Goal: Task Accomplishment & Management: Manage account settings

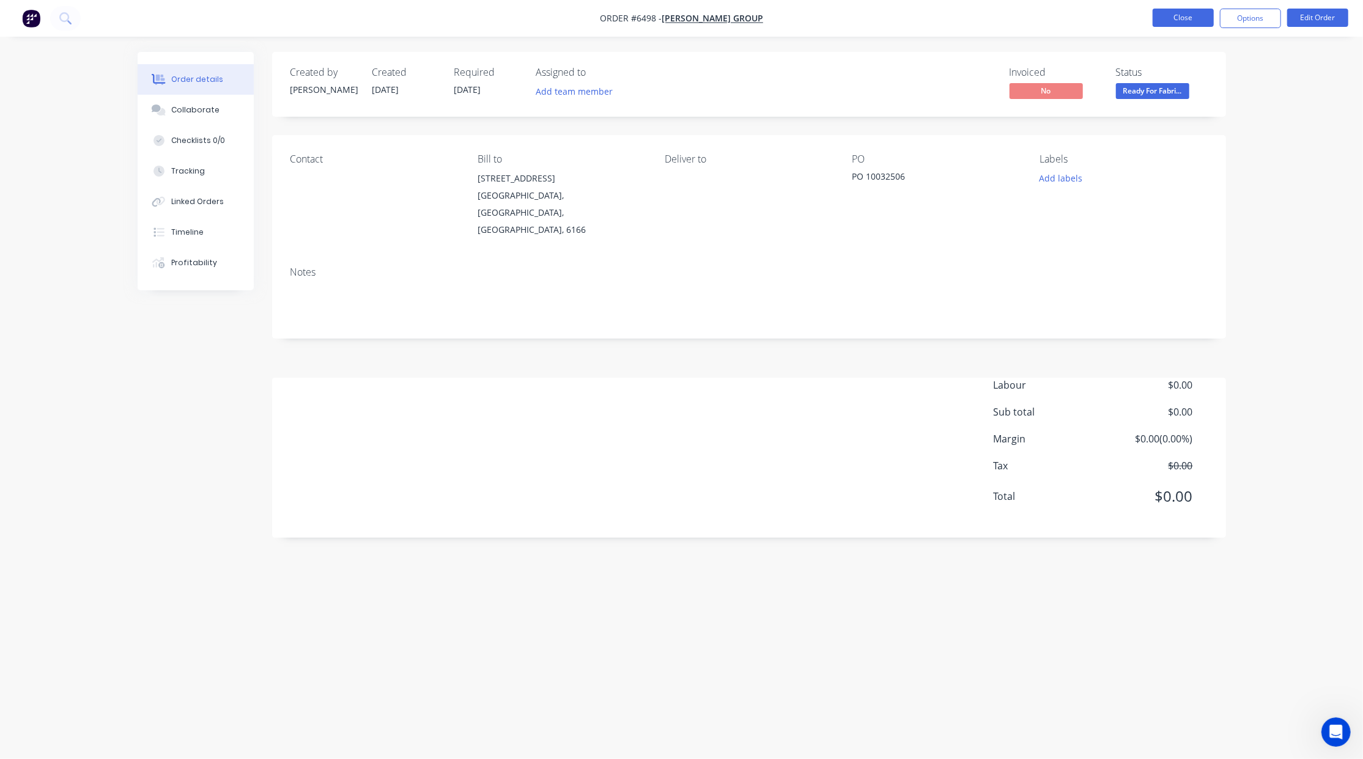
click at [1171, 18] on button "Close" at bounding box center [1183, 18] width 61 height 18
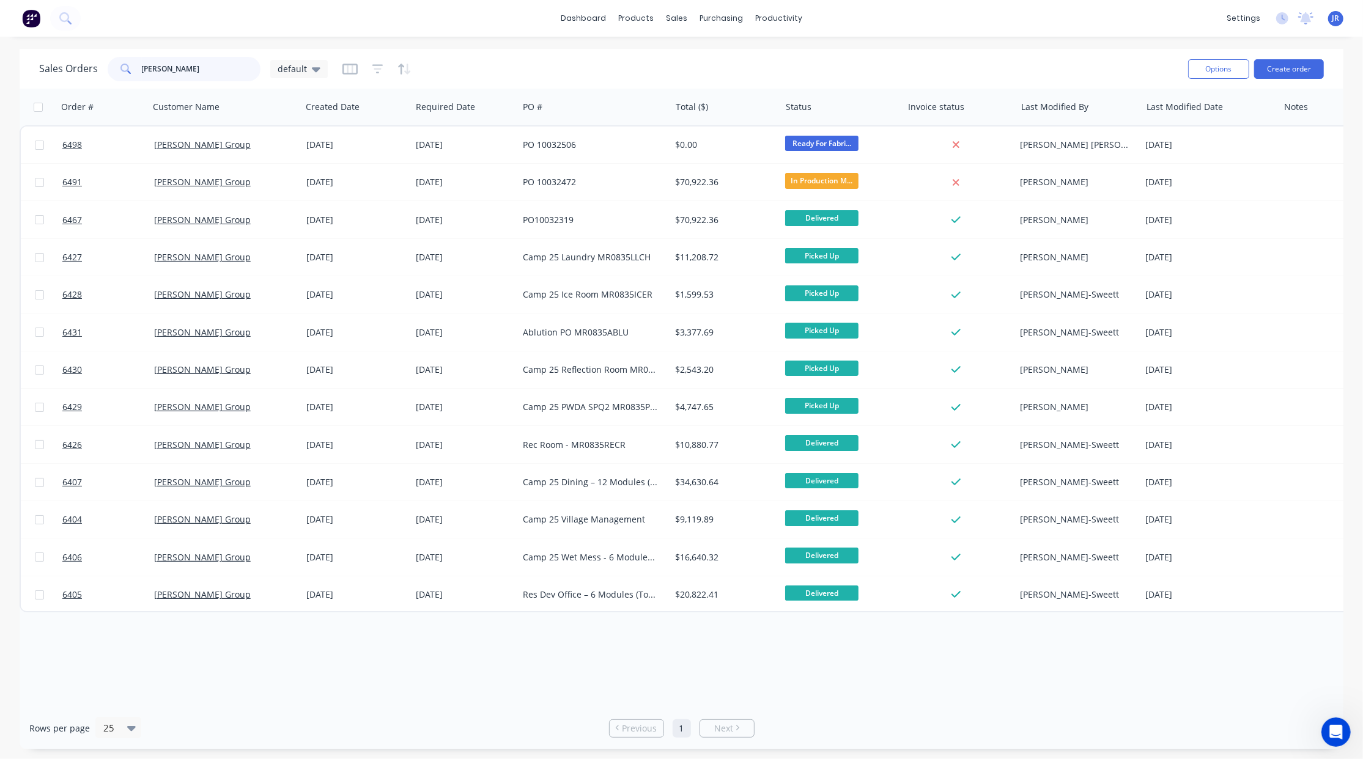
drag, startPoint x: 201, startPoint y: 72, endPoint x: -122, endPoint y: 35, distance: 324.8
click at [0, 35] on html "dashboard products sales purchasing productivity dashboard products Product Cat…" at bounding box center [681, 379] width 1363 height 759
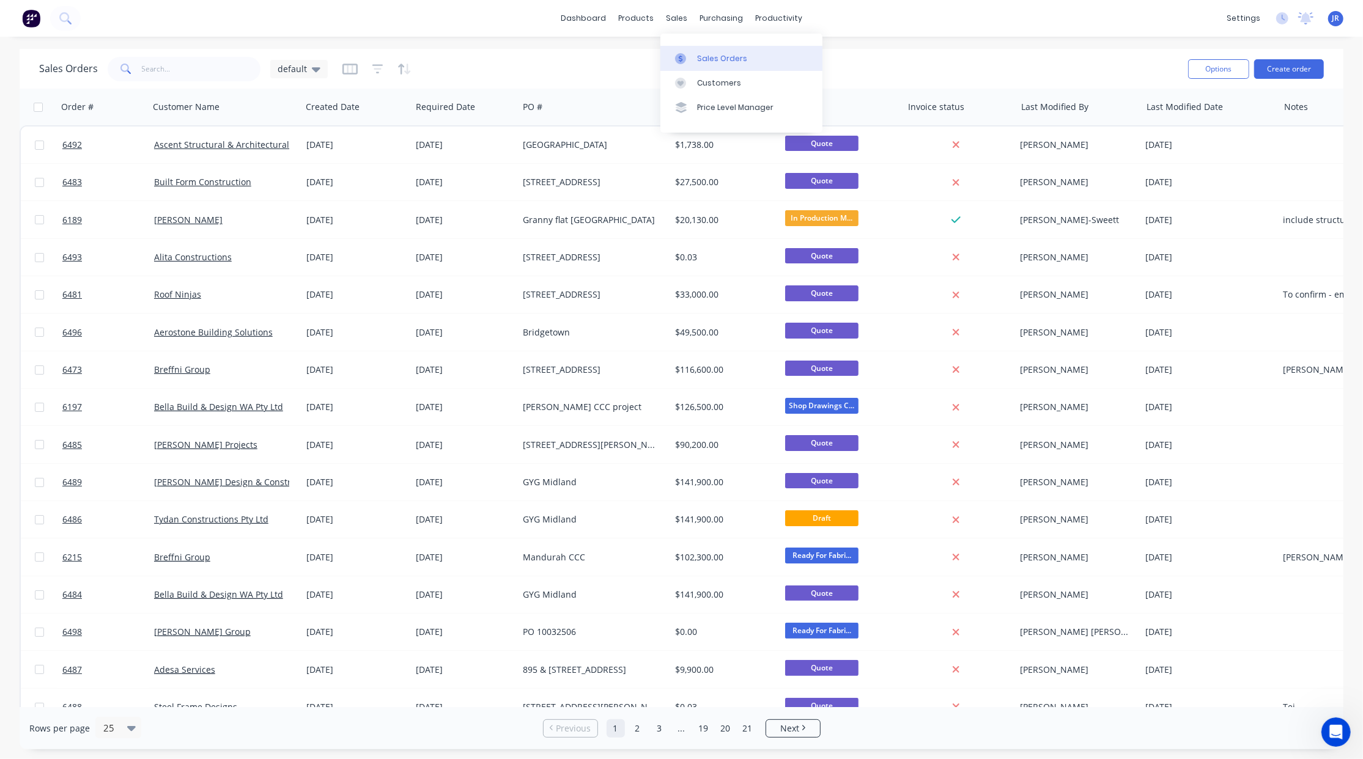
click at [697, 51] on link "Sales Orders" at bounding box center [741, 58] width 162 height 24
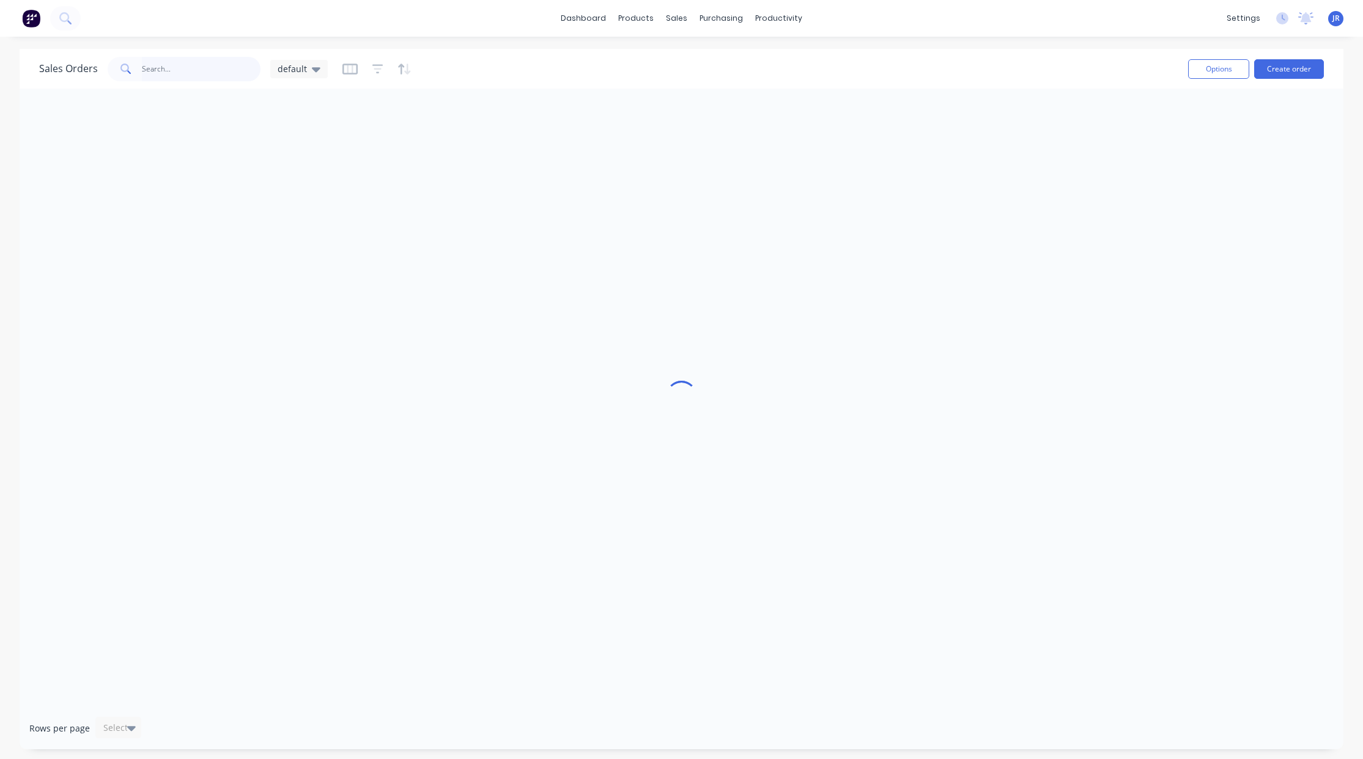
click at [191, 64] on input "text" at bounding box center [201, 69] width 119 height 24
type input "k"
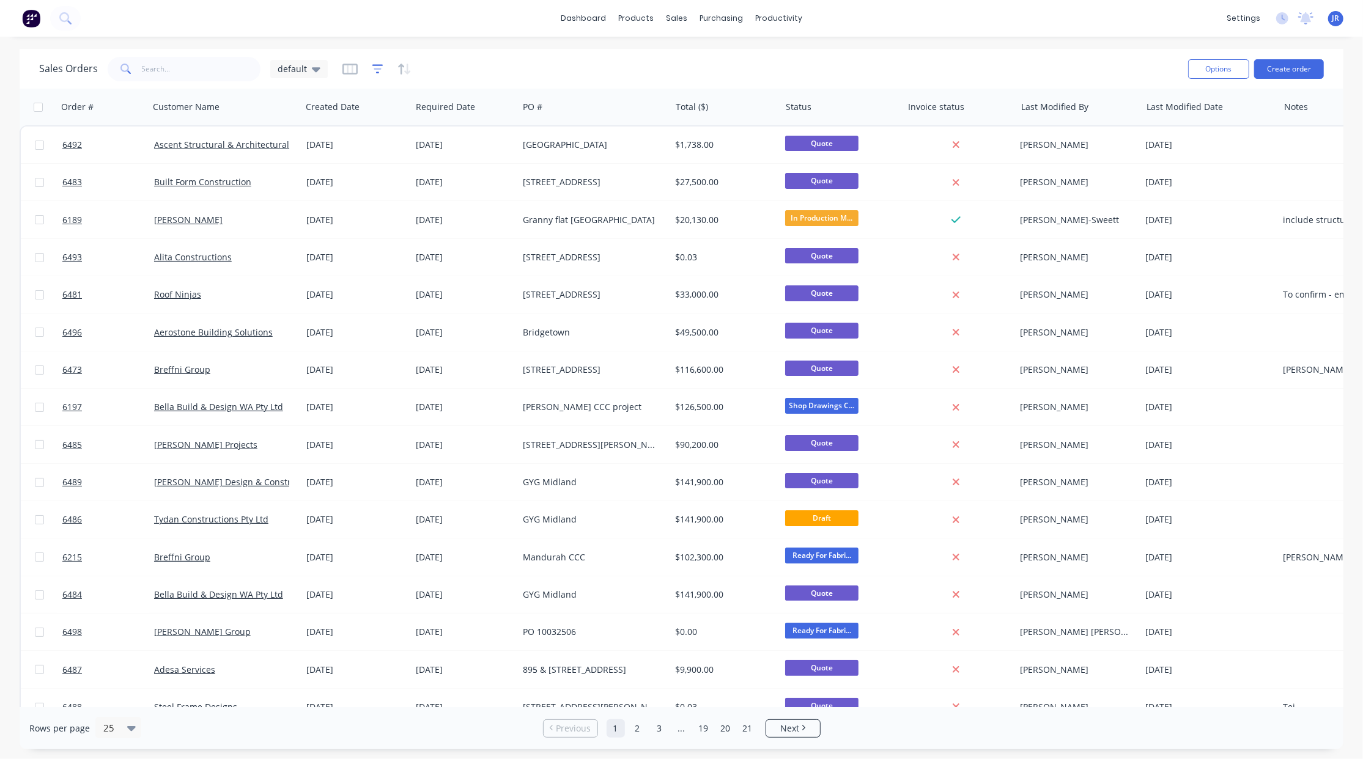
click at [374, 68] on icon "button" at bounding box center [378, 69] width 8 height 2
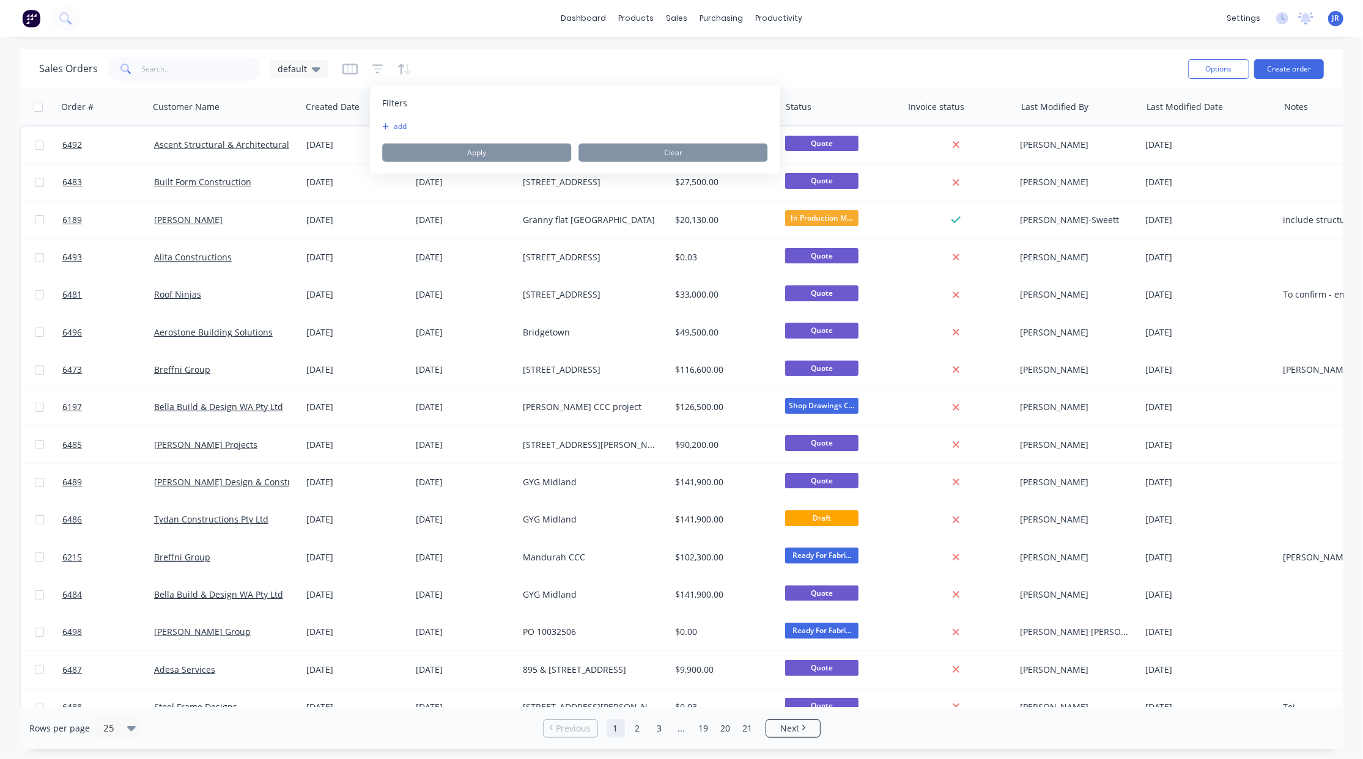
click at [391, 125] on button "add" at bounding box center [397, 127] width 31 height 10
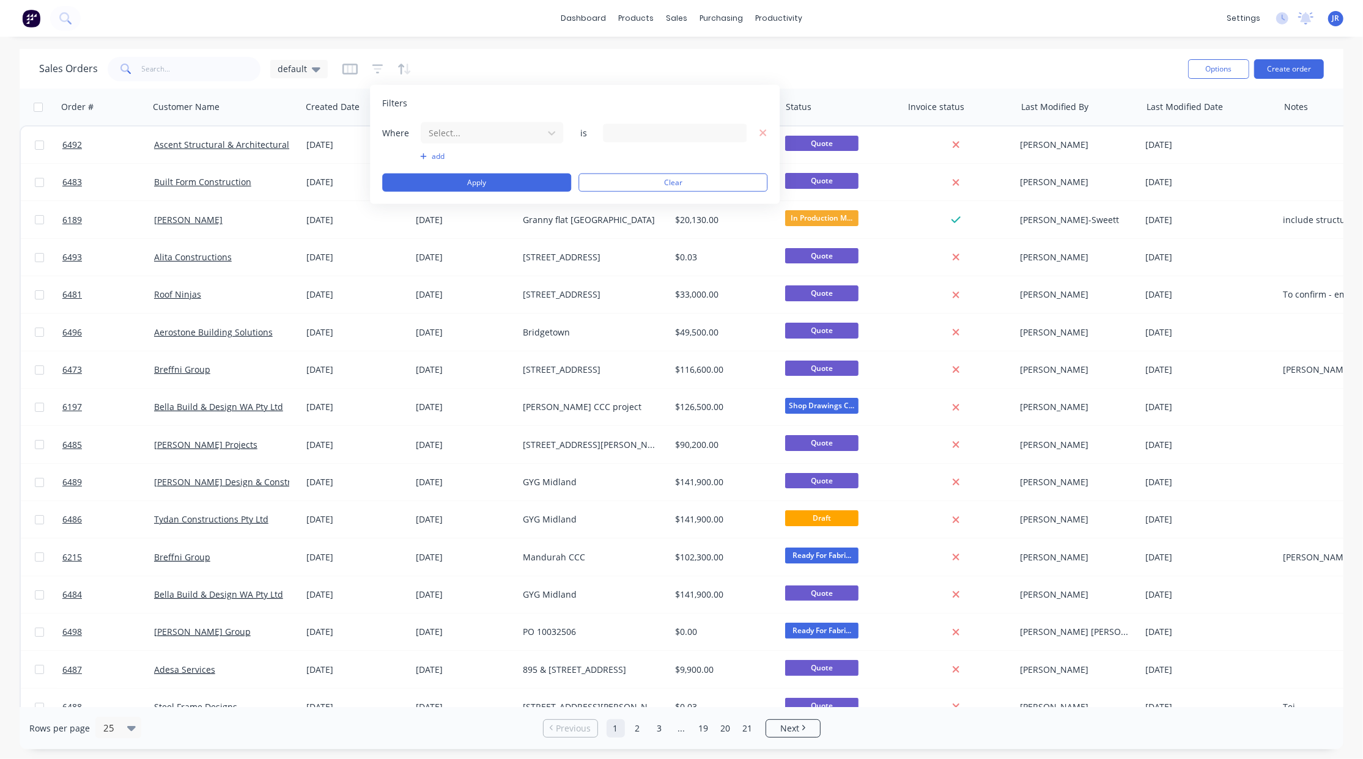
click at [462, 146] on div "Where Select... is add Apply Clear" at bounding box center [574, 157] width 385 height 70
click at [465, 138] on div at bounding box center [481, 132] width 109 height 15
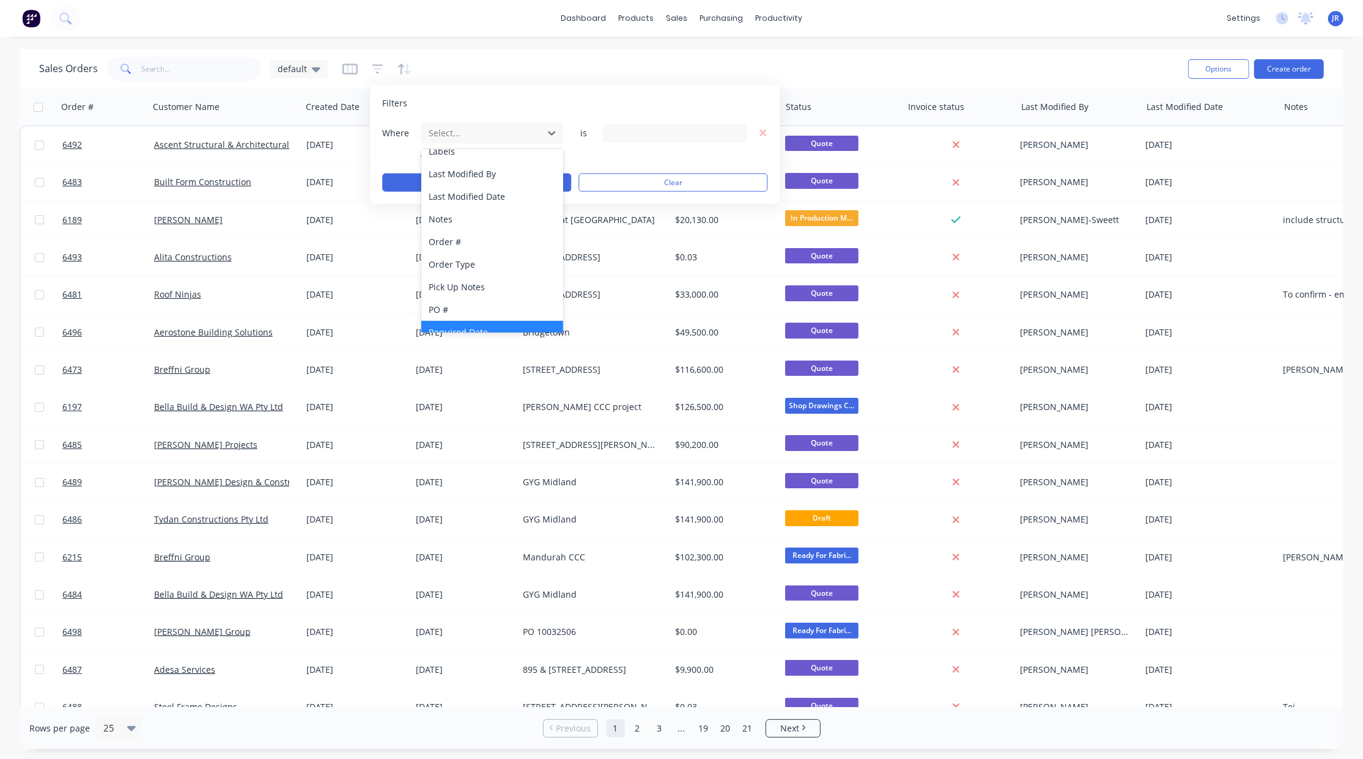
scroll to position [297, 0]
click at [465, 309] on div "Status" at bounding box center [492, 319] width 142 height 23
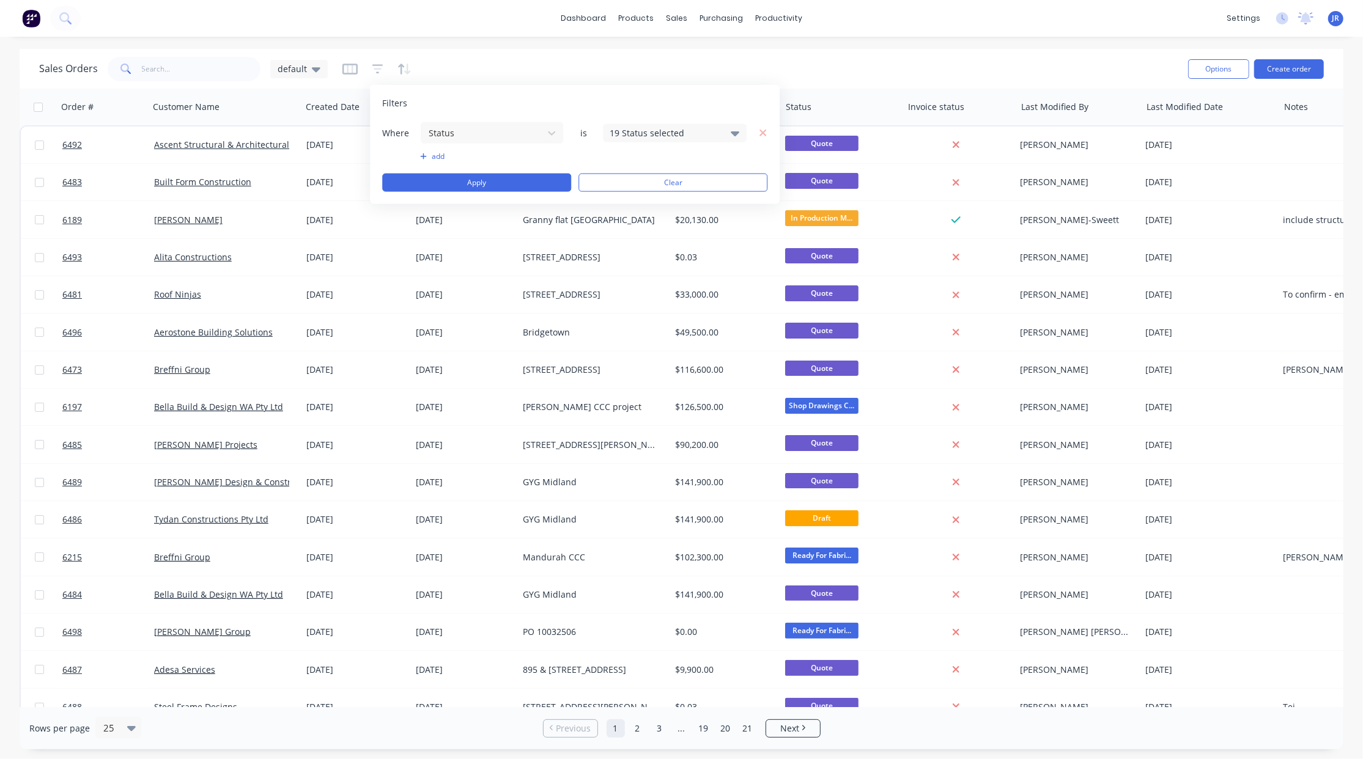
click at [643, 131] on div "19 Status selected" at bounding box center [665, 133] width 111 height 13
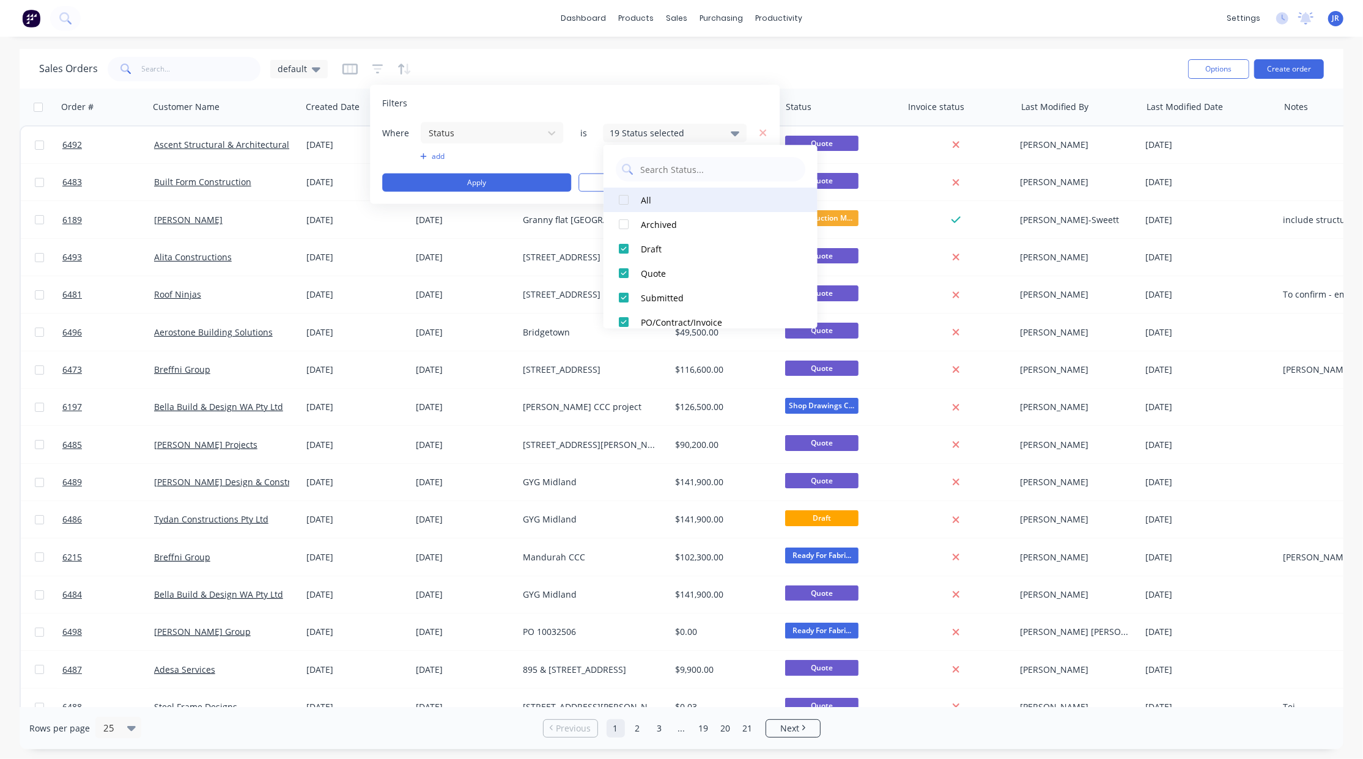
click at [622, 207] on div at bounding box center [623, 200] width 24 height 24
click at [481, 185] on button "Apply" at bounding box center [476, 183] width 189 height 18
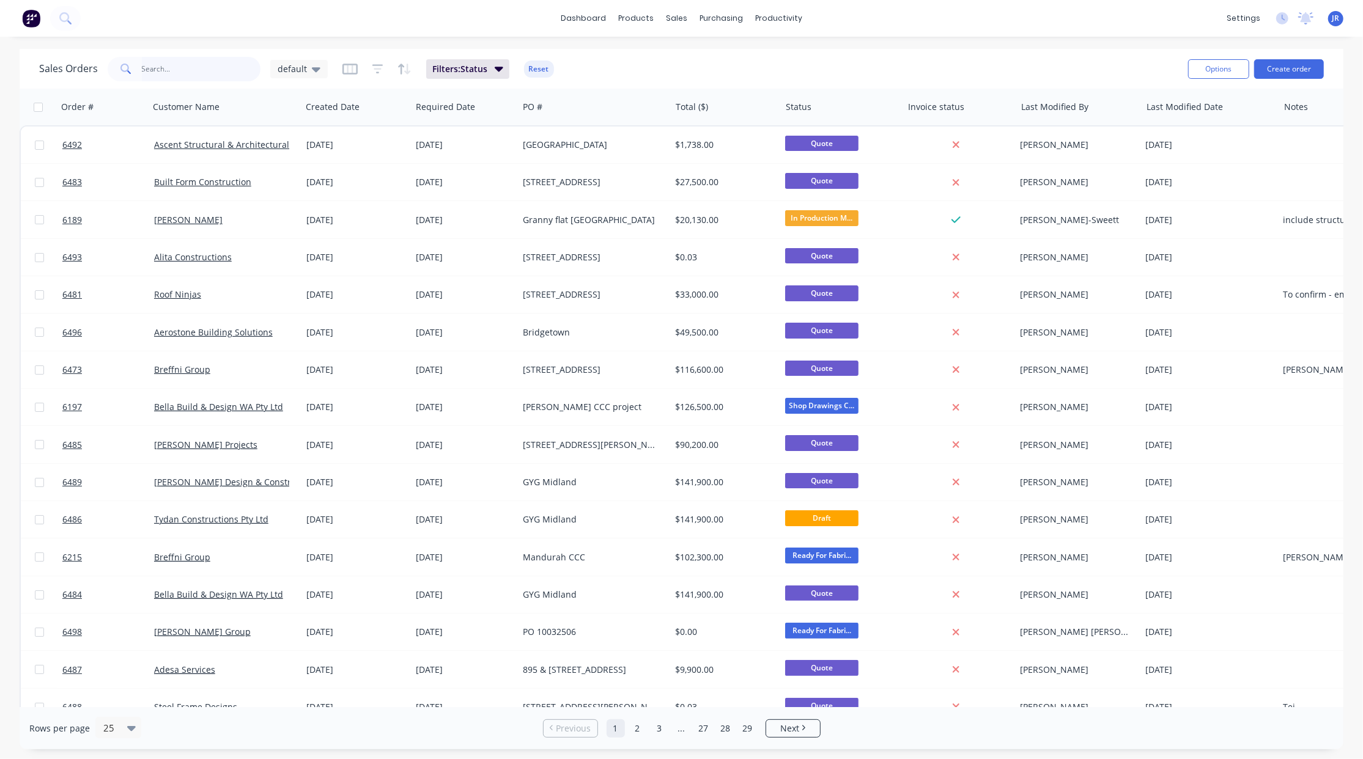
click at [149, 59] on input "text" at bounding box center [201, 69] width 119 height 24
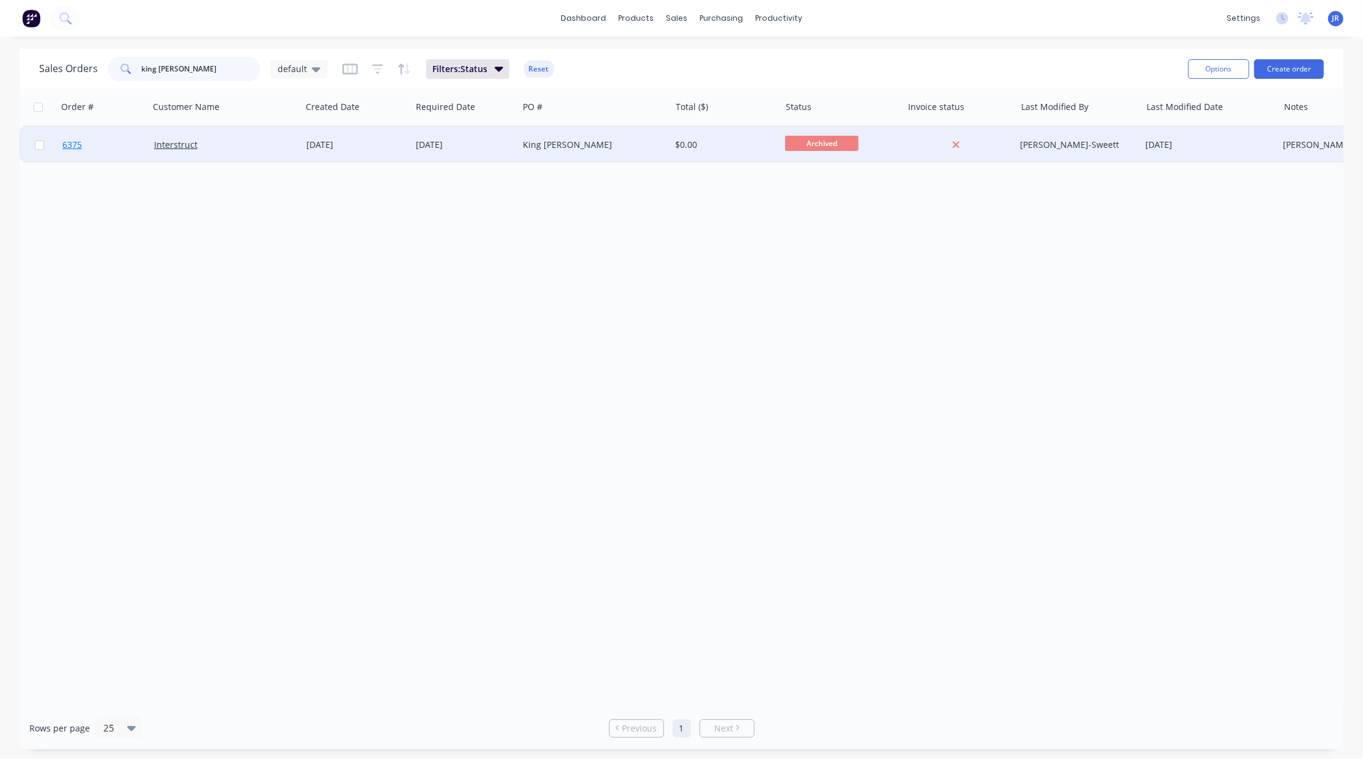
type input "king william"
click at [72, 146] on span "6375" at bounding box center [72, 145] width 20 height 12
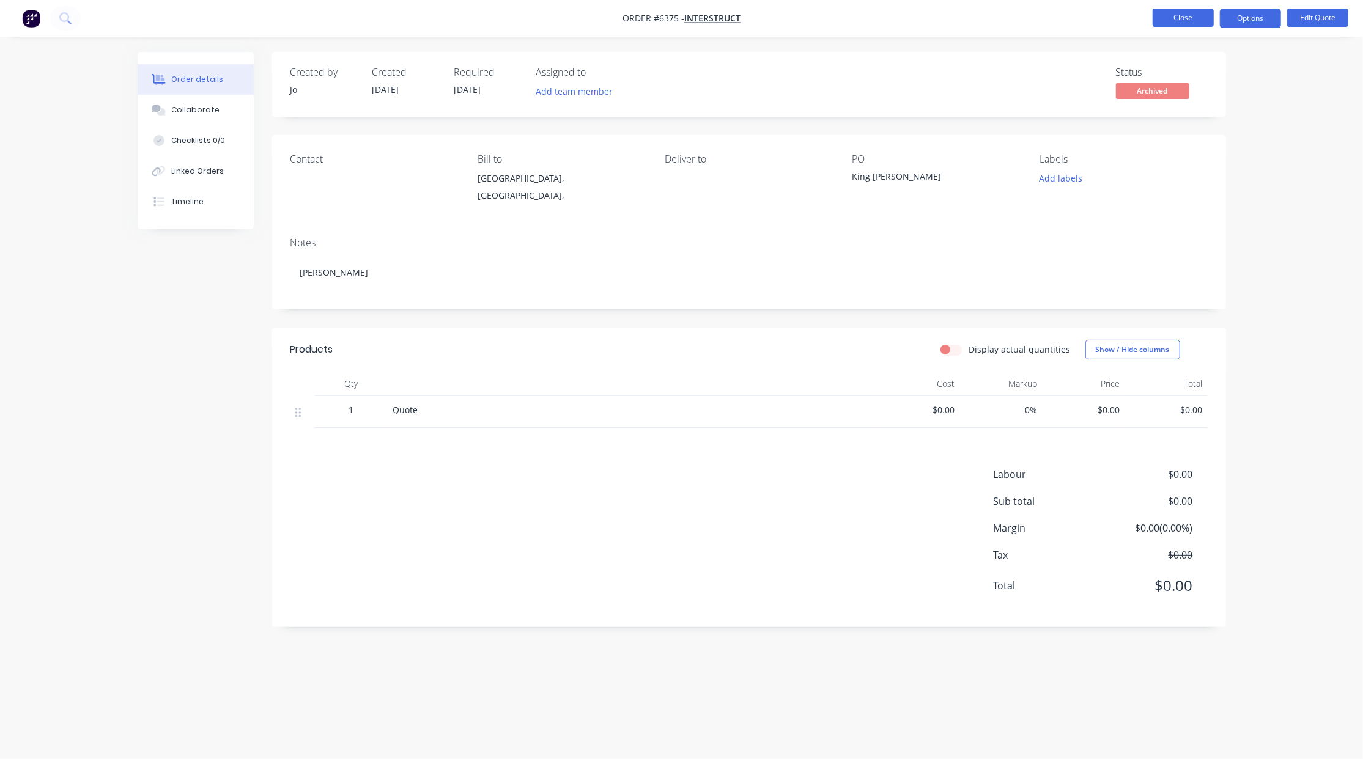
click at [1169, 12] on button "Close" at bounding box center [1183, 18] width 61 height 18
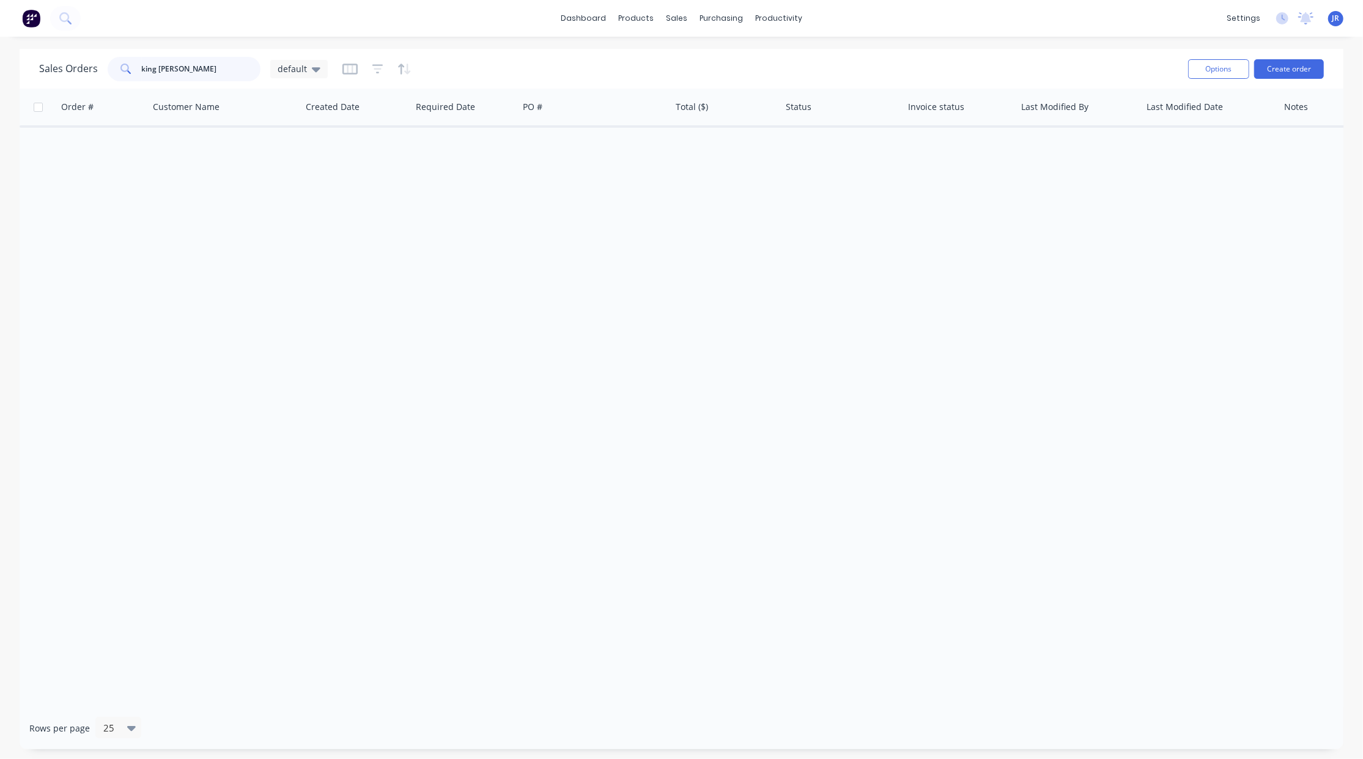
drag, startPoint x: 214, startPoint y: 68, endPoint x: 30, endPoint y: 60, distance: 184.2
click at [31, 64] on div "Sales Orders king william default Options Create order" at bounding box center [682, 69] width 1324 height 40
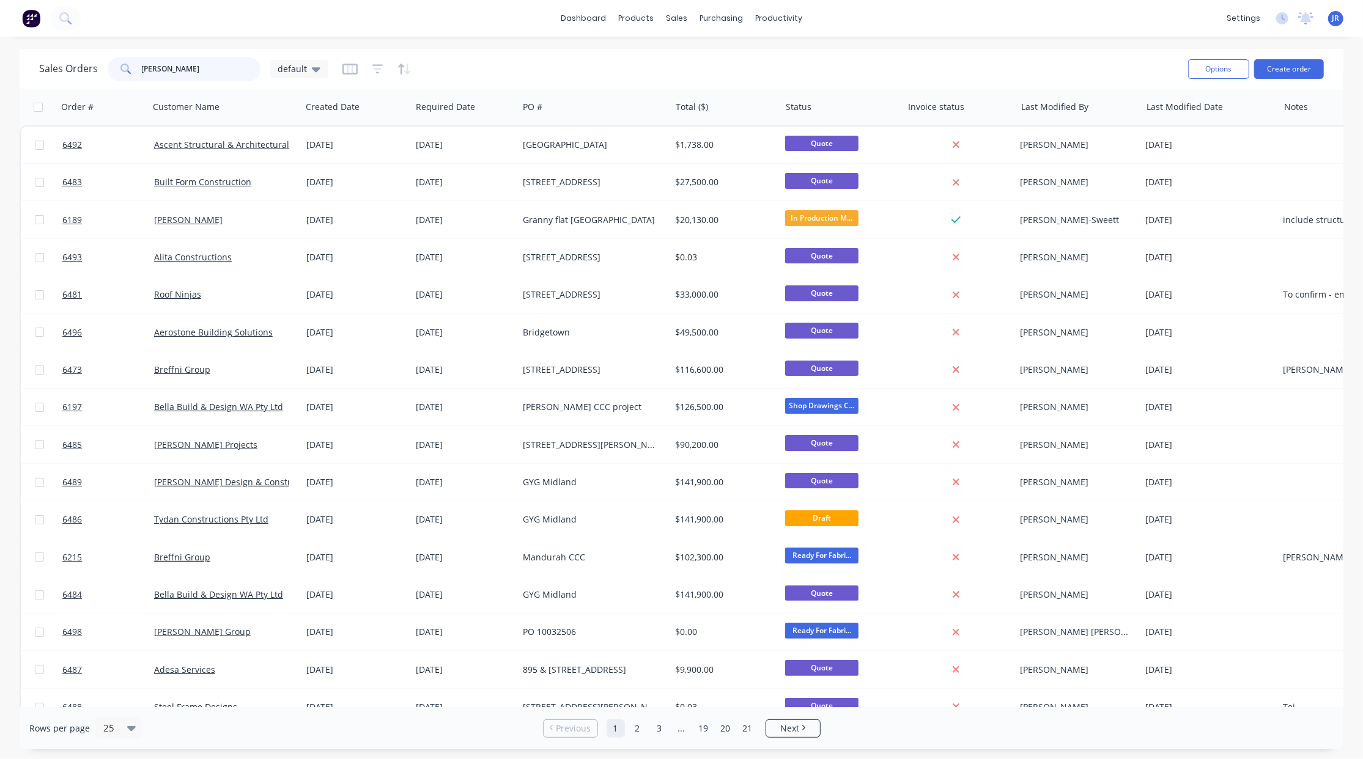
type input "king william"
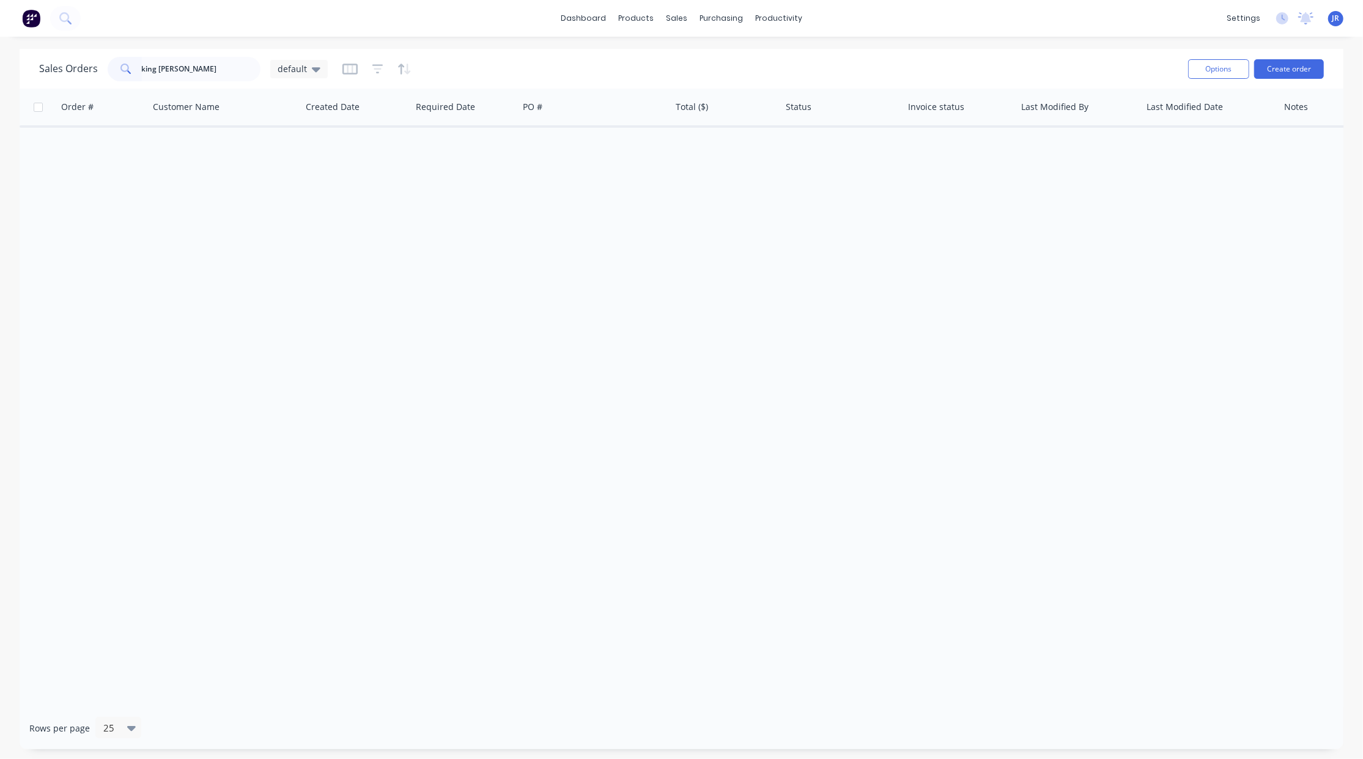
click at [363, 66] on div at bounding box center [376, 69] width 69 height 20
click at [374, 66] on icon "button" at bounding box center [377, 69] width 11 height 12
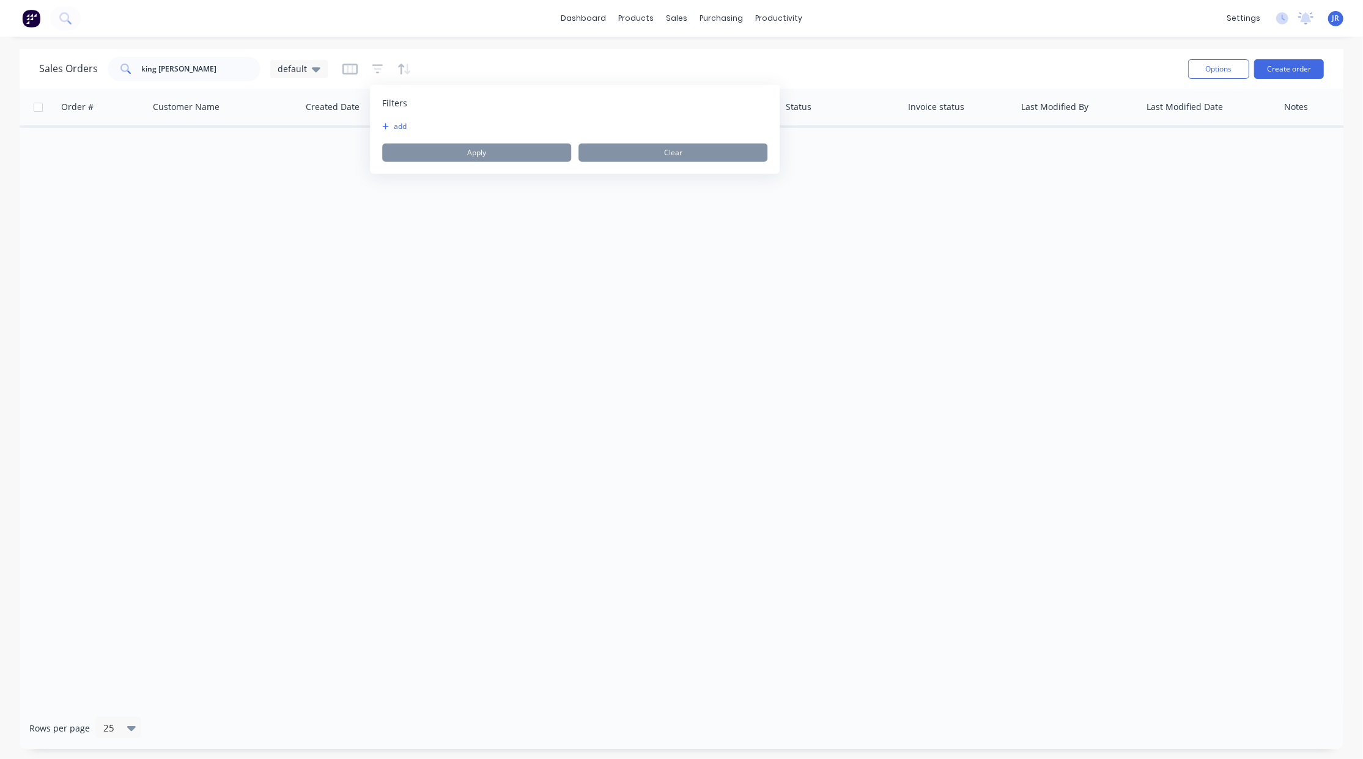
click at [388, 123] on icon "button" at bounding box center [385, 126] width 7 height 7
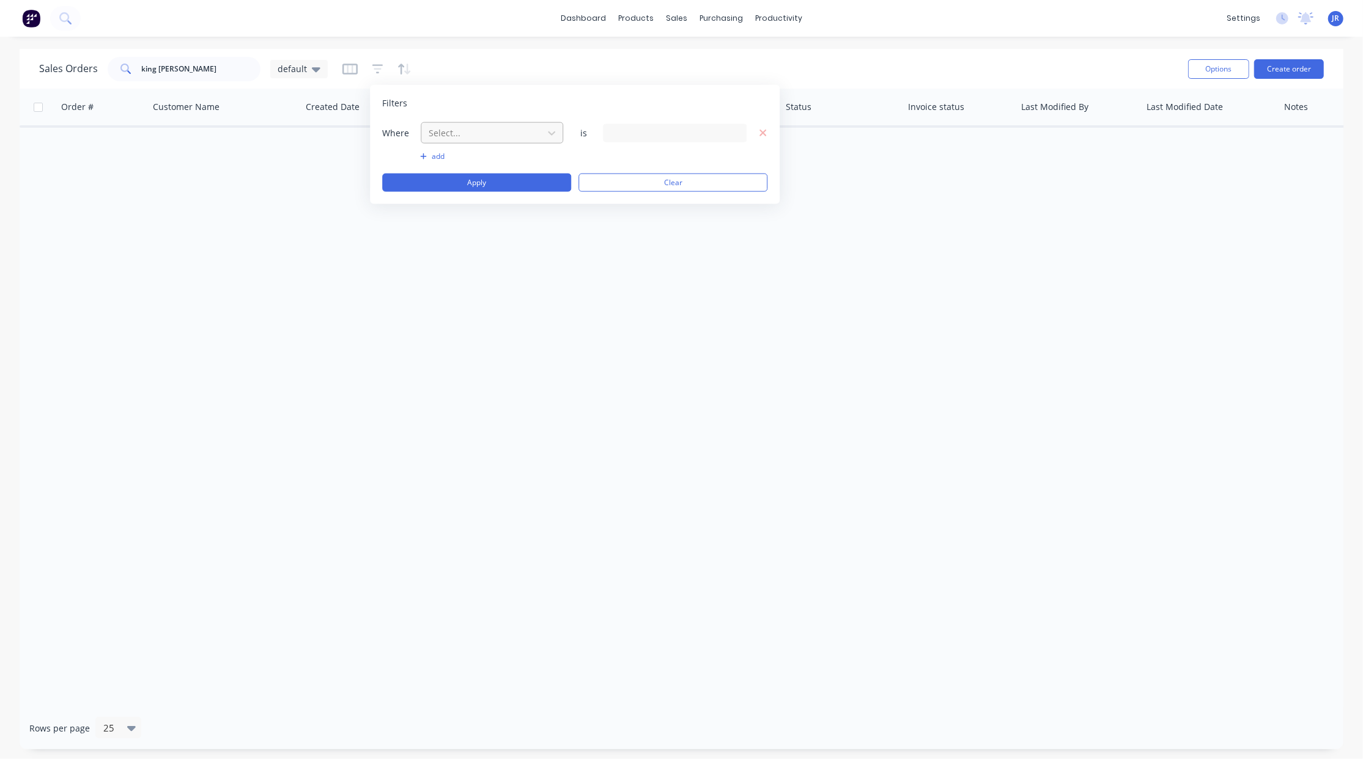
click at [431, 124] on div "Select..." at bounding box center [482, 133] width 117 height 20
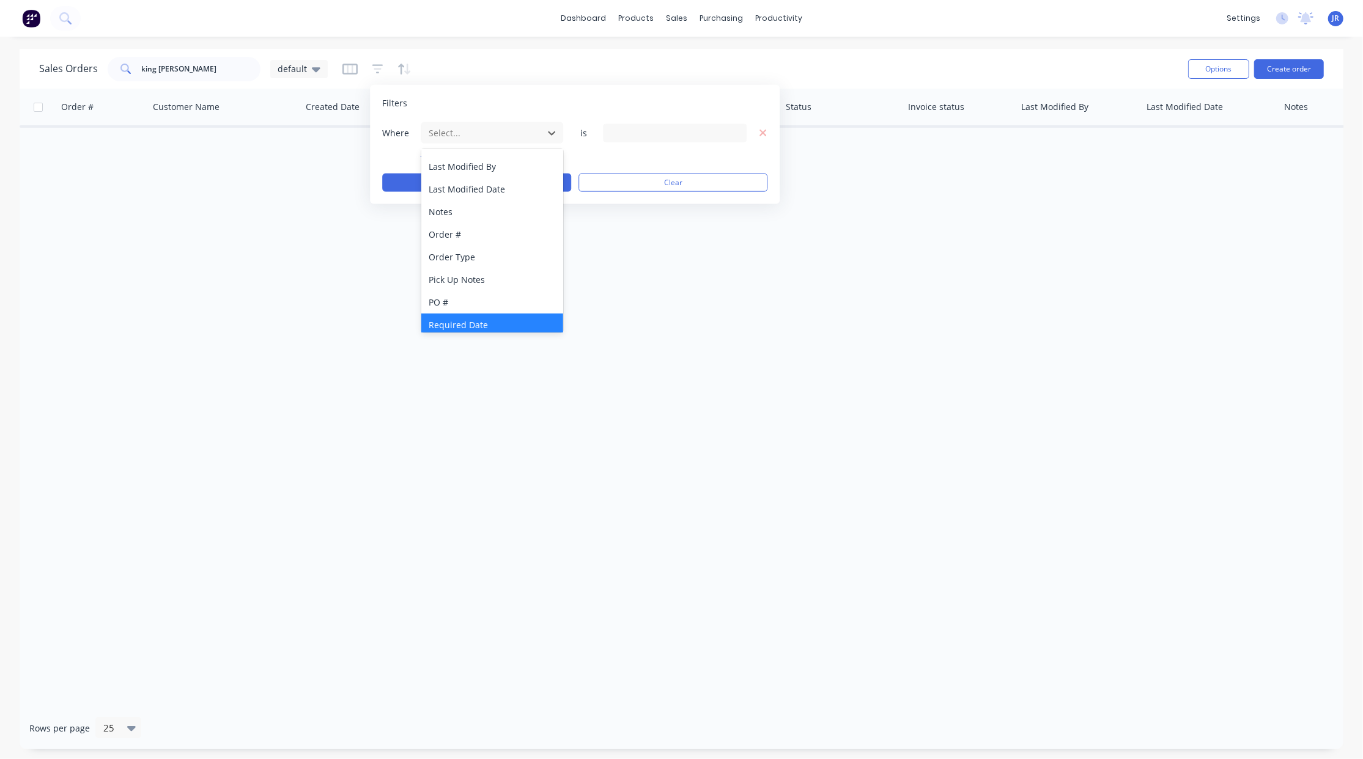
scroll to position [297, 0]
click at [463, 319] on div "Status" at bounding box center [492, 319] width 142 height 23
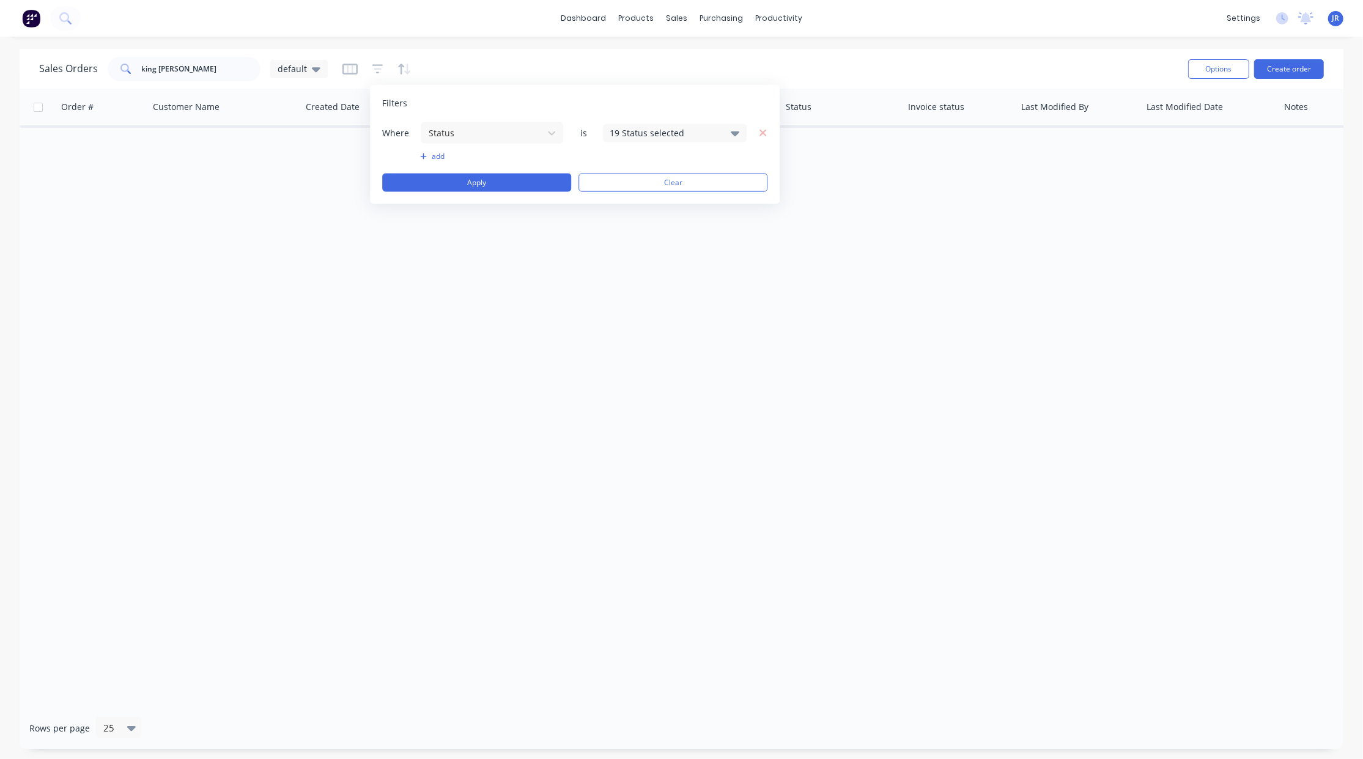
click at [636, 133] on div "19 Status selected" at bounding box center [665, 133] width 111 height 13
click at [627, 197] on div at bounding box center [623, 200] width 24 height 24
click at [528, 185] on button "Apply" at bounding box center [476, 183] width 189 height 18
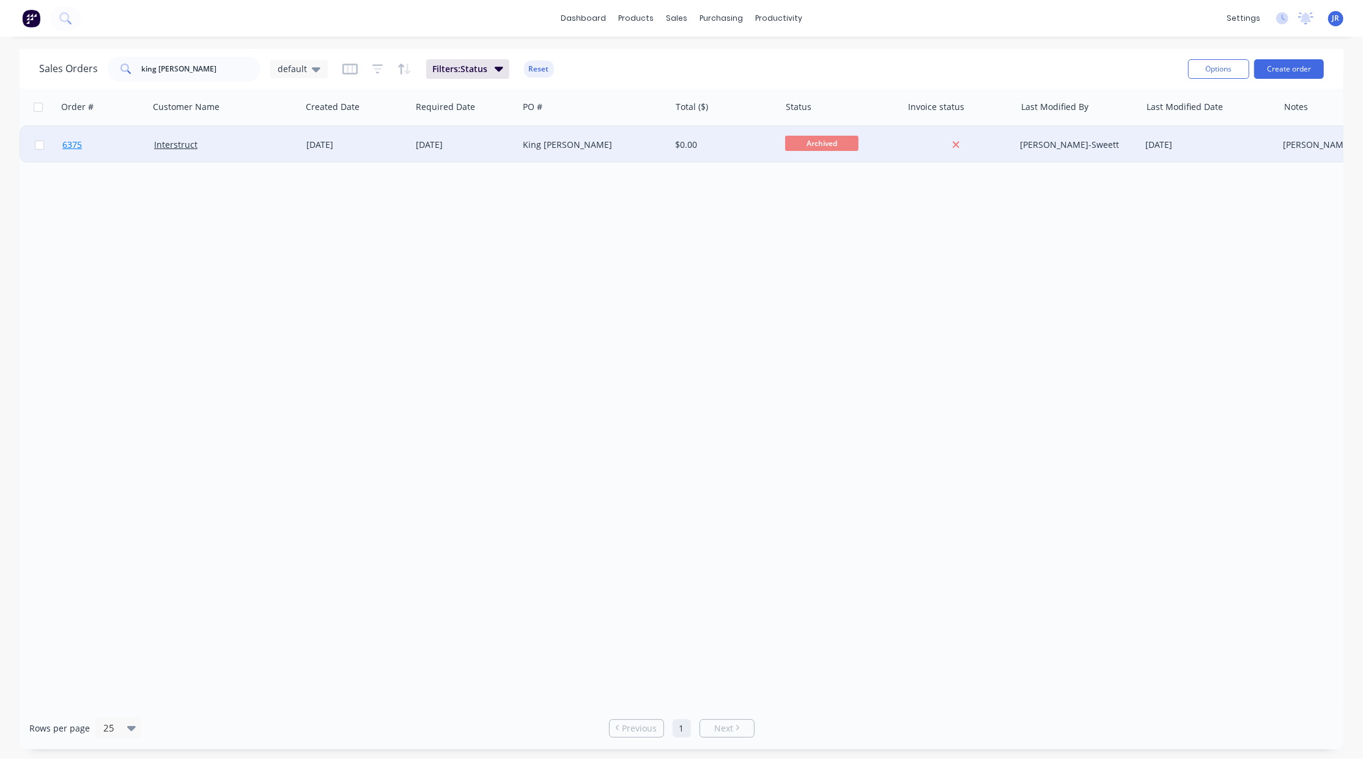
click at [67, 142] on span "6375" at bounding box center [72, 145] width 20 height 12
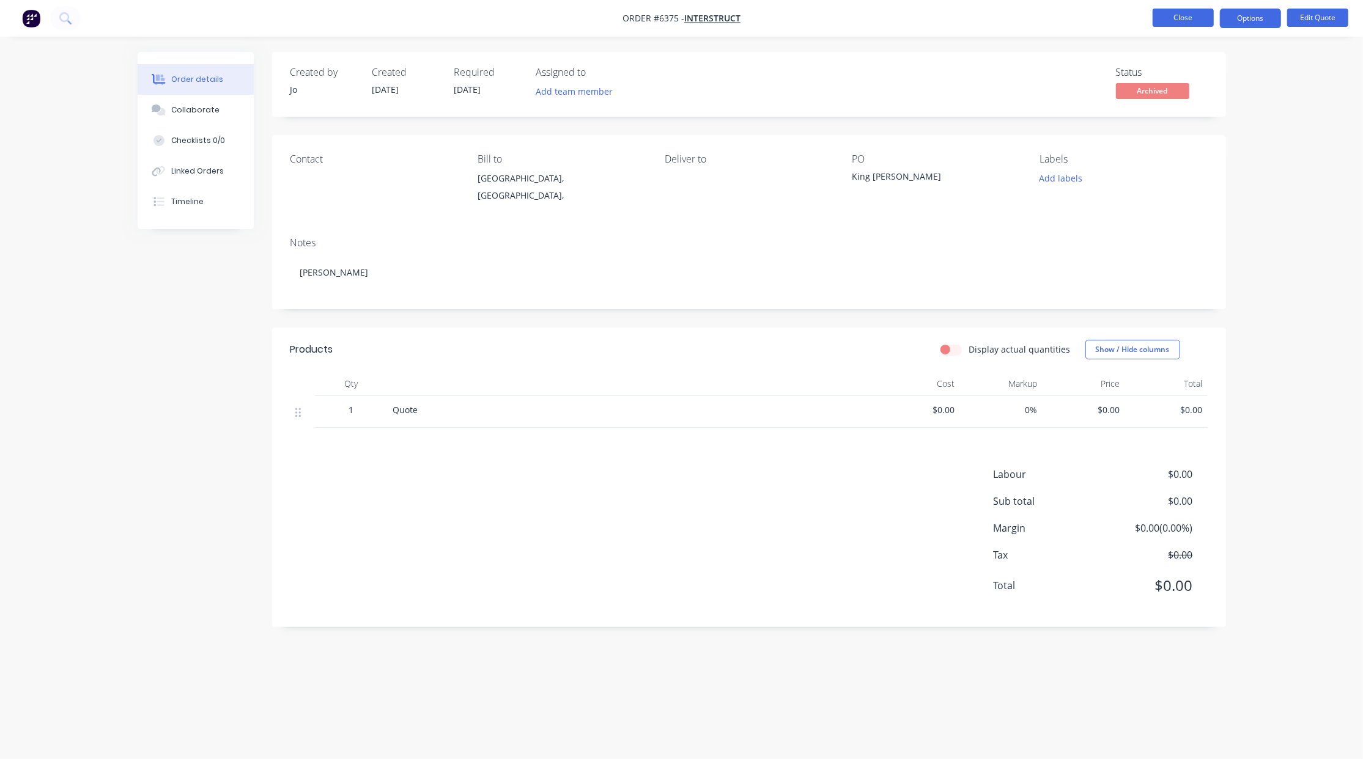
click at [1165, 18] on button "Close" at bounding box center [1183, 18] width 61 height 18
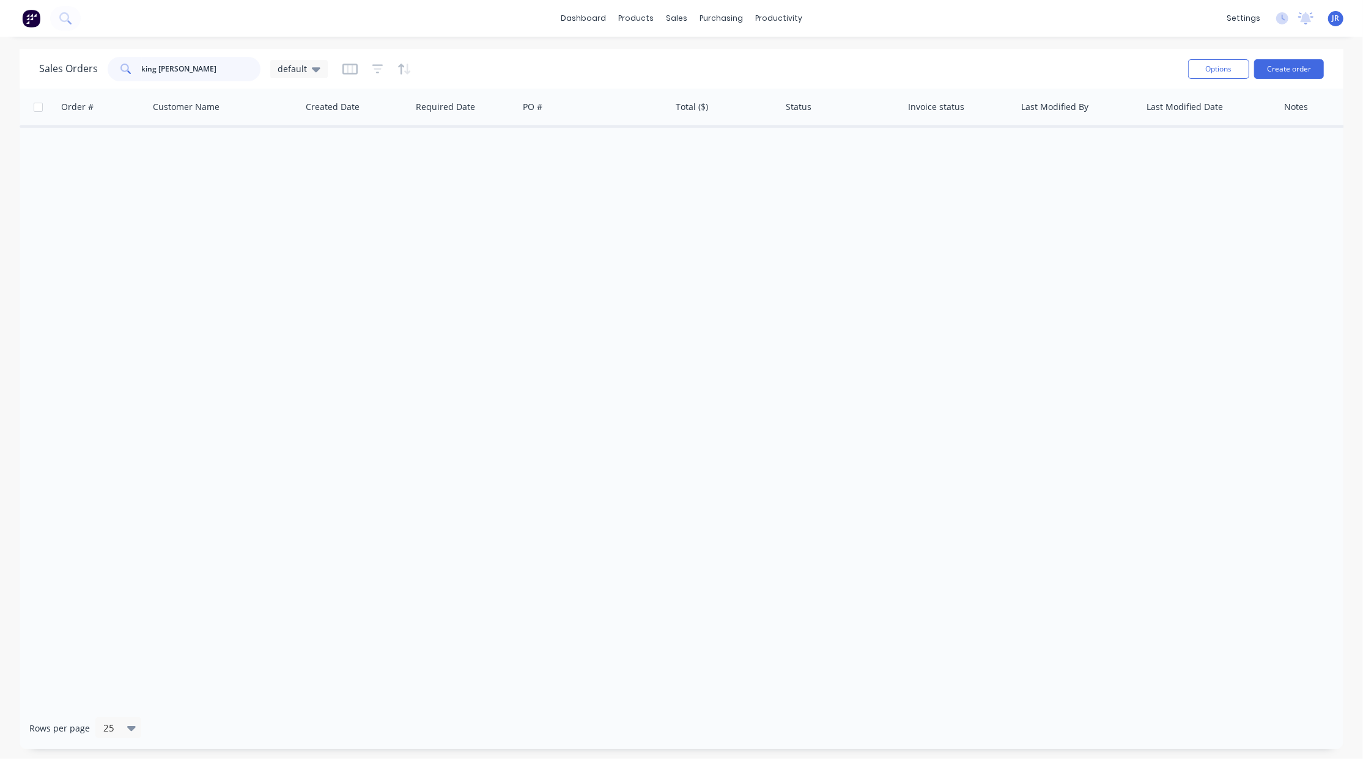
drag, startPoint x: 202, startPoint y: 69, endPoint x: -371, endPoint y: 69, distance: 572.3
click at [0, 69] on html "dashboard products sales purchasing productivity dashboard products Product Cat…" at bounding box center [681, 379] width 1363 height 759
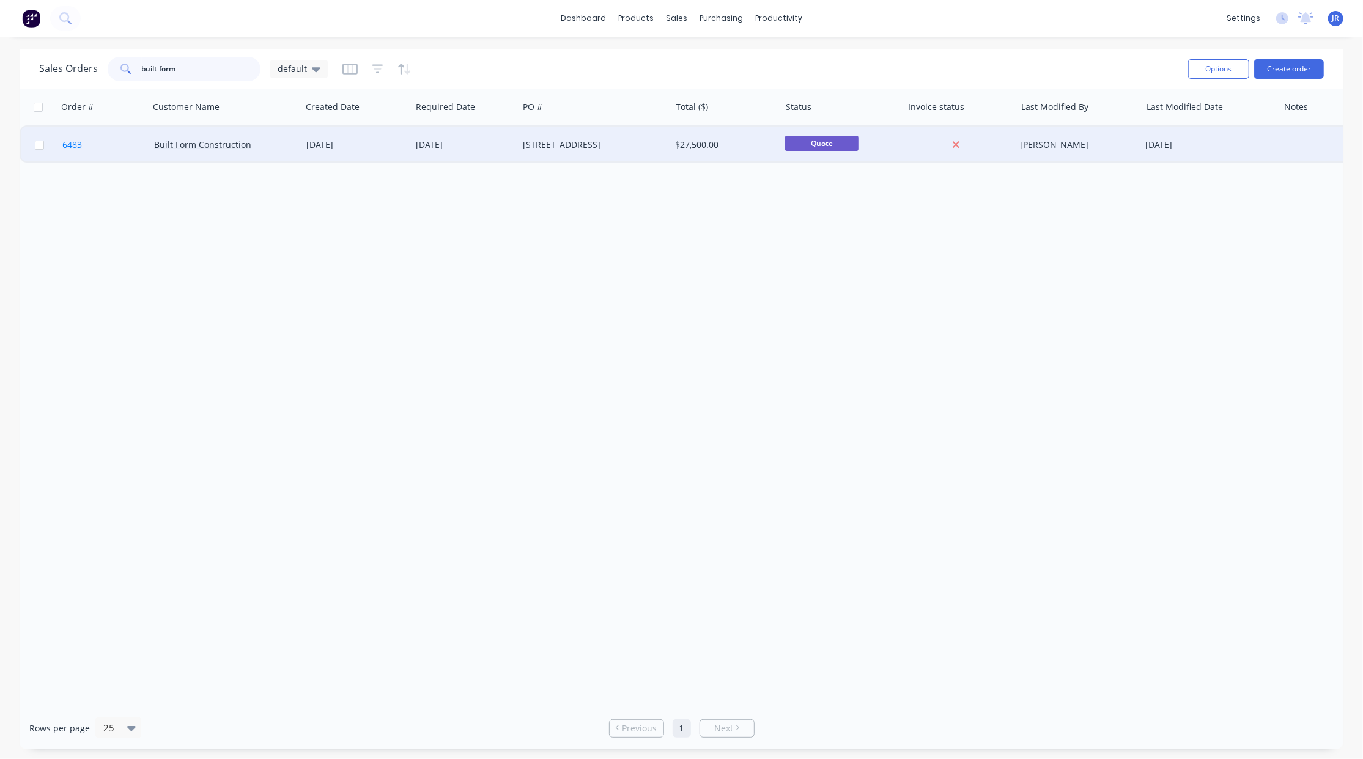
type input "built form"
click at [73, 142] on span "6483" at bounding box center [72, 145] width 20 height 12
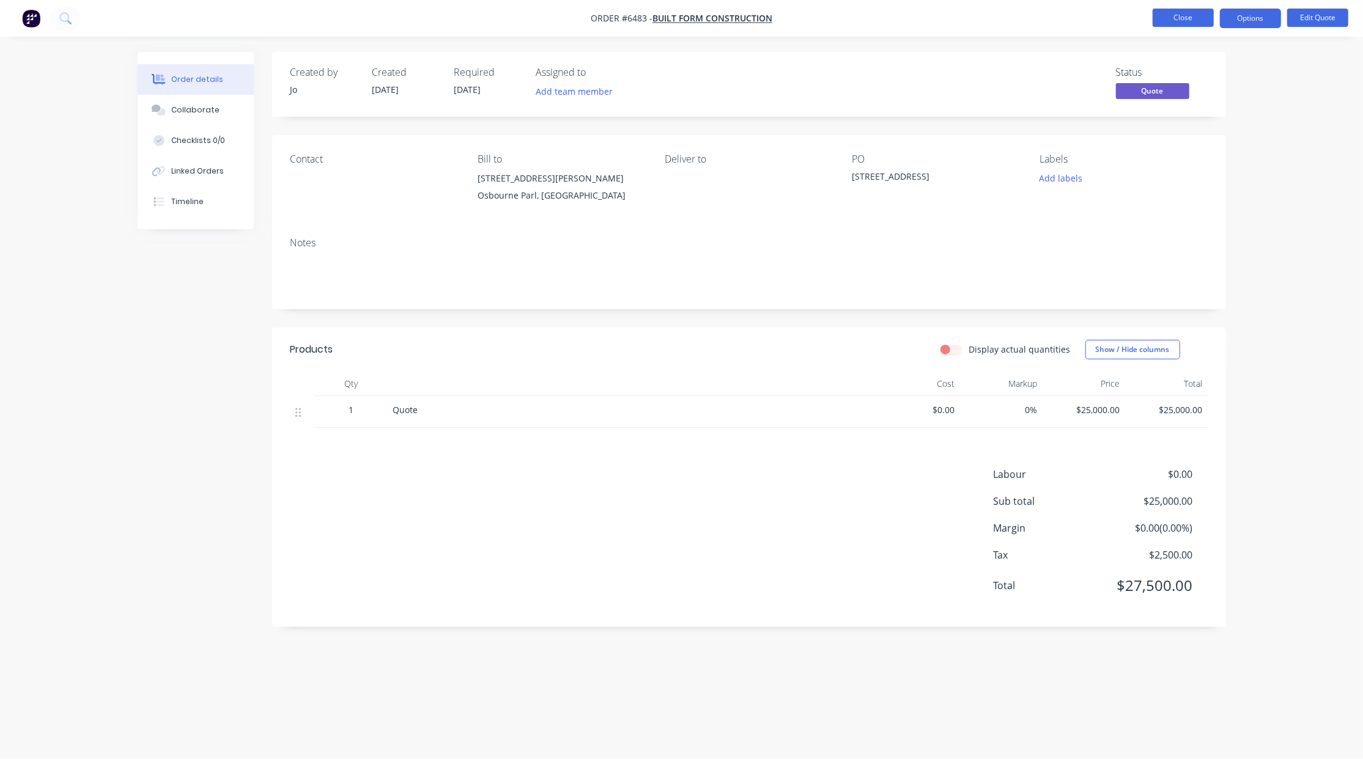
click at [1179, 9] on button "Close" at bounding box center [1183, 18] width 61 height 18
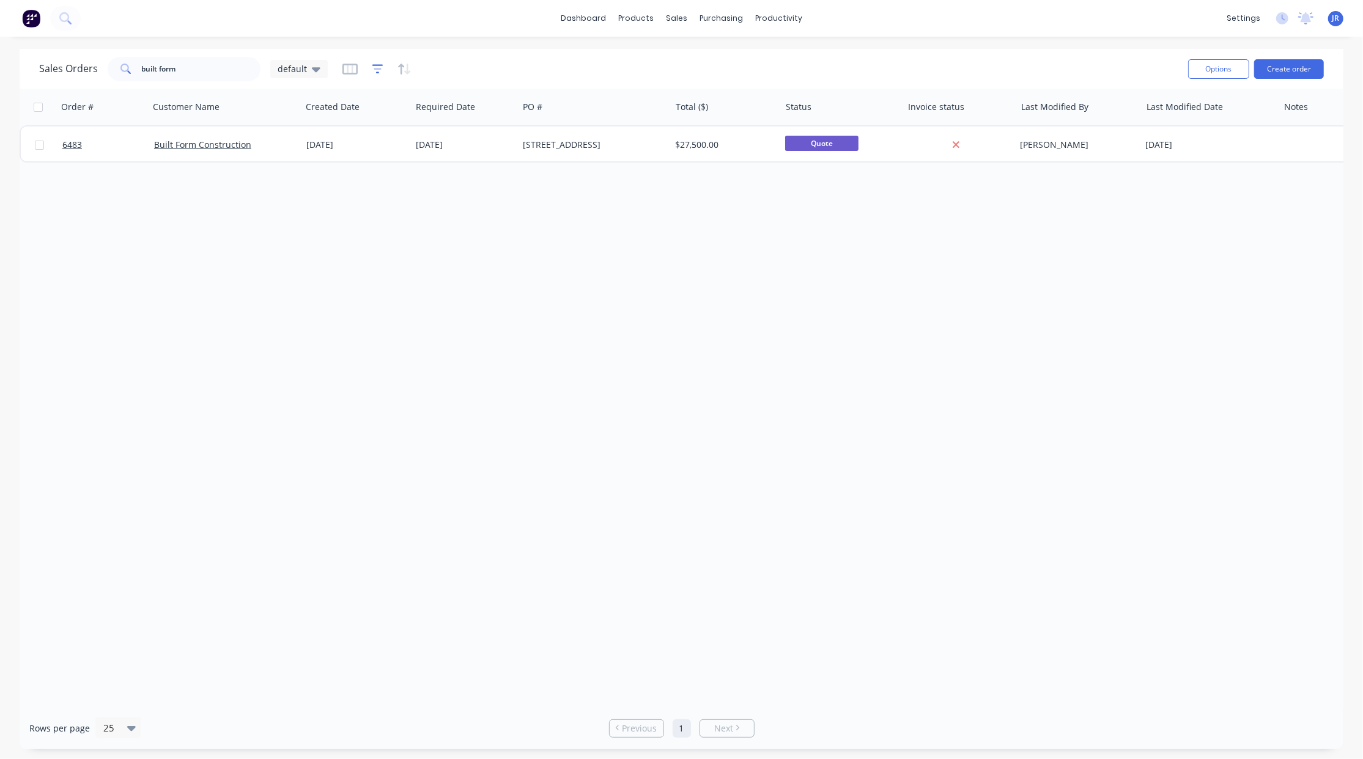
click at [374, 68] on icon "button" at bounding box center [378, 69] width 8 height 2
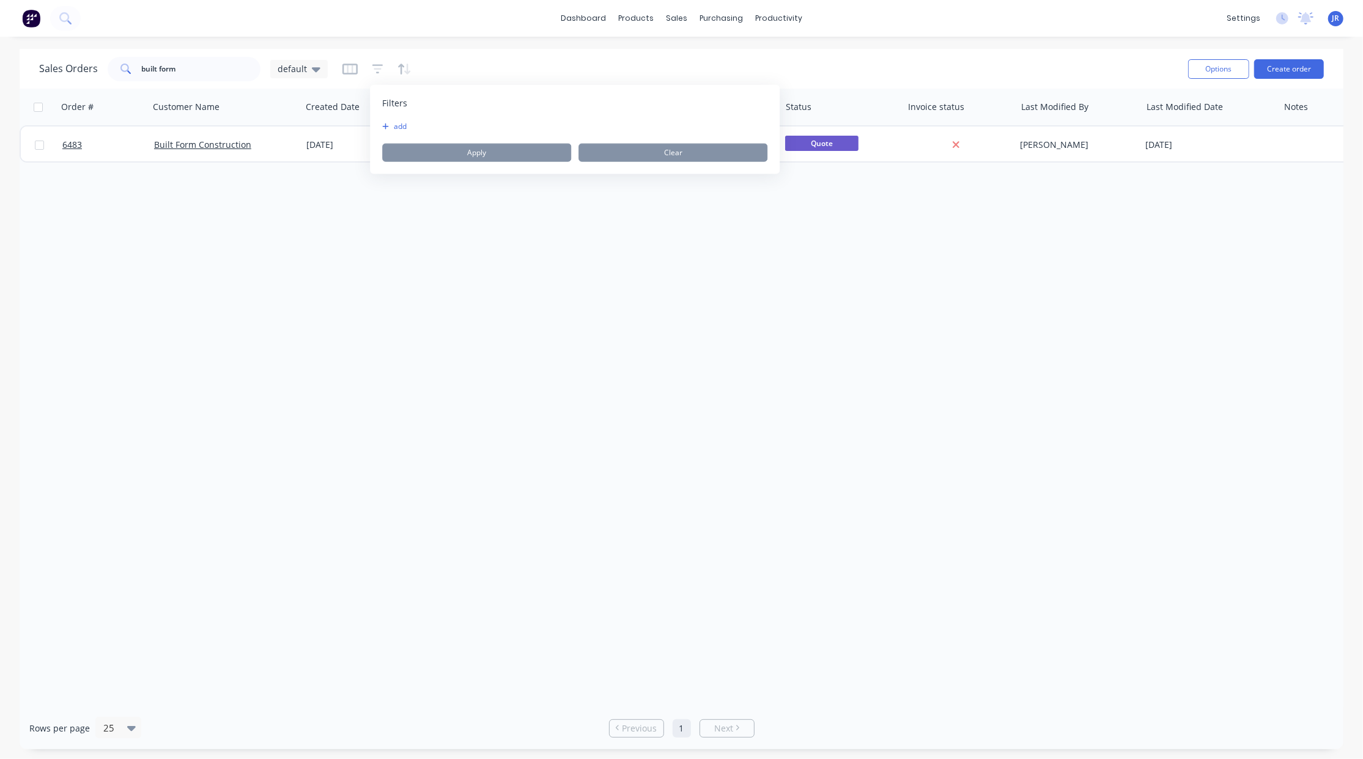
click at [399, 125] on button "add" at bounding box center [397, 127] width 31 height 10
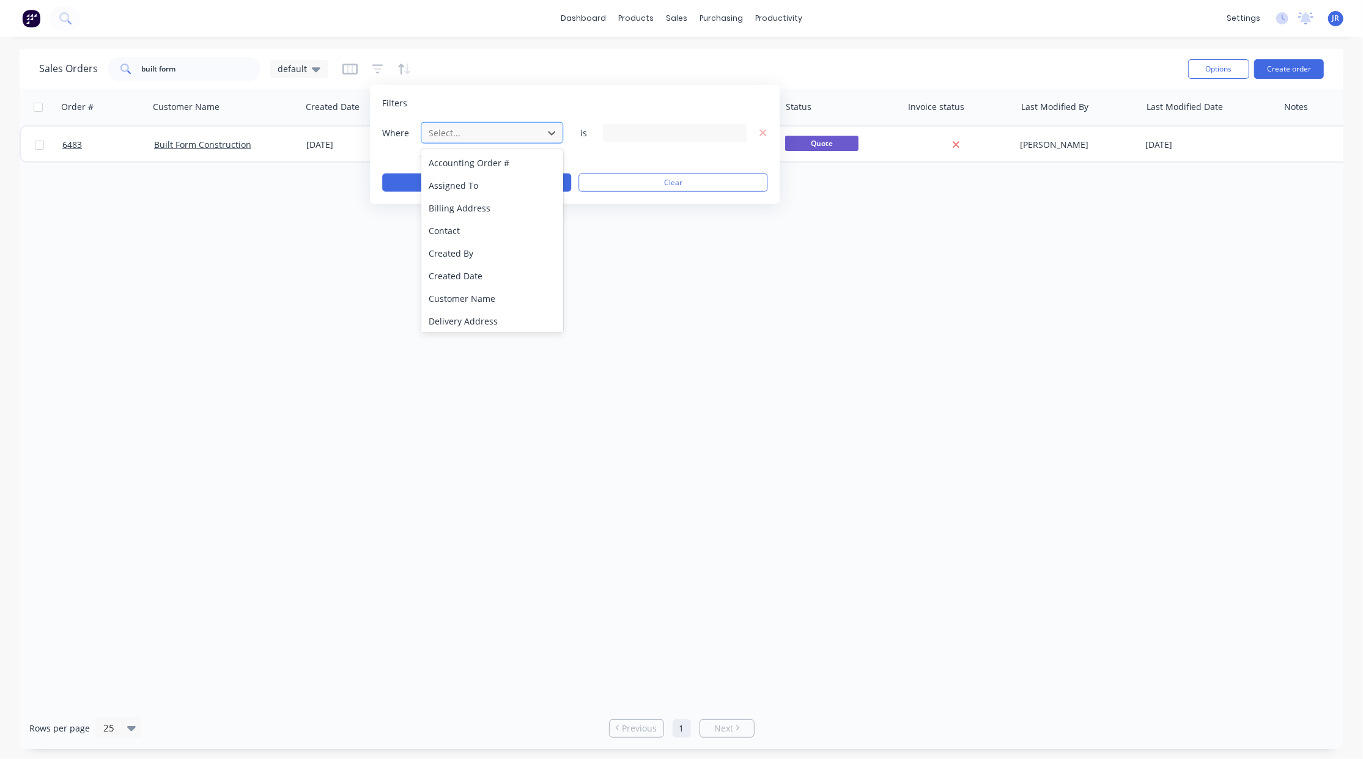
click at [437, 131] on div at bounding box center [481, 132] width 109 height 15
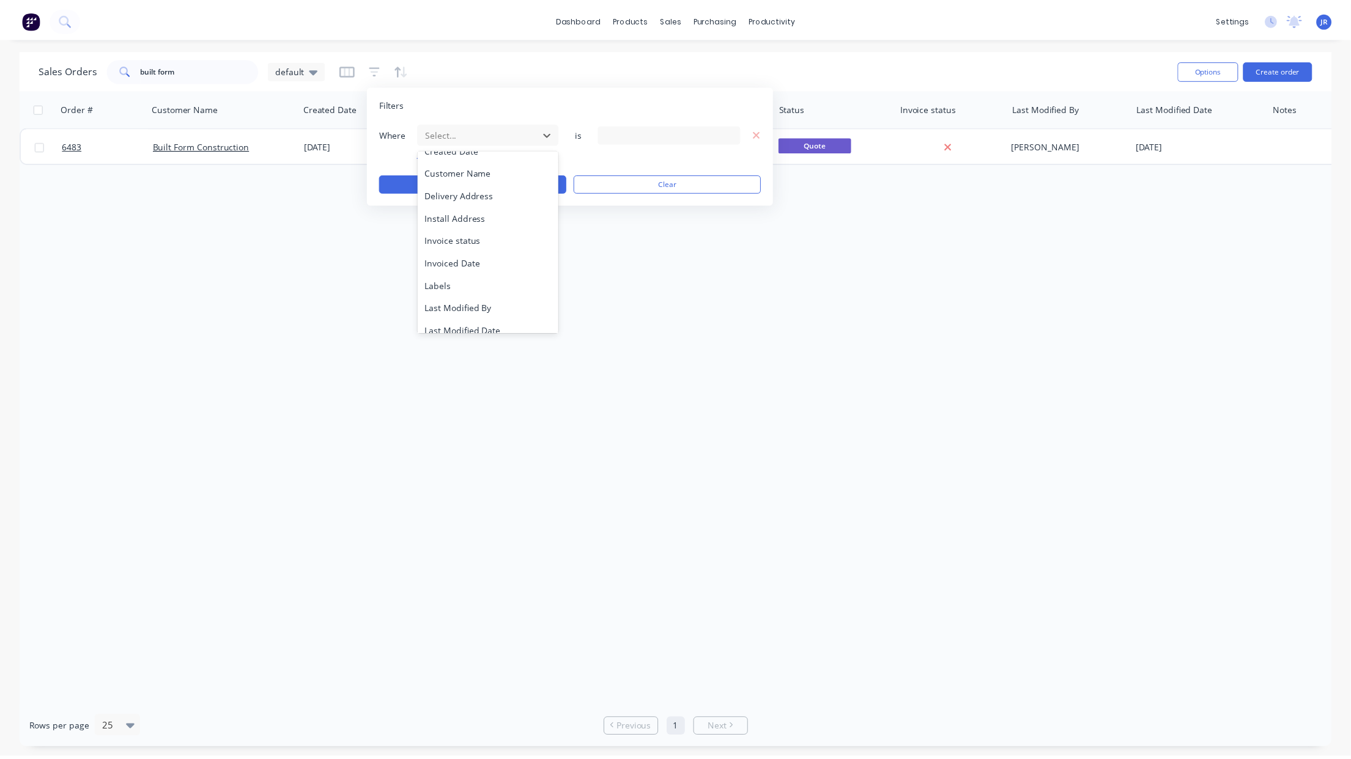
scroll to position [297, 0]
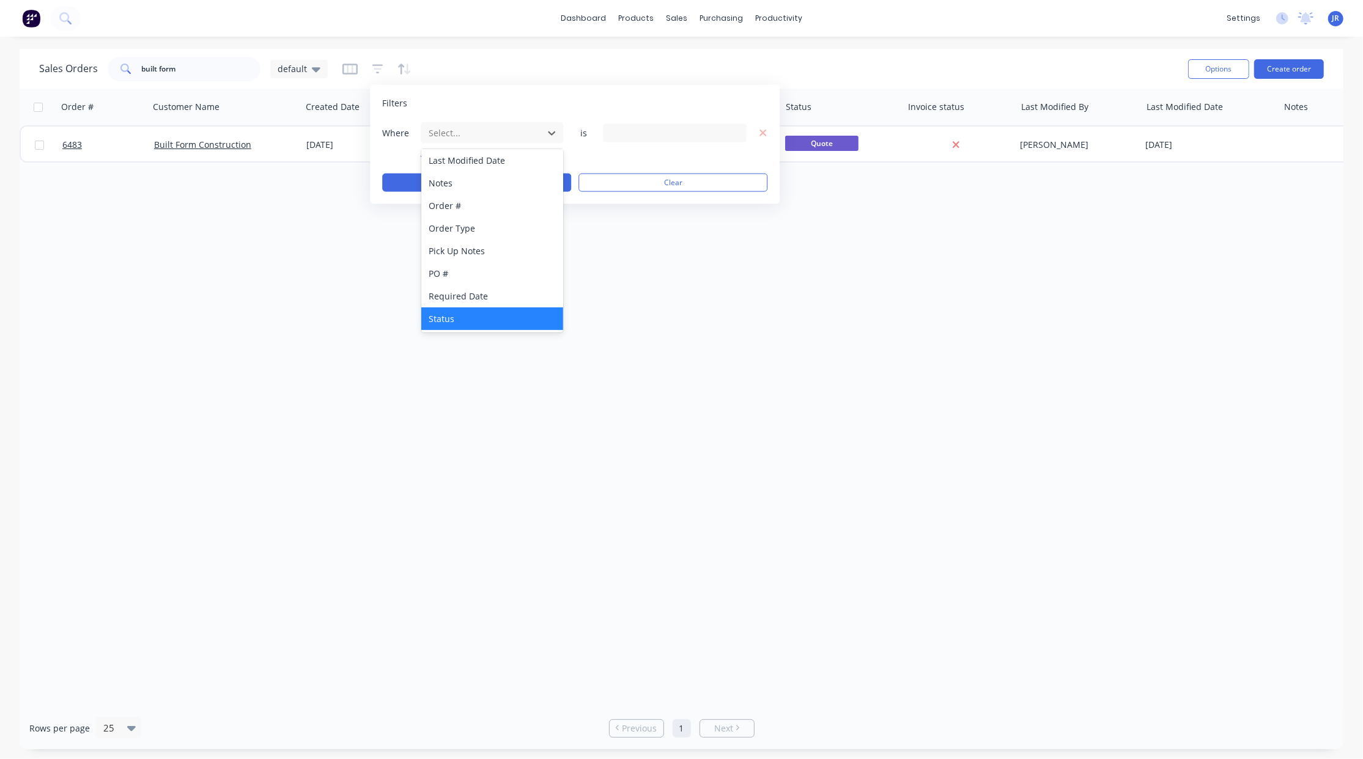
click at [448, 328] on div "Status" at bounding box center [492, 319] width 142 height 23
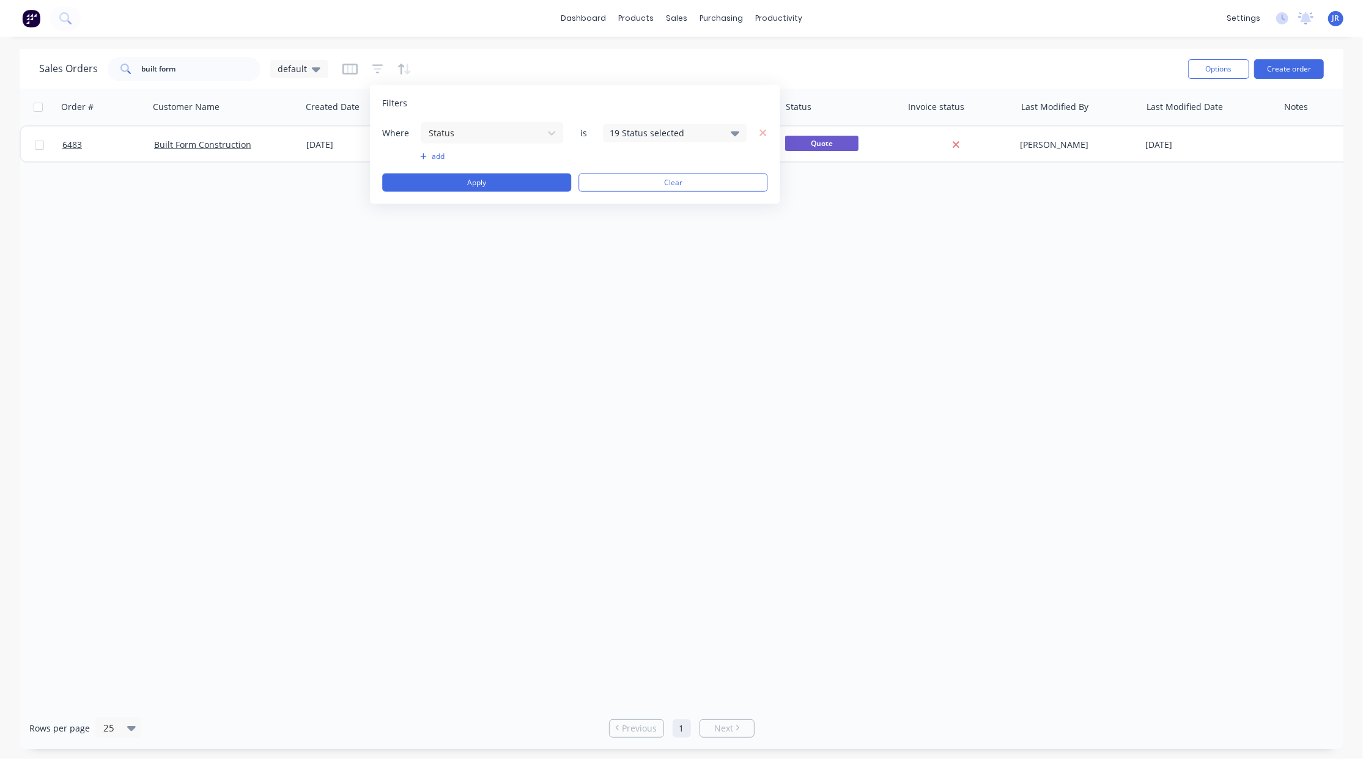
click at [636, 132] on div "19 Status selected" at bounding box center [665, 133] width 111 height 13
click at [625, 198] on div at bounding box center [623, 200] width 24 height 24
click at [490, 177] on button "Apply" at bounding box center [476, 183] width 189 height 18
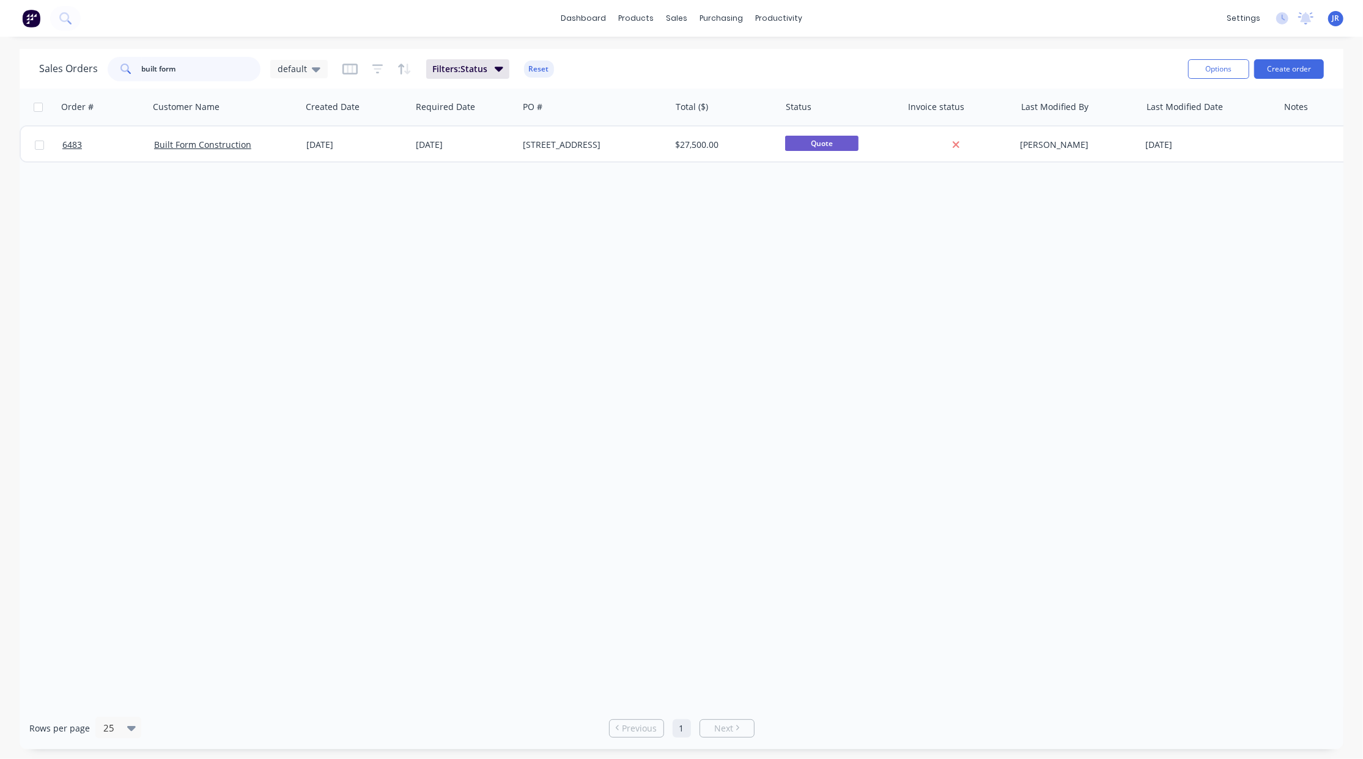
drag, startPoint x: 201, startPoint y: 69, endPoint x: -27, endPoint y: 79, distance: 228.3
click at [0, 79] on html "dashboard products sales purchasing productivity dashboard products Product Cat…" at bounding box center [681, 379] width 1363 height 759
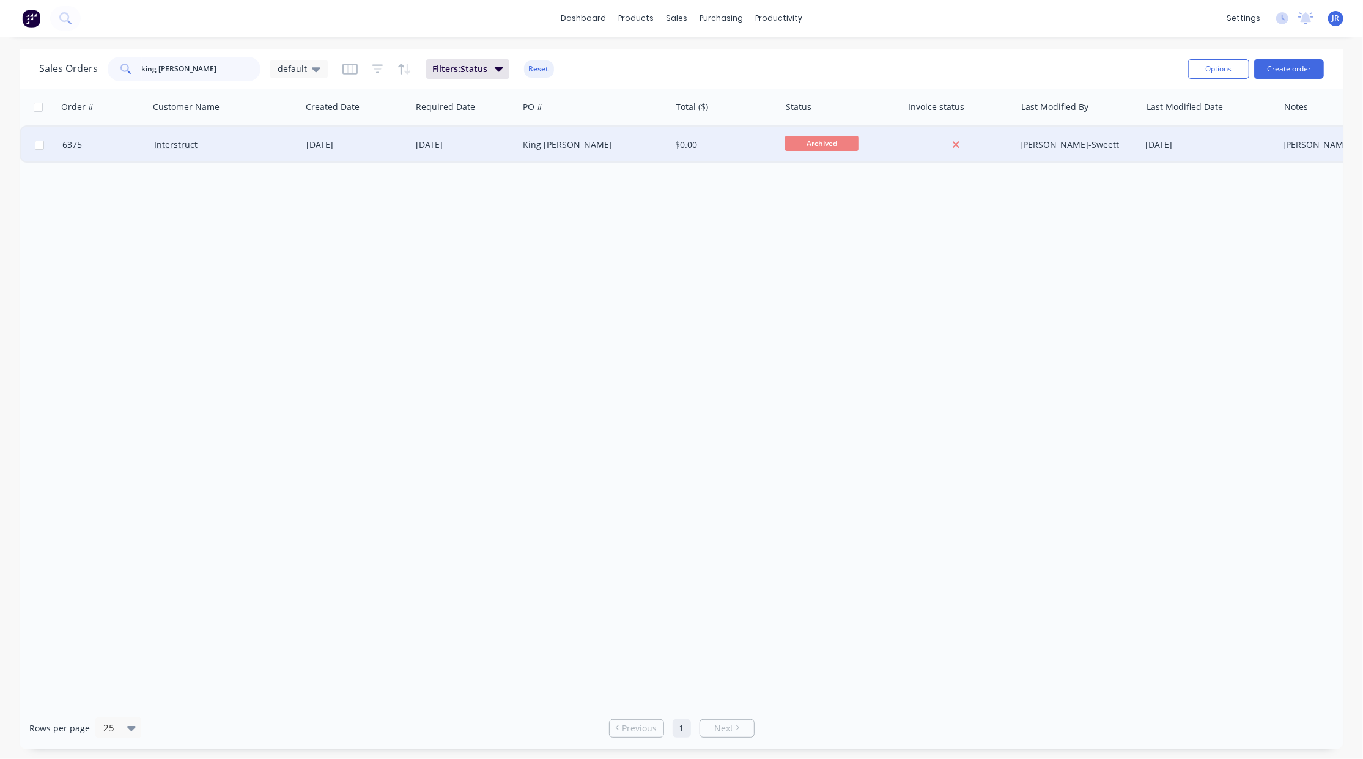
type input "king william"
click at [60, 146] on div at bounding box center [103, 145] width 92 height 37
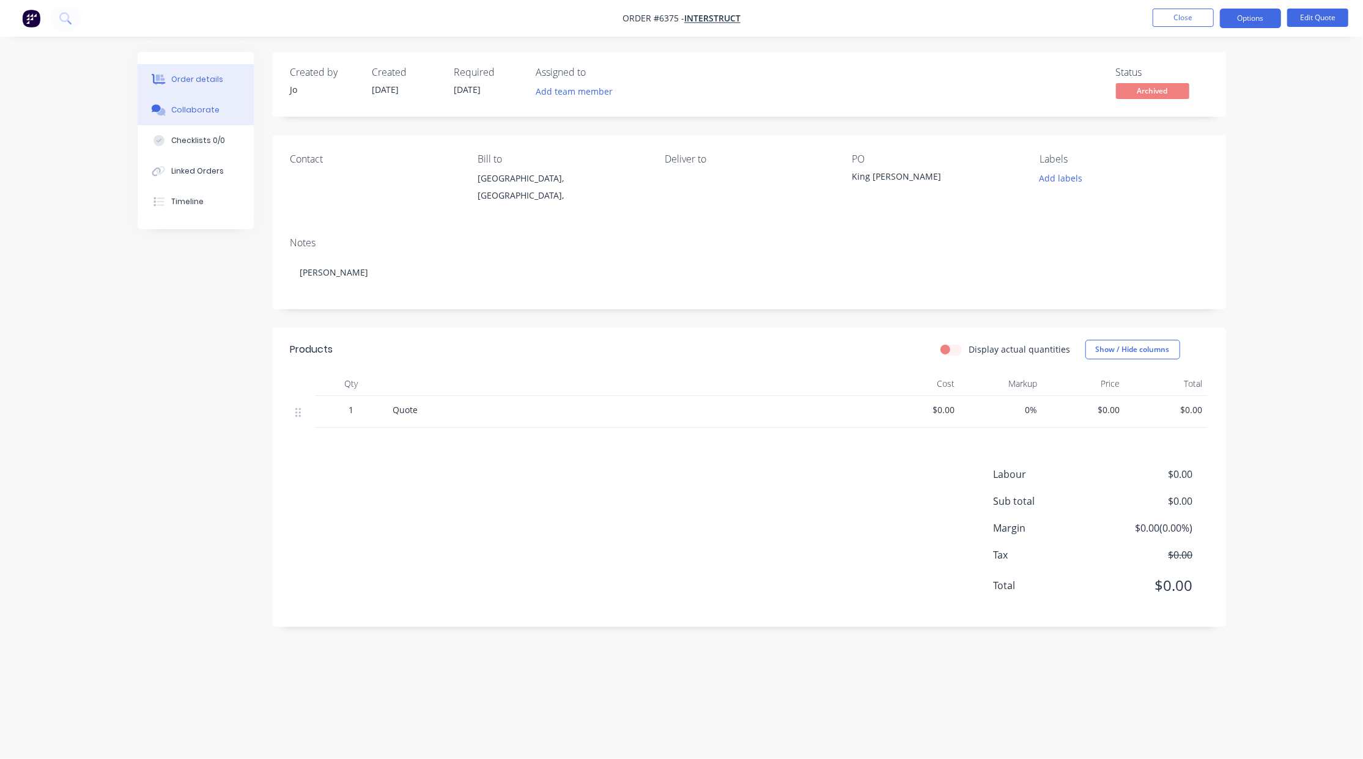
click at [159, 113] on icon at bounding box center [161, 111] width 9 height 7
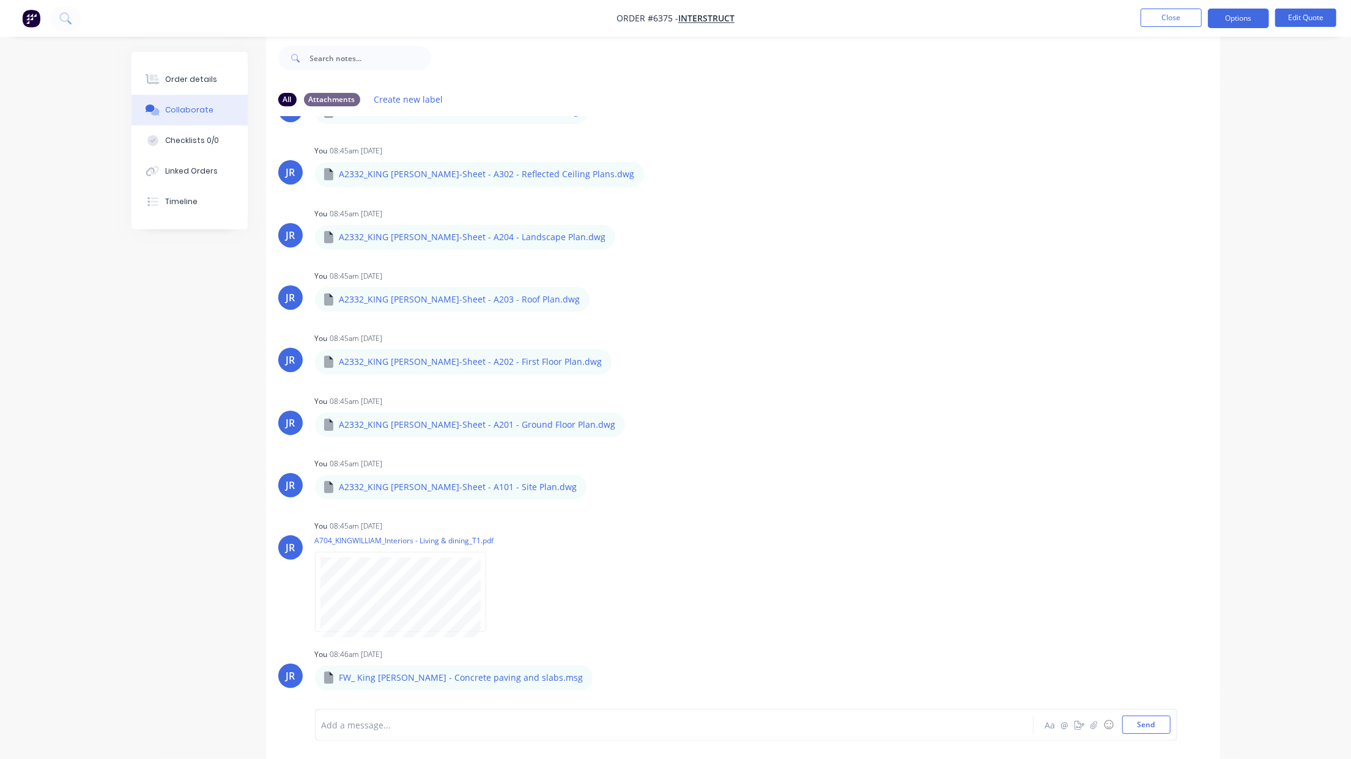
scroll to position [1055, 0]
click at [213, 78] on button "Order details" at bounding box center [189, 79] width 116 height 31
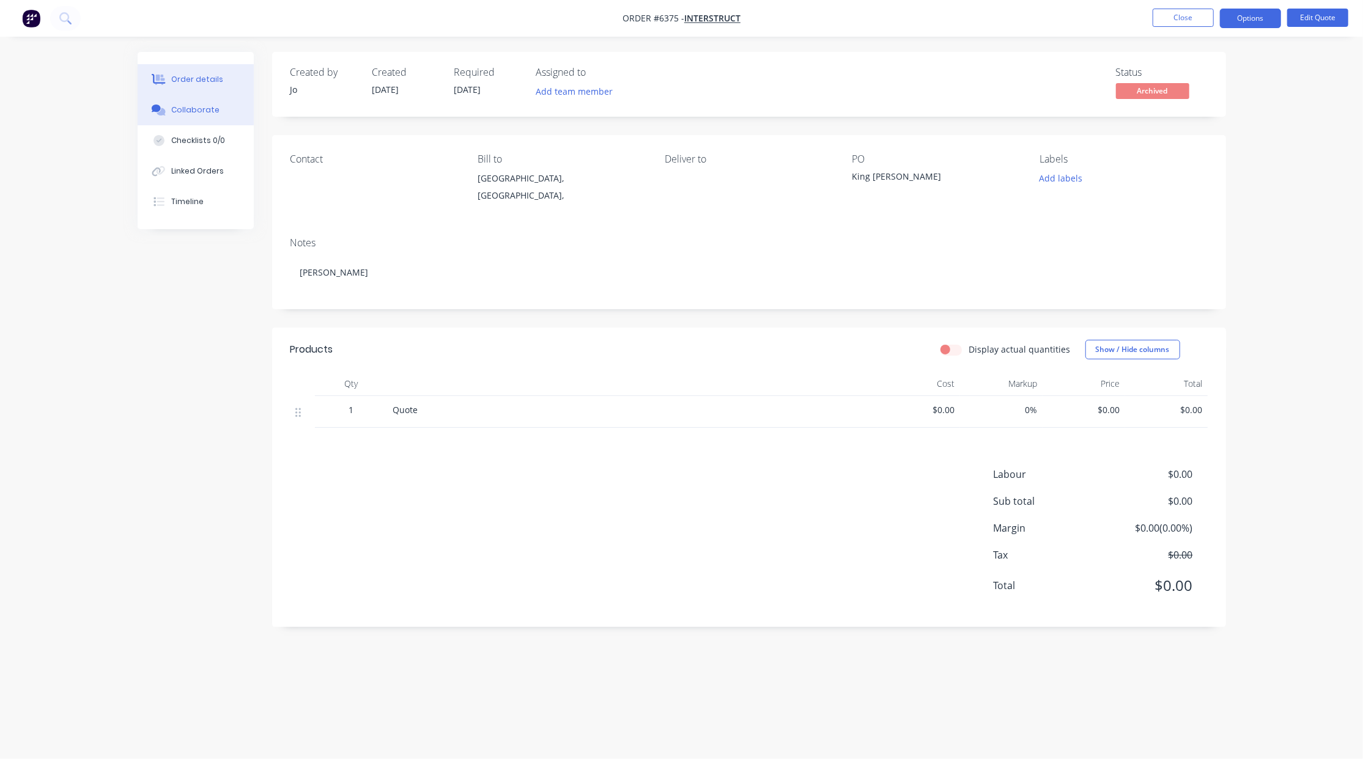
click at [172, 105] on div "Collaborate" at bounding box center [195, 110] width 48 height 11
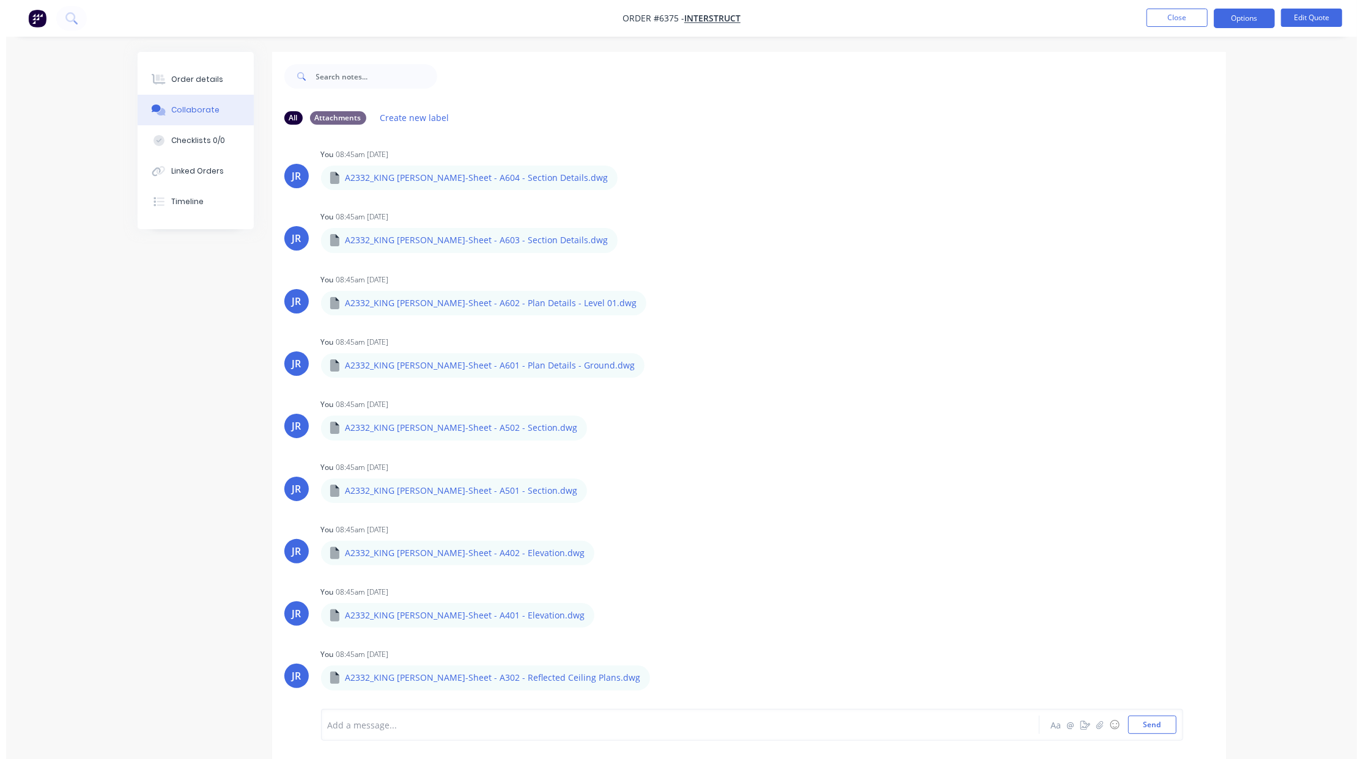
scroll to position [1045, 0]
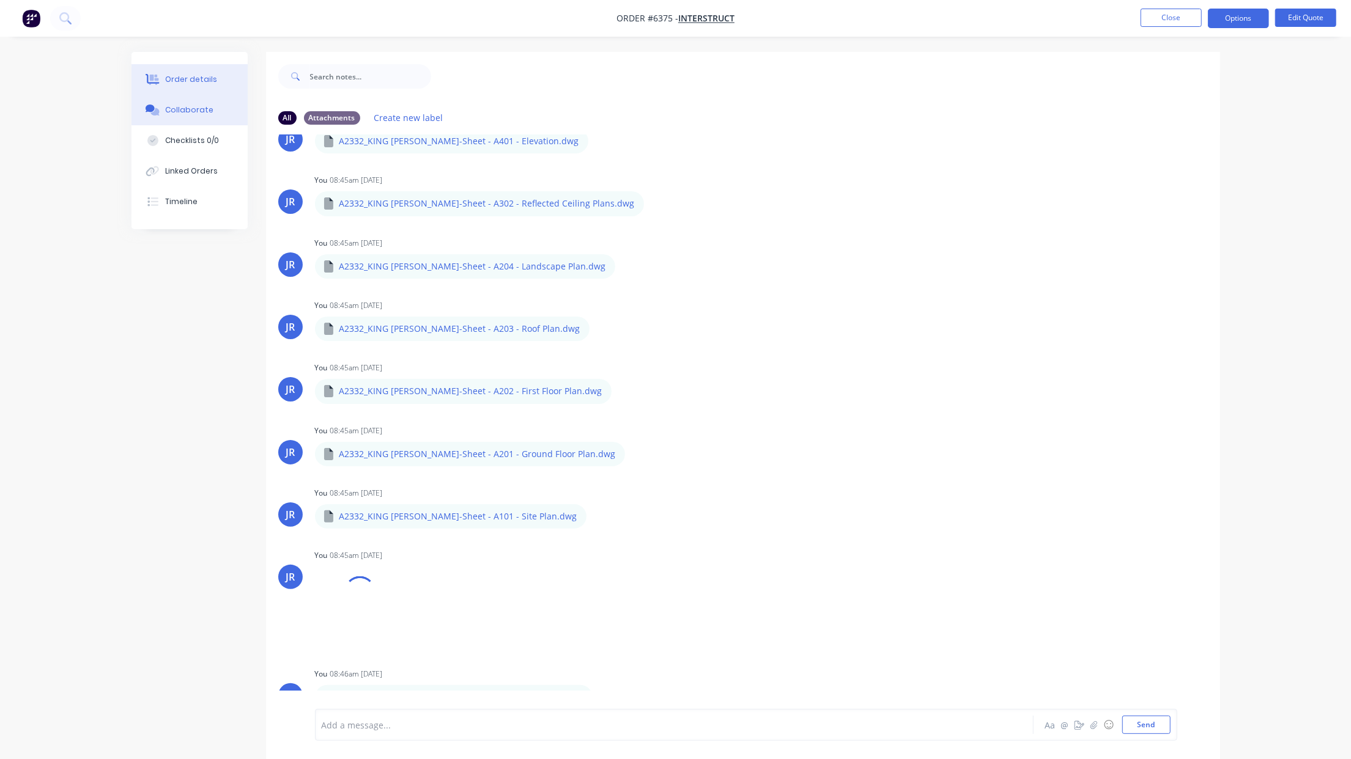
click at [181, 82] on div "Order details" at bounding box center [191, 79] width 52 height 11
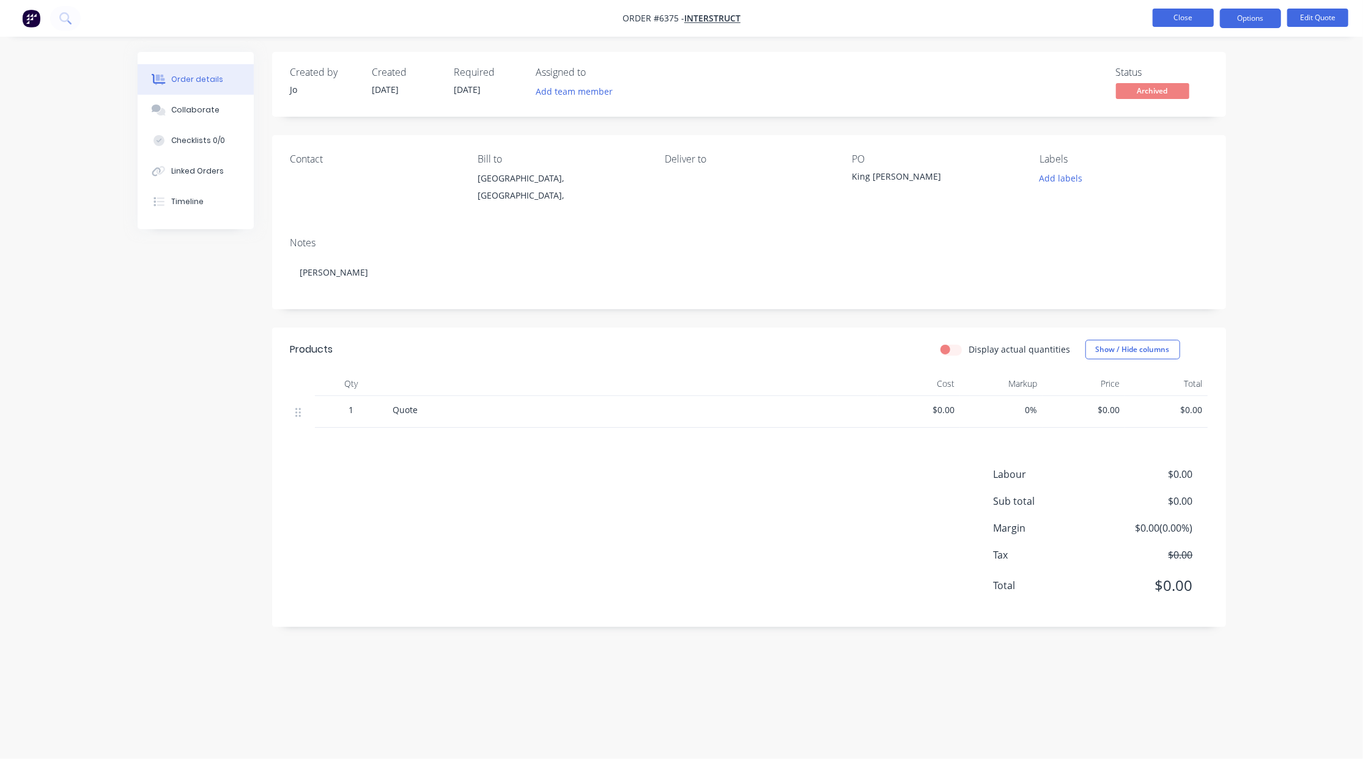
click at [1171, 20] on button "Close" at bounding box center [1183, 18] width 61 height 18
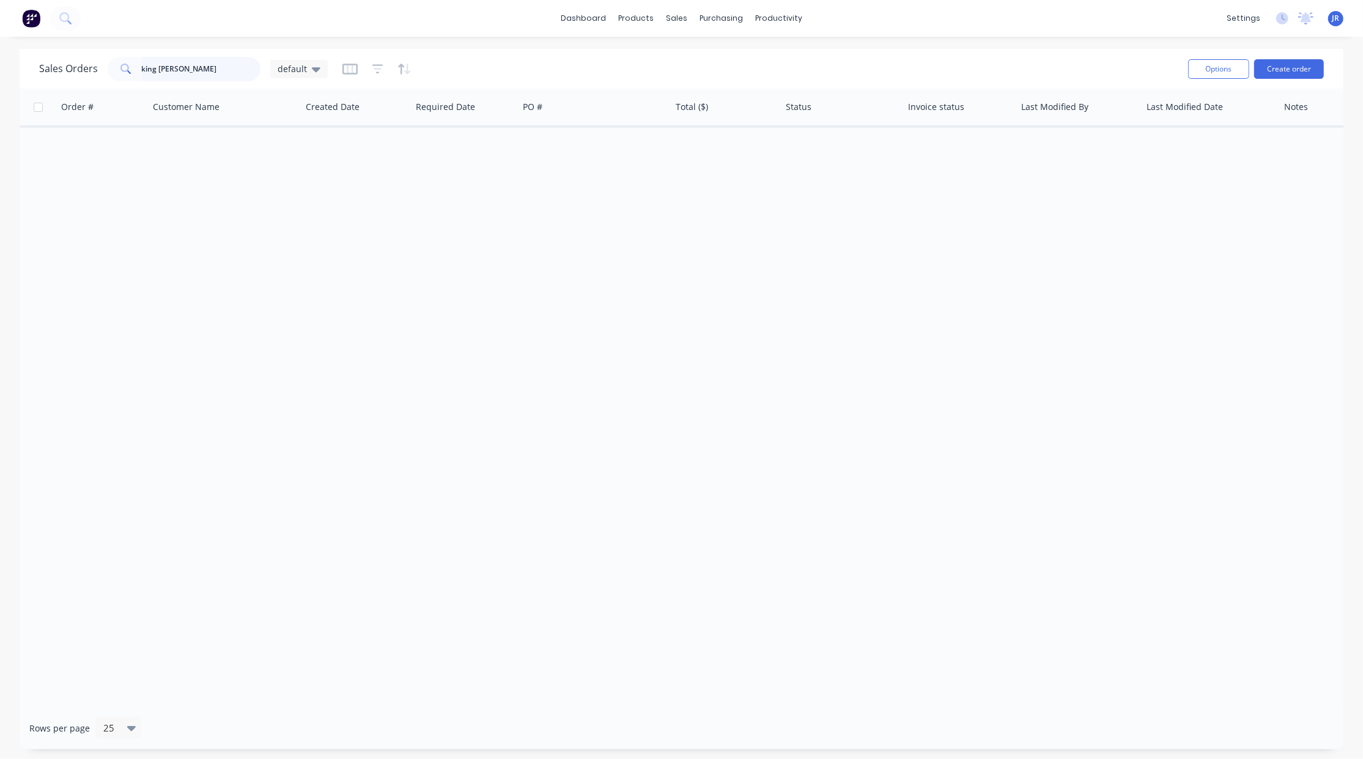
drag, startPoint x: 213, startPoint y: 70, endPoint x: -40, endPoint y: 26, distance: 256.9
click at [0, 26] on html "dashboard products sales purchasing productivity dashboard products Product Cat…" at bounding box center [681, 379] width 1363 height 759
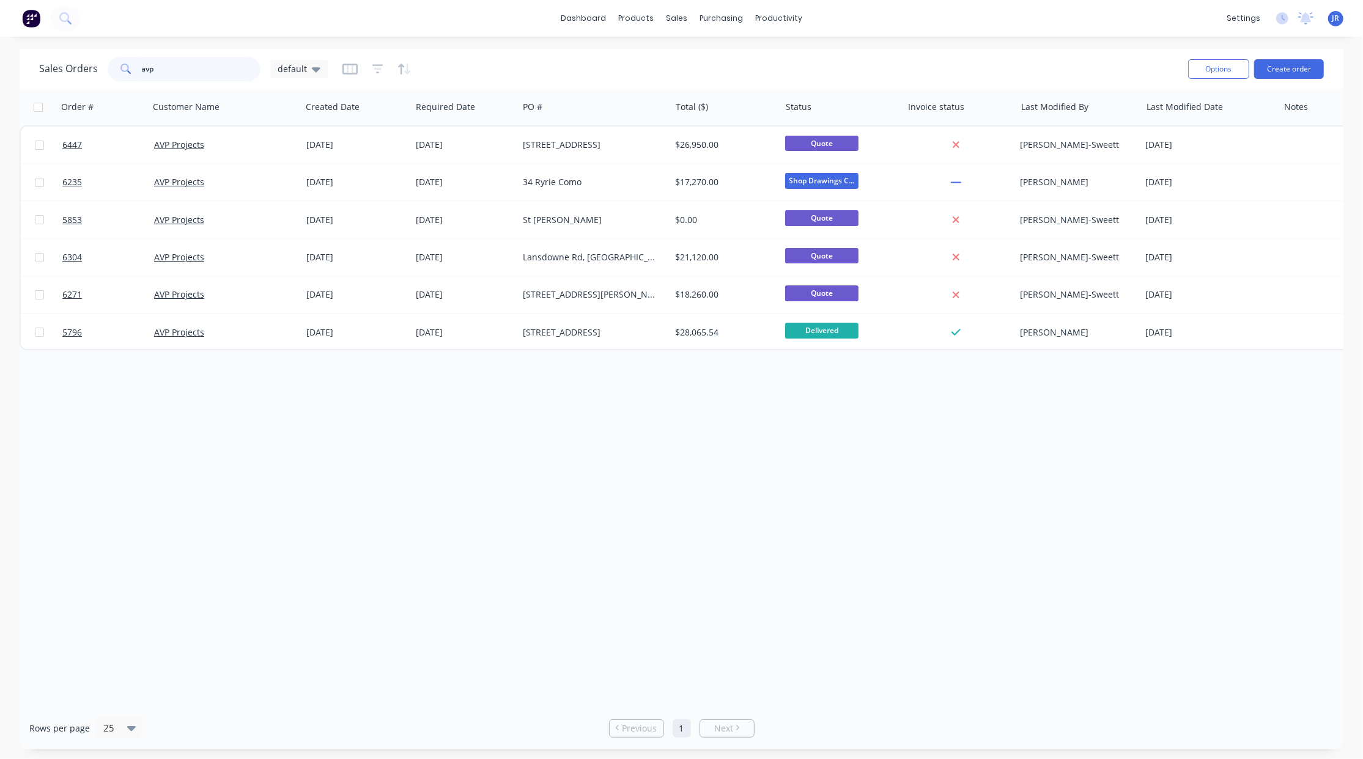
type input "avp"
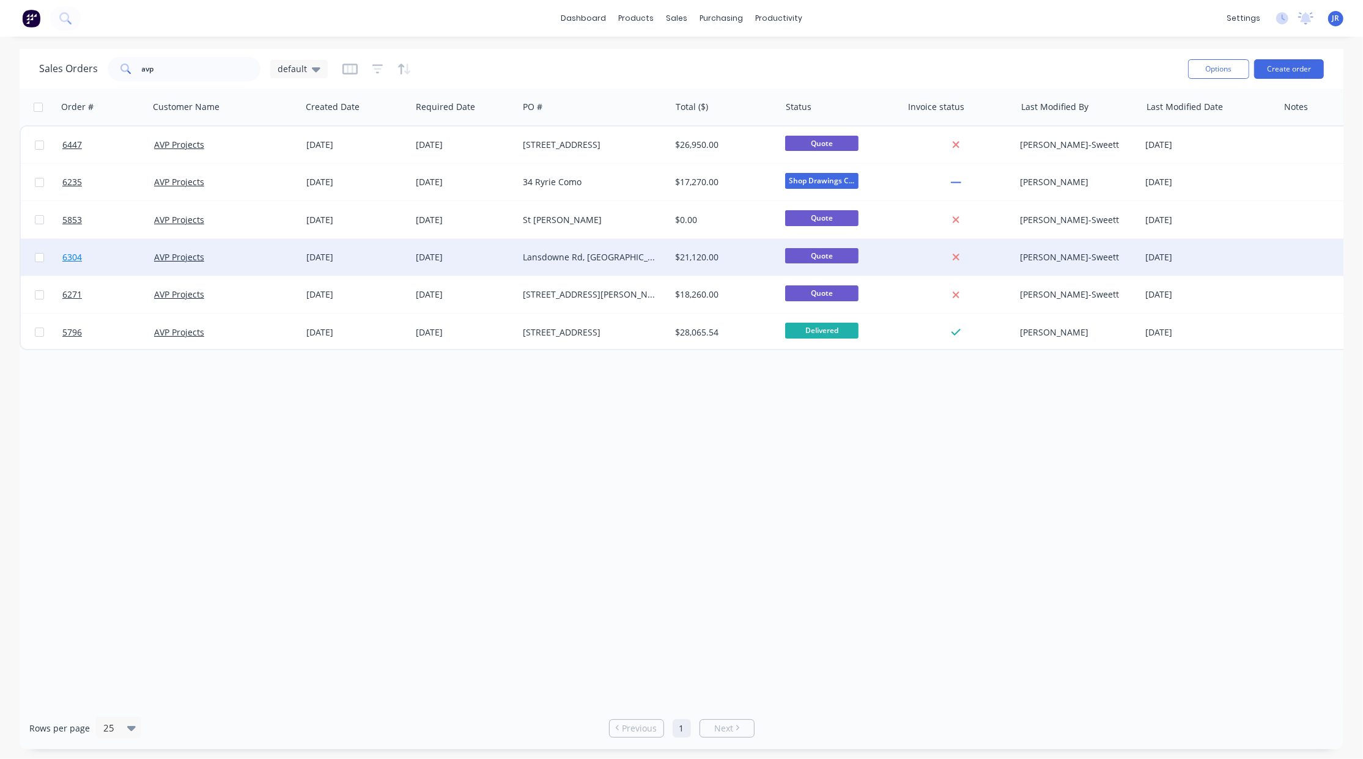
click at [69, 255] on span "6304" at bounding box center [72, 257] width 20 height 12
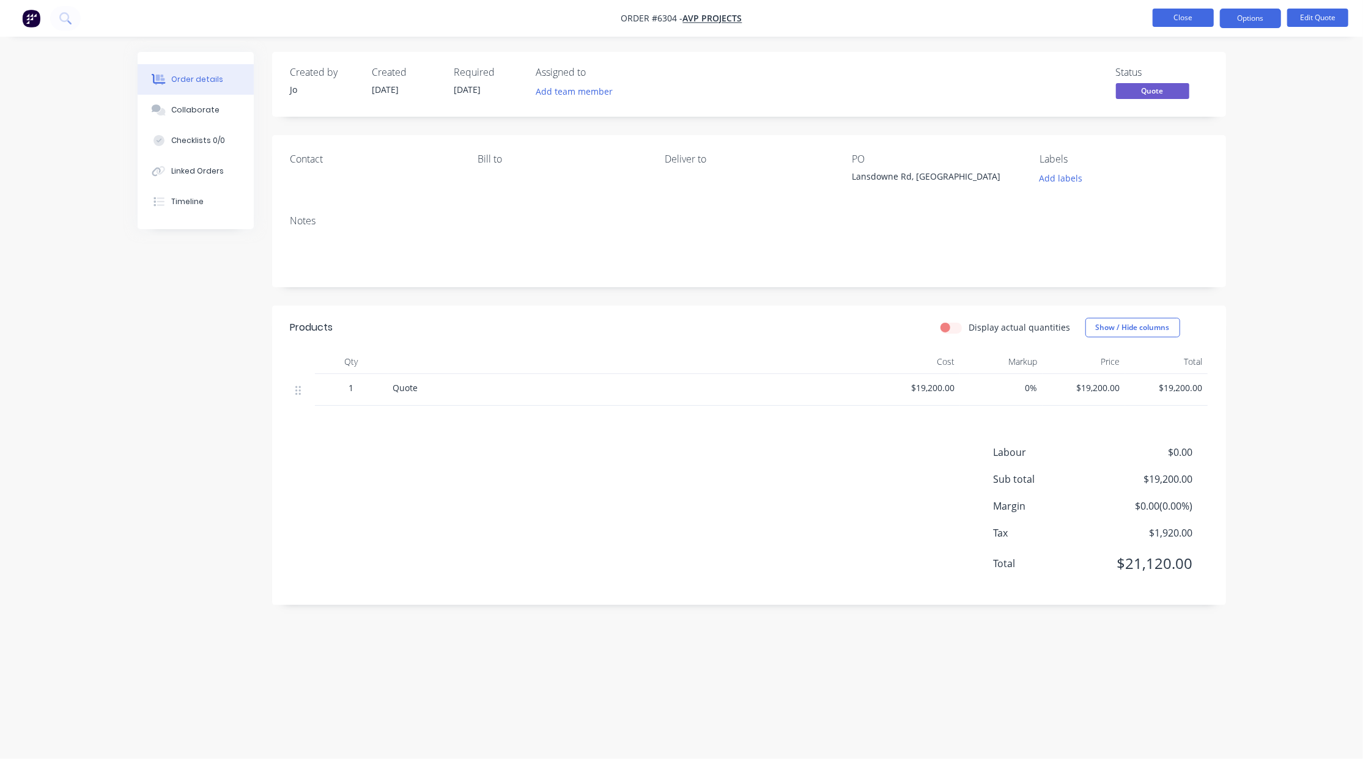
click at [1171, 10] on button "Close" at bounding box center [1183, 18] width 61 height 18
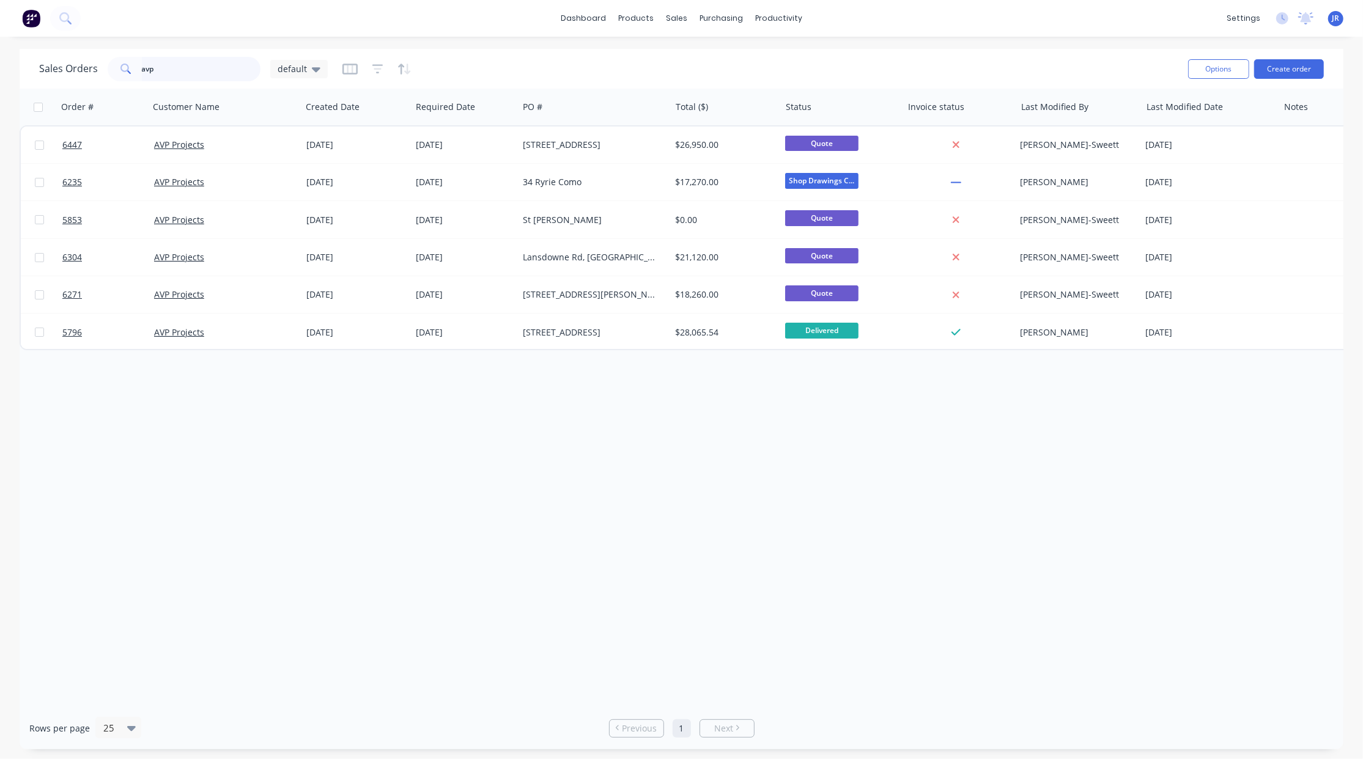
drag, startPoint x: 191, startPoint y: 72, endPoint x: -146, endPoint y: 67, distance: 337.5
click at [0, 67] on html "dashboard products sales purchasing productivity dashboard products Product Cat…" at bounding box center [681, 379] width 1363 height 759
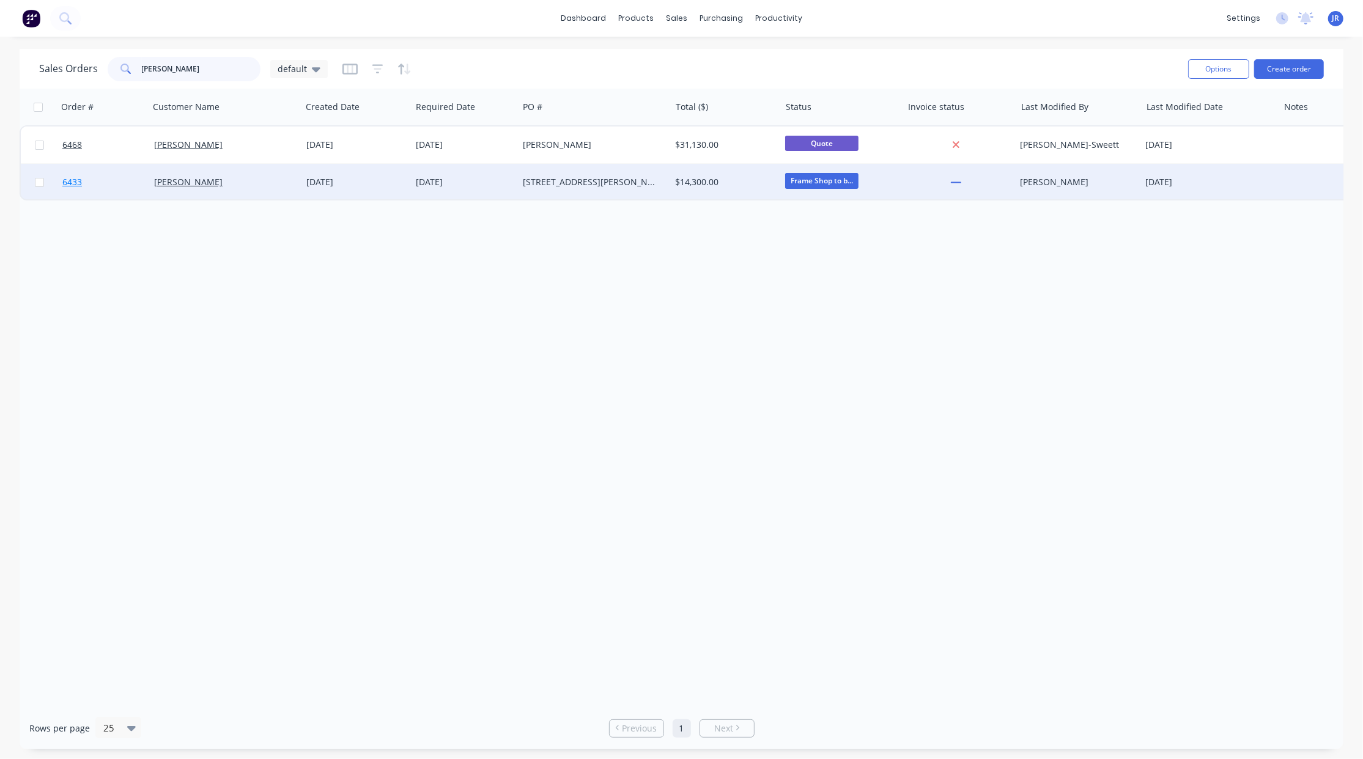
type input "steven"
click at [72, 182] on span "6433" at bounding box center [72, 182] width 20 height 12
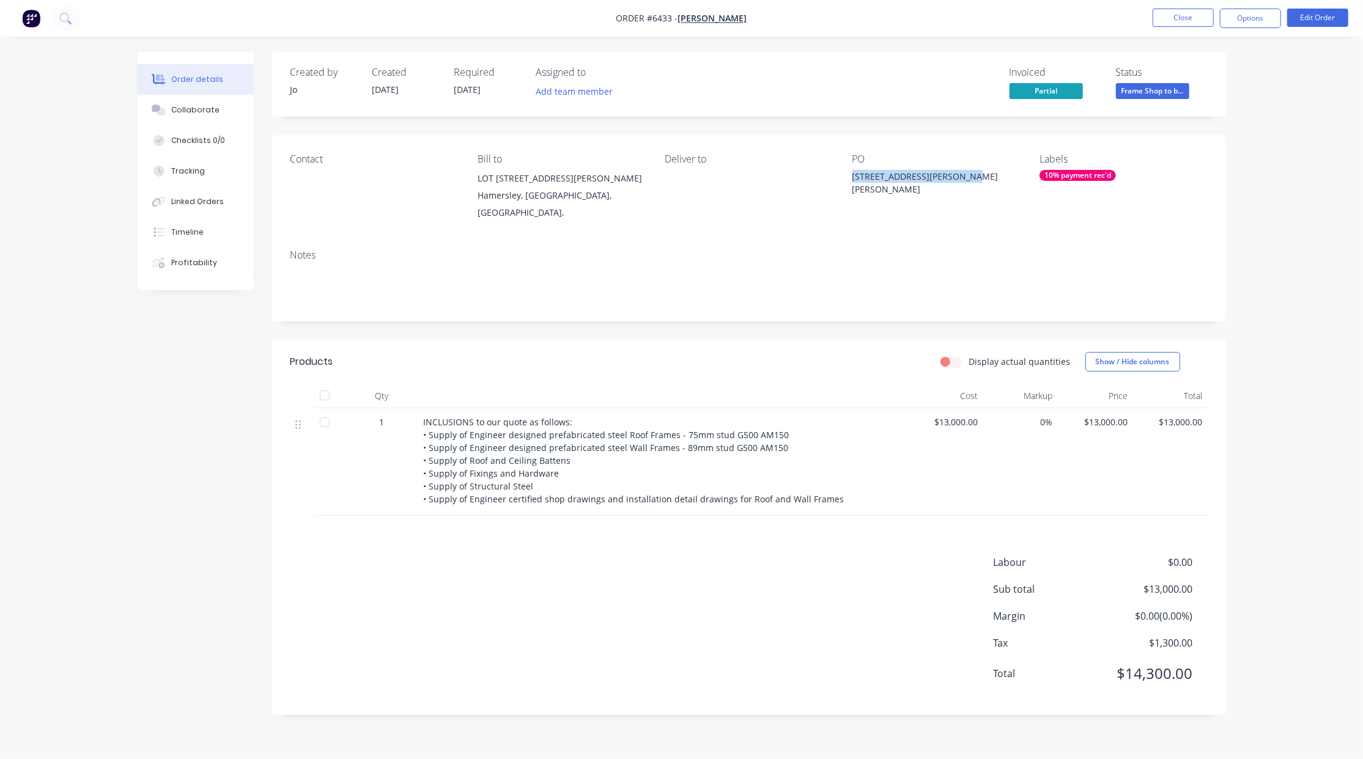
drag, startPoint x: 967, startPoint y: 177, endPoint x: 852, endPoint y: 182, distance: 114.5
click at [852, 182] on div "22 Blissett Way, Hamersley" at bounding box center [928, 183] width 153 height 26
click at [1174, 13] on button "Close" at bounding box center [1183, 18] width 61 height 18
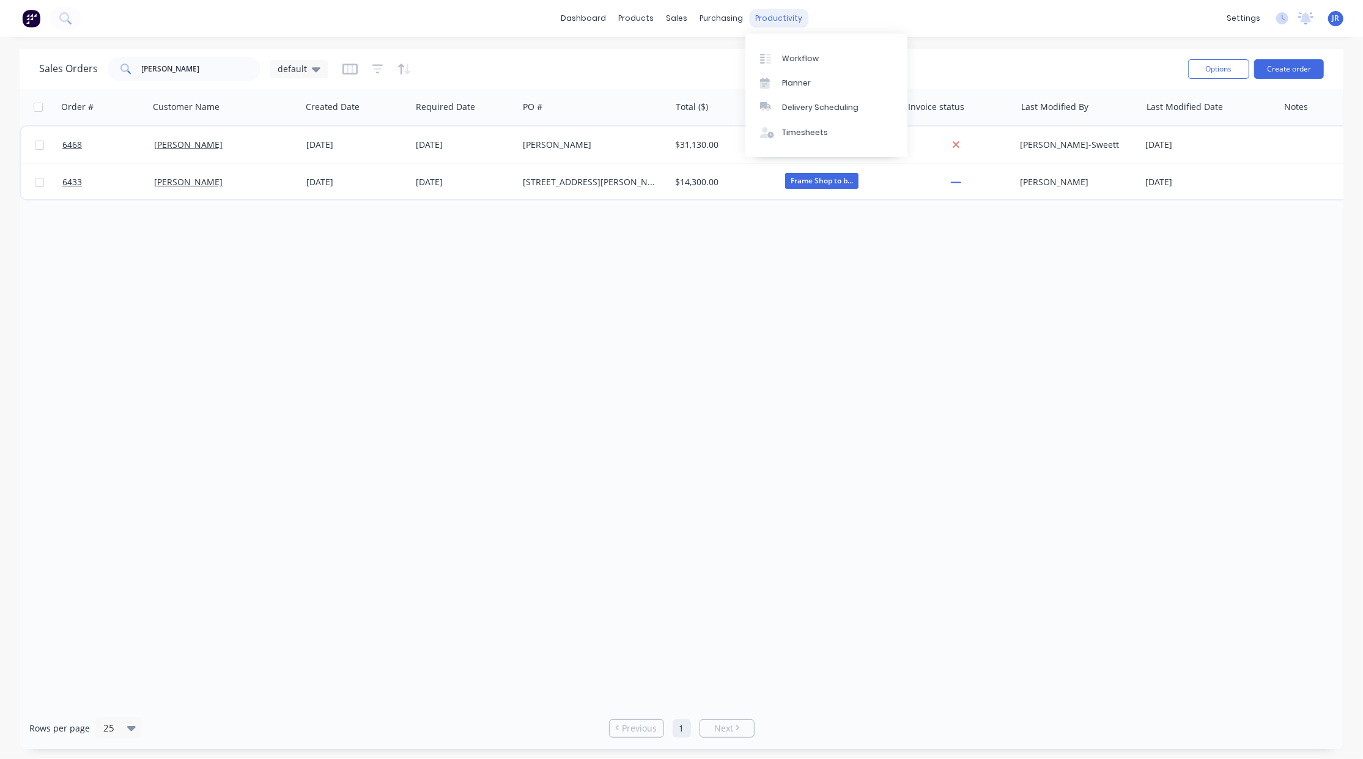
click at [781, 20] on div "productivity" at bounding box center [778, 18] width 59 height 18
click at [786, 53] on div "Workflow" at bounding box center [800, 58] width 37 height 11
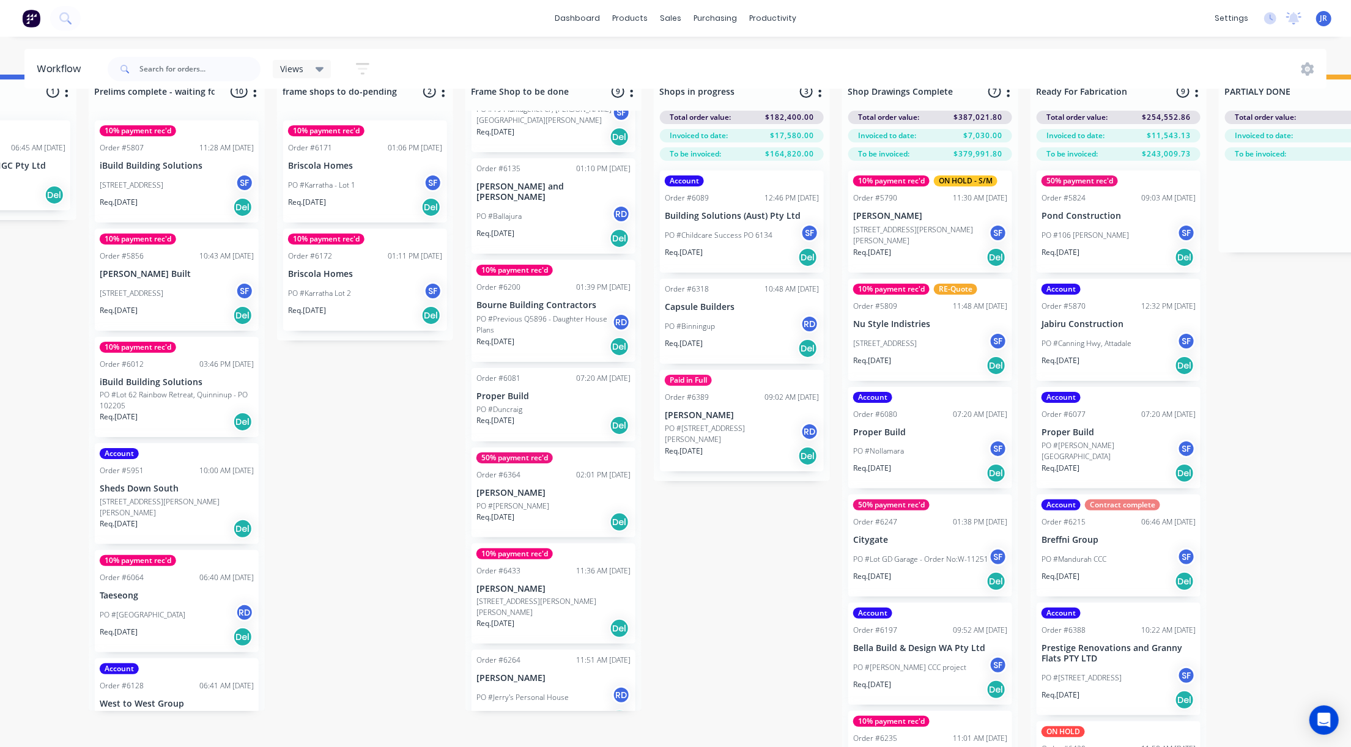
scroll to position [56, 691]
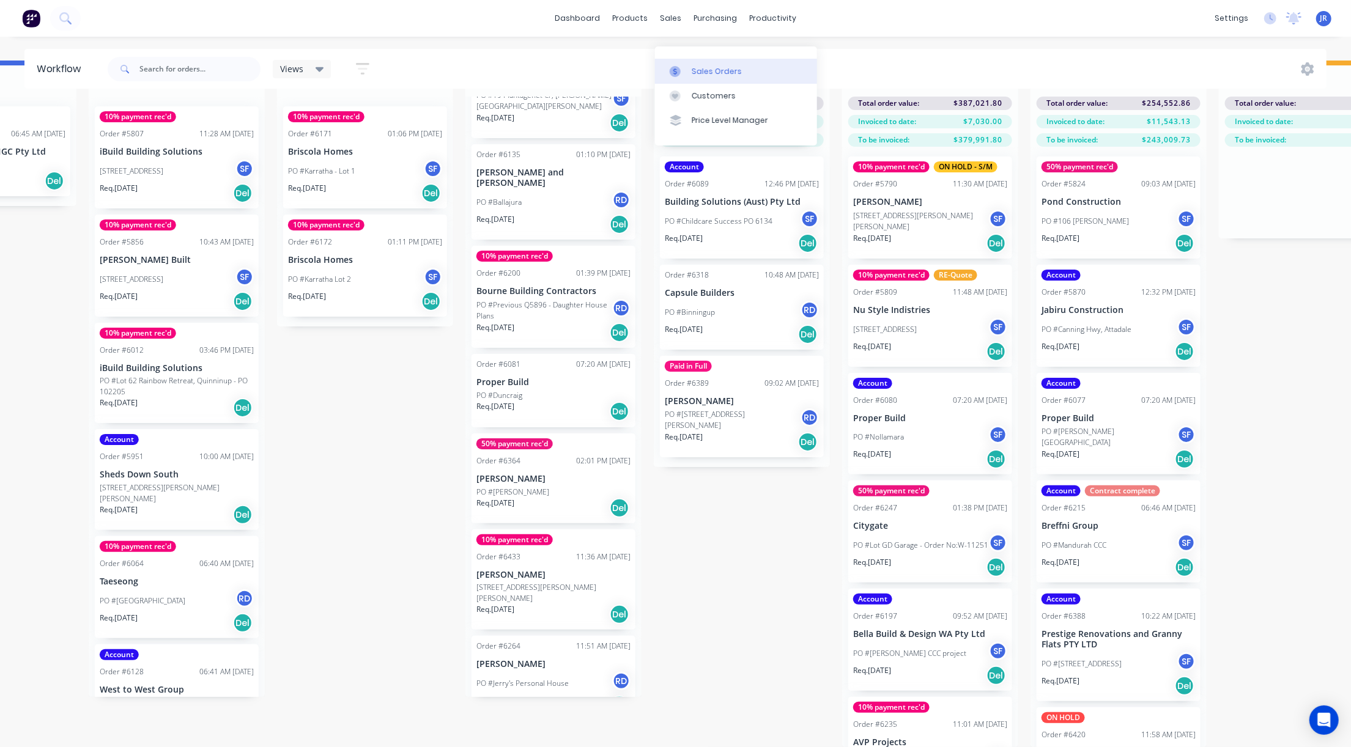
click at [678, 66] on icon at bounding box center [674, 71] width 11 height 11
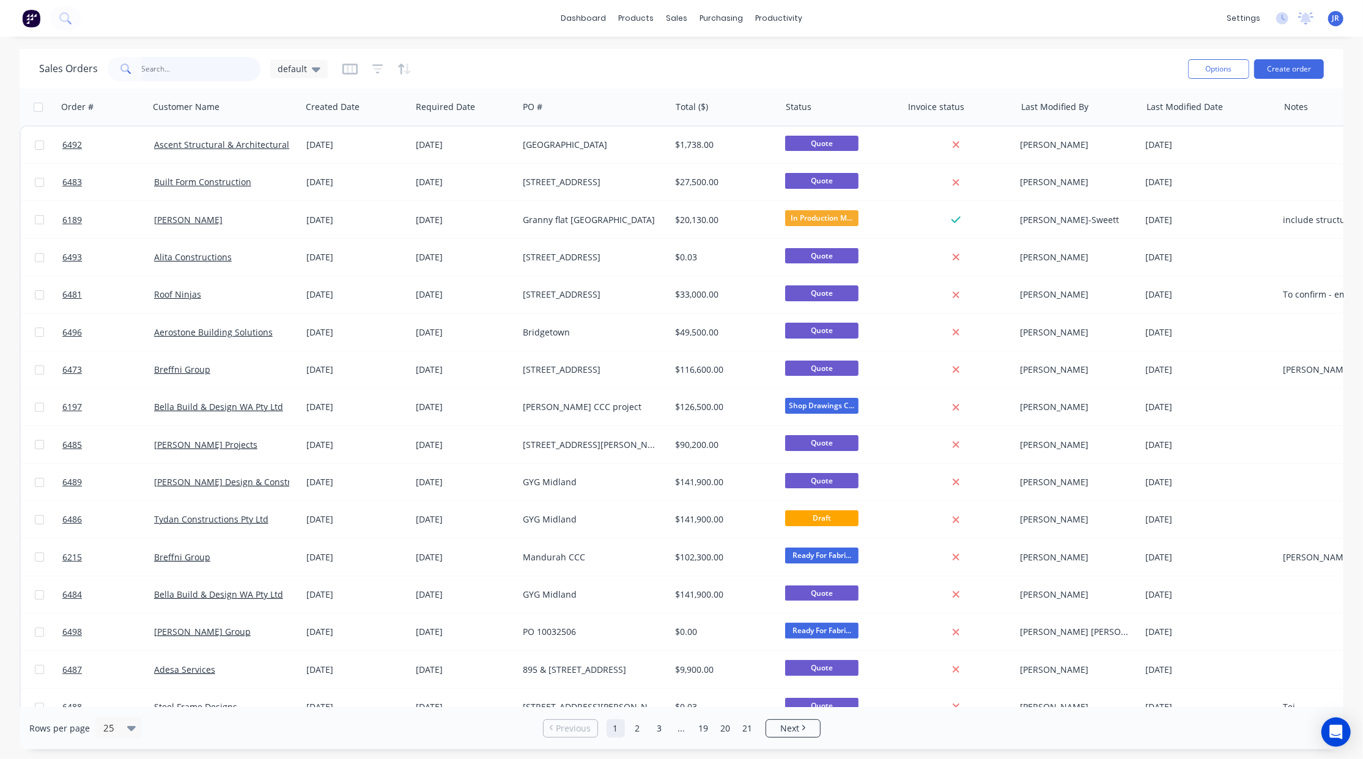
click at [183, 71] on input "text" at bounding box center [201, 69] width 119 height 24
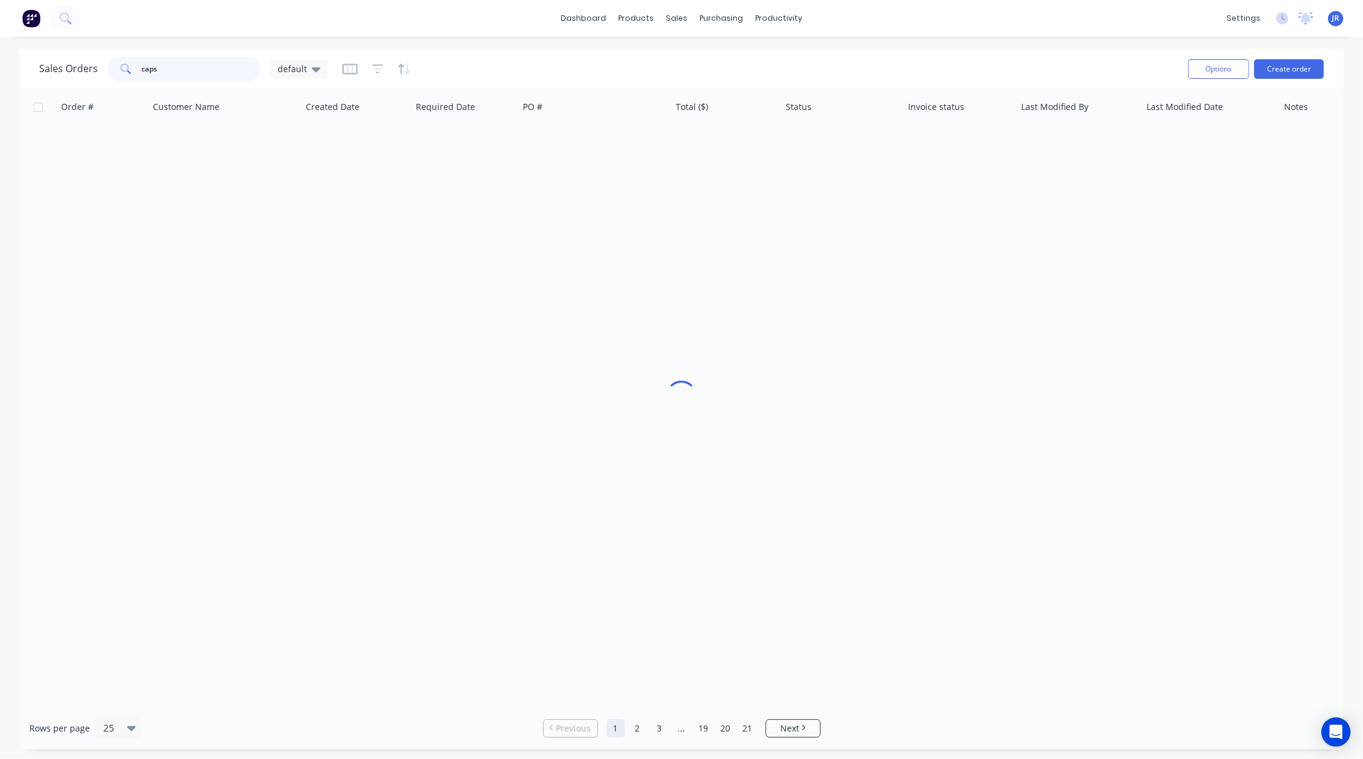
type input "caps"
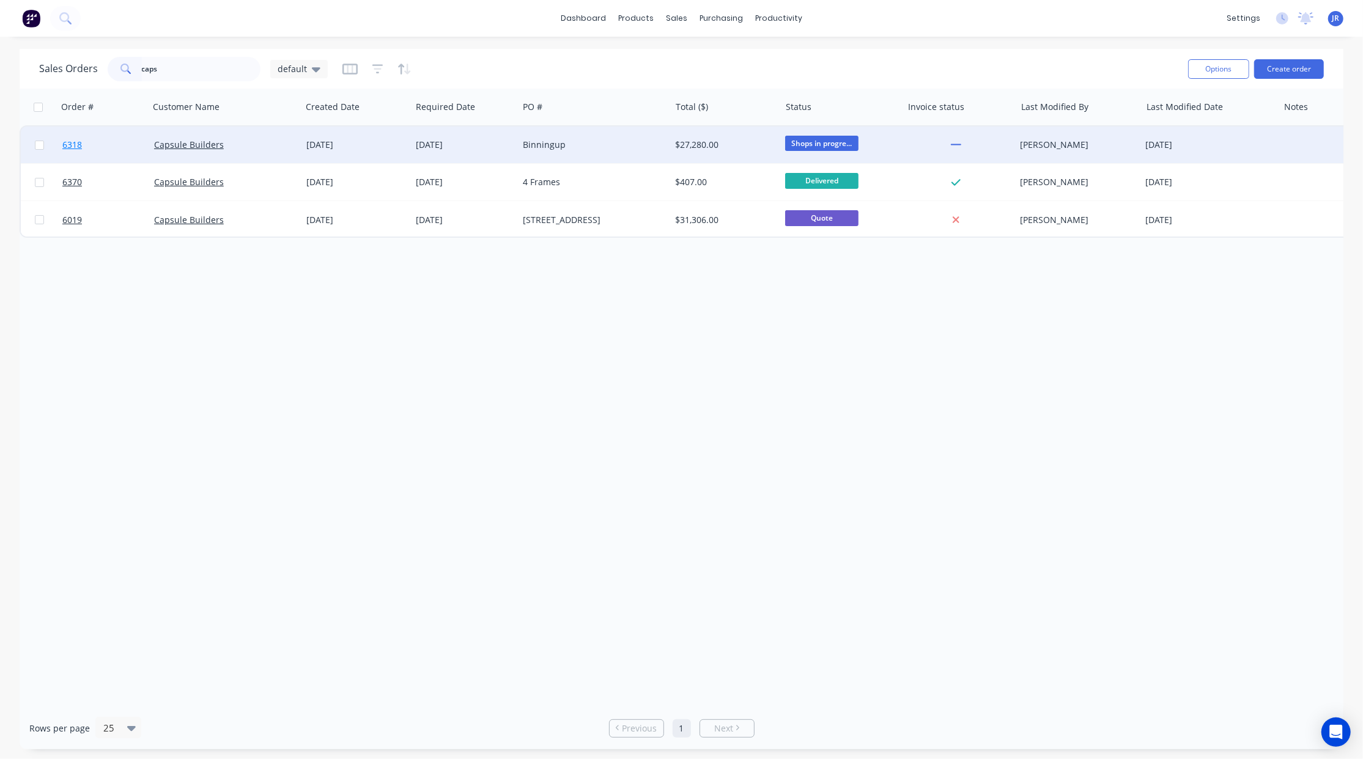
click at [72, 149] on span "6318" at bounding box center [72, 145] width 20 height 12
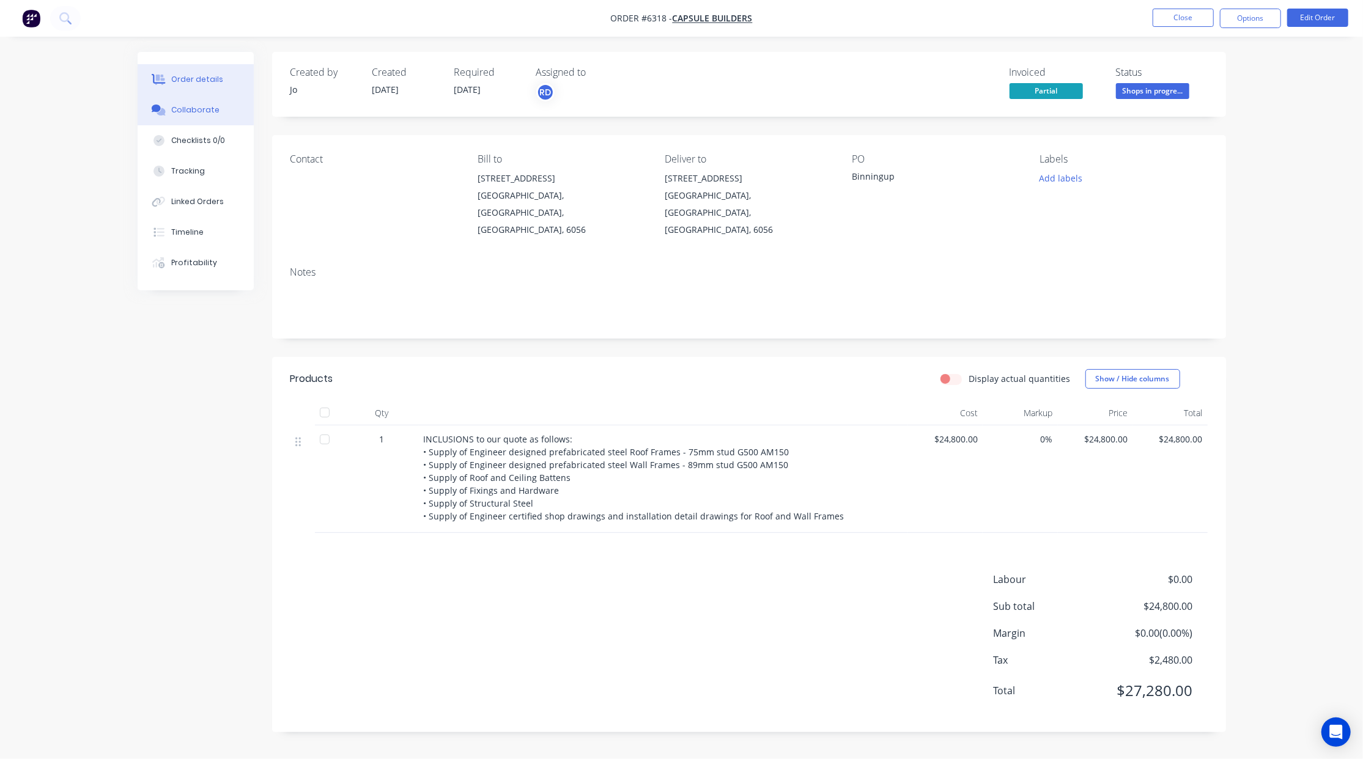
click at [212, 105] on div "Collaborate" at bounding box center [195, 110] width 48 height 11
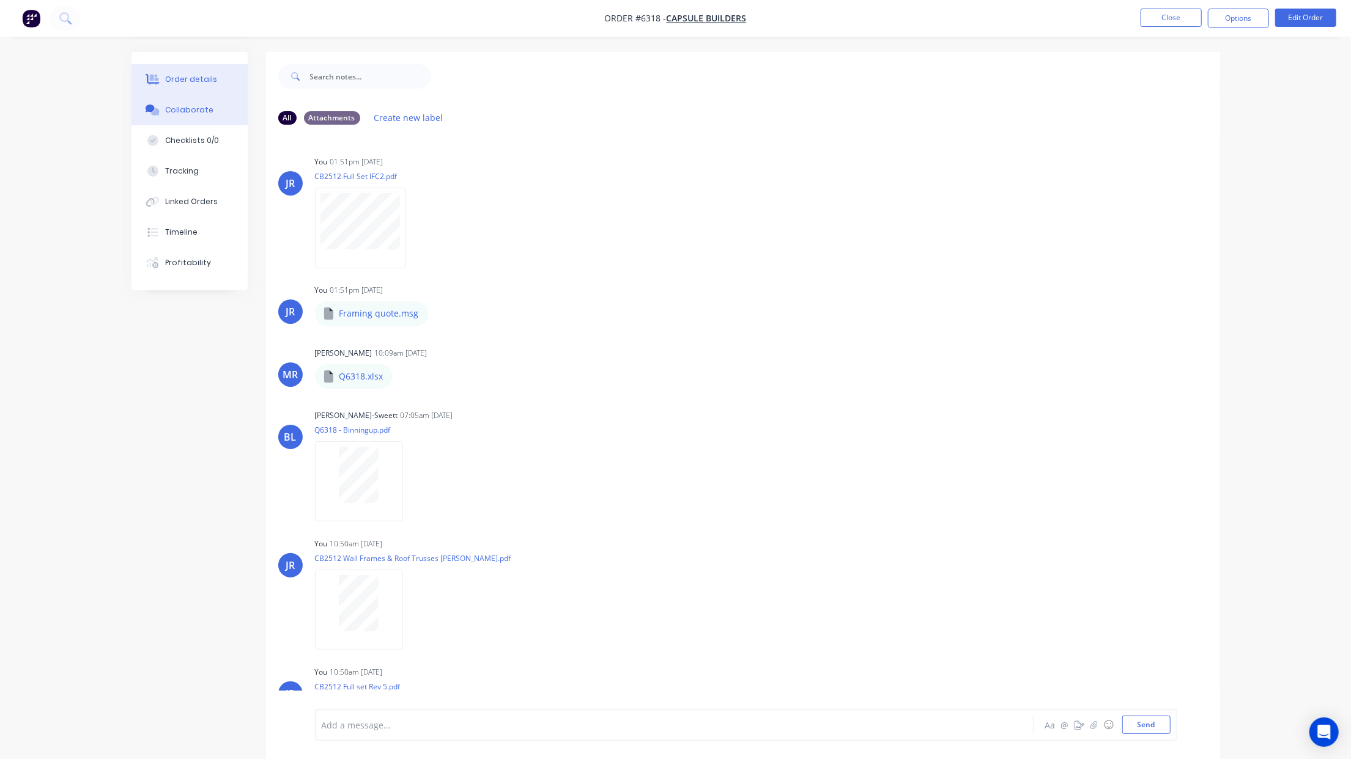
click at [153, 77] on icon at bounding box center [154, 80] width 10 height 10
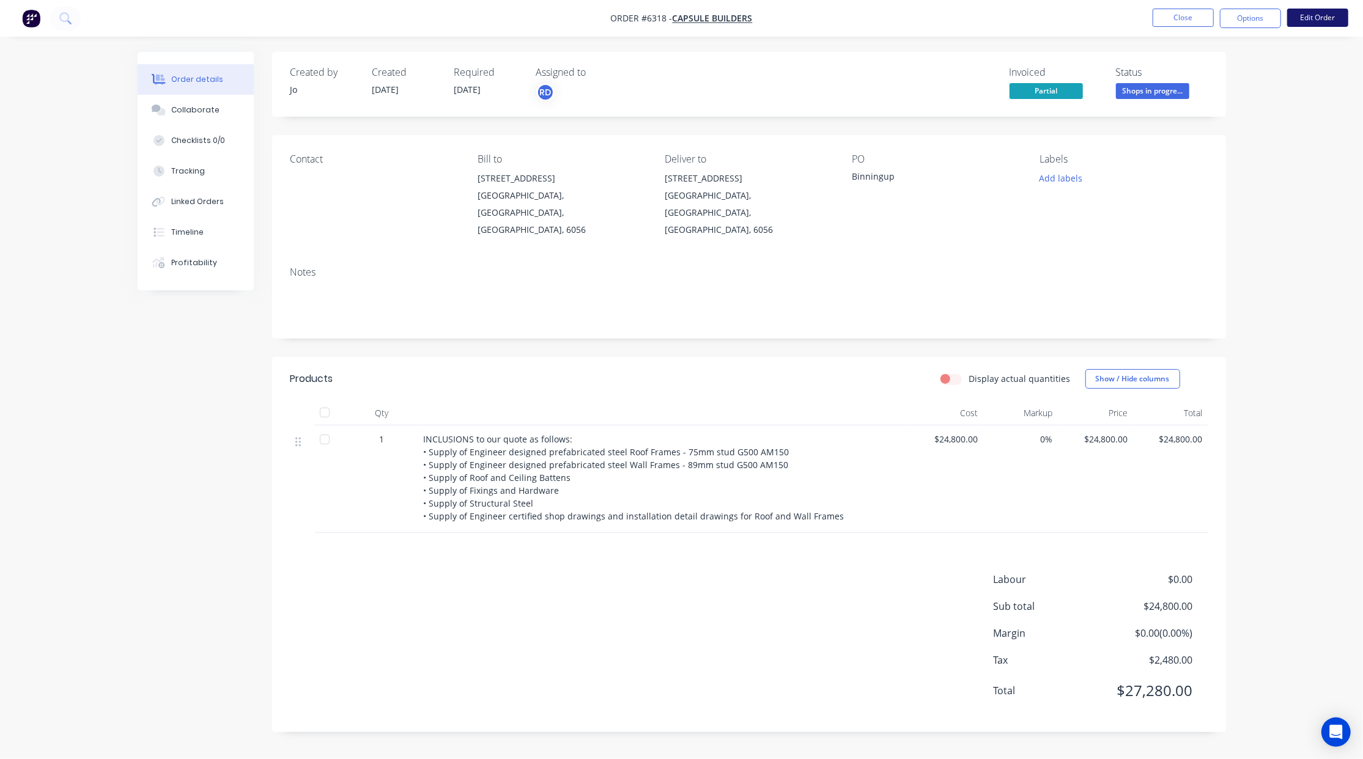
click at [1339, 15] on button "Edit Order" at bounding box center [1317, 18] width 61 height 18
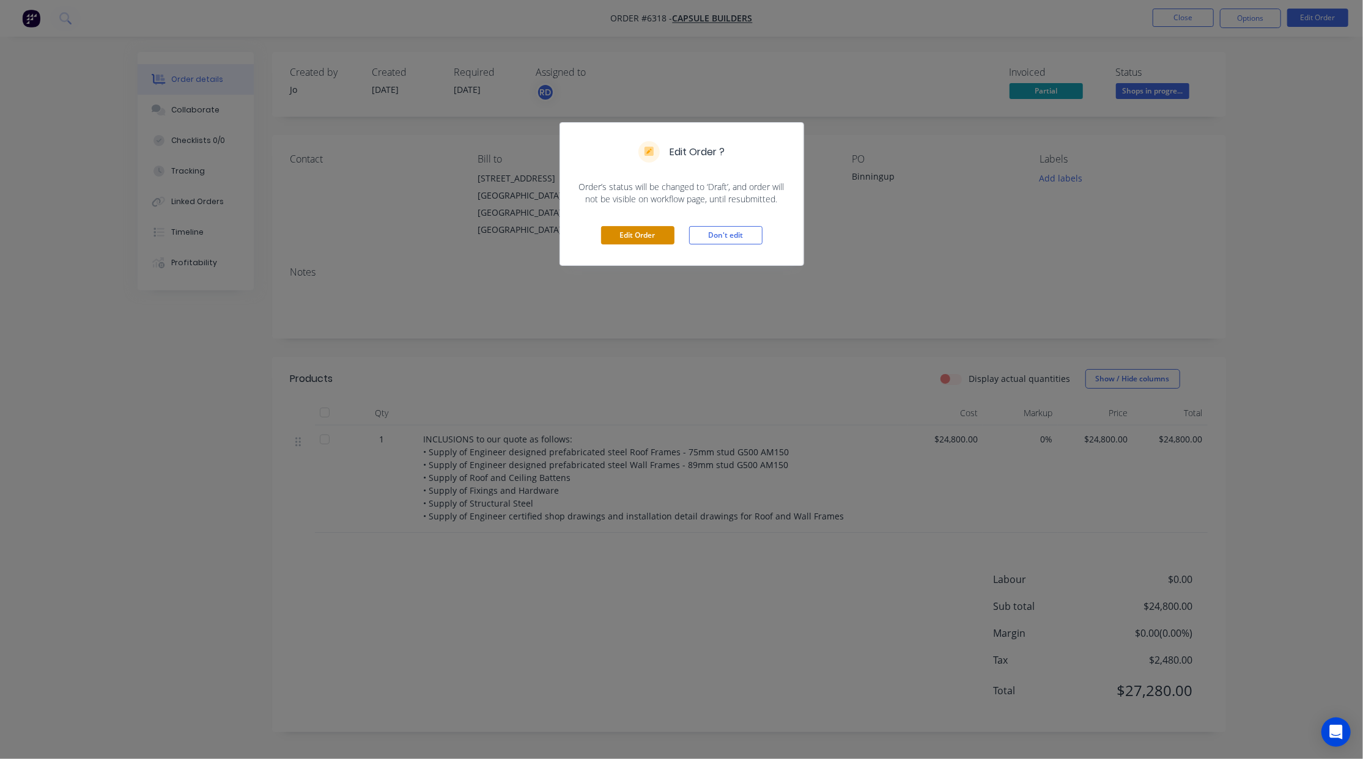
click at [622, 237] on button "Edit Order" at bounding box center [637, 235] width 73 height 18
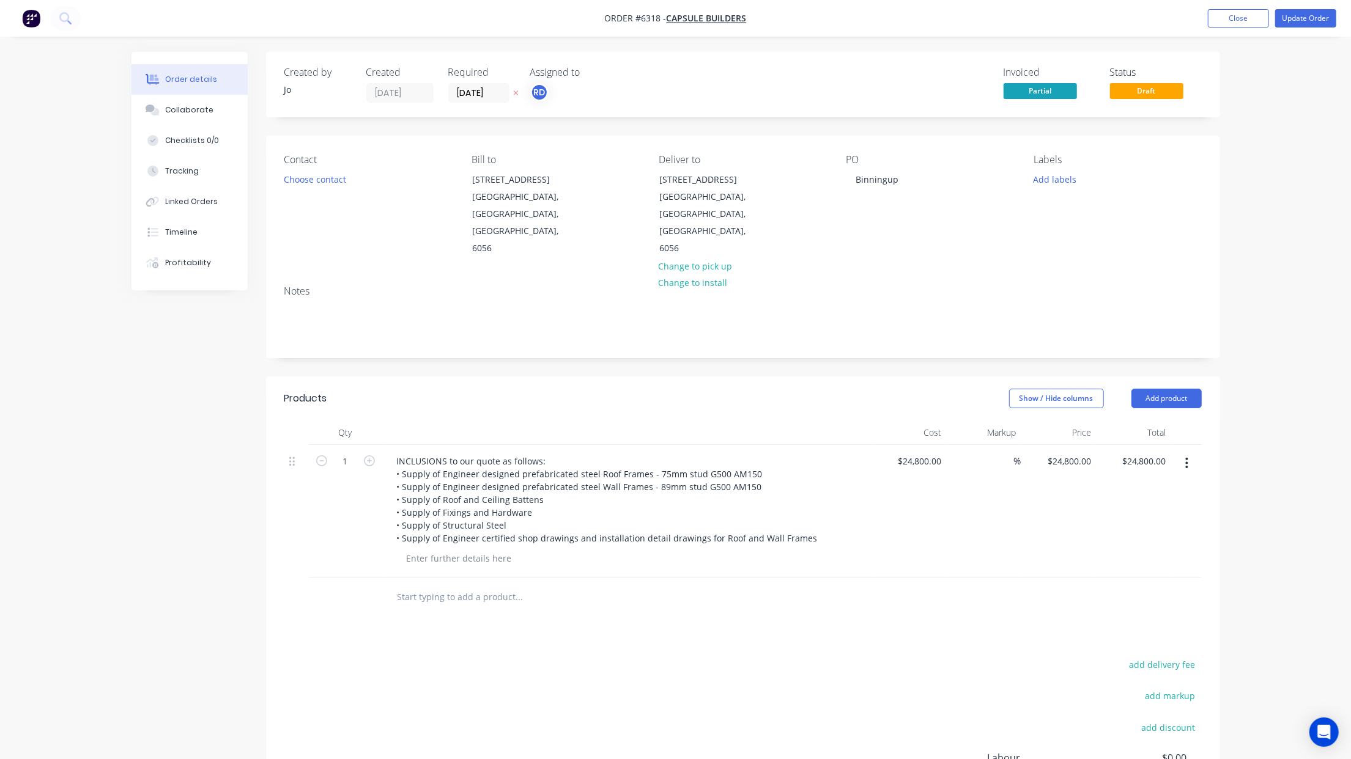
click at [906, 179] on div "PO Binningup" at bounding box center [930, 205] width 168 height 103
click at [901, 179] on div "Binningup" at bounding box center [877, 180] width 62 height 18
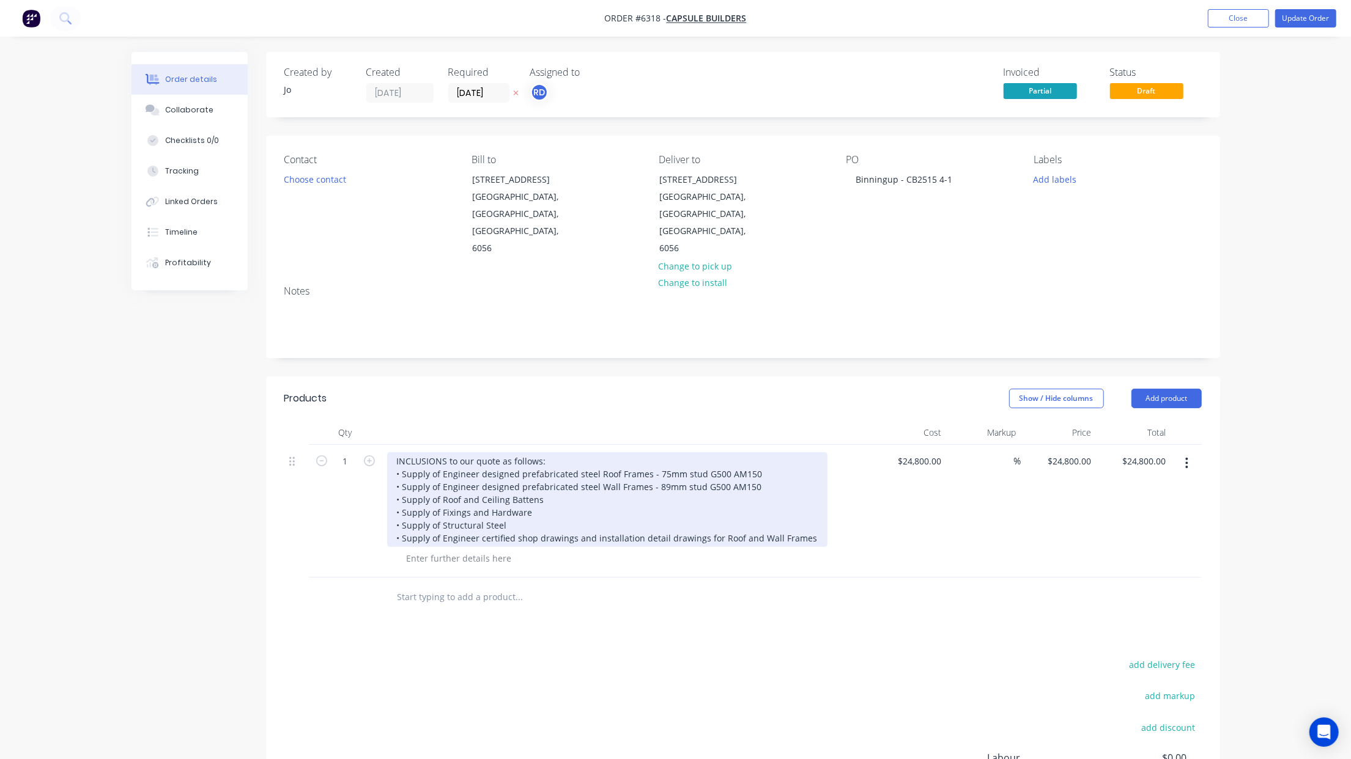
click at [393, 452] on div "INCLUSIONS to our quote as follows: • Supply of Engineer designed prefabricated…" at bounding box center [607, 499] width 440 height 95
click at [395, 452] on div "INCLUSIONS to our quote as follows: • Supply of Engineer designed prefabricated…" at bounding box center [607, 499] width 440 height 95
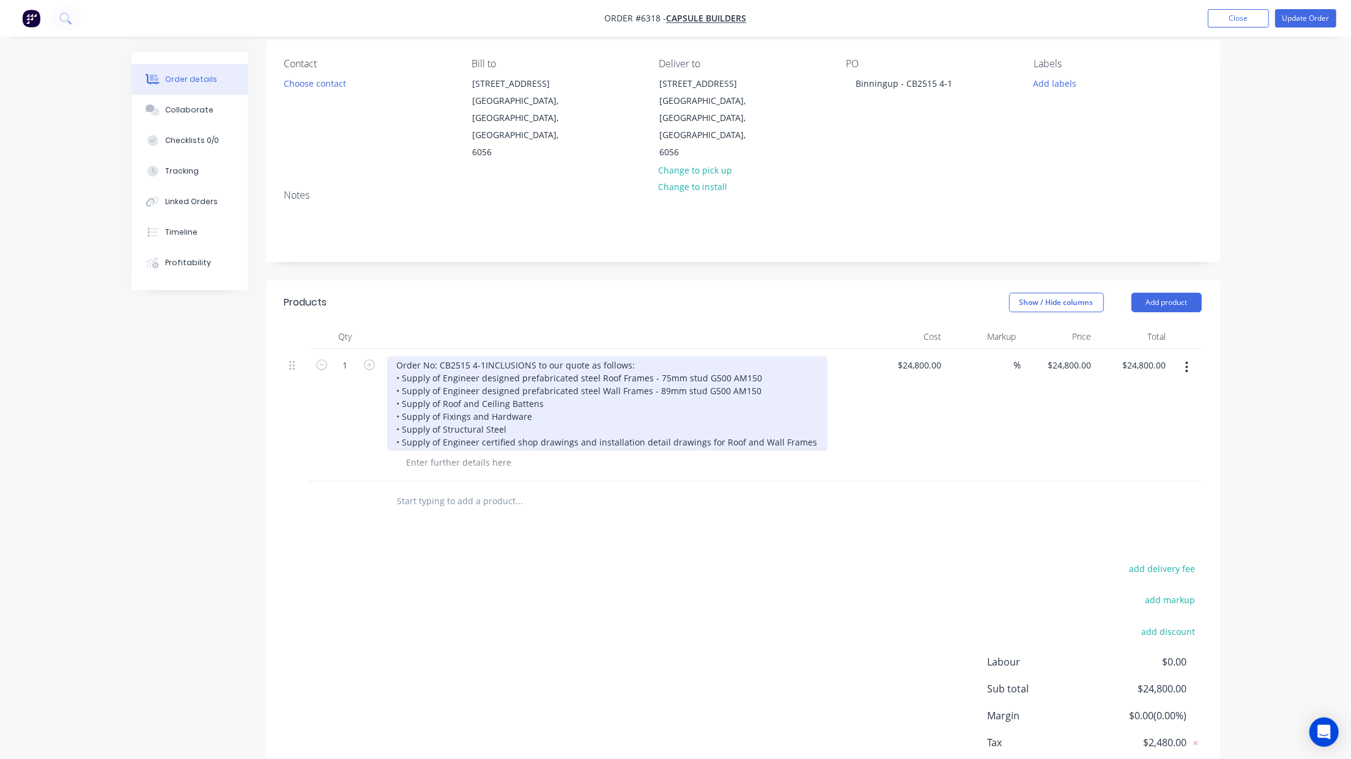
scroll to position [68, 0]
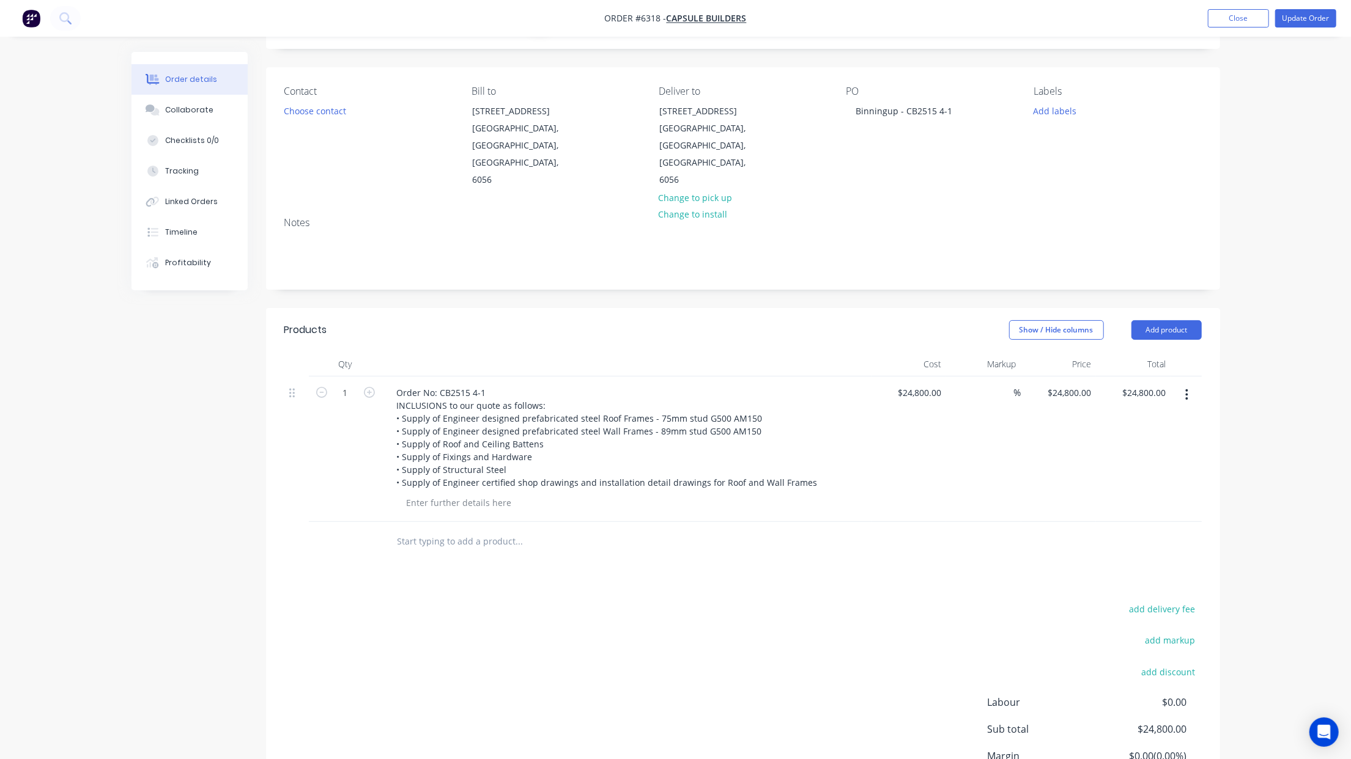
click at [467, 529] on input "text" at bounding box center [519, 541] width 245 height 24
paste input "Additional frames (6 off)"
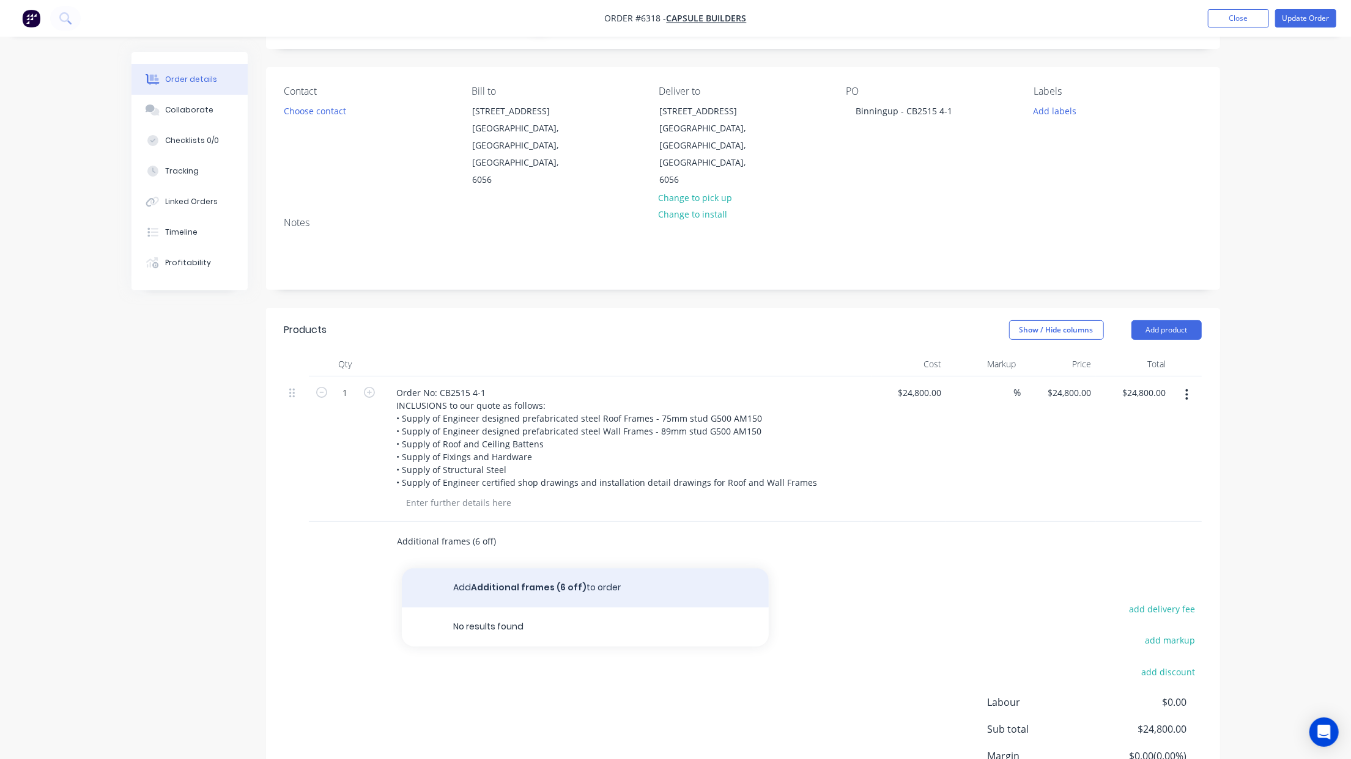
type input "Additional frames (6 off)"
click at [561, 569] on button "Add Additional frames (6 off) to order" at bounding box center [585, 588] width 367 height 39
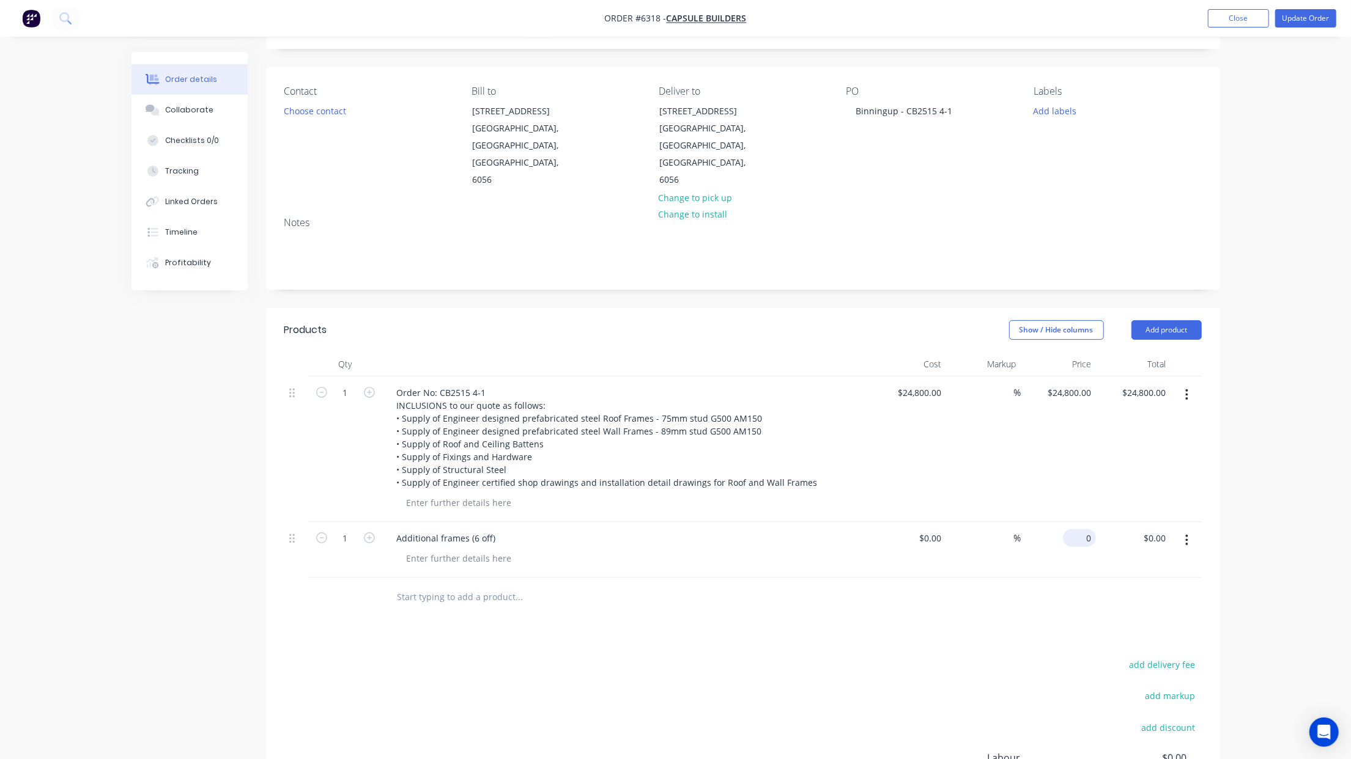
click at [1086, 529] on input "0" at bounding box center [1082, 538] width 28 height 18
type input "$300.00"
type input "300.00"
type input "$300.00"
click at [945, 529] on input at bounding box center [932, 538] width 28 height 18
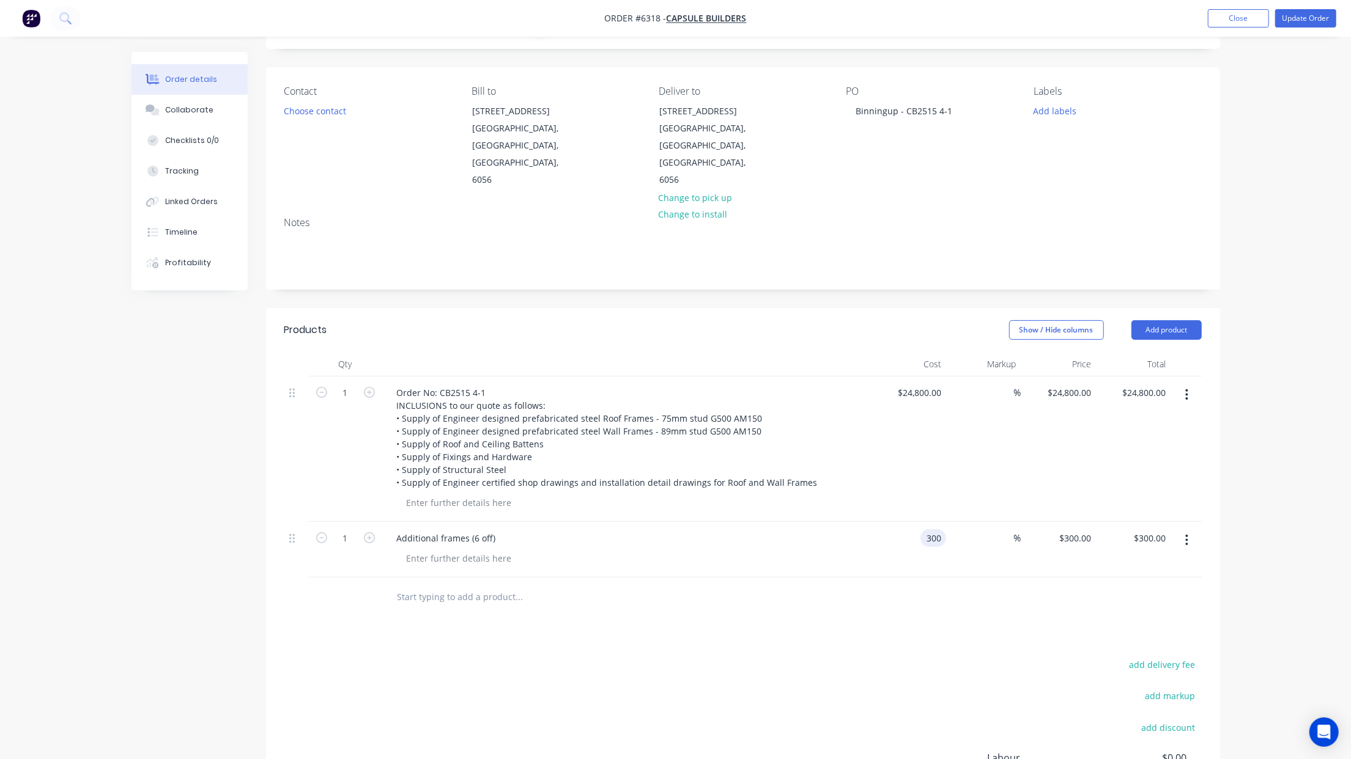
type input "$300.00"
click at [444, 550] on div at bounding box center [459, 559] width 125 height 18
click at [454, 550] on div at bounding box center [459, 559] width 125 height 18
paste div
click at [499, 529] on div "Additional frames (6 off)" at bounding box center [446, 538] width 119 height 18
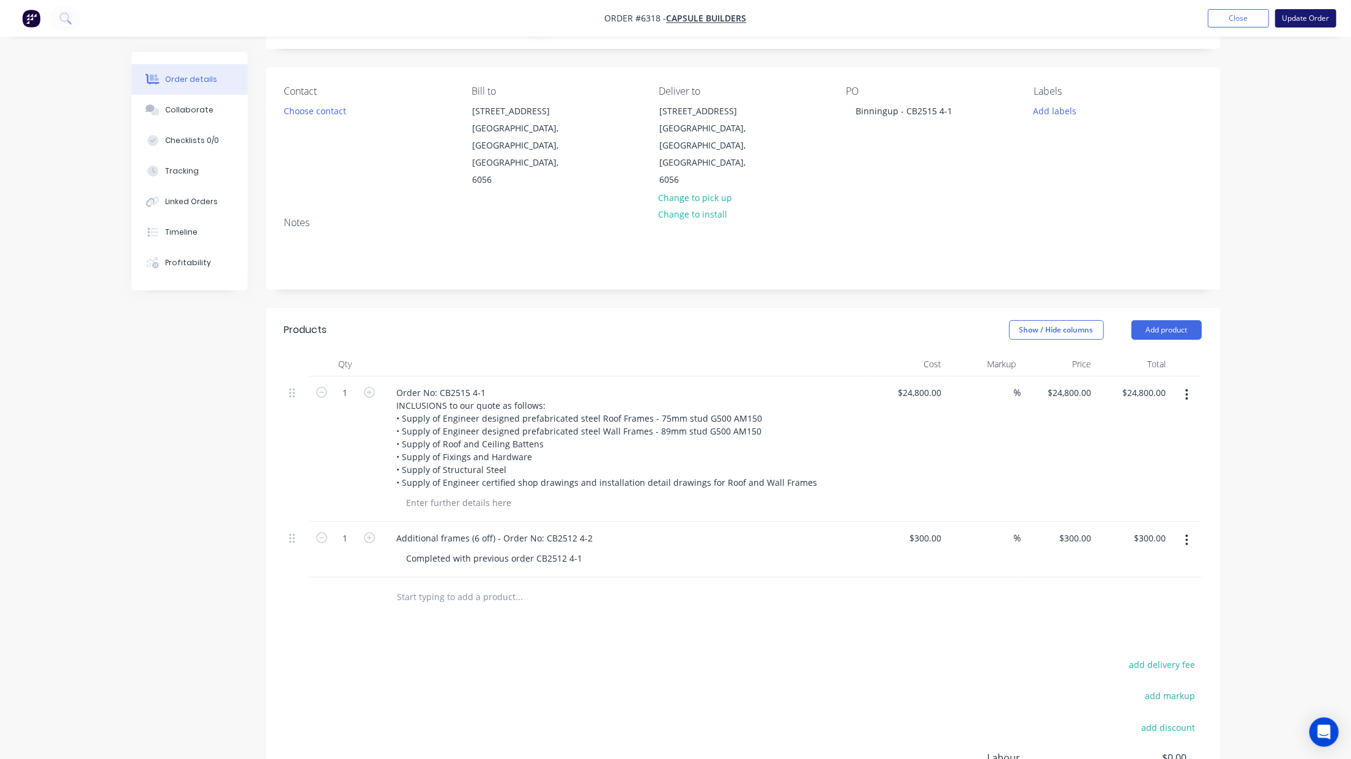
click at [1322, 23] on button "Update Order" at bounding box center [1305, 18] width 61 height 18
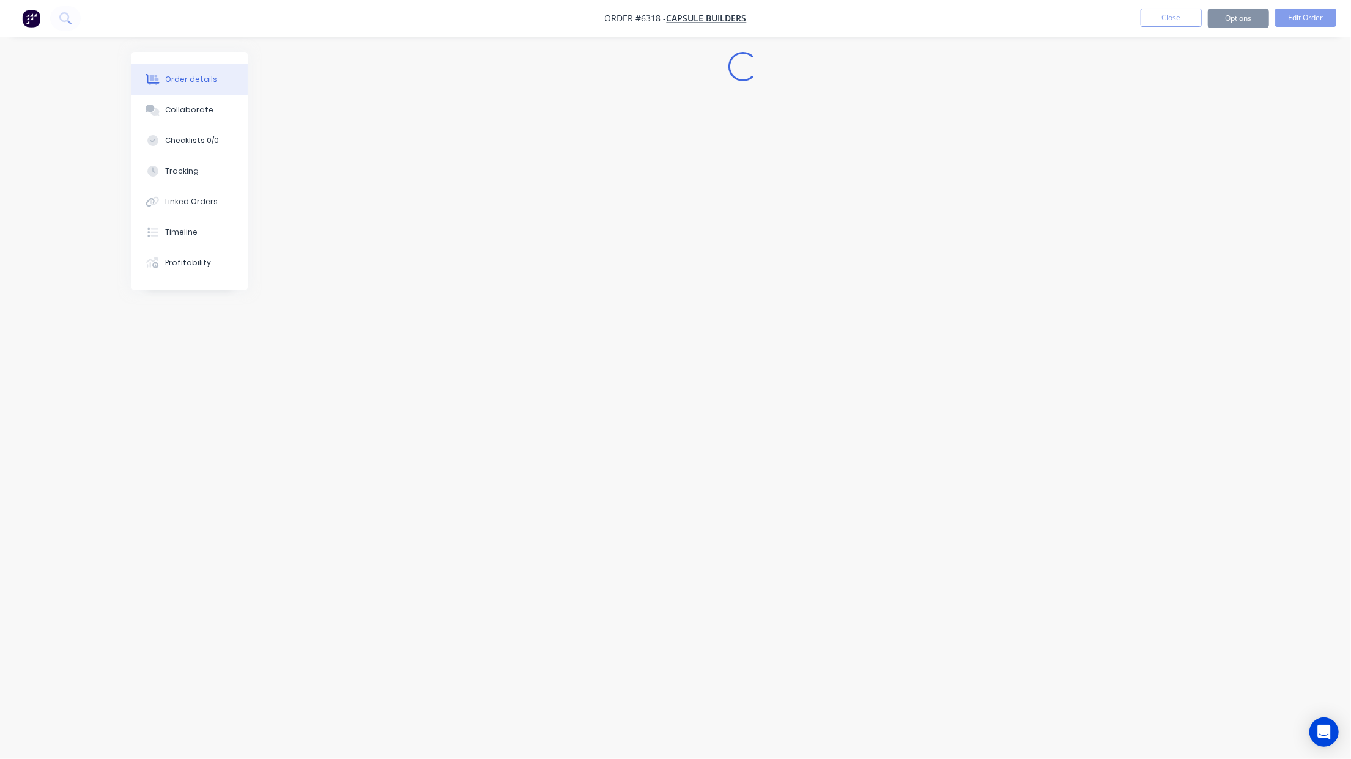
scroll to position [0, 0]
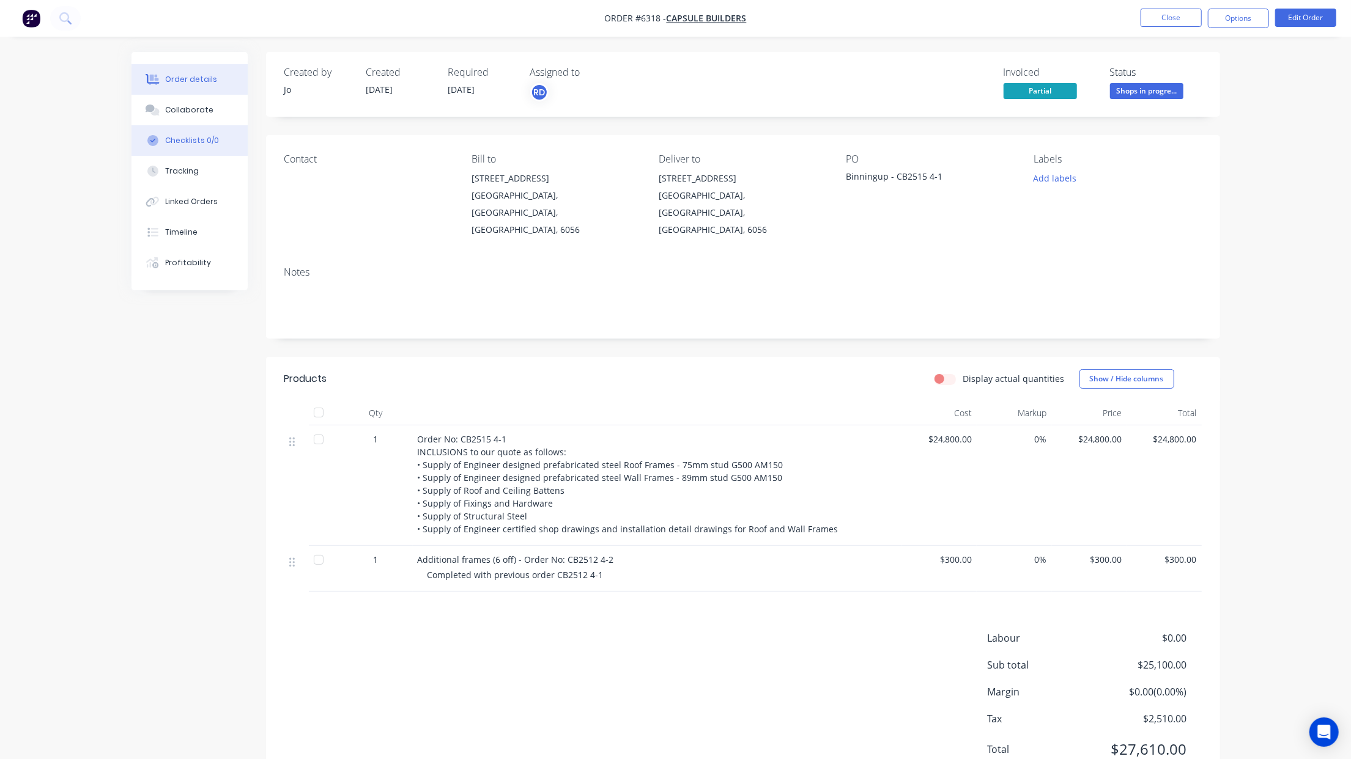
drag, startPoint x: 213, startPoint y: 106, endPoint x: 139, endPoint y: 135, distance: 78.8
click at [213, 106] on button "Collaborate" at bounding box center [189, 110] width 116 height 31
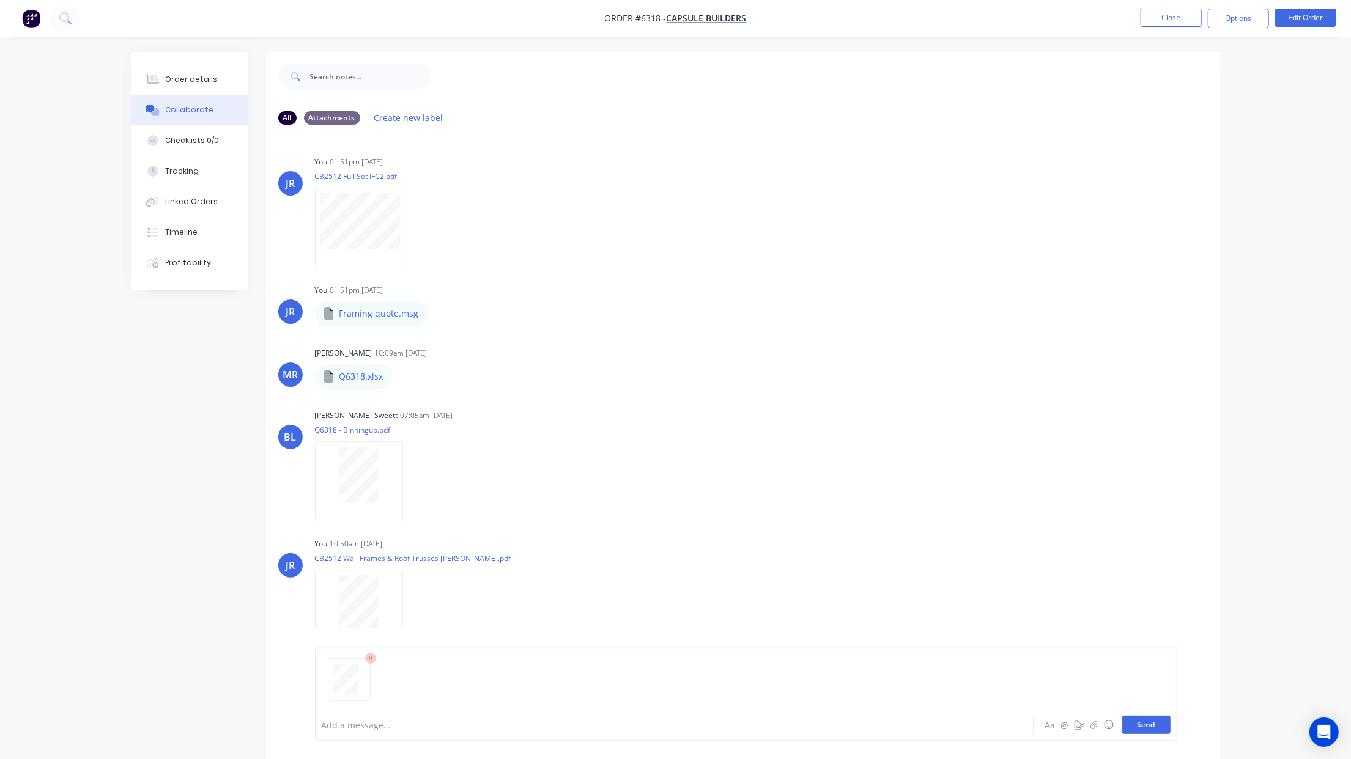
click at [1141, 725] on button "Send" at bounding box center [1146, 725] width 48 height 18
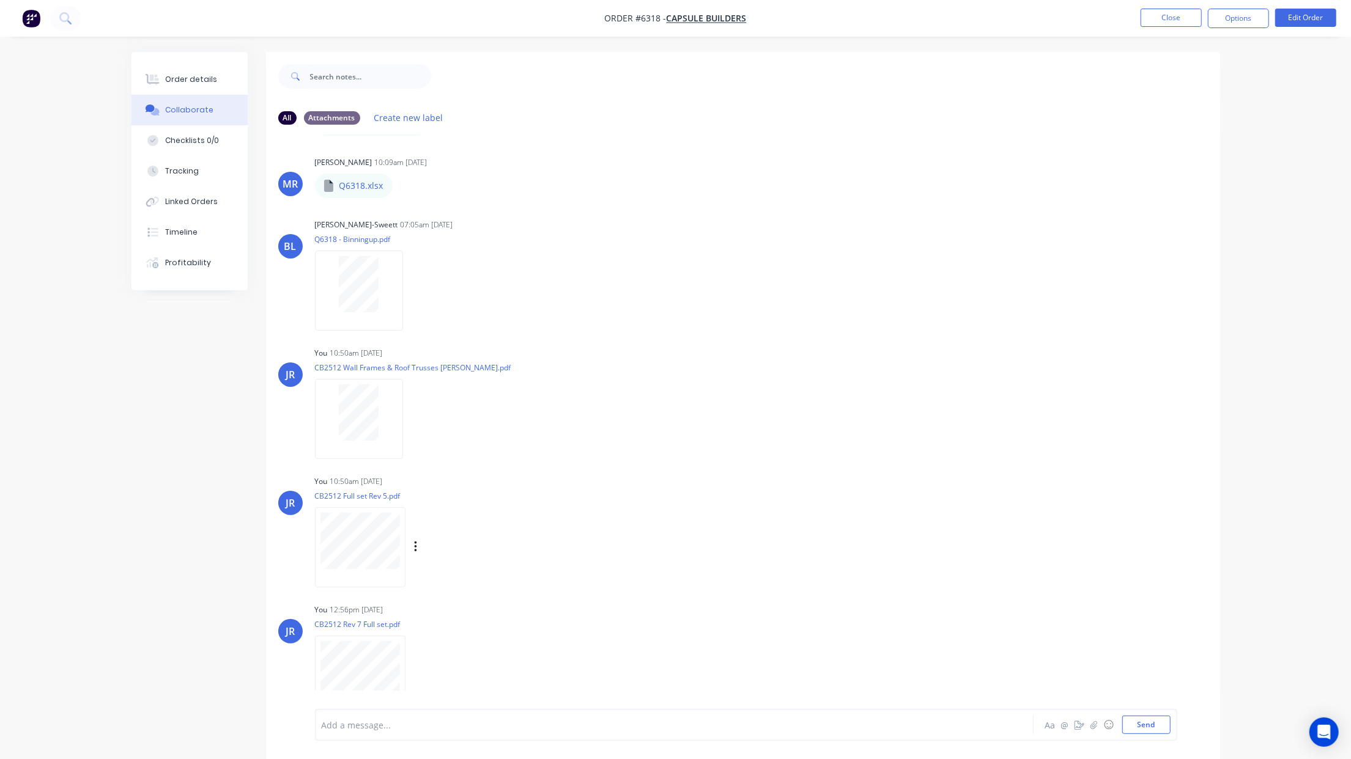
scroll to position [168, 0]
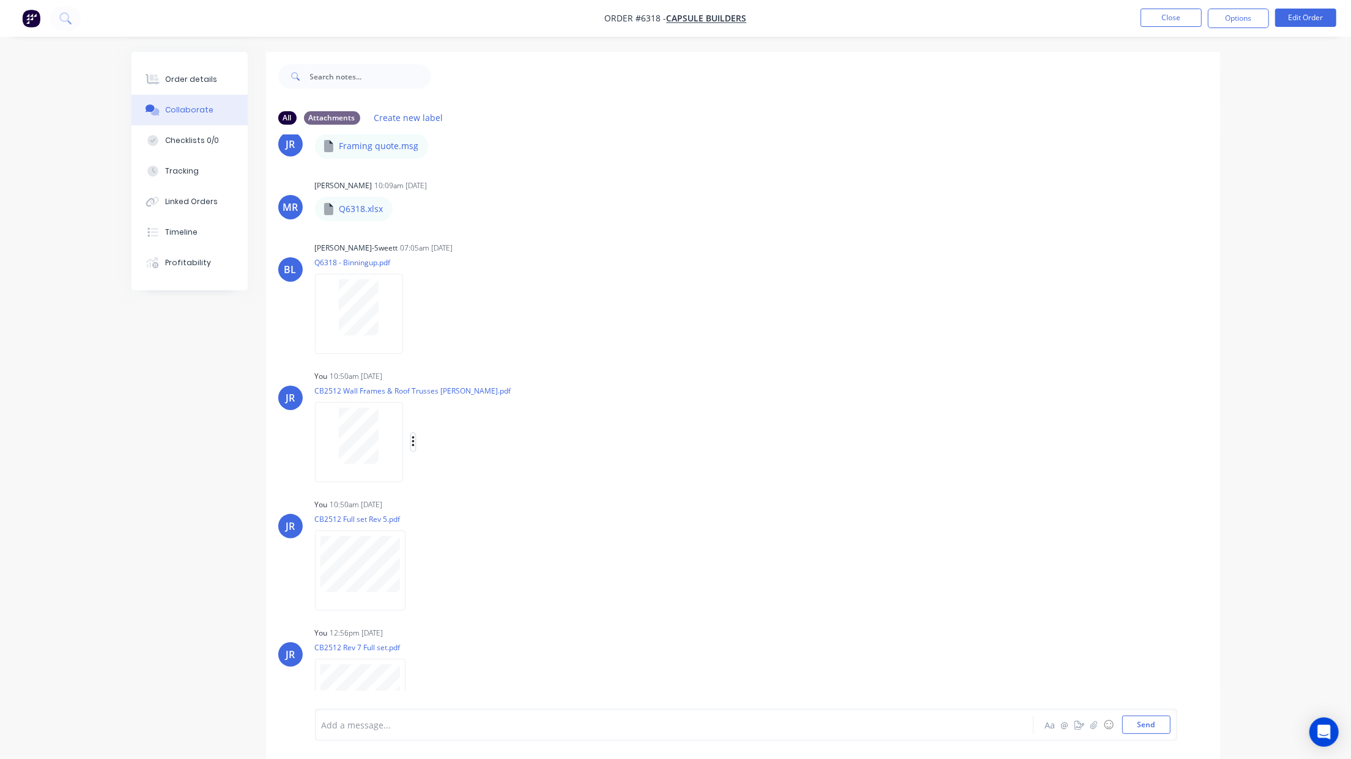
click at [411, 441] on icon "button" at bounding box center [413, 442] width 4 height 14
click at [436, 468] on button "Download" at bounding box center [494, 475] width 138 height 28
click at [171, 77] on div "Order details" at bounding box center [191, 79] width 52 height 11
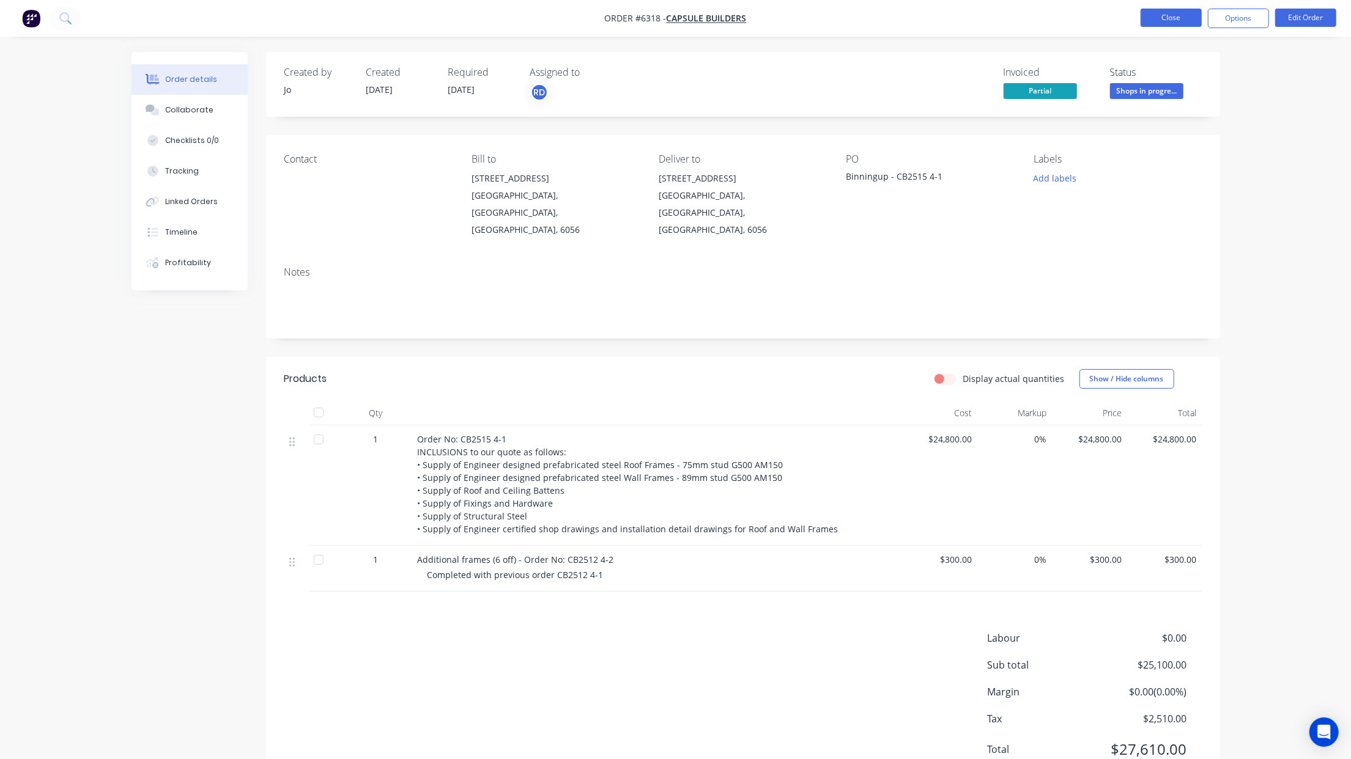
click at [1170, 18] on button "Close" at bounding box center [1170, 18] width 61 height 18
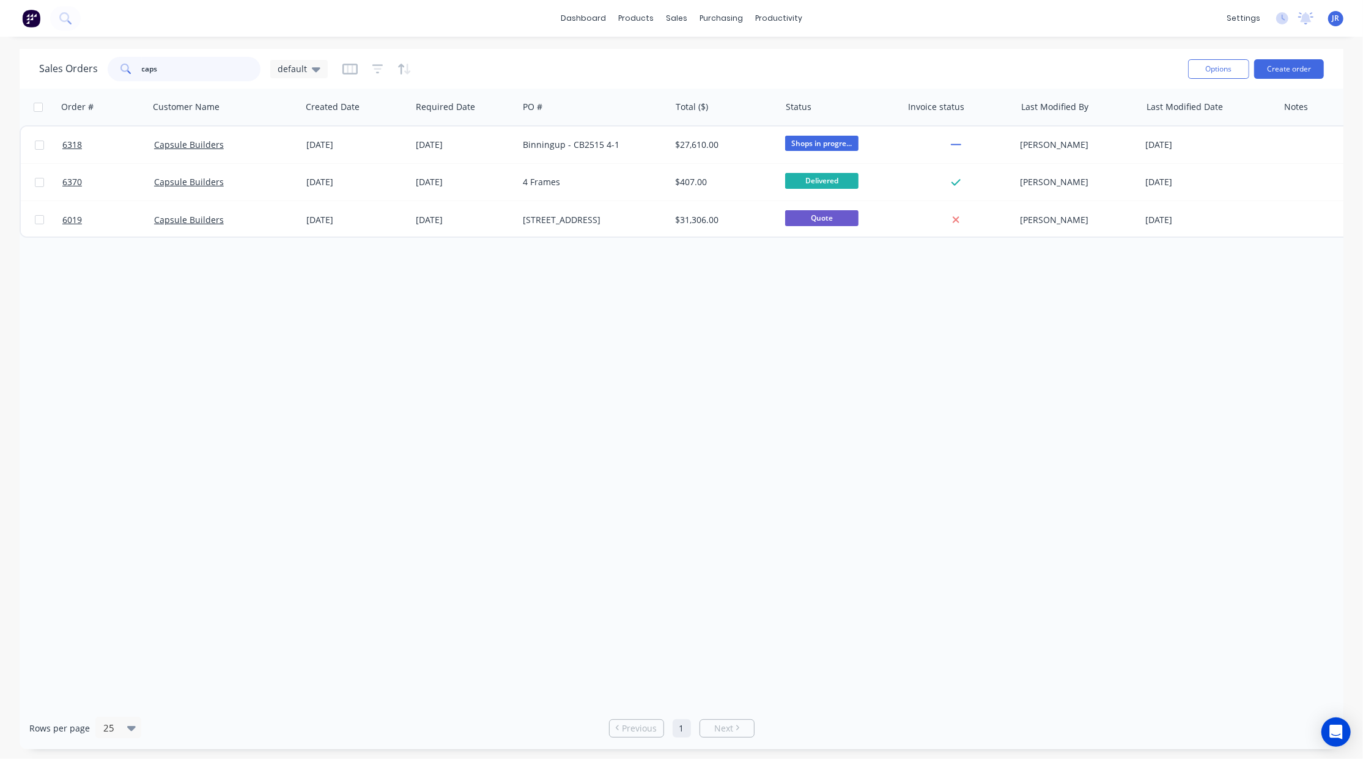
drag, startPoint x: 219, startPoint y: 62, endPoint x: 3, endPoint y: 62, distance: 215.8
click at [20, 64] on div "Sales Orders caps default Options Create order" at bounding box center [682, 69] width 1324 height 40
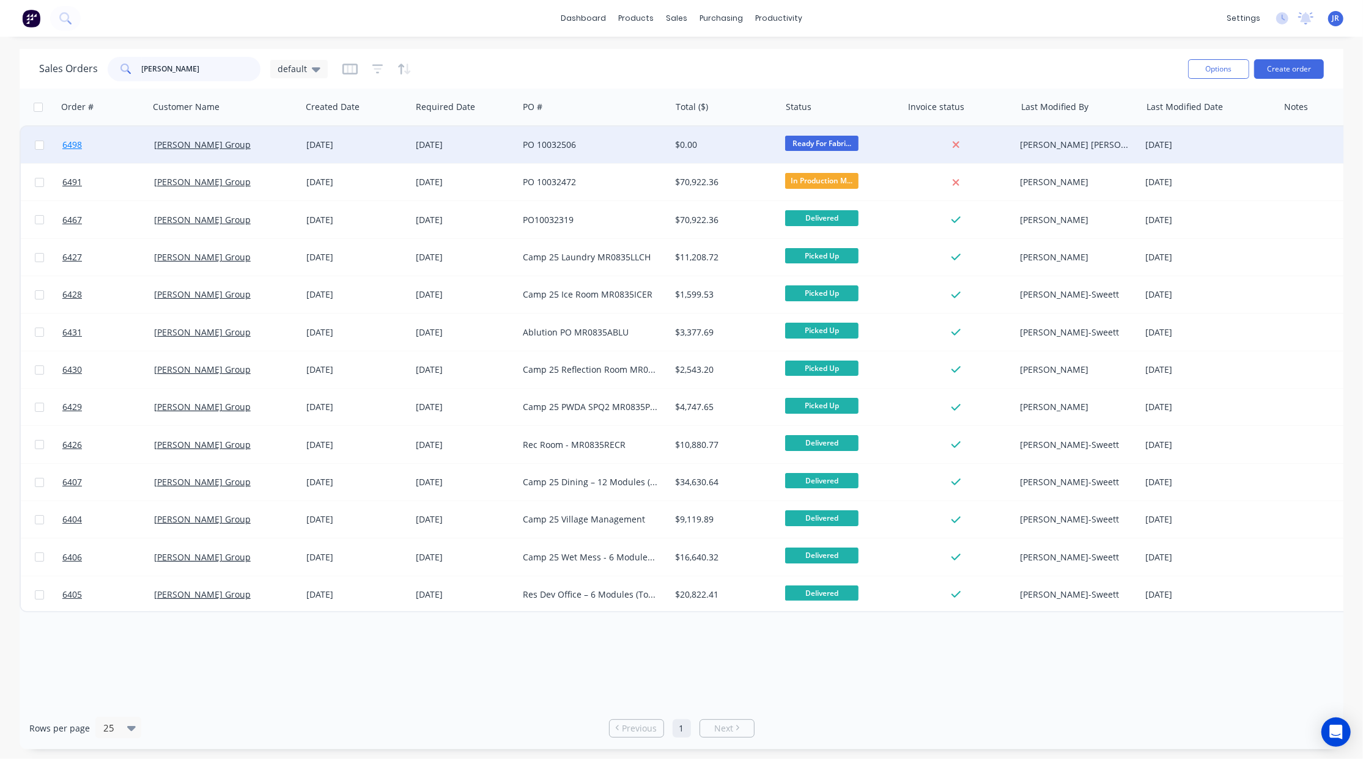
type input "mcnally"
click at [73, 146] on span "6498" at bounding box center [72, 145] width 20 height 12
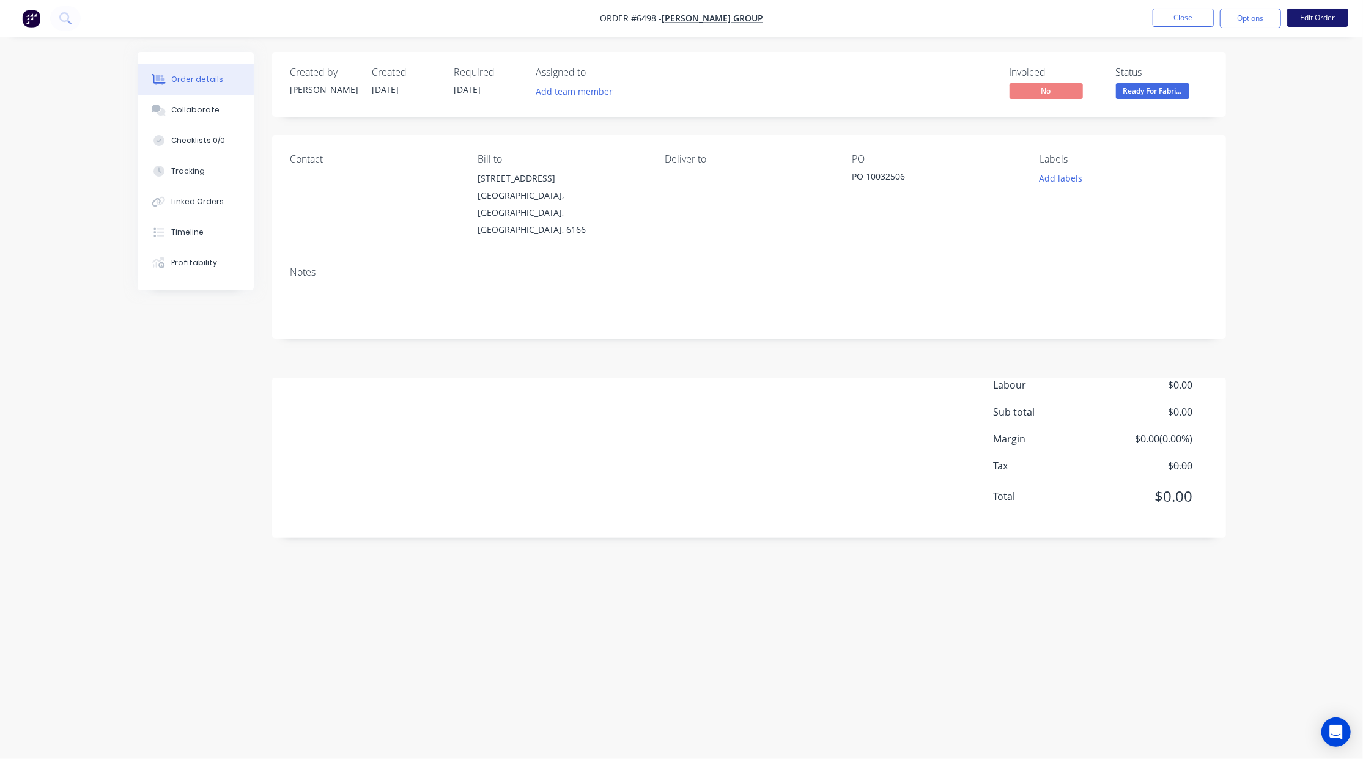
click at [1333, 20] on button "Edit Order" at bounding box center [1317, 18] width 61 height 18
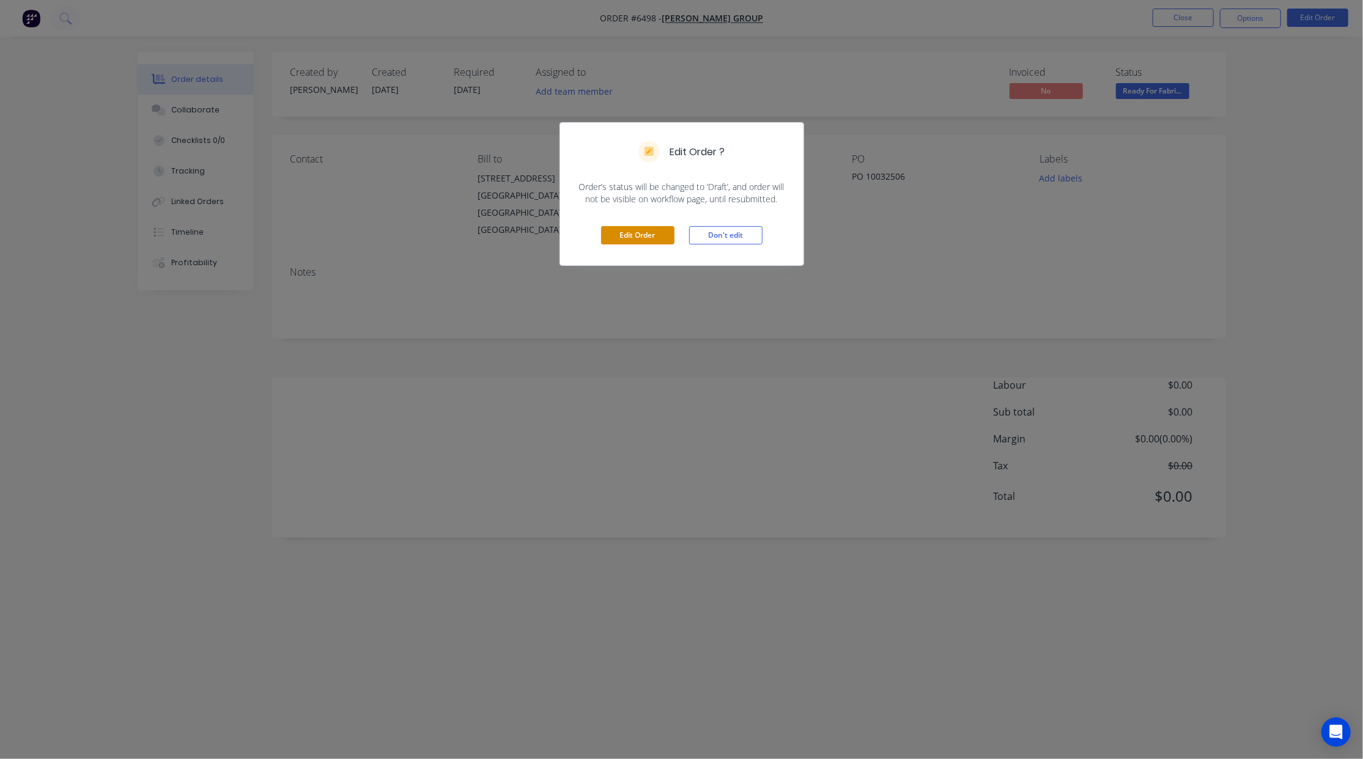
click at [653, 233] on button "Edit Order" at bounding box center [637, 235] width 73 height 18
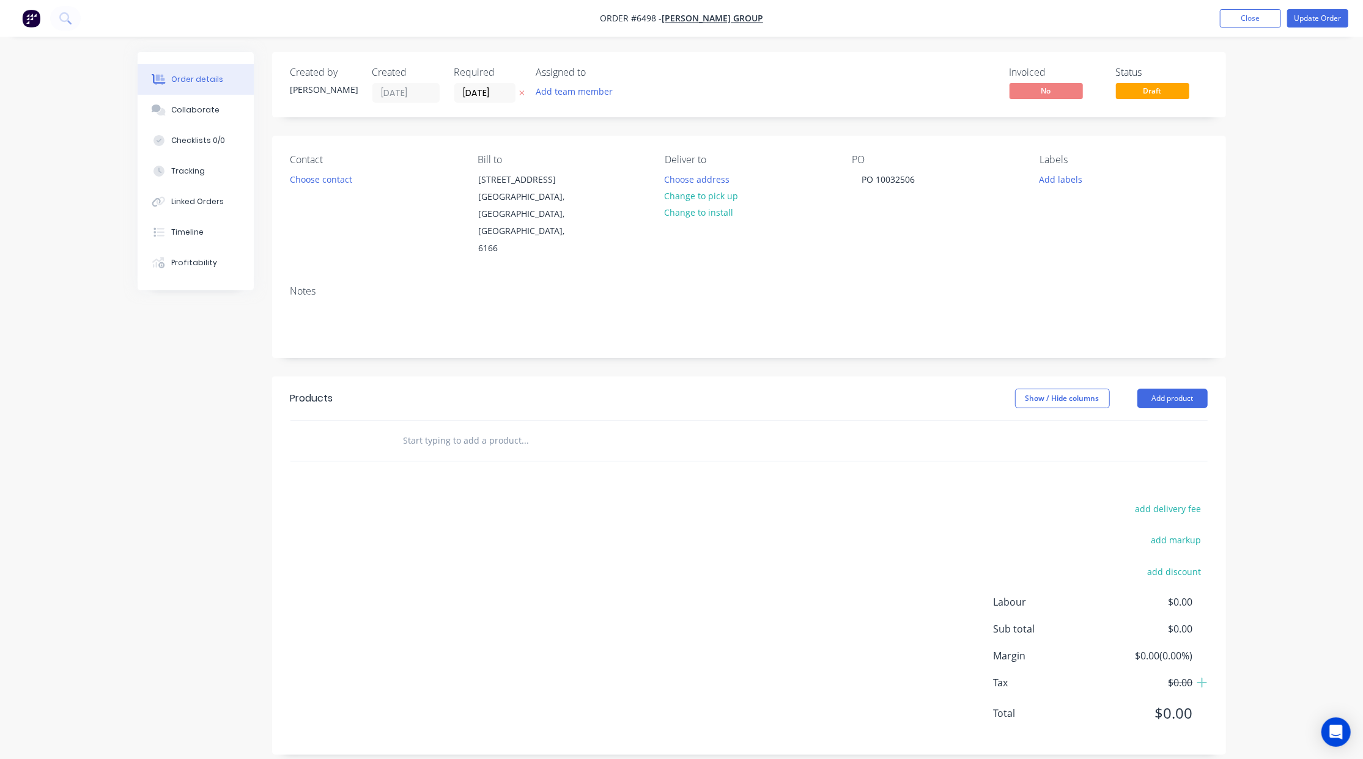
click at [435, 429] on input "text" at bounding box center [525, 441] width 245 height 24
paste input "89mm x 1.15mm Steel Framing [881.20 P/Build]"
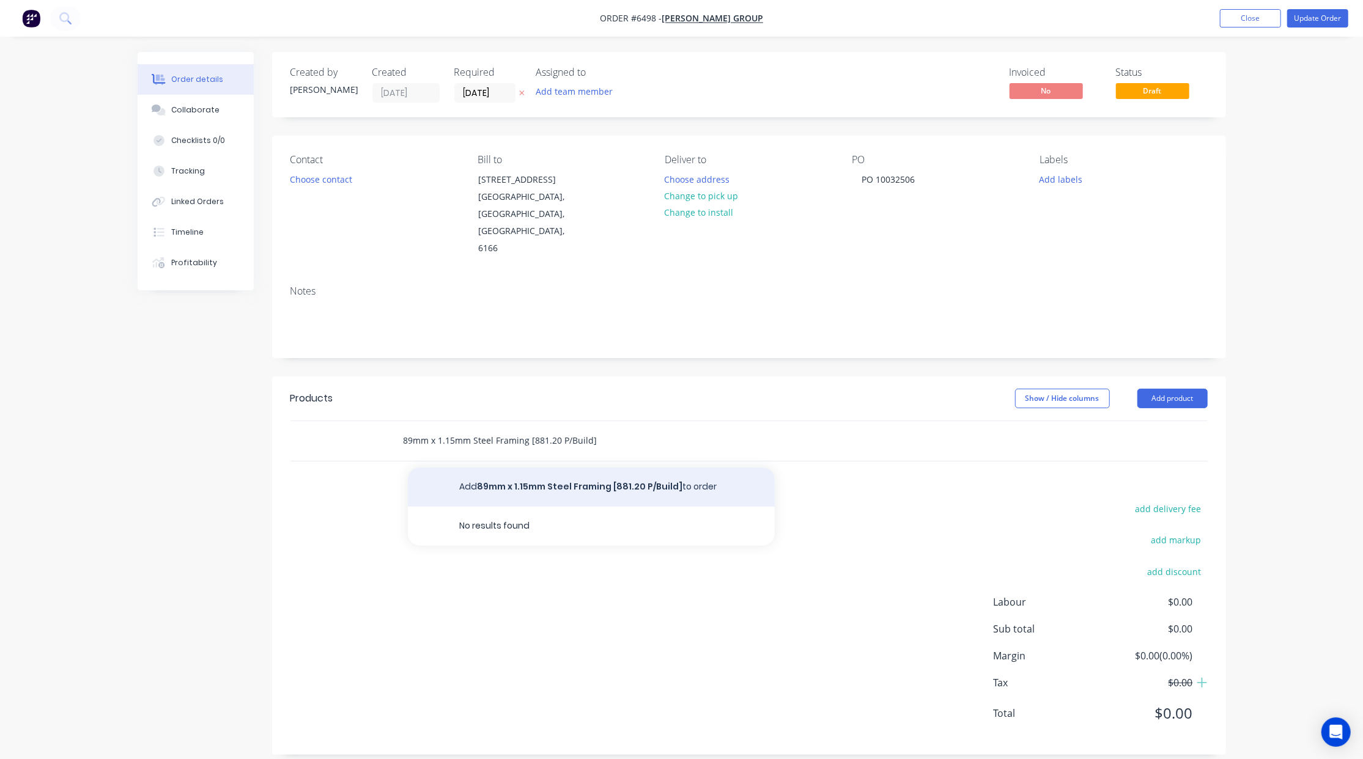
type input "89mm x 1.15mm Steel Framing [881.20 P/Build]"
click at [583, 468] on button "Add 89mm x 1.15mm Steel Framing [881.20 P/Build] to order" at bounding box center [591, 487] width 367 height 39
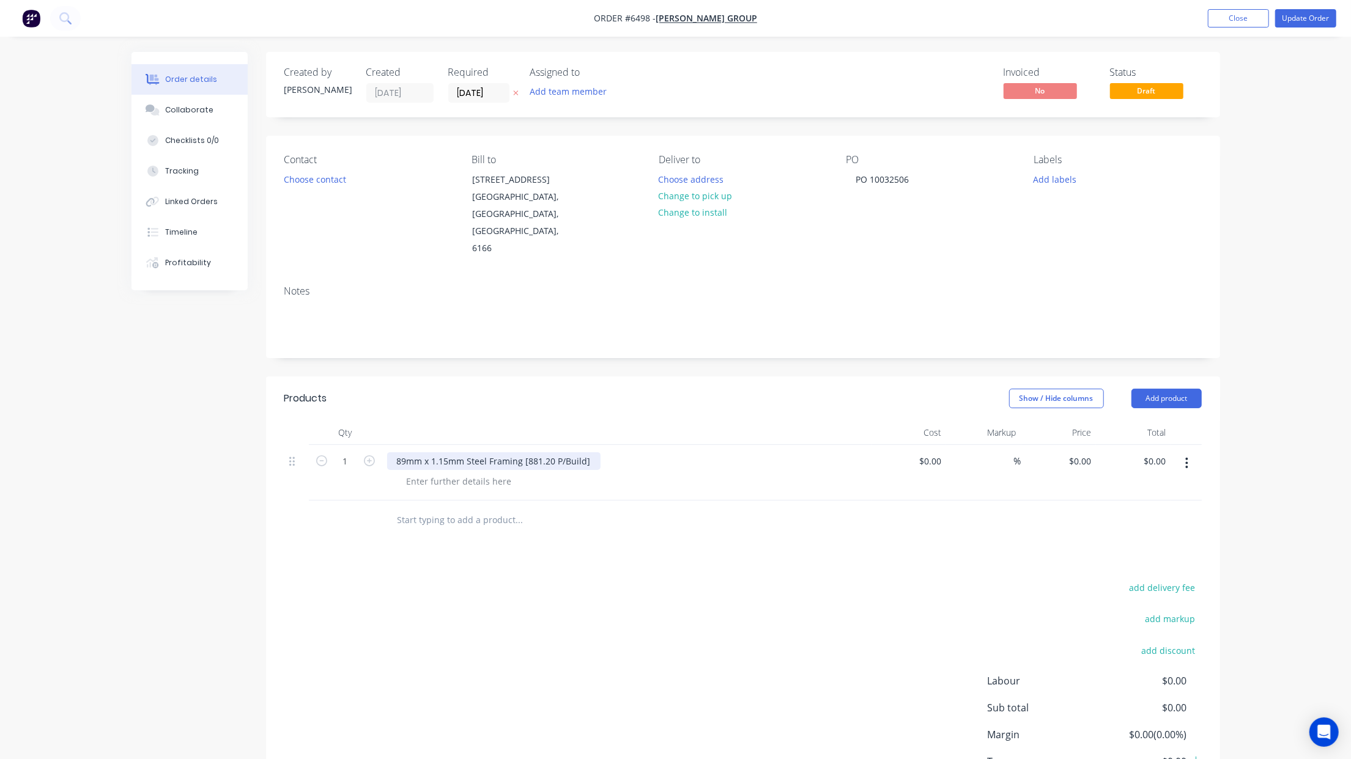
click at [394, 452] on div "89mm x 1.15mm Steel Framing [881.20 P/Build]" at bounding box center [493, 461] width 213 height 18
click at [485, 473] on div at bounding box center [459, 482] width 125 height 18
click at [479, 473] on div at bounding box center [459, 482] width 125 height 18
paste div
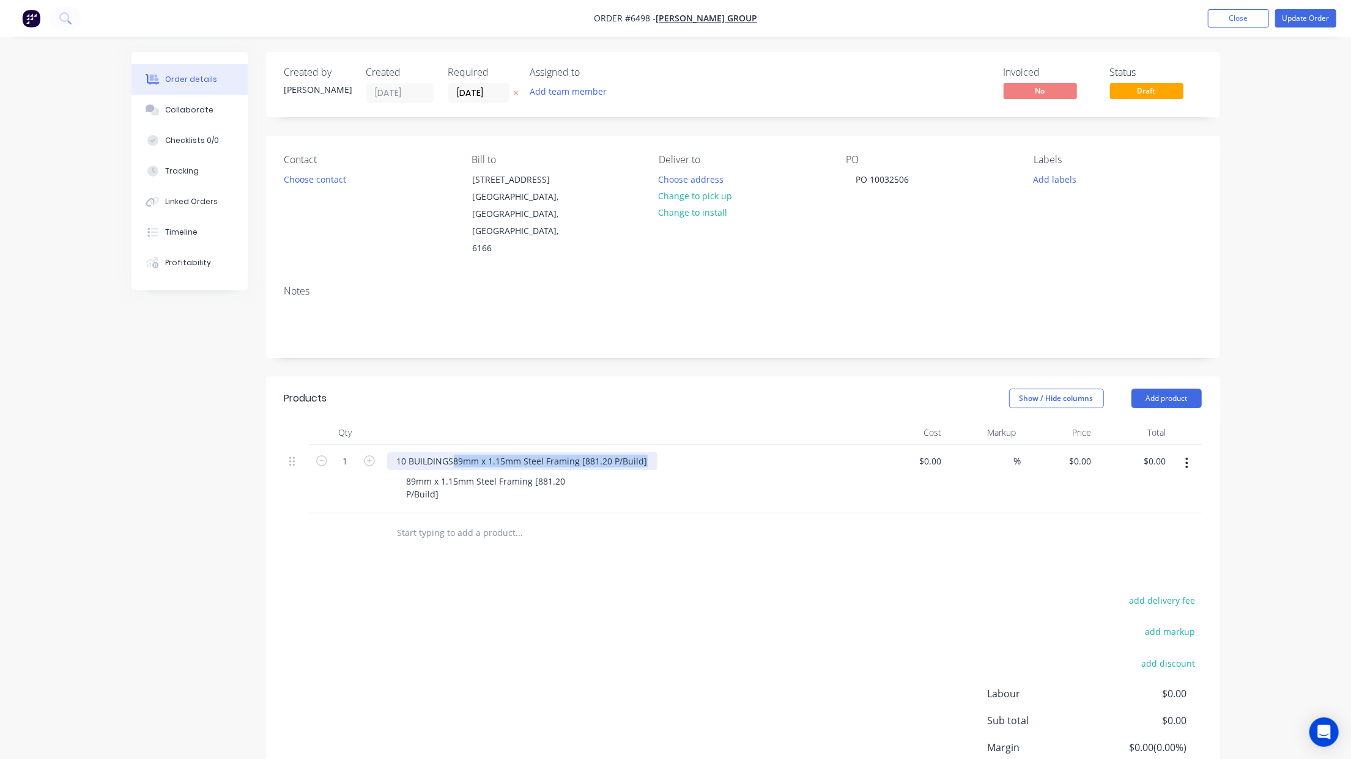
drag, startPoint x: 622, startPoint y: 429, endPoint x: 453, endPoint y: 427, distance: 169.4
click at [453, 452] on div "10 BUILDINGS89mm x 1.15mm Steel Framing [881.20 P/Build]" at bounding box center [522, 461] width 270 height 18
click at [340, 452] on input "1" at bounding box center [346, 461] width 32 height 18
type input "8812"
type input "$6.67"
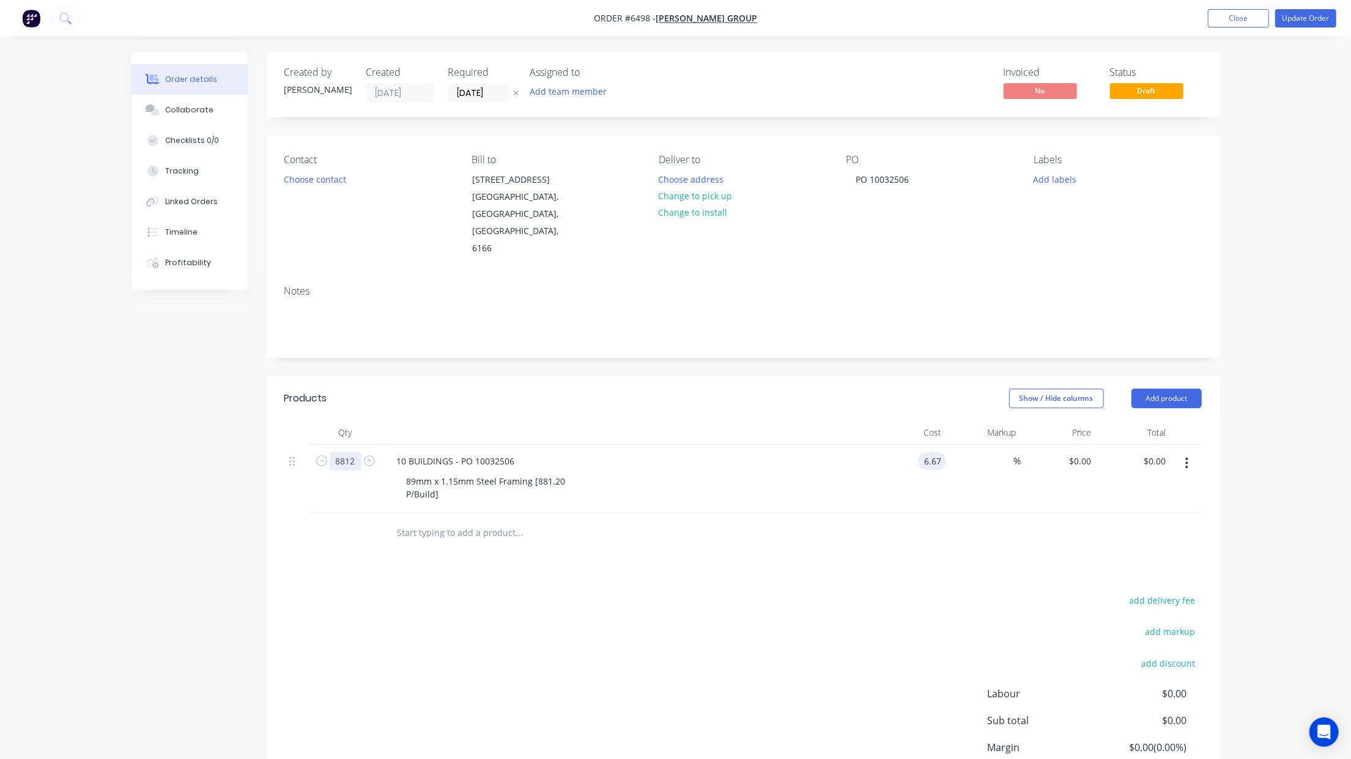
type input "$6.67"
type input "$58,776.04"
type input "$6.67"
click at [435, 521] on input "text" at bounding box center [519, 533] width 245 height 24
paste input "50mm strap - Walls - 43 buildings [49.58 P/Build]"
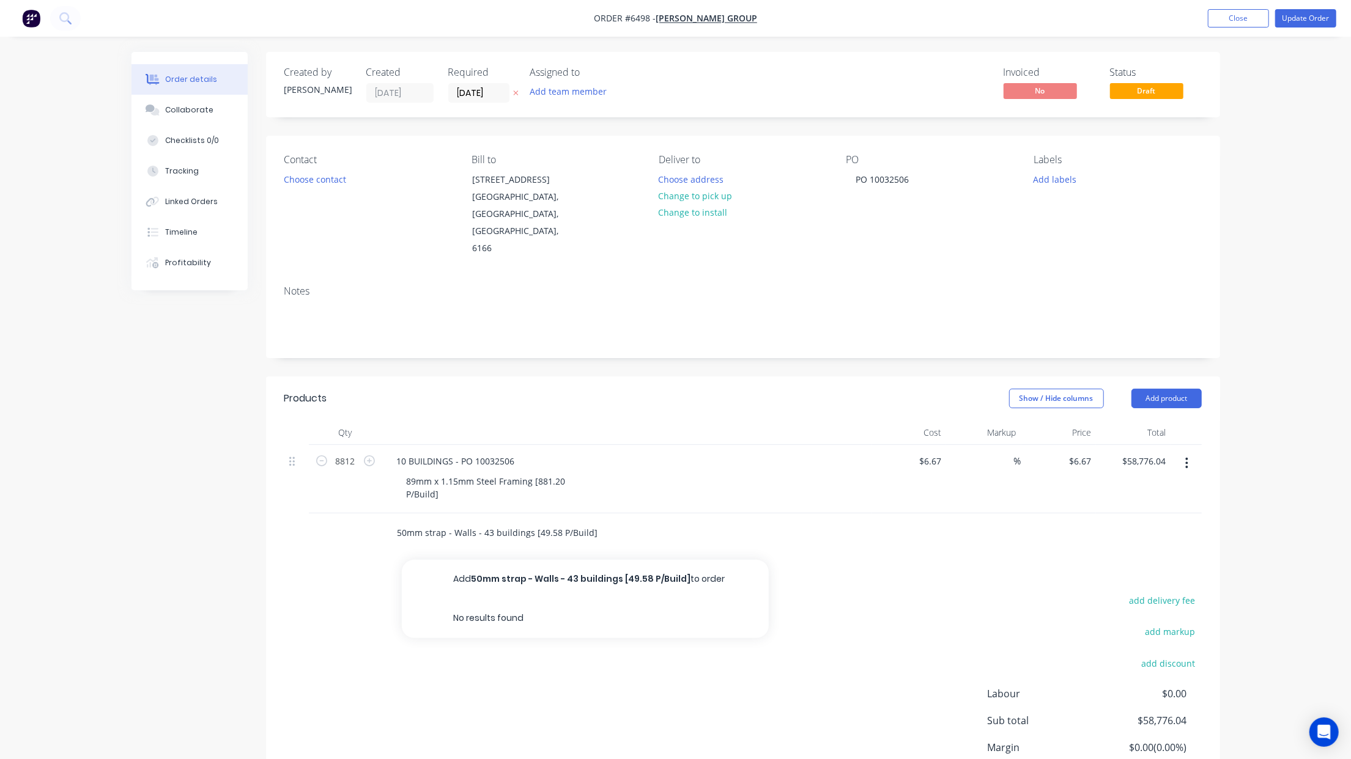
type input "50mm strap - Walls - 43 buildings [49.58 P/Build]"
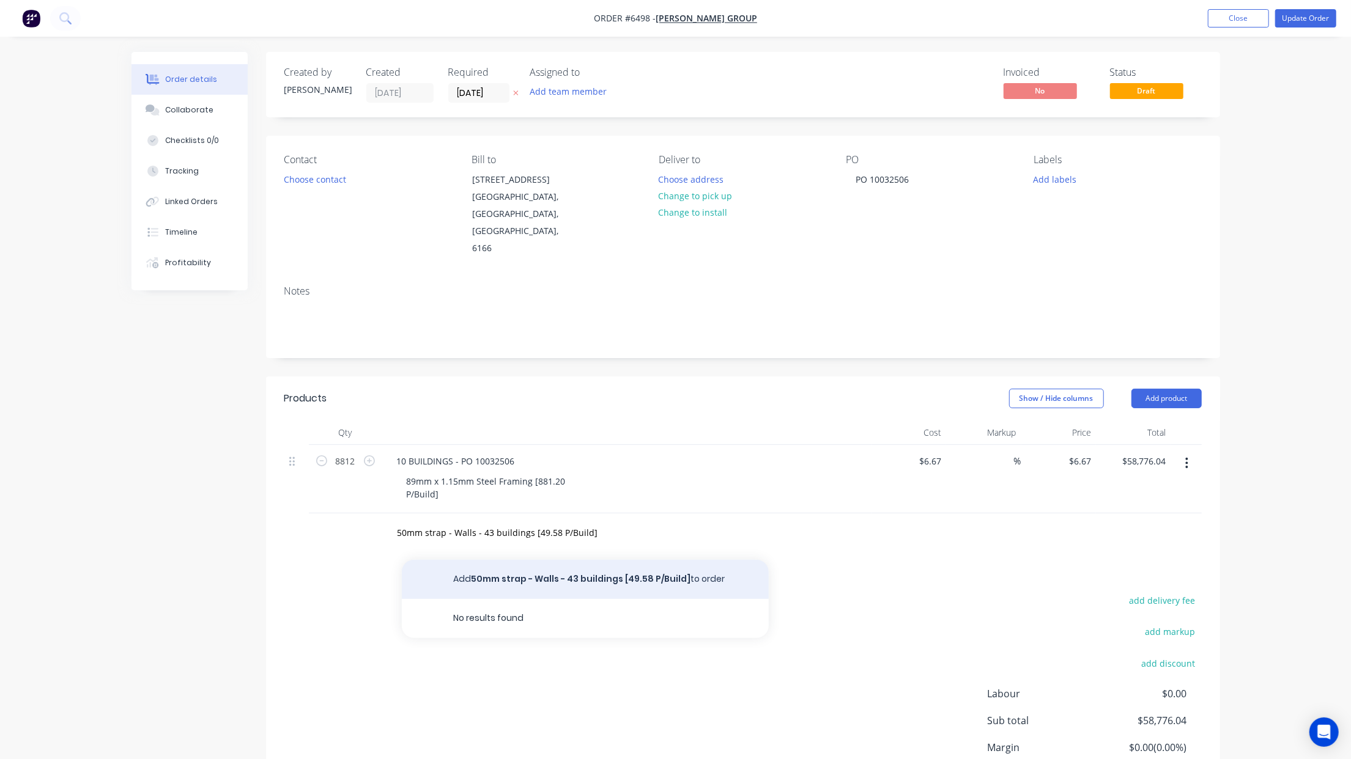
drag, startPoint x: 571, startPoint y: 555, endPoint x: 586, endPoint y: 544, distance: 18.3
click at [586, 560] on button "Add 50mm strap - Walls - 43 buildings [49.58 P/Build] to order" at bounding box center [585, 579] width 367 height 39
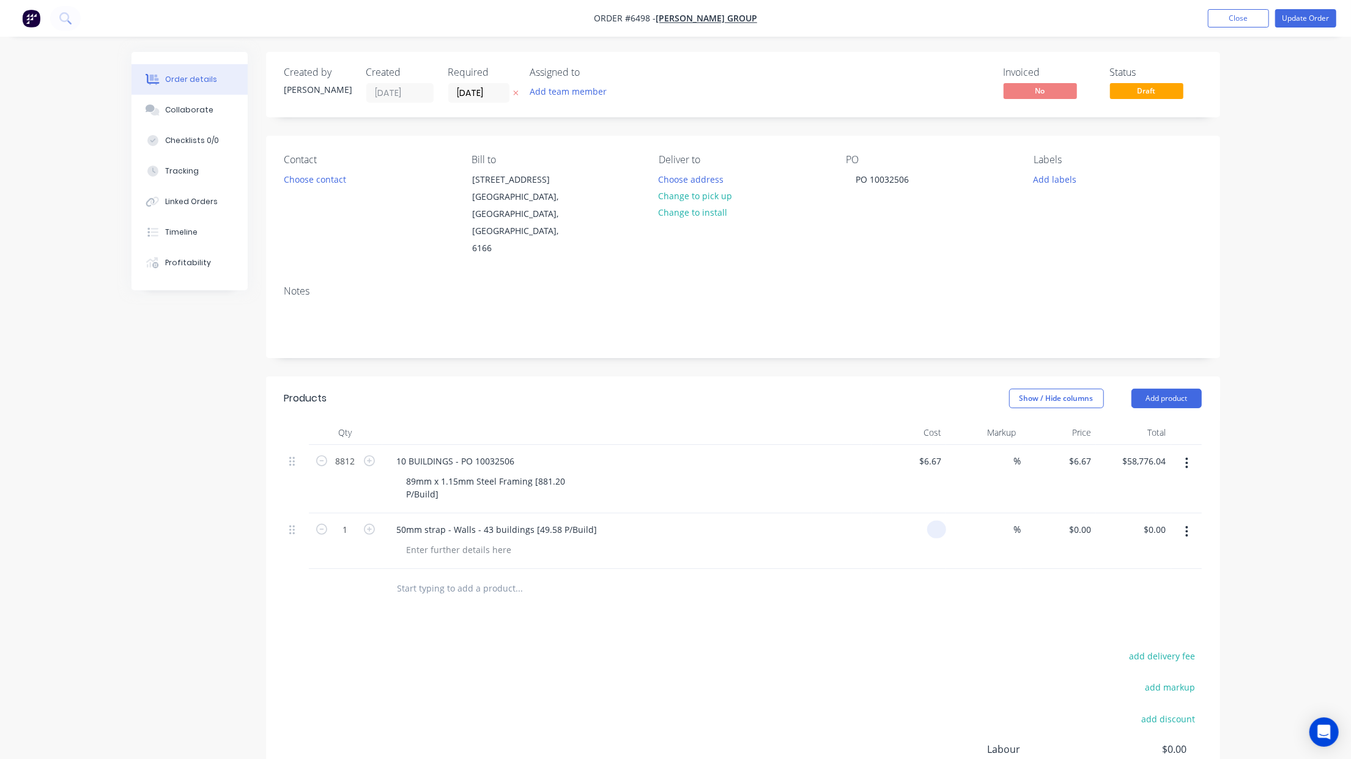
drag, startPoint x: 927, startPoint y: 499, endPoint x: 943, endPoint y: 499, distance: 15.9
click at [931, 521] on div at bounding box center [936, 530] width 19 height 18
type input "$6.00"
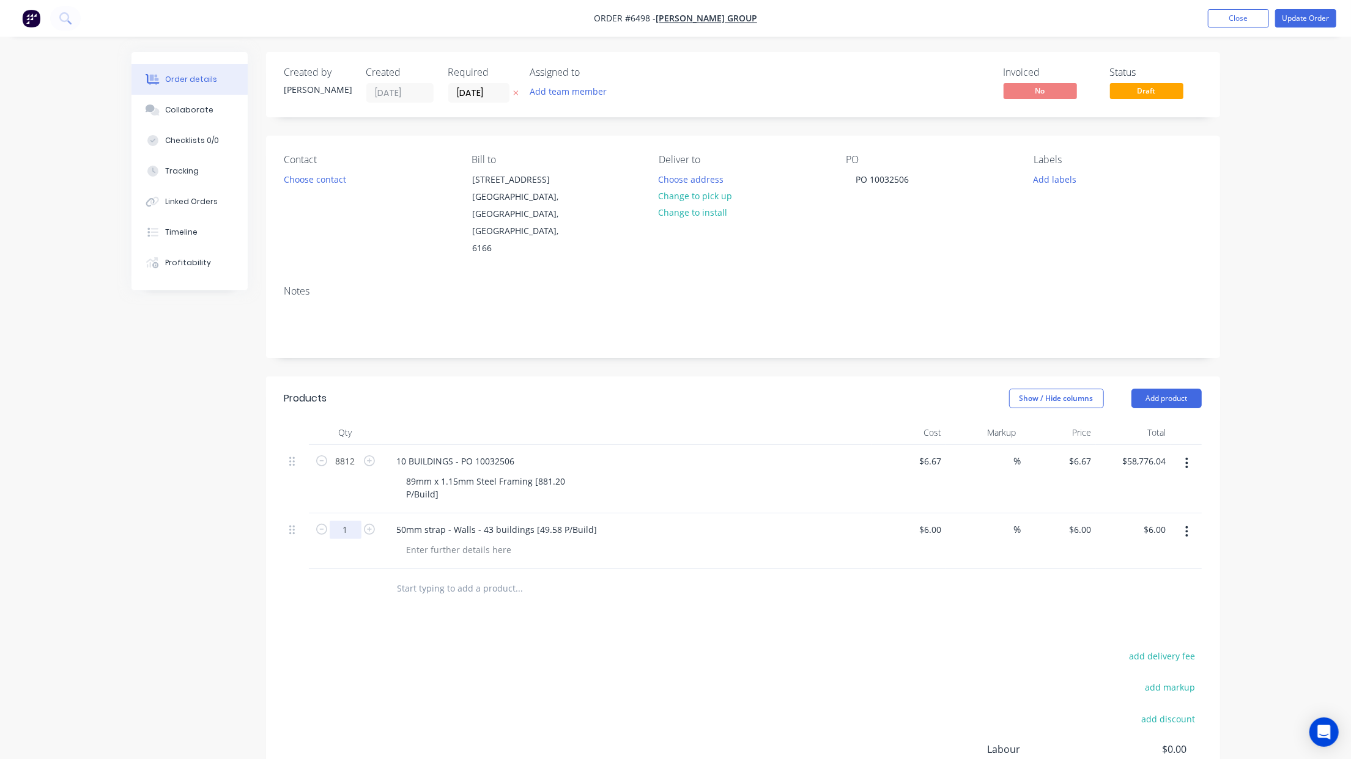
click at [352, 471] on input "1" at bounding box center [346, 461] width 32 height 18
type input "495.8"
type input "$2,974.80"
drag, startPoint x: 541, startPoint y: 426, endPoint x: 532, endPoint y: 427, distance: 9.2
click at [540, 452] on div "10 BUILDINGS - PO 10032506" at bounding box center [626, 461] width 479 height 18
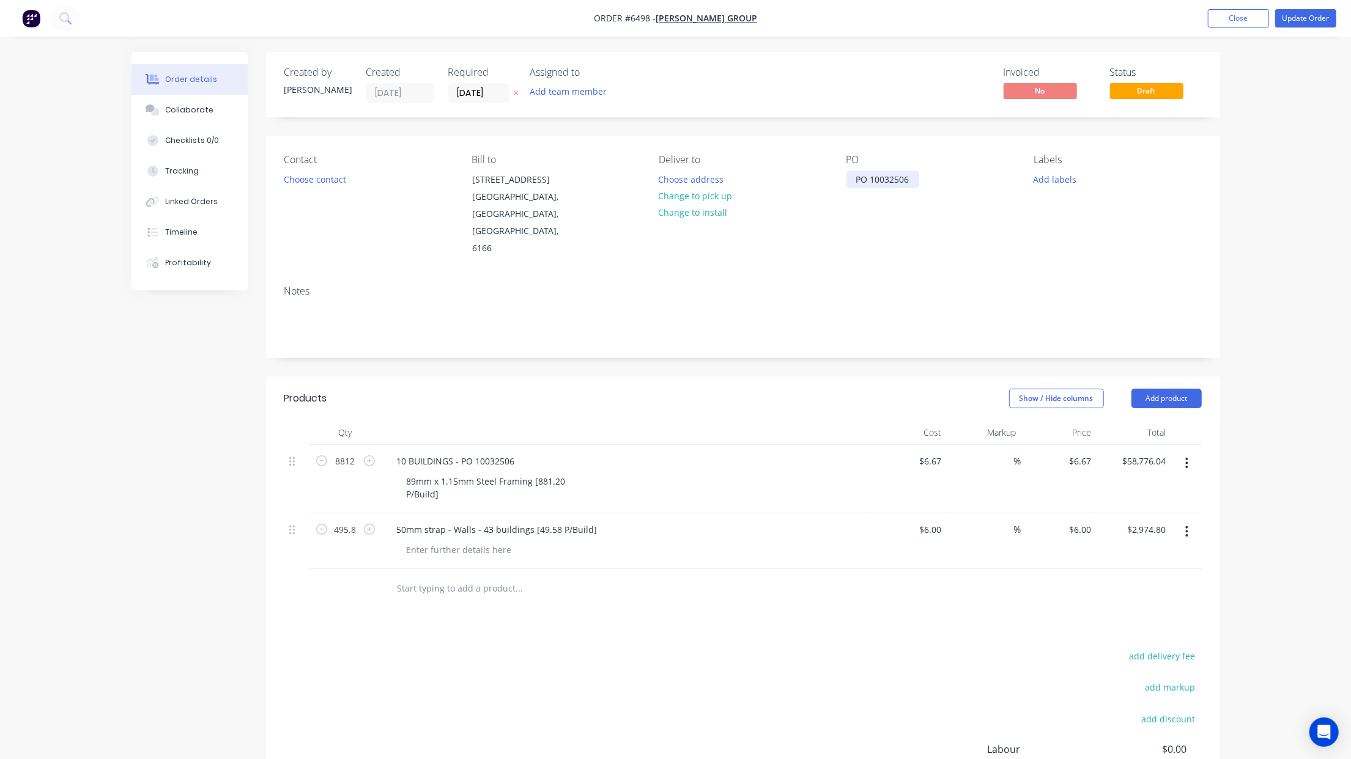
click at [856, 179] on div "PO 10032506" at bounding box center [882, 180] width 73 height 18
click at [177, 104] on button "Collaborate" at bounding box center [189, 110] width 116 height 31
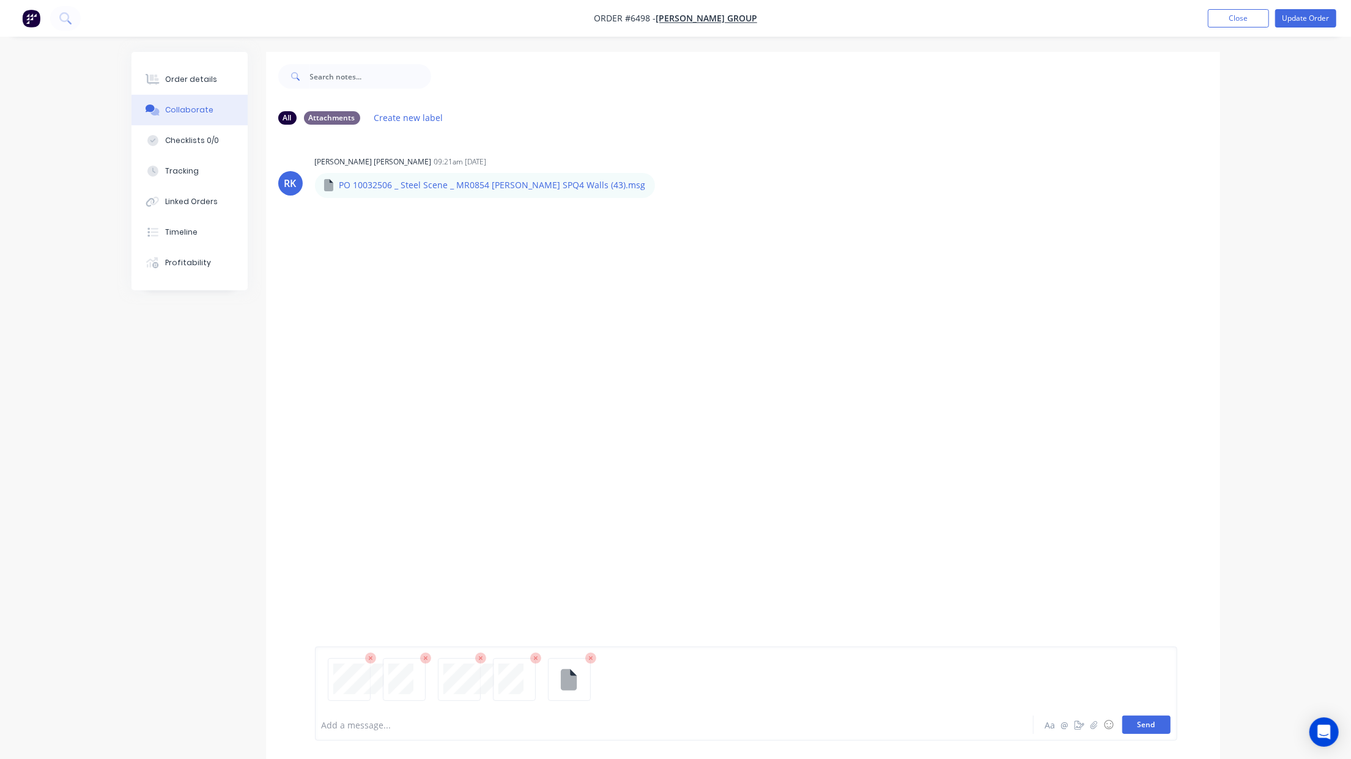
click at [1130, 722] on button "Send" at bounding box center [1146, 725] width 48 height 18
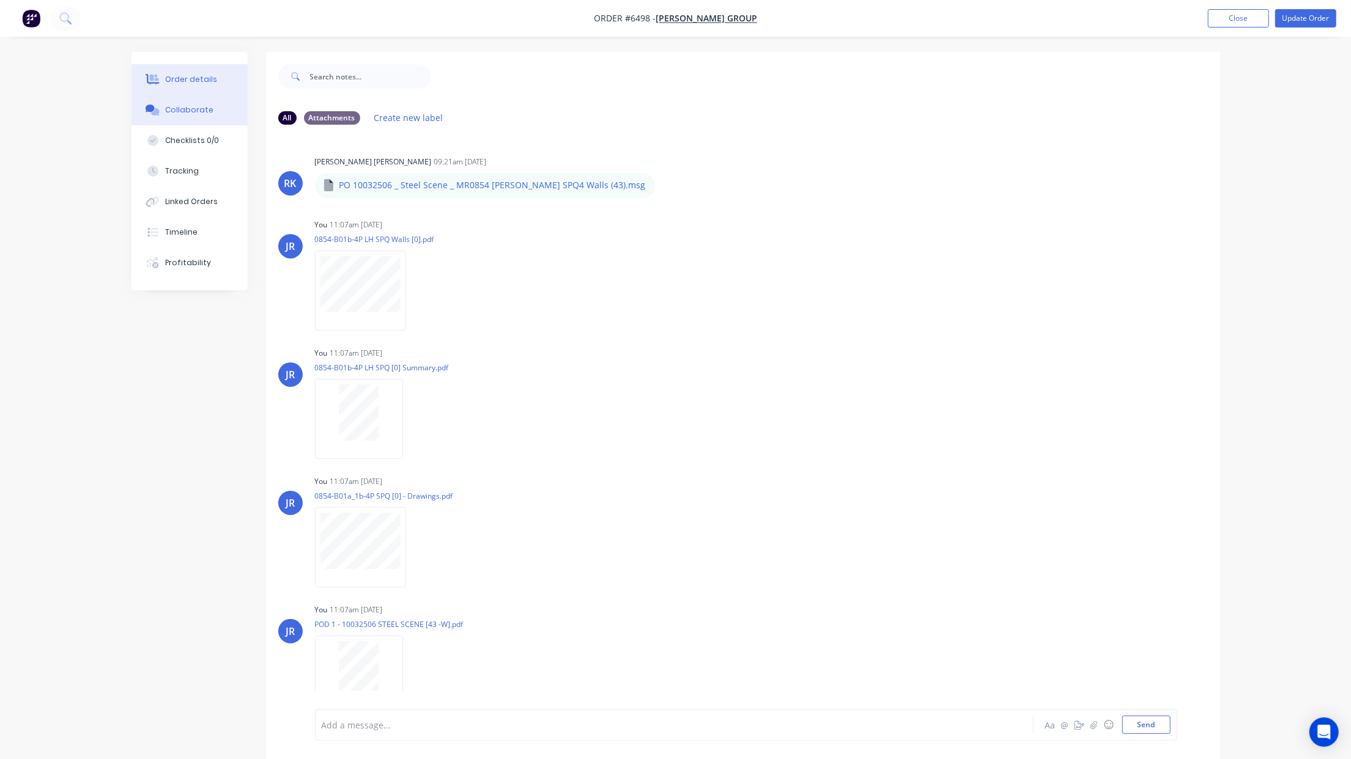
click at [186, 76] on div "Order details" at bounding box center [191, 79] width 52 height 11
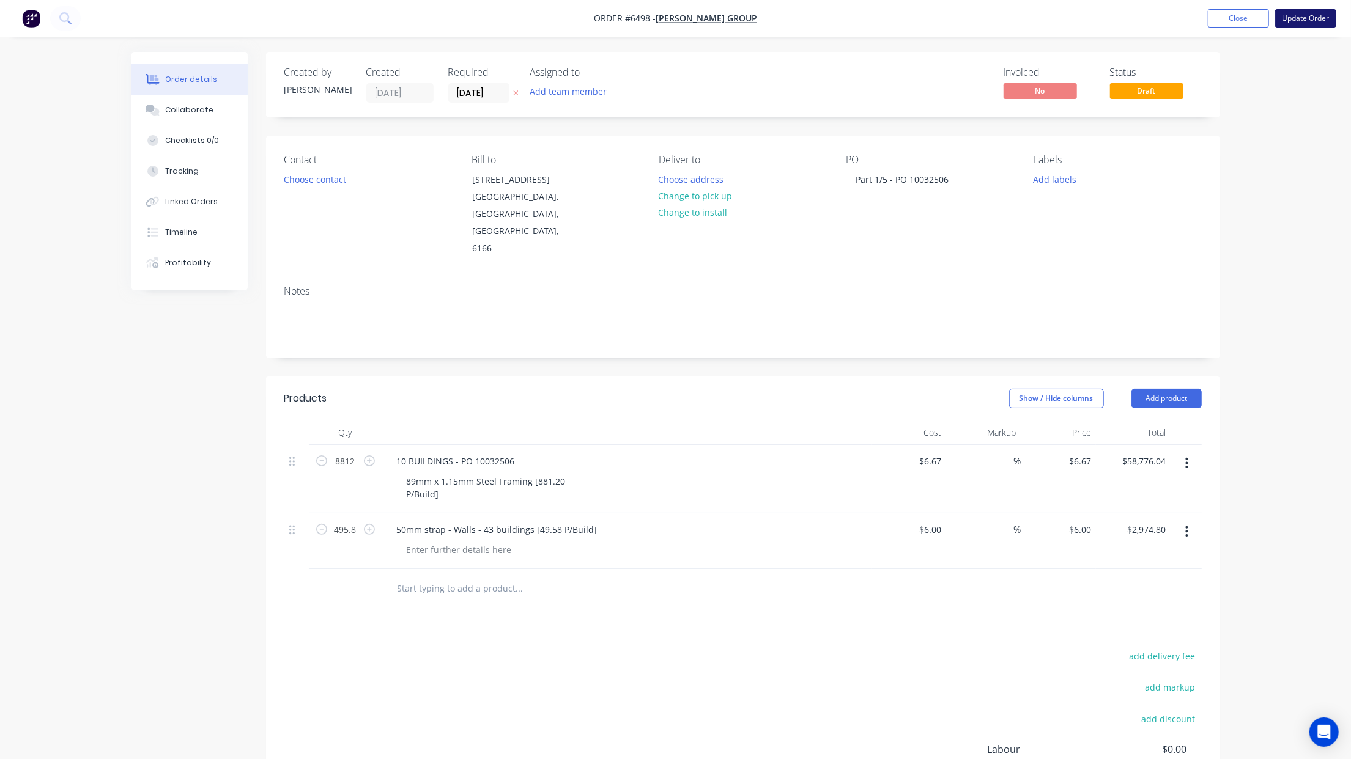
click at [1316, 13] on button "Update Order" at bounding box center [1305, 18] width 61 height 18
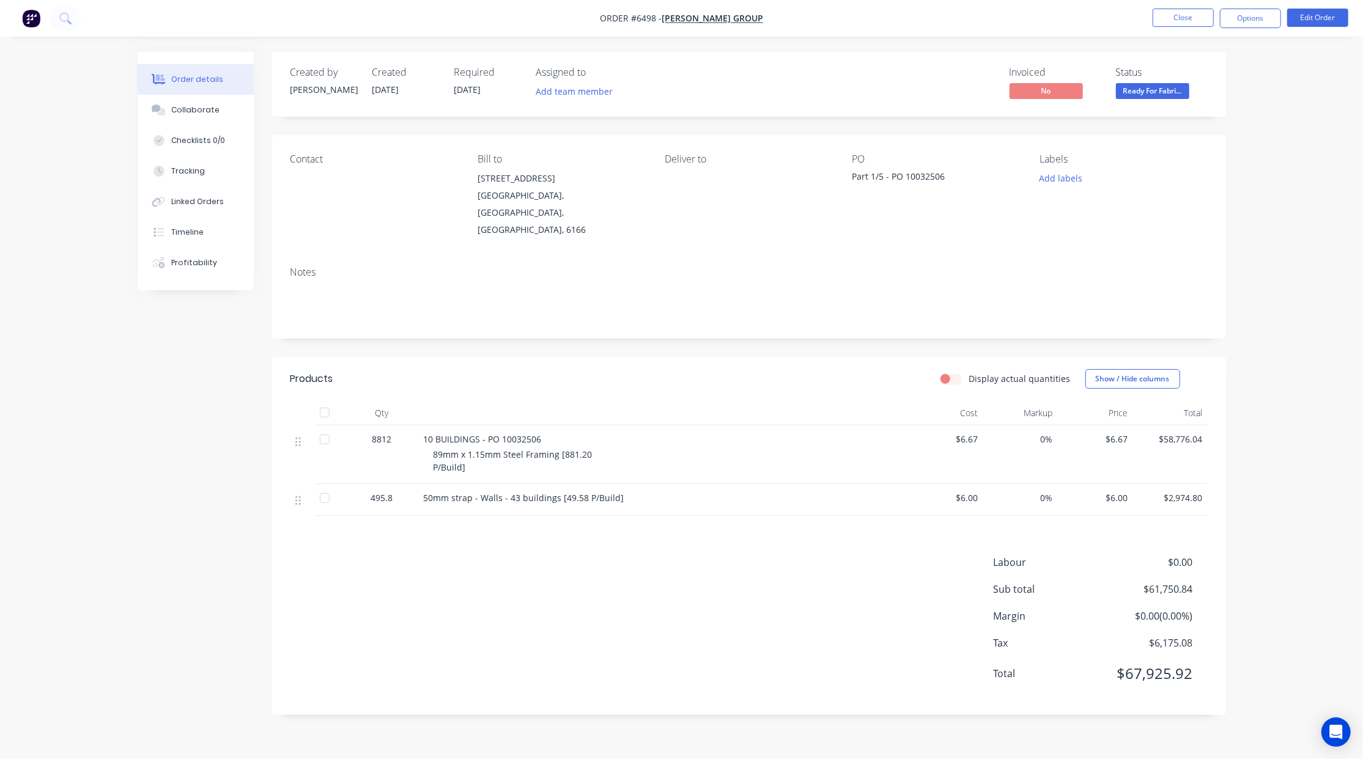
click at [1238, 7] on nav "Order #6498 - McNally Group Close Options Edit Order" at bounding box center [681, 18] width 1363 height 37
click at [1246, 16] on button "Options" at bounding box center [1250, 19] width 61 height 20
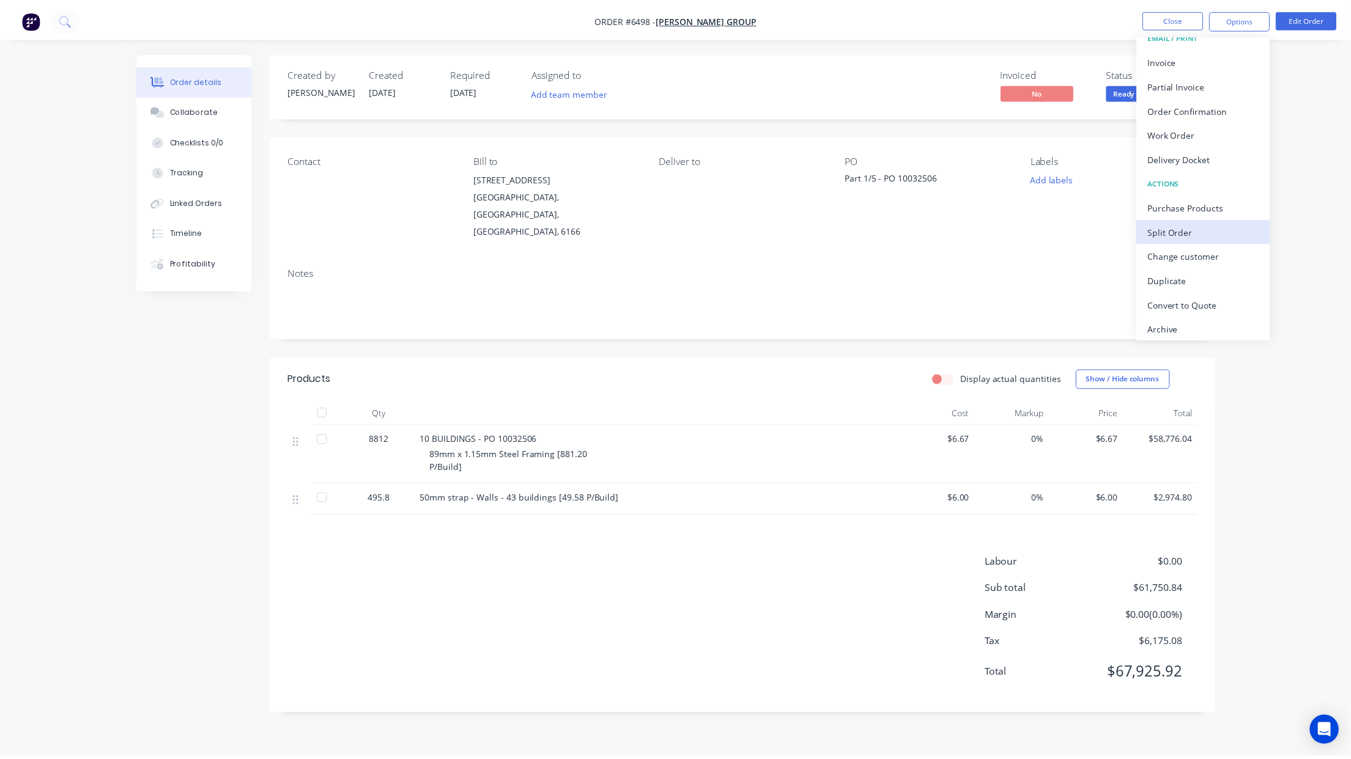
scroll to position [18, 0]
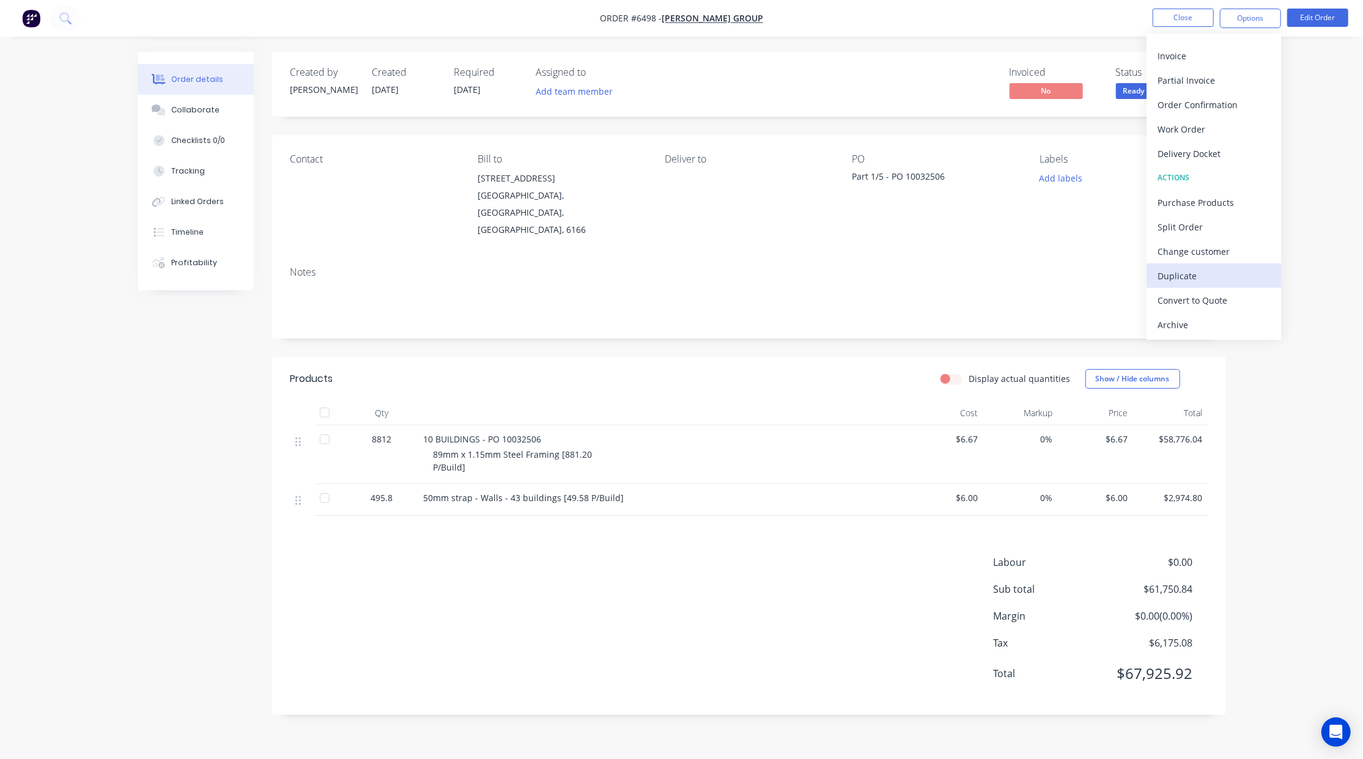
click at [1219, 277] on div "Duplicate" at bounding box center [1213, 276] width 113 height 18
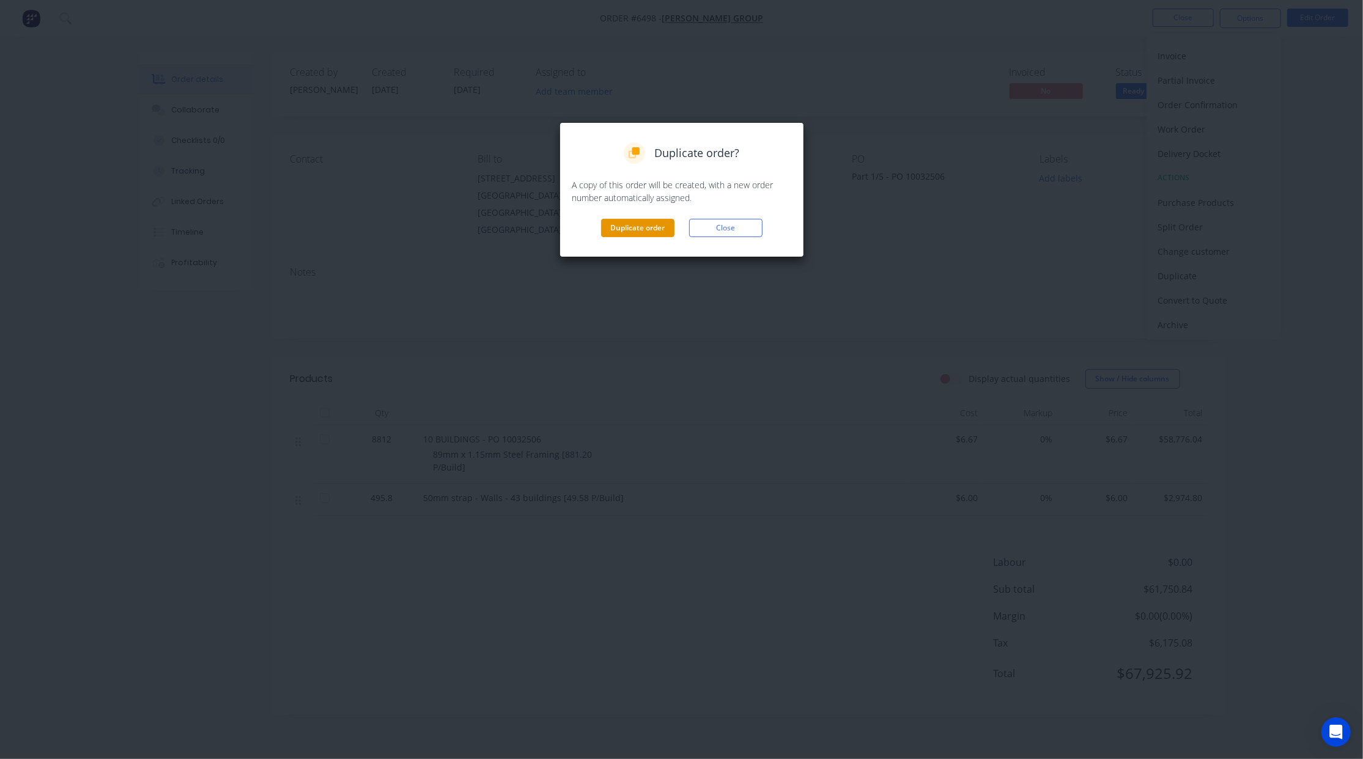
click at [621, 226] on button "Duplicate order" at bounding box center [637, 228] width 73 height 18
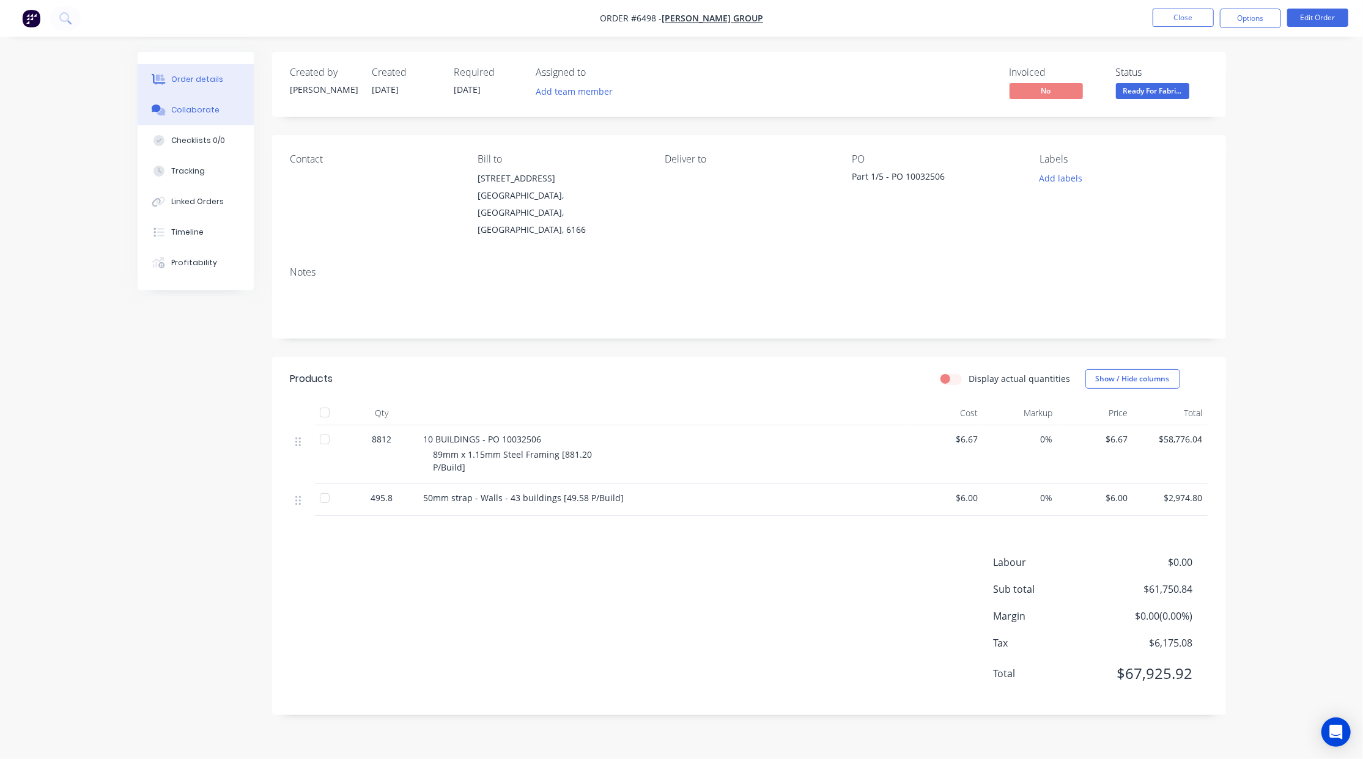
click at [204, 105] on div "Collaborate" at bounding box center [195, 110] width 48 height 11
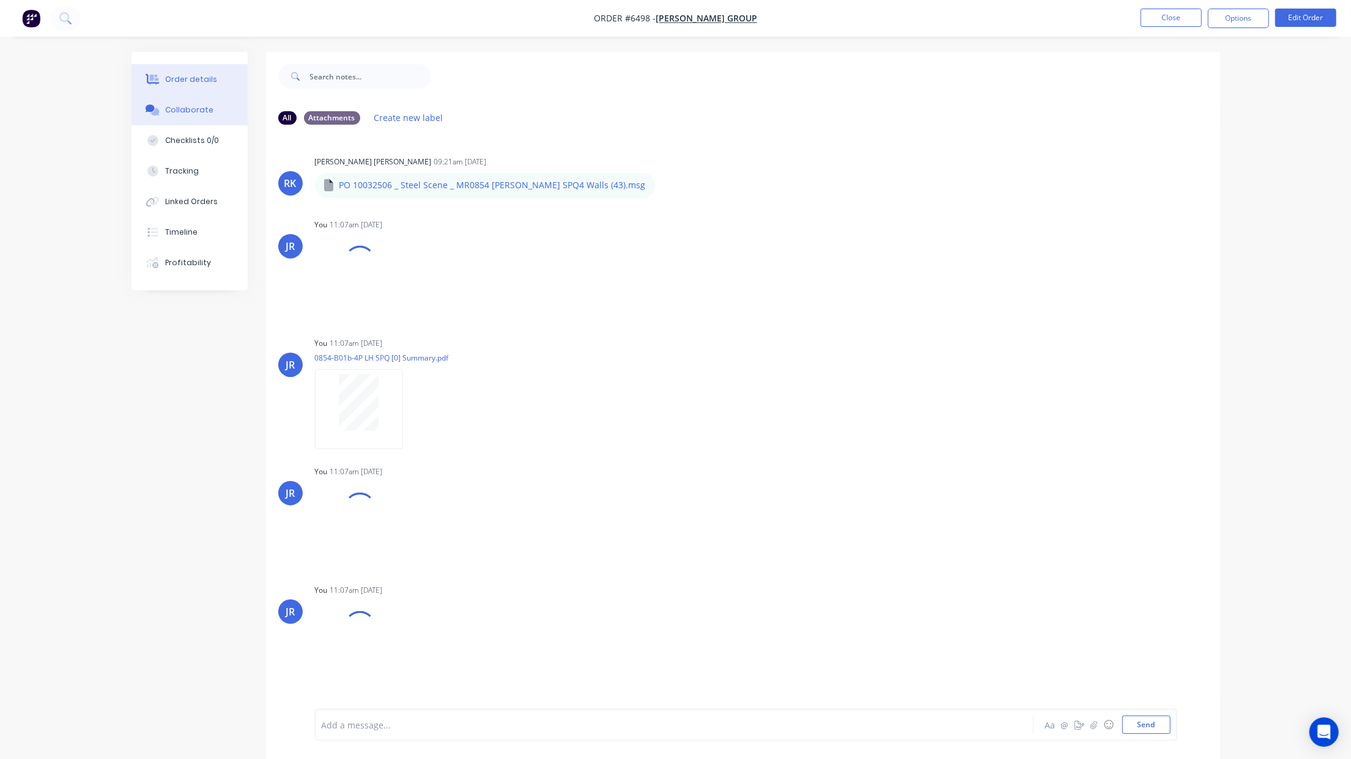
click at [205, 87] on button "Order details" at bounding box center [189, 79] width 116 height 31
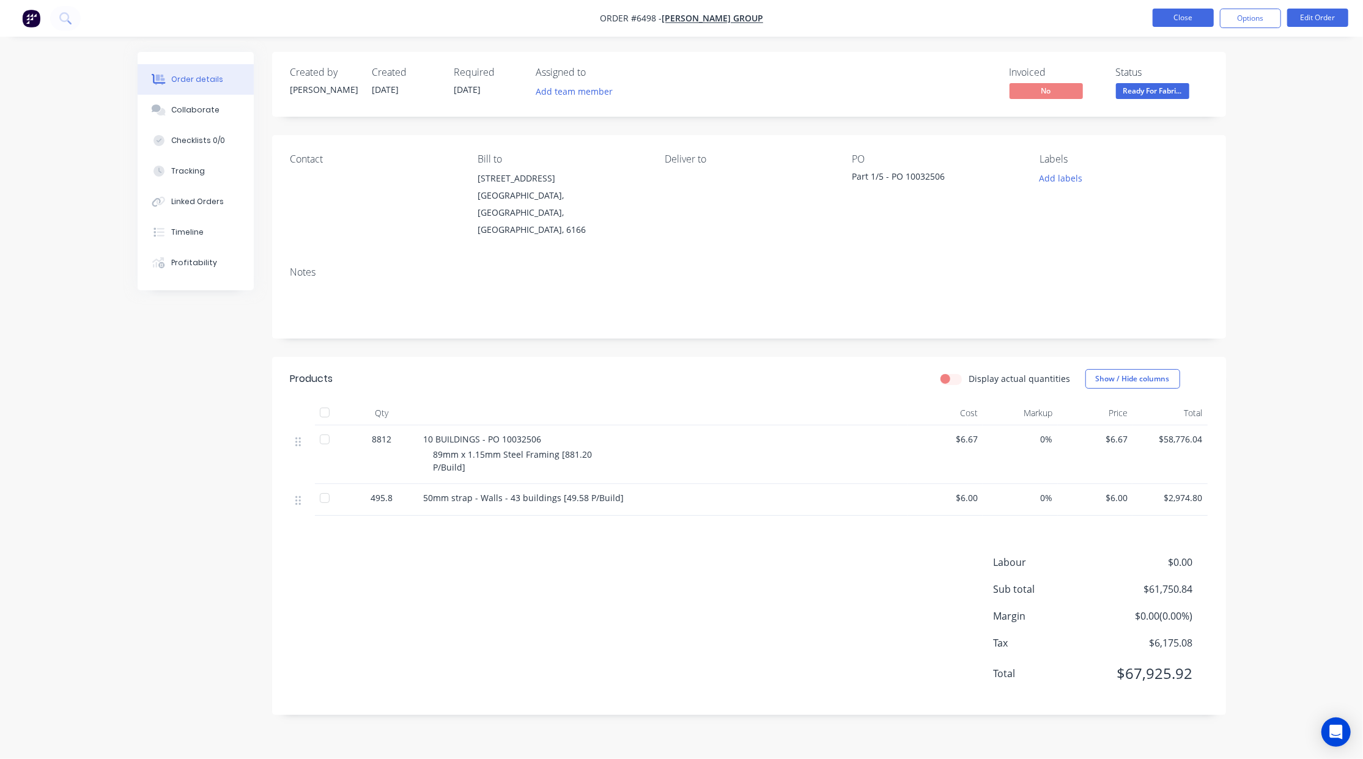
click at [1173, 23] on button "Close" at bounding box center [1183, 18] width 61 height 18
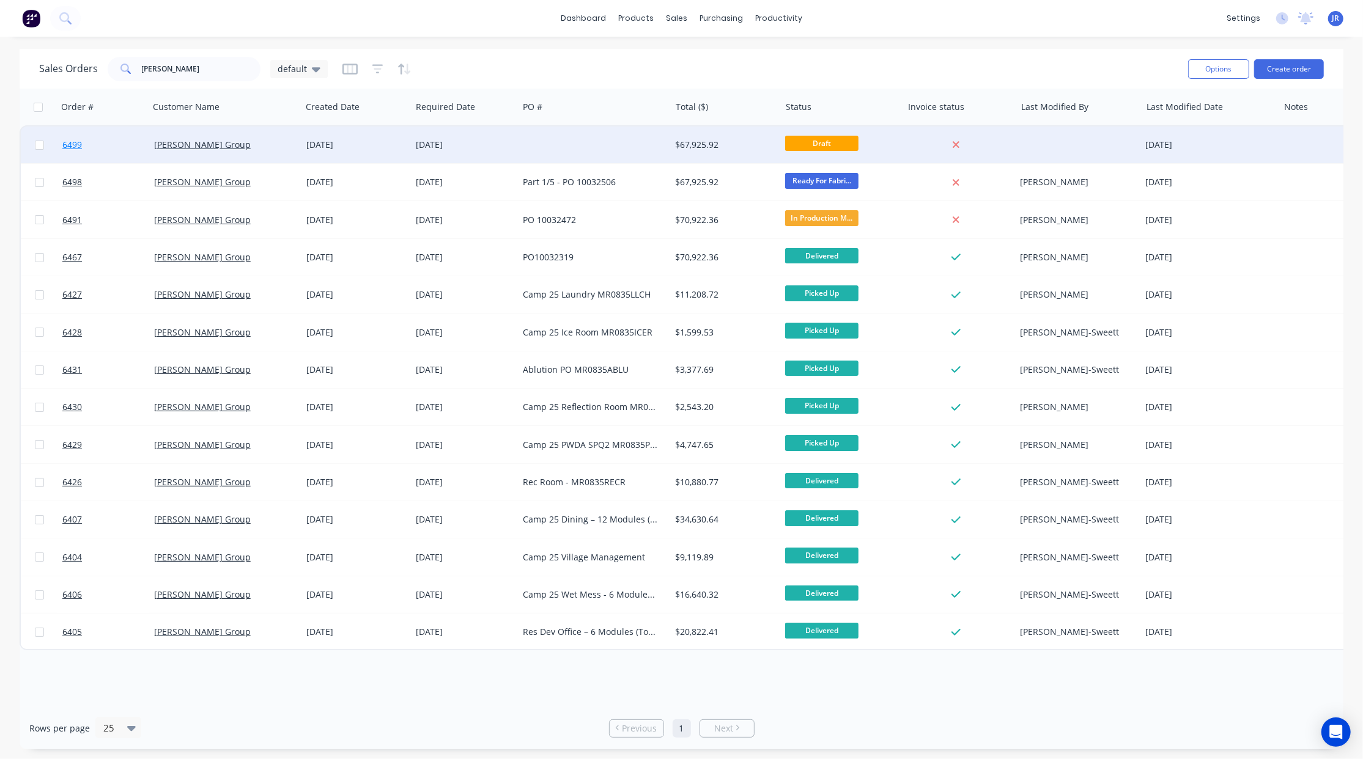
click at [67, 144] on span "6499" at bounding box center [72, 145] width 20 height 12
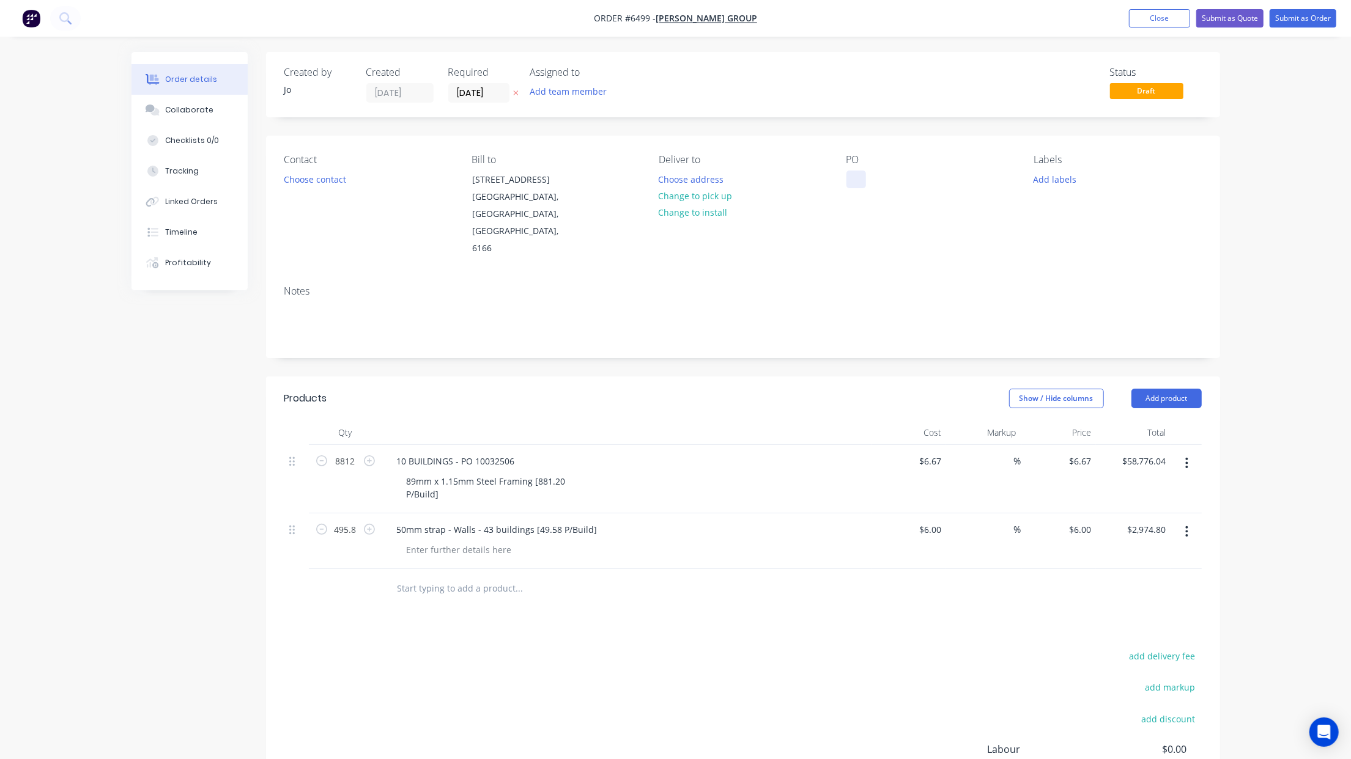
click at [858, 185] on div at bounding box center [856, 180] width 20 height 18
click at [193, 106] on div "Collaborate" at bounding box center [189, 110] width 48 height 11
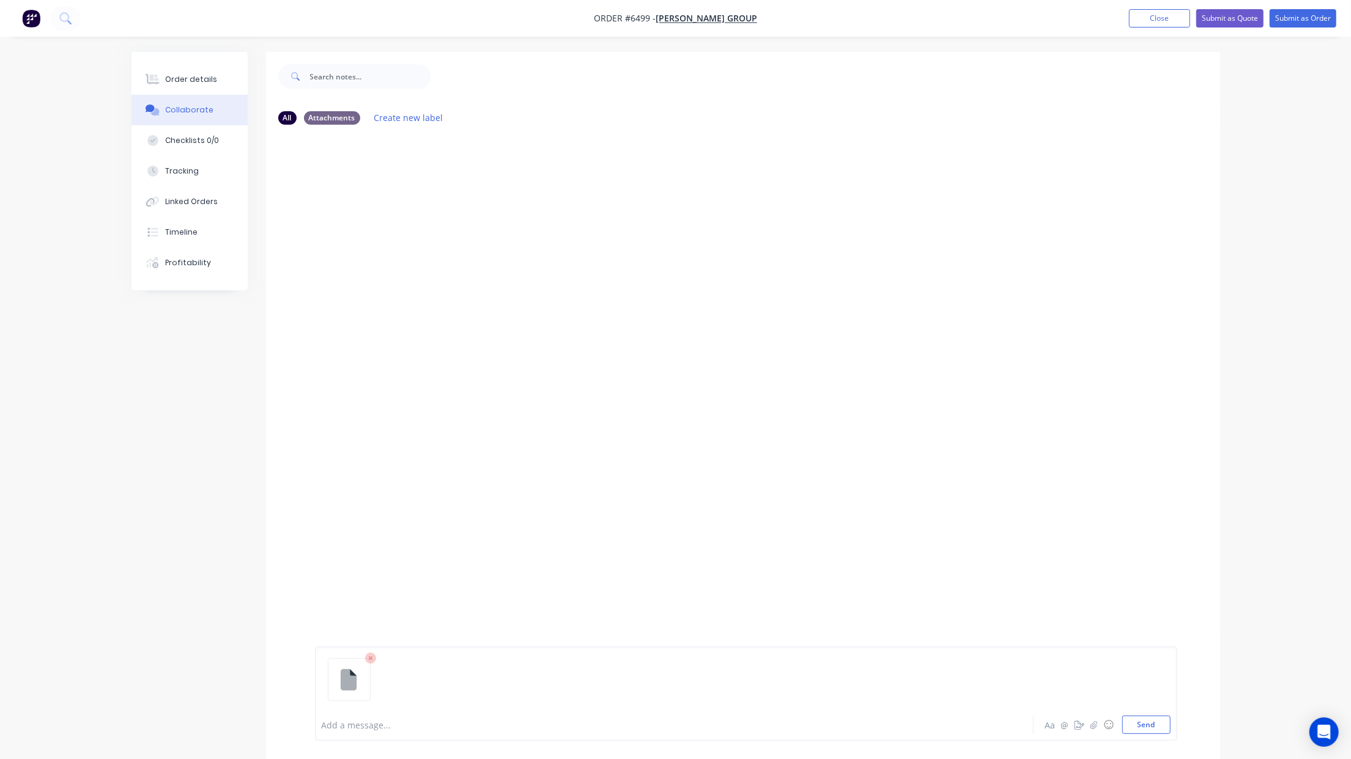
drag, startPoint x: 1155, startPoint y: 727, endPoint x: 1037, endPoint y: 698, distance: 121.6
click at [1155, 728] on button "Send" at bounding box center [1146, 725] width 48 height 18
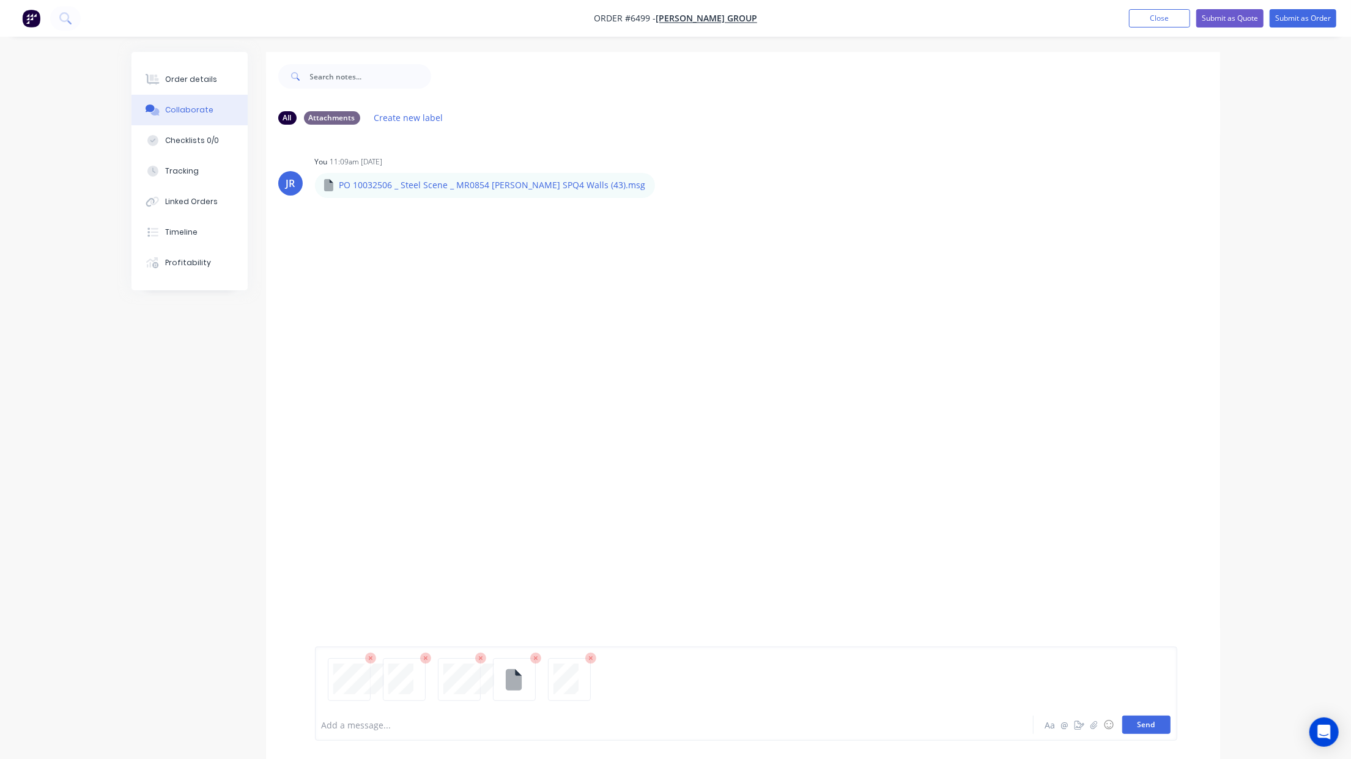
click at [1138, 722] on button "Send" at bounding box center [1146, 725] width 48 height 18
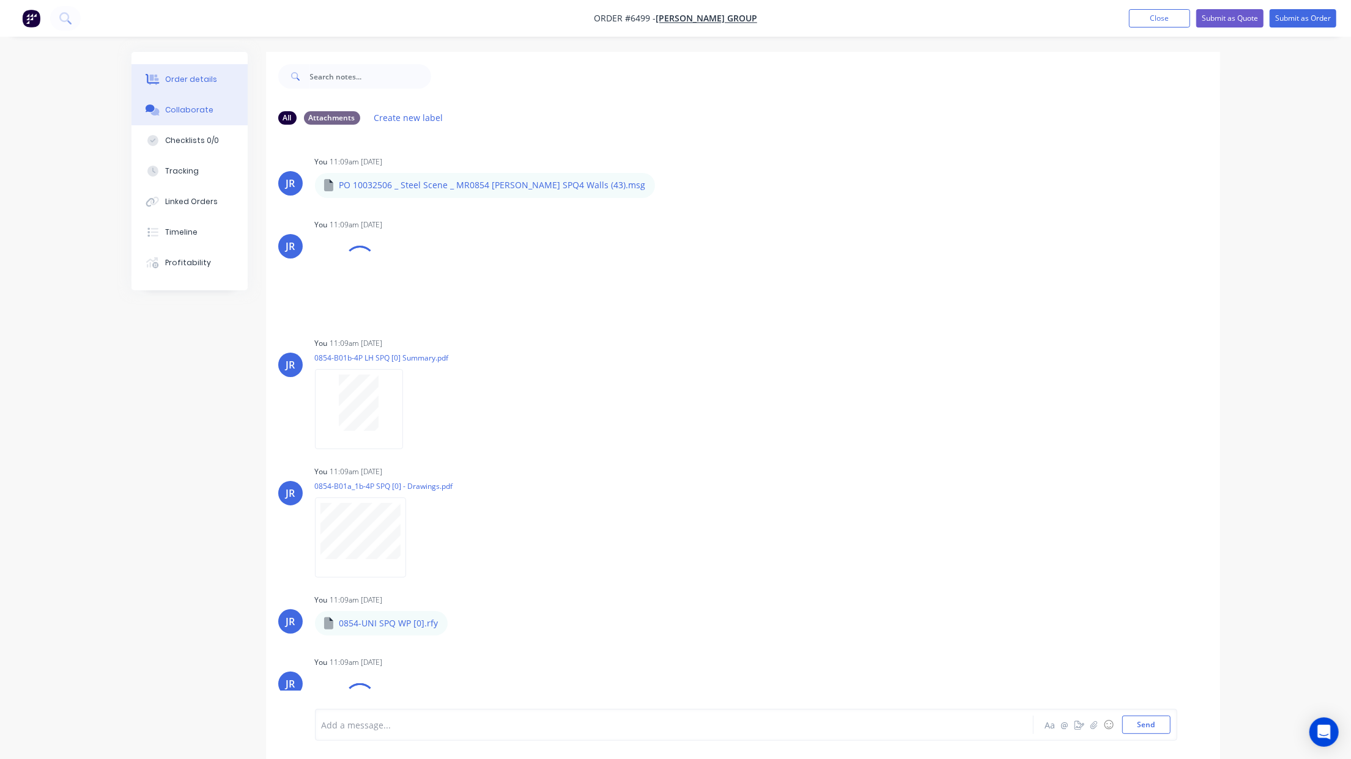
click at [183, 81] on div "Order details" at bounding box center [191, 79] width 52 height 11
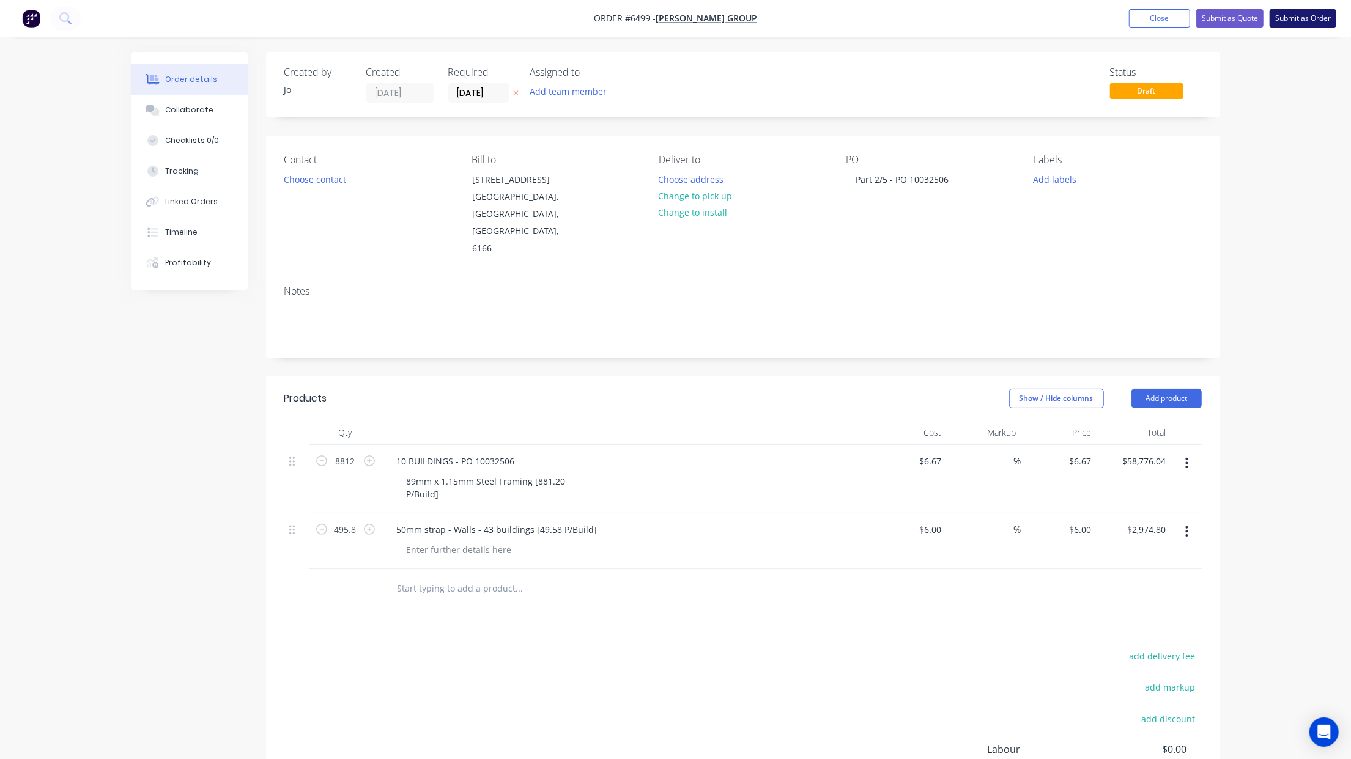
click at [1317, 13] on button "Submit as Order" at bounding box center [1302, 18] width 67 height 18
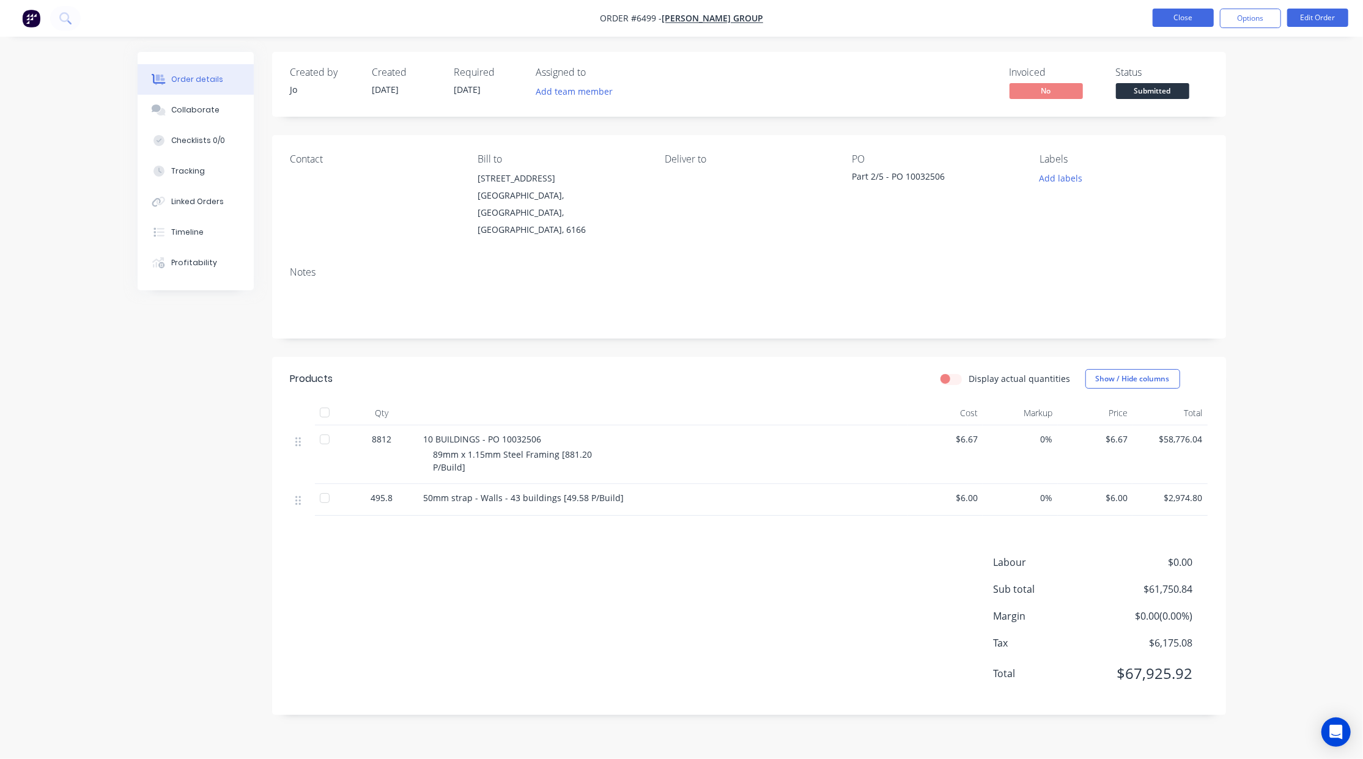
click at [1177, 12] on button "Close" at bounding box center [1183, 18] width 61 height 18
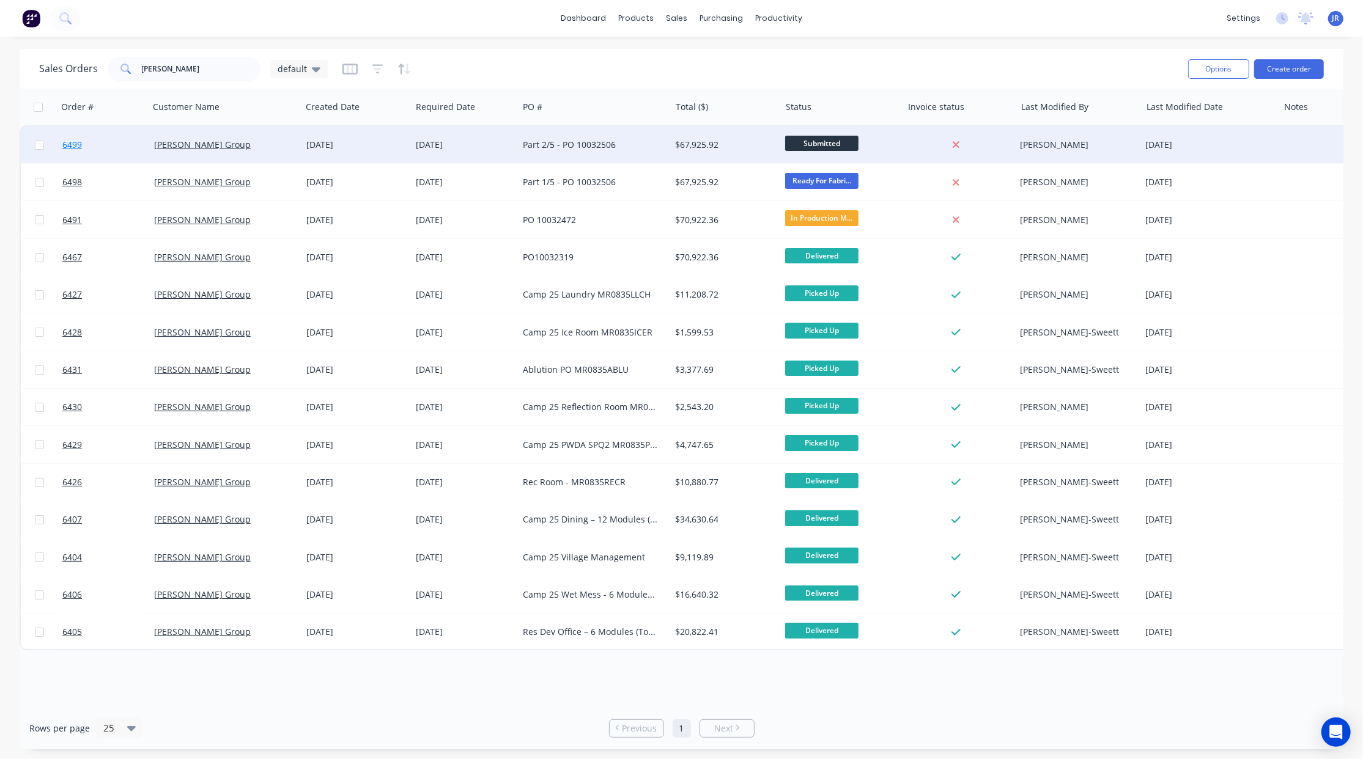
click at [75, 143] on span "6499" at bounding box center [72, 145] width 20 height 12
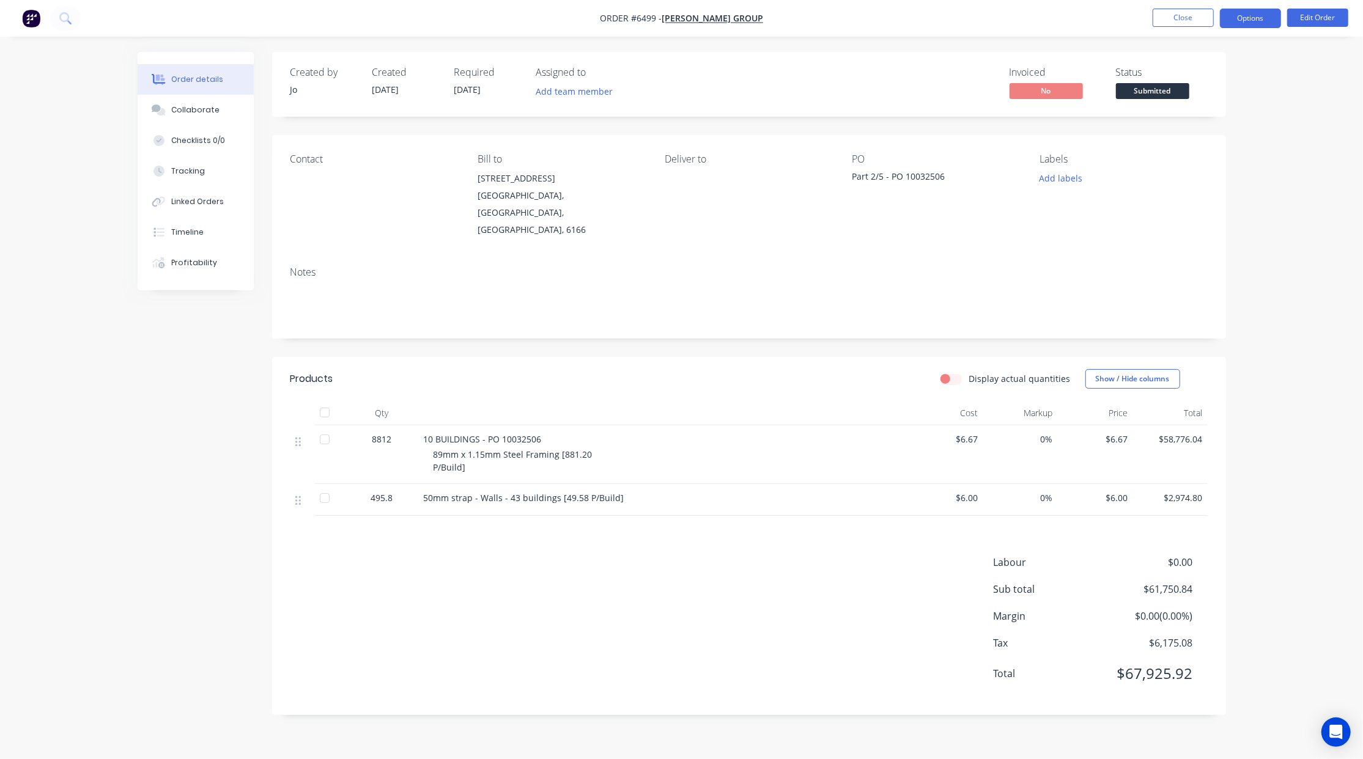
click at [1275, 20] on button "Options" at bounding box center [1250, 19] width 61 height 20
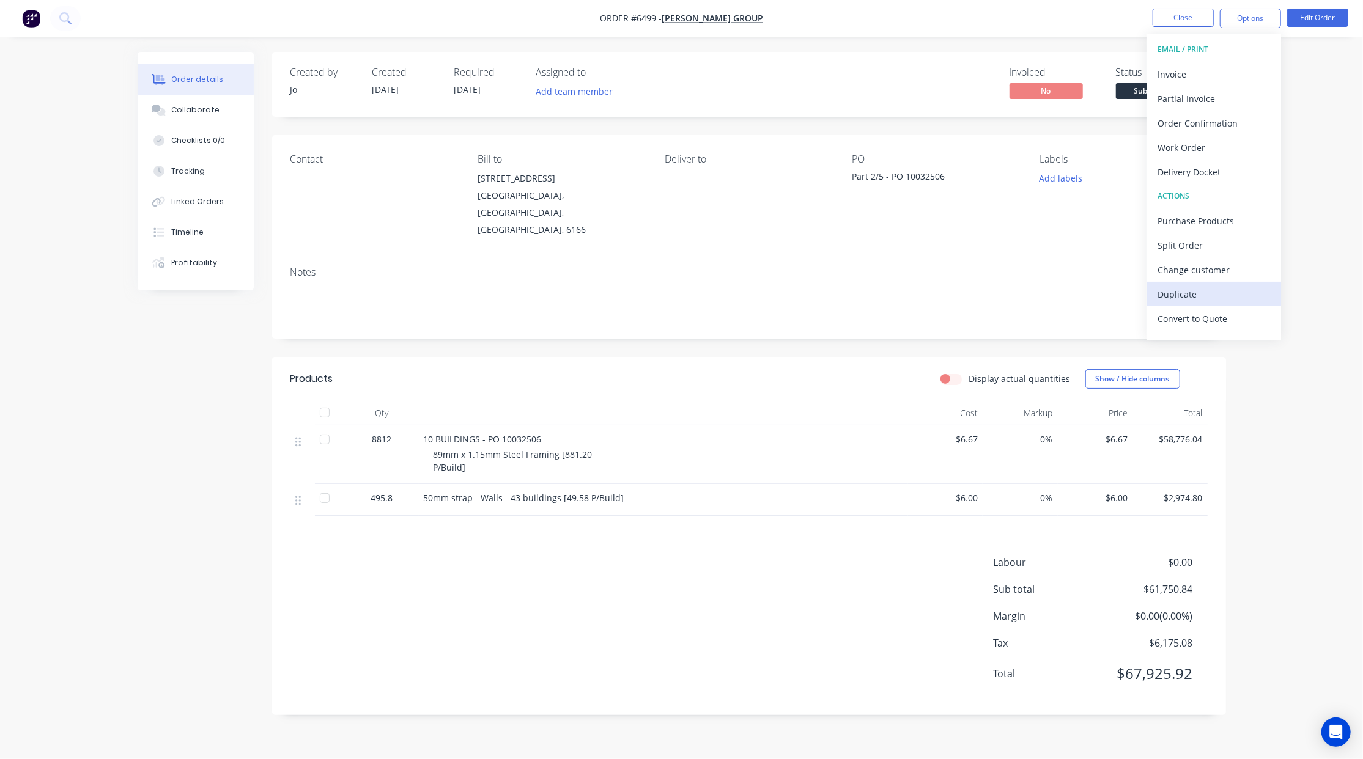
click at [1194, 290] on div "Duplicate" at bounding box center [1213, 295] width 113 height 18
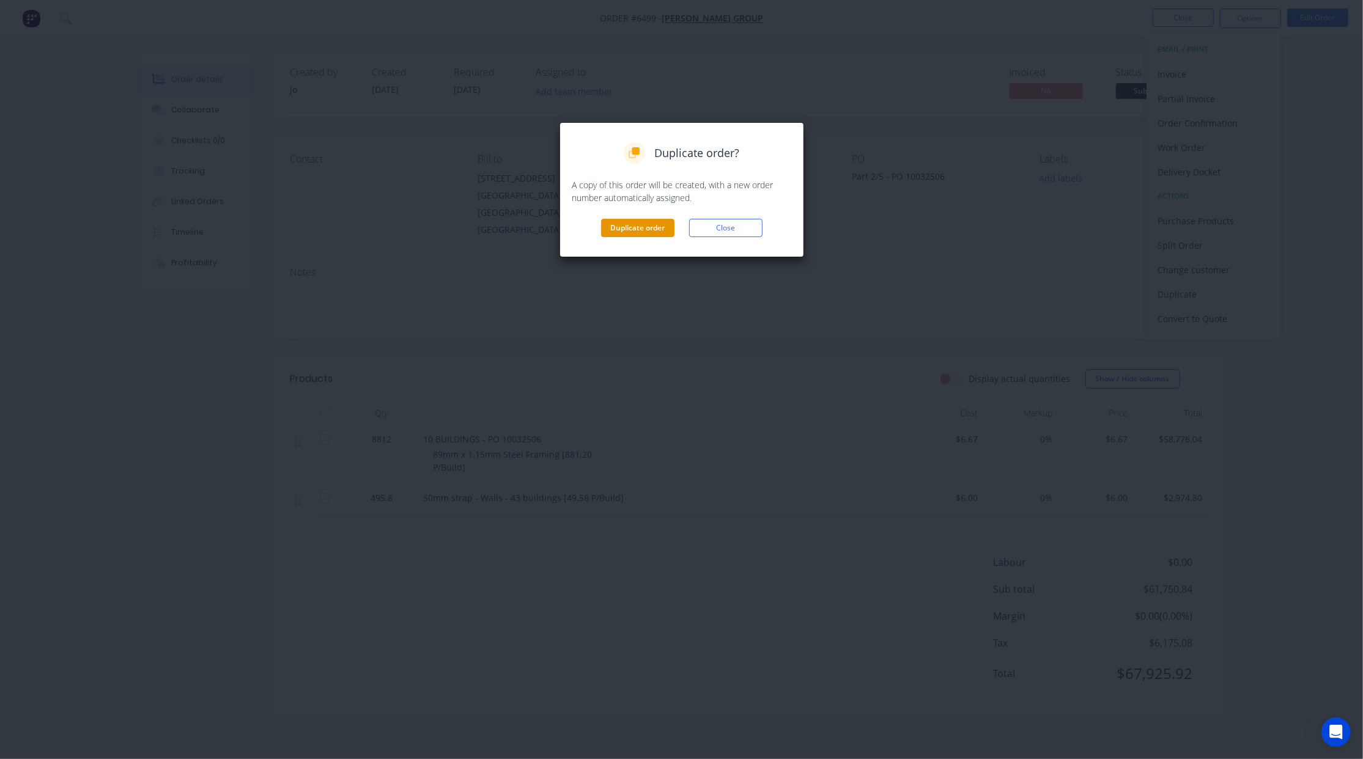
click at [648, 231] on button "Duplicate order" at bounding box center [637, 228] width 73 height 18
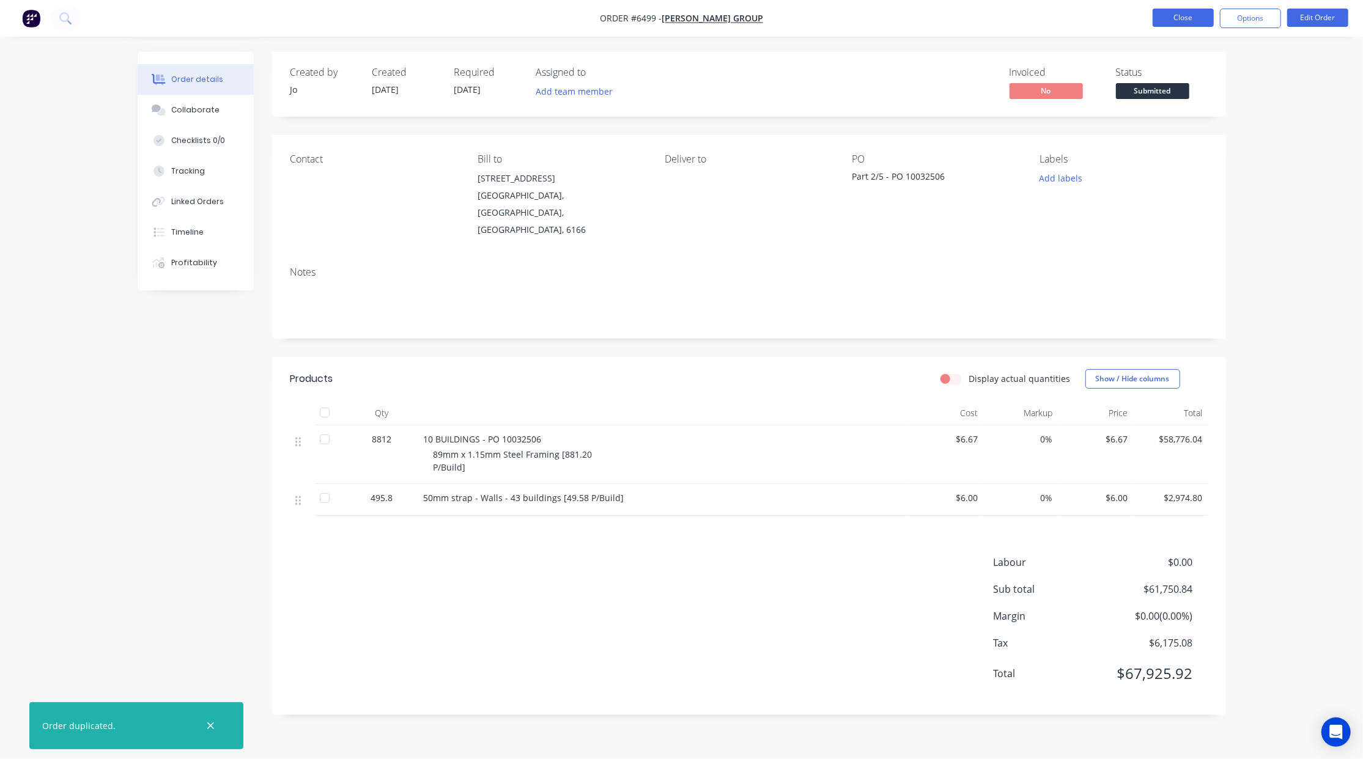
click at [1194, 15] on button "Close" at bounding box center [1183, 18] width 61 height 18
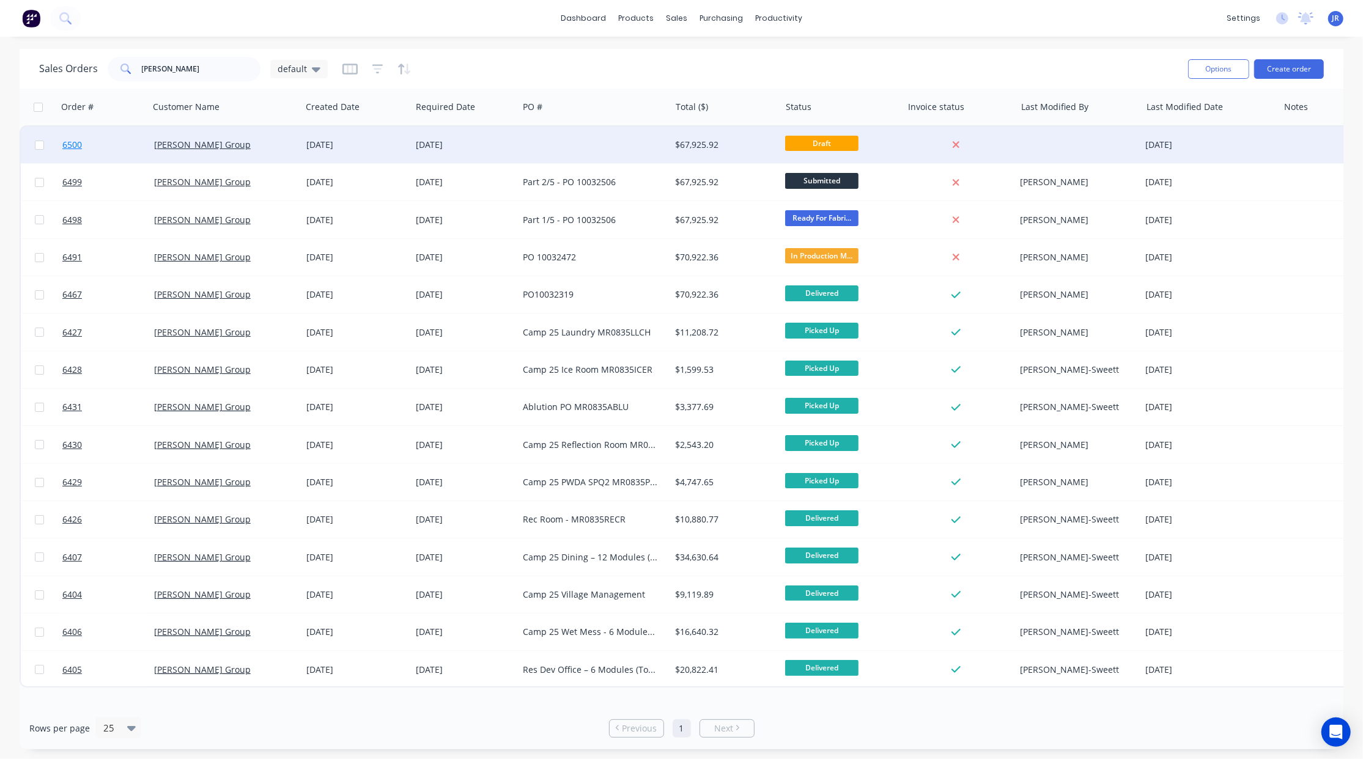
click at [77, 142] on span "6500" at bounding box center [72, 145] width 20 height 12
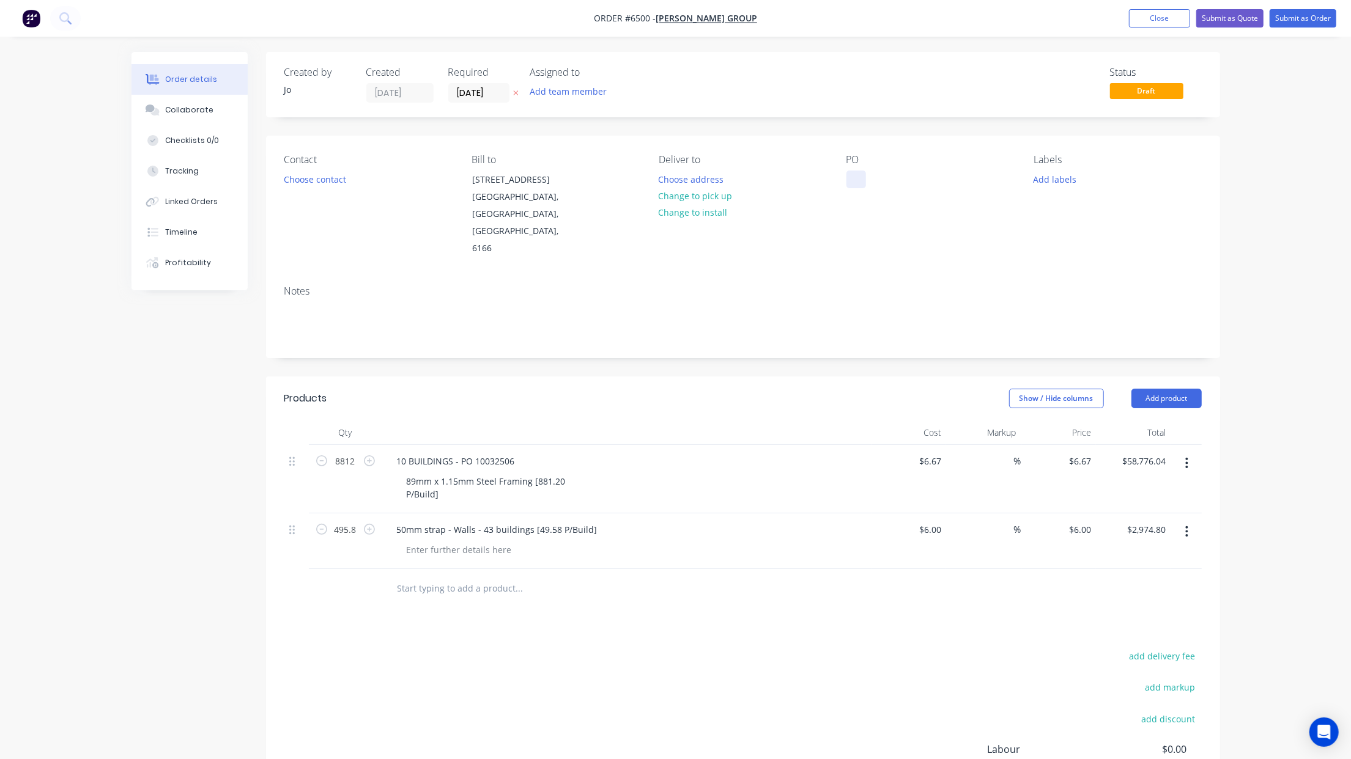
click at [857, 175] on div at bounding box center [856, 180] width 20 height 18
click at [187, 111] on div "Collaborate" at bounding box center [189, 110] width 48 height 11
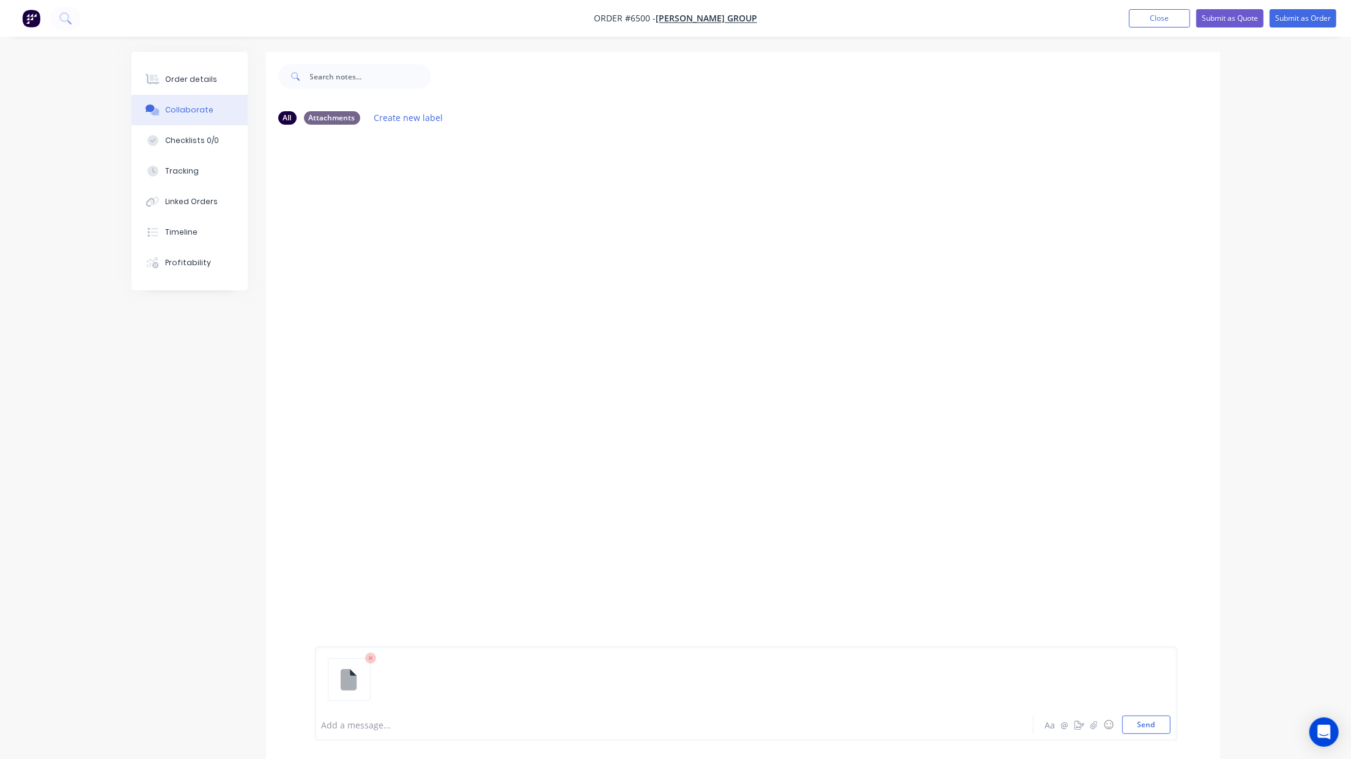
click at [1149, 714] on div at bounding box center [746, 685] width 849 height 62
click at [1156, 721] on button "Send" at bounding box center [1146, 725] width 48 height 18
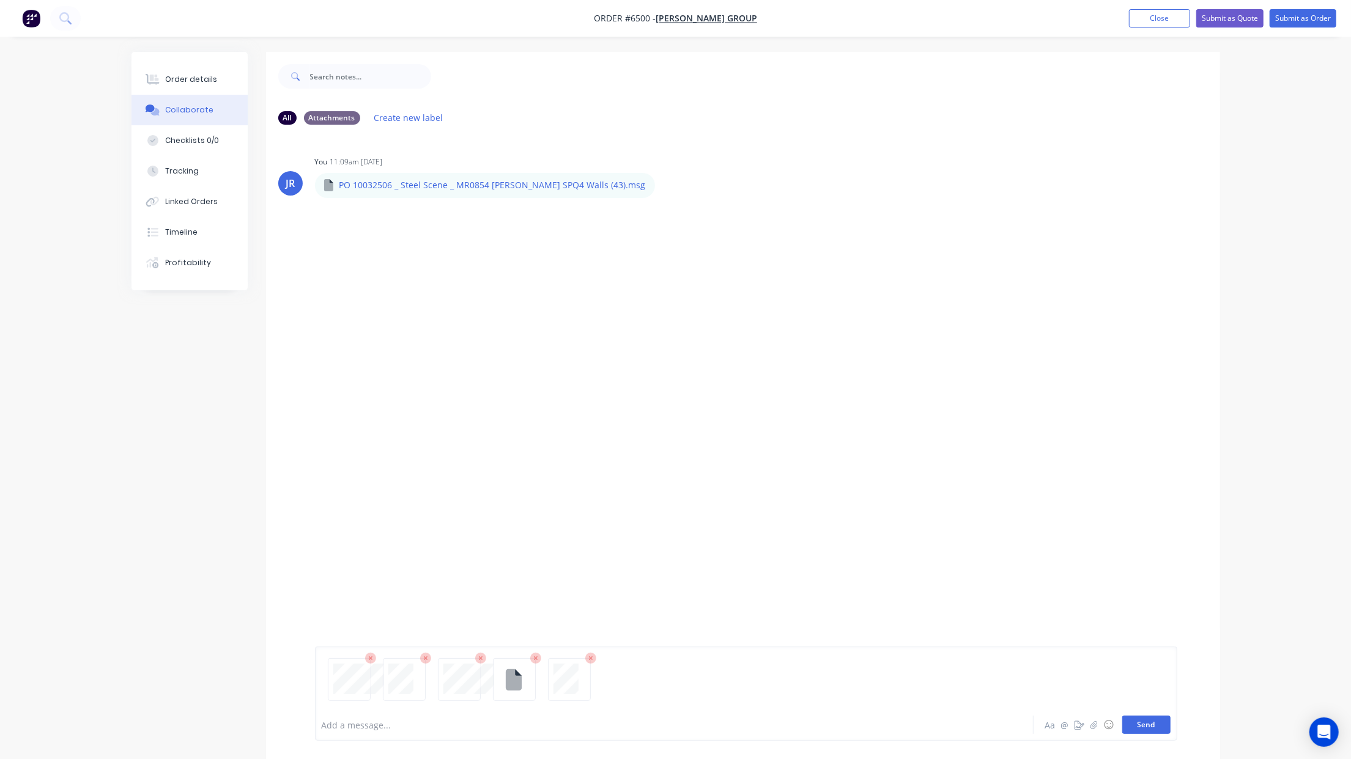
click at [1126, 720] on button "Send" at bounding box center [1146, 725] width 48 height 18
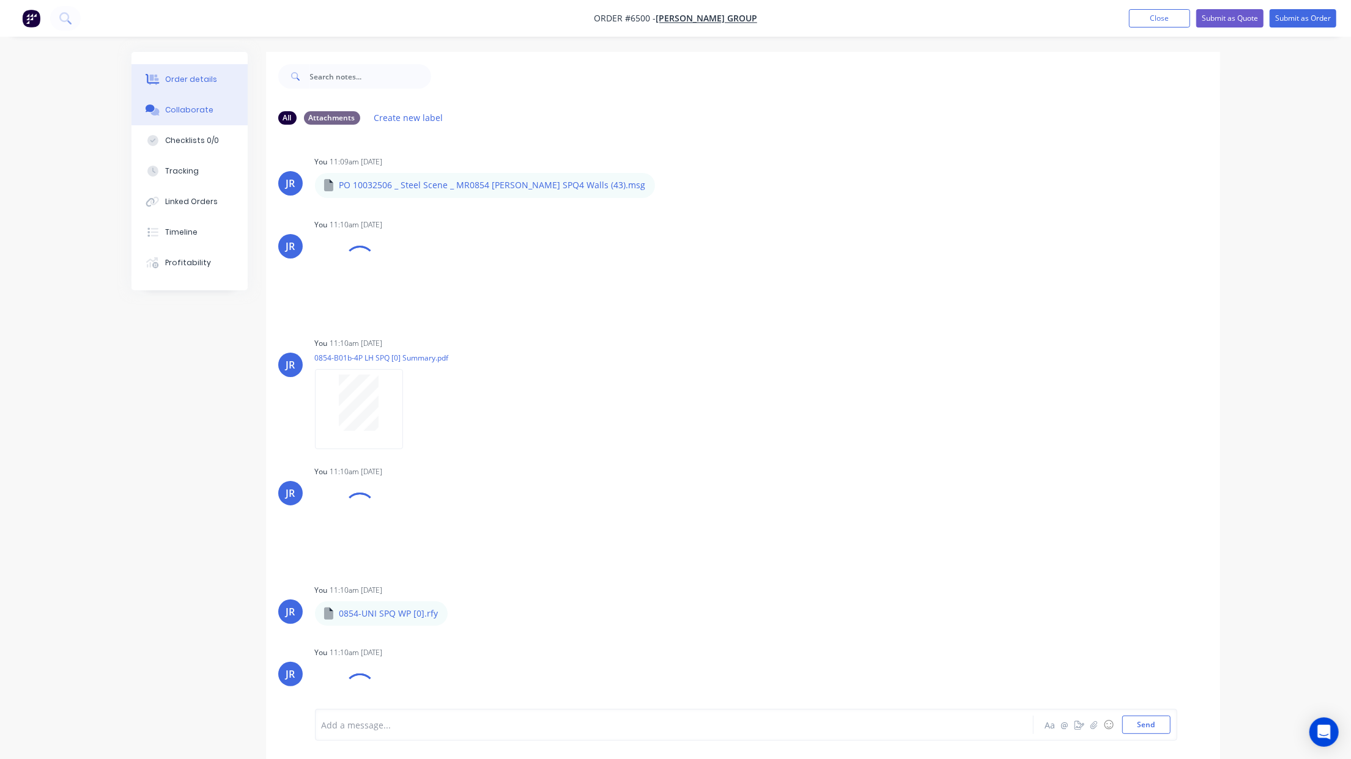
click at [205, 74] on div "Order details" at bounding box center [191, 79] width 52 height 11
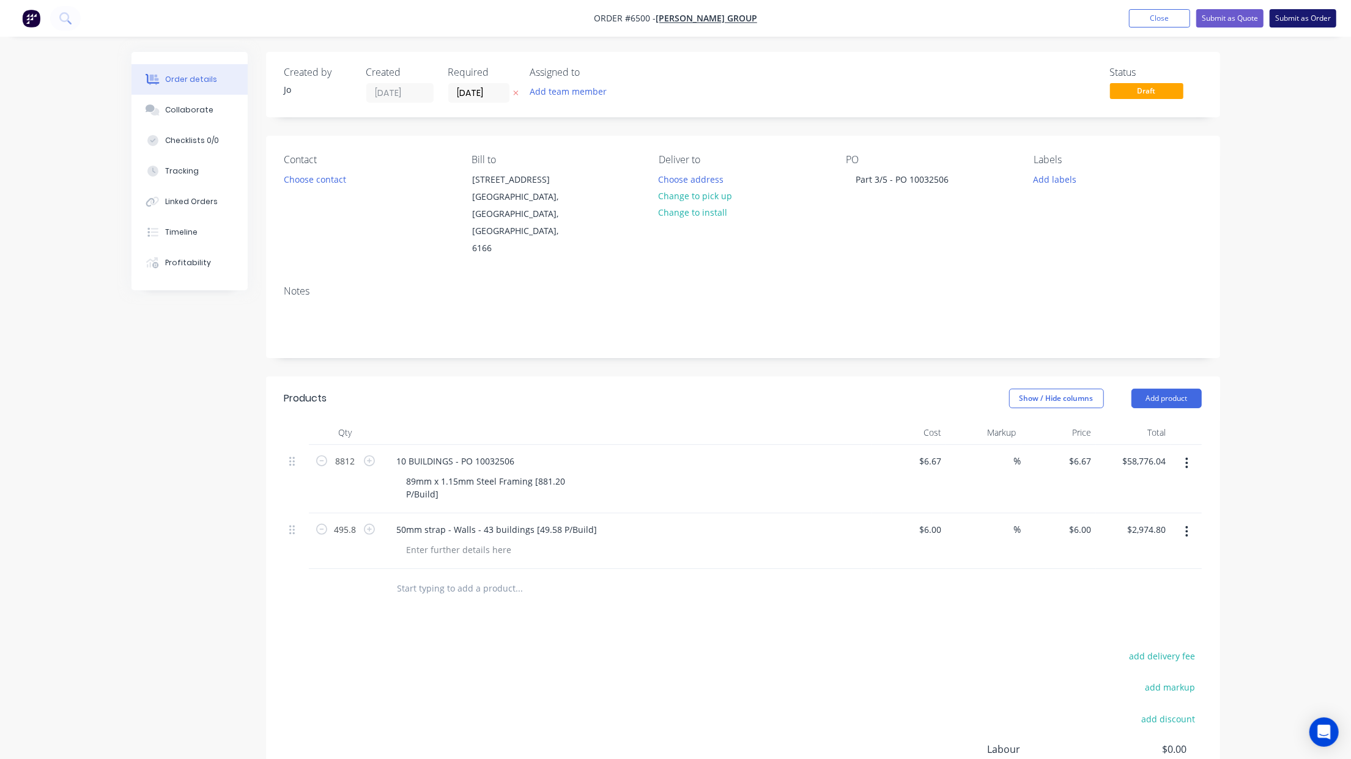
click at [1308, 24] on button "Submit as Order" at bounding box center [1302, 18] width 67 height 18
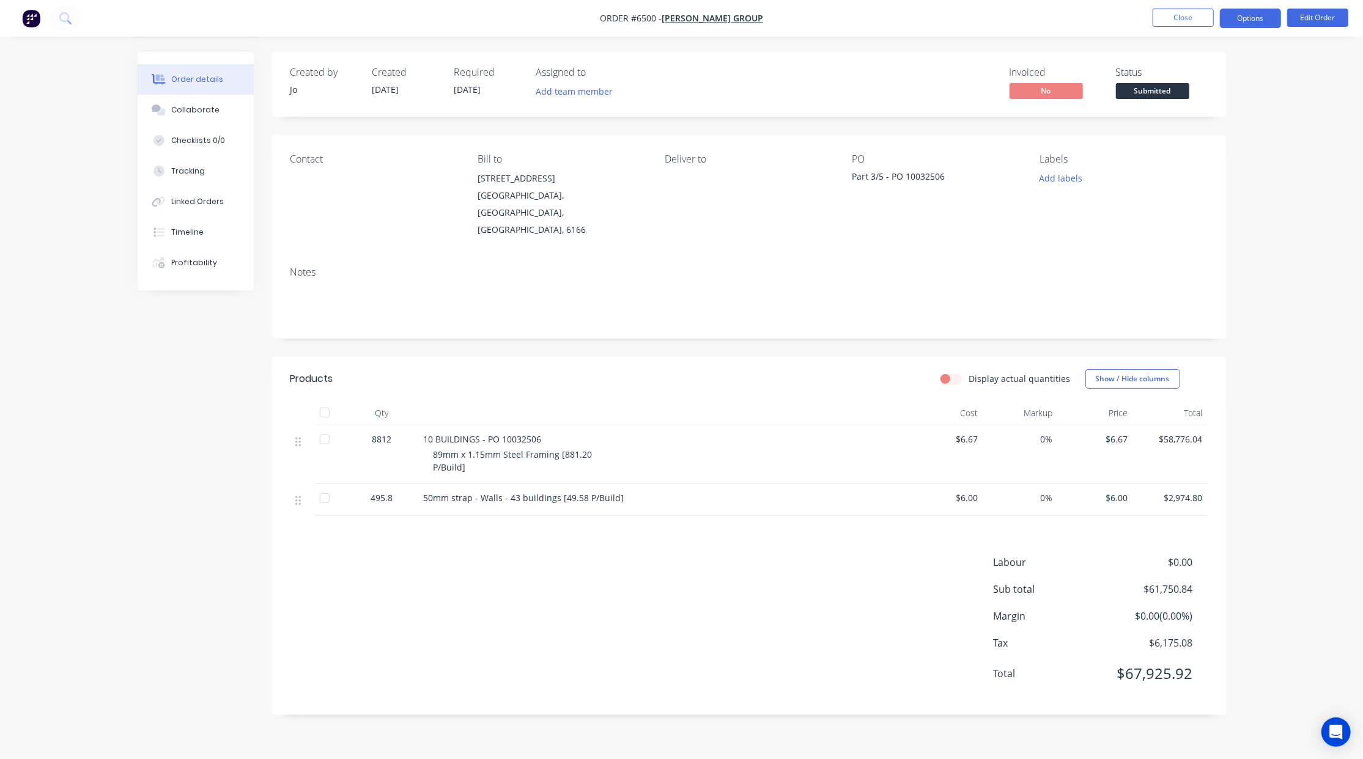
click at [1250, 20] on button "Options" at bounding box center [1250, 19] width 61 height 20
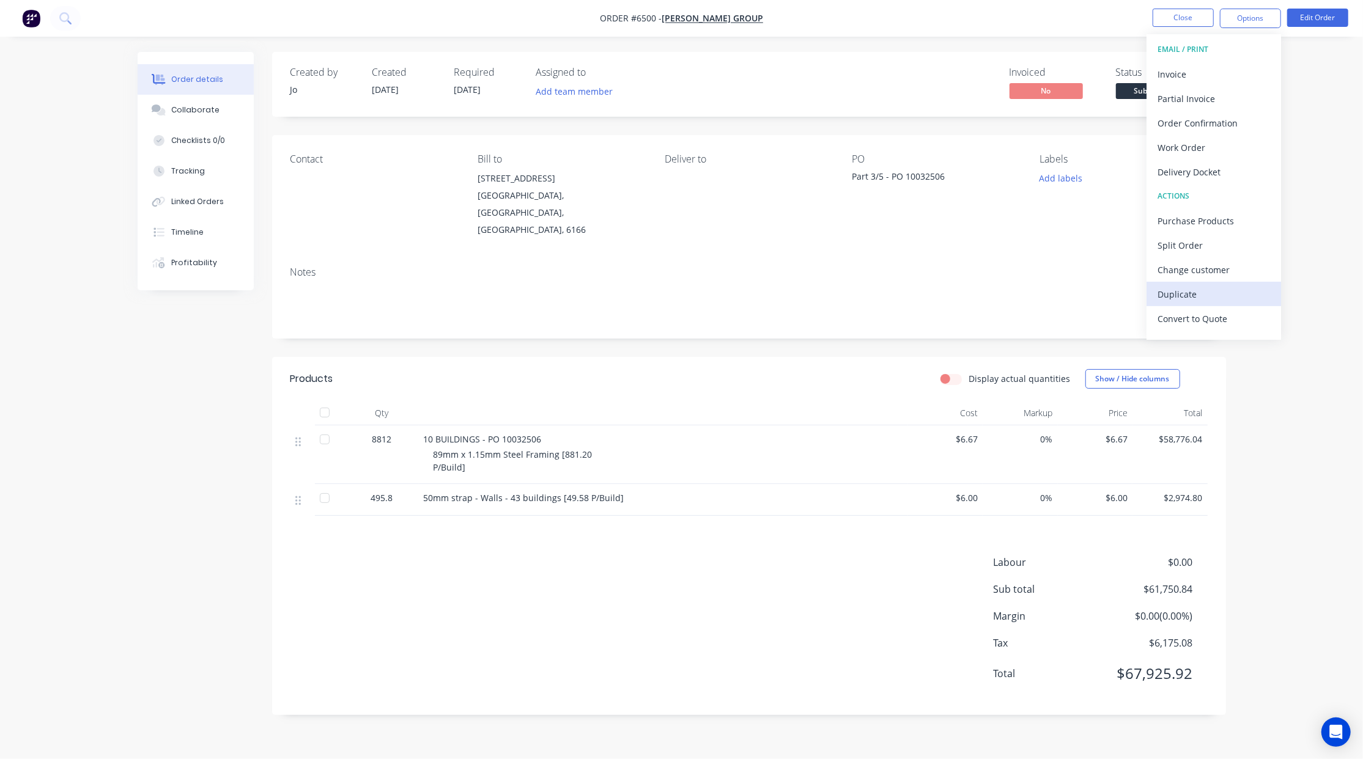
click at [1204, 295] on div "Duplicate" at bounding box center [1213, 295] width 113 height 18
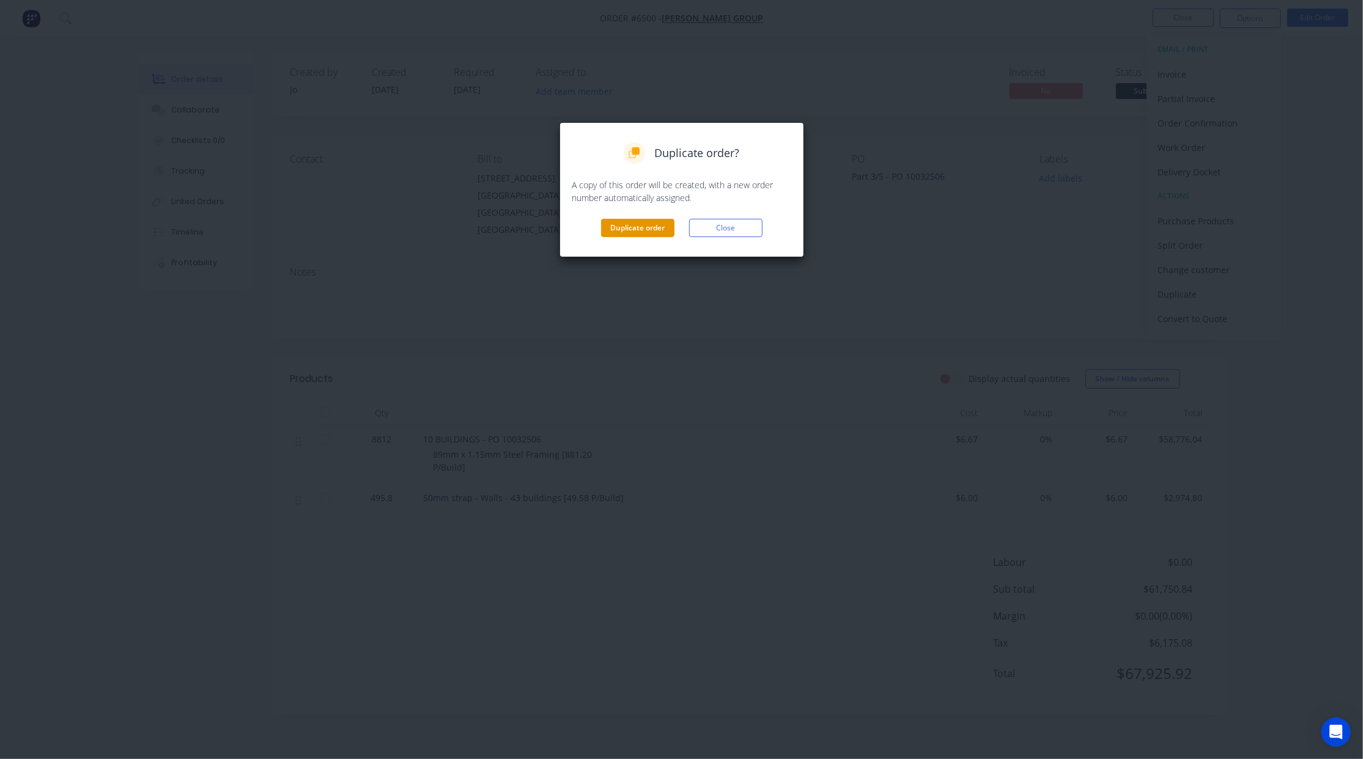
click at [631, 226] on button "Duplicate order" at bounding box center [637, 228] width 73 height 18
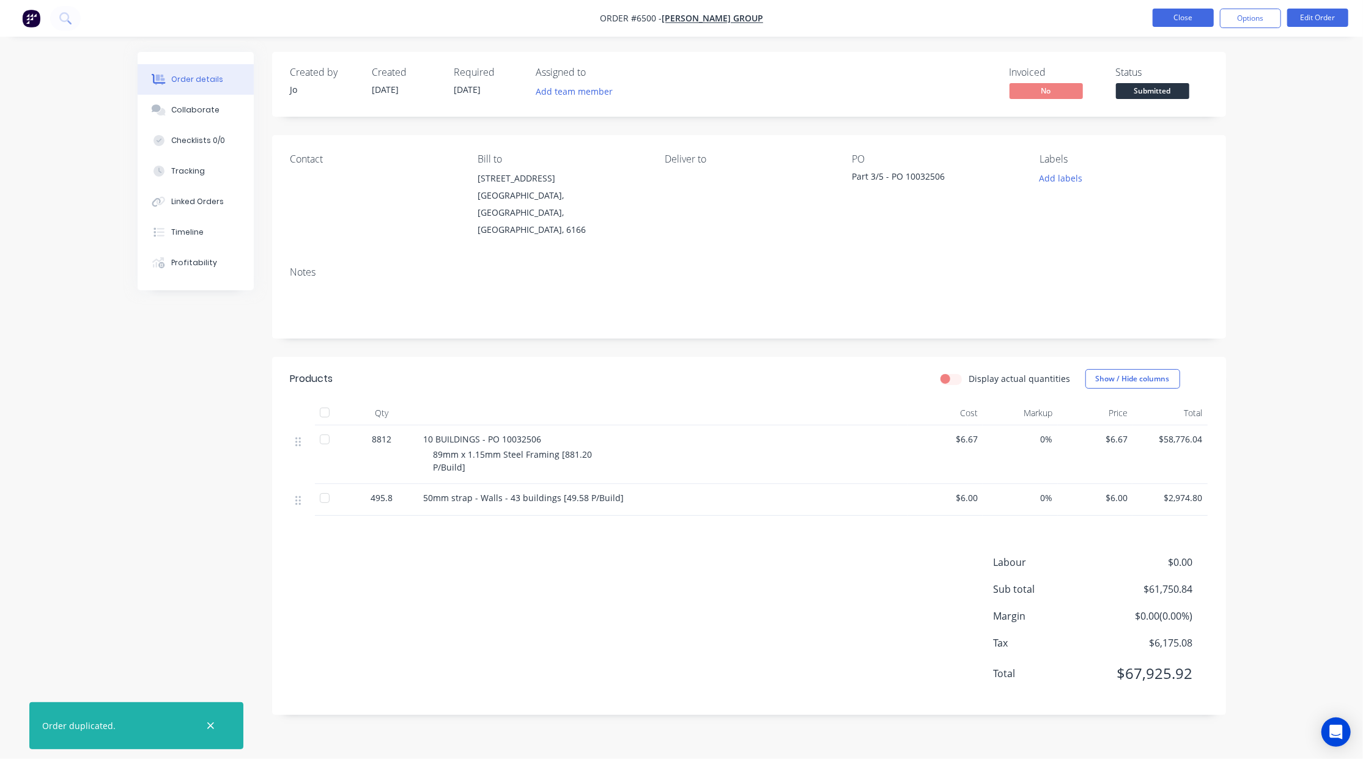
click at [1201, 20] on button "Close" at bounding box center [1183, 18] width 61 height 18
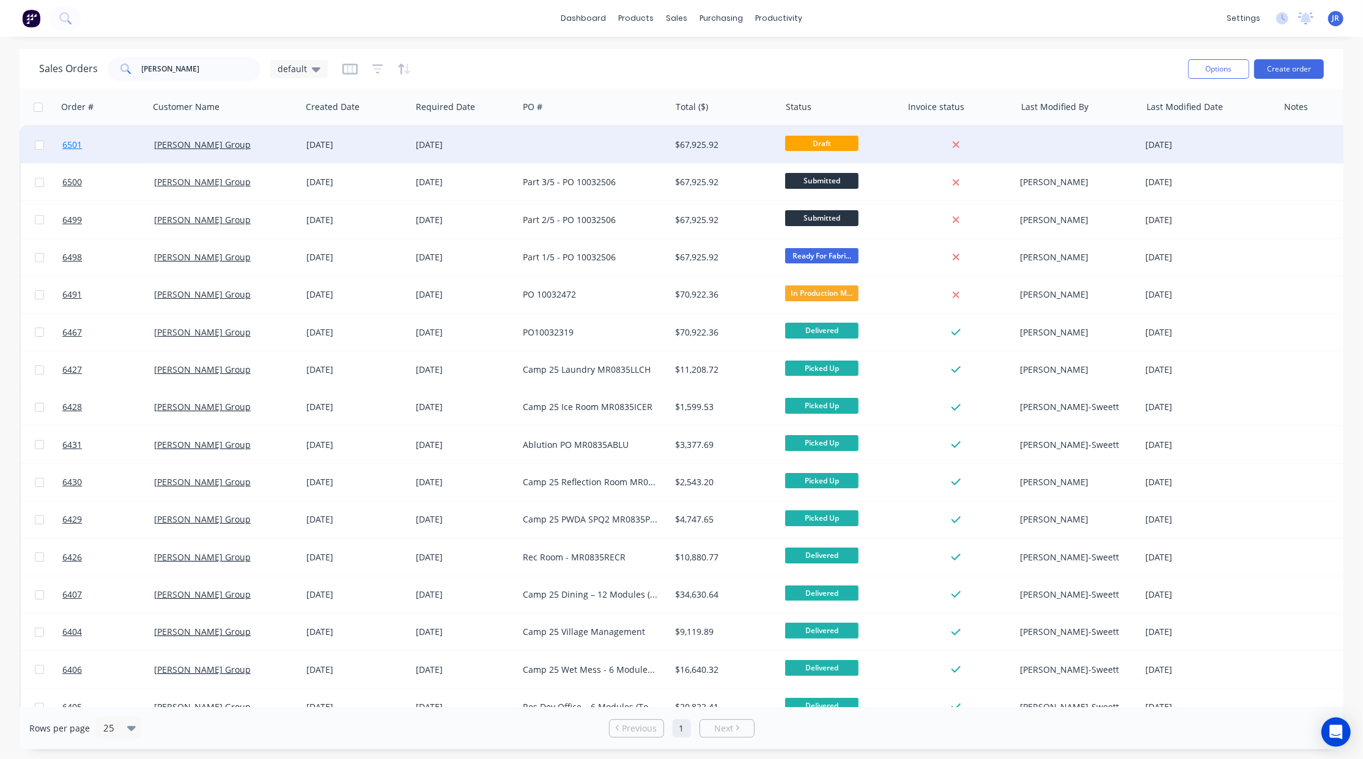
click at [68, 147] on span "6501" at bounding box center [72, 145] width 20 height 12
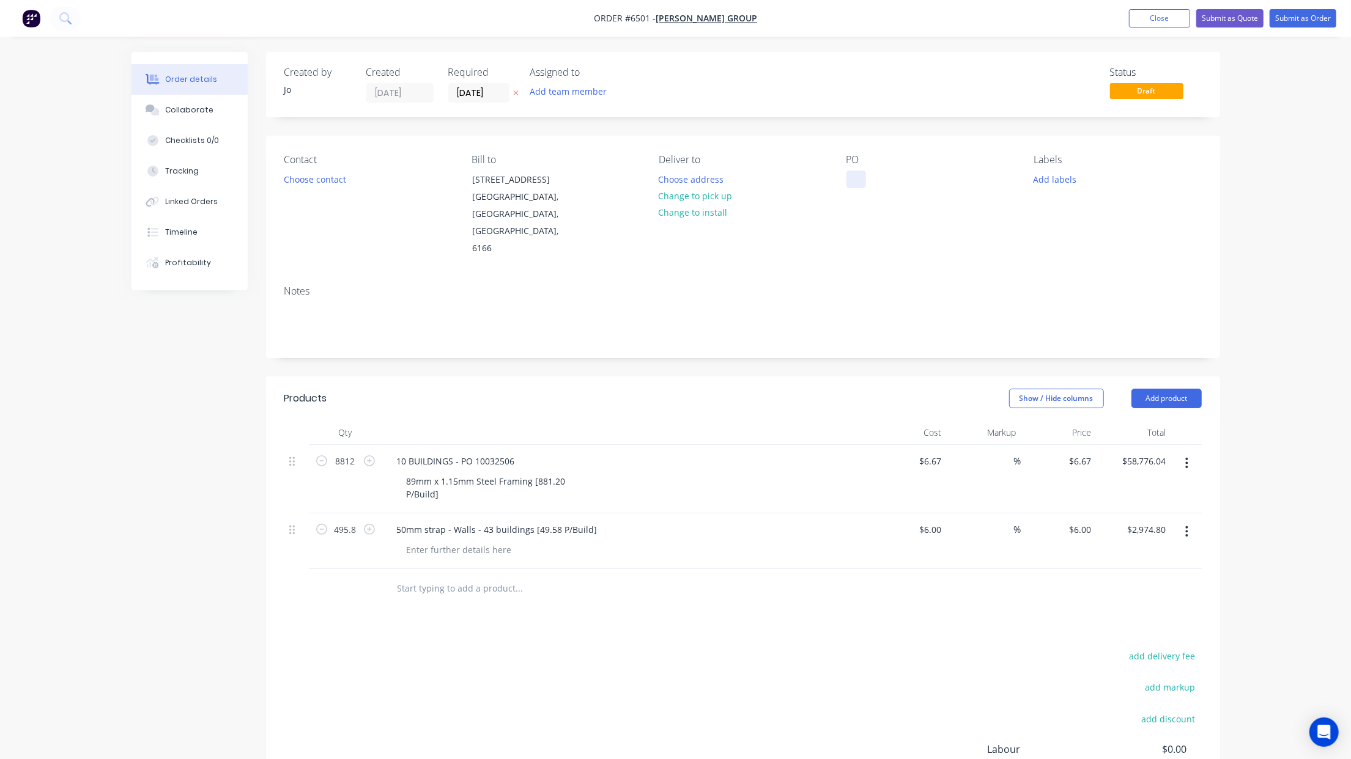
click at [860, 177] on div at bounding box center [856, 180] width 20 height 18
click at [197, 117] on button "Collaborate" at bounding box center [189, 110] width 116 height 31
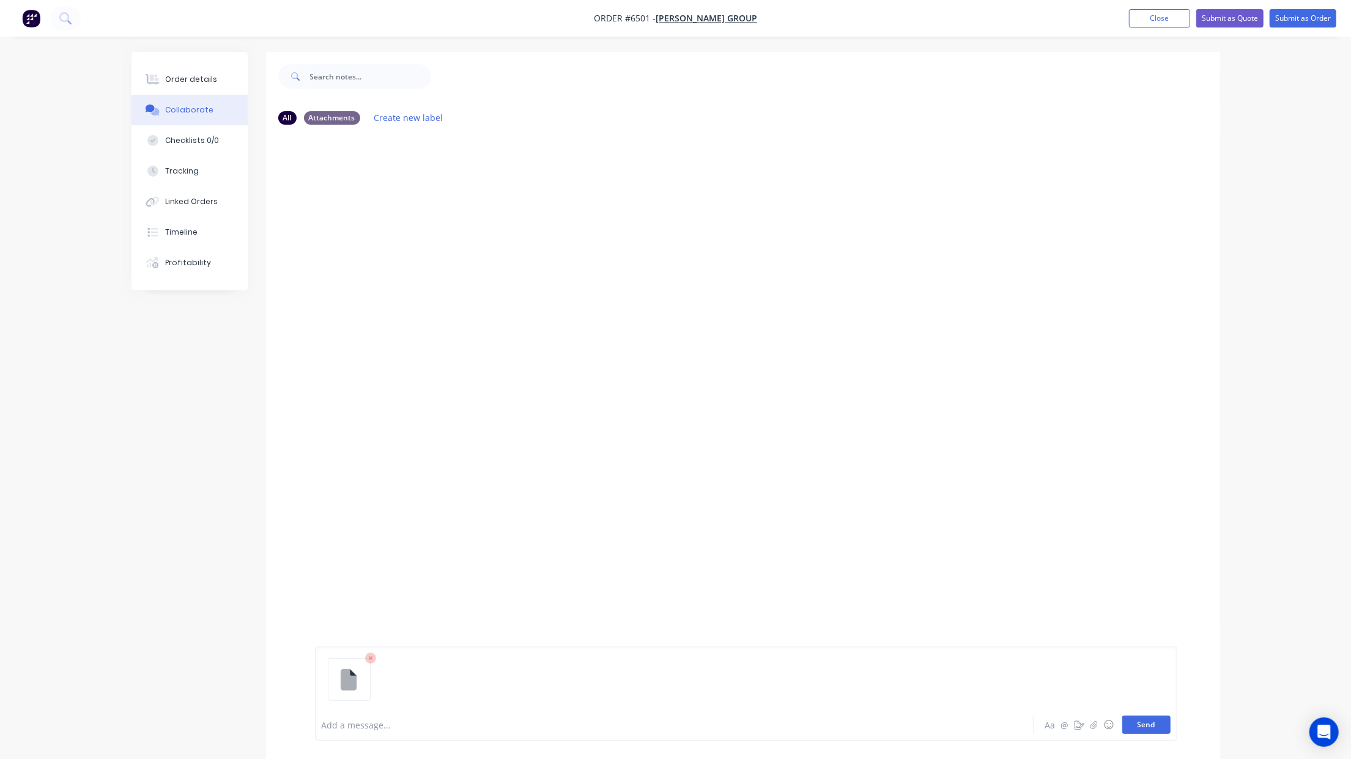
click at [1151, 726] on button "Send" at bounding box center [1146, 725] width 48 height 18
click at [1162, 727] on button "Send" at bounding box center [1146, 725] width 48 height 18
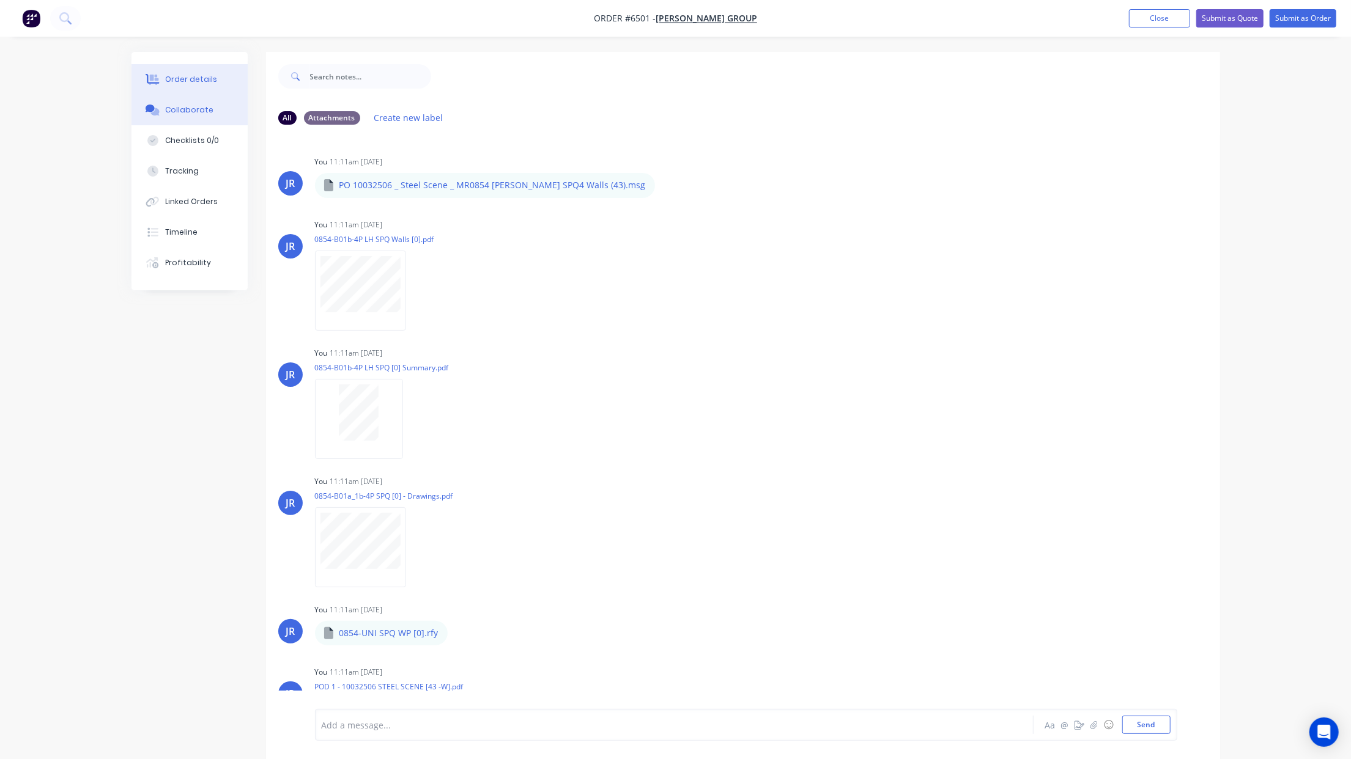
click at [174, 90] on button "Order details" at bounding box center [189, 79] width 116 height 31
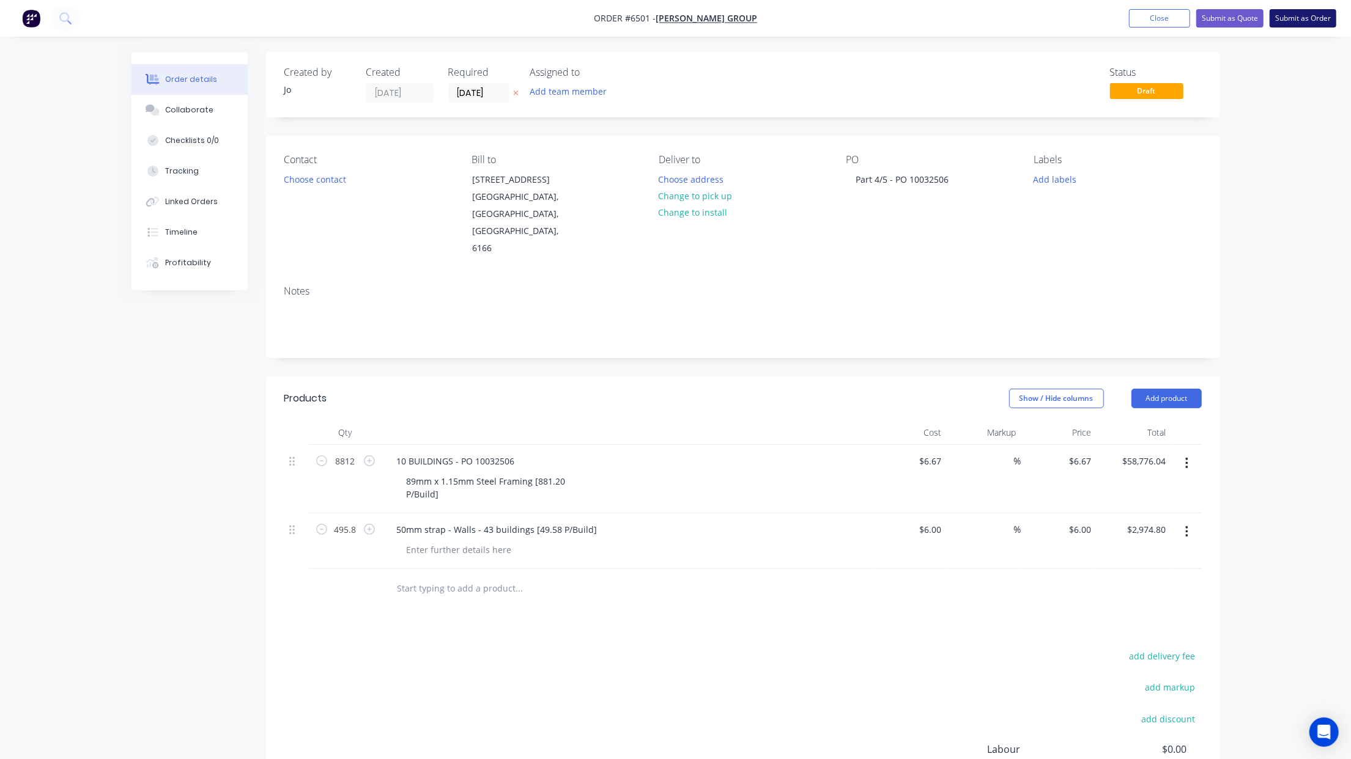
click at [1275, 26] on button "Submit as Order" at bounding box center [1302, 18] width 67 height 18
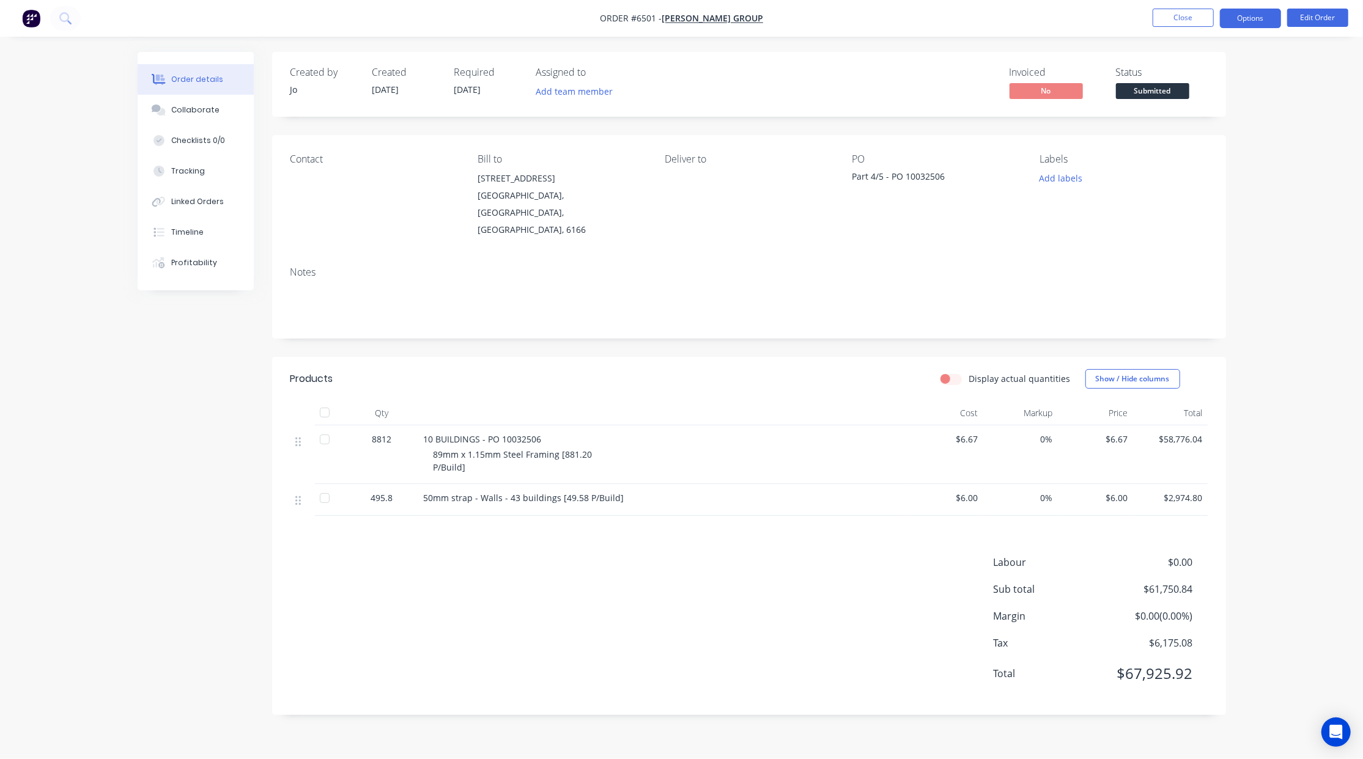
click at [1243, 20] on button "Options" at bounding box center [1250, 19] width 61 height 20
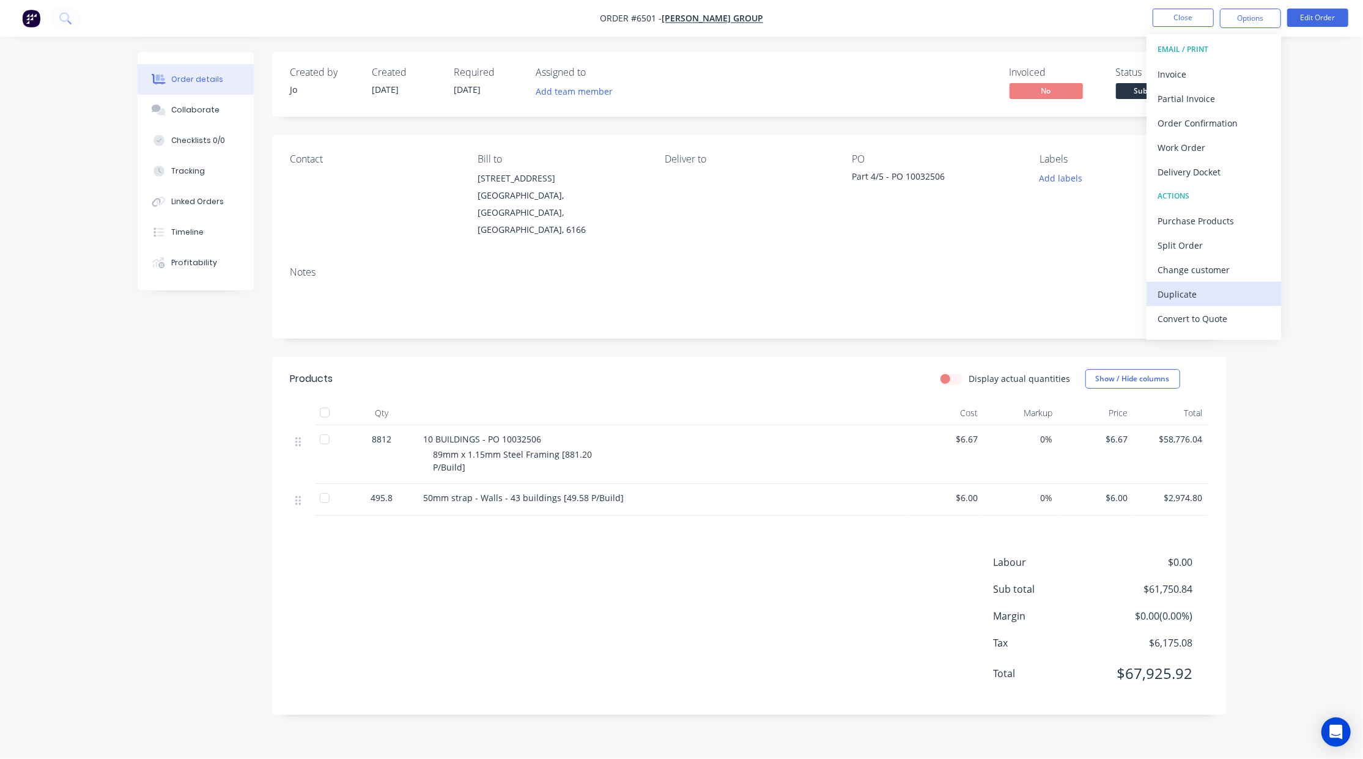
click at [1200, 292] on div "Duplicate" at bounding box center [1213, 295] width 113 height 18
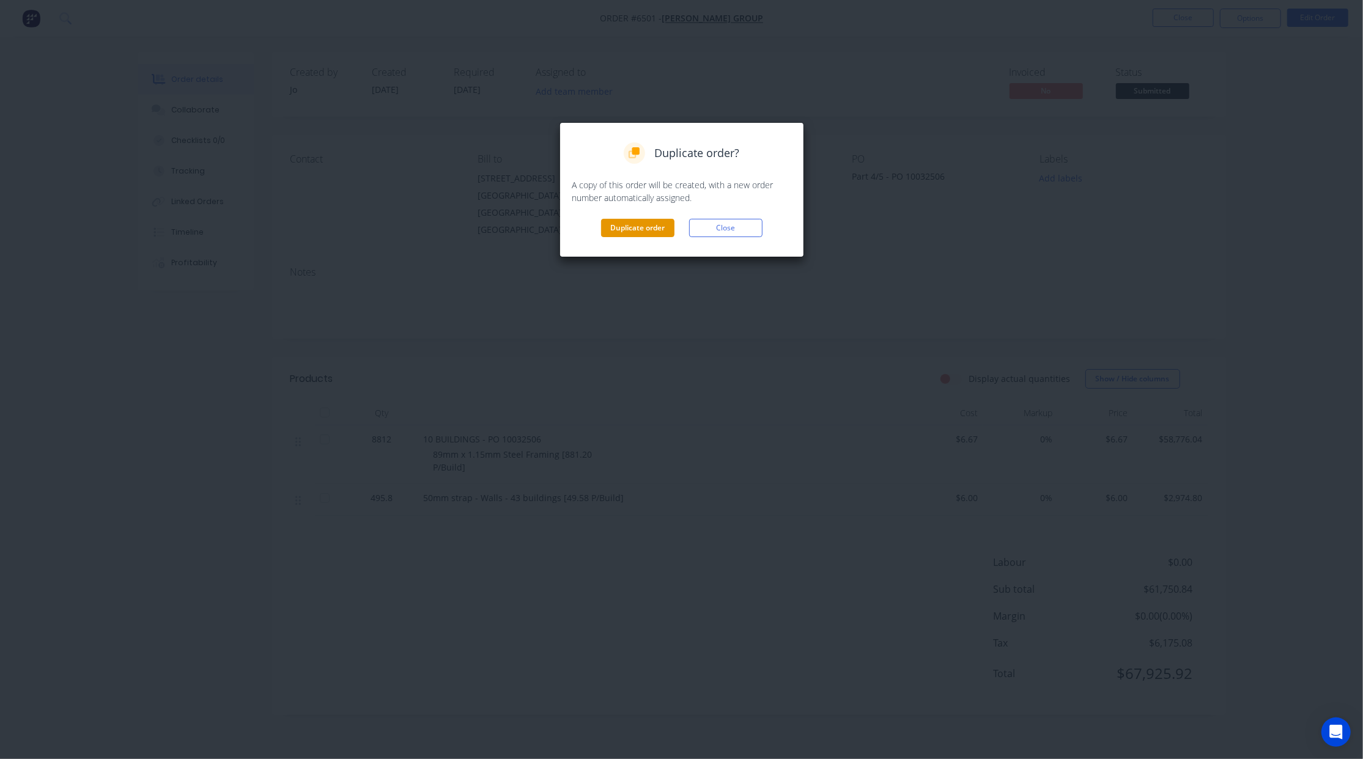
click at [607, 221] on button "Duplicate order" at bounding box center [637, 228] width 73 height 18
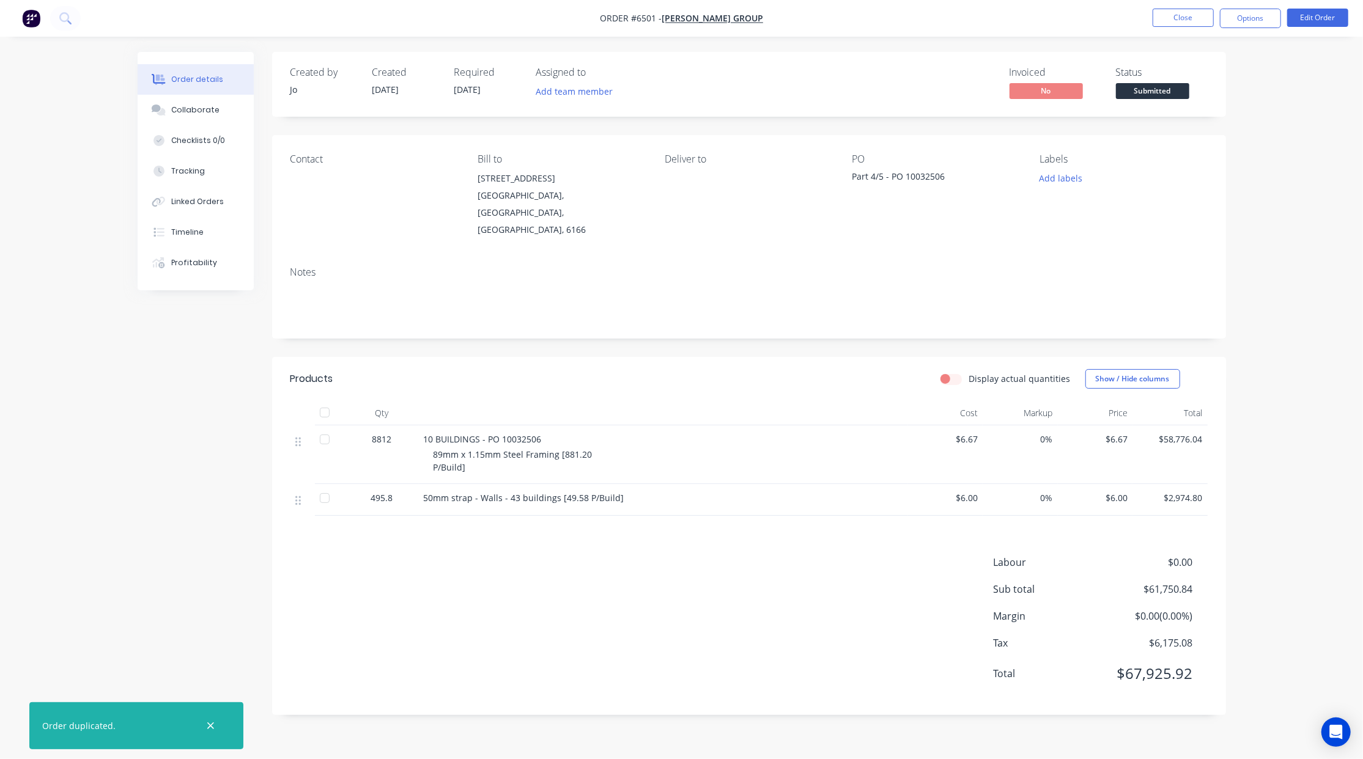
click at [1215, 18] on ul "Close Options Edit Order" at bounding box center [1250, 19] width 225 height 20
click at [1211, 20] on button "Close" at bounding box center [1183, 18] width 61 height 18
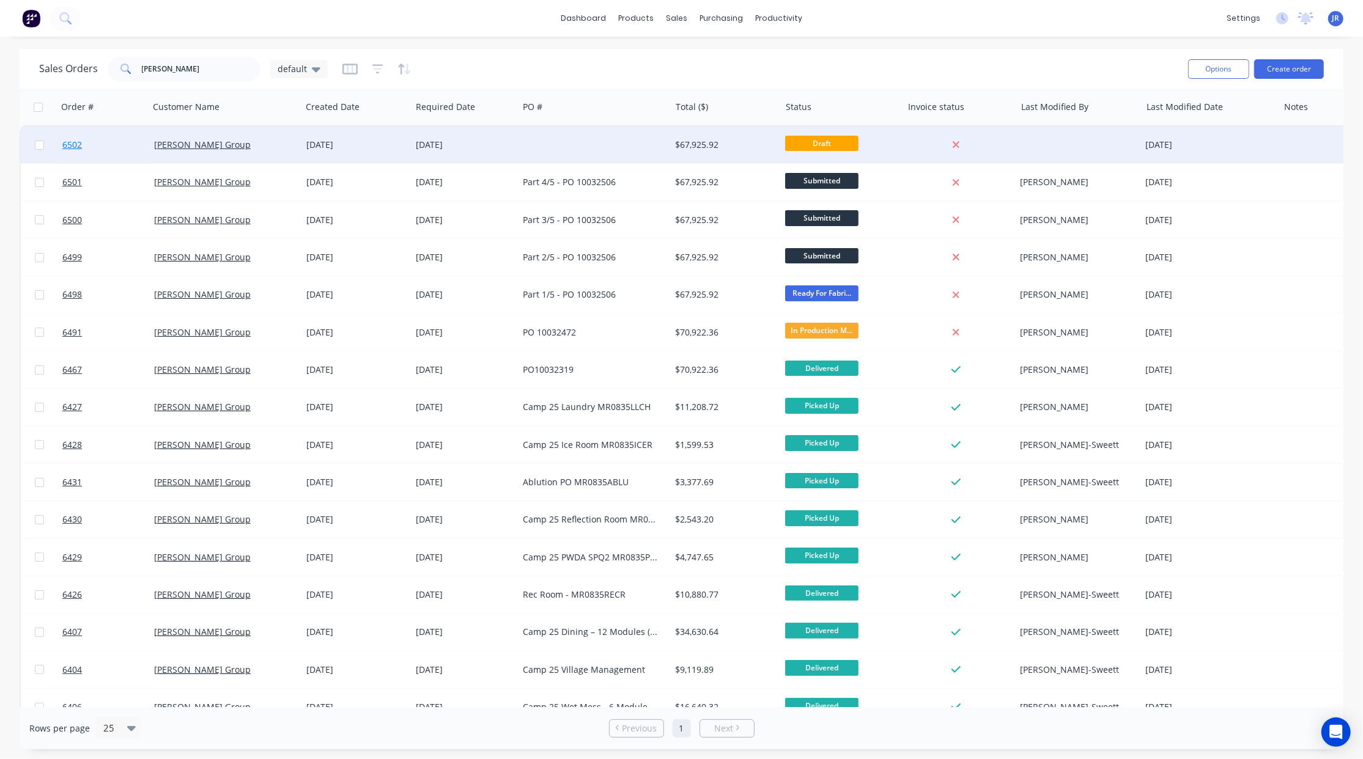
click at [76, 147] on span "6502" at bounding box center [72, 145] width 20 height 12
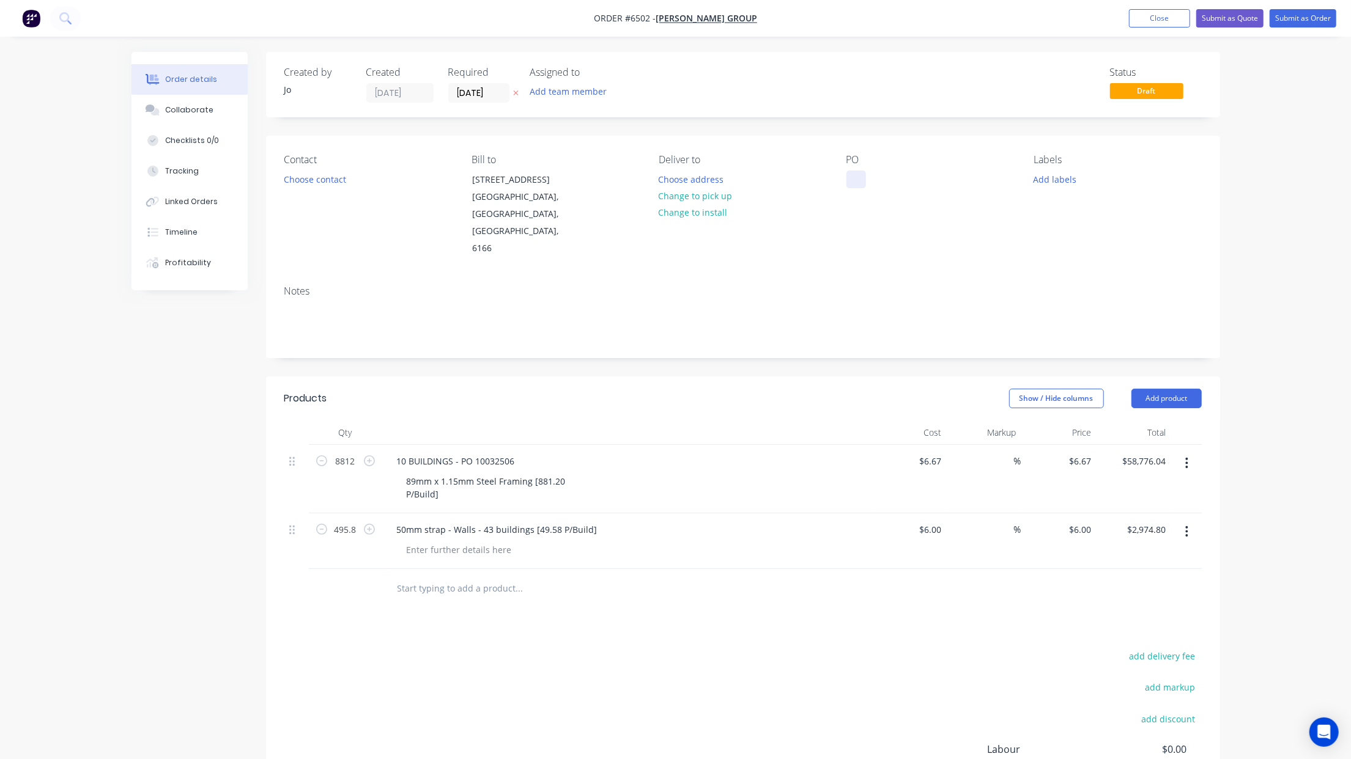
click at [865, 176] on div at bounding box center [856, 180] width 20 height 18
click at [404, 452] on div "10 BUILDINGS - PO 10032506" at bounding box center [456, 461] width 138 height 18
click at [346, 452] on input "8812" at bounding box center [346, 461] width 32 height 18
type input "8"
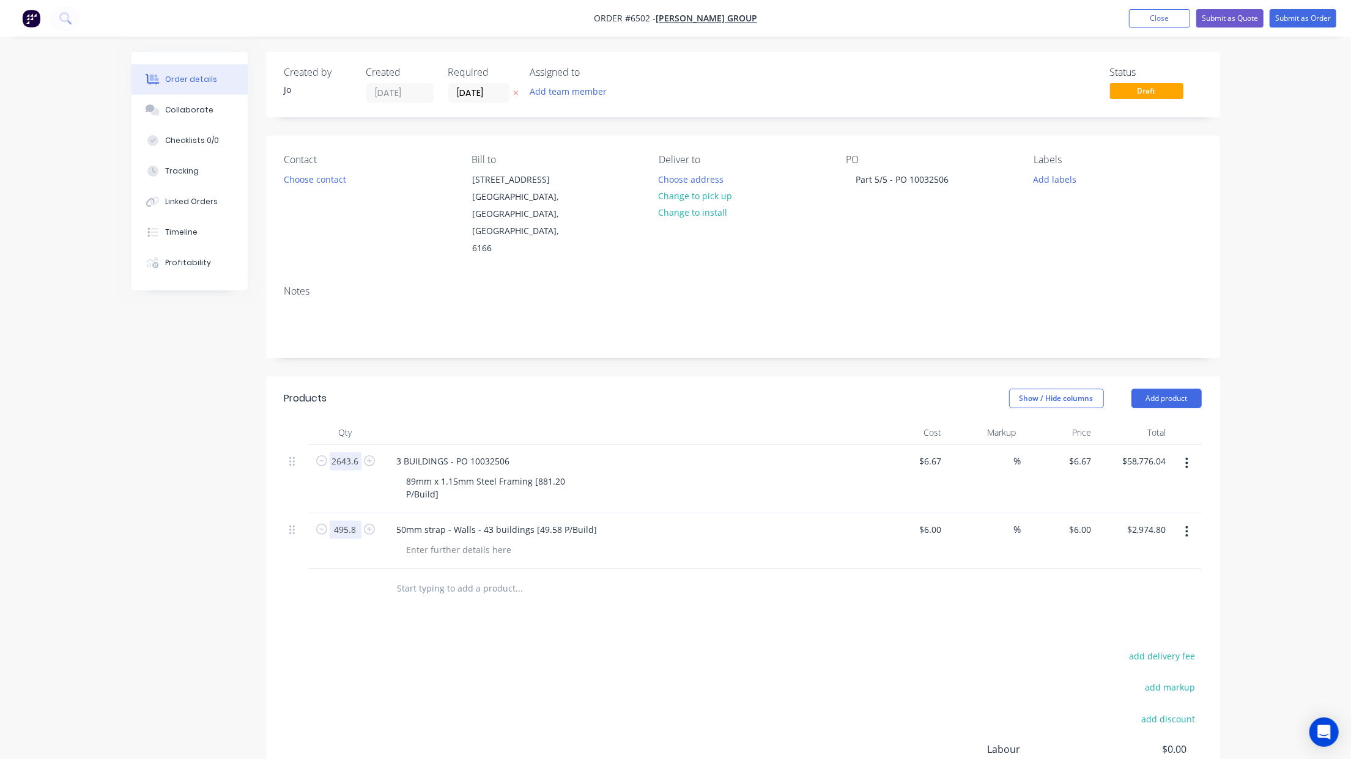
type input "2643.6"
type input "$17,632.81"
click at [353, 471] on input "495.8" at bounding box center [346, 461] width 32 height 18
type input "148.74"
type input "$892.44"
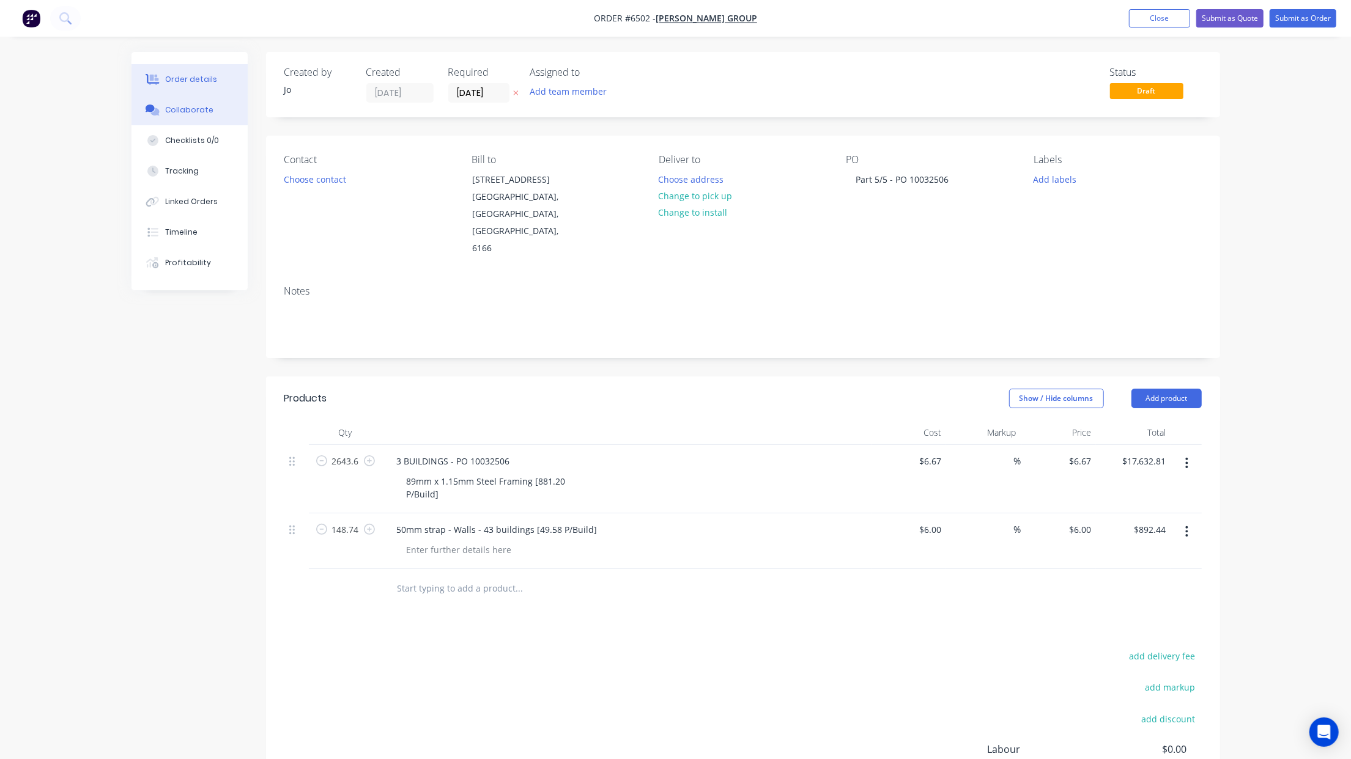
click at [180, 108] on div "Collaborate" at bounding box center [189, 110] width 48 height 11
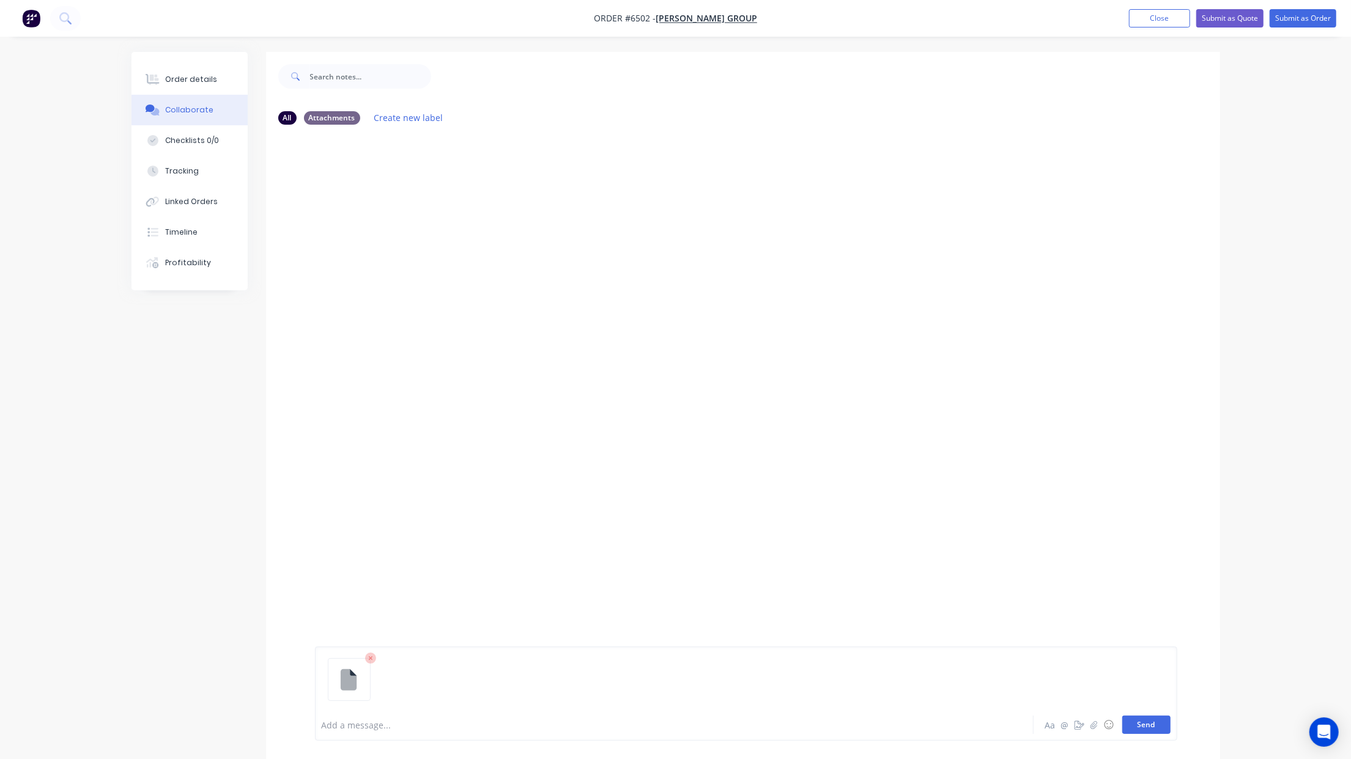
click at [1138, 726] on button "Send" at bounding box center [1146, 725] width 48 height 18
click at [1130, 728] on button "Send" at bounding box center [1146, 725] width 48 height 18
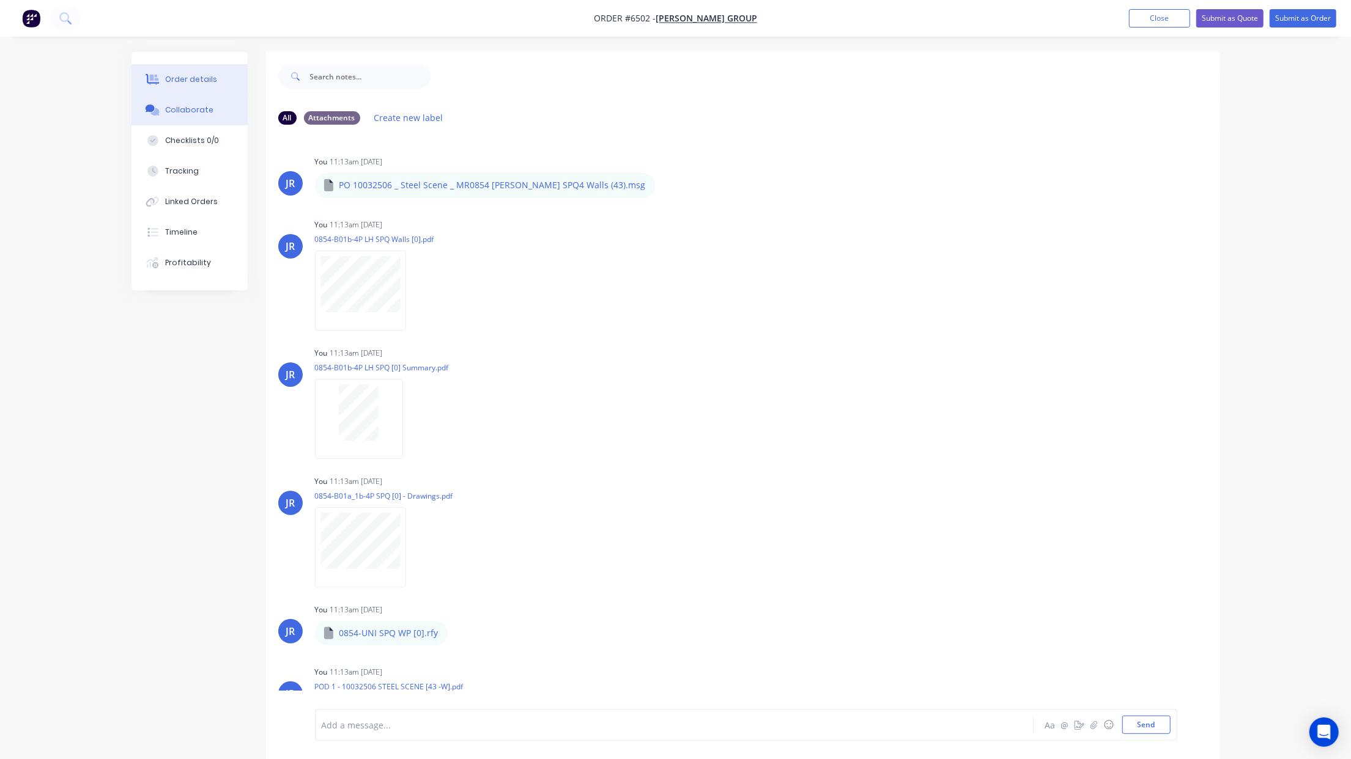
click at [206, 82] on div "Order details" at bounding box center [191, 79] width 52 height 11
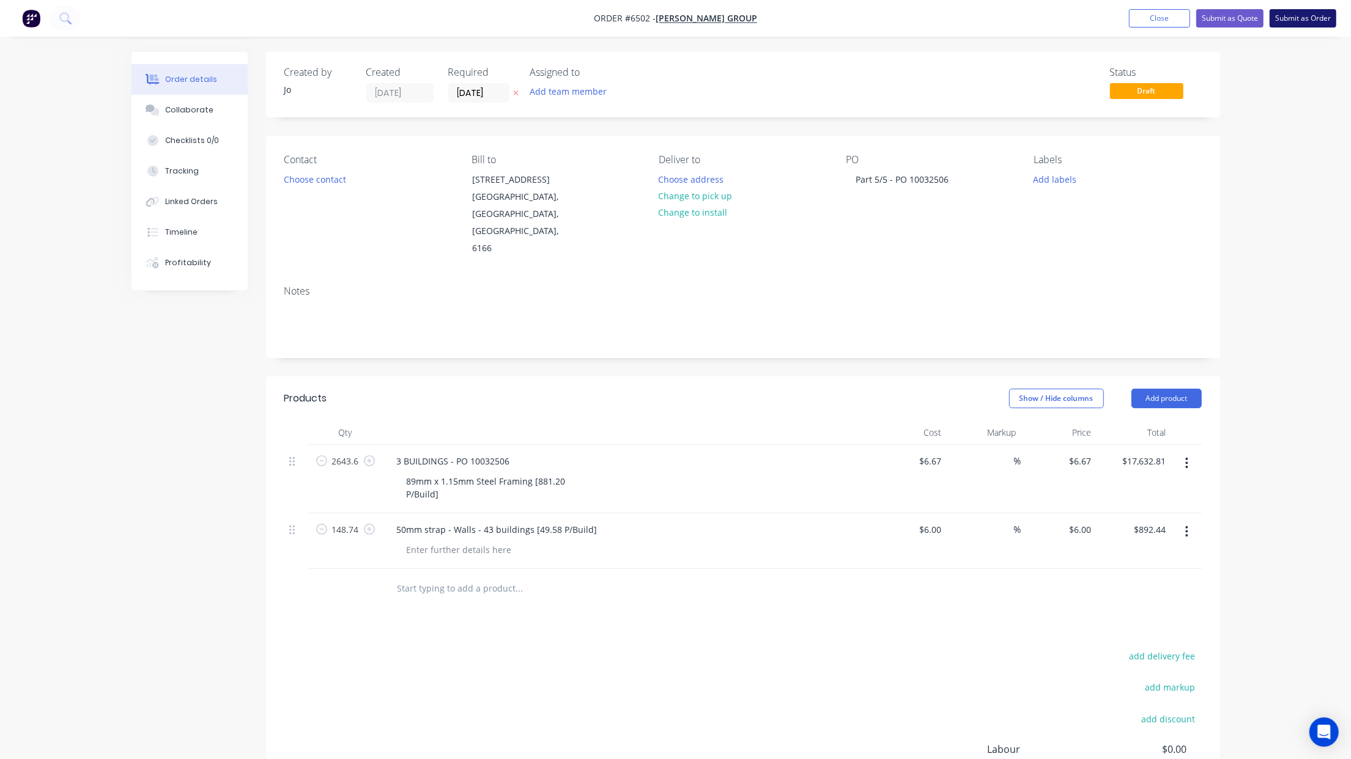
click at [1285, 26] on button "Submit as Order" at bounding box center [1302, 18] width 67 height 18
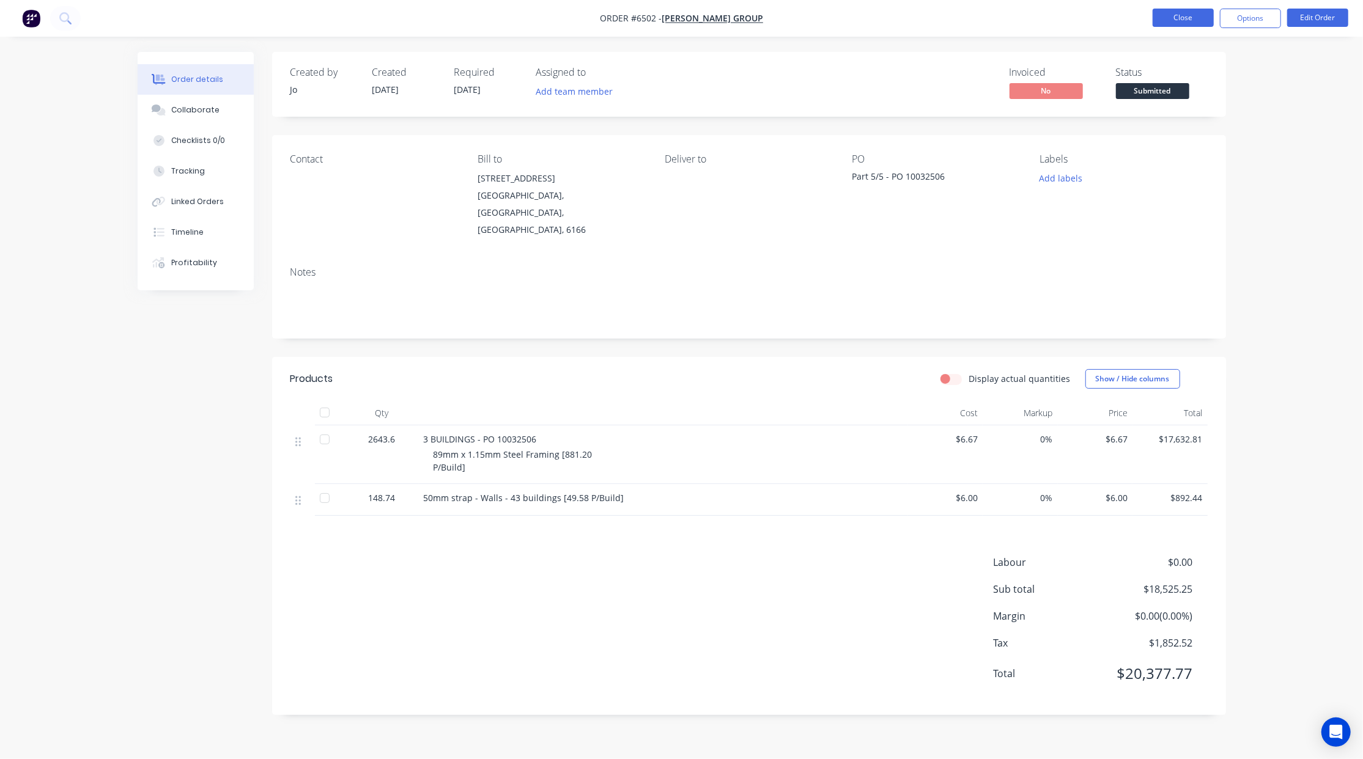
click at [1195, 15] on button "Close" at bounding box center [1183, 18] width 61 height 18
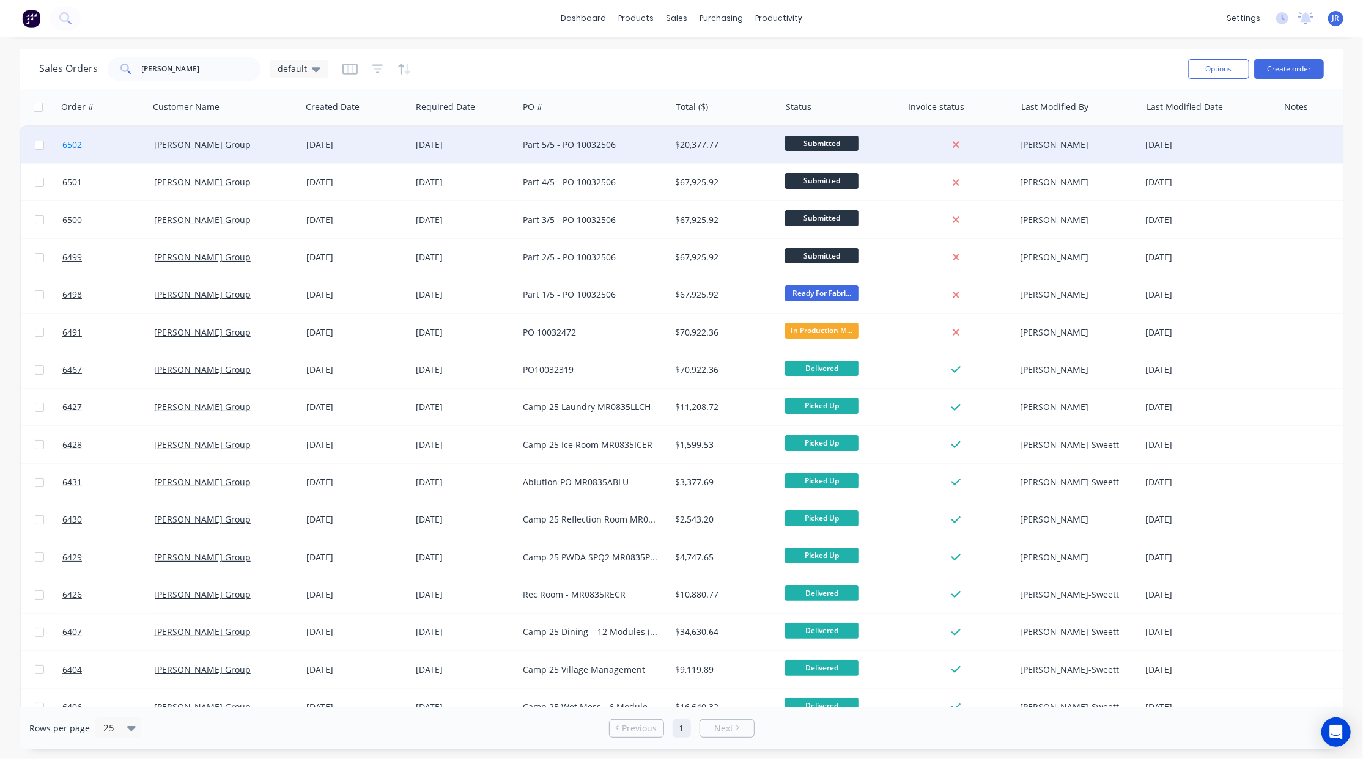
click at [71, 145] on span "6502" at bounding box center [72, 145] width 20 height 12
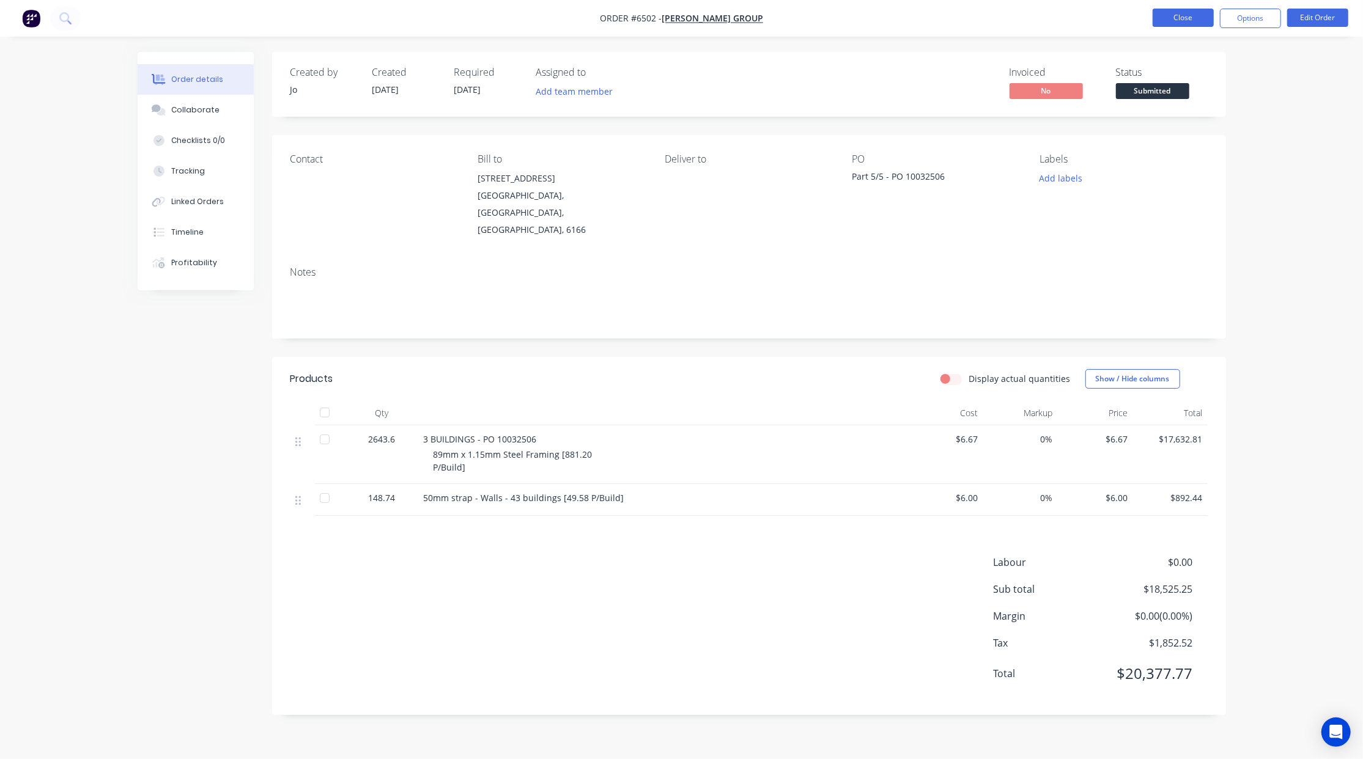
click at [1181, 21] on button "Close" at bounding box center [1183, 18] width 61 height 18
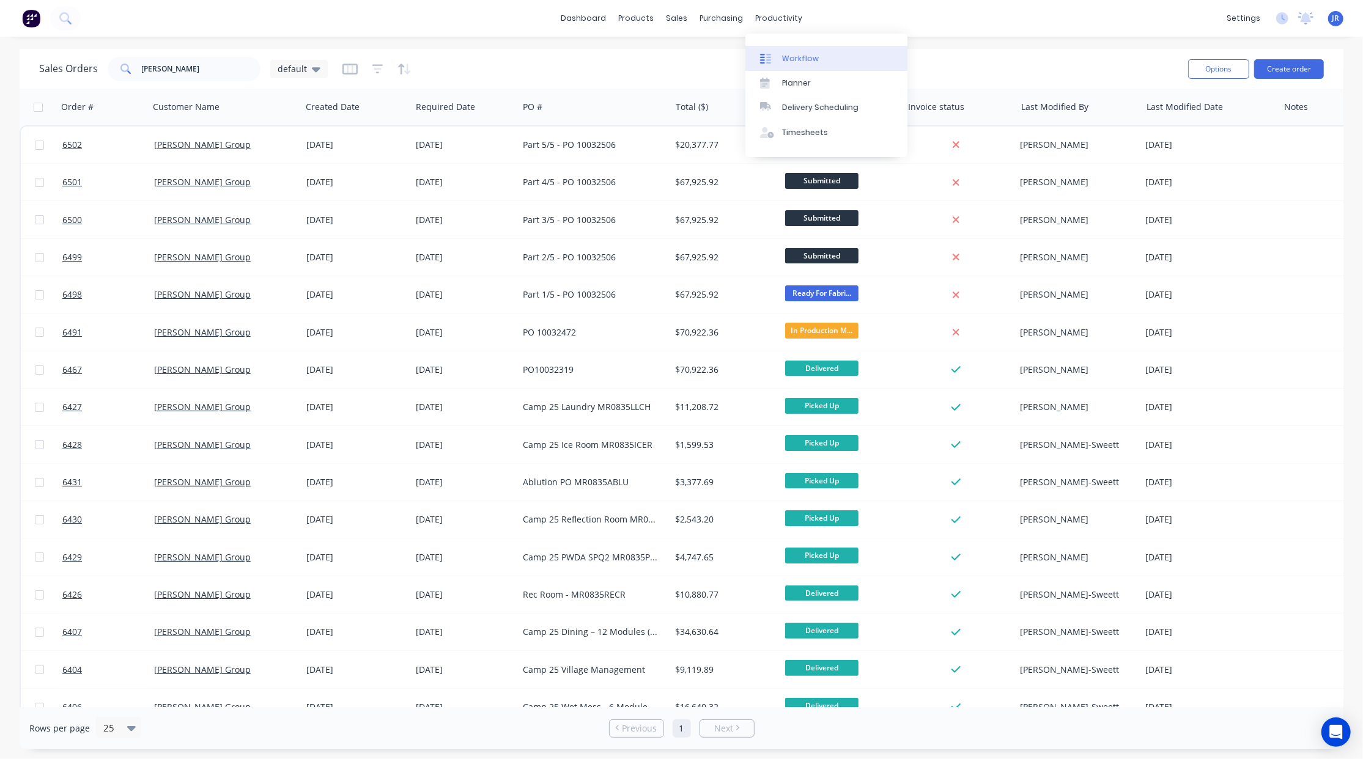
click at [780, 55] on link "Workflow" at bounding box center [826, 58] width 162 height 24
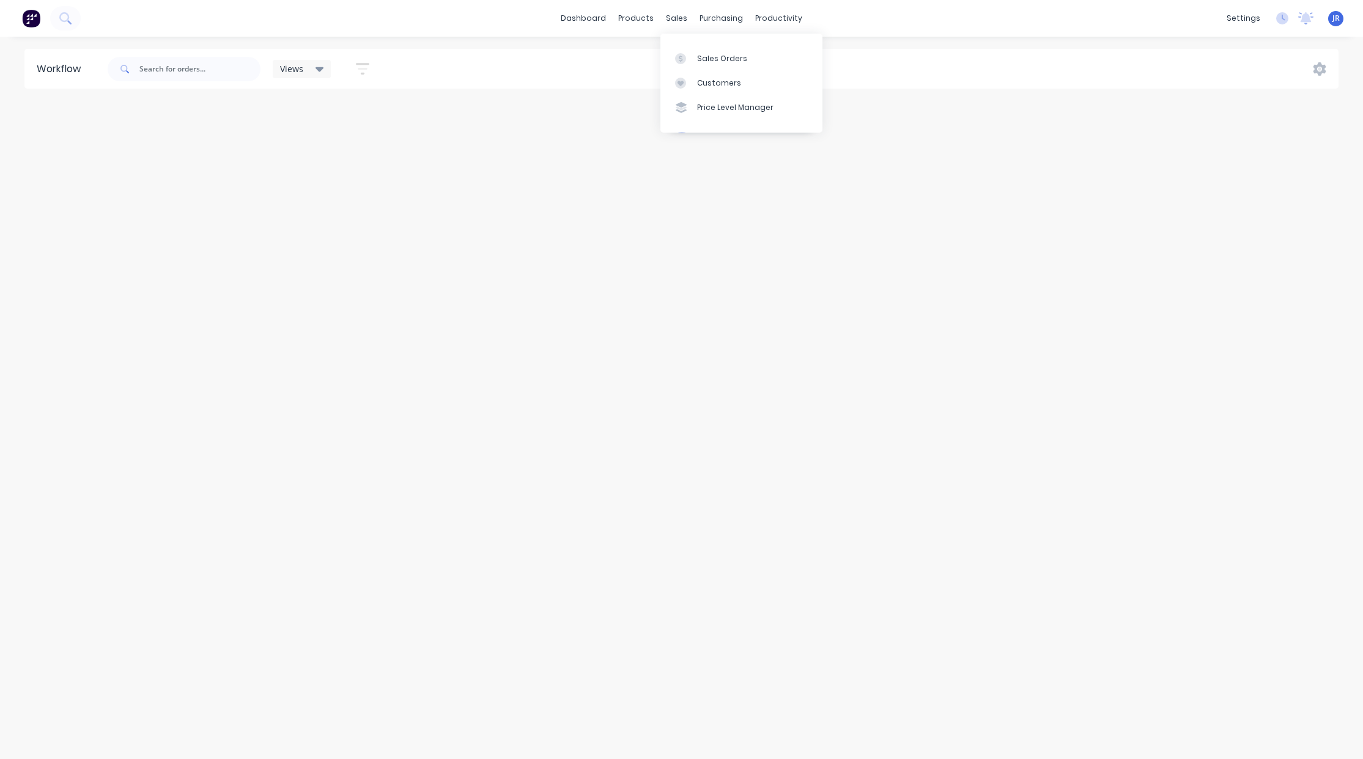
click at [676, 18] on div "sales" at bounding box center [677, 18] width 34 height 18
click at [684, 56] on g at bounding box center [680, 58] width 11 height 11
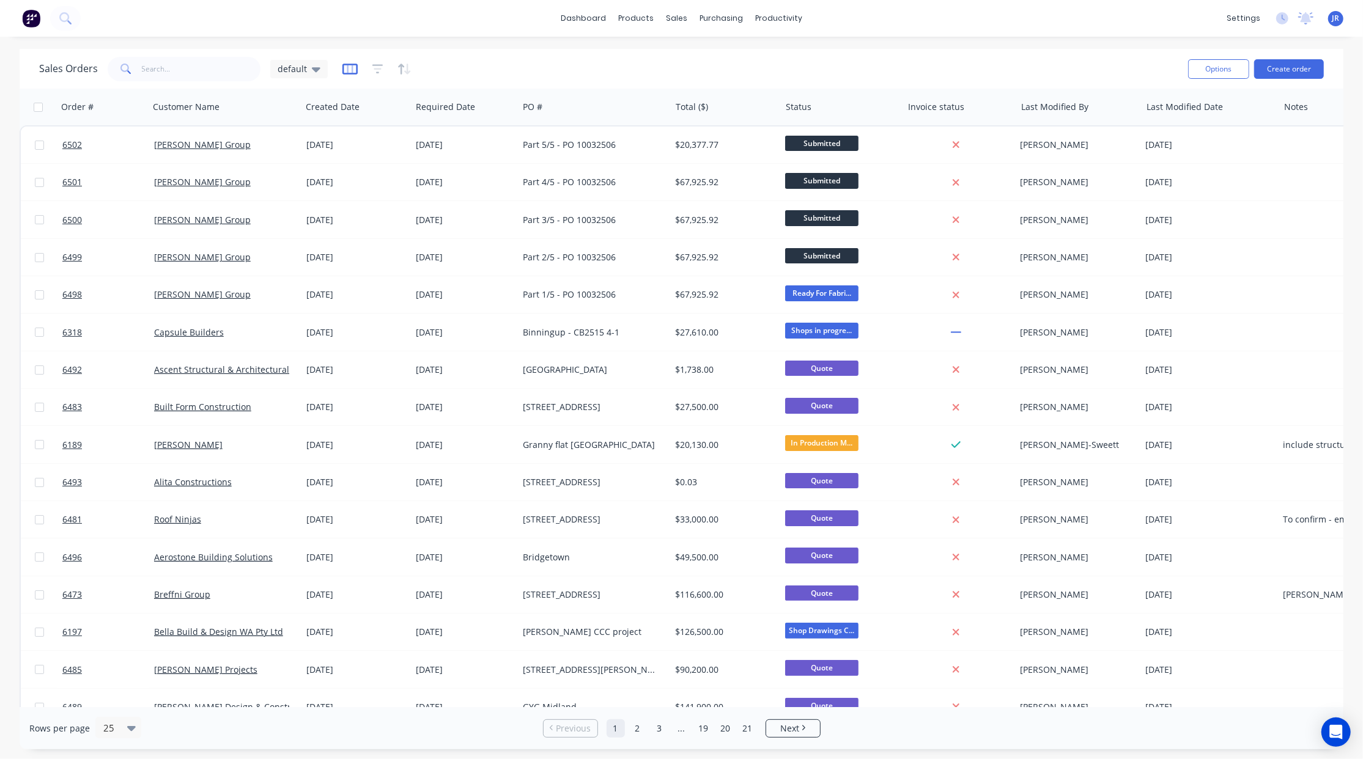
click at [348, 70] on icon "button" at bounding box center [349, 69] width 15 height 12
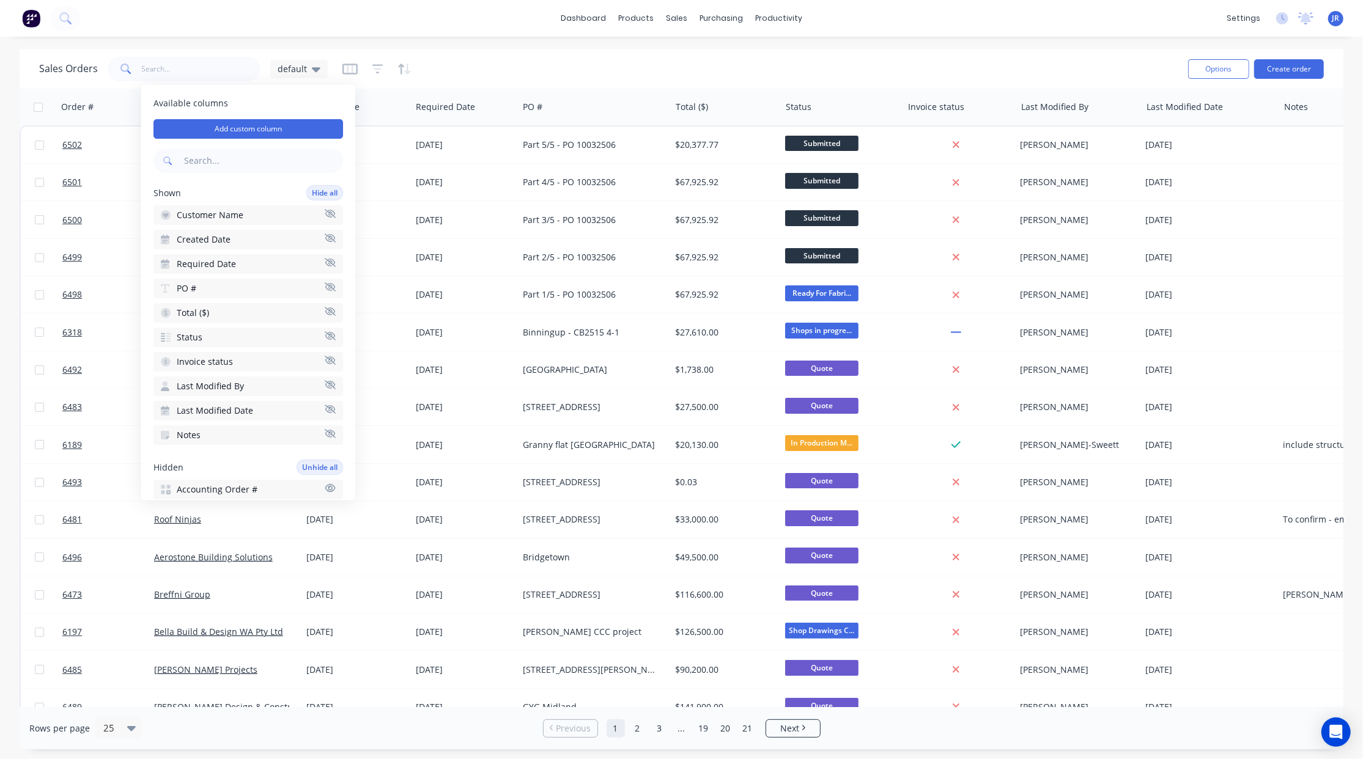
click at [419, 32] on div "dashboard products sales purchasing productivity dashboard products Product Cat…" at bounding box center [681, 18] width 1363 height 37
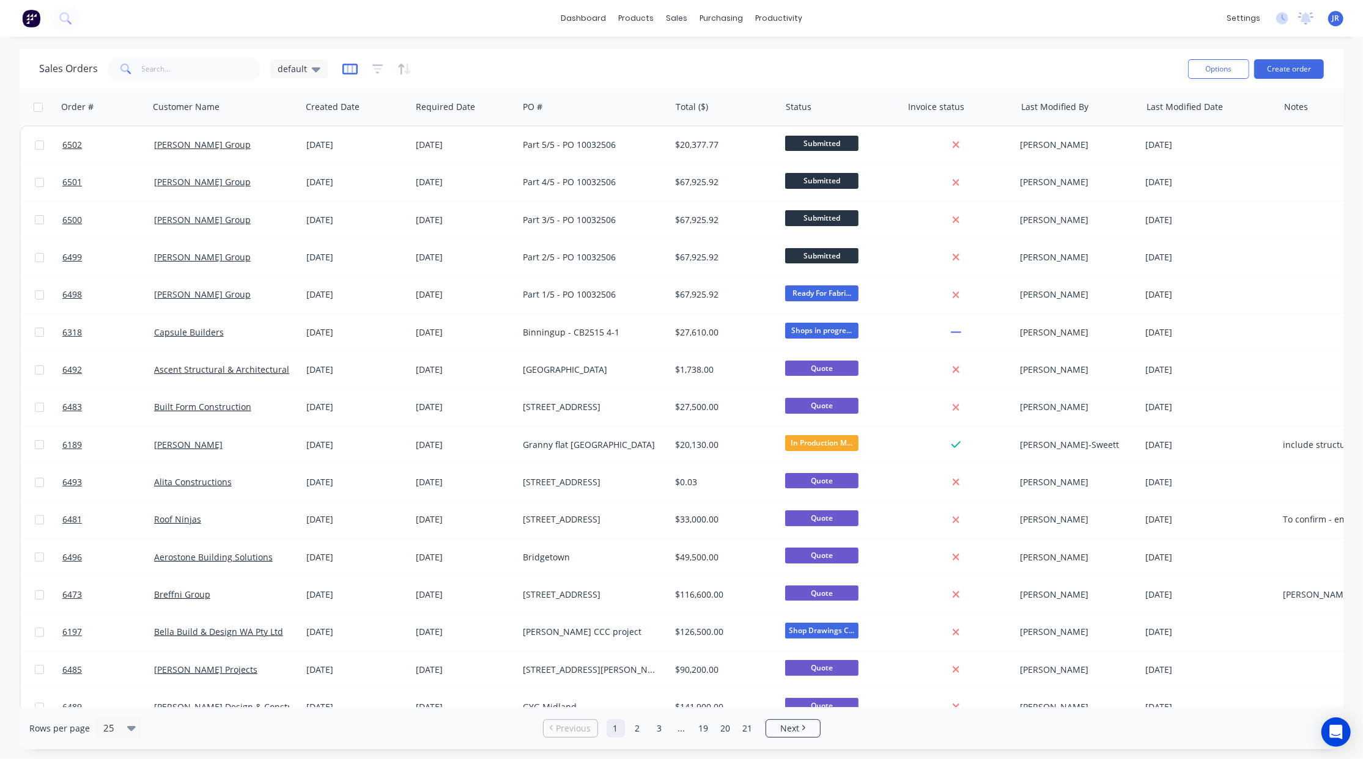
click at [347, 64] on icon "button" at bounding box center [349, 69] width 15 height 11
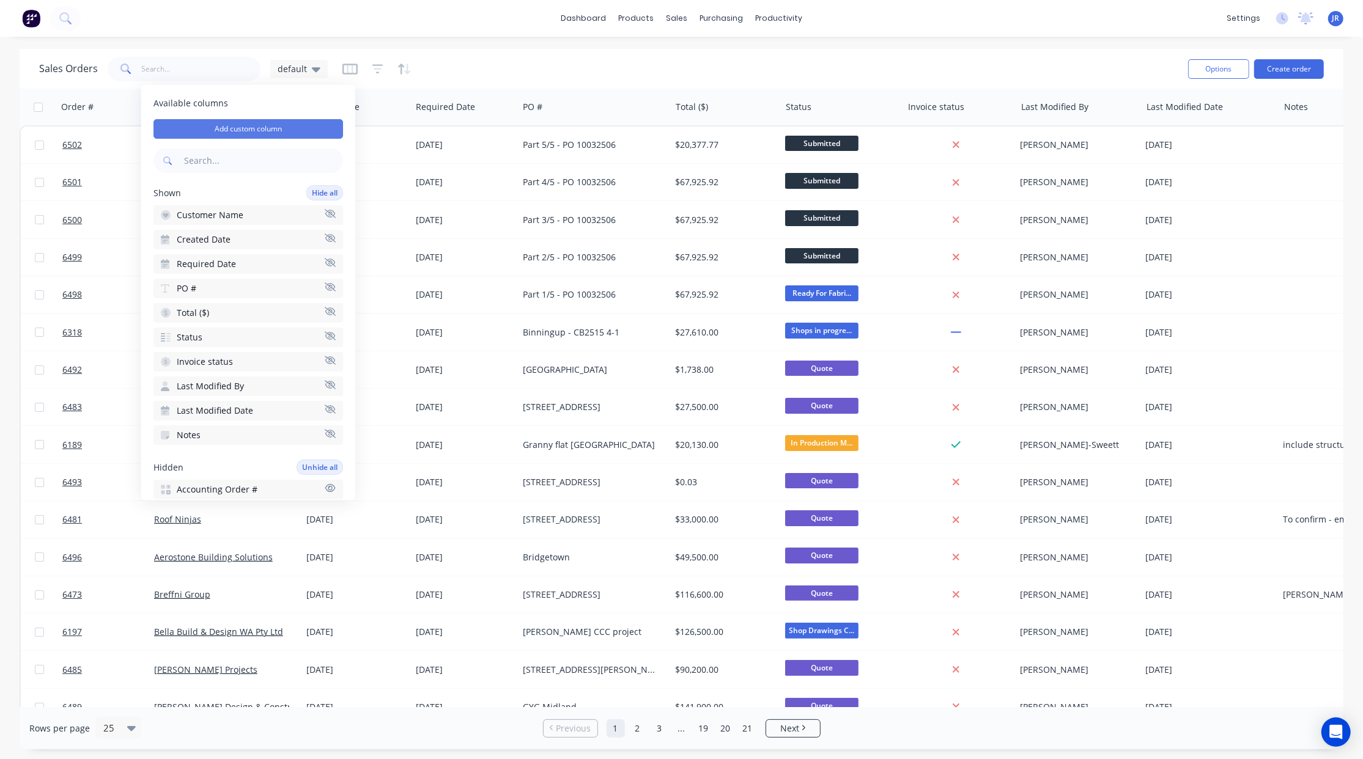
click at [265, 126] on button "Add custom column" at bounding box center [248, 129] width 190 height 20
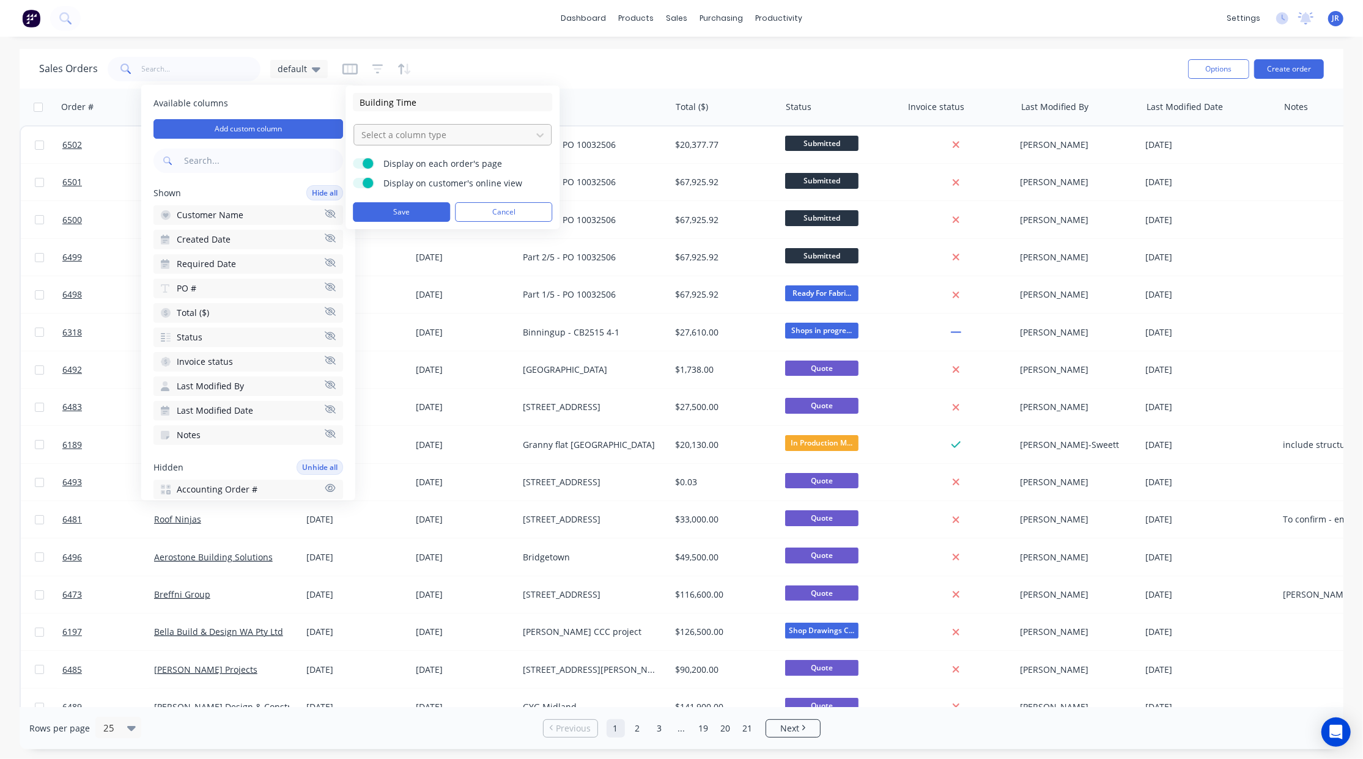
type input "Building Time"
click at [440, 130] on div at bounding box center [442, 134] width 165 height 15
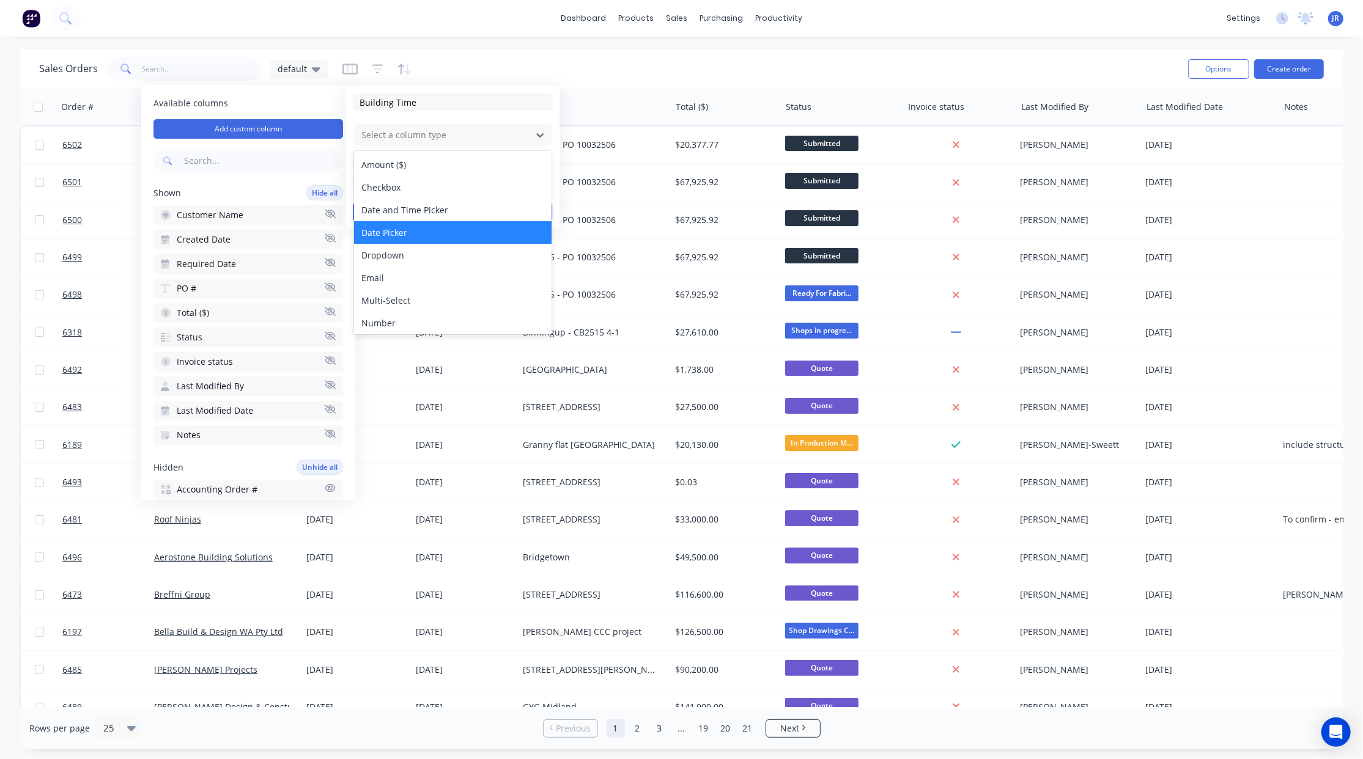
scroll to position [70, 0]
click at [443, 258] on div "Number" at bounding box center [452, 253] width 197 height 23
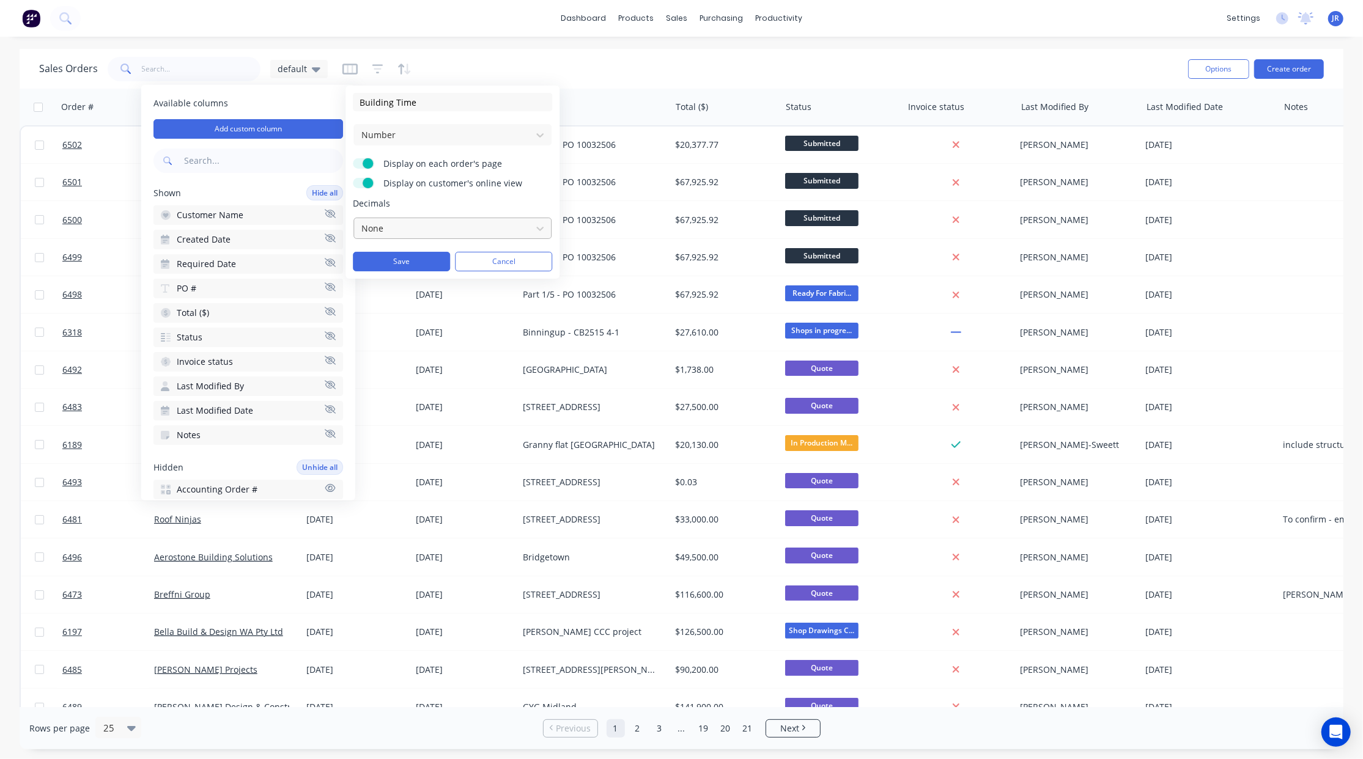
click at [378, 229] on div at bounding box center [442, 228] width 165 height 15
click at [414, 204] on span "Decimals" at bounding box center [452, 203] width 199 height 12
click at [366, 181] on span at bounding box center [368, 183] width 10 height 10
click at [353, 178] on input "Display on customer's online view" at bounding box center [353, 178] width 0 height 0
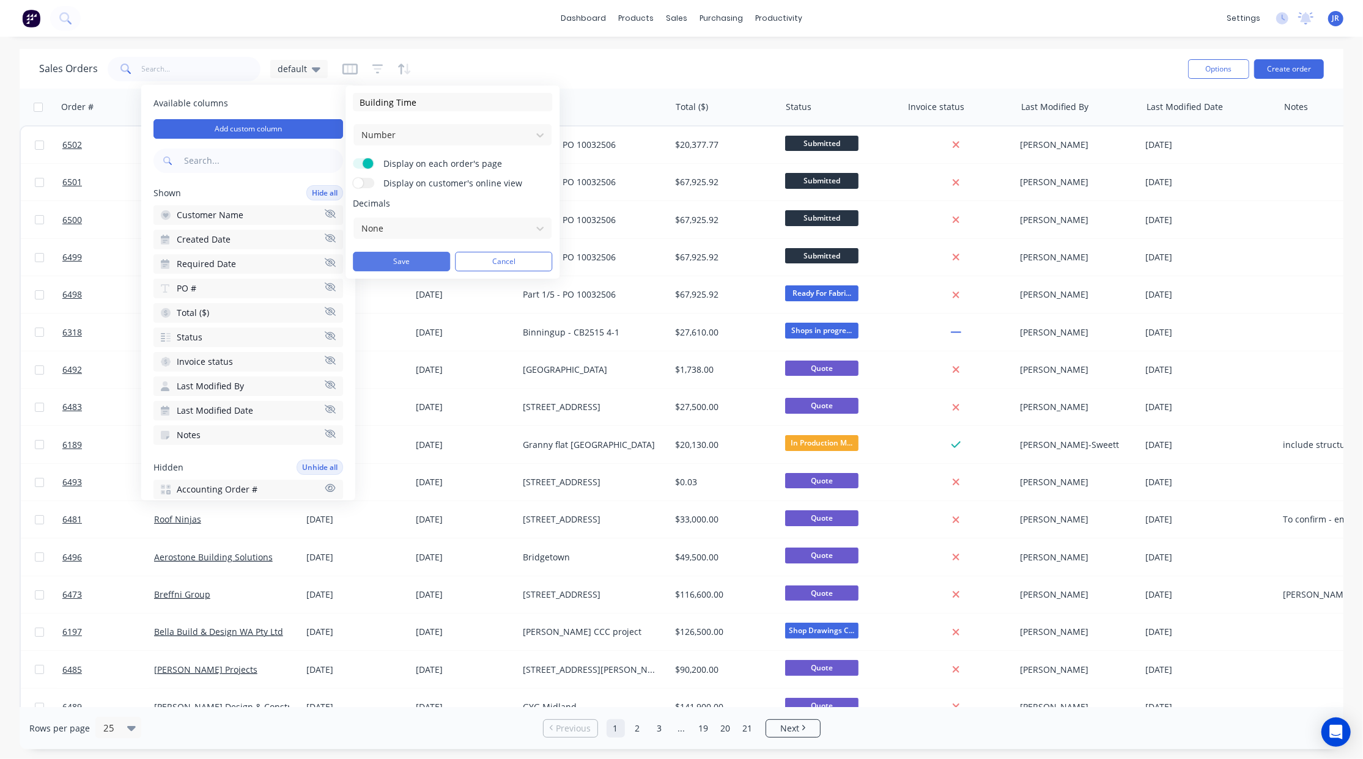
click at [386, 265] on button "Save" at bounding box center [401, 262] width 97 height 20
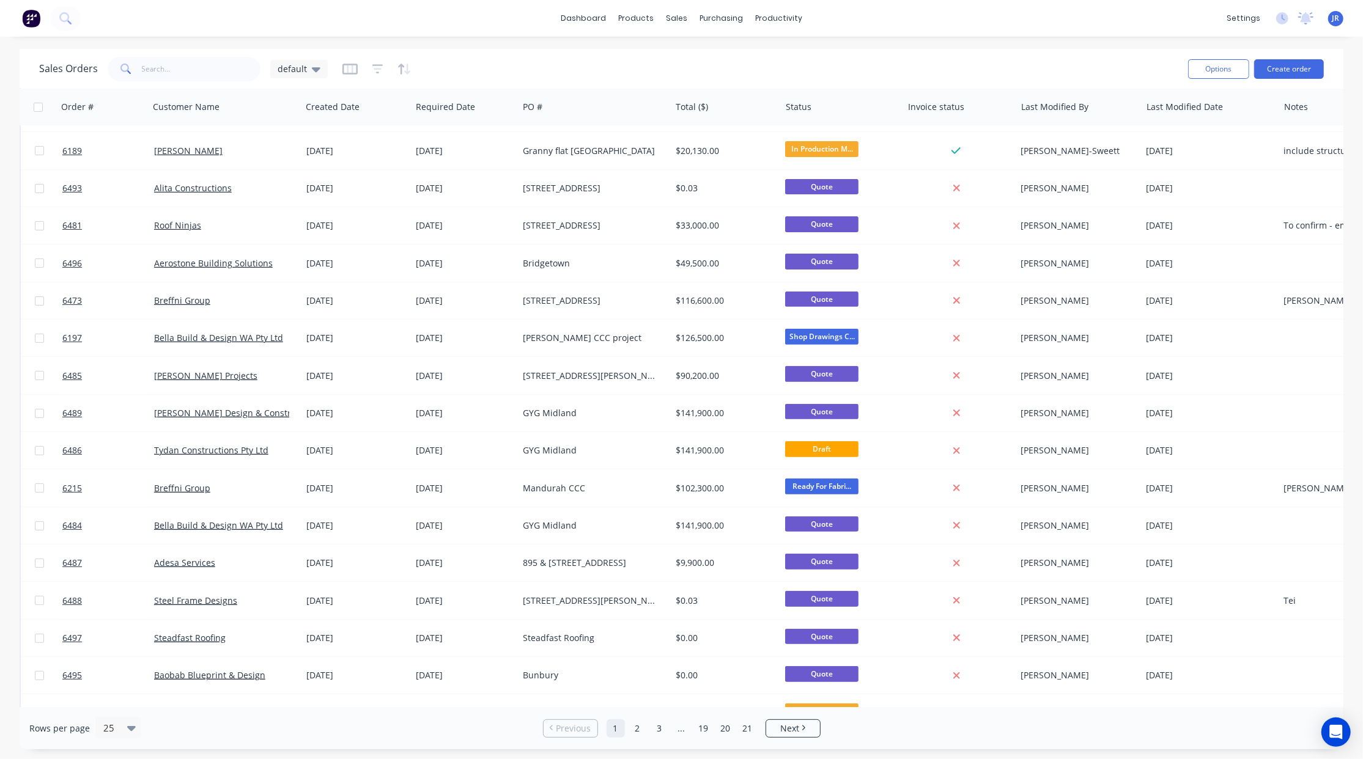
scroll to position [360, 0]
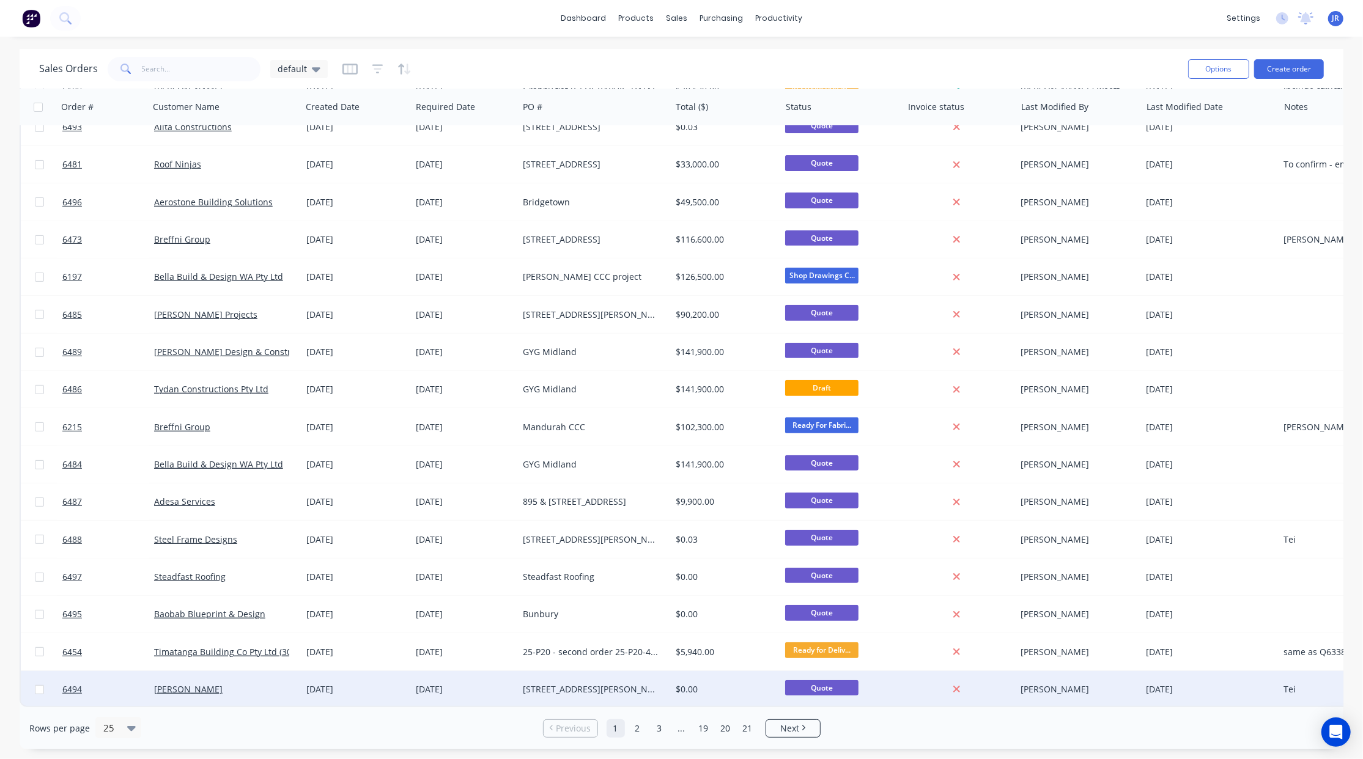
drag, startPoint x: 493, startPoint y: 684, endPoint x: 661, endPoint y: 677, distance: 168.3
click at [661, 677] on div "6502 McNally Group 03 Sep 2025 03 Sep 2025 Part 5/5 - PO 10032506 $20,377.77 Su…" at bounding box center [753, 238] width 1466 height 937
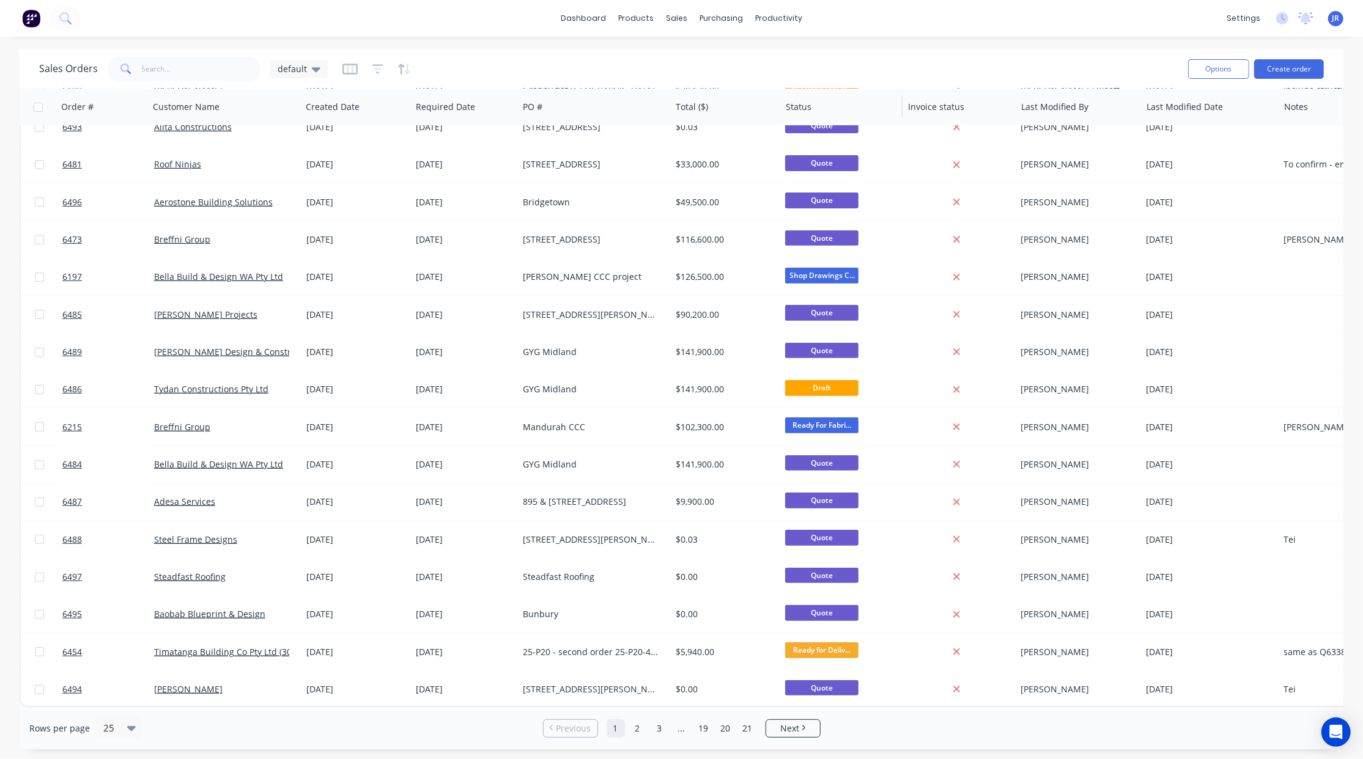
click at [781, 103] on div "Status" at bounding box center [842, 107] width 122 height 37
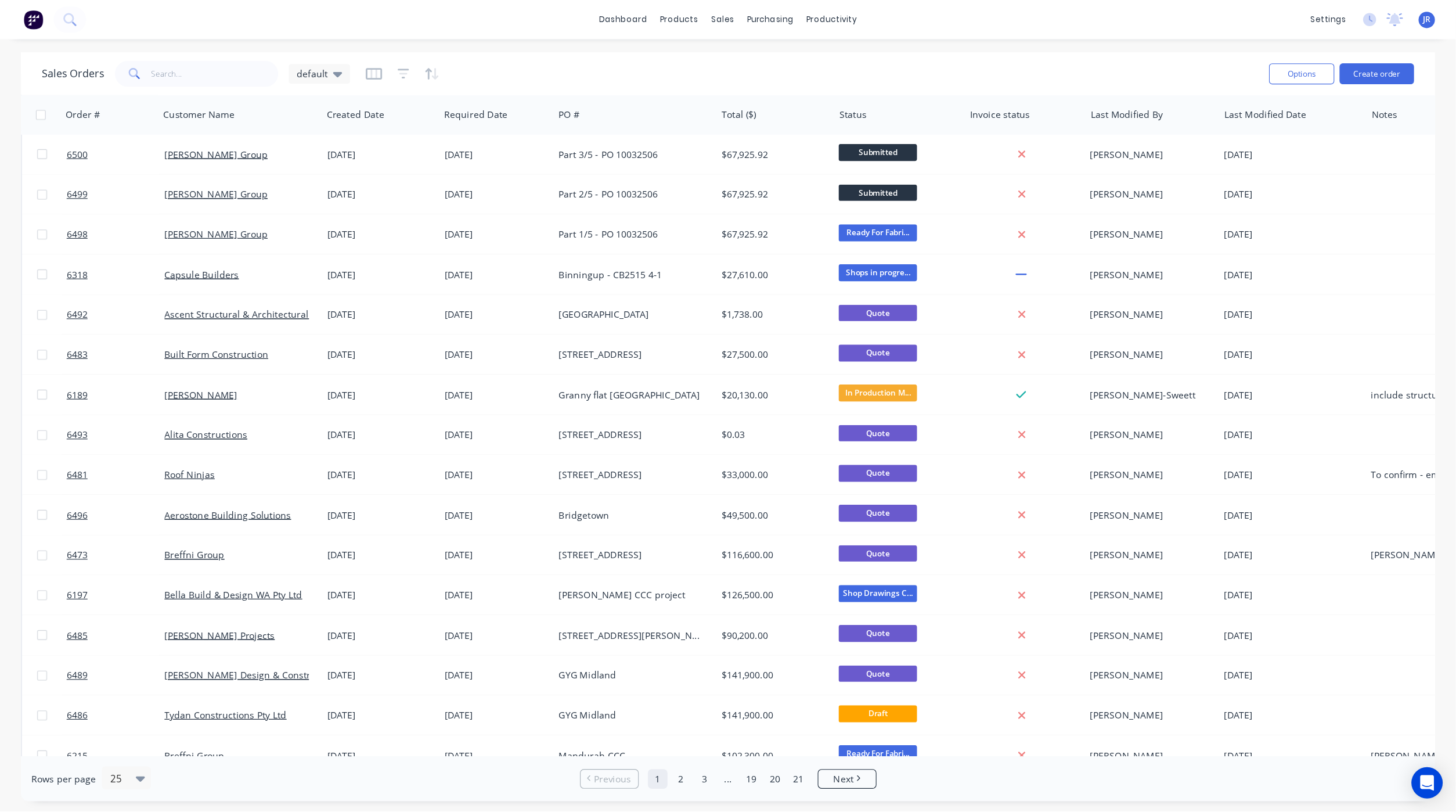
scroll to position [0, 0]
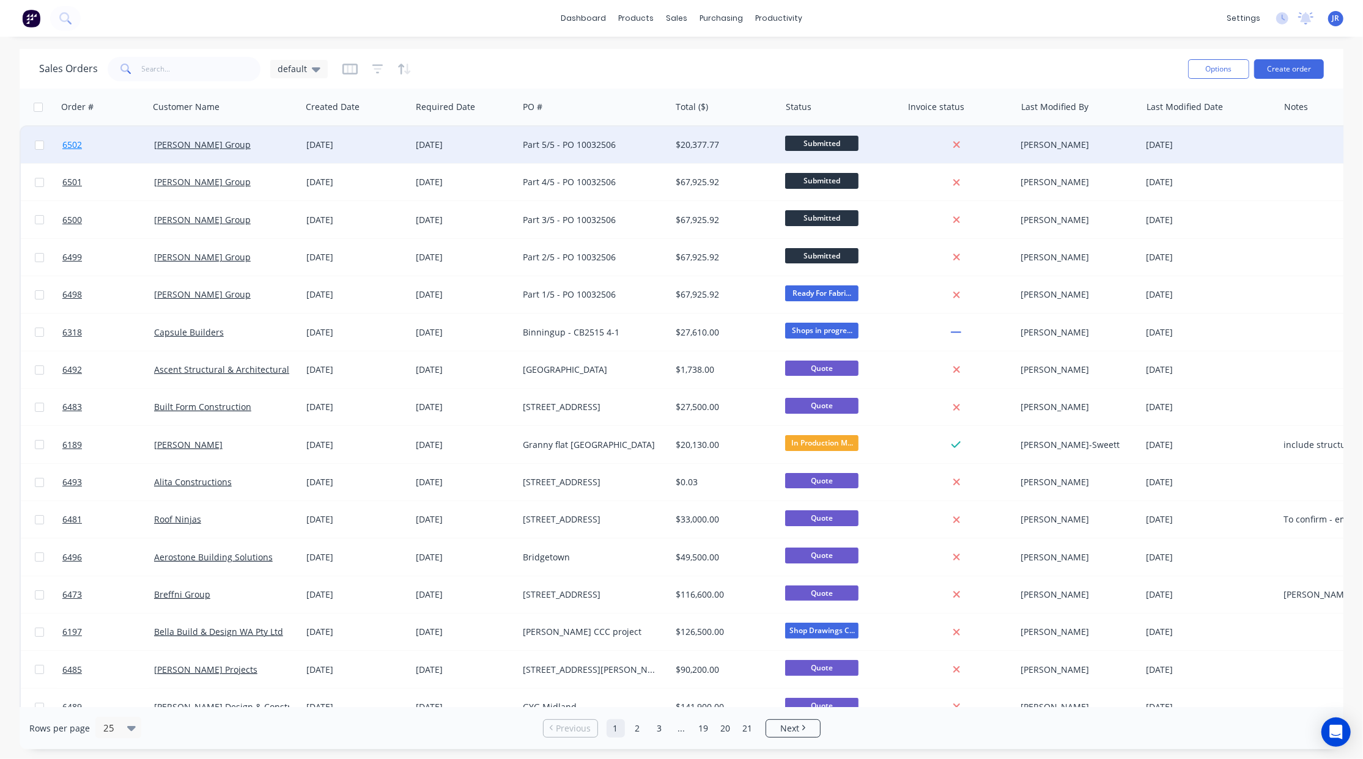
click at [68, 142] on span "6502" at bounding box center [72, 145] width 20 height 12
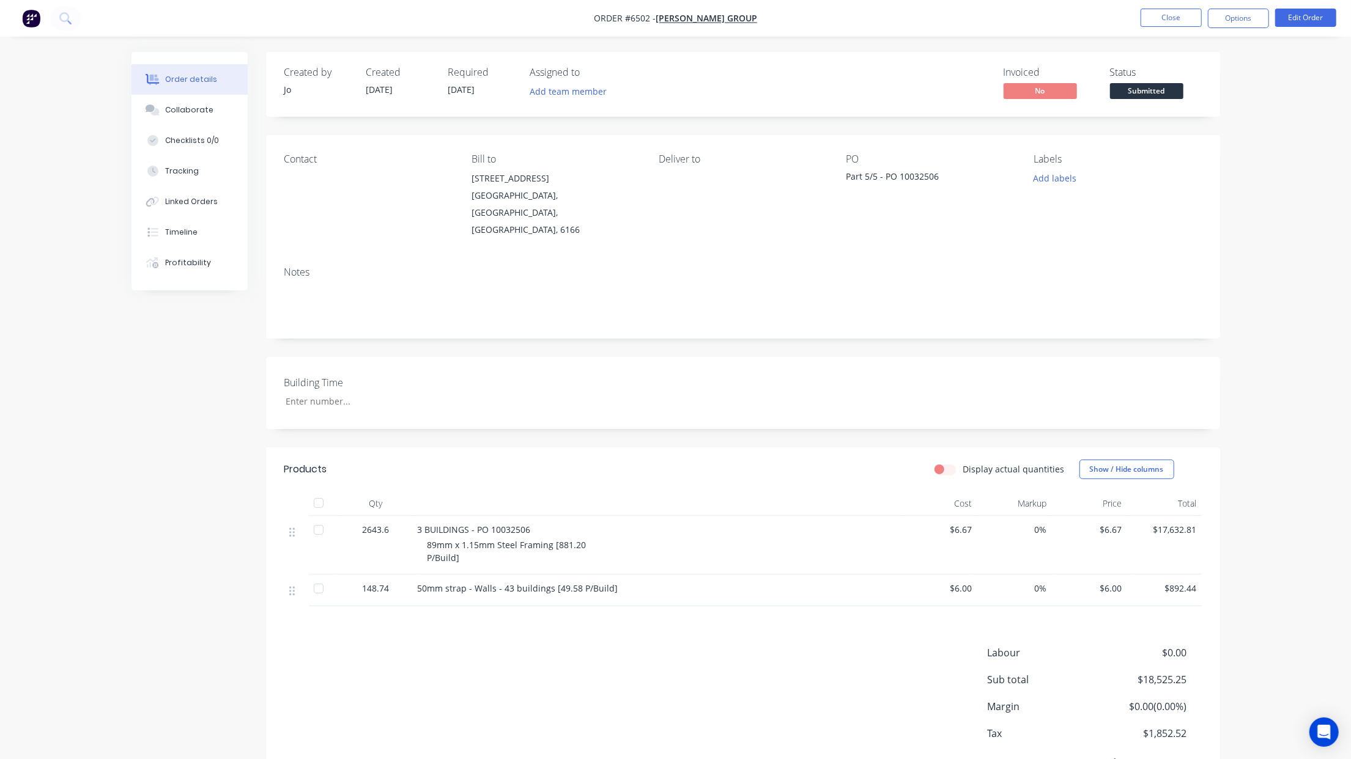
click at [296, 394] on div "Building Time" at bounding box center [743, 393] width 954 height 72
drag, startPoint x: 1178, startPoint y: 32, endPoint x: 1172, endPoint y: 9, distance: 23.9
click at [1177, 26] on nav "Order #6502 - McNally Group Close Options Edit Order" at bounding box center [675, 18] width 1351 height 37
click at [1172, 9] on button "Close" at bounding box center [1170, 18] width 61 height 18
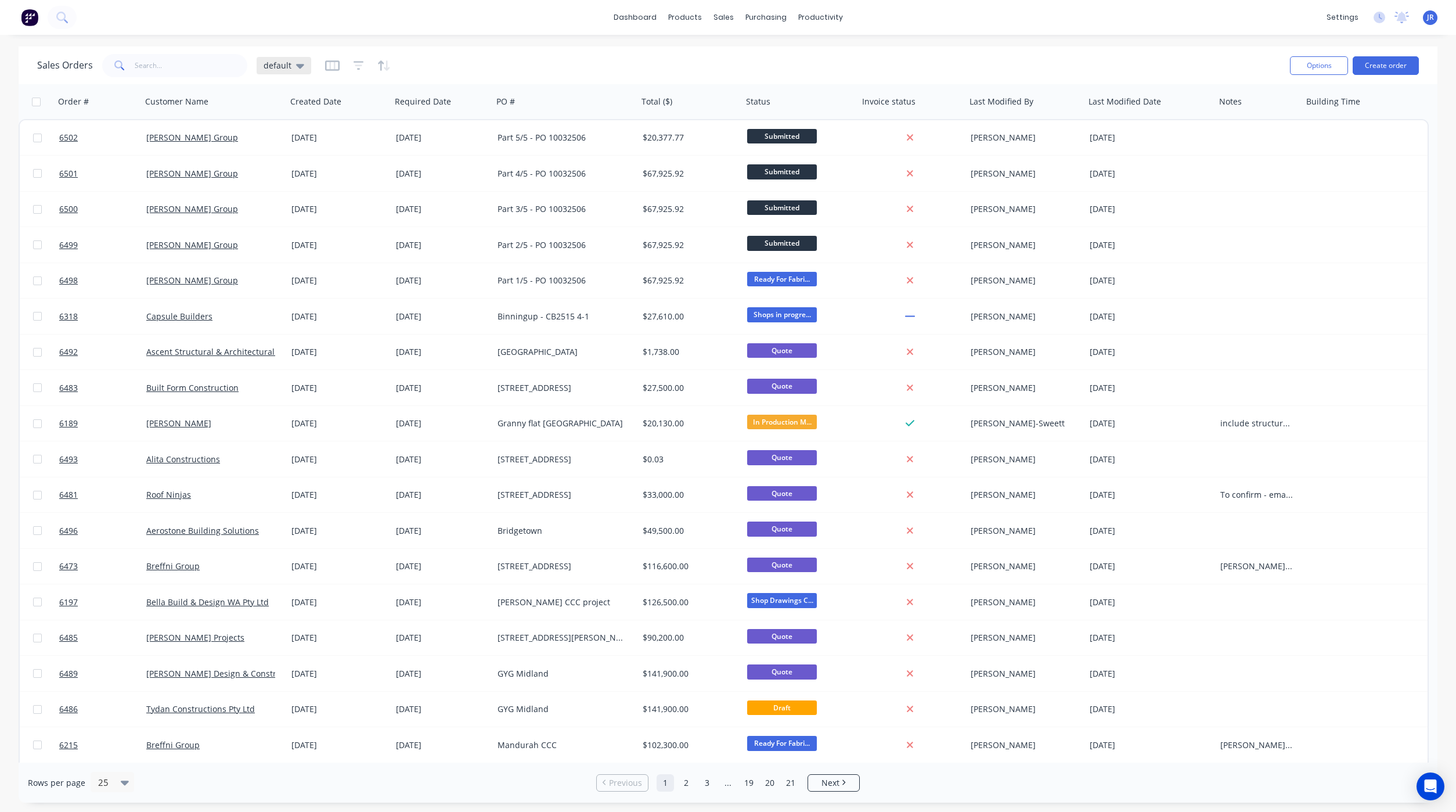
click at [274, 68] on span "default" at bounding box center [277, 65] width 28 height 12
click at [331, 63] on icon "button" at bounding box center [331, 66] width 14 height 11
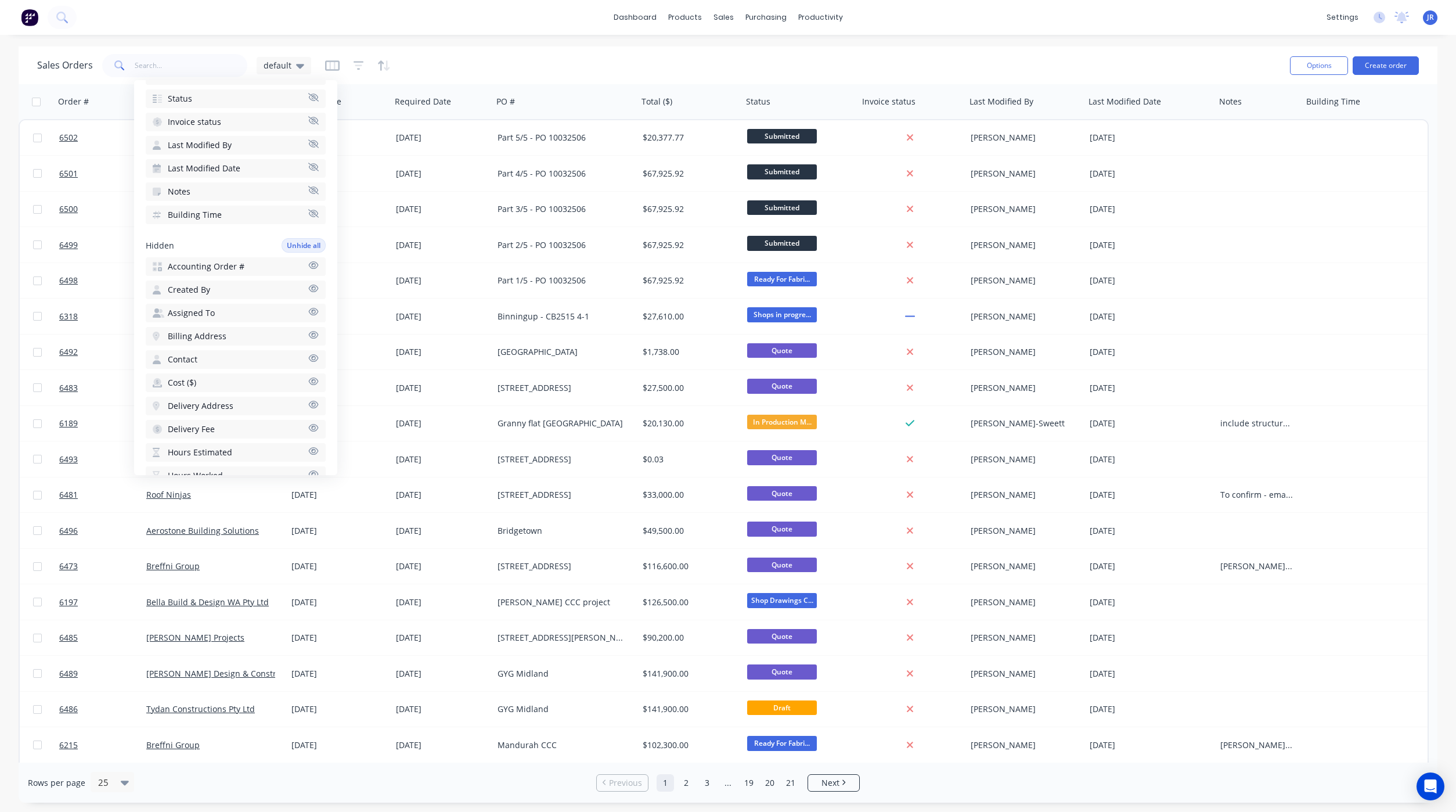
scroll to position [261, 0]
click at [464, 60] on div "Sales Orders default" at bounding box center [659, 66] width 1244 height 28
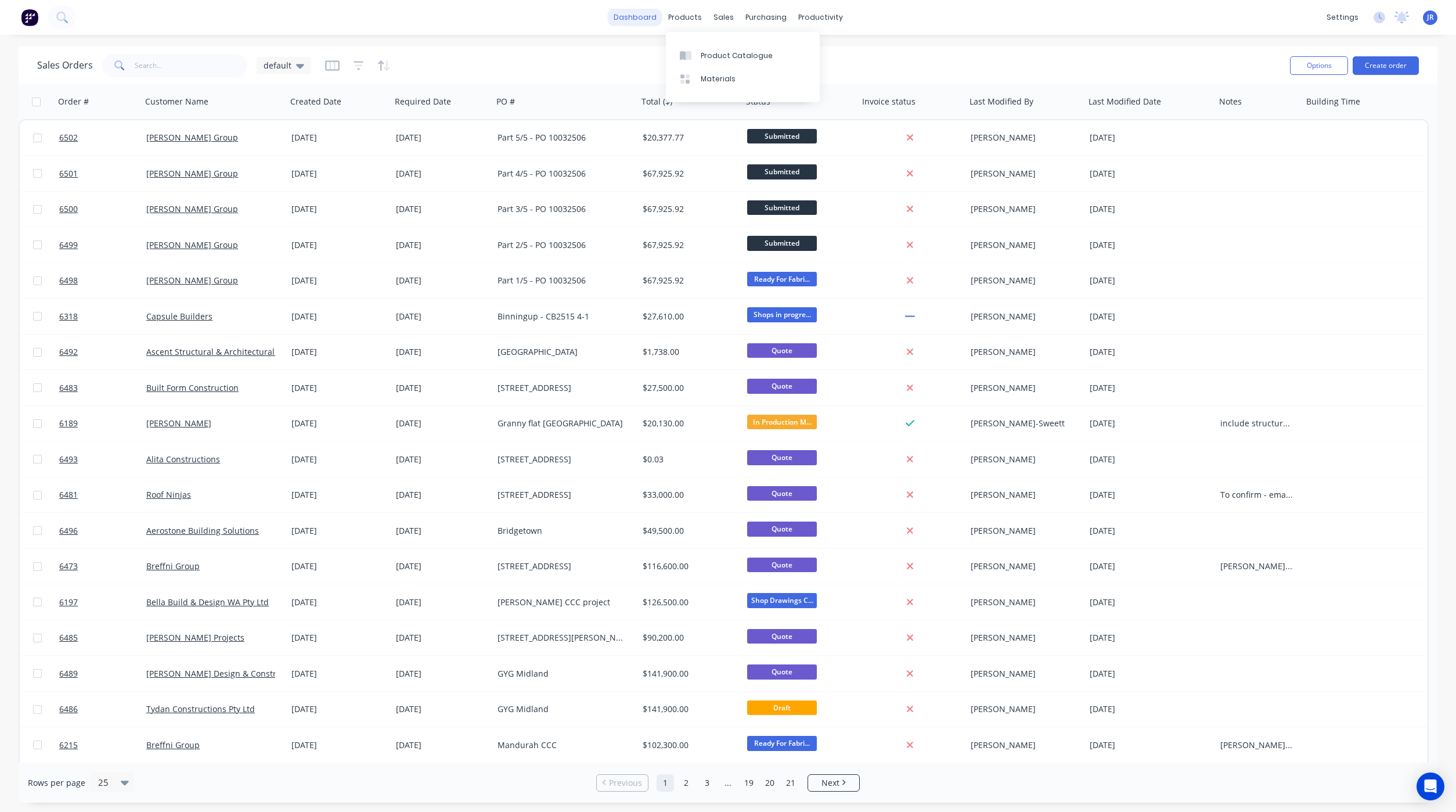
click at [657, 21] on link "dashboard" at bounding box center [634, 17] width 54 height 17
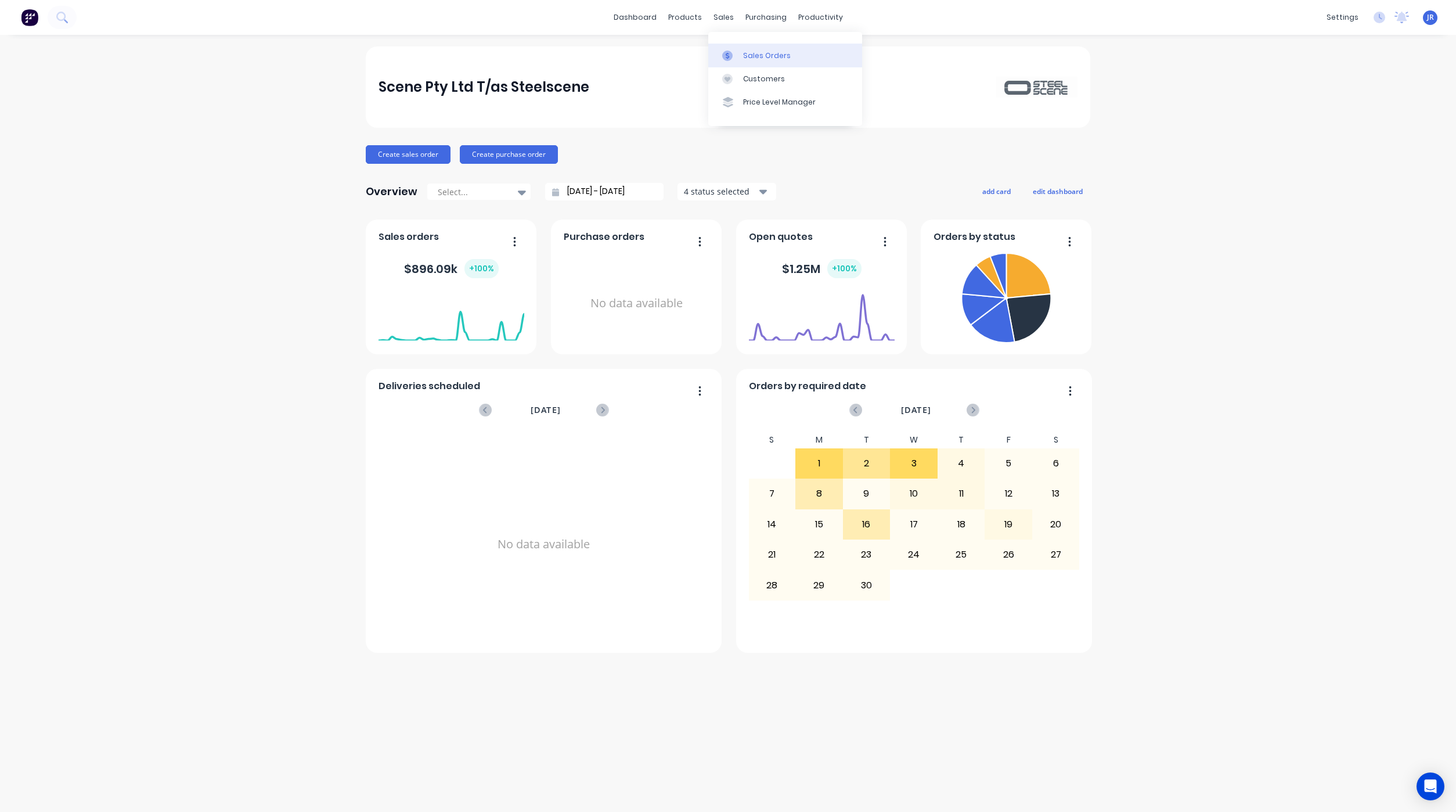
click at [727, 58] on icon at bounding box center [728, 55] width 4 height 7
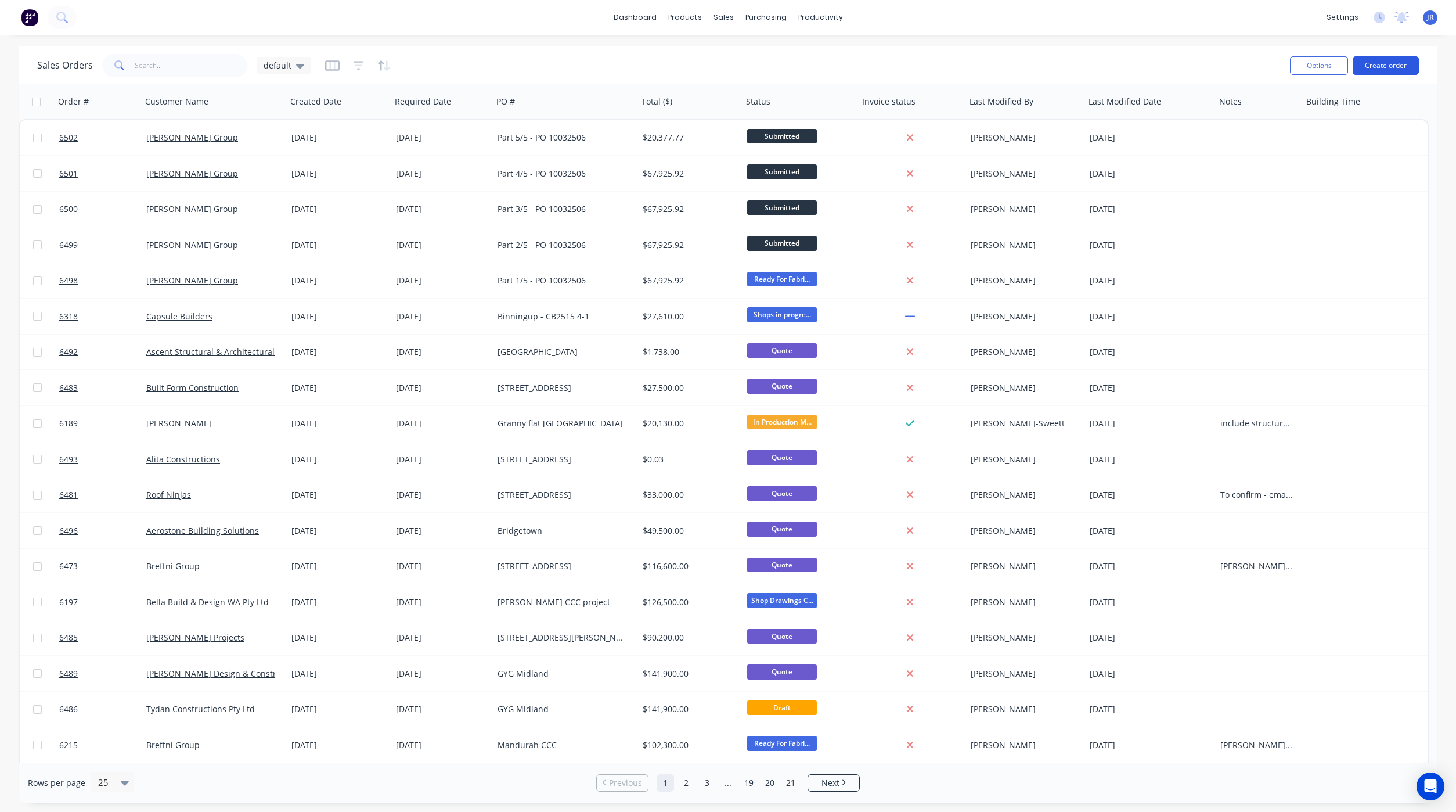
click at [1384, 69] on button "Create order" at bounding box center [1387, 66] width 66 height 19
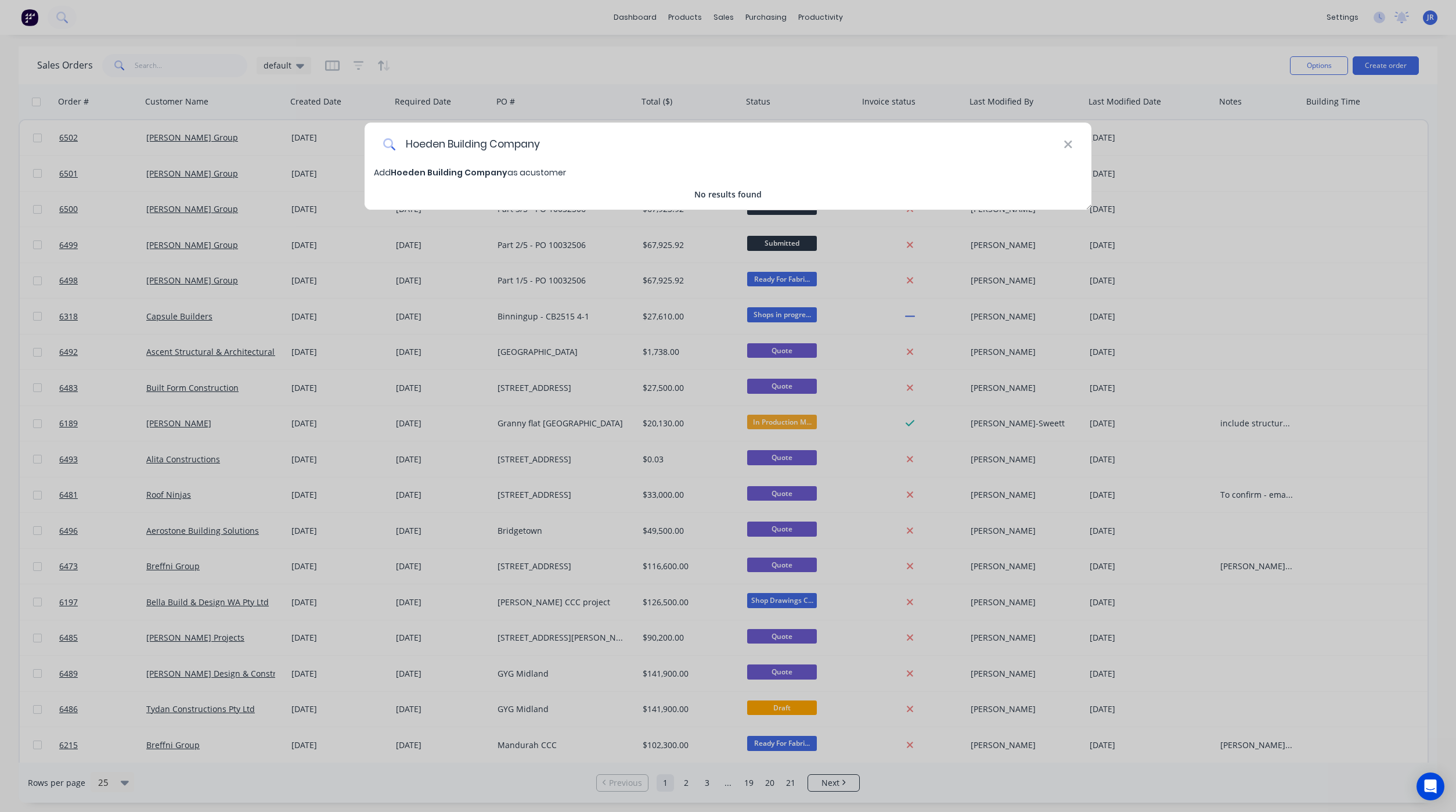
type input "Hoeden Building Company"
click at [510, 171] on span "Add Hoeden Building Company as a customer" at bounding box center [470, 172] width 192 height 11
select select "AU"
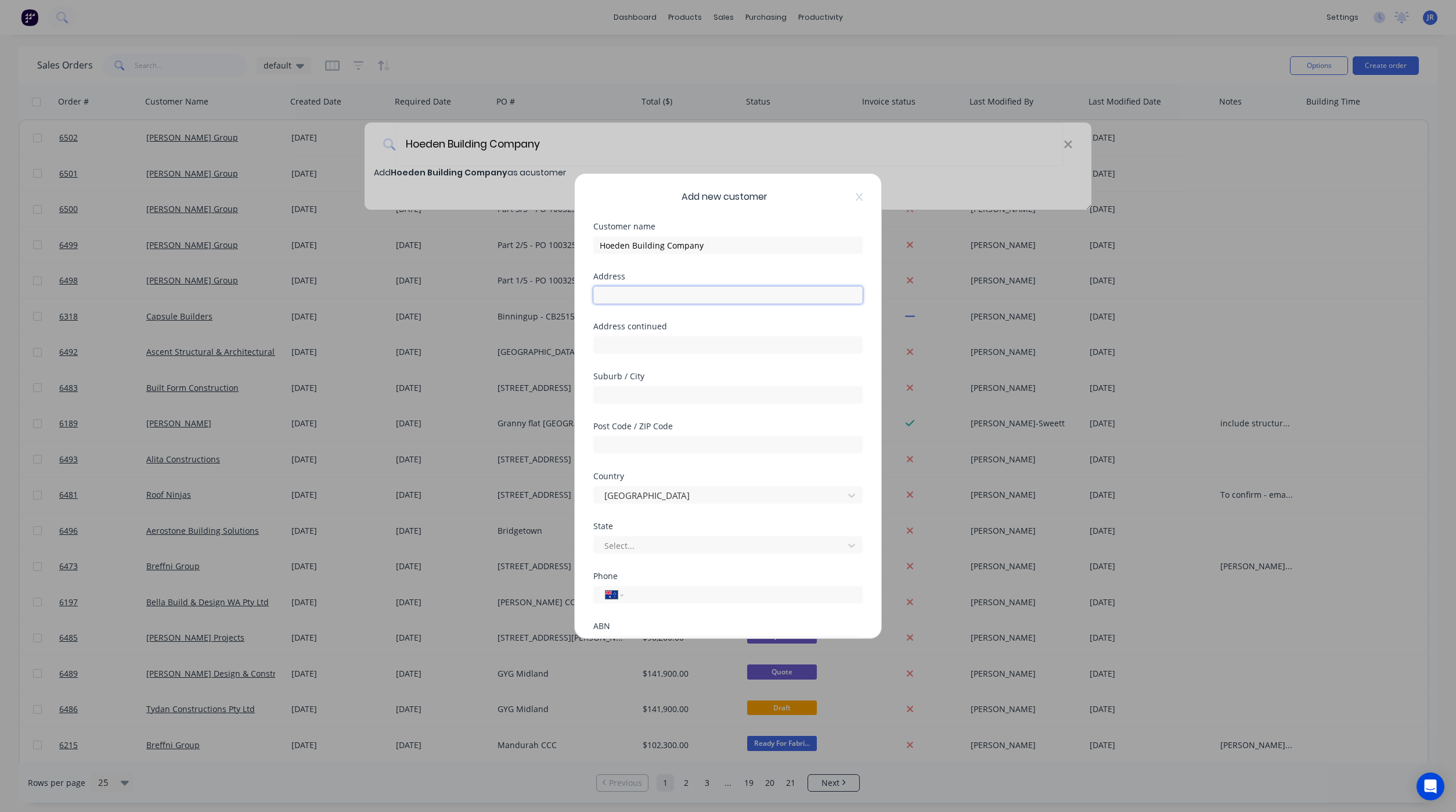
click at [663, 300] on input "text" at bounding box center [728, 294] width 270 height 17
type input "PO Box 347"
type input "Inglewood"
click at [683, 437] on input "text" at bounding box center [728, 444] width 270 height 17
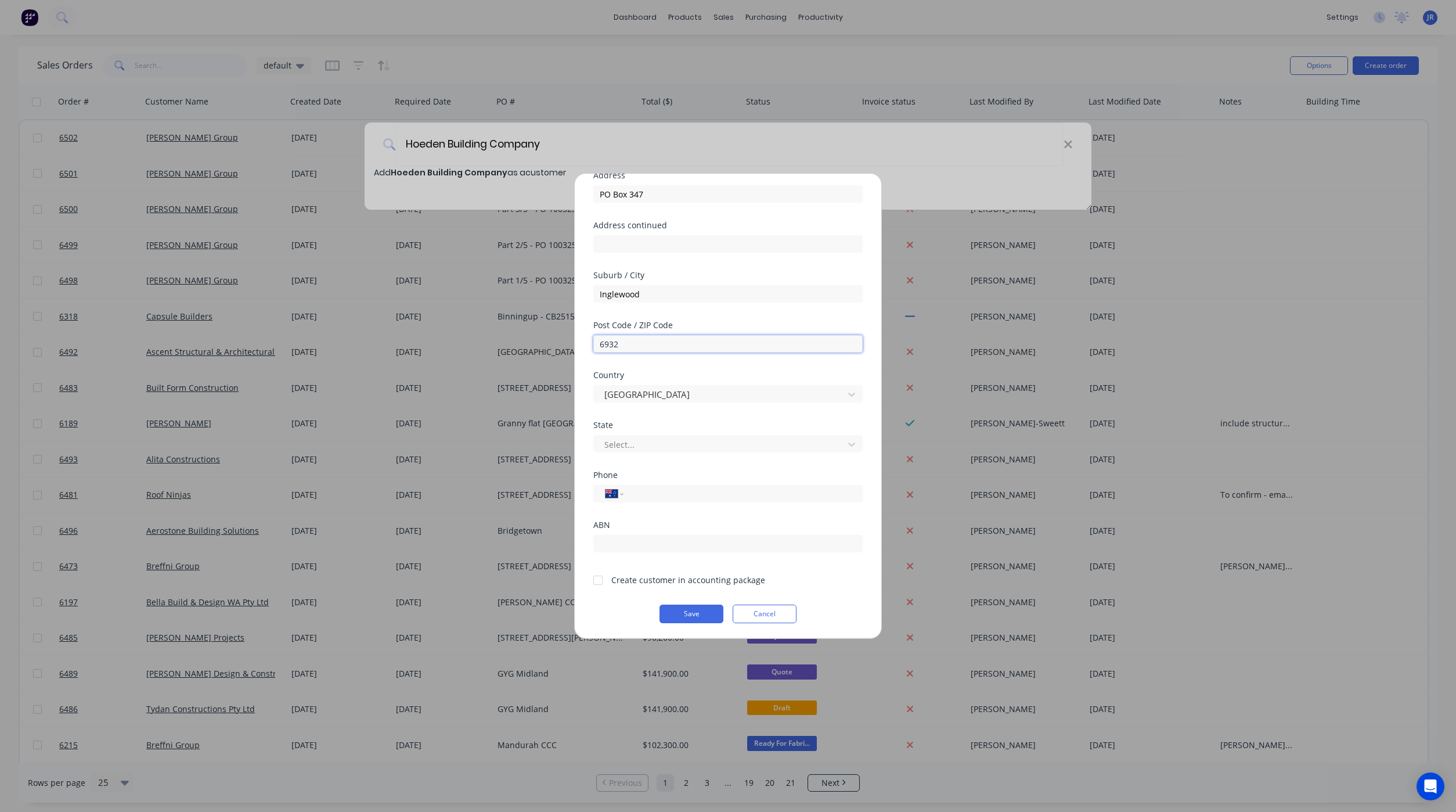
scroll to position [103, 0]
type input "6932"
click at [663, 440] on div at bounding box center [720, 443] width 235 height 14
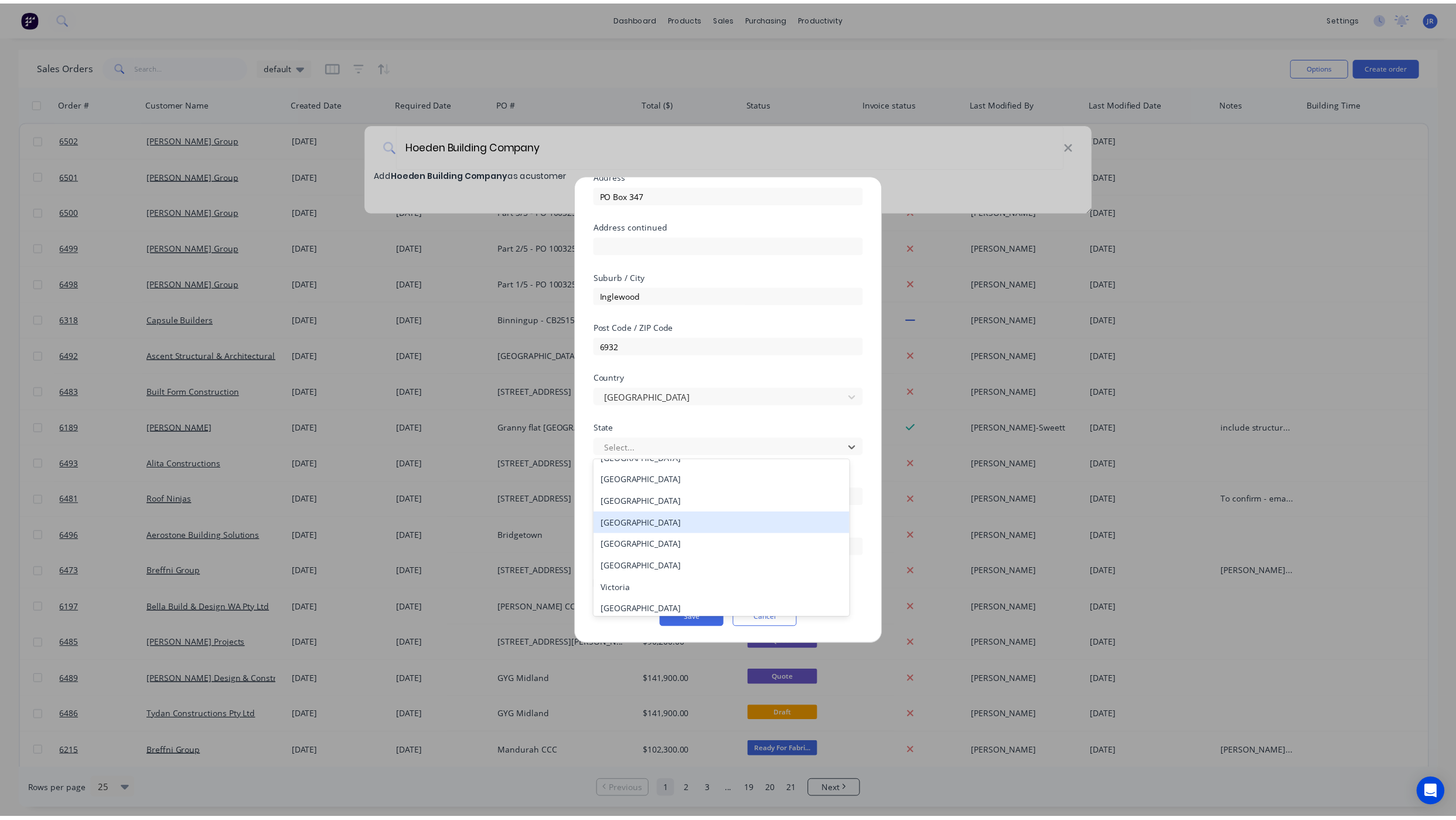
scroll to position [19, 0]
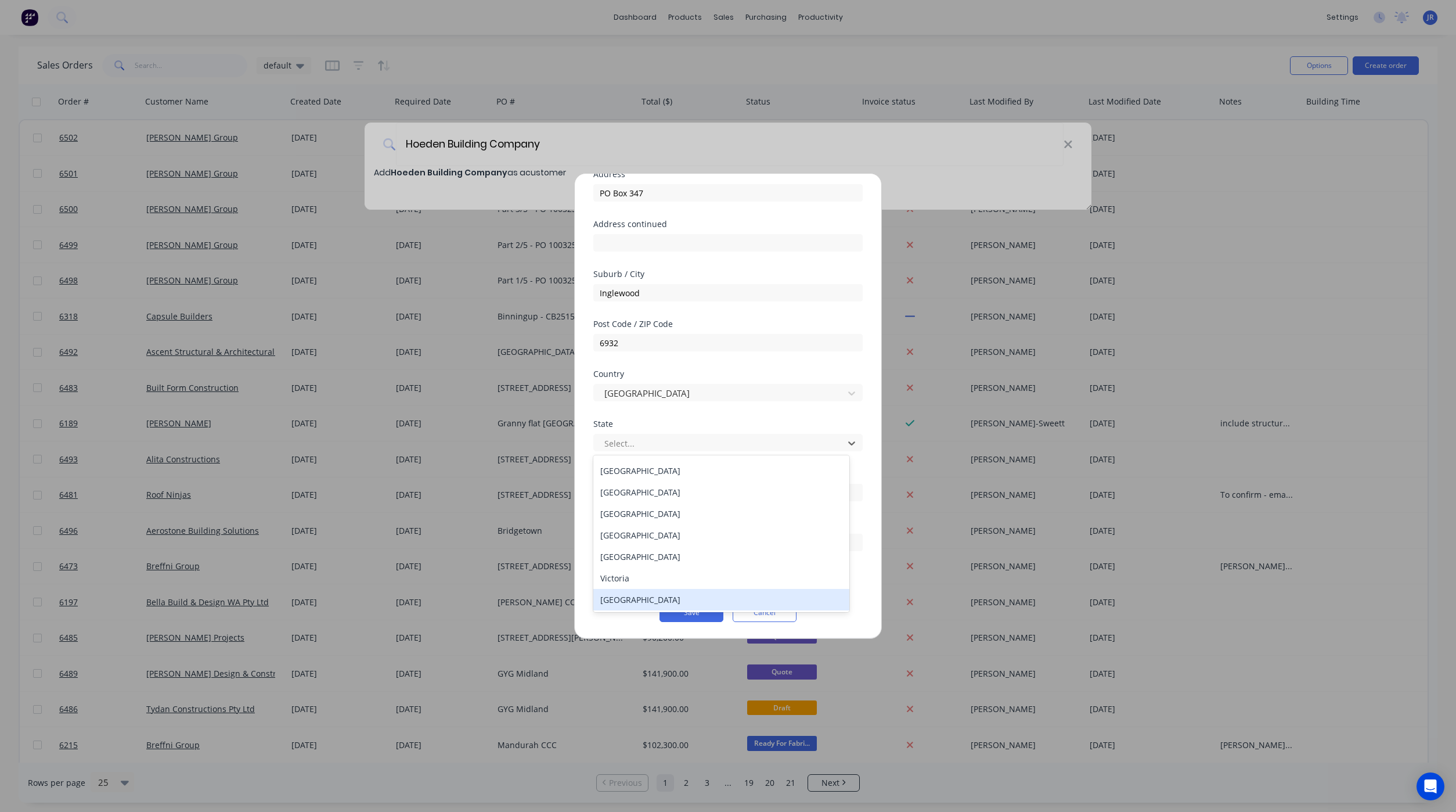
drag, startPoint x: 639, startPoint y: 604, endPoint x: 649, endPoint y: 597, distance: 12.2
click at [641, 605] on div "[GEOGRAPHIC_DATA]" at bounding box center [722, 599] width 256 height 22
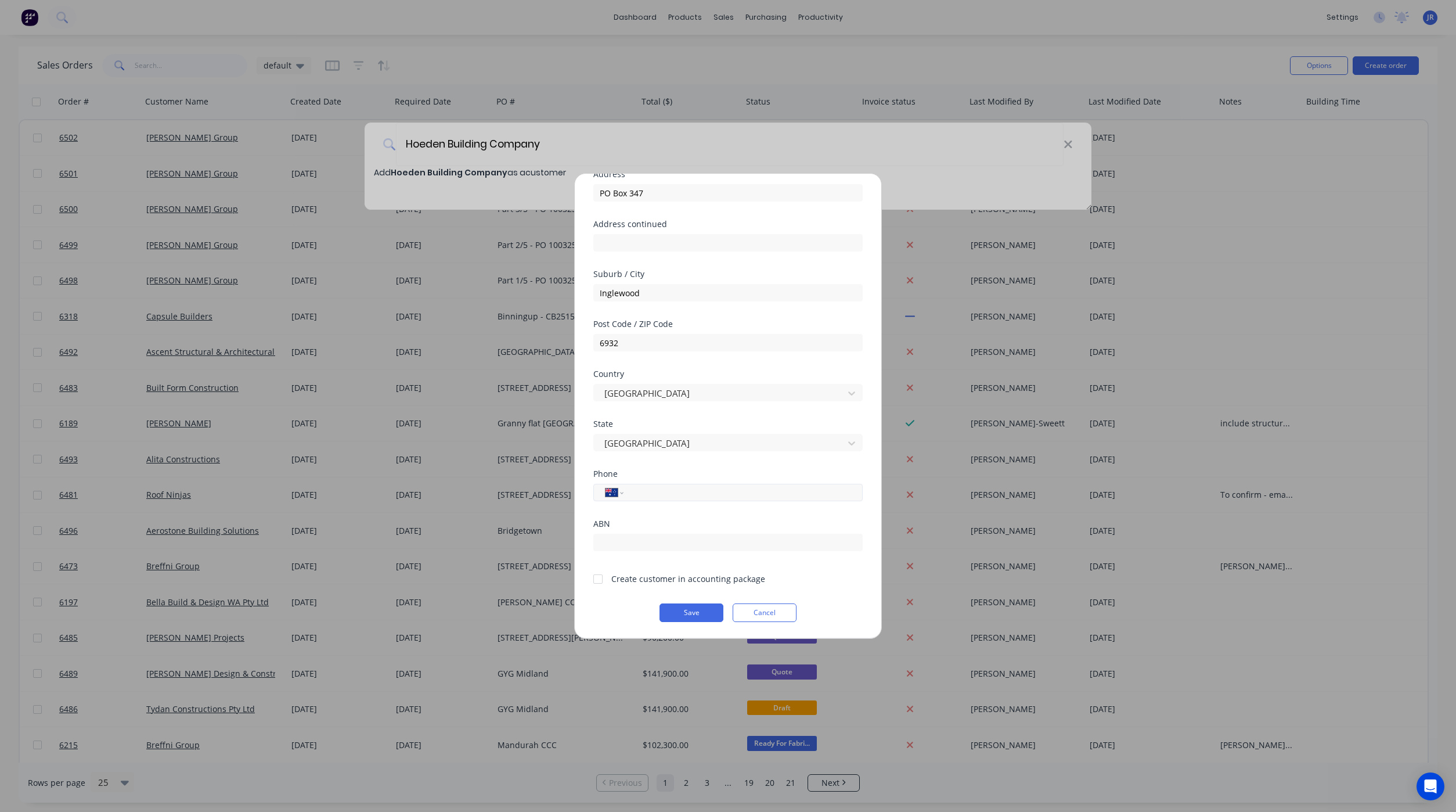
click at [676, 491] on input "tel" at bounding box center [741, 493] width 219 height 13
type input "0409 038 173"
click at [600, 584] on div at bounding box center [598, 578] width 23 height 23
click at [664, 609] on button "Save" at bounding box center [691, 613] width 64 height 19
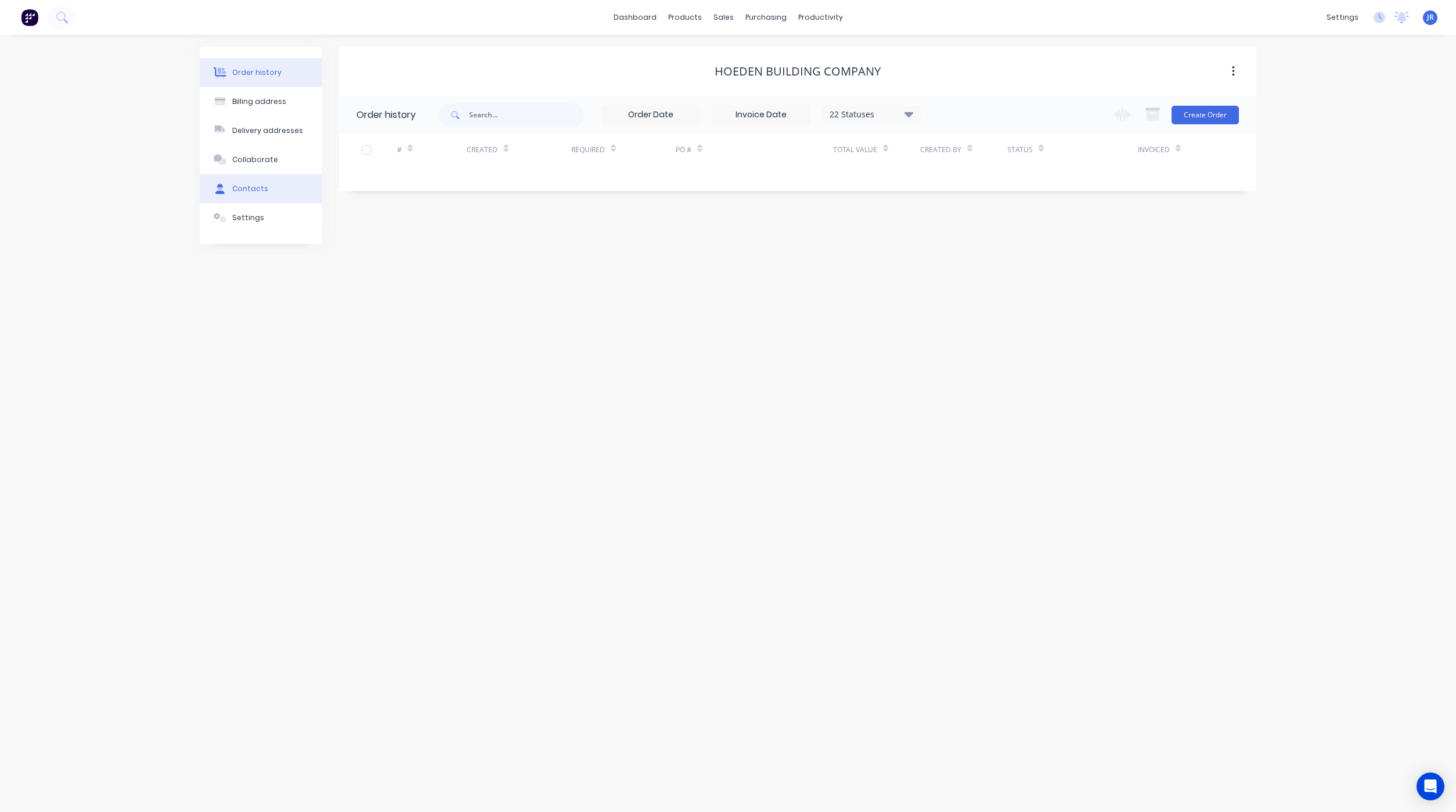
click at [213, 183] on div at bounding box center [220, 188] width 17 height 10
click at [1213, 113] on button "Add contact" at bounding box center [1220, 114] width 53 height 17
select select "AU"
click at [388, 198] on input "text" at bounding box center [451, 199] width 190 height 17
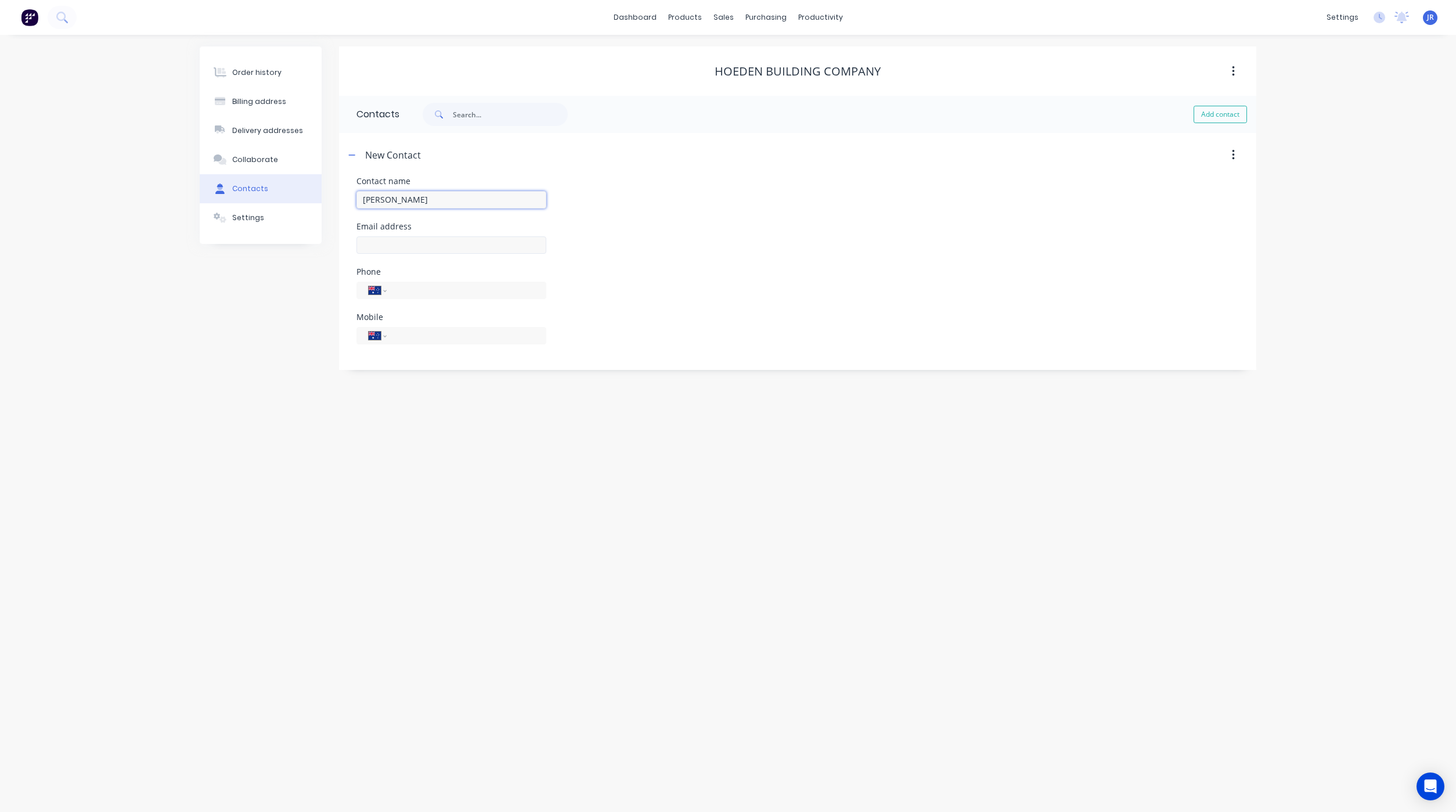
type input "[PERSON_NAME]"
click at [474, 251] on input "text" at bounding box center [451, 245] width 190 height 17
select select "AU"
click at [474, 251] on input "text" at bounding box center [451, 245] width 190 height 17
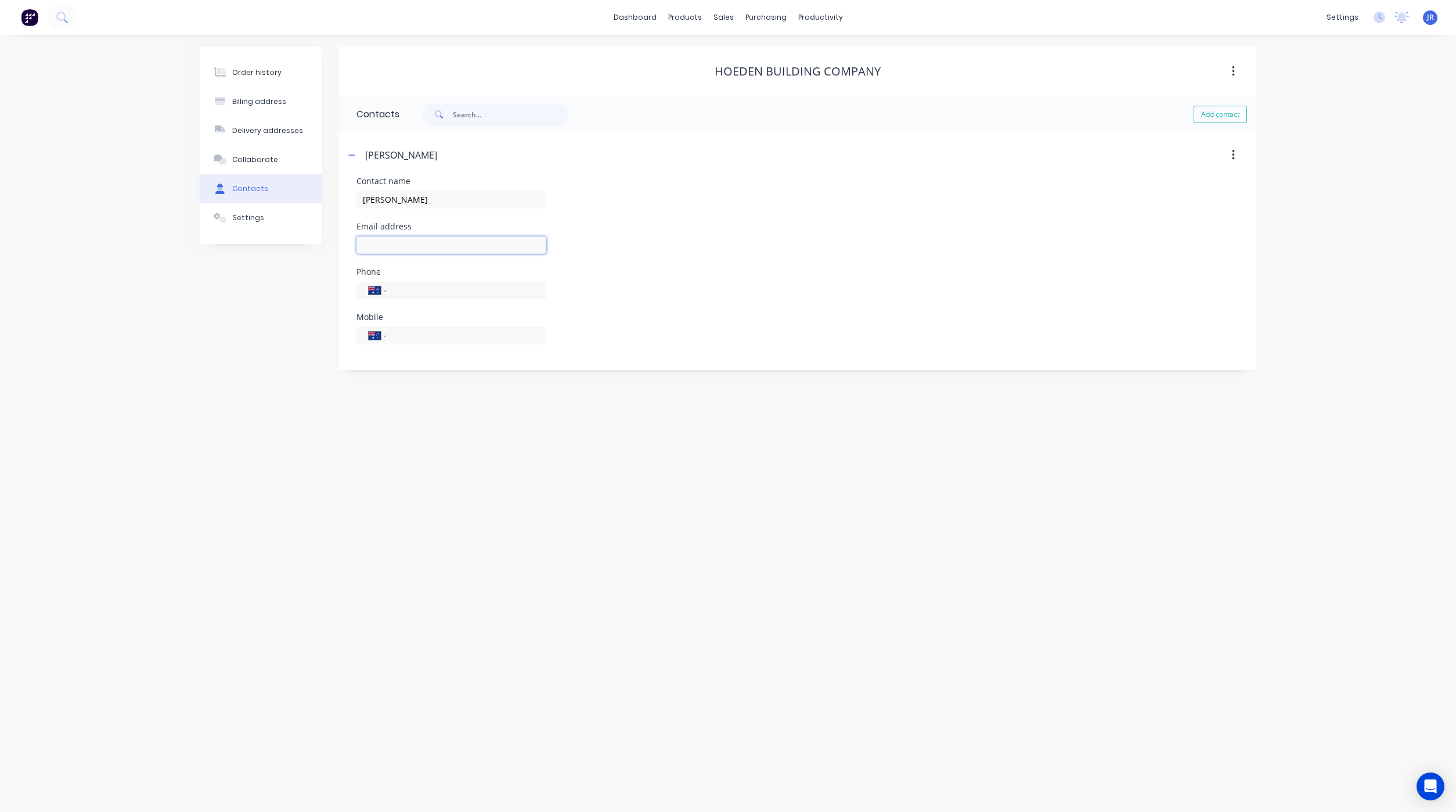
click at [388, 244] on input "text" at bounding box center [451, 245] width 190 height 17
type input "[PERSON_NAME][EMAIL_ADDRESS][DOMAIN_NAME]"
click at [418, 338] on input "tel" at bounding box center [464, 335] width 140 height 13
type input "0409 038 173"
click at [352, 157] on icon "button" at bounding box center [351, 155] width 7 height 9
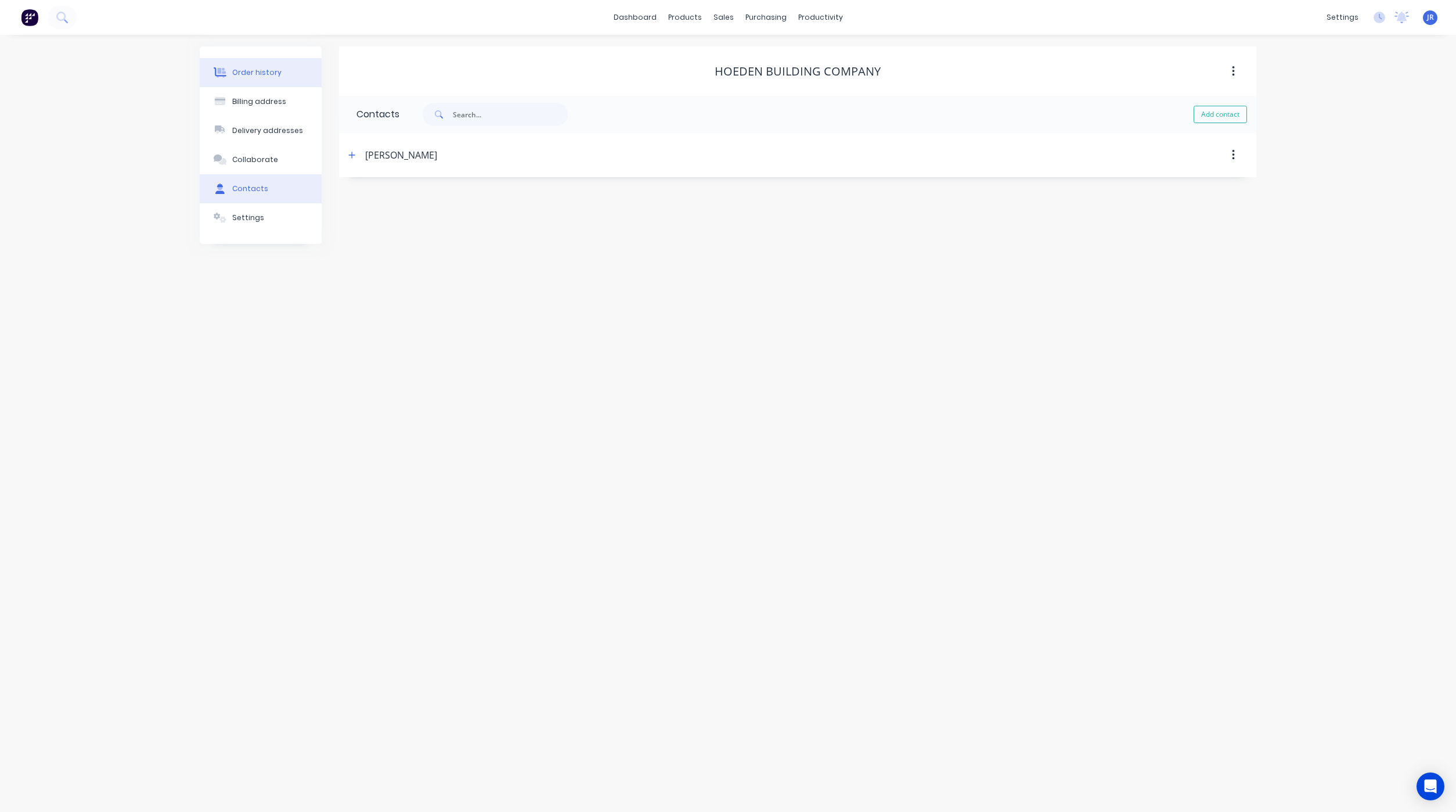
click at [291, 77] on button "Order history" at bounding box center [260, 72] width 122 height 29
click at [1198, 115] on button "Create Order" at bounding box center [1205, 115] width 67 height 19
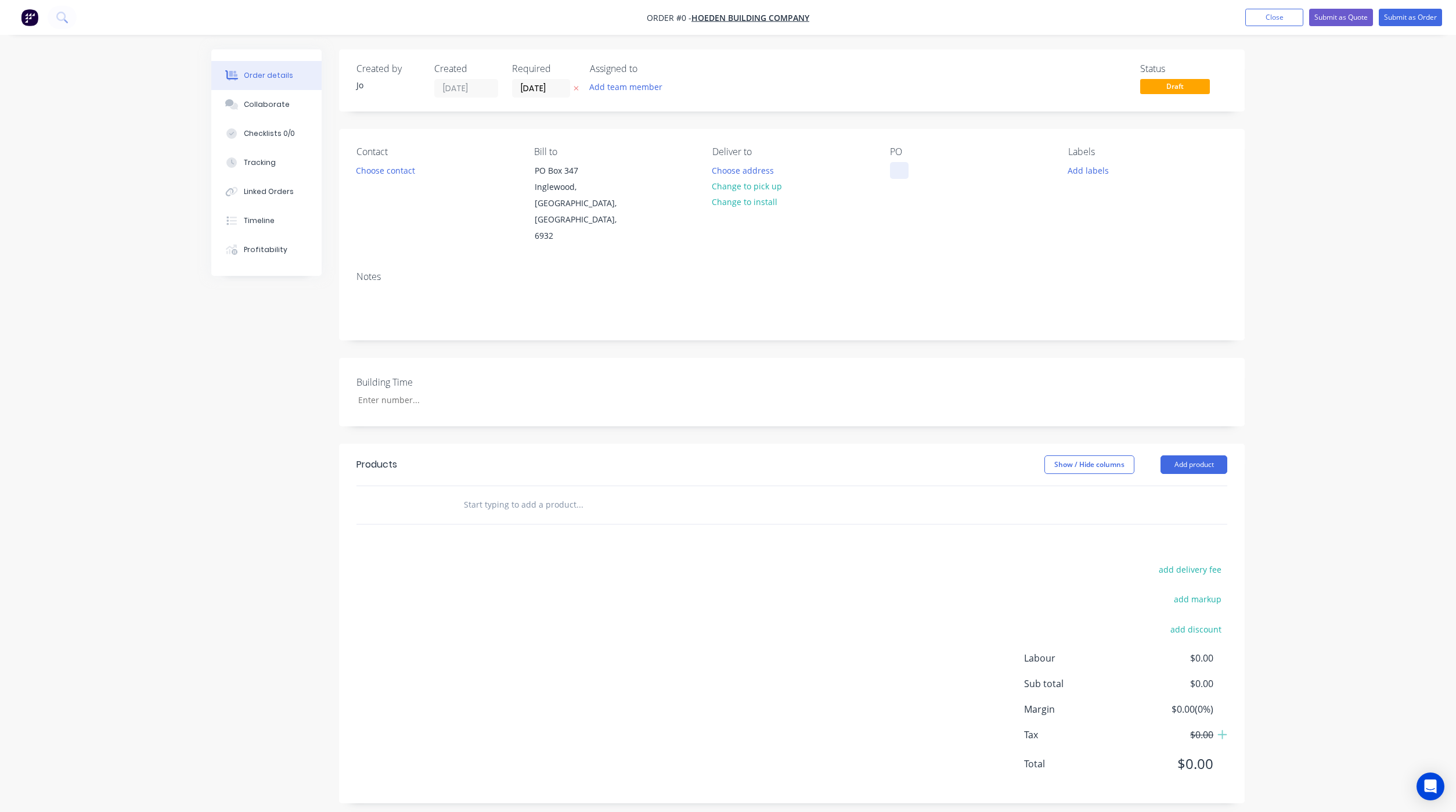
click at [902, 171] on div at bounding box center [899, 171] width 19 height 17
click at [554, 470] on div "Order details Collaborate Checklists 0/0 Tracking Linked Orders Timeline Profit…" at bounding box center [728, 435] width 1057 height 771
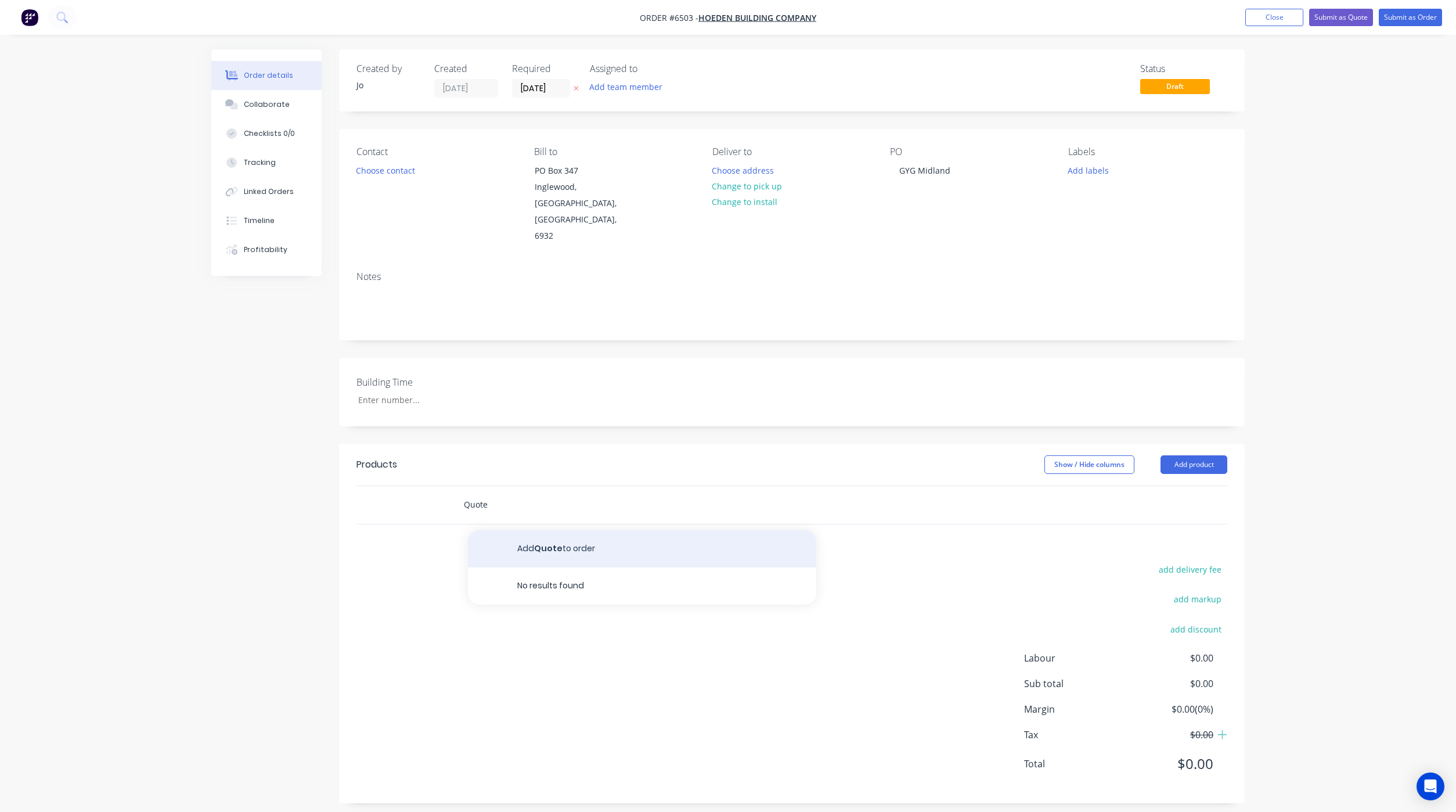
type input "Quote"
click at [561, 530] on button "Add Quote to order" at bounding box center [642, 548] width 349 height 37
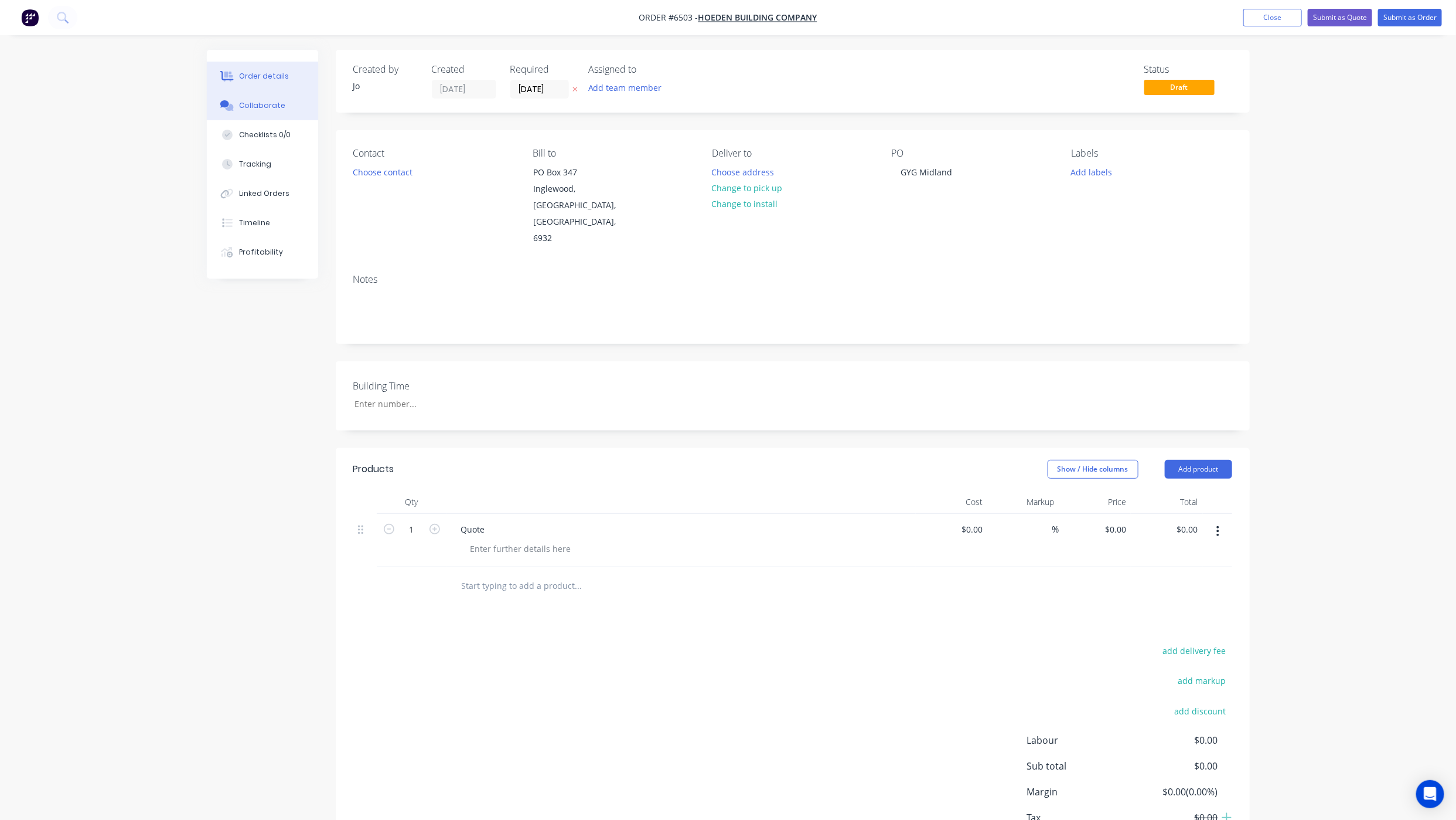
click at [259, 113] on button "Collaborate" at bounding box center [263, 105] width 111 height 30
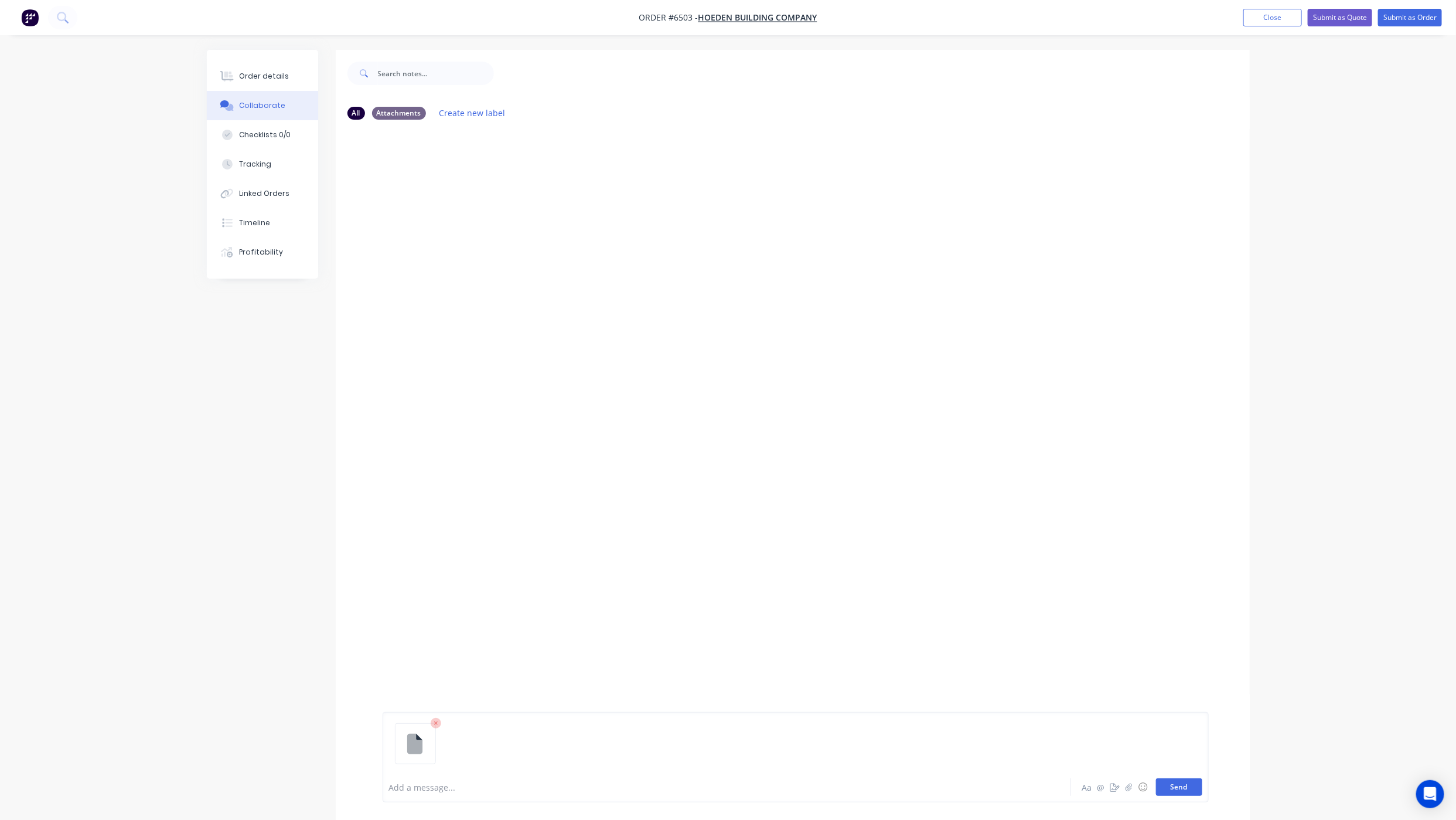
click at [1193, 795] on button "Send" at bounding box center [1179, 786] width 46 height 17
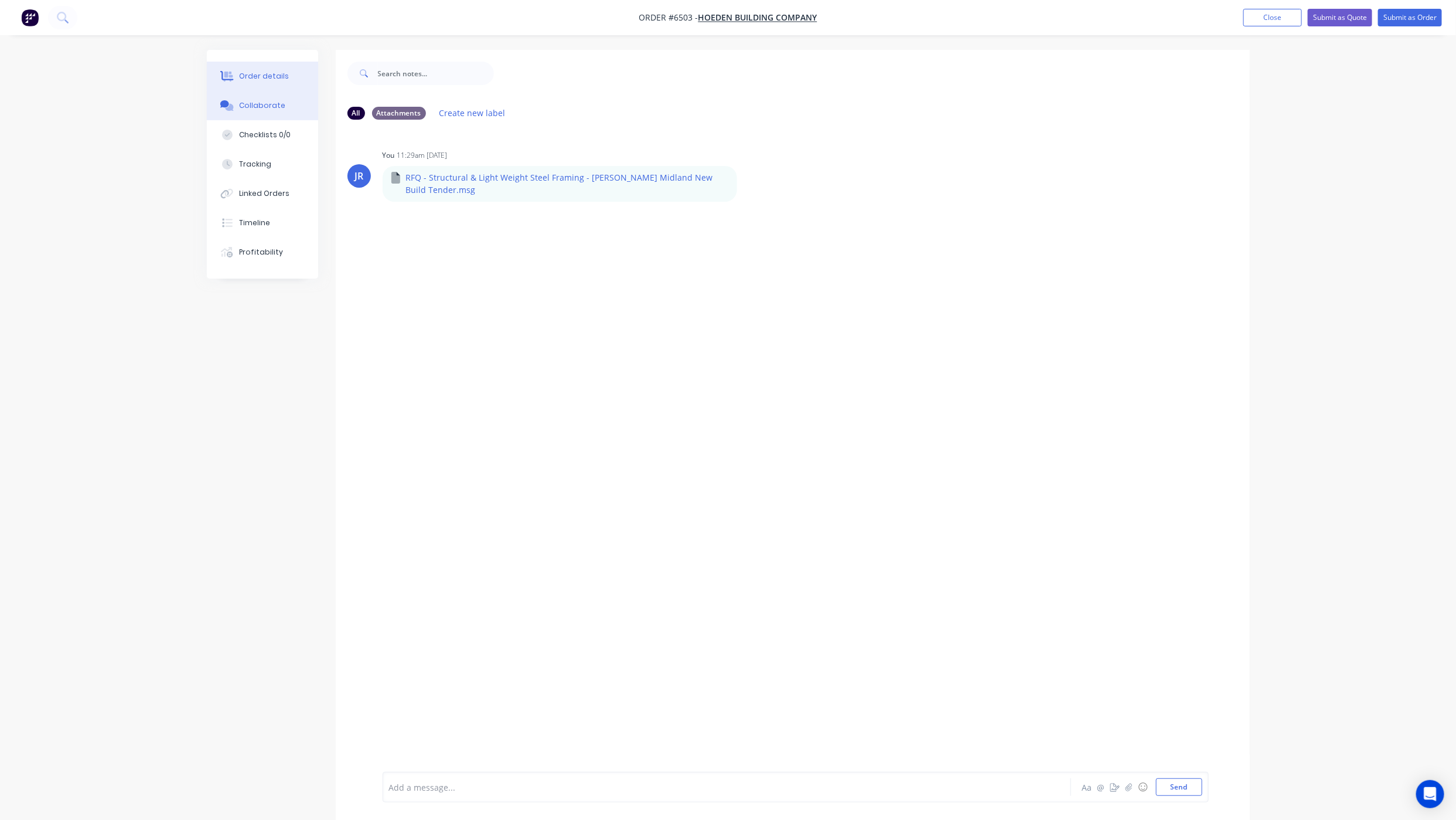
drag, startPoint x: 235, startPoint y: 76, endPoint x: 225, endPoint y: 81, distance: 11.2
click at [235, 76] on div at bounding box center [227, 76] width 17 height 11
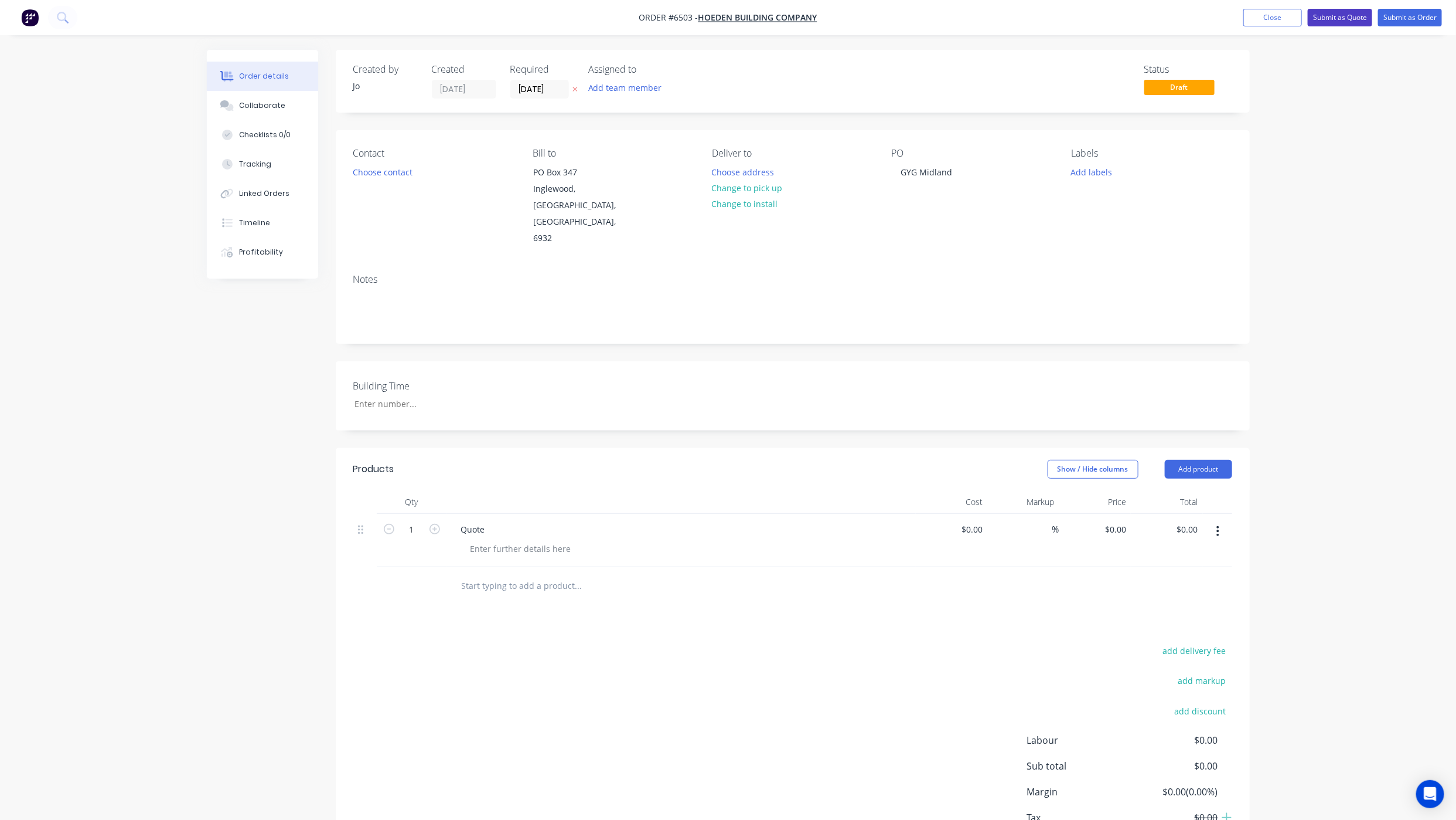
click at [1340, 16] on button "Submit as Quote" at bounding box center [1340, 17] width 64 height 17
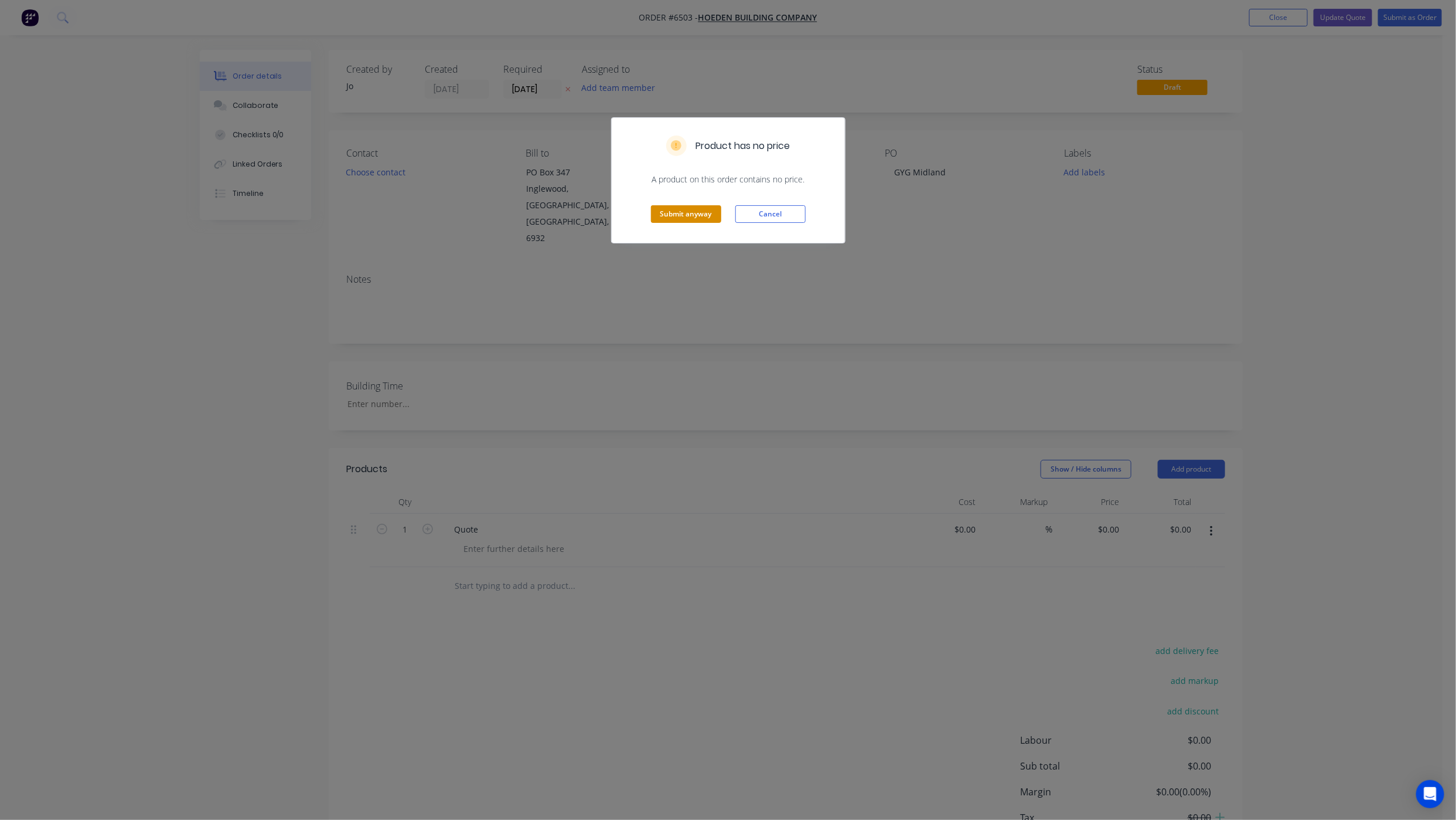
click at [682, 212] on button "Submit anyway" at bounding box center [685, 214] width 70 height 17
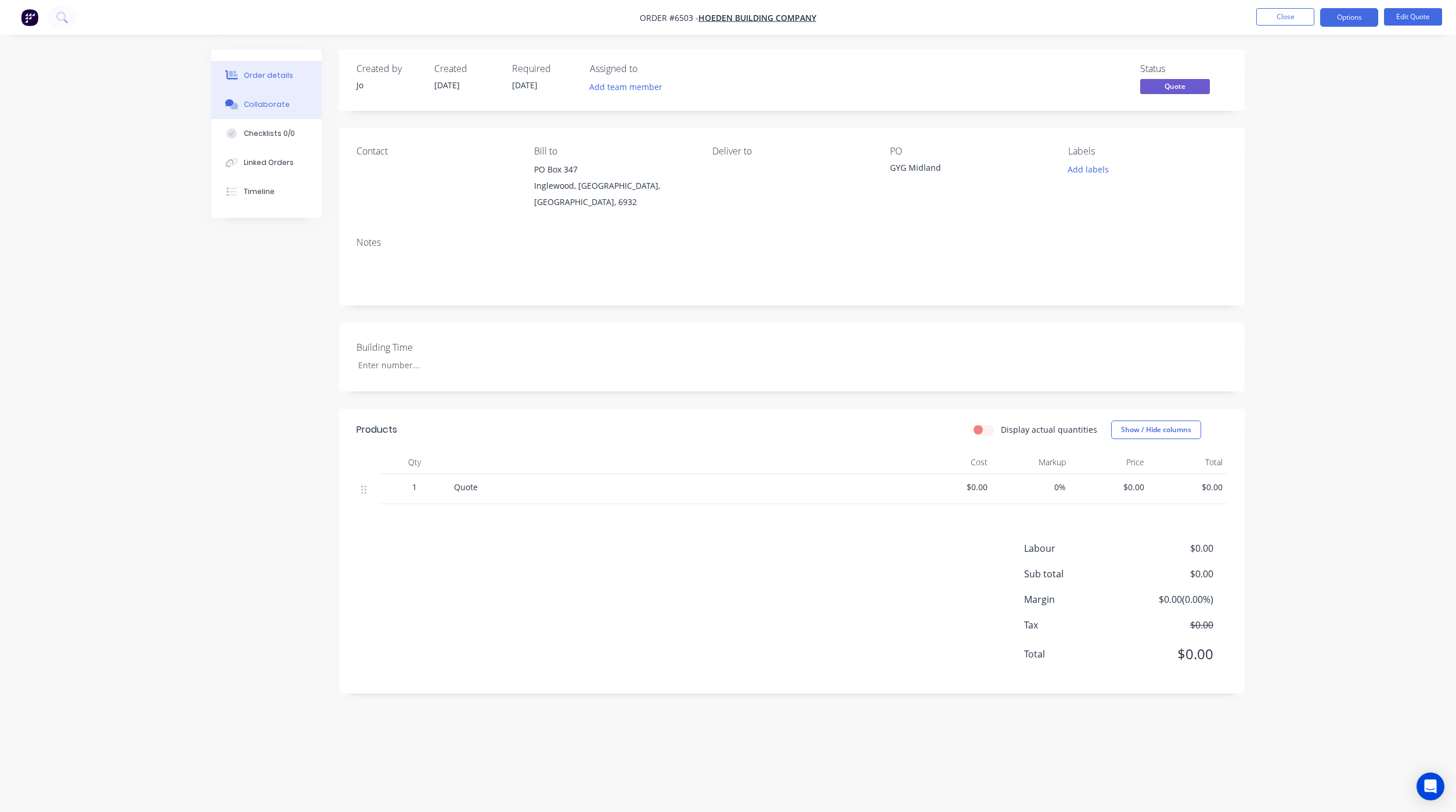
click at [244, 94] on button "Collaborate" at bounding box center [267, 104] width 110 height 29
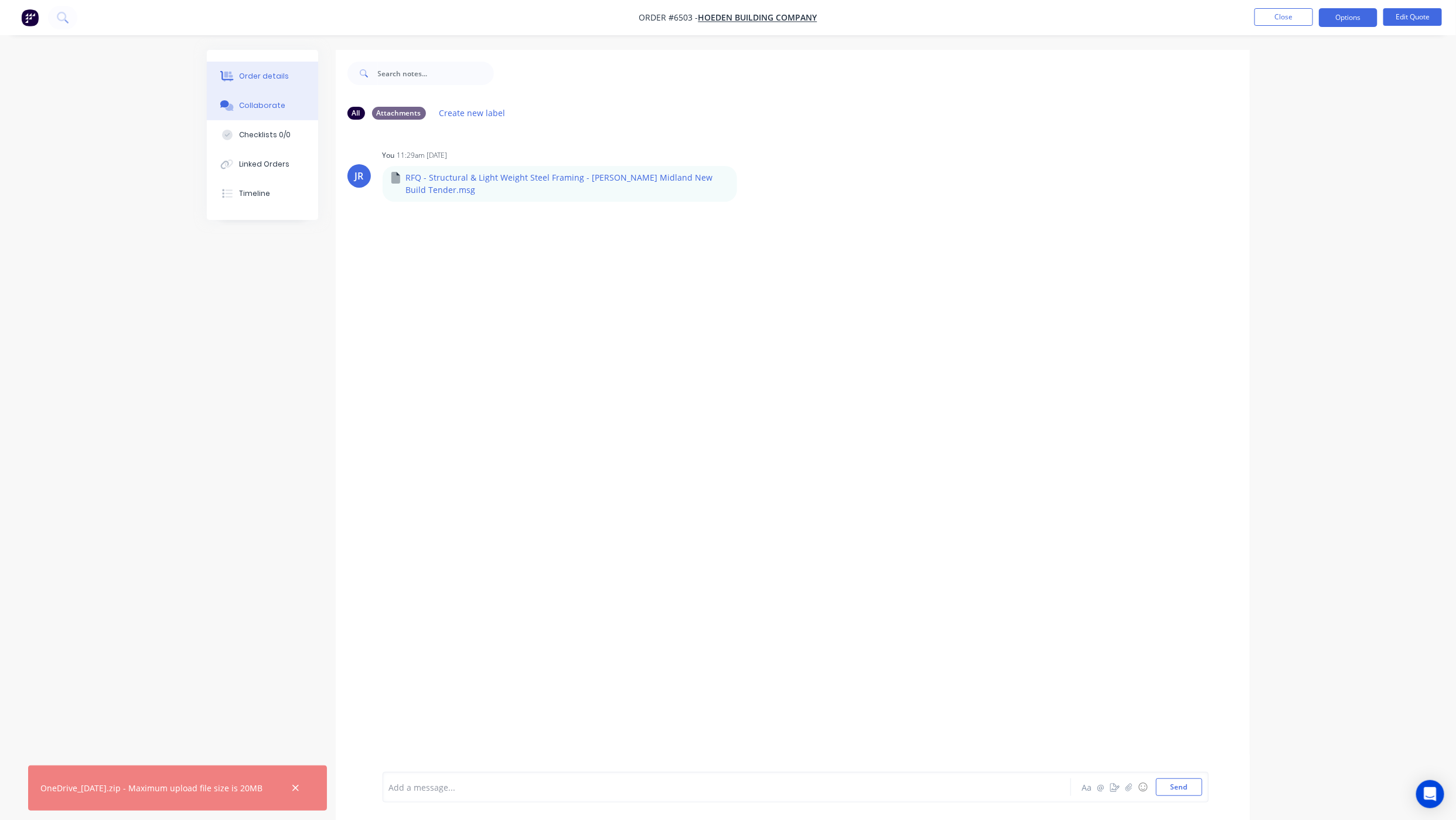
click at [239, 74] on div "Order details" at bounding box center [264, 76] width 50 height 11
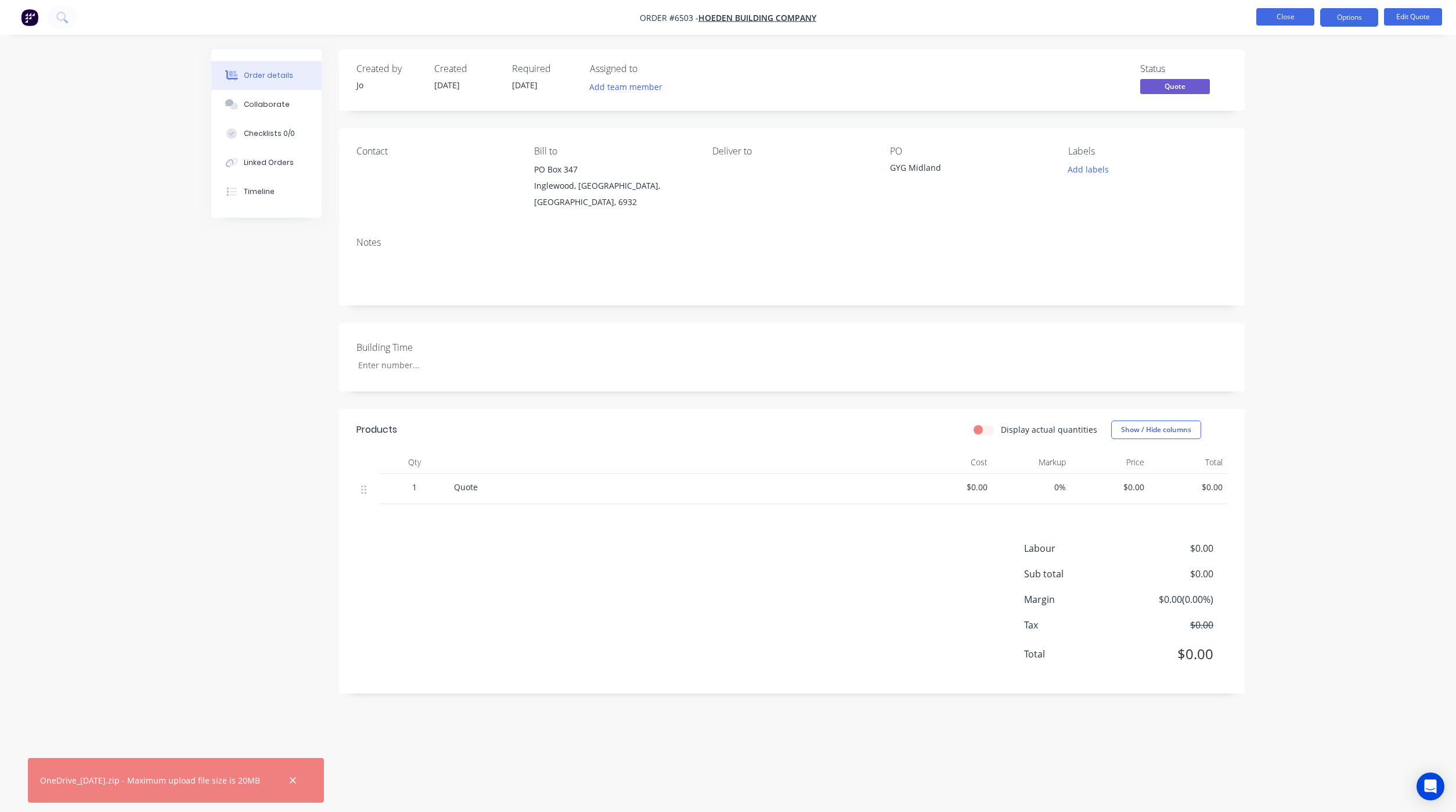
click at [1276, 12] on button "Close" at bounding box center [1285, 17] width 58 height 17
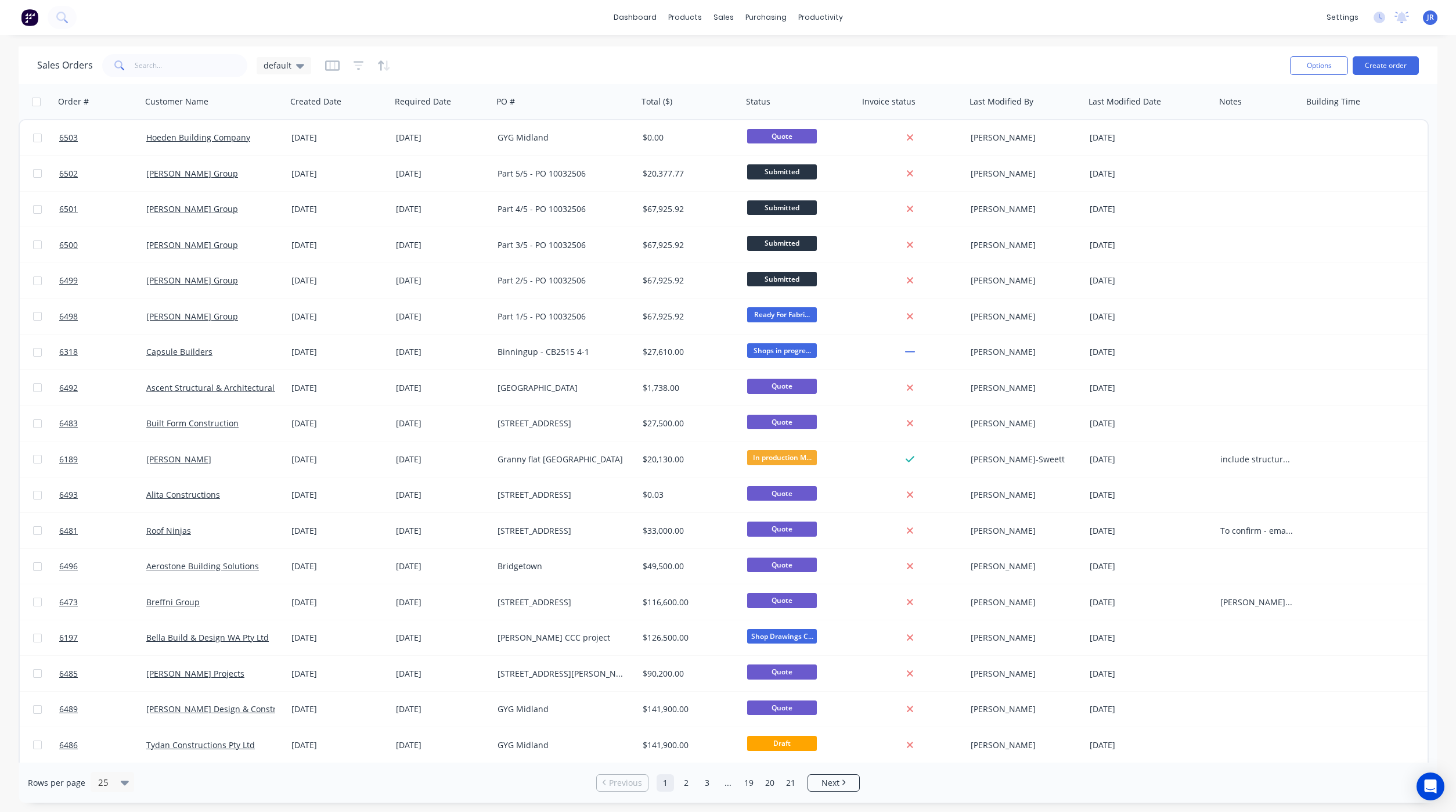
click at [1056, 27] on div "dashboard products sales purchasing productivity dashboard products Product Cat…" at bounding box center [728, 17] width 1456 height 35
click at [167, 73] on input "text" at bounding box center [191, 66] width 113 height 23
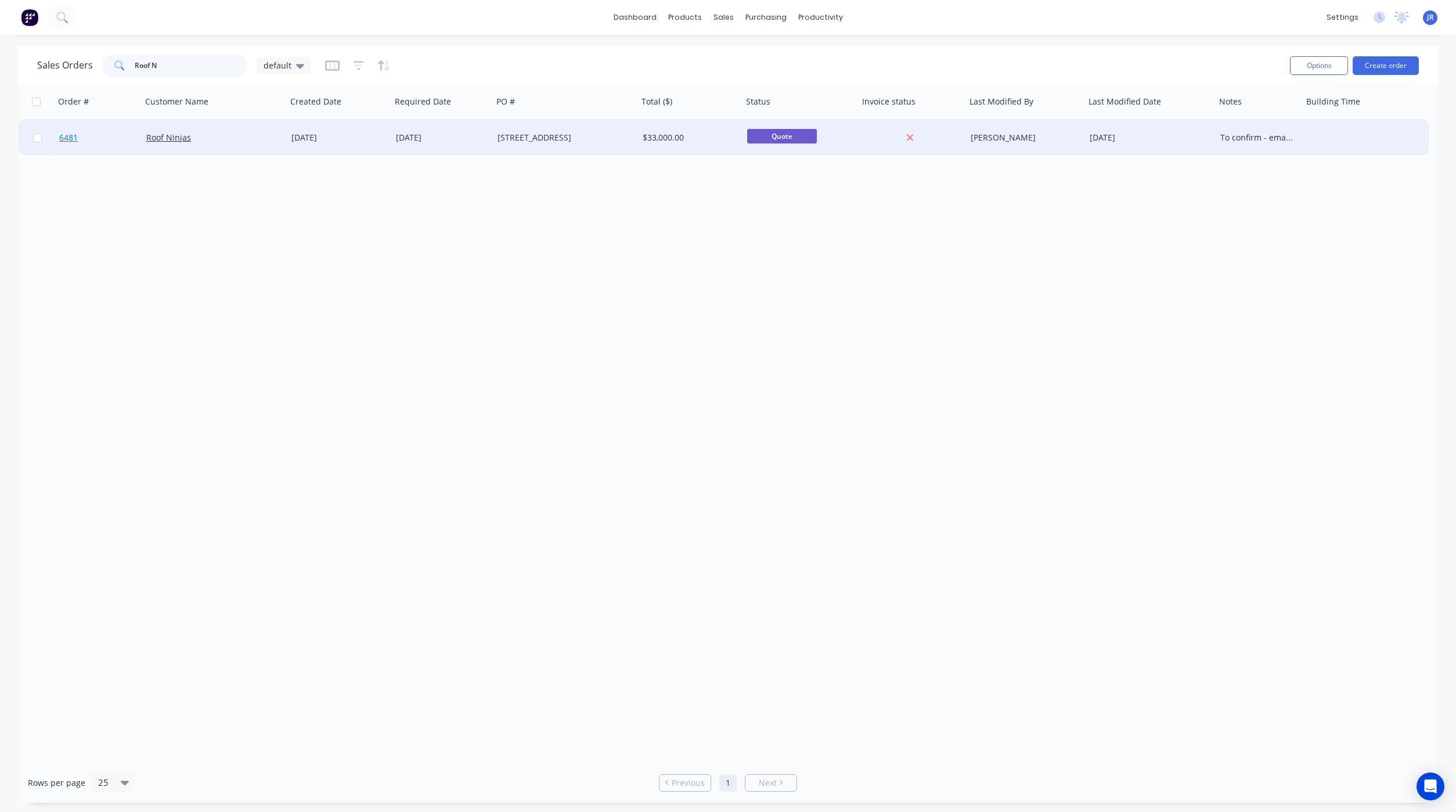
type input "Roof N"
click at [65, 139] on span "6481" at bounding box center [68, 138] width 19 height 11
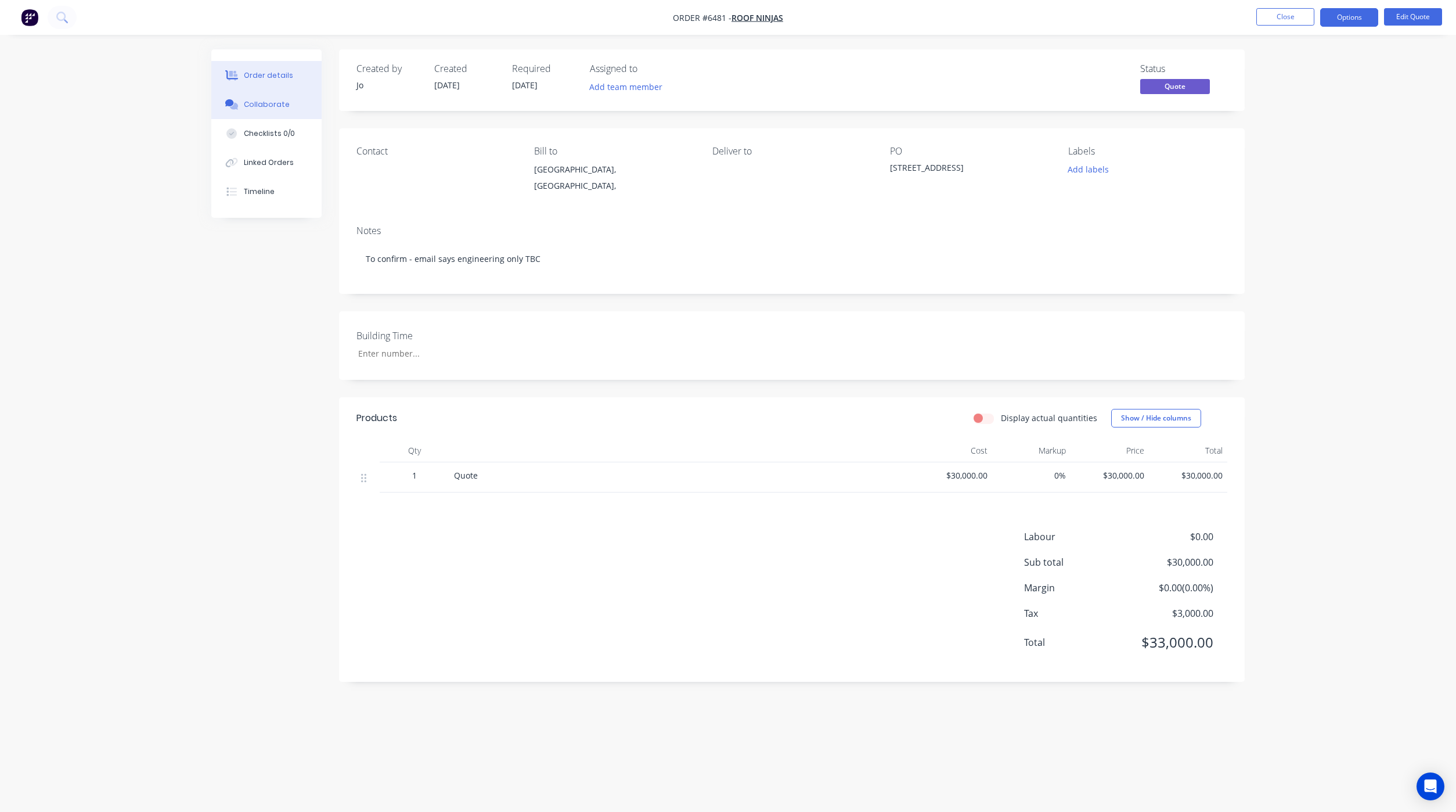
click at [280, 108] on div "Collaborate" at bounding box center [267, 104] width 46 height 10
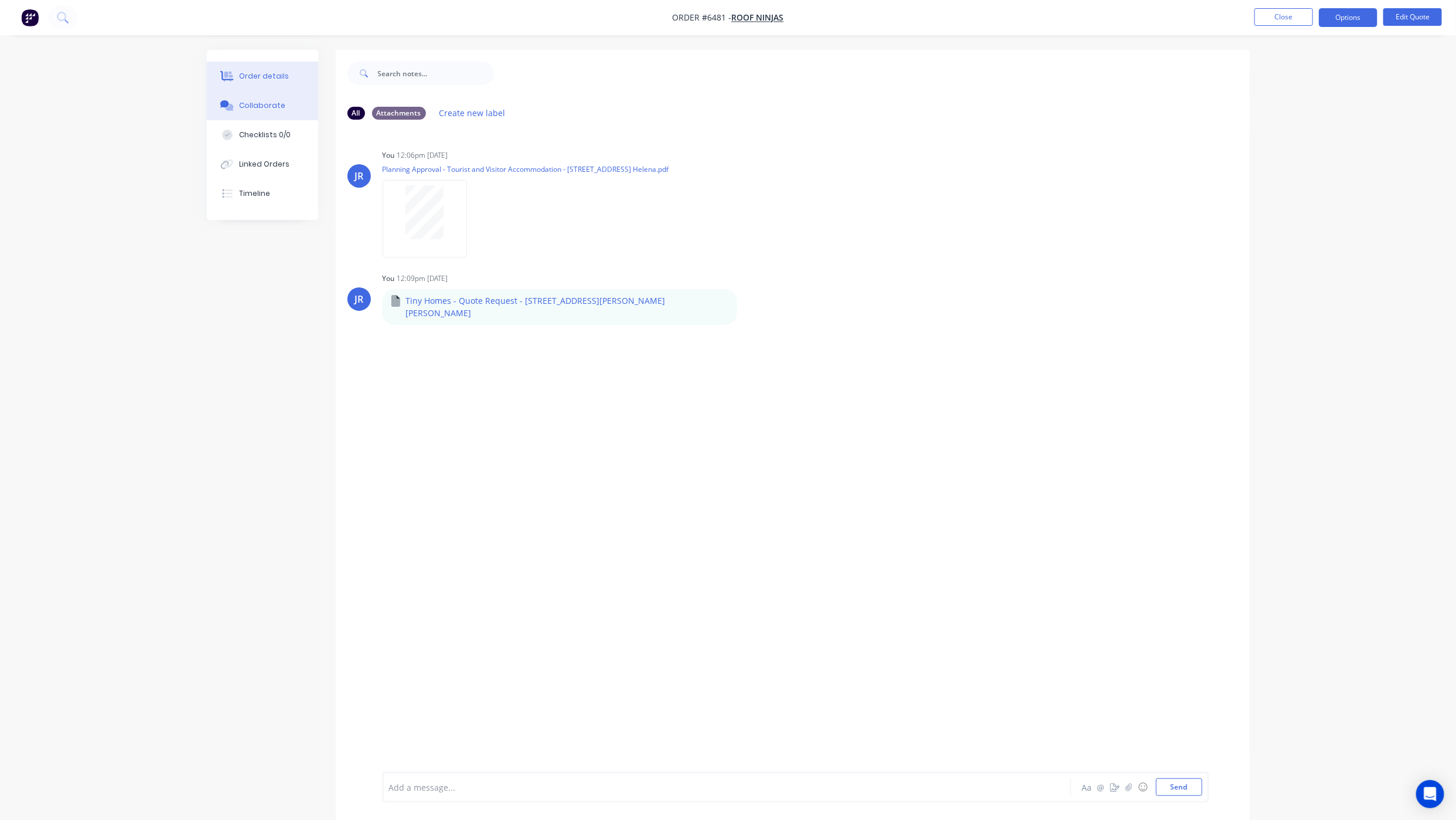
drag, startPoint x: 266, startPoint y: 80, endPoint x: 301, endPoint y: 86, distance: 35.5
click at [266, 80] on div "Order details" at bounding box center [264, 76] width 50 height 11
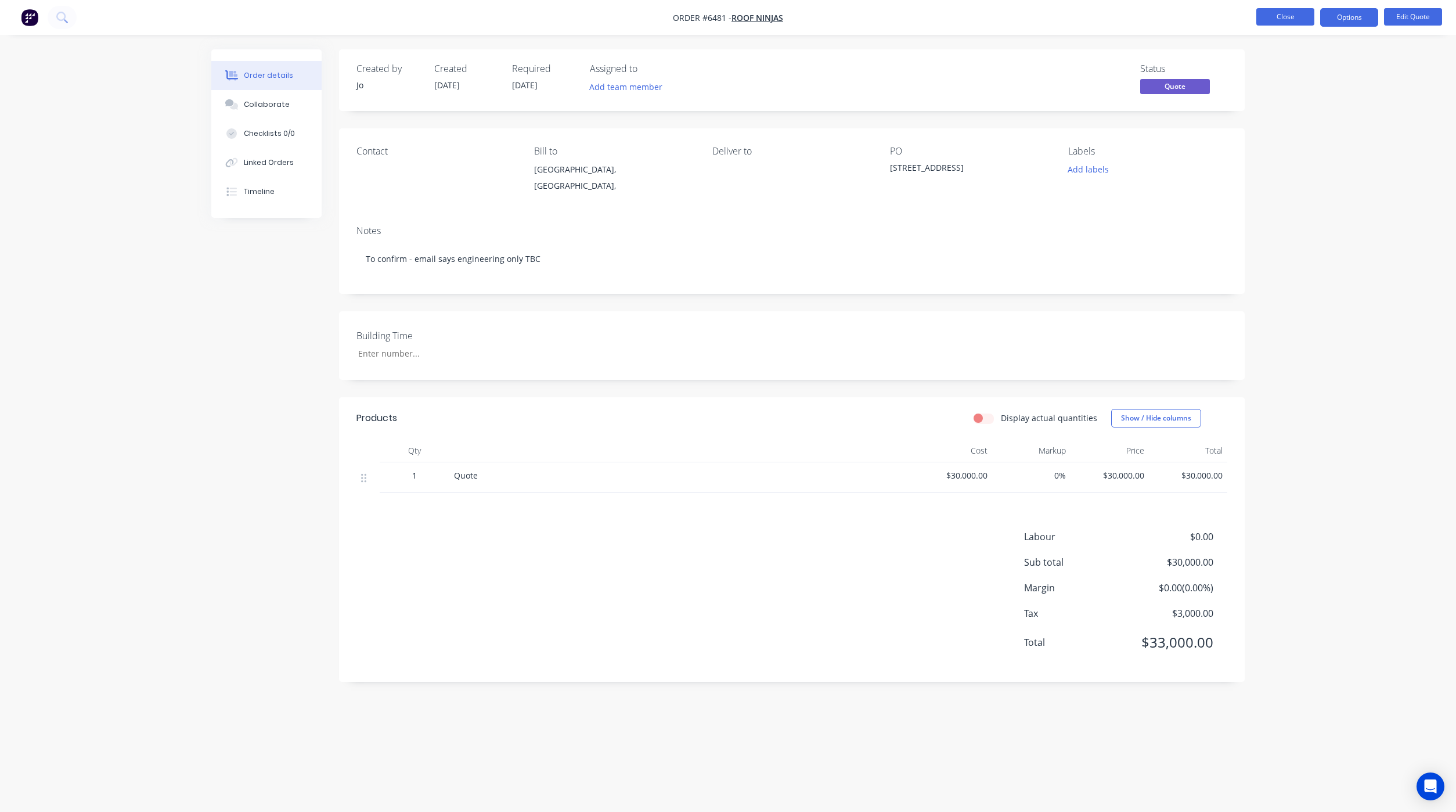
click at [1286, 11] on button "Close" at bounding box center [1285, 17] width 58 height 17
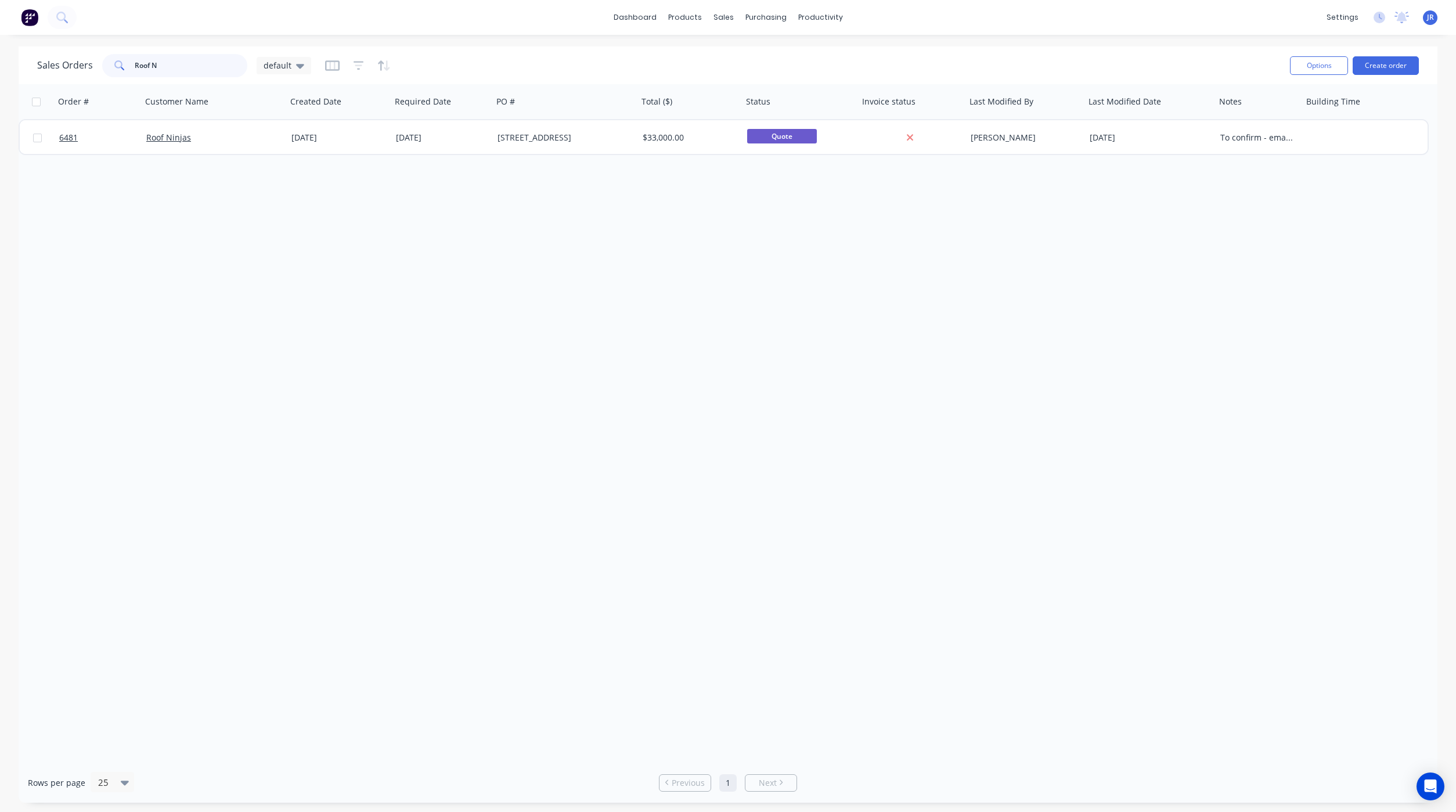
drag, startPoint x: 187, startPoint y: 66, endPoint x: 10, endPoint y: 28, distance: 181.0
click at [10, 28] on div "dashboard products sales purchasing productivity dashboard products Product Cat…" at bounding box center [728, 406] width 1456 height 812
type input "balcatta"
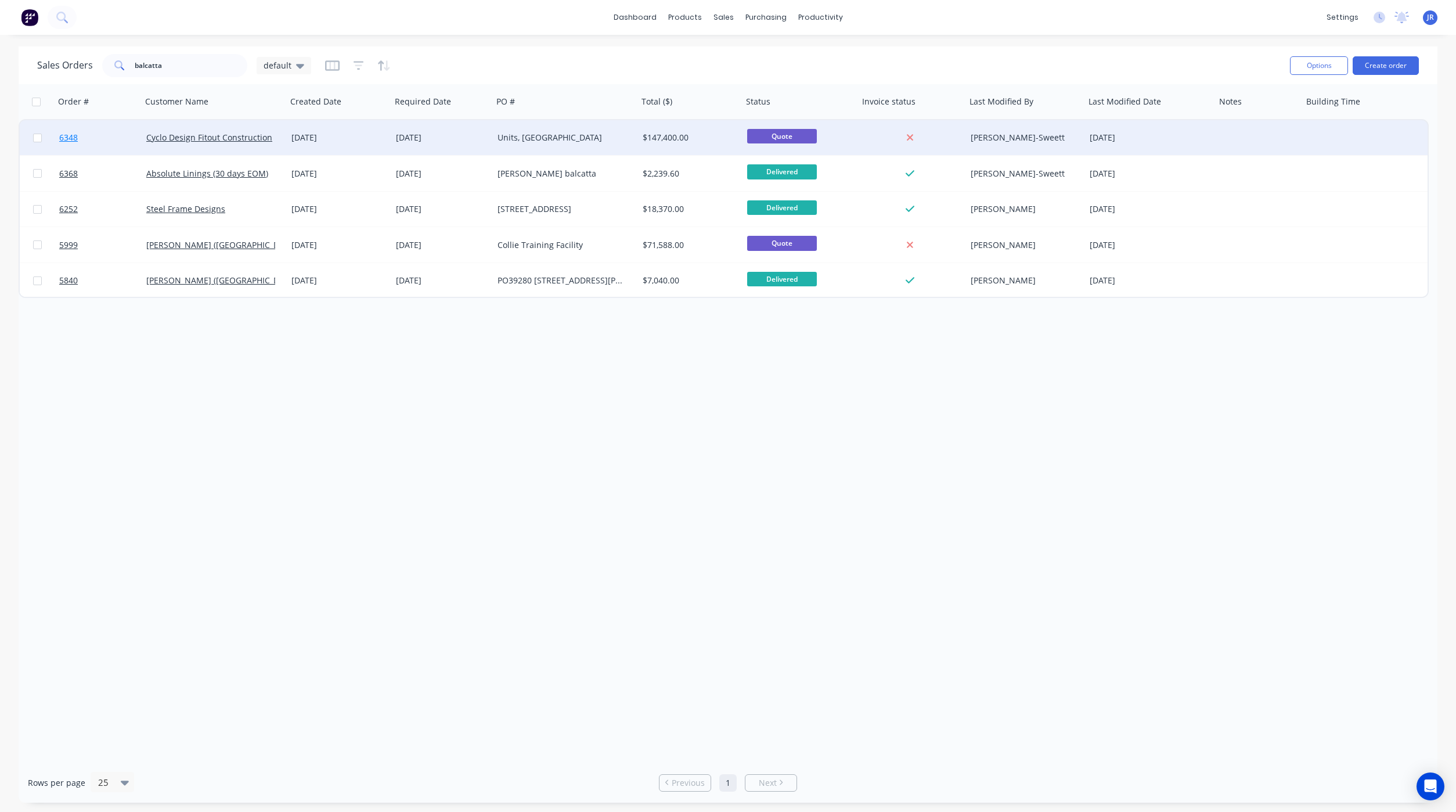
click at [73, 137] on span "6348" at bounding box center [68, 138] width 19 height 11
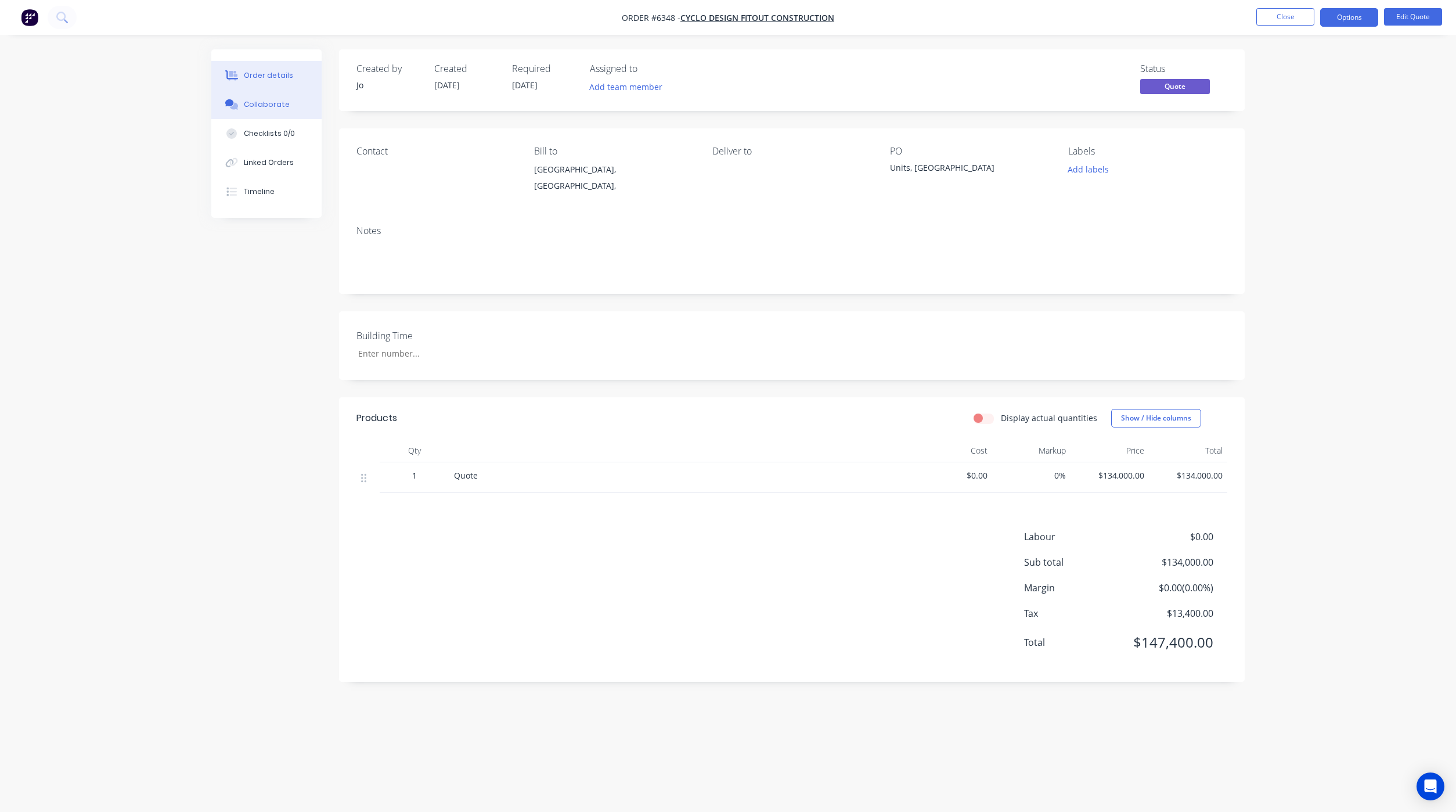
click at [246, 108] on div "Collaborate" at bounding box center [267, 104] width 46 height 10
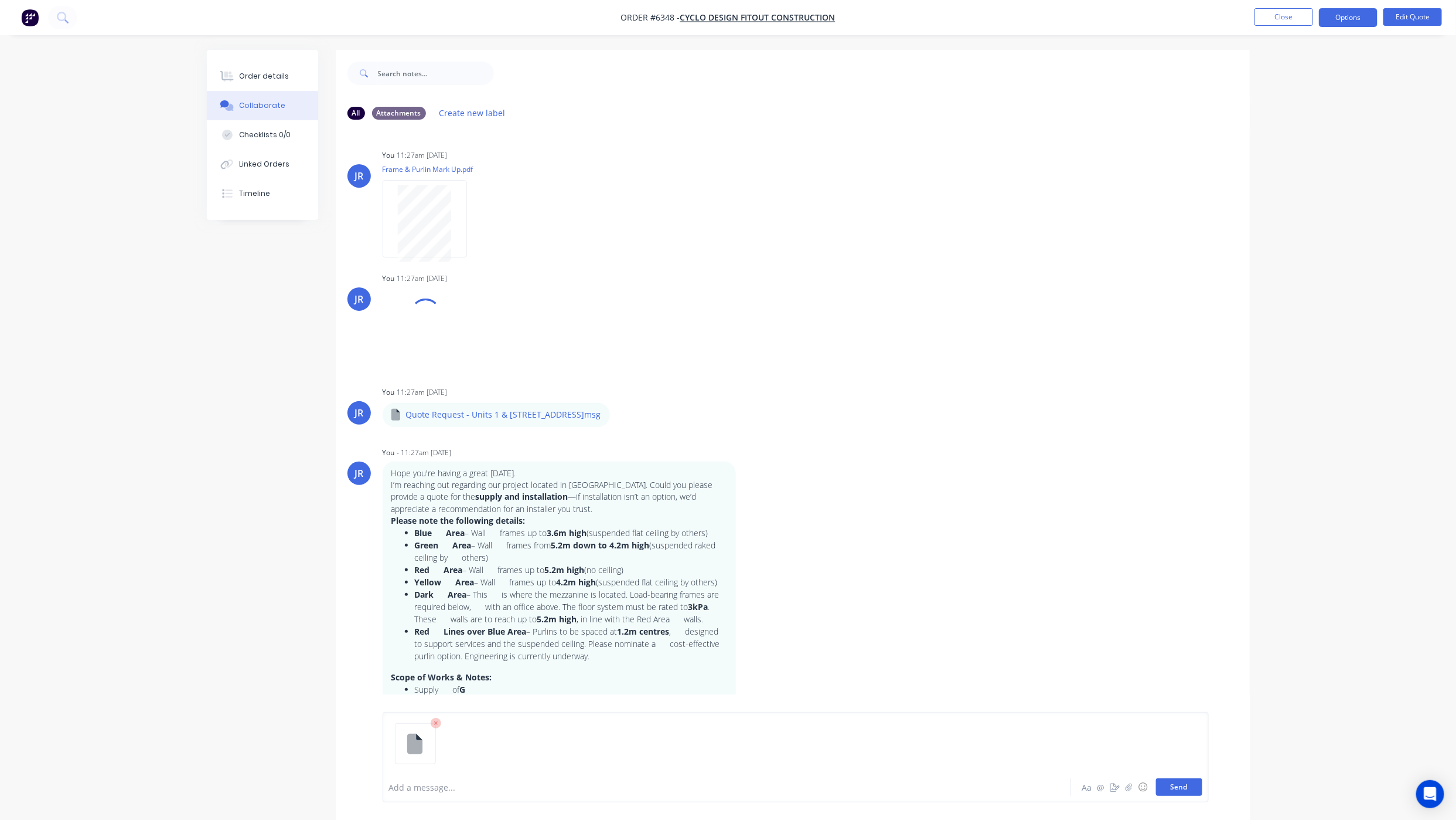
click at [1167, 782] on button "Send" at bounding box center [1179, 786] width 46 height 17
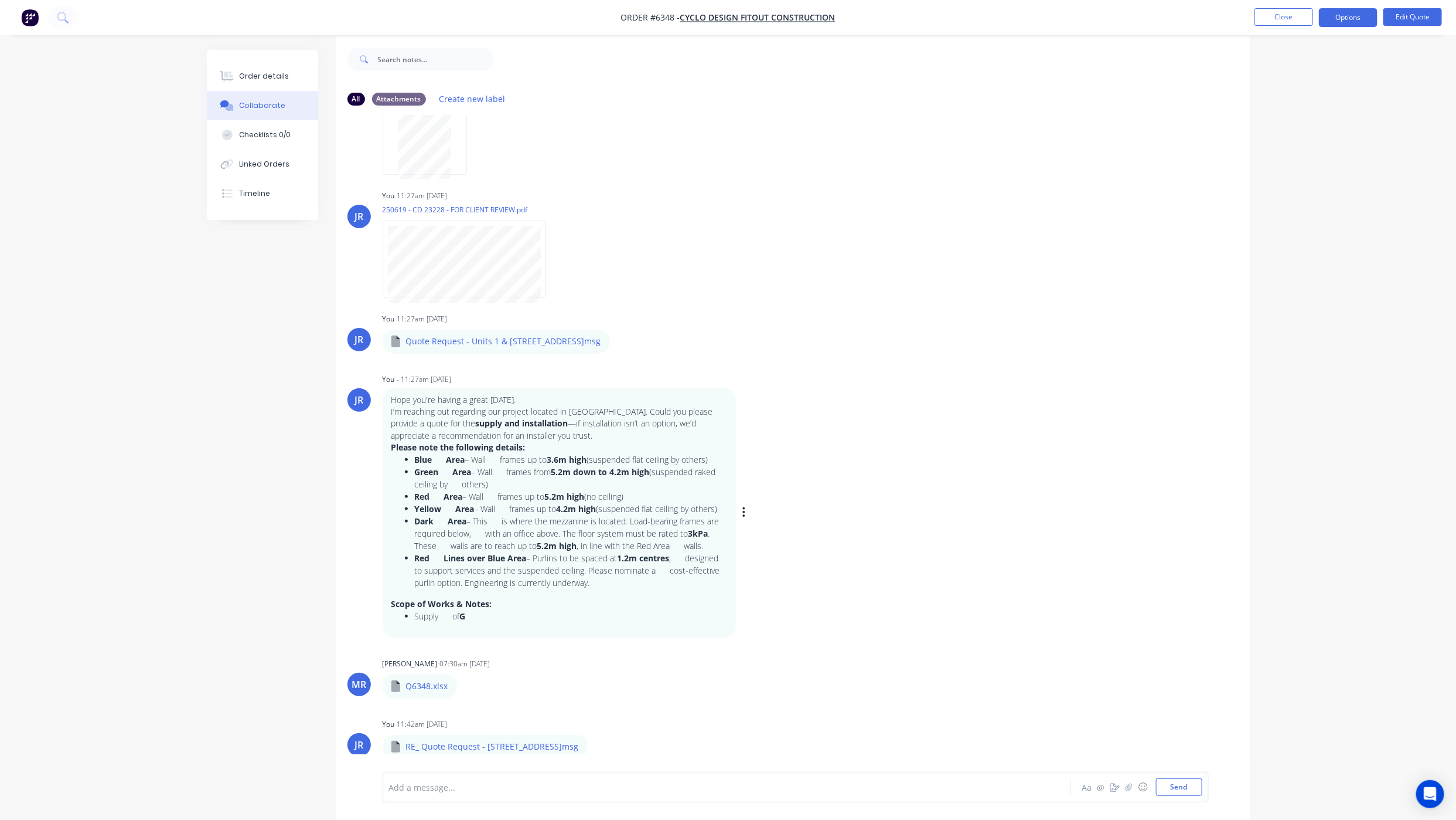
scroll to position [18, 0]
click at [264, 63] on button "Order details" at bounding box center [263, 76] width 111 height 30
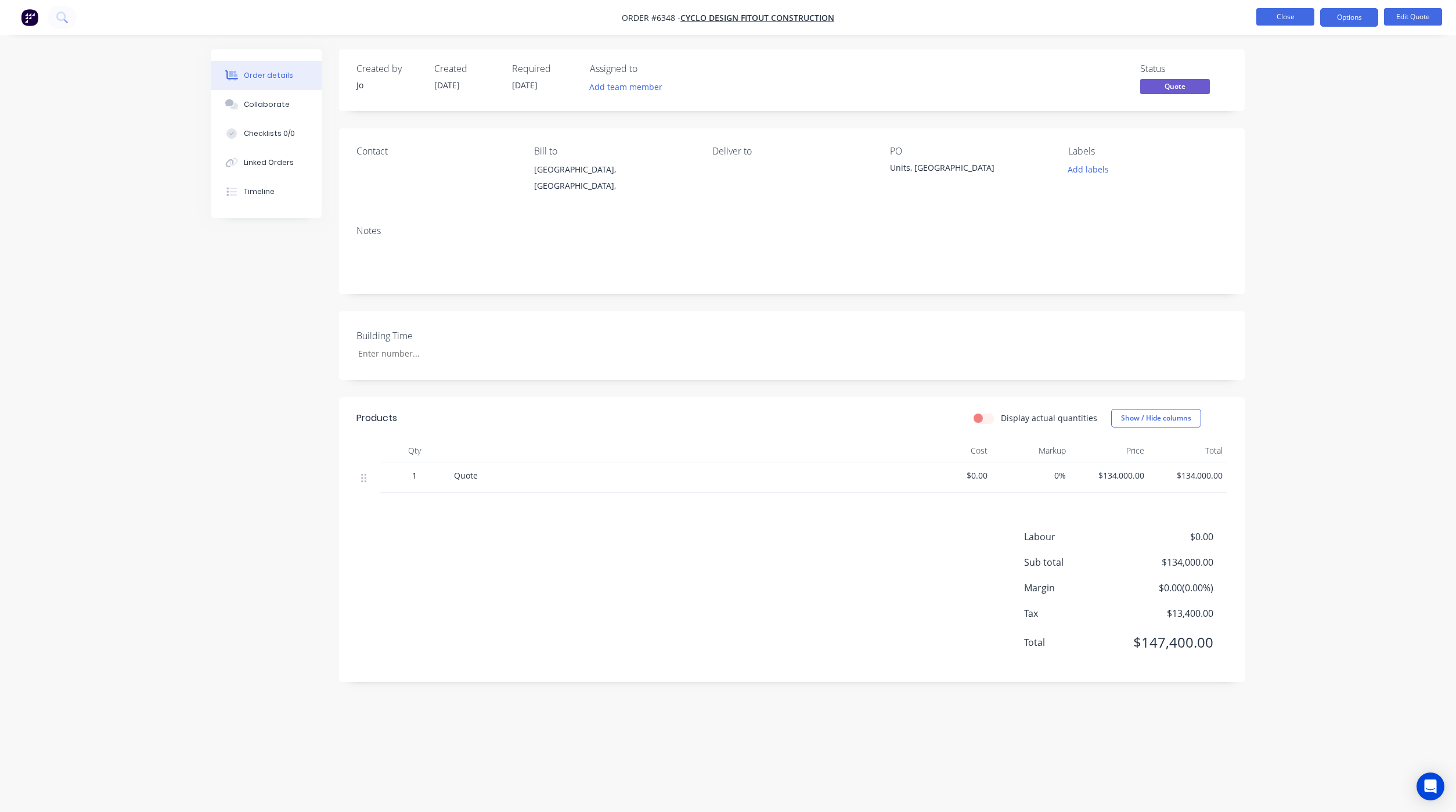
drag, startPoint x: 1302, startPoint y: 12, endPoint x: 1298, endPoint y: 18, distance: 7.2
click at [1298, 18] on button "Close" at bounding box center [1285, 17] width 58 height 17
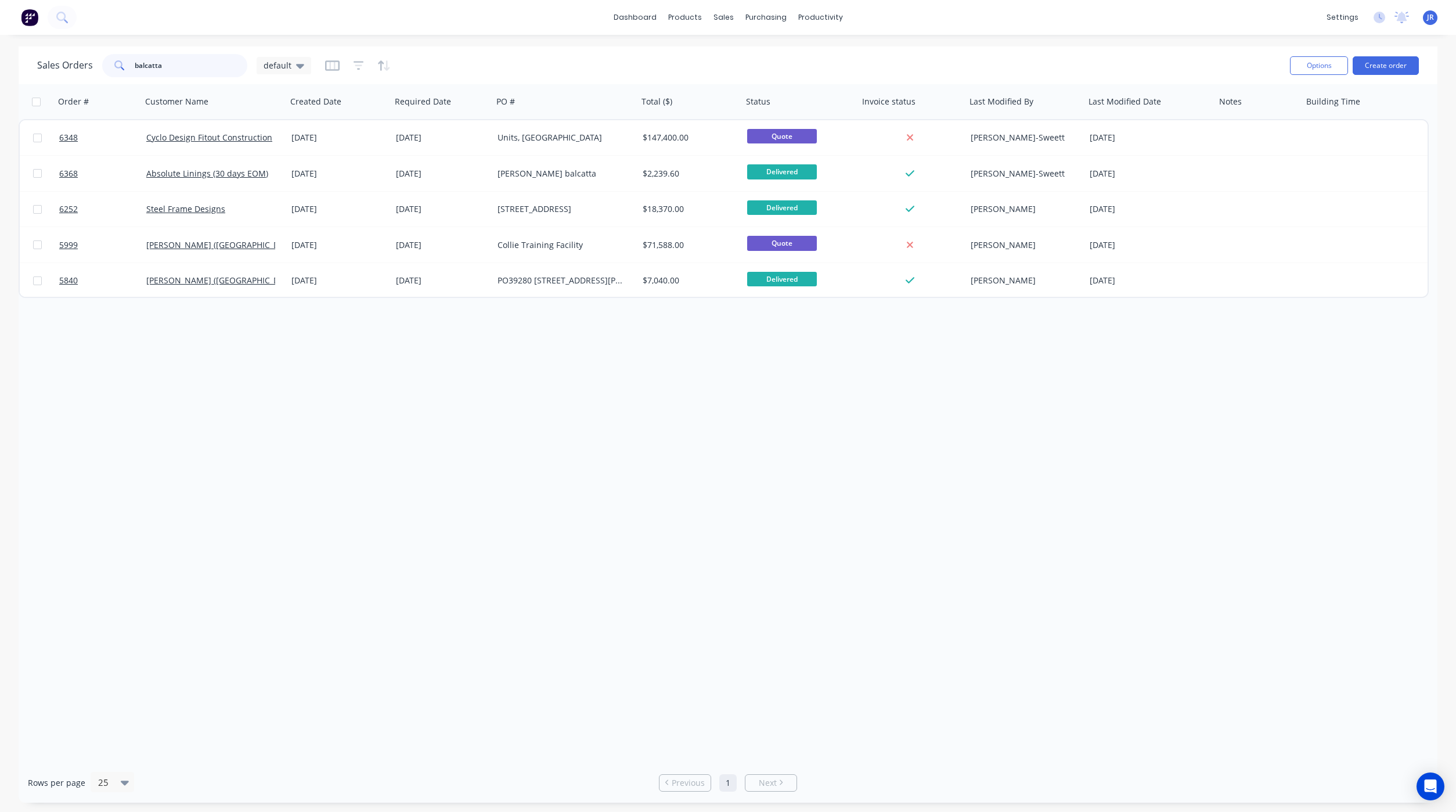
drag, startPoint x: 202, startPoint y: 74, endPoint x: 16, endPoint y: 59, distance: 186.6
click at [17, 59] on div "Sales Orders balcatta default Options Create order Order # Customer Name Create…" at bounding box center [728, 425] width 1456 height 756
type input "Jabiru"
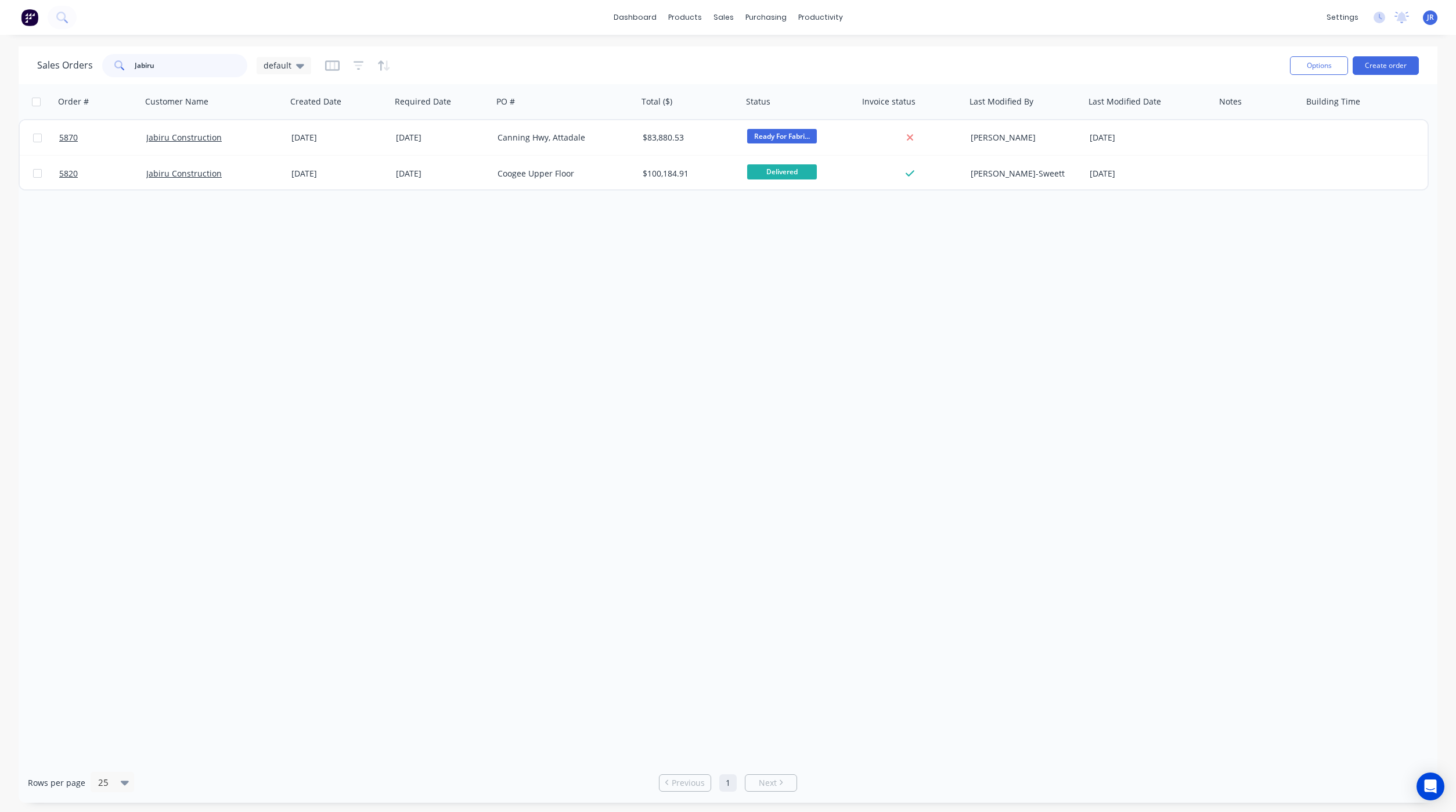
drag, startPoint x: 200, startPoint y: 68, endPoint x: -139, endPoint y: 68, distance: 339.0
click at [0, 68] on html "dashboard products sales purchasing productivity dashboard products Product Cat…" at bounding box center [728, 406] width 1456 height 812
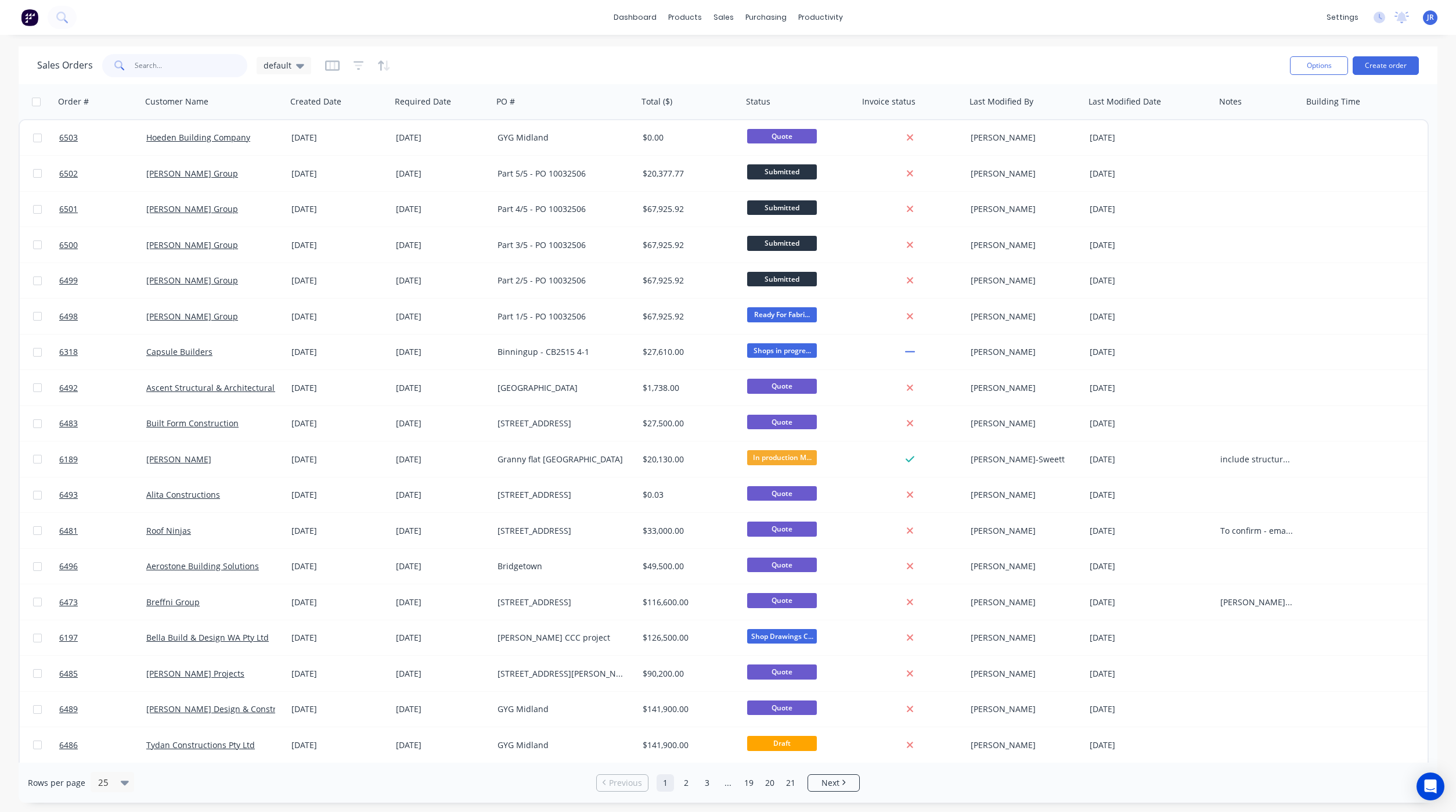
click at [208, 66] on input "text" at bounding box center [191, 66] width 113 height 23
click at [211, 68] on input "text" at bounding box center [191, 66] width 113 height 23
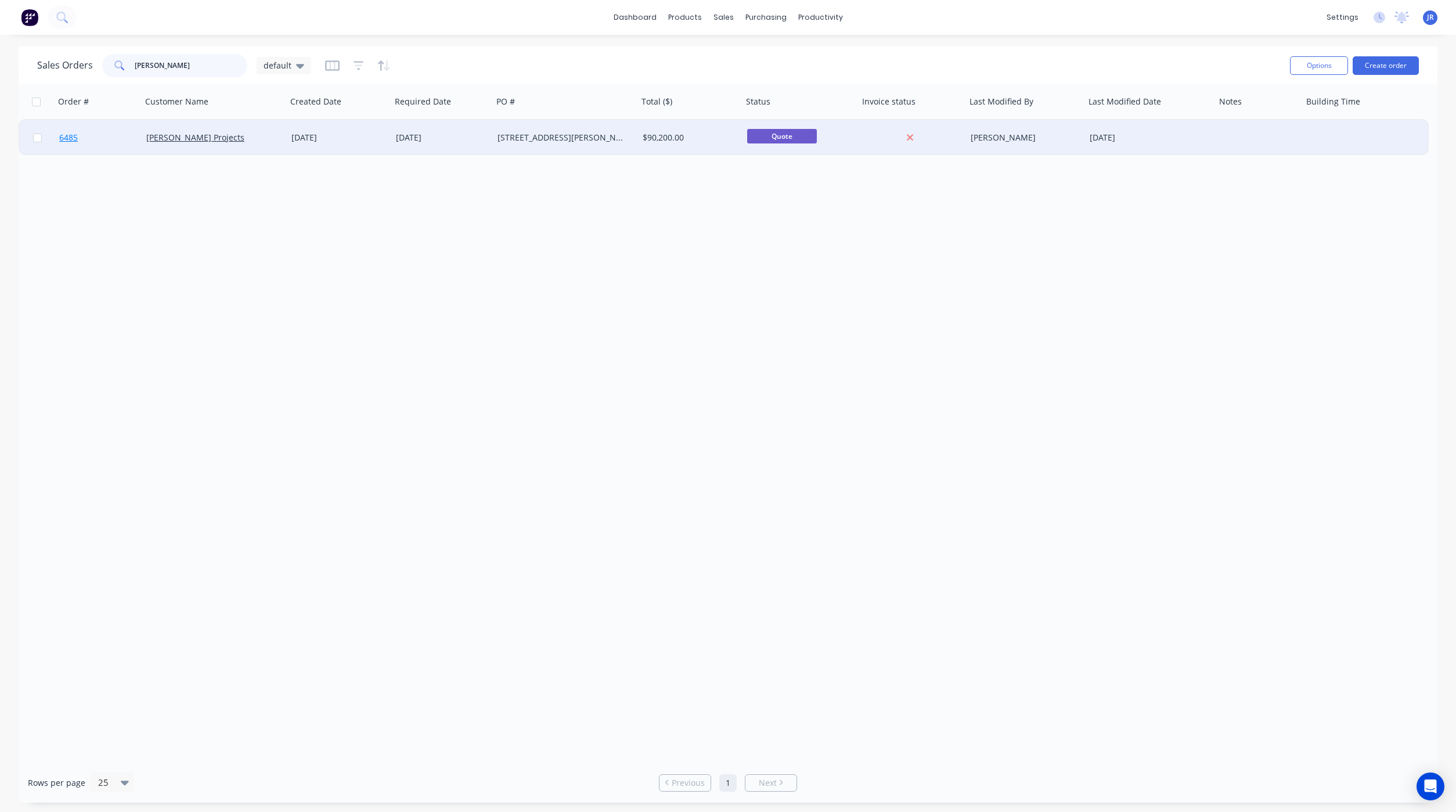
type input "leon"
click at [74, 143] on link "6485" at bounding box center [103, 138] width 87 height 35
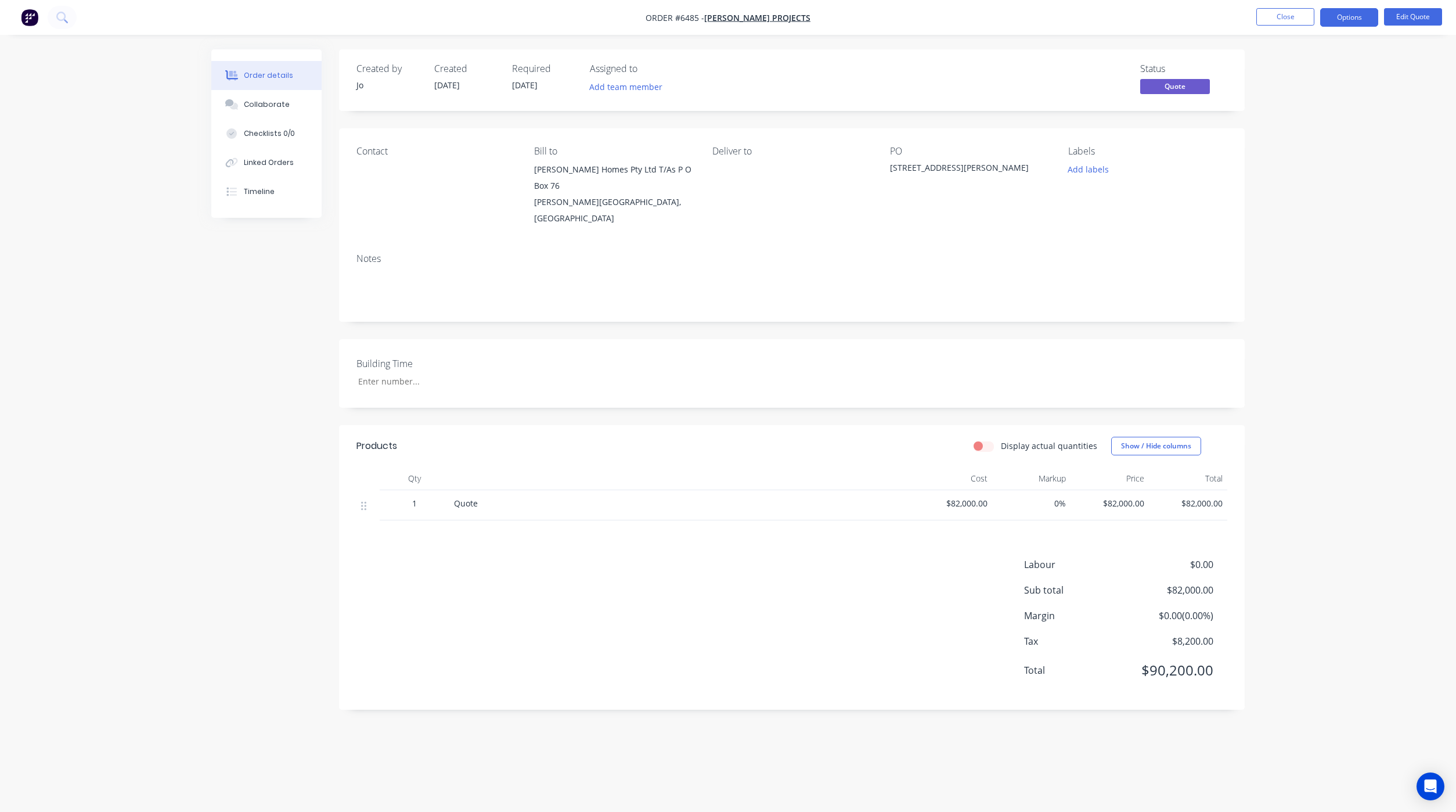
click at [275, 595] on div "Created by Jo Created 27/08/25 Required 27/08/25 Assigned to Add team member St…" at bounding box center [728, 388] width 1033 height 678
click at [1272, 18] on button "Close" at bounding box center [1285, 17] width 58 height 17
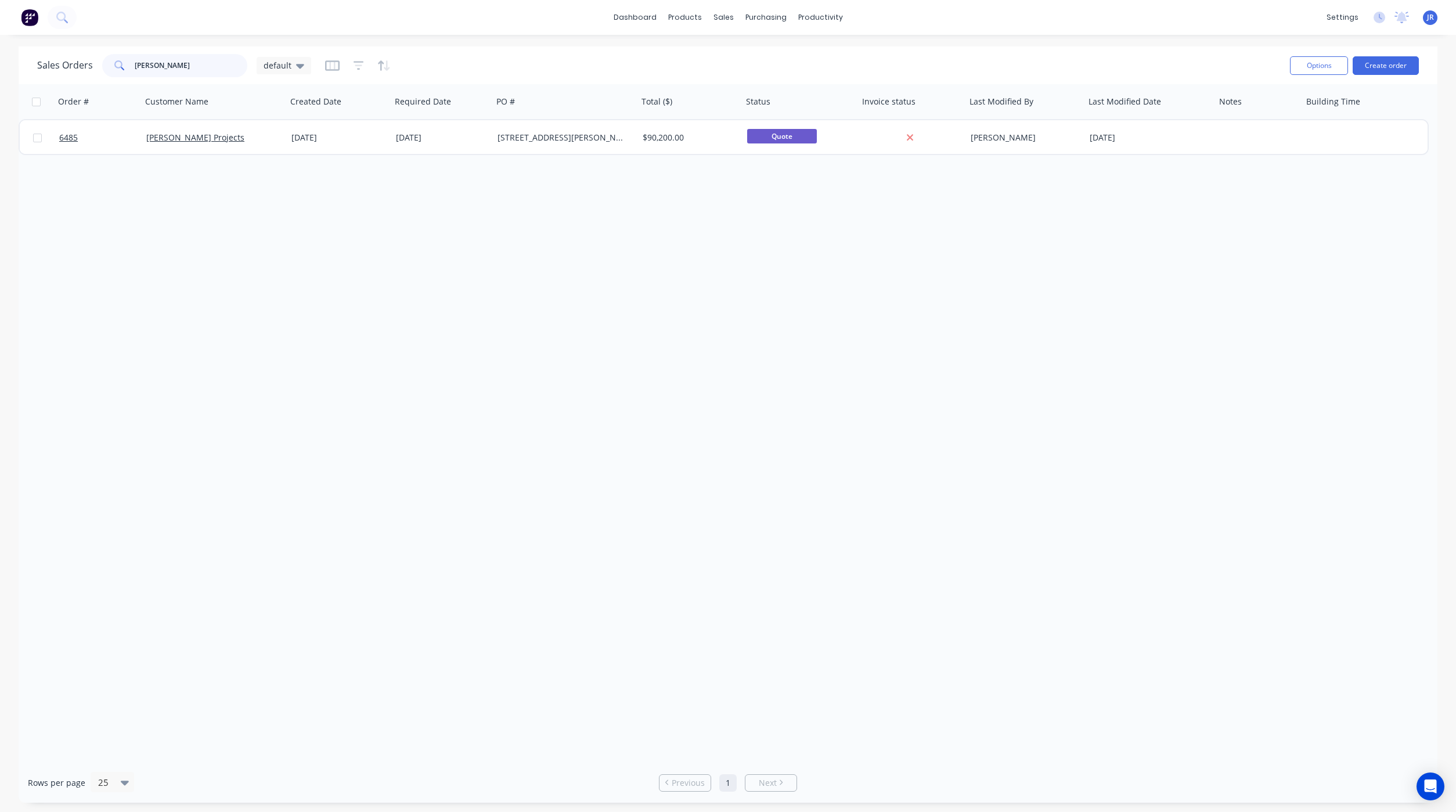
drag, startPoint x: 183, startPoint y: 68, endPoint x: -13, endPoint y: 71, distance: 196.0
click at [0, 71] on html "dashboard products sales purchasing productivity dashboard products Product Cat…" at bounding box center [728, 406] width 1456 height 812
type input "bella"
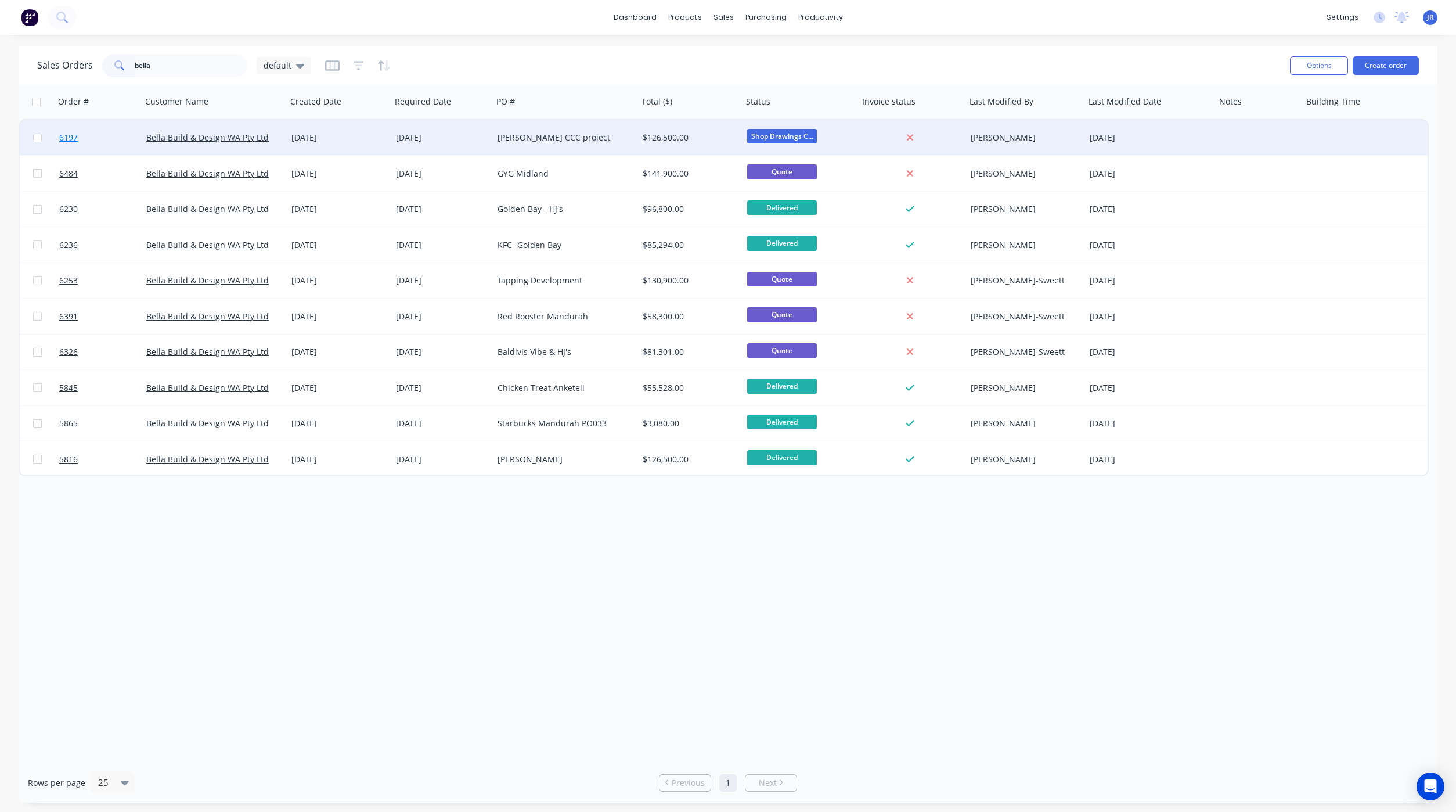
click at [59, 136] on span "6197" at bounding box center [68, 138] width 19 height 11
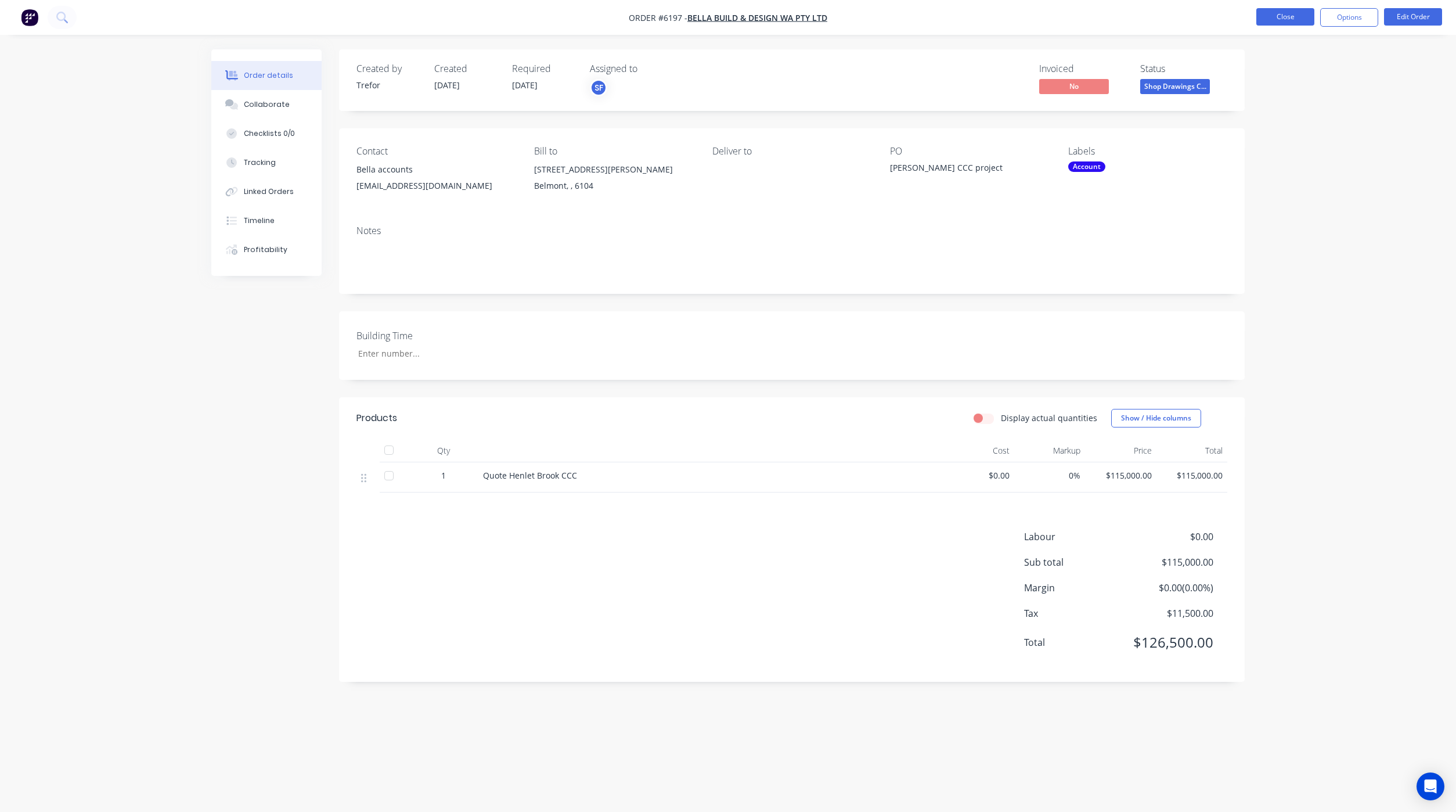
click at [1274, 16] on button "Close" at bounding box center [1285, 17] width 58 height 17
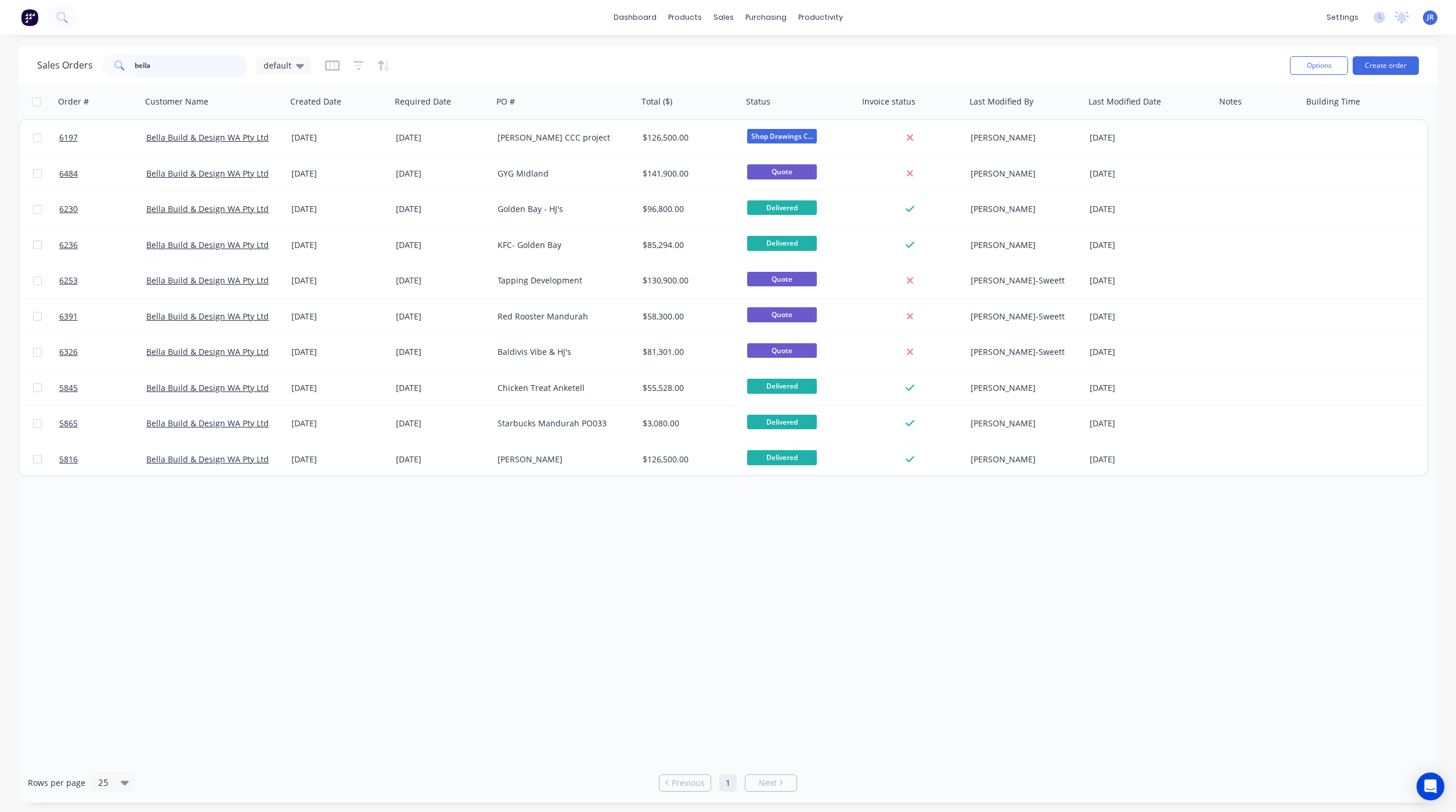
drag, startPoint x: 162, startPoint y: 65, endPoint x: -22, endPoint y: 74, distance: 184.2
click at [0, 74] on html "dashboard products sales purchasing productivity dashboard products Product Cat…" at bounding box center [728, 406] width 1456 height 812
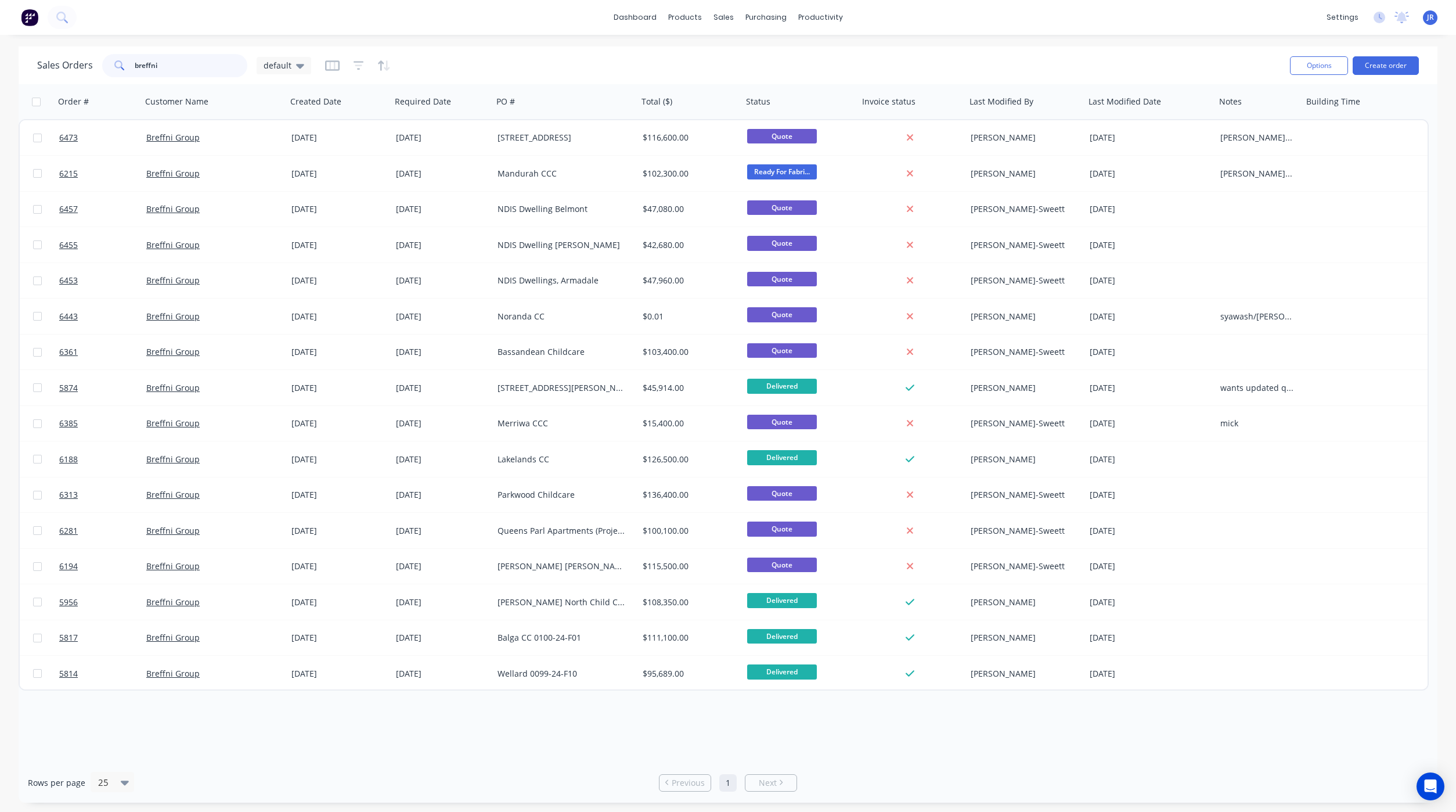
drag, startPoint x: 183, startPoint y: 60, endPoint x: -29, endPoint y: 81, distance: 213.0
click at [0, 81] on html "dashboard products sales purchasing productivity dashboard products Product Cat…" at bounding box center [728, 406] width 1456 height 812
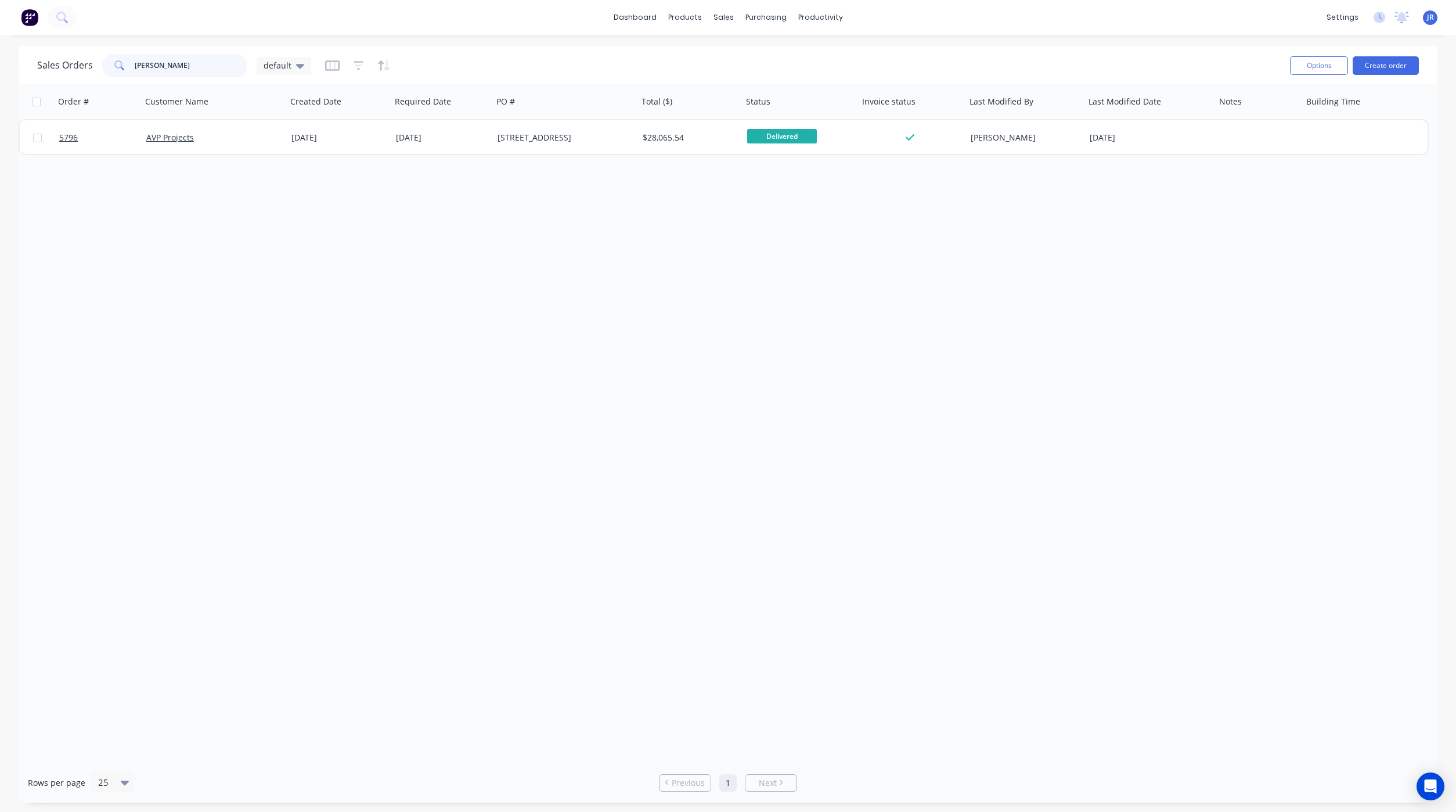
drag, startPoint x: 187, startPoint y: 72, endPoint x: -7, endPoint y: 63, distance: 194.2
click at [0, 63] on html "dashboard products sales purchasing productivity dashboard products Product Cat…" at bounding box center [728, 406] width 1456 height 812
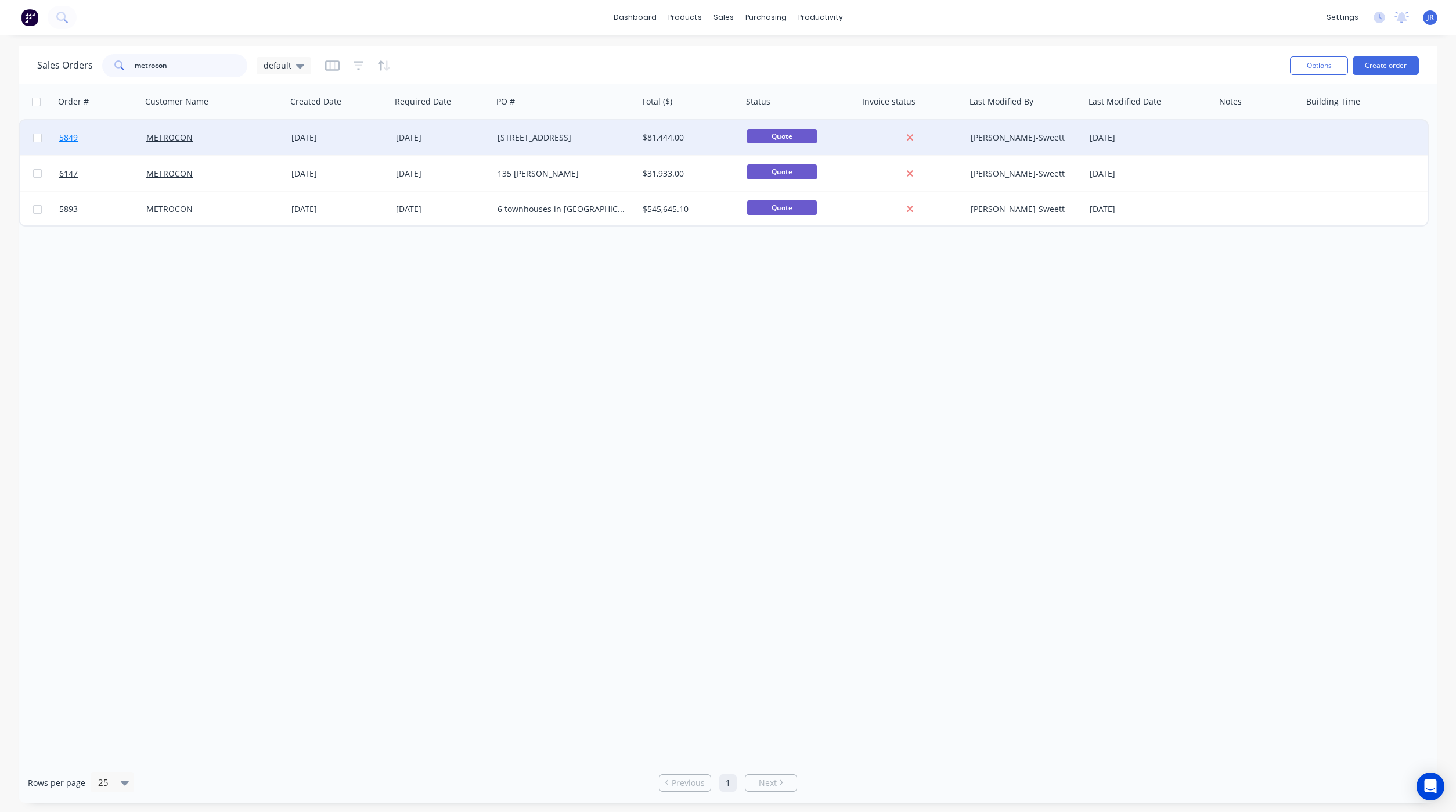
type input "metrocon"
click at [63, 140] on span "5849" at bounding box center [68, 138] width 19 height 11
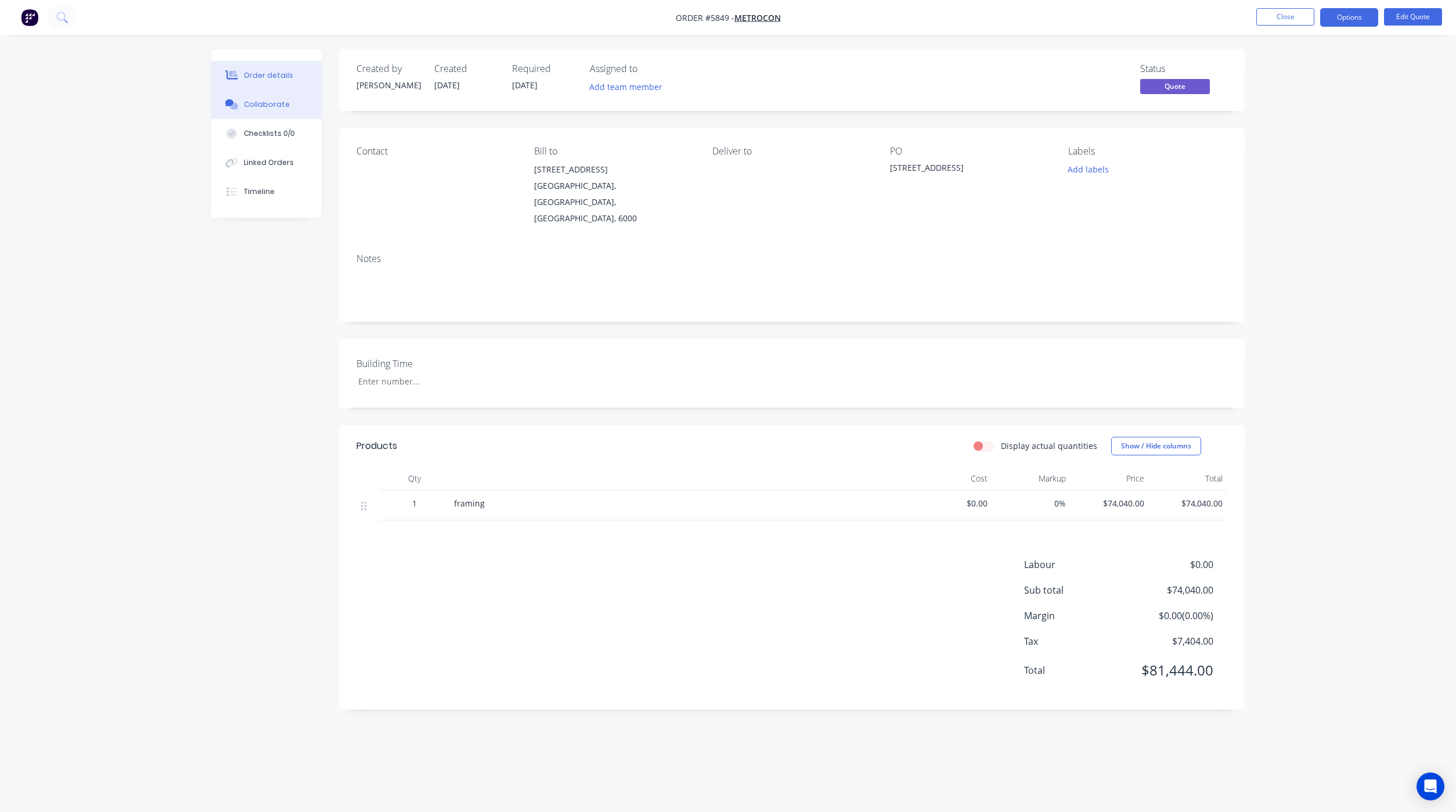
click at [290, 107] on button "Collaborate" at bounding box center [267, 104] width 110 height 29
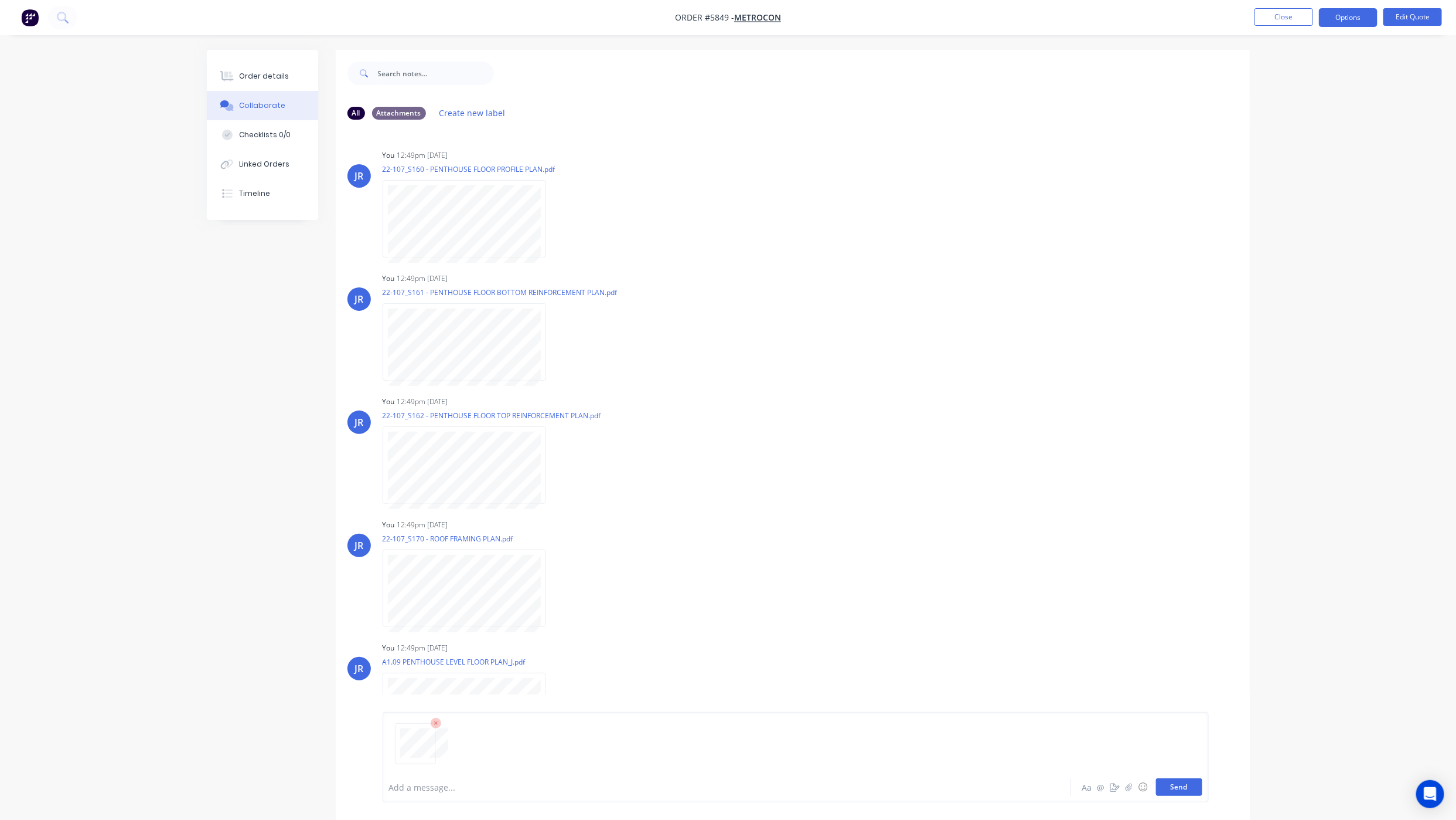
click at [1171, 778] on button "Send" at bounding box center [1179, 786] width 46 height 17
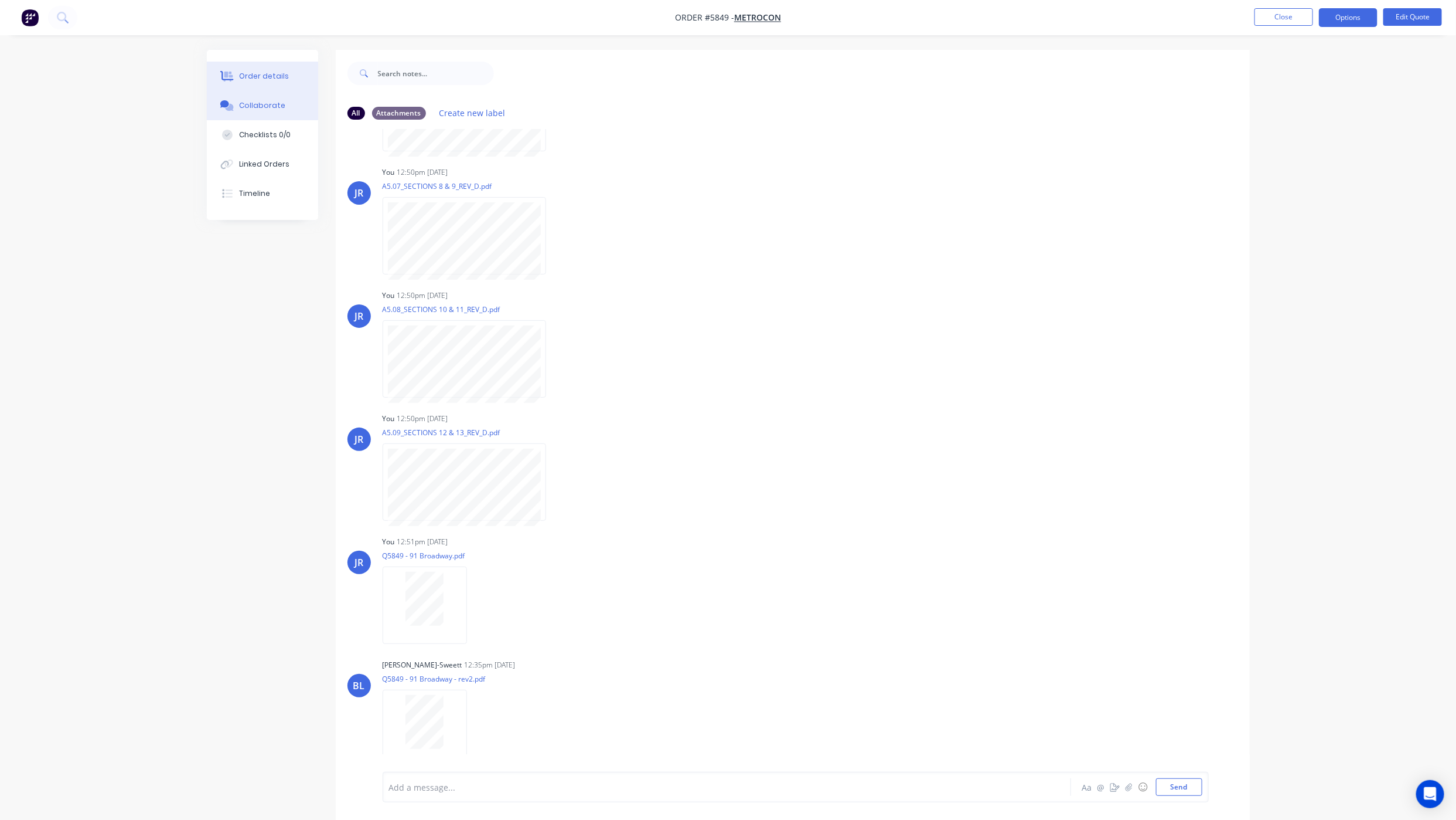
click at [274, 71] on div "Order details" at bounding box center [264, 76] width 50 height 11
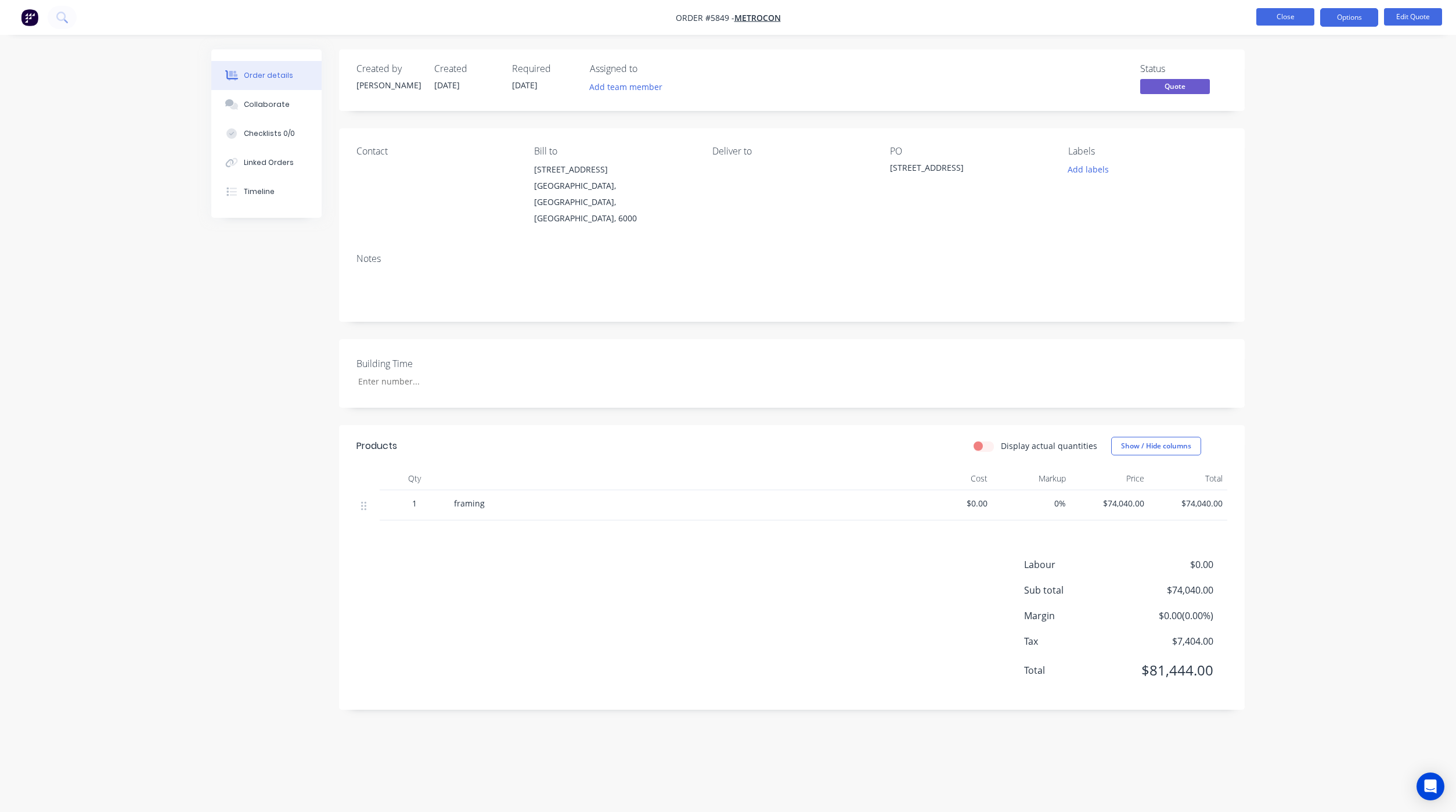
click at [1277, 9] on button "Close" at bounding box center [1285, 17] width 58 height 17
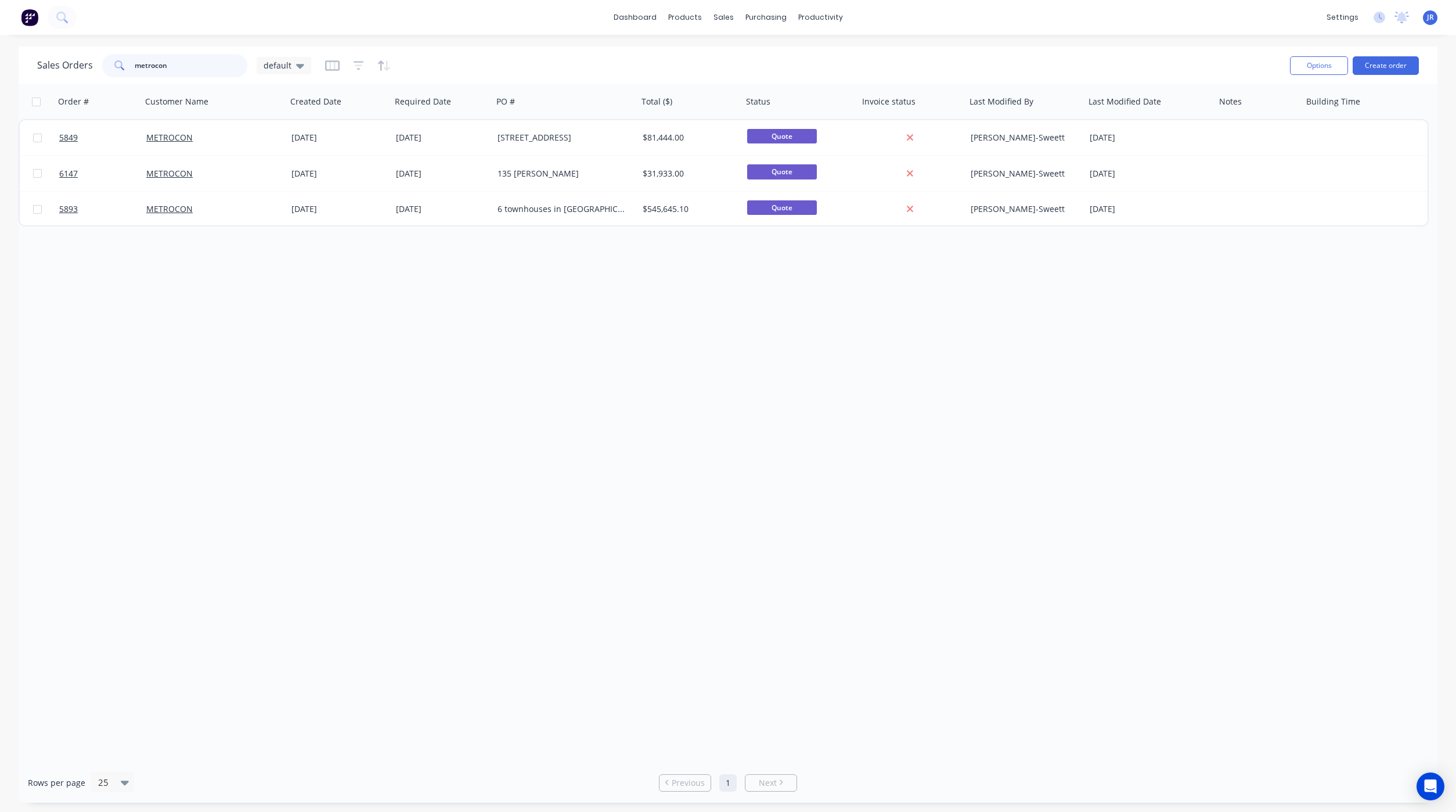
drag, startPoint x: 187, startPoint y: 63, endPoint x: -274, endPoint y: 41, distance: 461.5
click at [0, 41] on html "dashboard products sales purchasing productivity dashboard products Product Cat…" at bounding box center [728, 406] width 1456 height 812
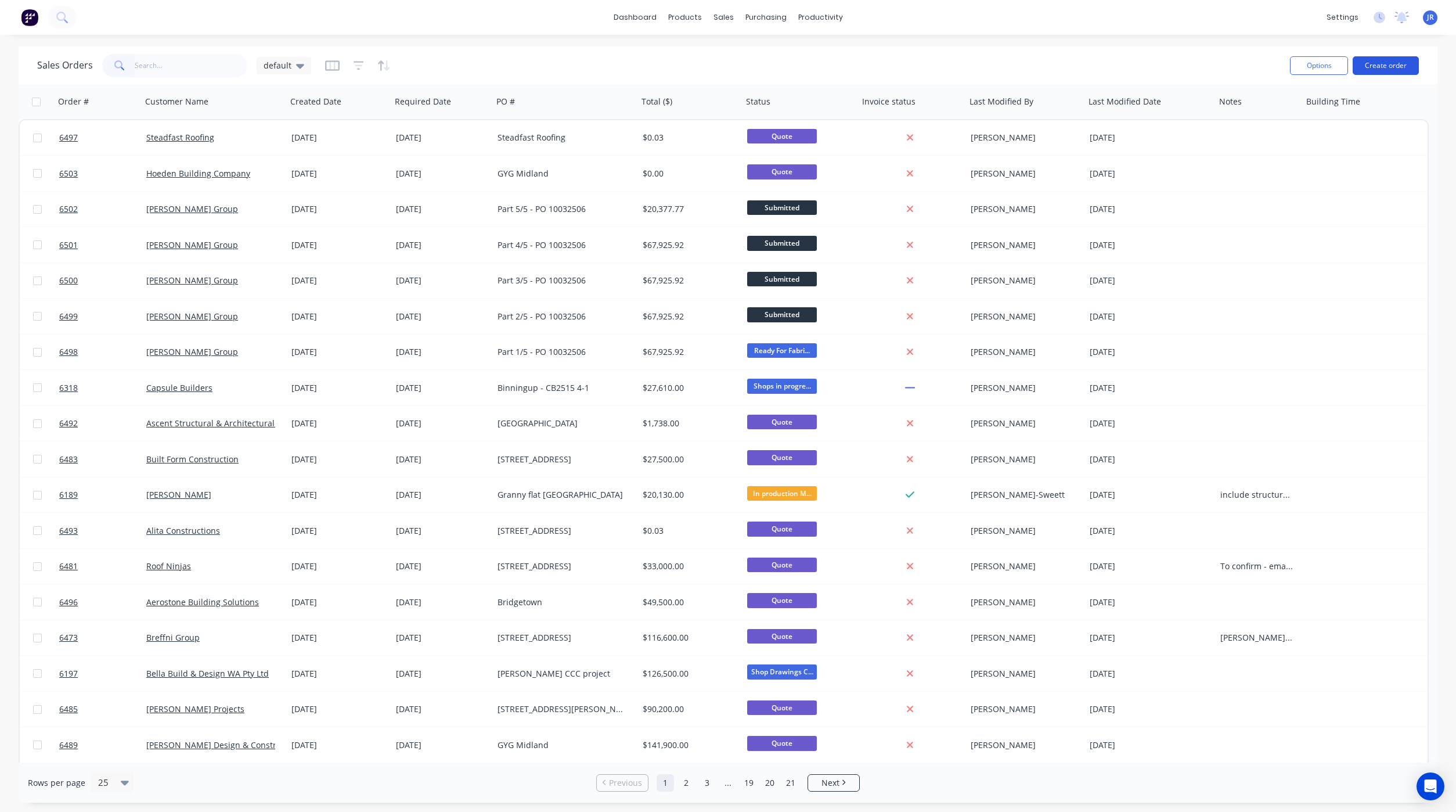
click at [1396, 69] on button "Create order" at bounding box center [1387, 66] width 66 height 19
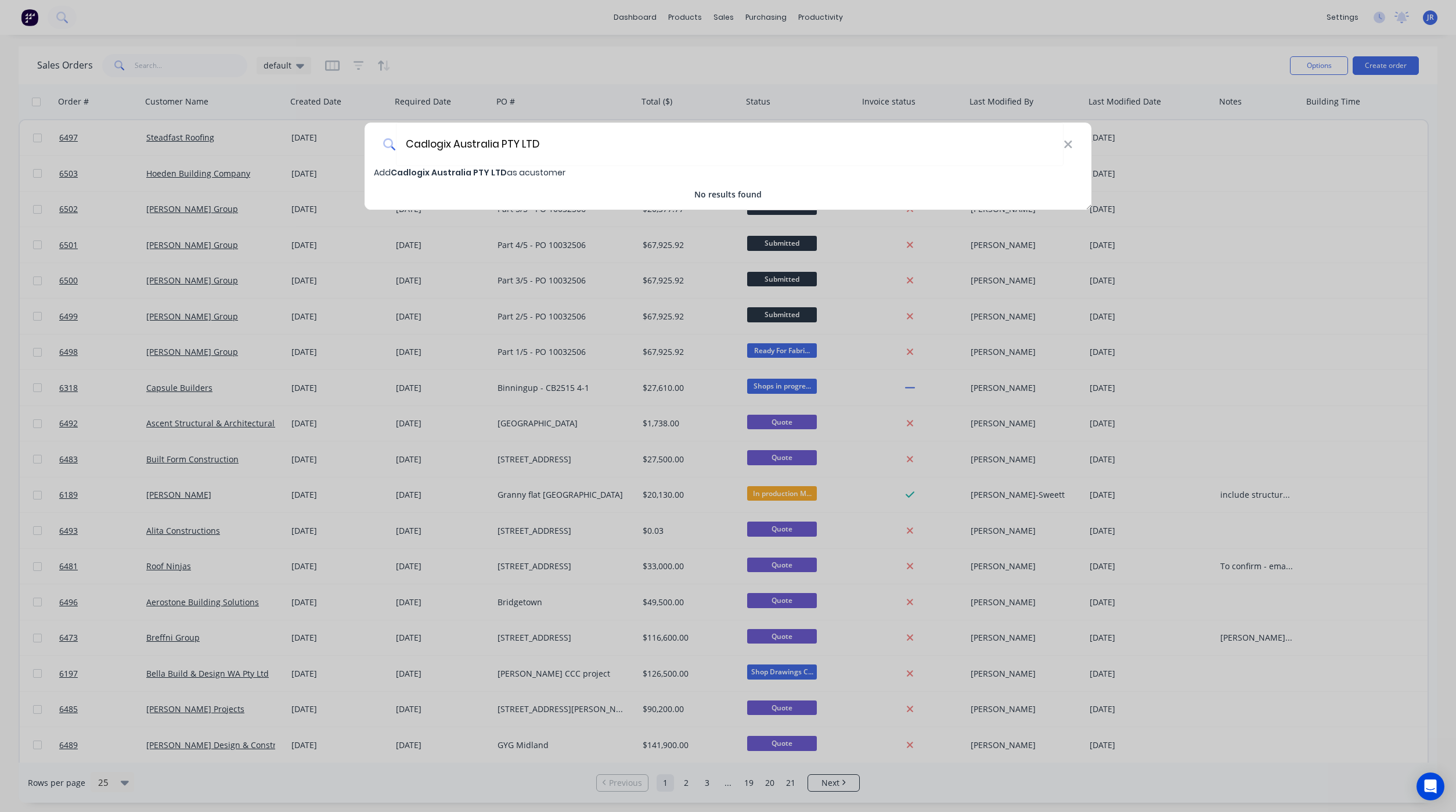
type input "Cadlogix Australia PTY LTD"
click at [463, 171] on span "Cadlogix Australia PTY LTD" at bounding box center [448, 172] width 116 height 11
select select "AU"
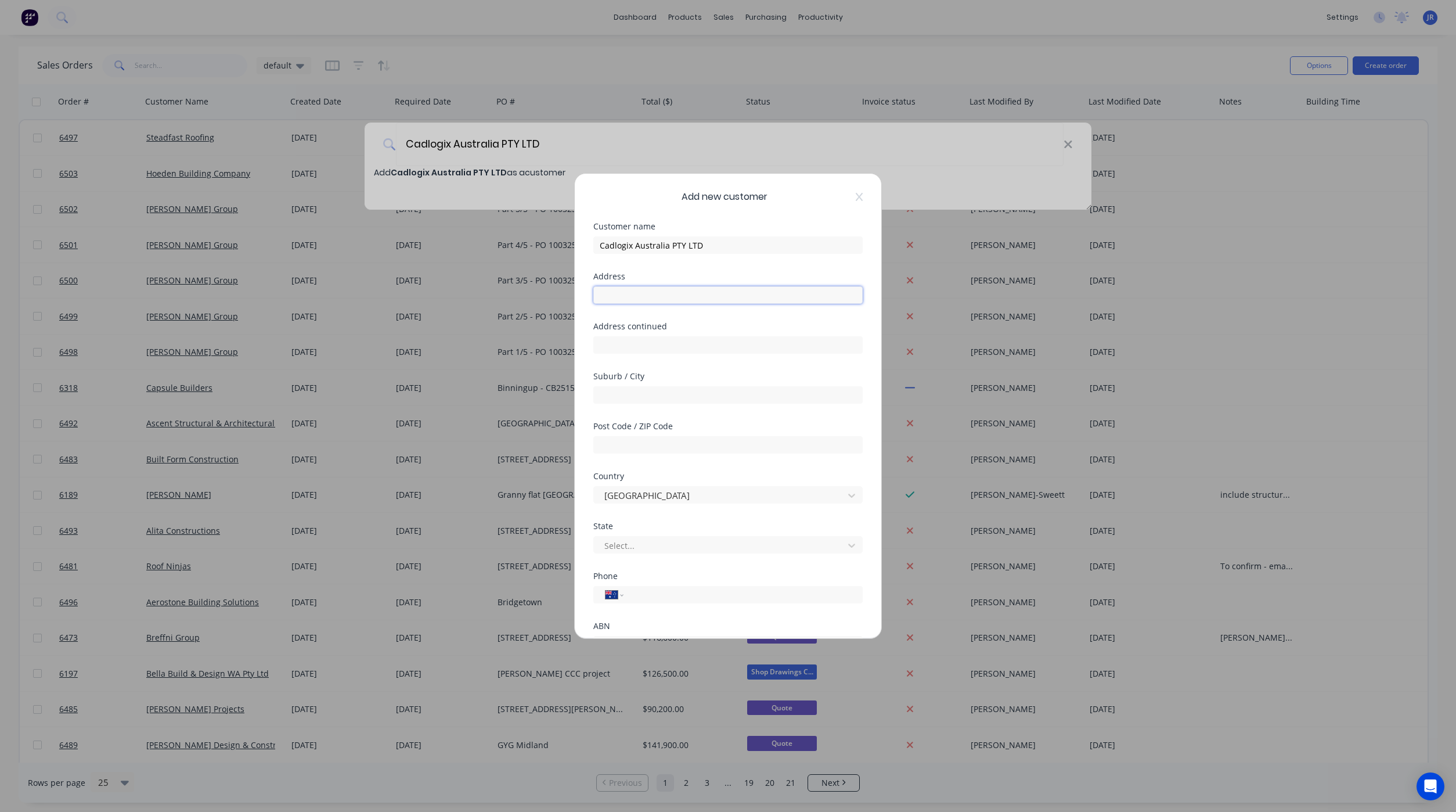
click at [639, 286] on input "text" at bounding box center [728, 294] width 270 height 17
click at [583, 532] on div "Add new customer Customer name Cadlogix Australia PTY LTD Address Address conti…" at bounding box center [728, 406] width 307 height 464
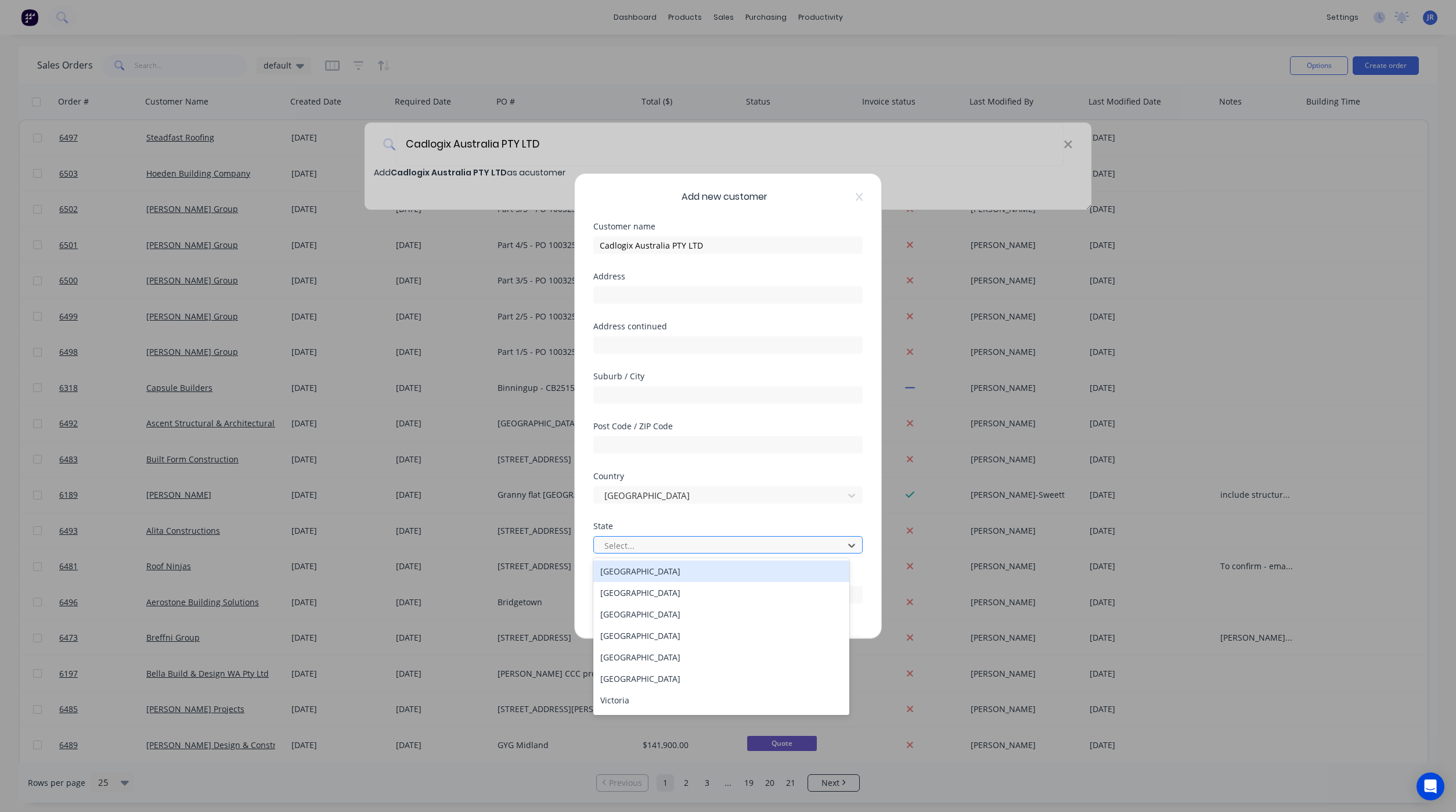
click at [664, 540] on div at bounding box center [720, 545] width 235 height 14
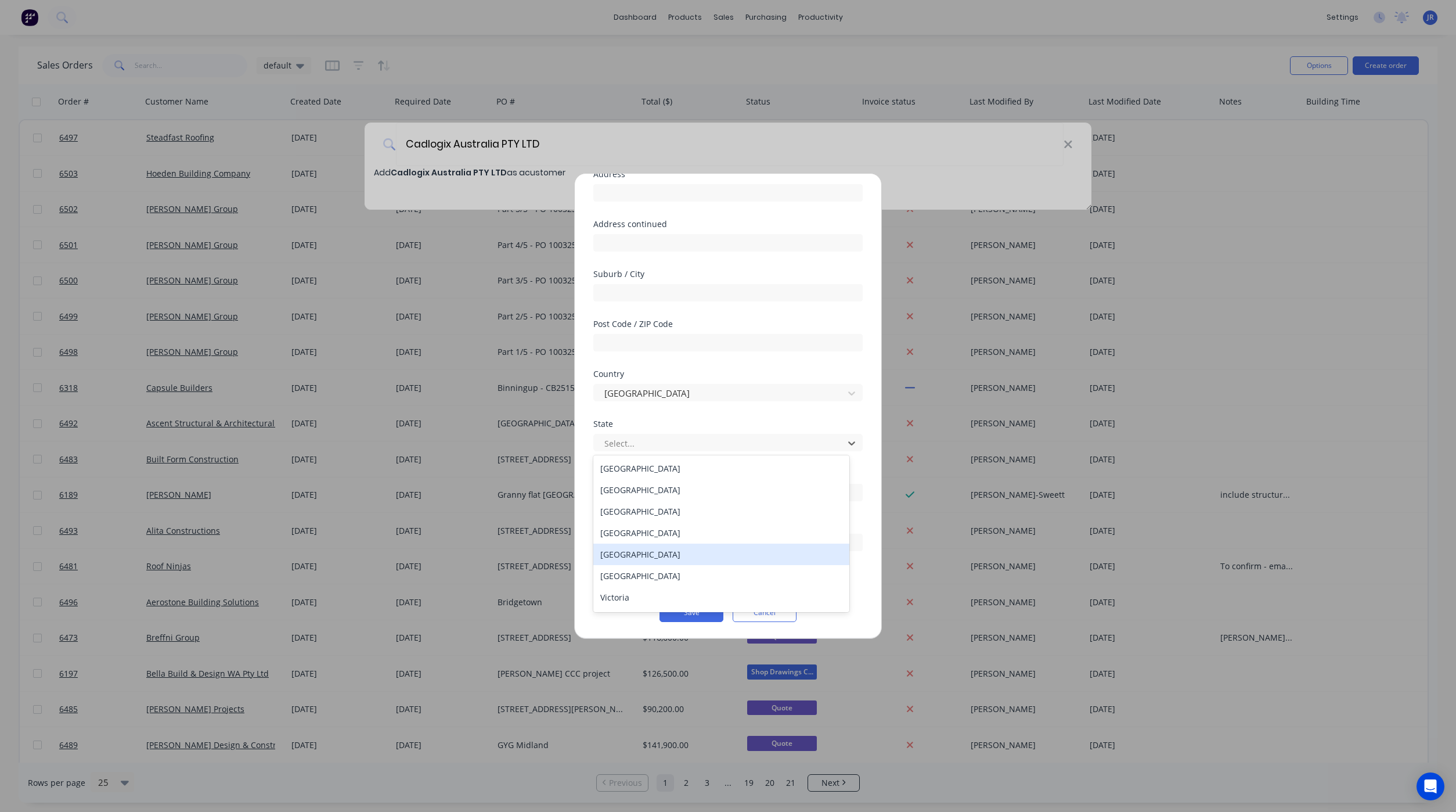
scroll to position [19, 0]
click at [640, 603] on div "Western Australia" at bounding box center [722, 599] width 256 height 22
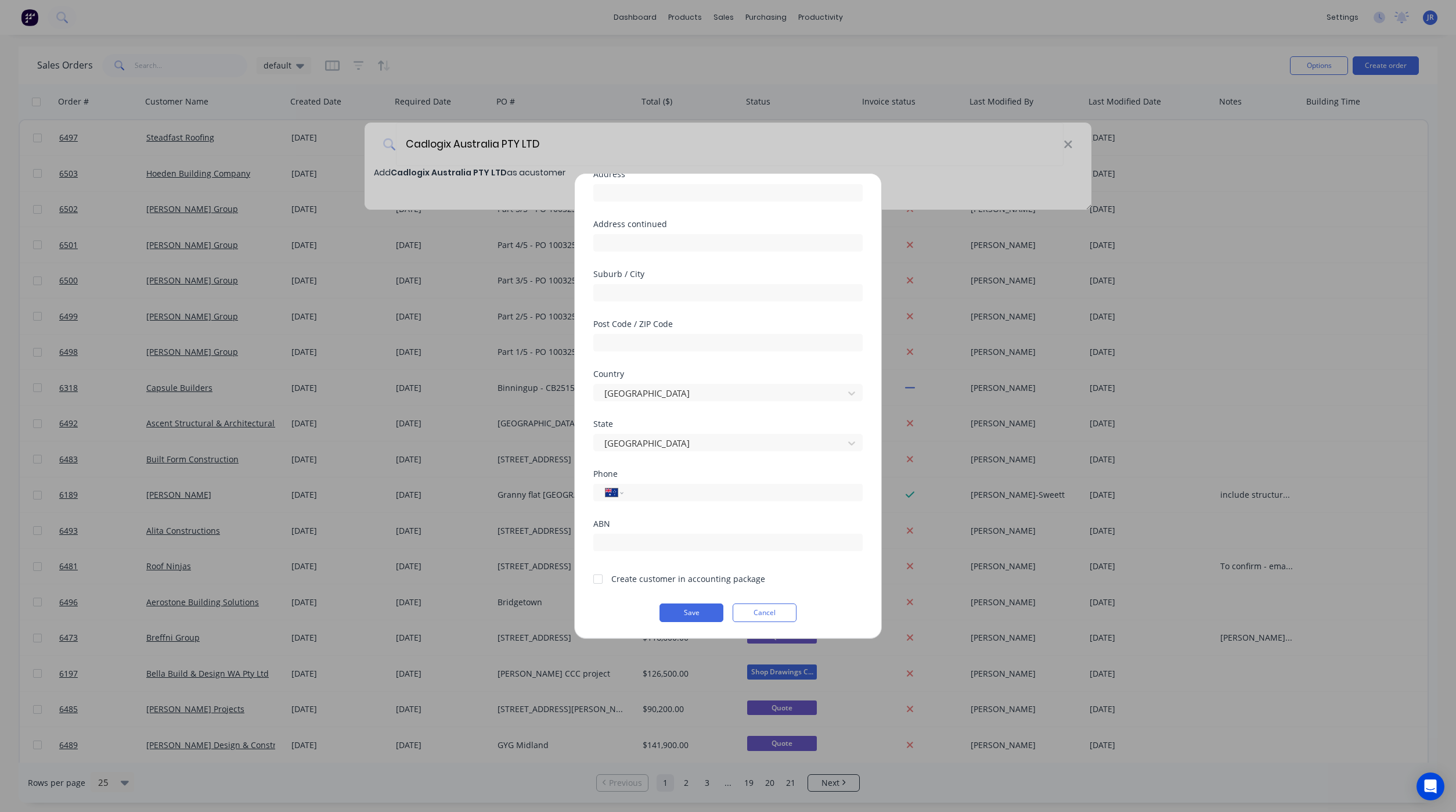
click at [588, 470] on div "Add new customer Customer name Cadlogix Australia PTY LTD Address Address conti…" at bounding box center [728, 406] width 307 height 464
click at [652, 489] on input "tel" at bounding box center [741, 493] width 219 height 13
type input "0417 835 460"
click at [591, 576] on div at bounding box center [598, 578] width 23 height 23
click at [691, 611] on button "Save" at bounding box center [691, 613] width 64 height 19
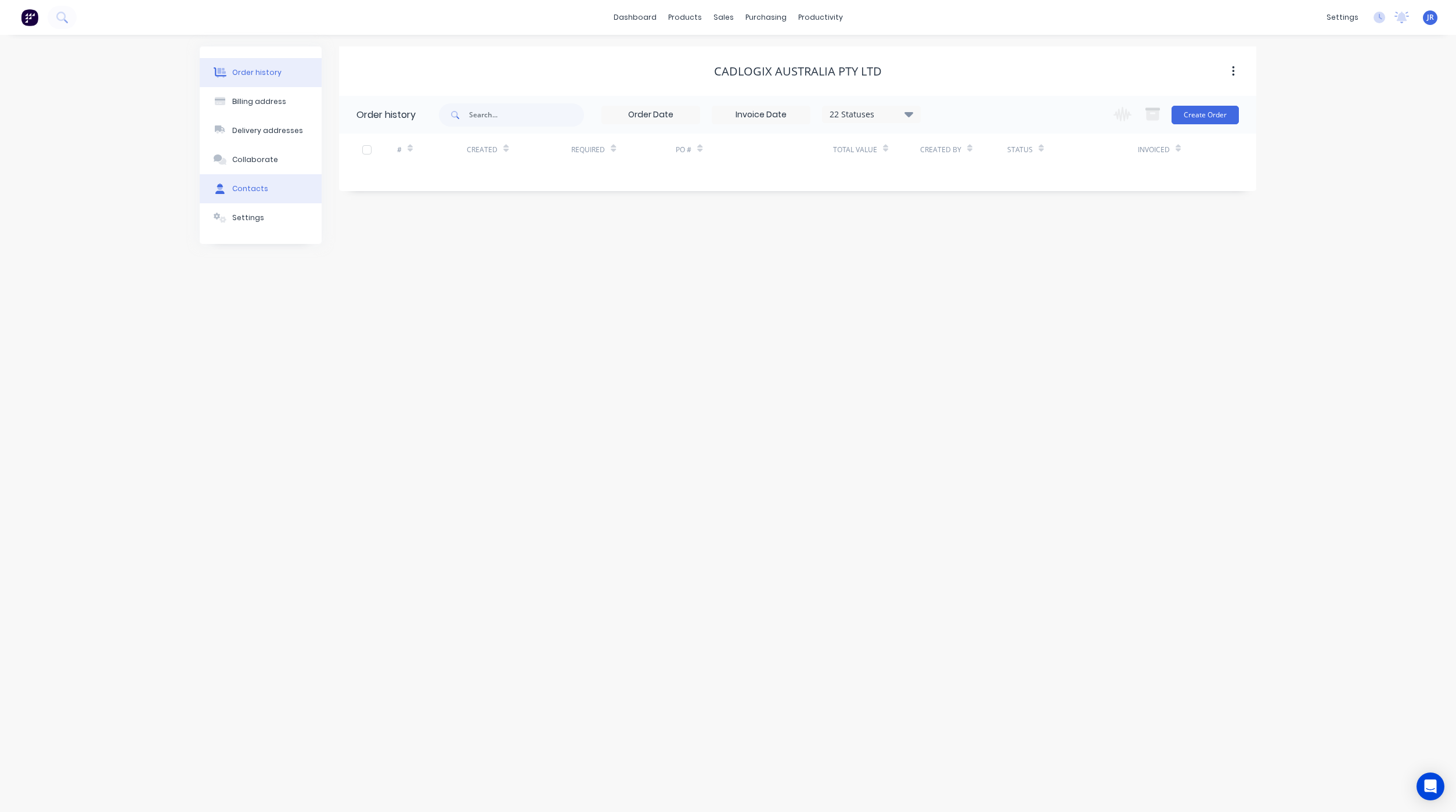
click at [223, 191] on icon at bounding box center [220, 188] width 9 height 10
click at [1207, 112] on button "Add contact" at bounding box center [1220, 114] width 53 height 17
select select "AU"
click at [436, 204] on input "text" at bounding box center [451, 199] width 190 height 17
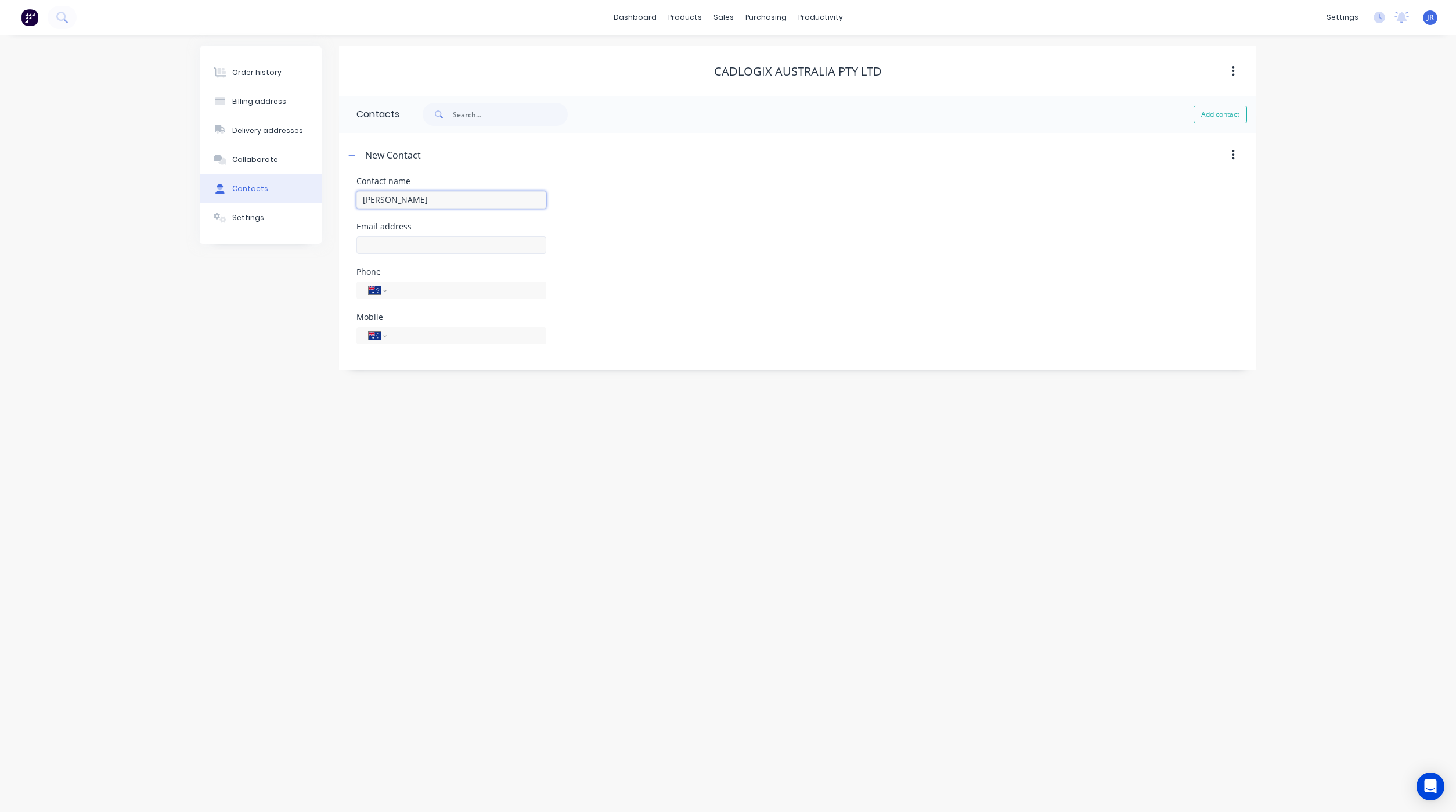
type input "Dan Richardson"
click at [455, 244] on input "text" at bounding box center [451, 245] width 190 height 17
select select "AU"
click at [459, 243] on input "text" at bounding box center [451, 245] width 190 height 17
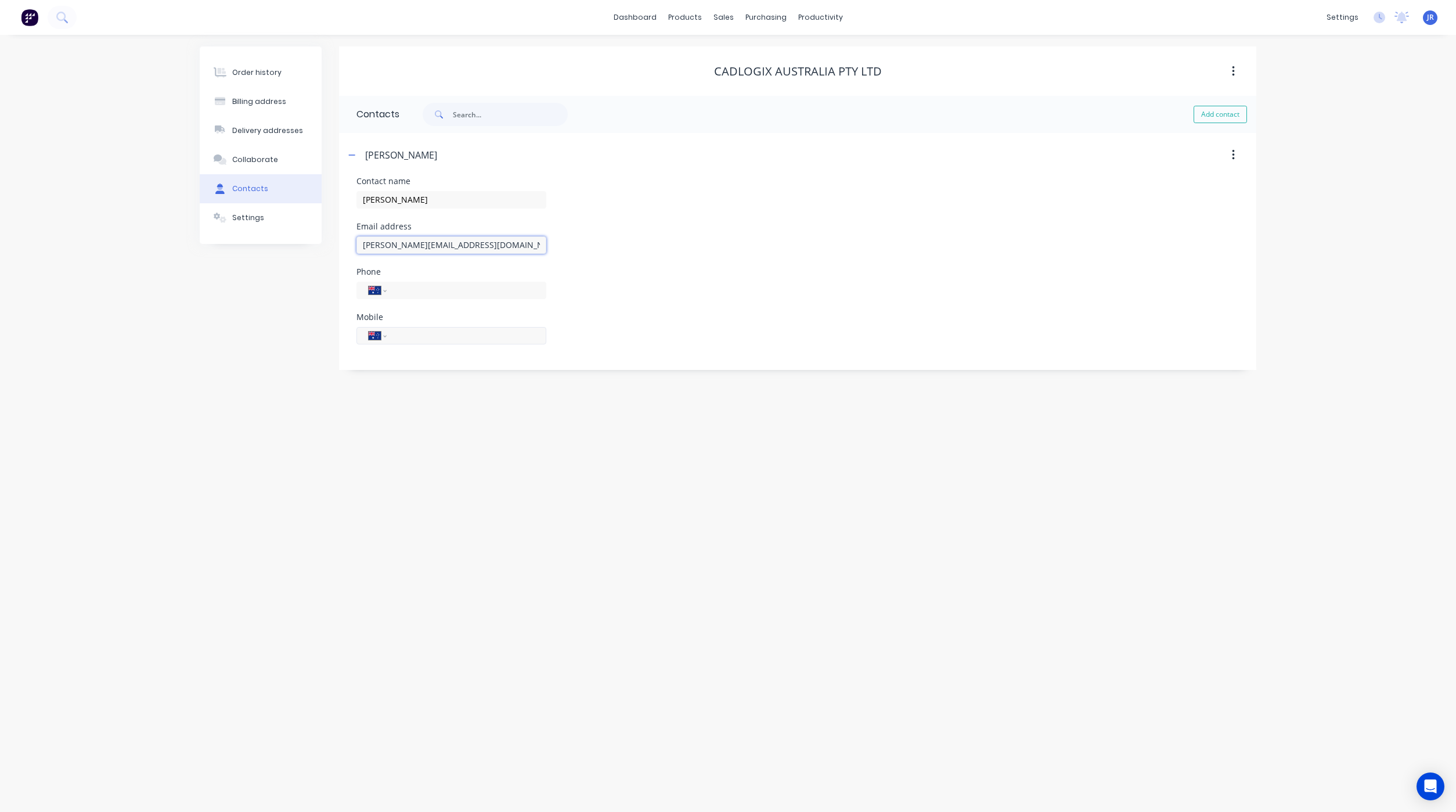
type input "dan@cadlogix.com.au"
click at [475, 340] on input "tel" at bounding box center [464, 335] width 140 height 13
type input "0417 835 460"
drag, startPoint x: 251, startPoint y: 52, endPoint x: 257, endPoint y: 75, distance: 23.8
click at [251, 54] on div "Order history Billing address Delivery addresses Collaborate Contacts Settings" at bounding box center [260, 145] width 122 height 198
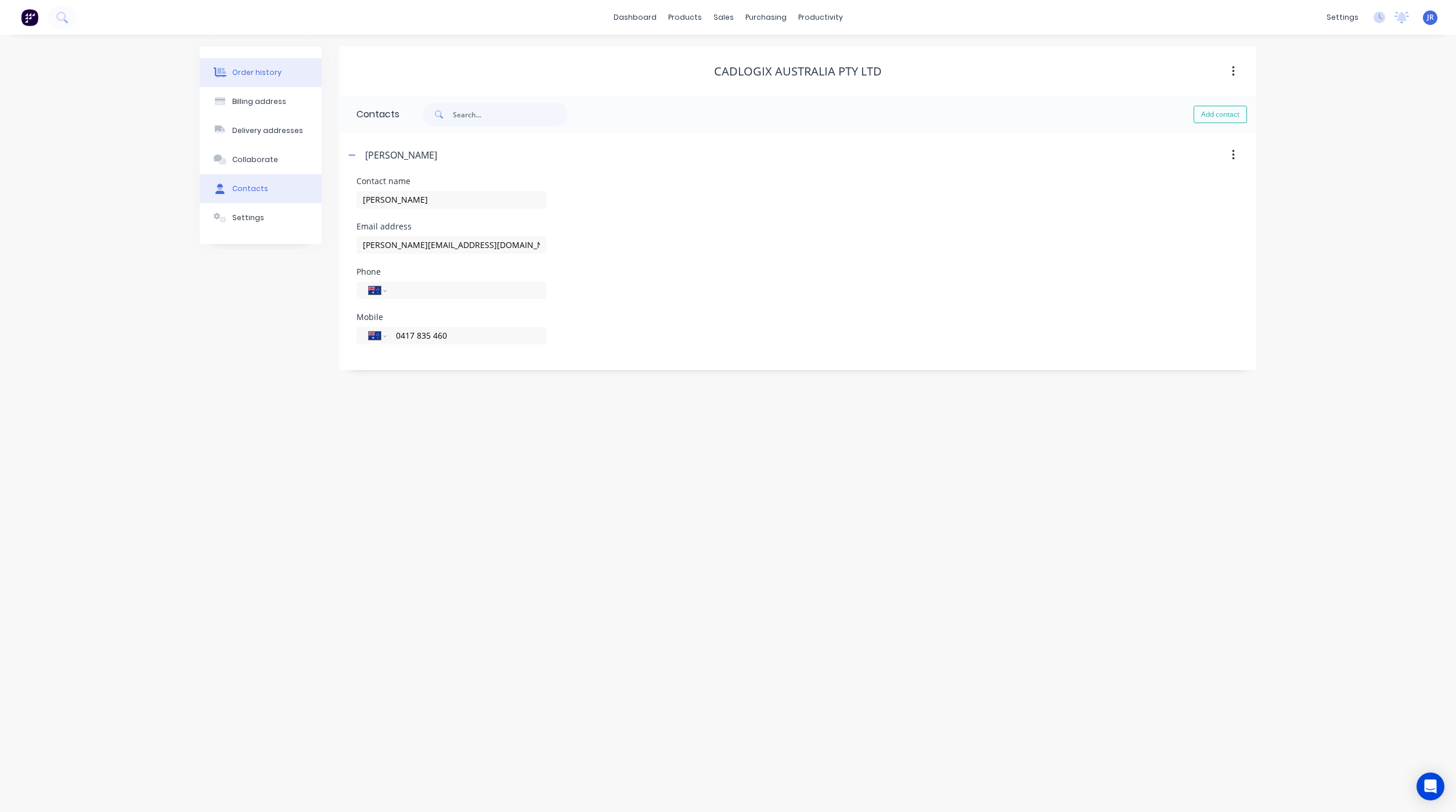
click at [257, 75] on div "Order history" at bounding box center [257, 72] width 49 height 10
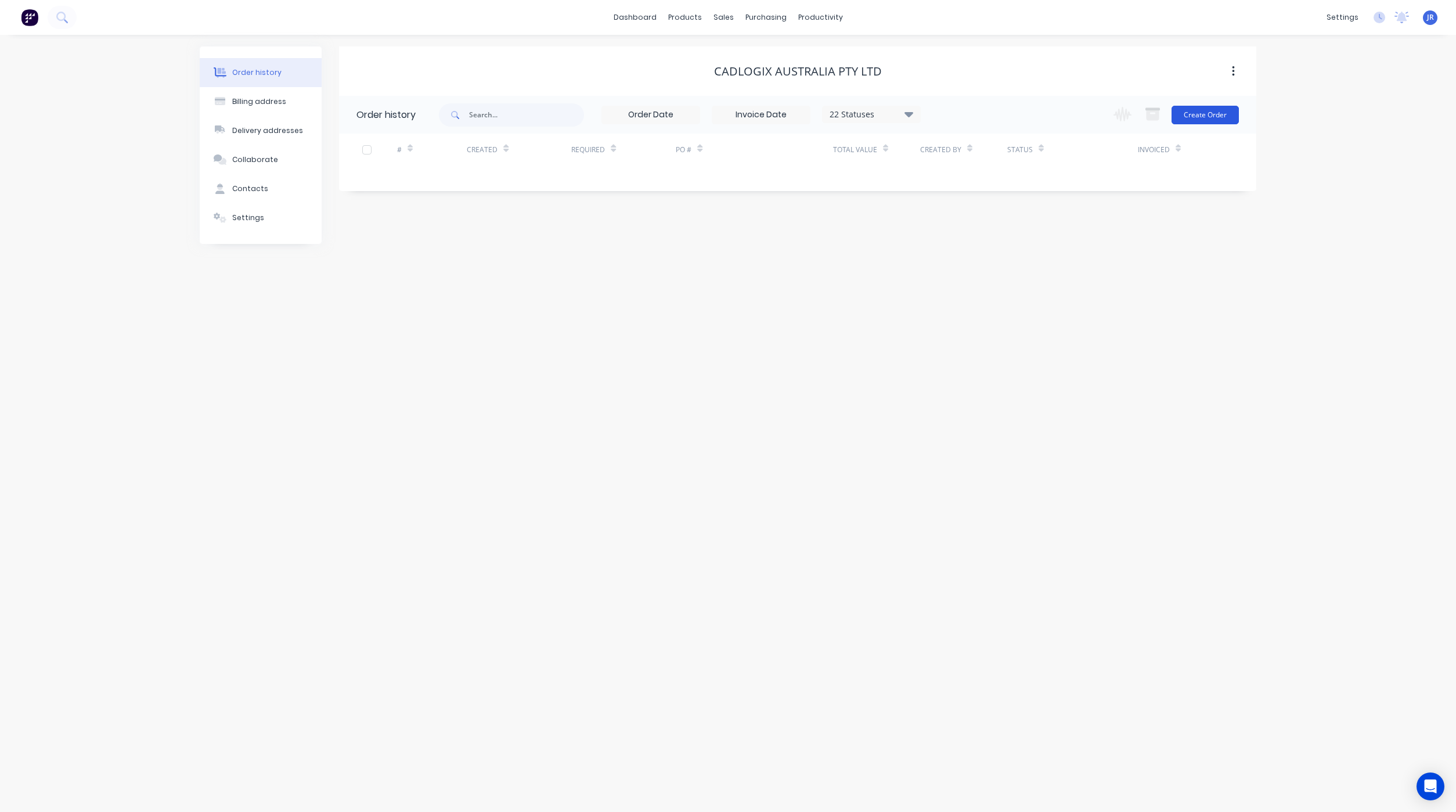
click at [1185, 123] on button "Create Order" at bounding box center [1205, 115] width 67 height 19
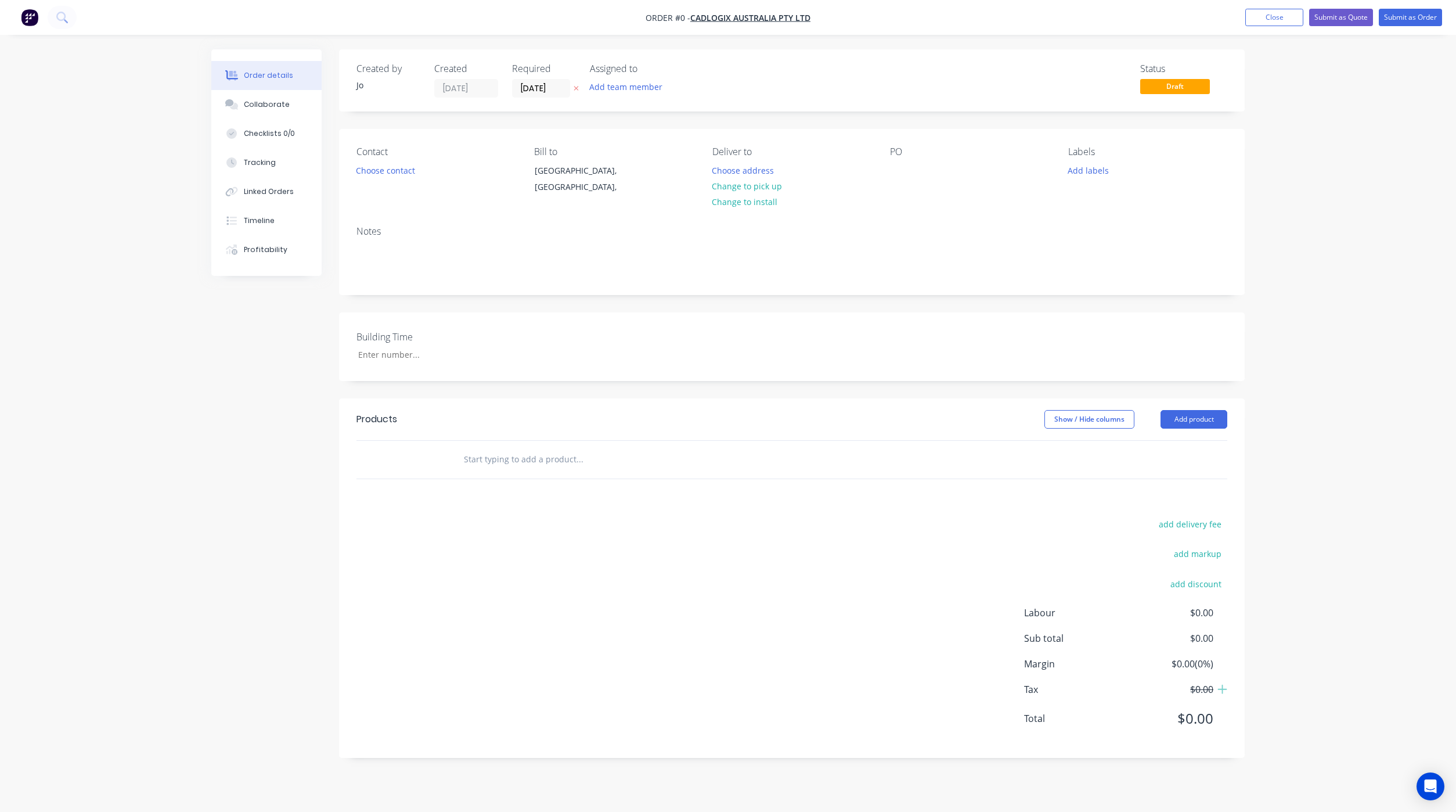
click at [501, 455] on input "text" at bounding box center [579, 459] width 233 height 23
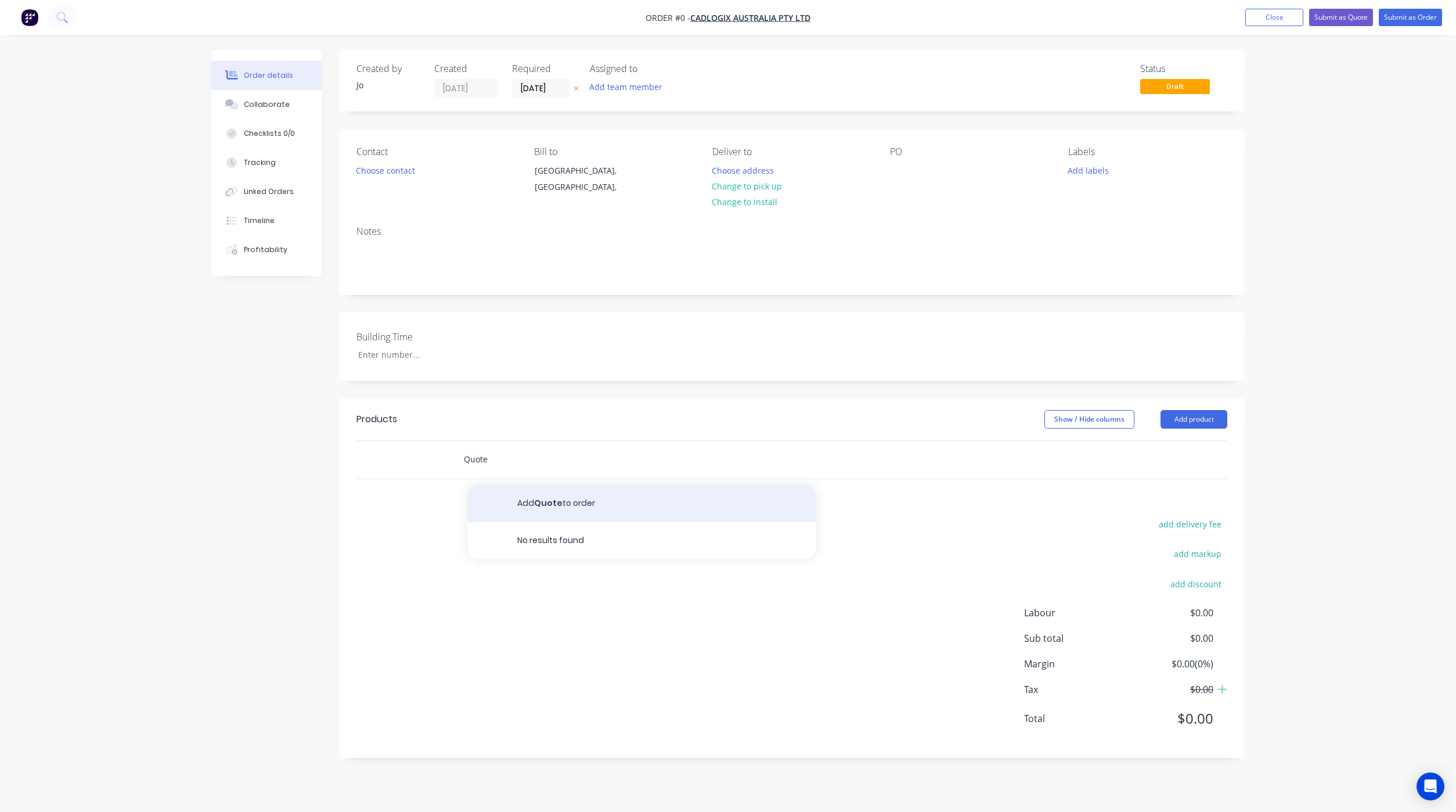
type input "Quote"
click at [572, 499] on button "Add Quote to order" at bounding box center [642, 503] width 349 height 37
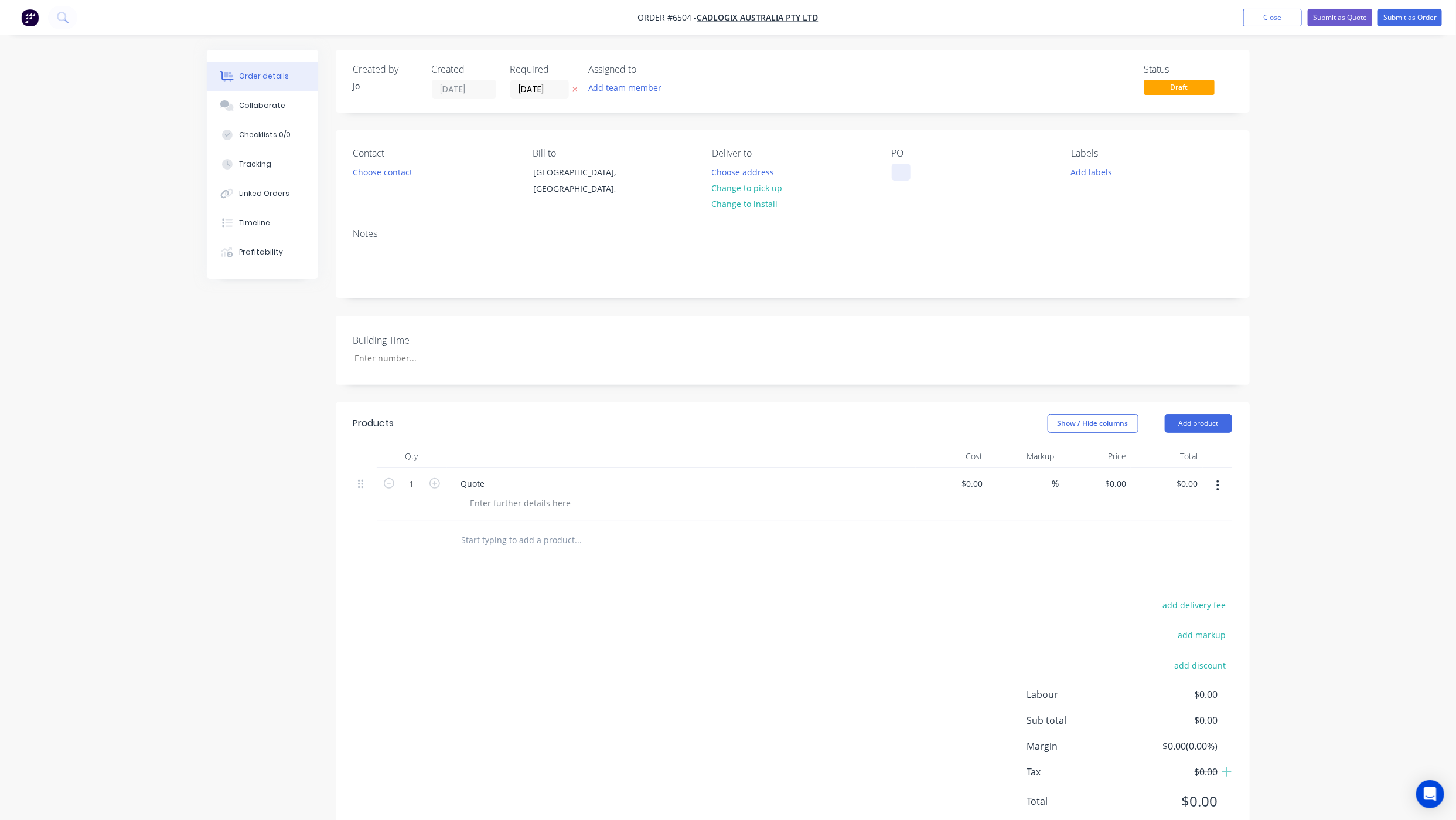
click at [904, 171] on div at bounding box center [902, 173] width 19 height 17
click at [414, 614] on div "add delivery fee add markup add discount Labour $0.00 Sub total $0.00 Margin $0…" at bounding box center [793, 710] width 879 height 226
click at [255, 617] on div "Created by Jo Created 03/09/25 Required 03/09/25 Assigned to Add team member St…" at bounding box center [728, 454] width 1043 height 808
click at [1327, 20] on button "Submit as Quote" at bounding box center [1340, 17] width 64 height 17
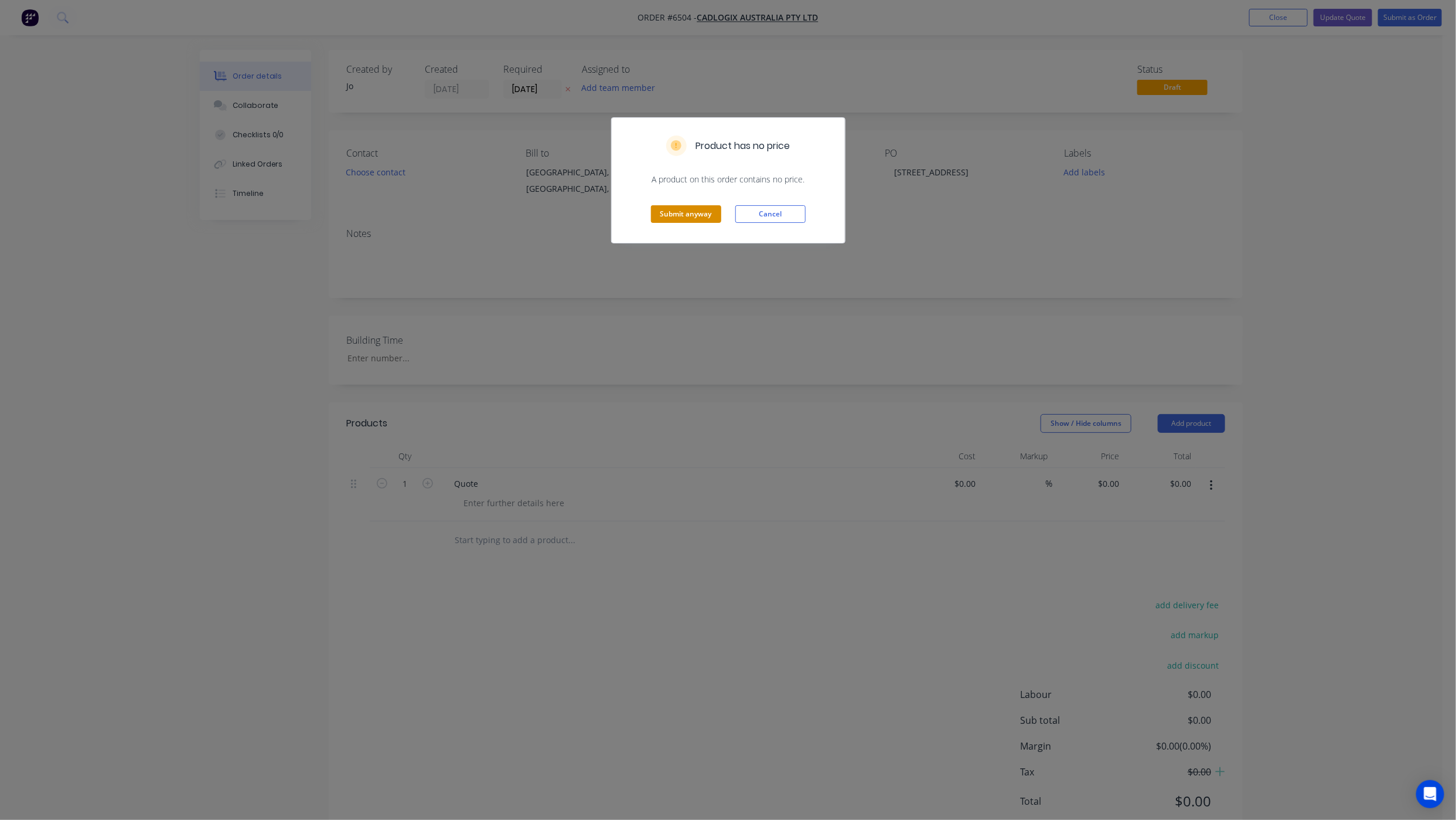
click at [663, 220] on button "Submit anyway" at bounding box center [685, 214] width 70 height 17
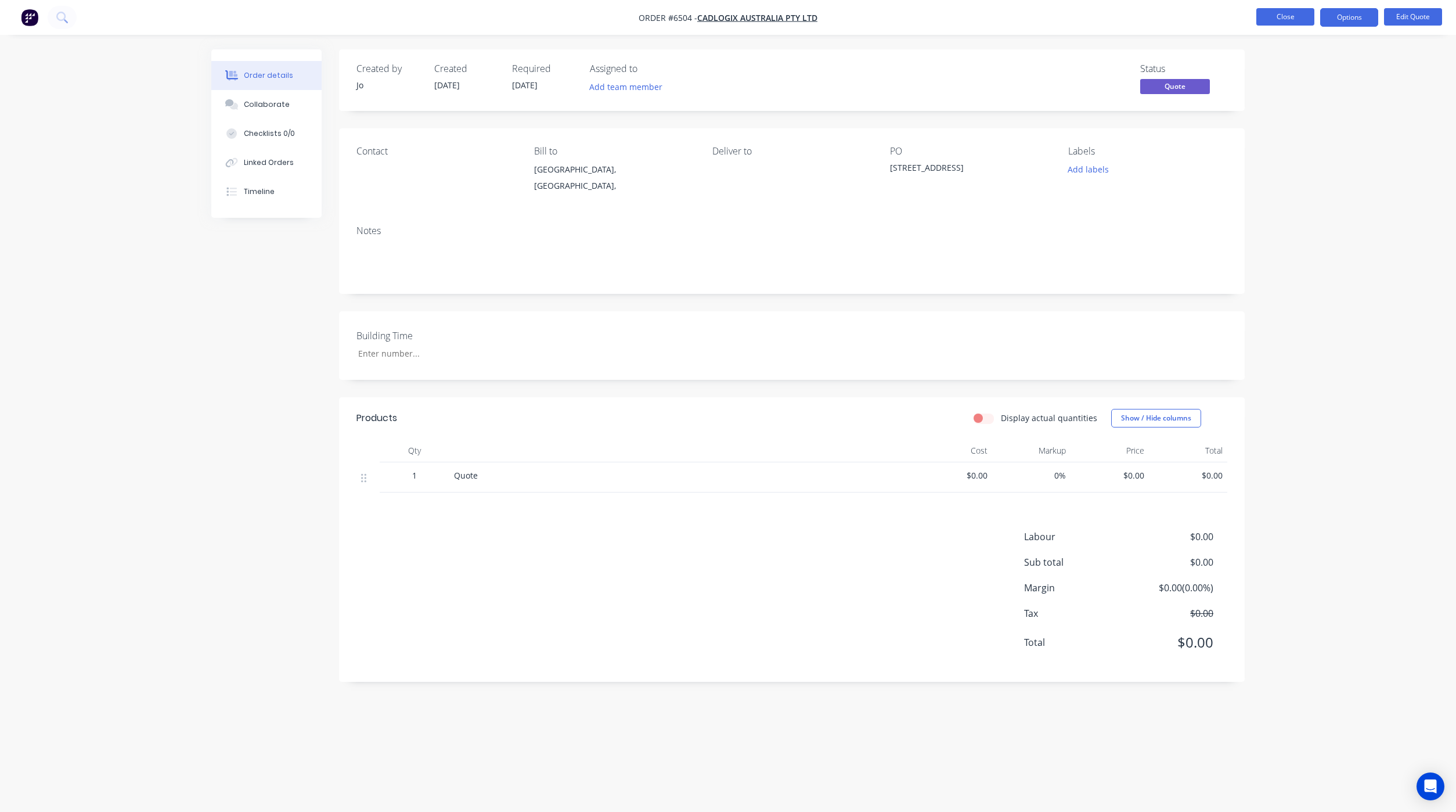
click at [1295, 14] on button "Close" at bounding box center [1285, 17] width 58 height 17
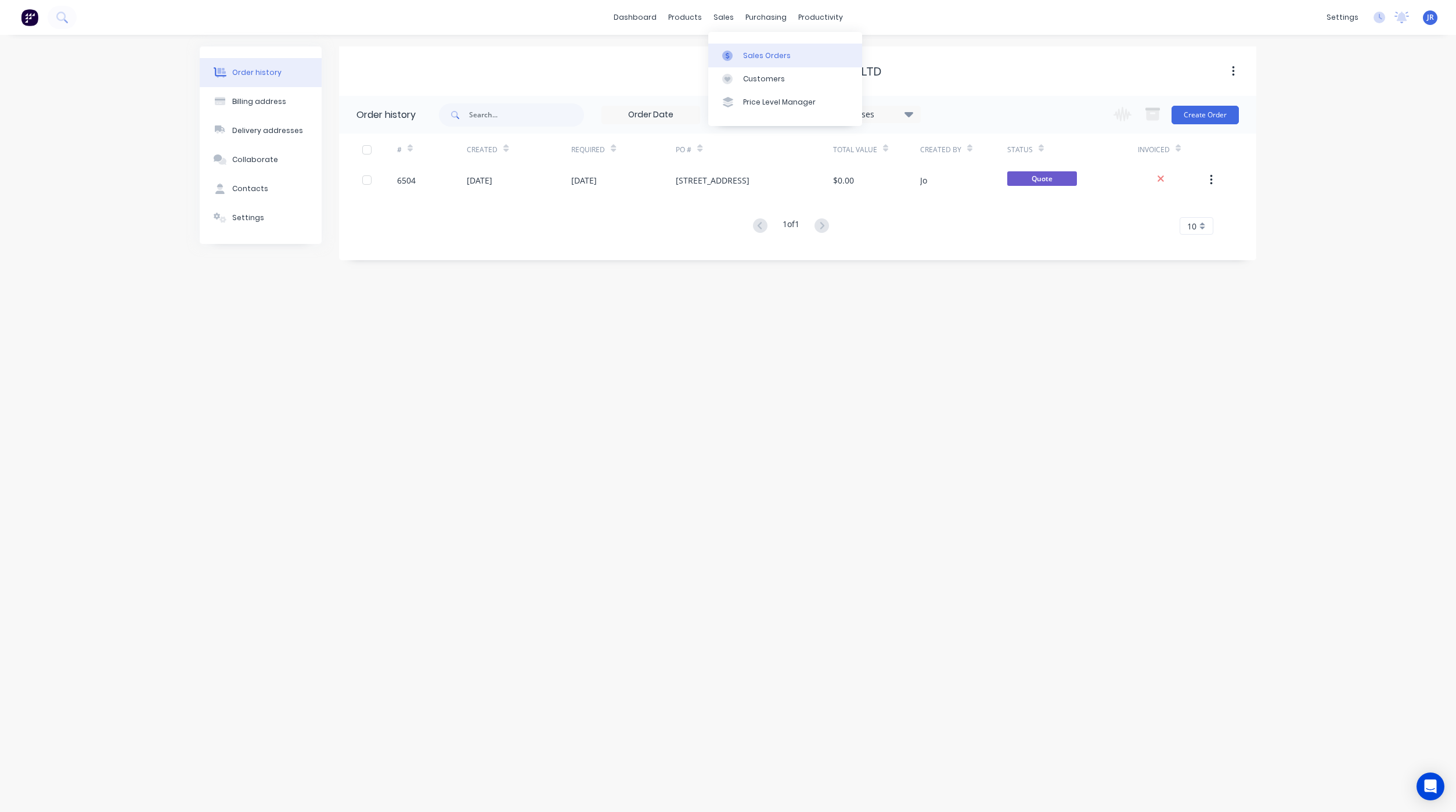
click at [747, 54] on div "Sales Orders" at bounding box center [767, 55] width 47 height 10
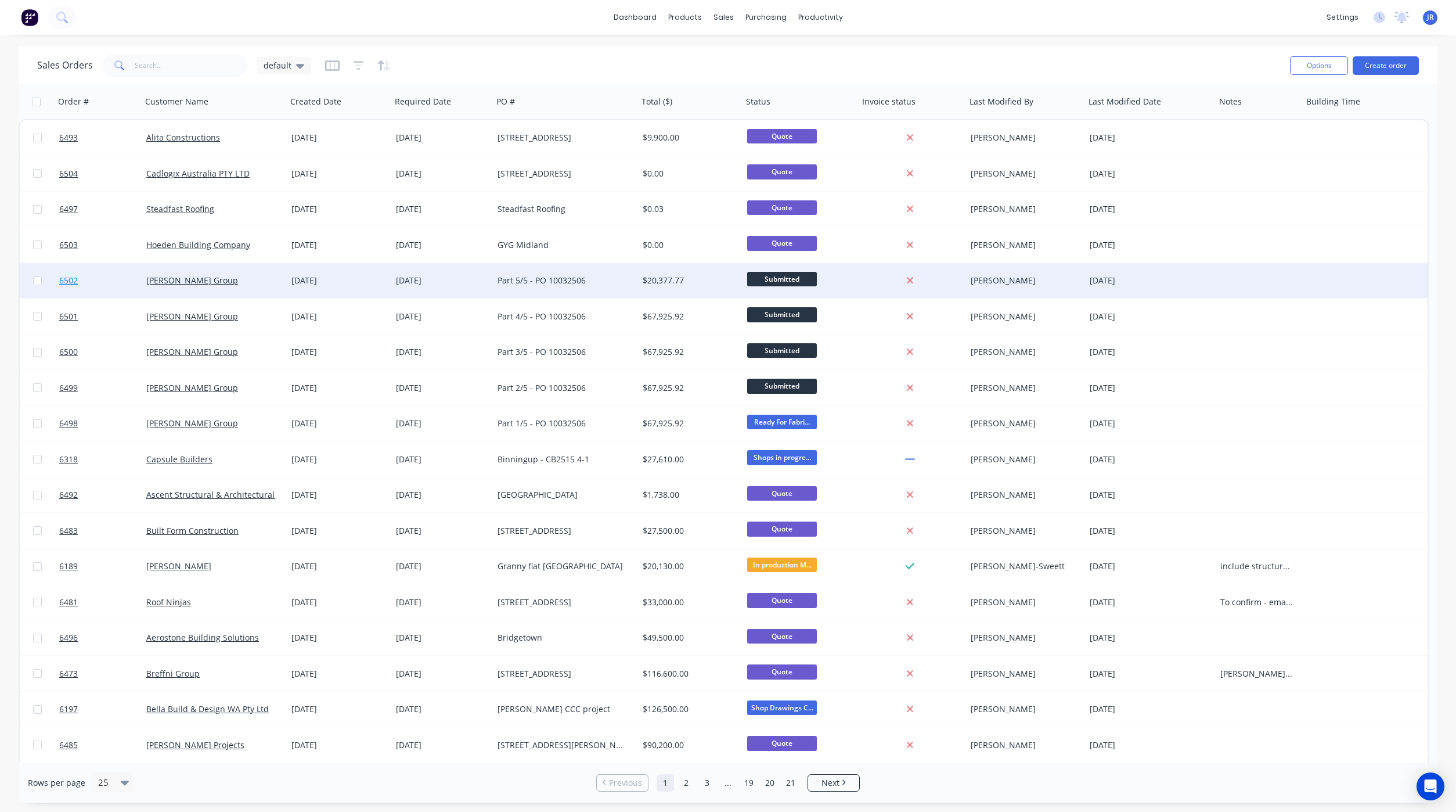
click at [63, 280] on span "6502" at bounding box center [68, 280] width 19 height 11
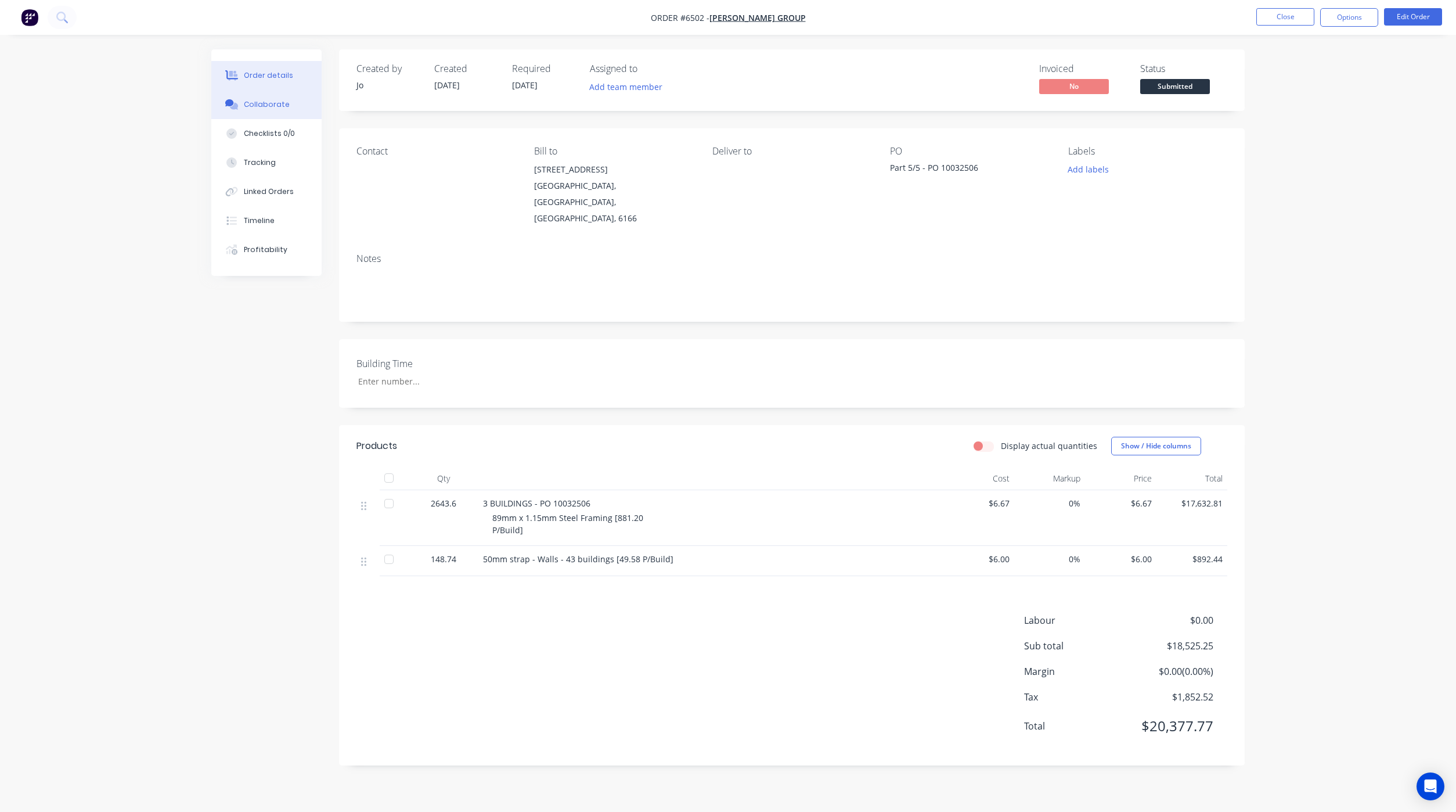
click at [252, 98] on button "Collaborate" at bounding box center [267, 104] width 110 height 29
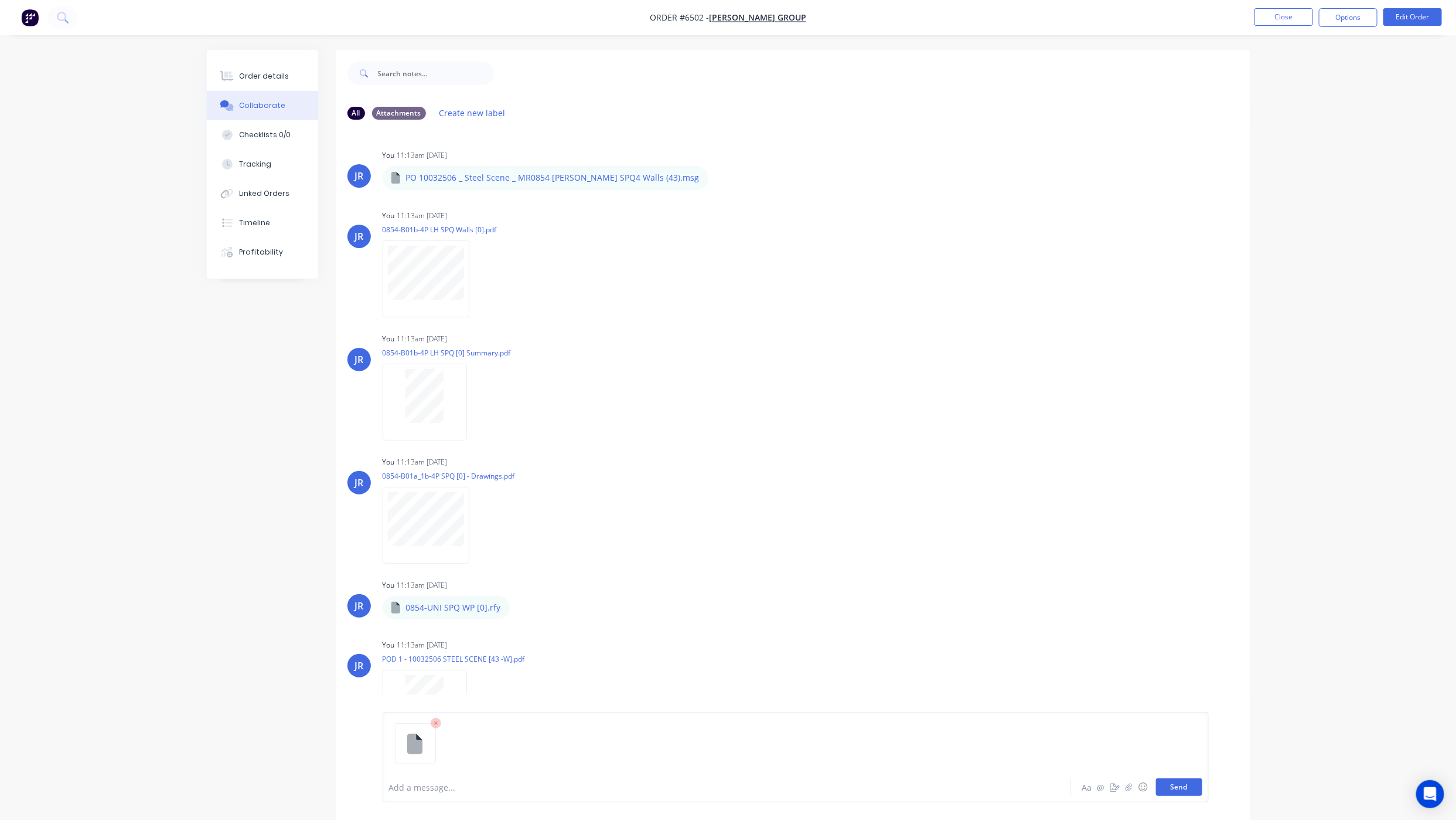
click at [1169, 787] on button "Send" at bounding box center [1179, 786] width 46 height 17
click at [1275, 22] on button "Close" at bounding box center [1283, 17] width 58 height 17
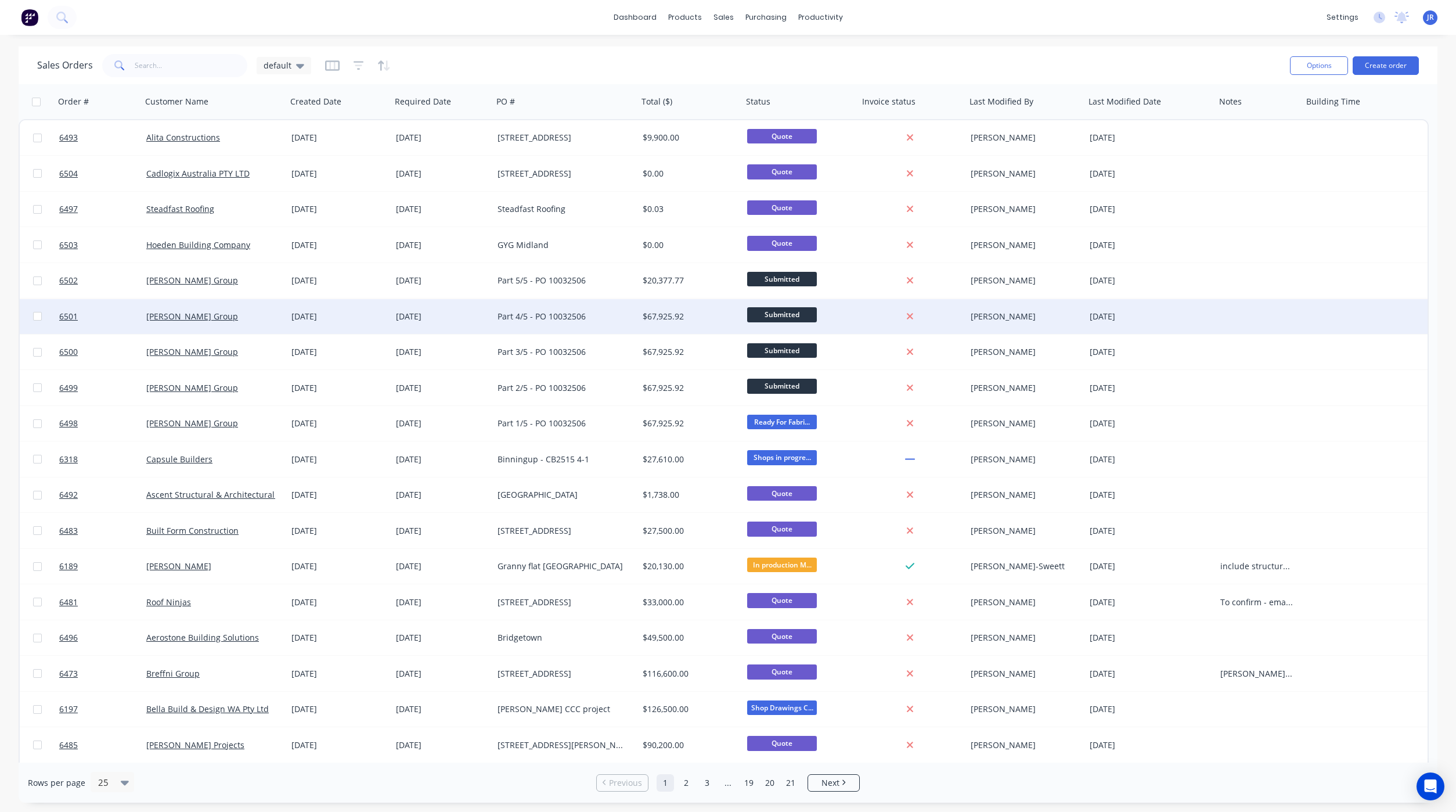
click at [54, 310] on div at bounding box center [98, 316] width 87 height 35
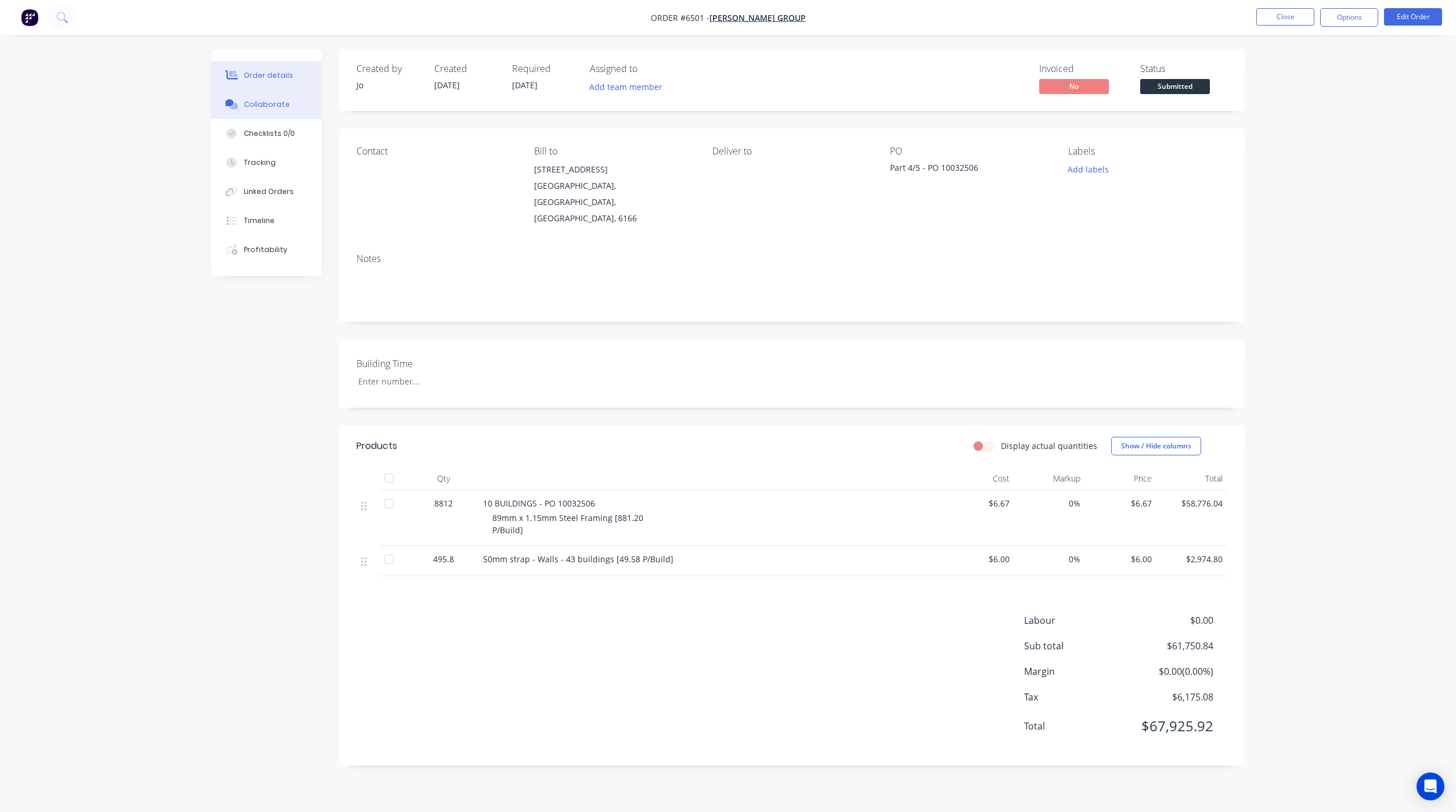
drag, startPoint x: 220, startPoint y: 103, endPoint x: 213, endPoint y: 104, distance: 7.1
click at [220, 104] on button "Collaborate" at bounding box center [267, 104] width 110 height 29
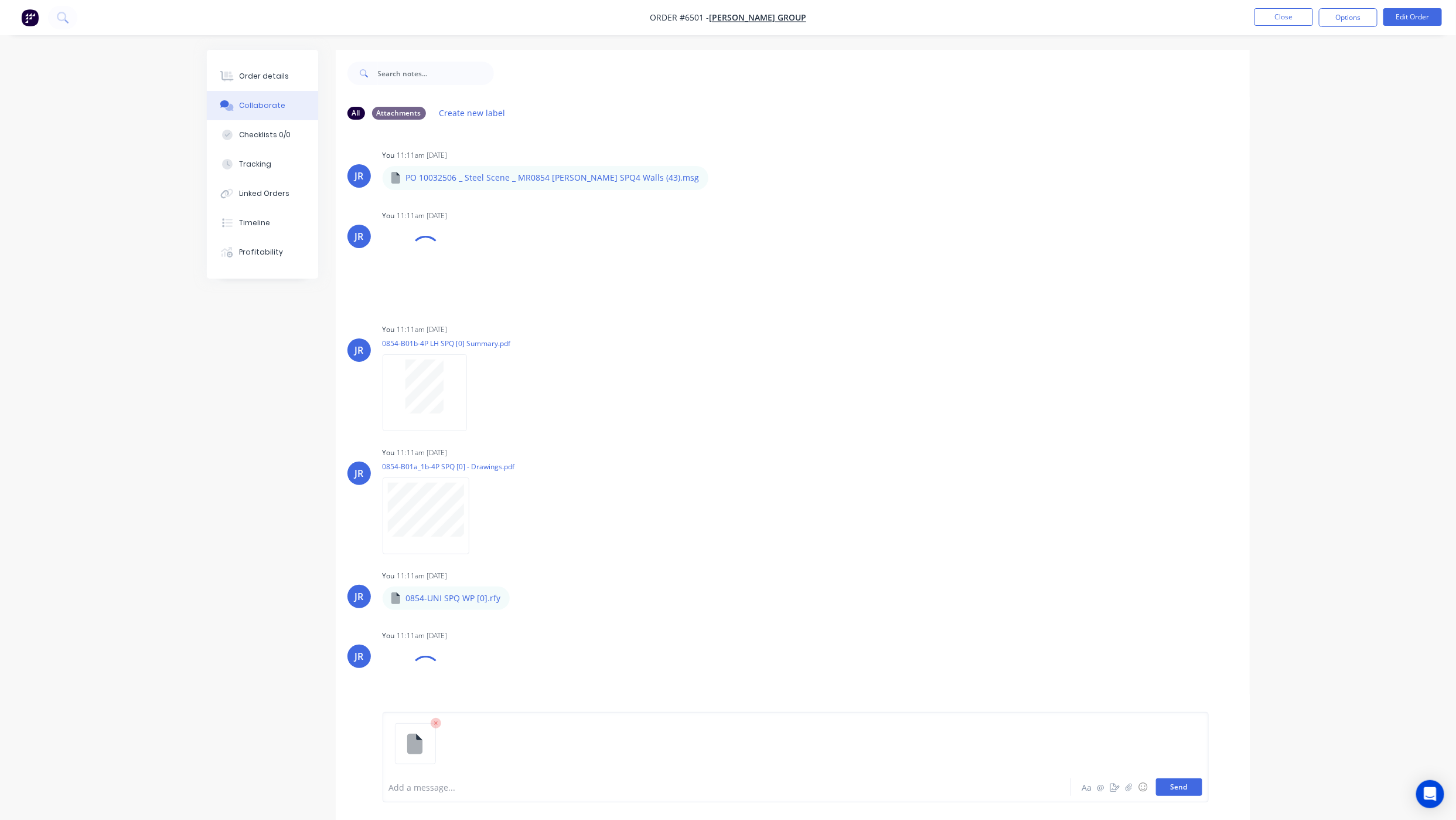
click at [1183, 783] on button "Send" at bounding box center [1179, 786] width 46 height 17
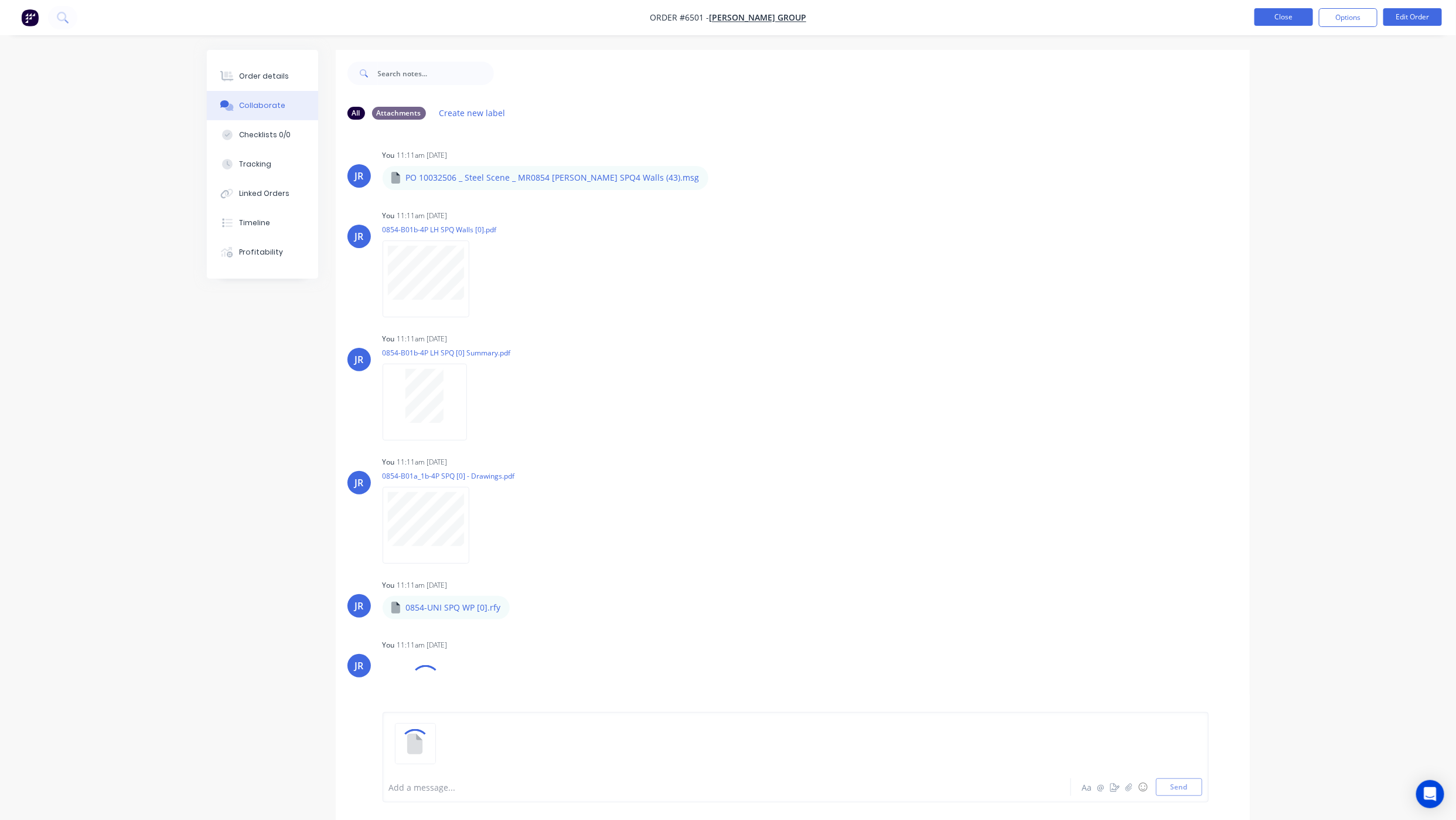
click at [1279, 17] on button "Close" at bounding box center [1283, 17] width 58 height 17
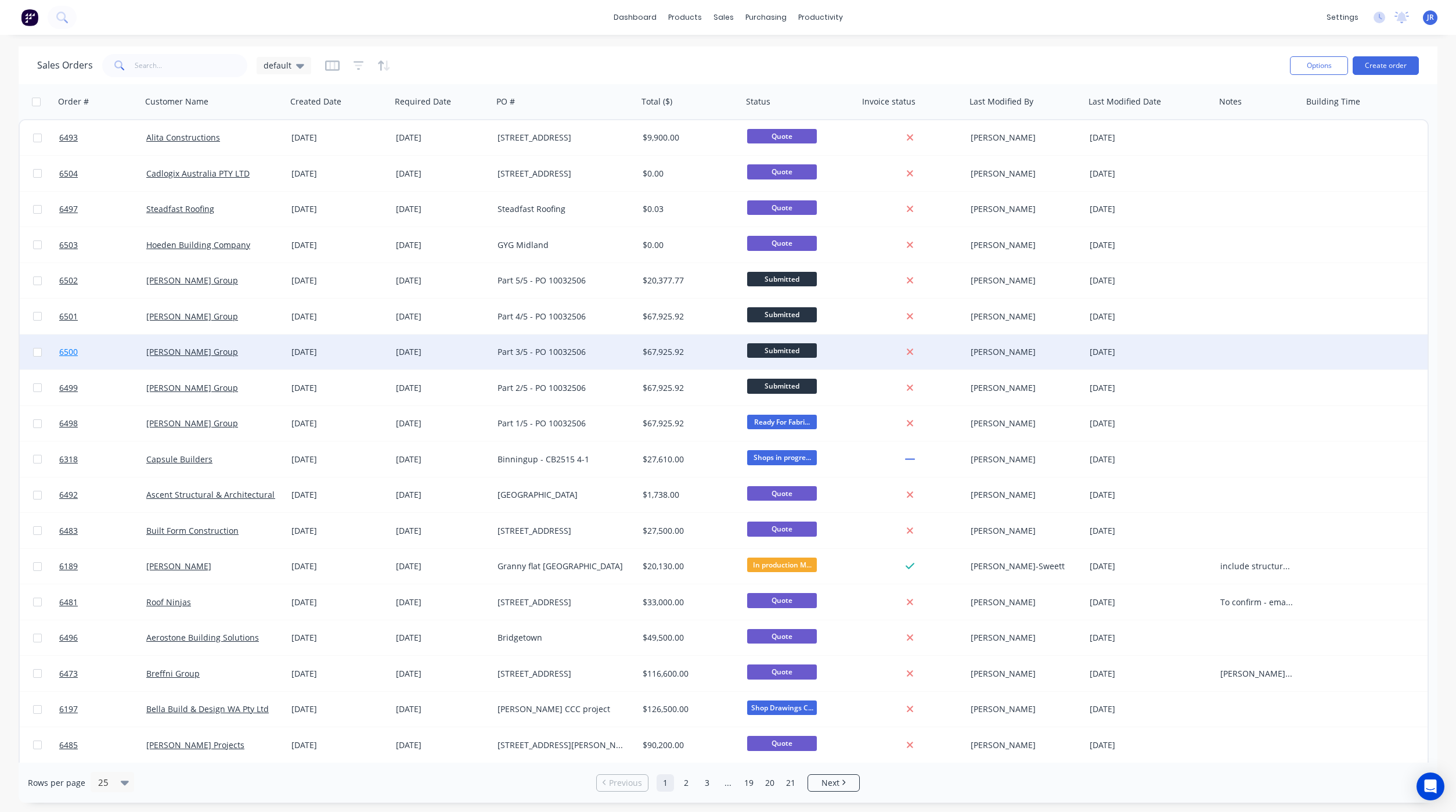
click at [66, 348] on span "6500" at bounding box center [68, 351] width 19 height 11
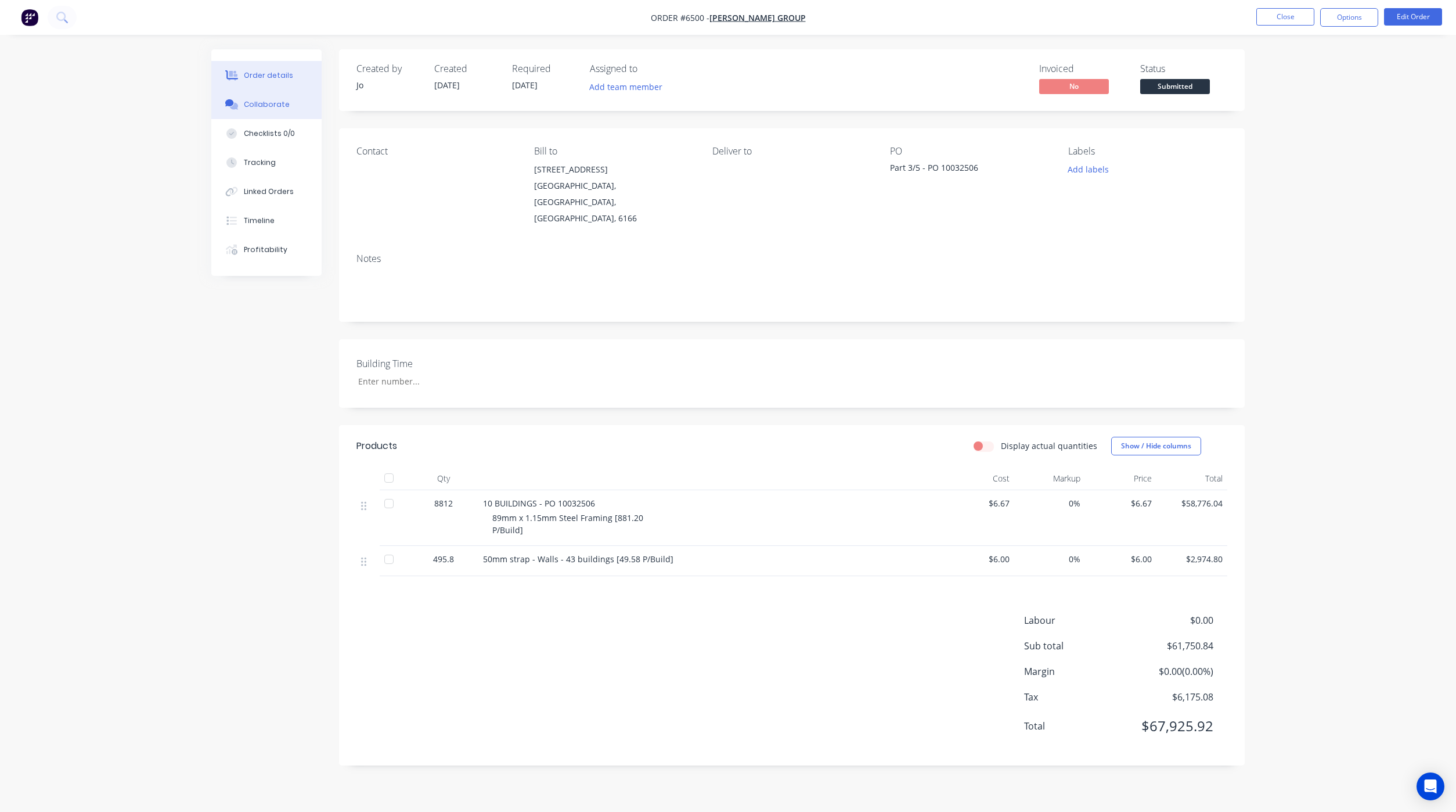
click at [240, 104] on button "Collaborate" at bounding box center [267, 104] width 110 height 29
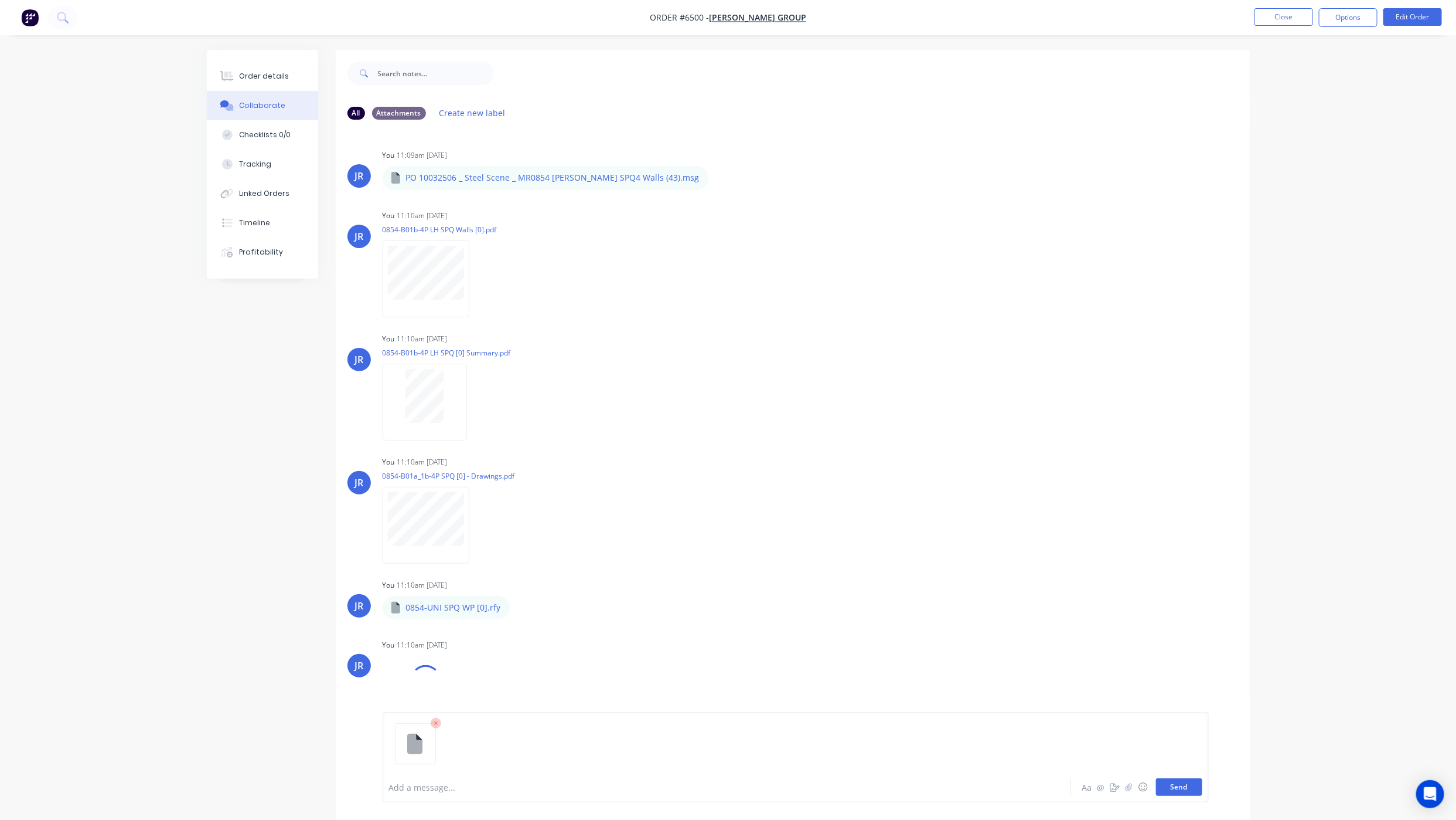
click at [1187, 785] on button "Send" at bounding box center [1179, 786] width 46 height 17
click at [221, 65] on button "Order details" at bounding box center [263, 76] width 111 height 30
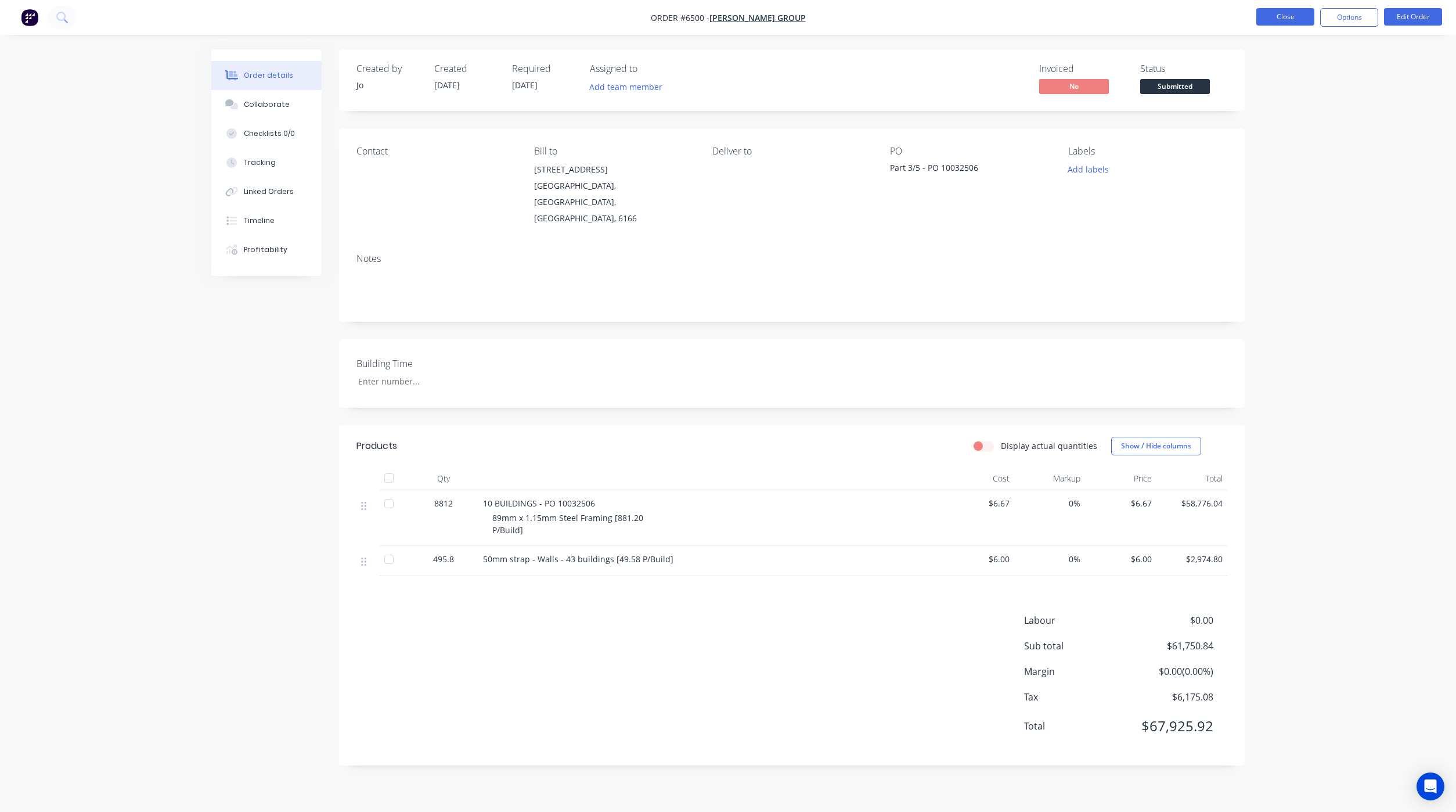
click at [1294, 16] on button "Close" at bounding box center [1285, 17] width 58 height 17
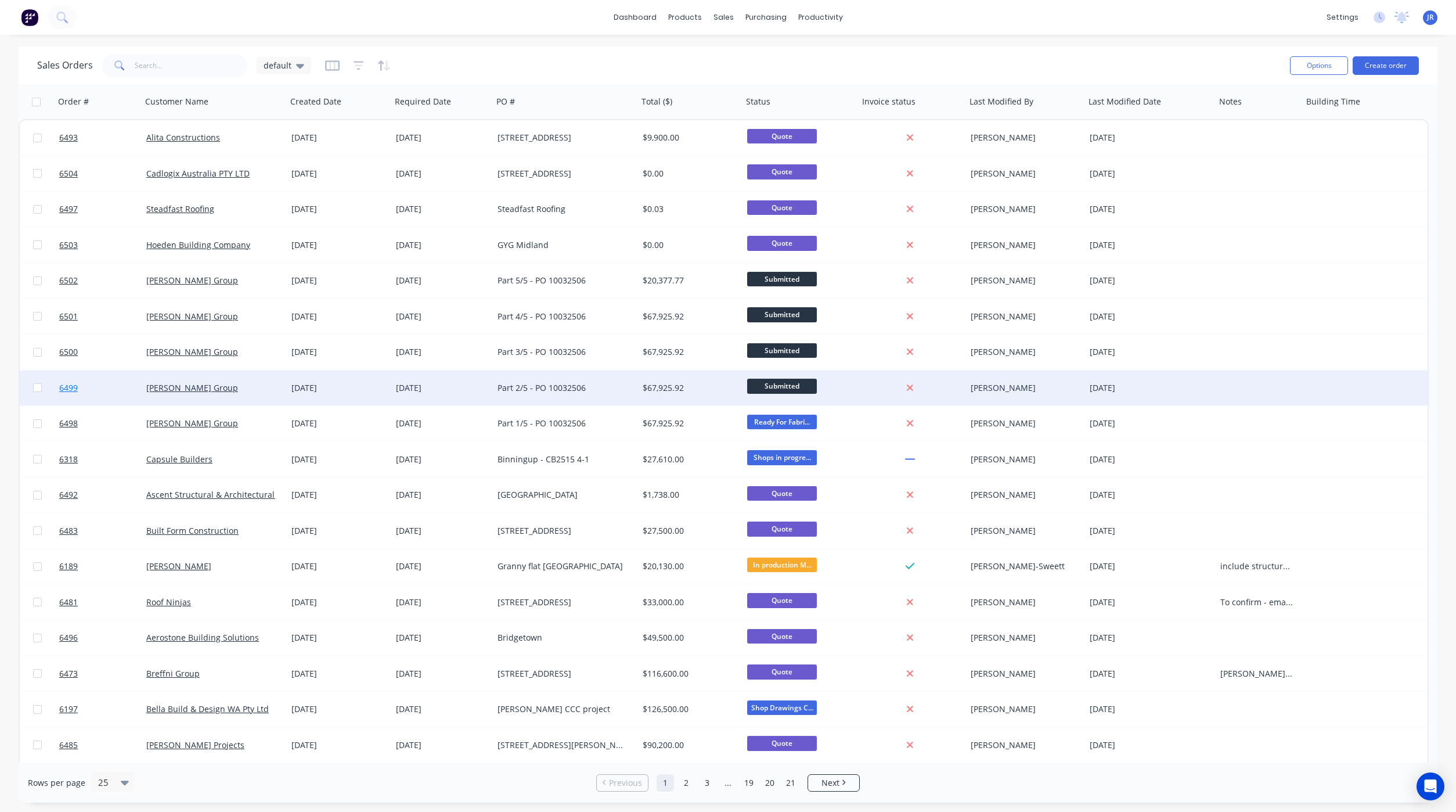
click at [65, 382] on span "6499" at bounding box center [68, 387] width 19 height 11
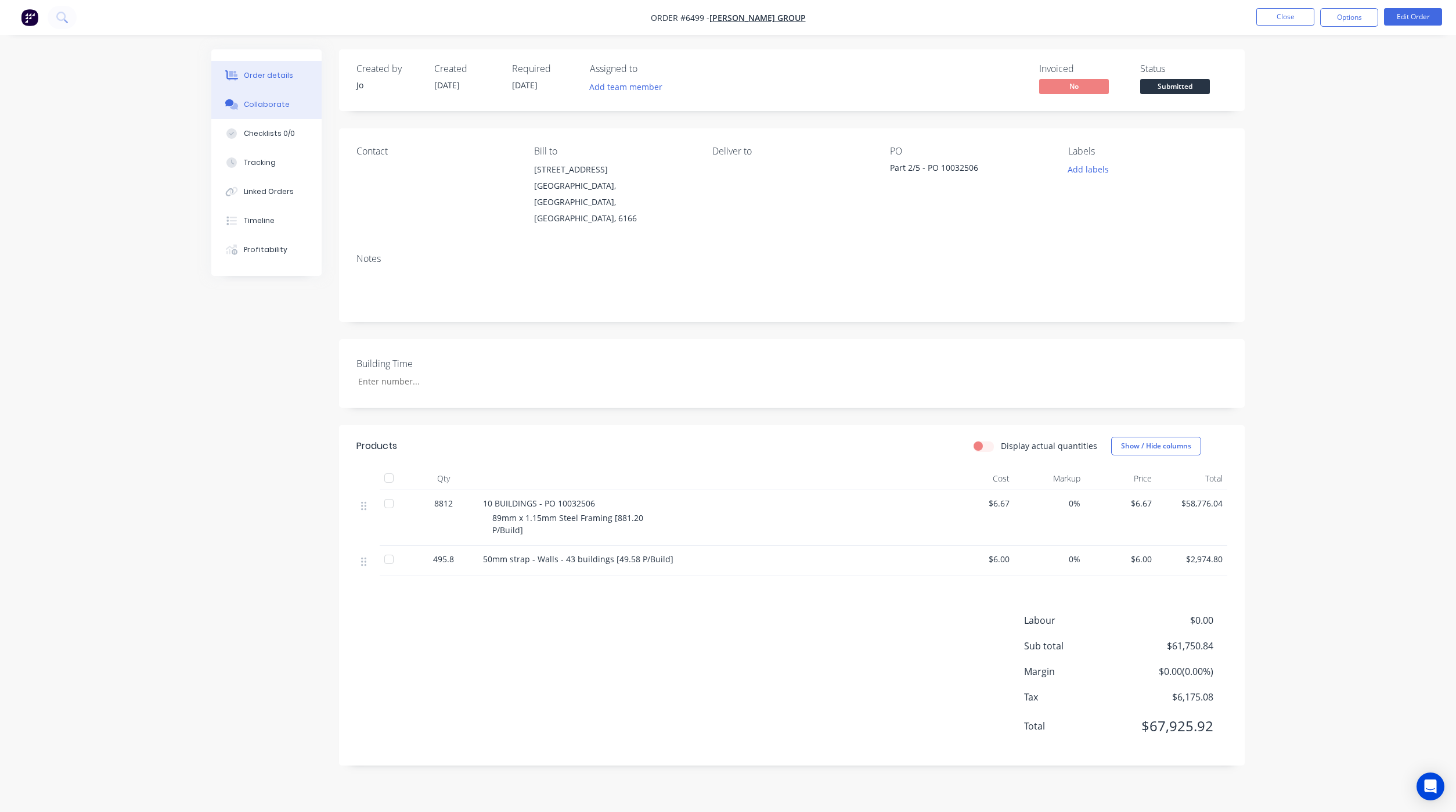
click at [267, 104] on div "Collaborate" at bounding box center [267, 104] width 46 height 10
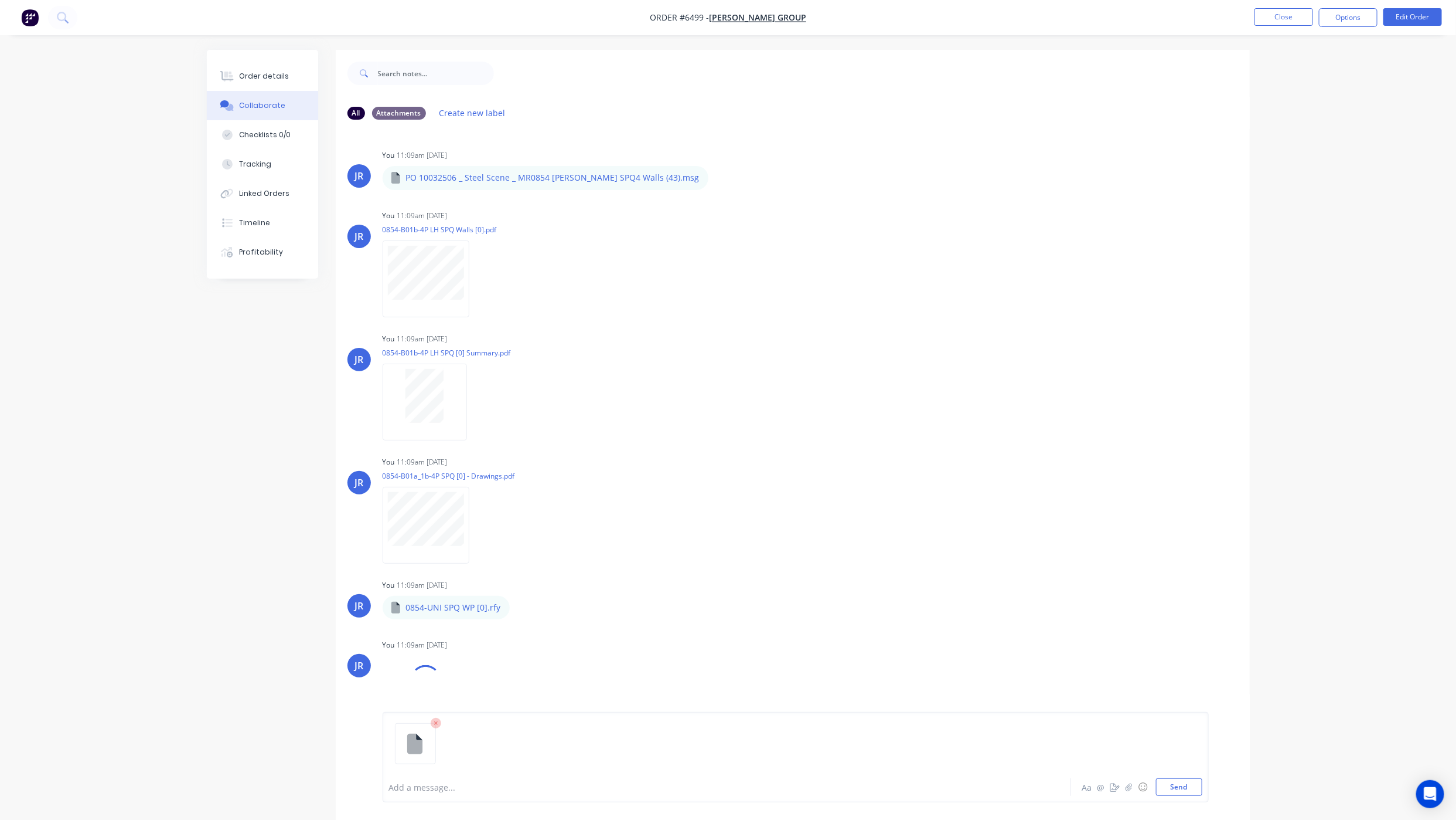
click at [1159, 776] on div at bounding box center [796, 748] width 814 height 59
click at [1306, 12] on button "Close" at bounding box center [1283, 17] width 58 height 17
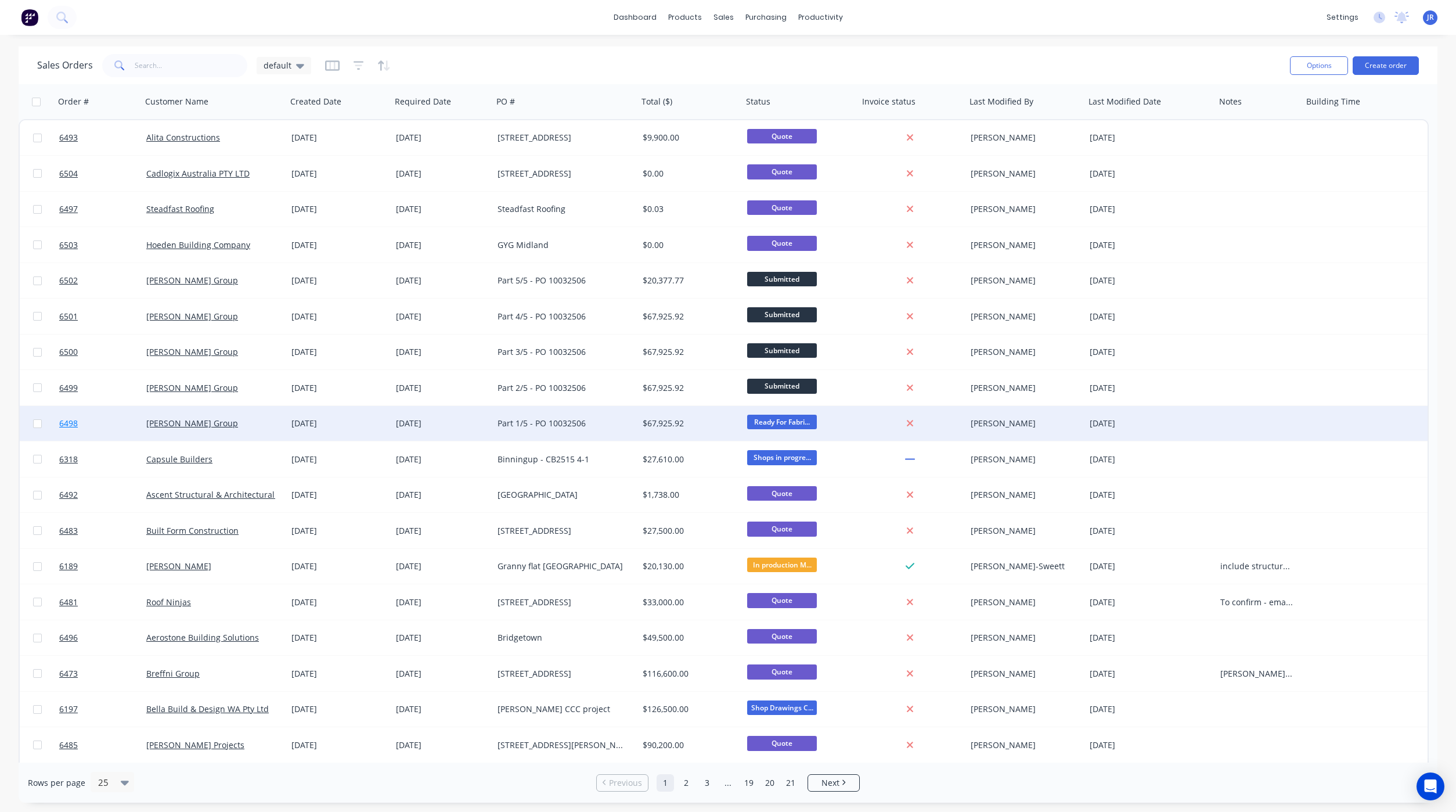
click at [74, 420] on span "6498" at bounding box center [68, 424] width 19 height 11
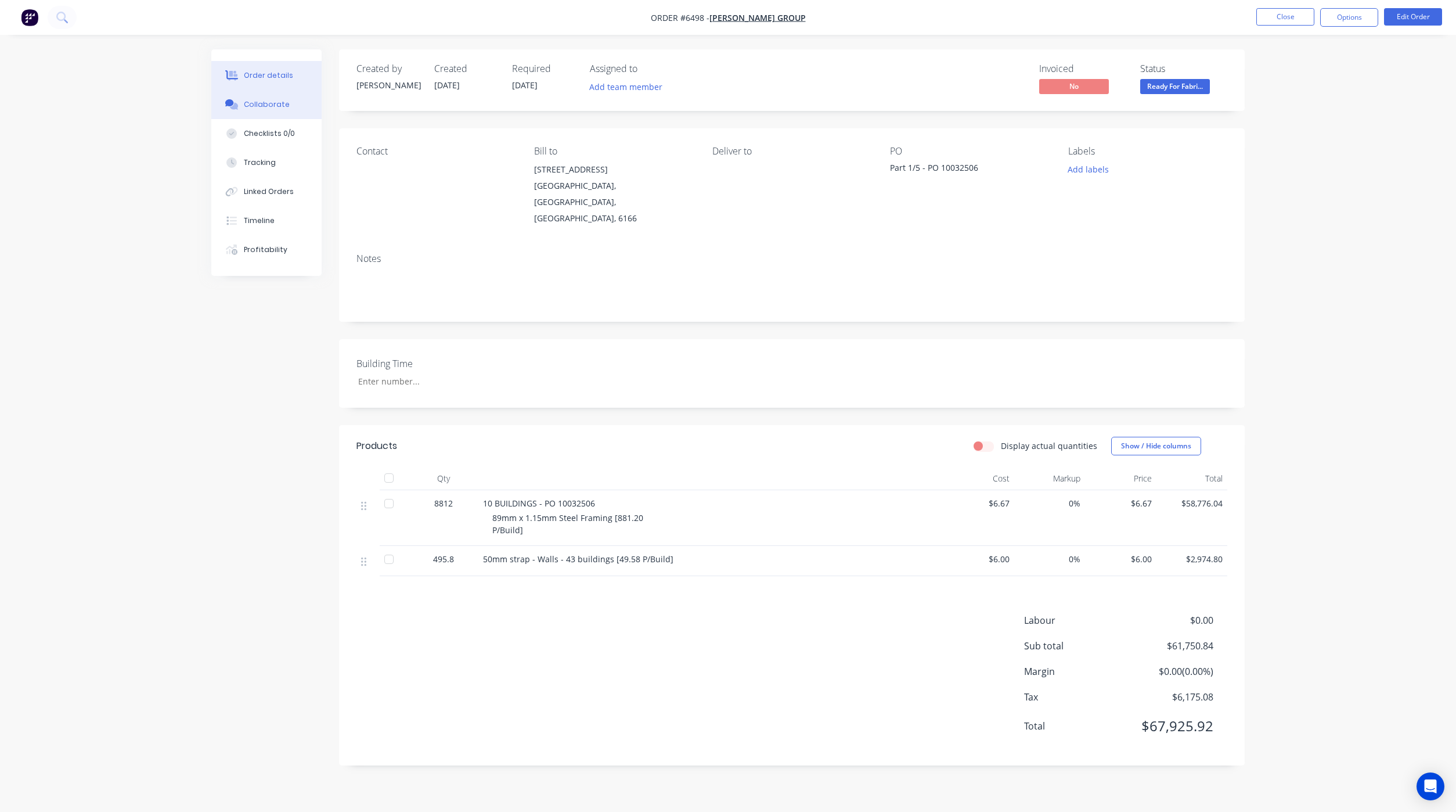
click at [270, 94] on button "Collaborate" at bounding box center [267, 104] width 110 height 29
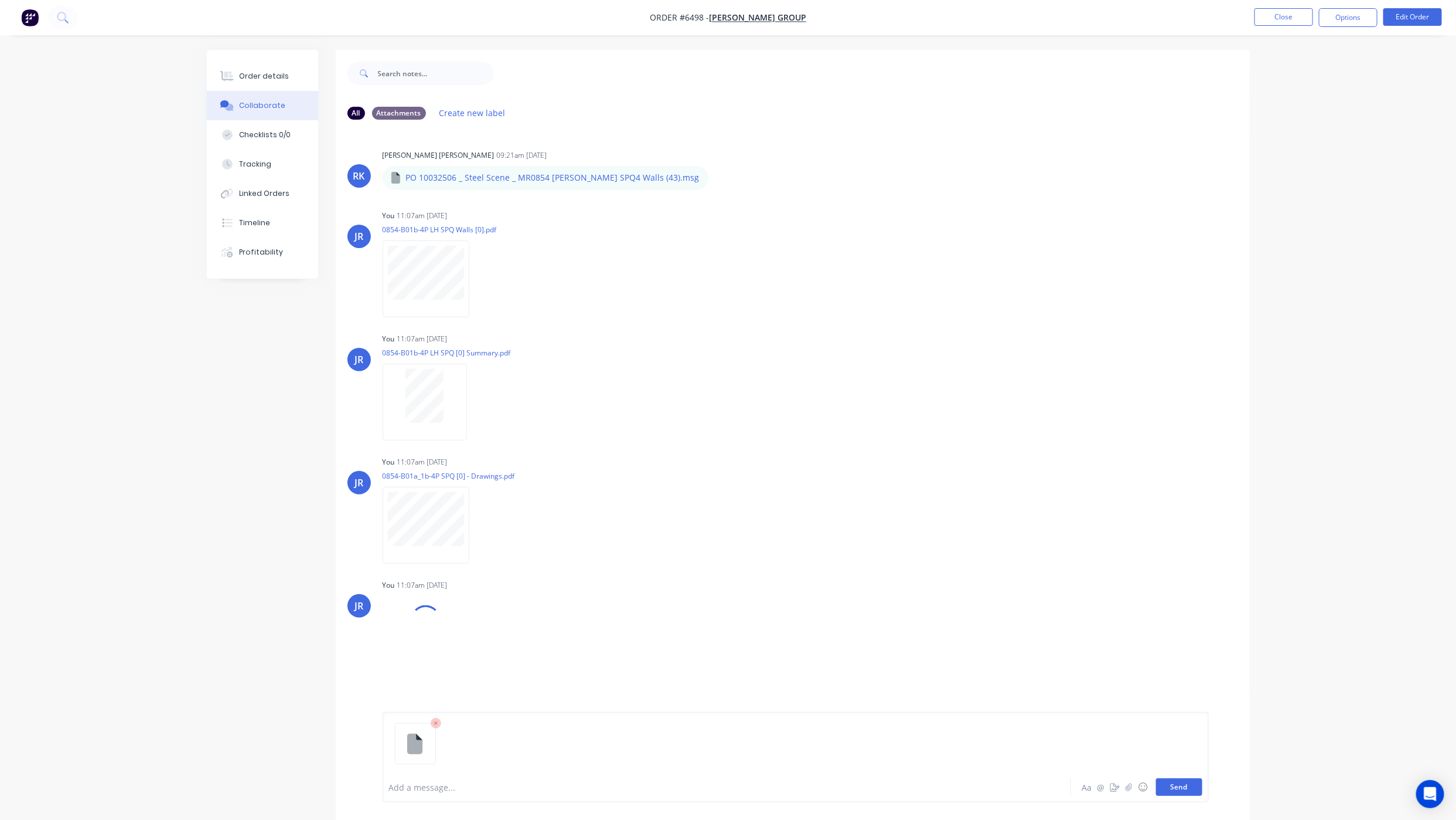
click at [1173, 792] on button "Send" at bounding box center [1179, 786] width 46 height 17
click at [275, 71] on div "Order details" at bounding box center [264, 76] width 50 height 11
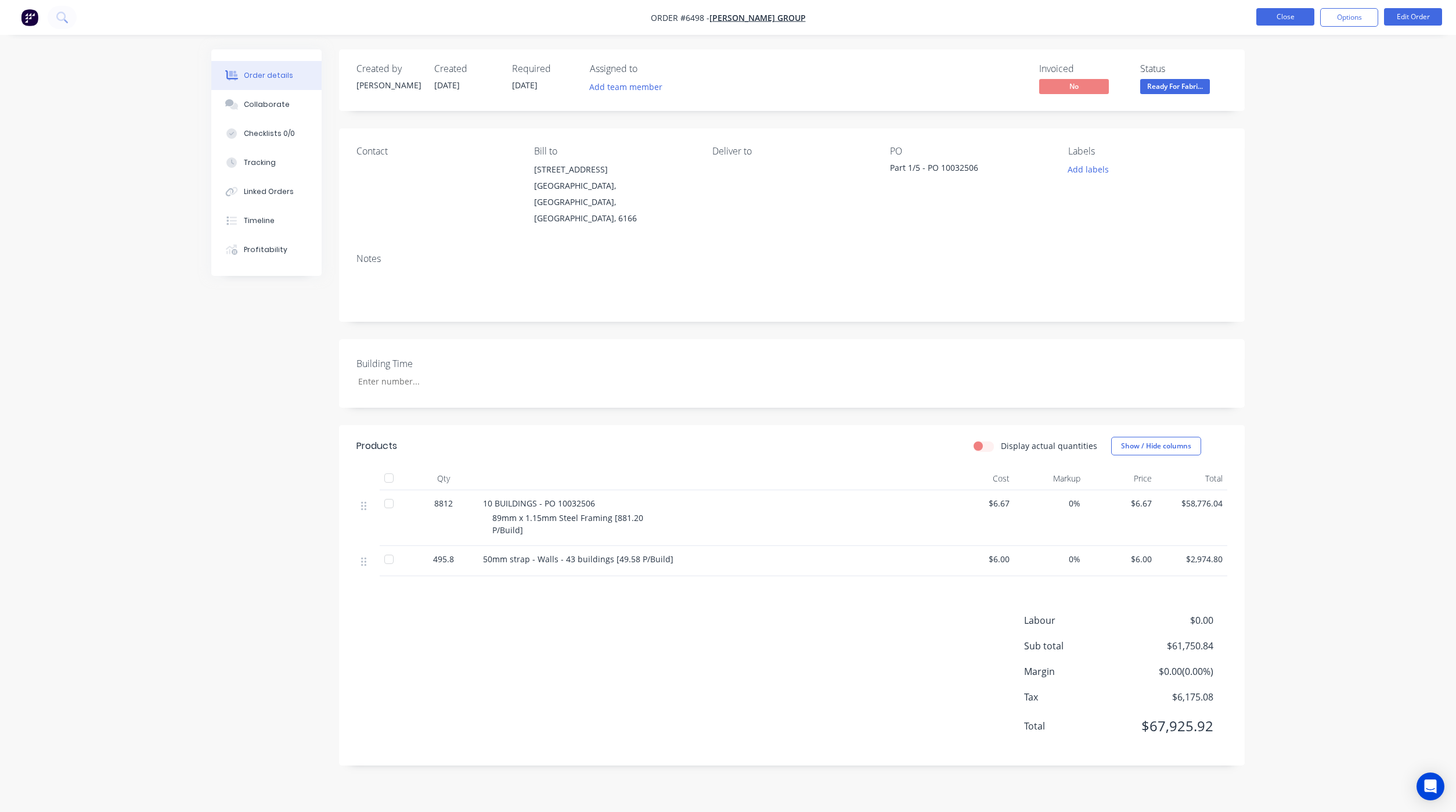
click at [1271, 16] on button "Close" at bounding box center [1285, 17] width 58 height 17
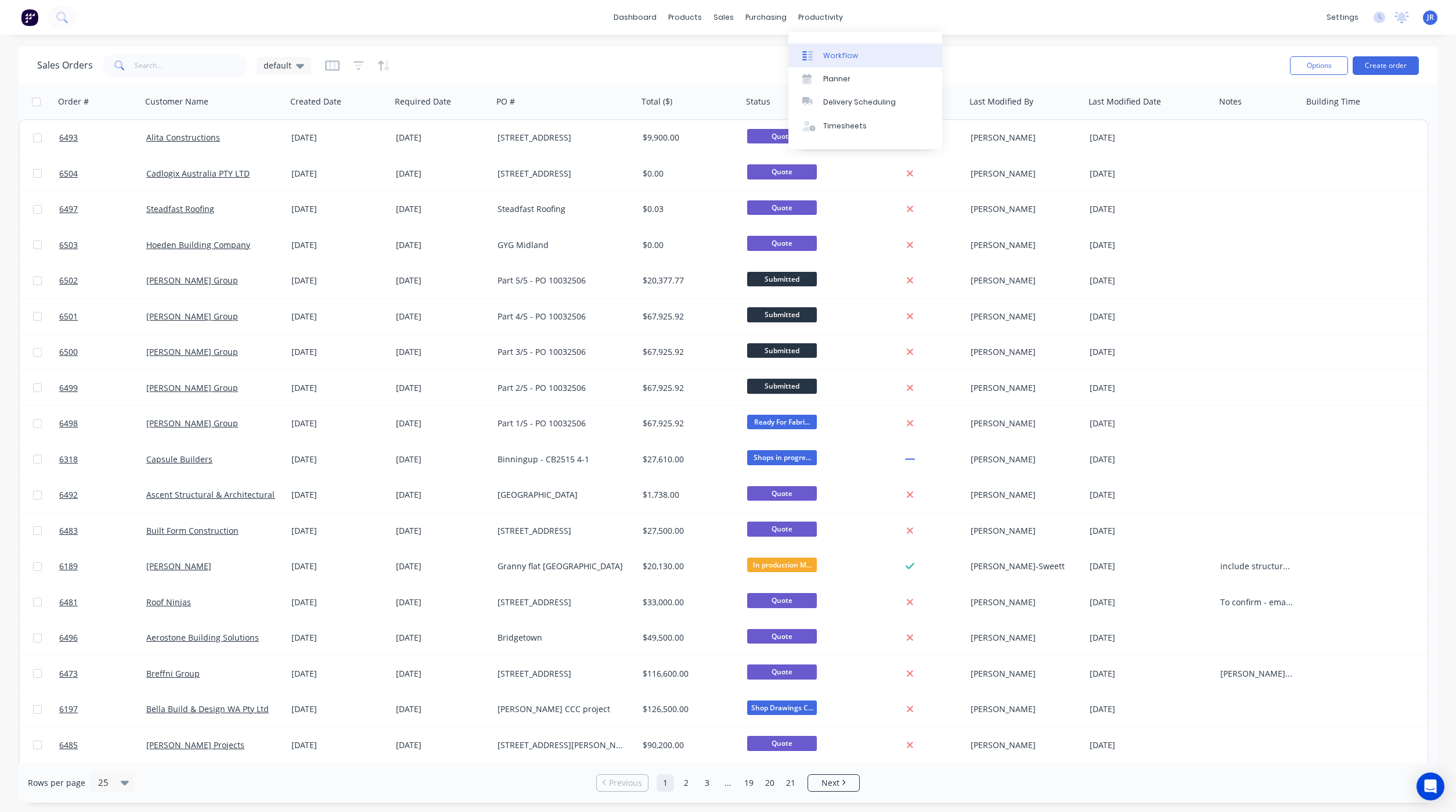
click at [824, 56] on div "Workflow" at bounding box center [841, 55] width 35 height 10
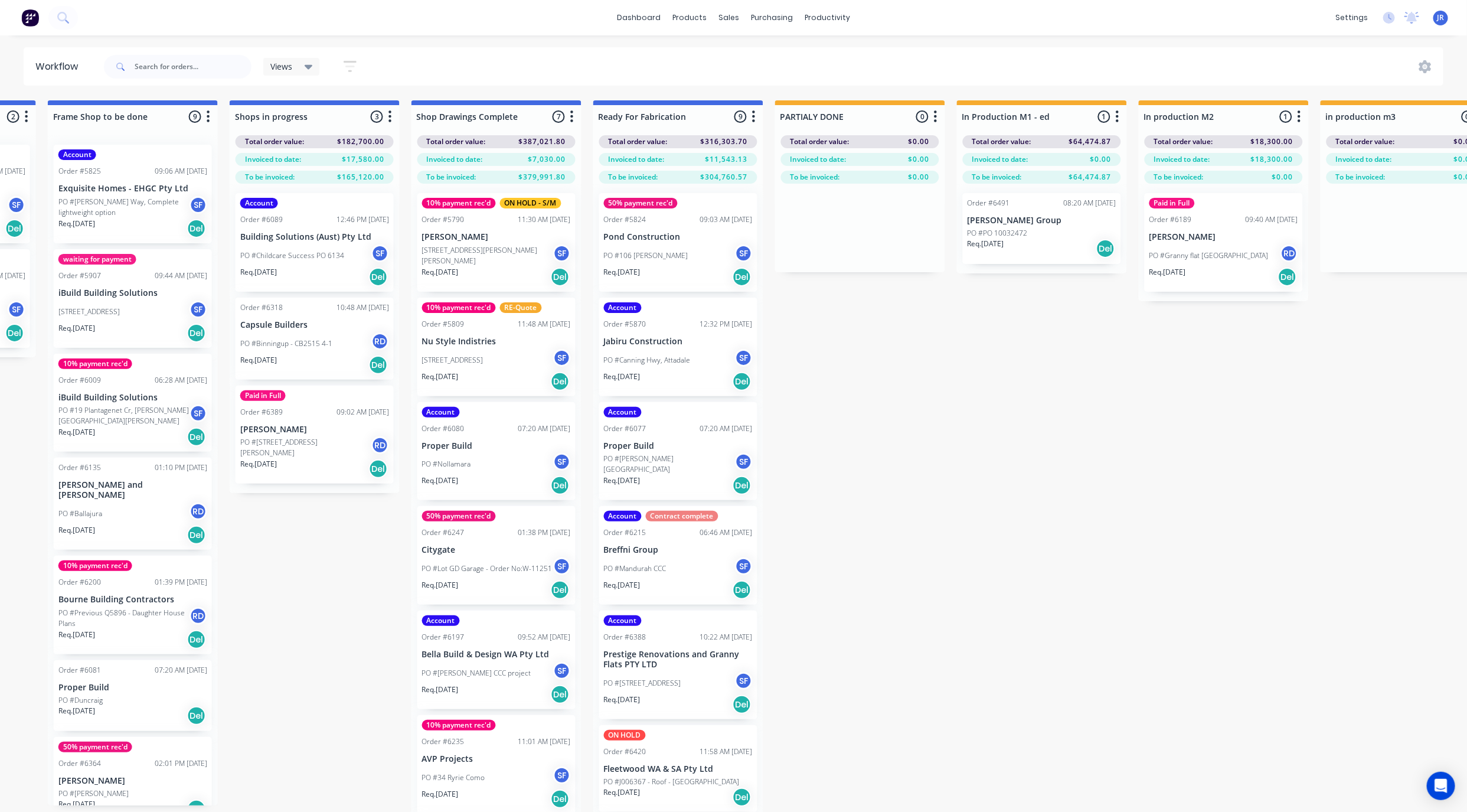
scroll to position [0, 1529]
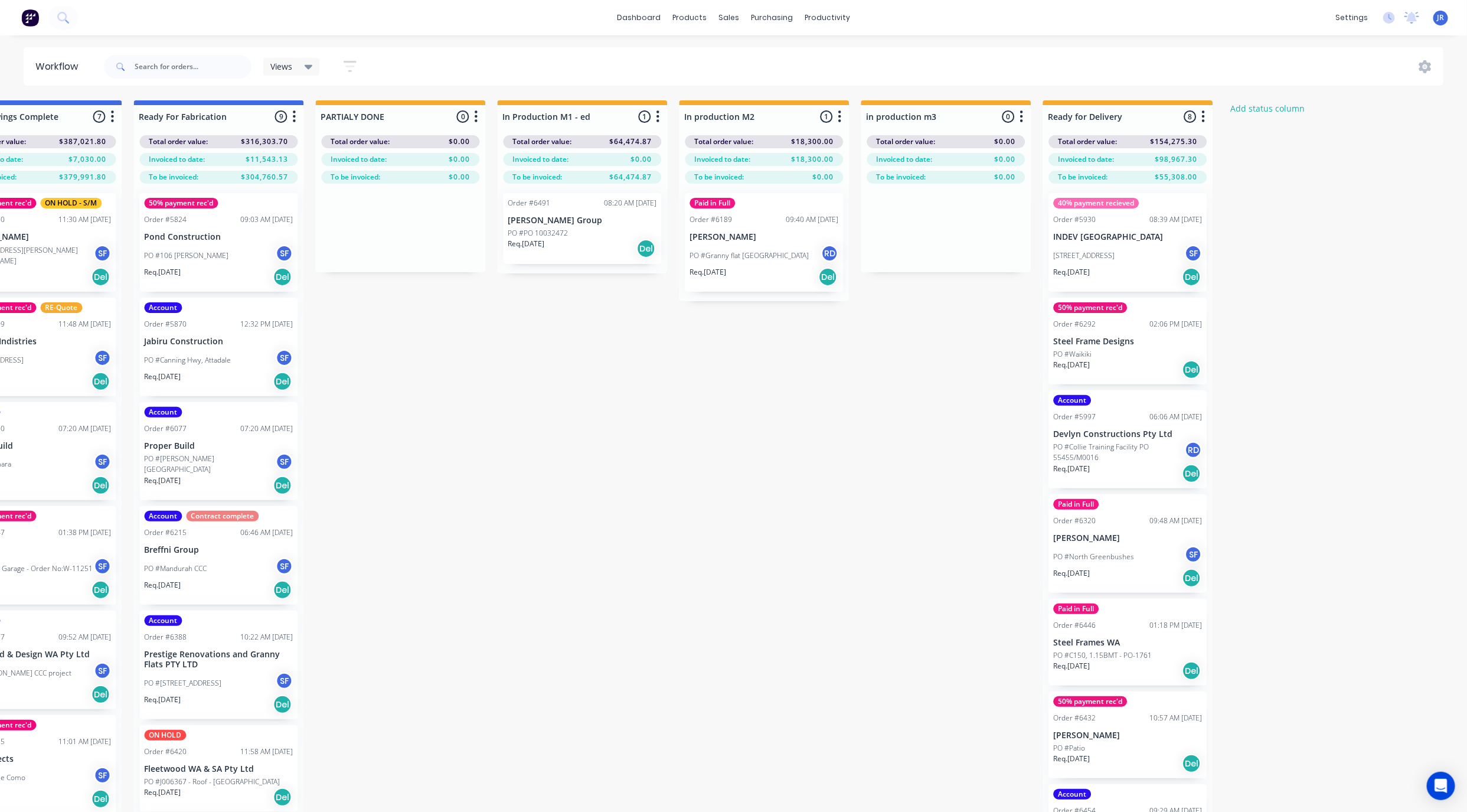
click at [1114, 254] on p "[STREET_ADDRESS]" at bounding box center [1085, 255] width 62 height 11
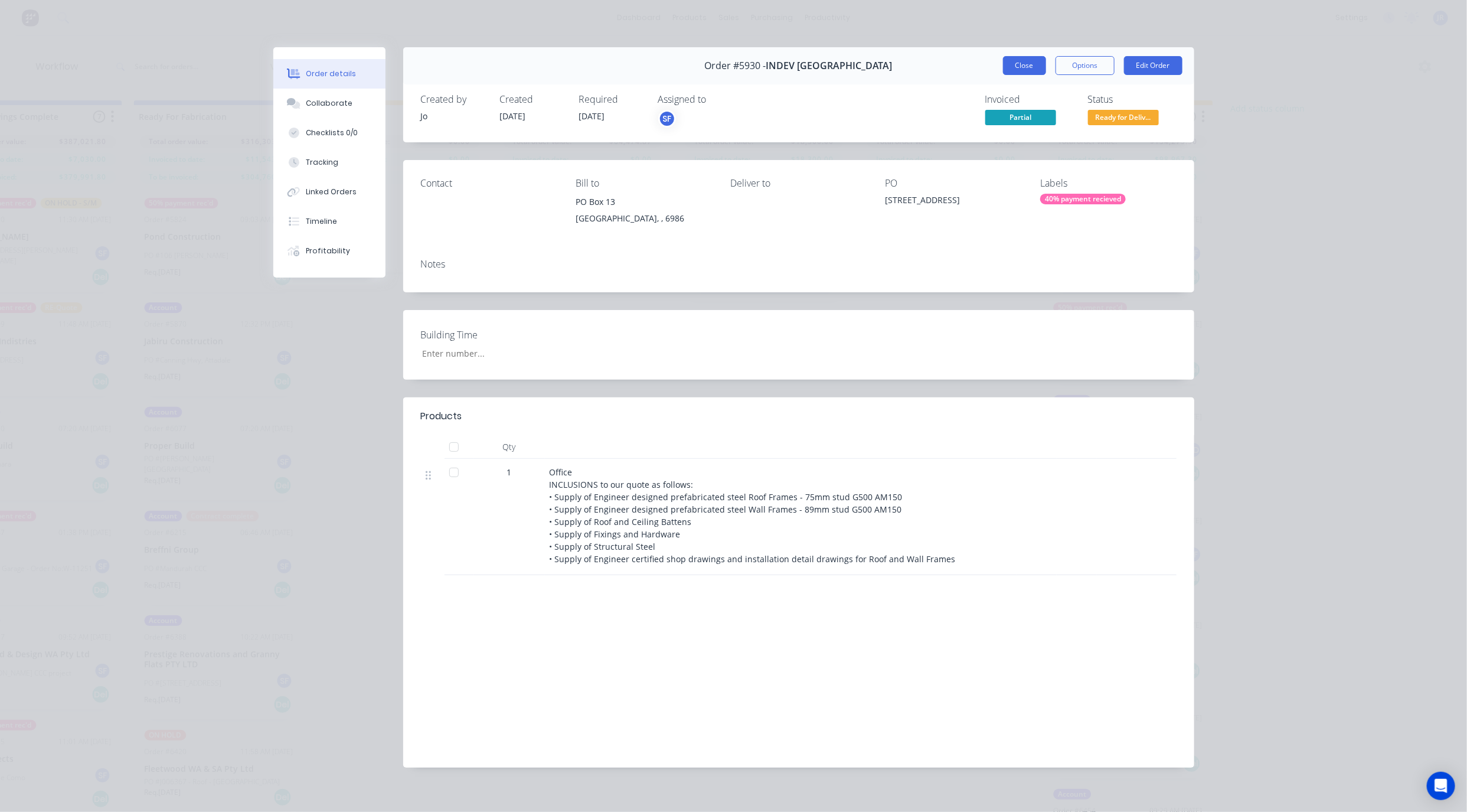
click at [1025, 60] on button "Close" at bounding box center [1025, 66] width 43 height 19
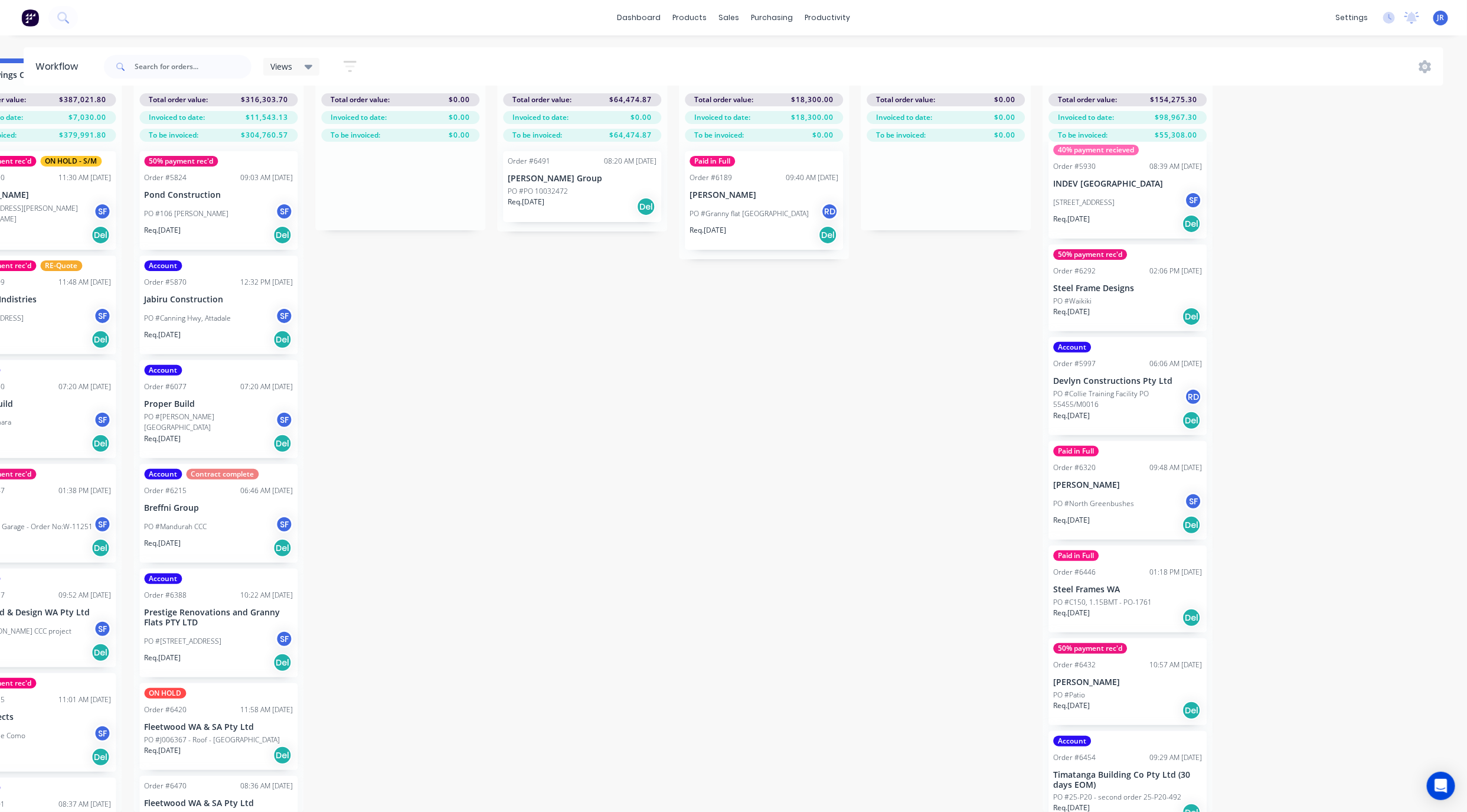
scroll to position [0, 0]
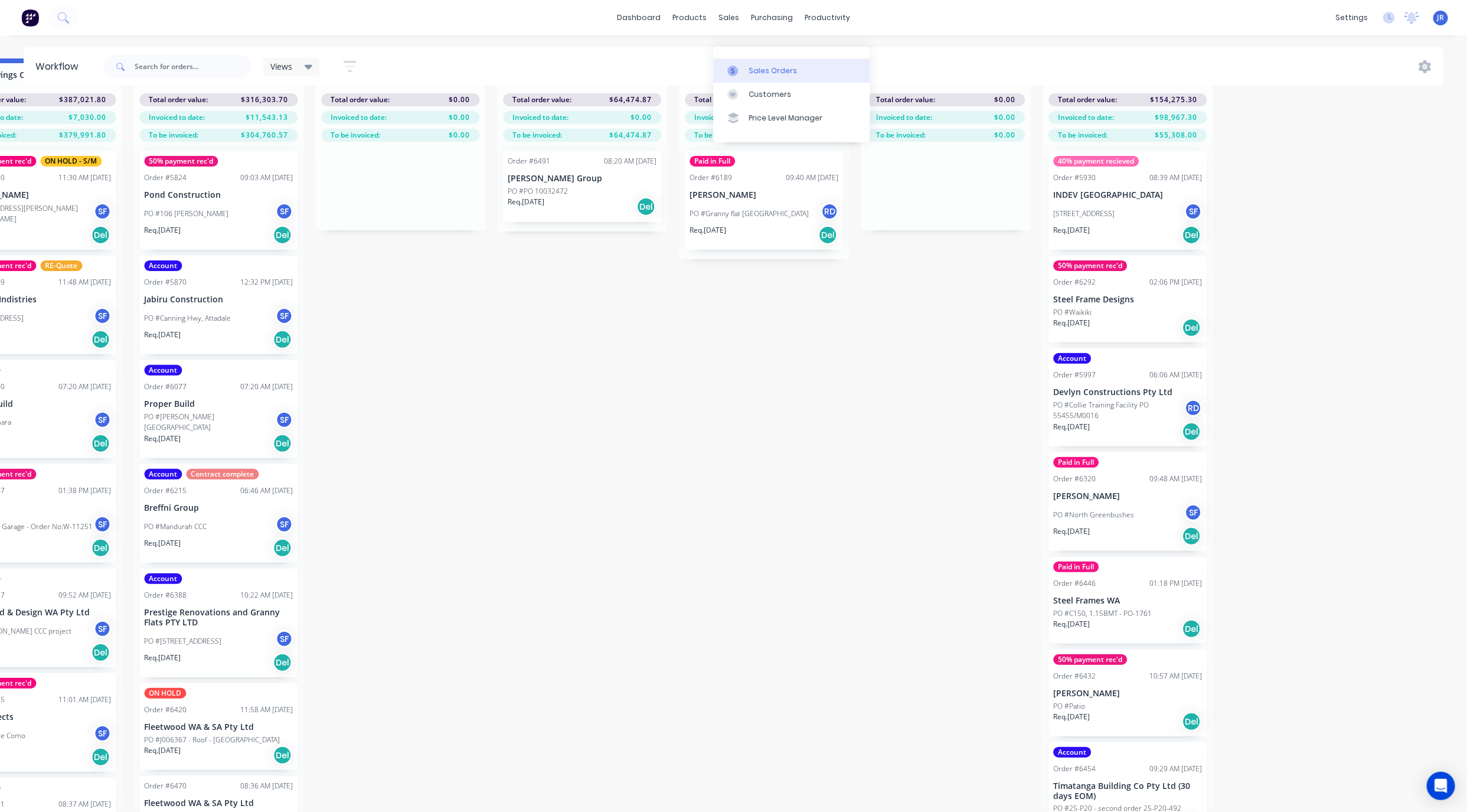
click at [738, 66] on icon at bounding box center [732, 70] width 11 height 11
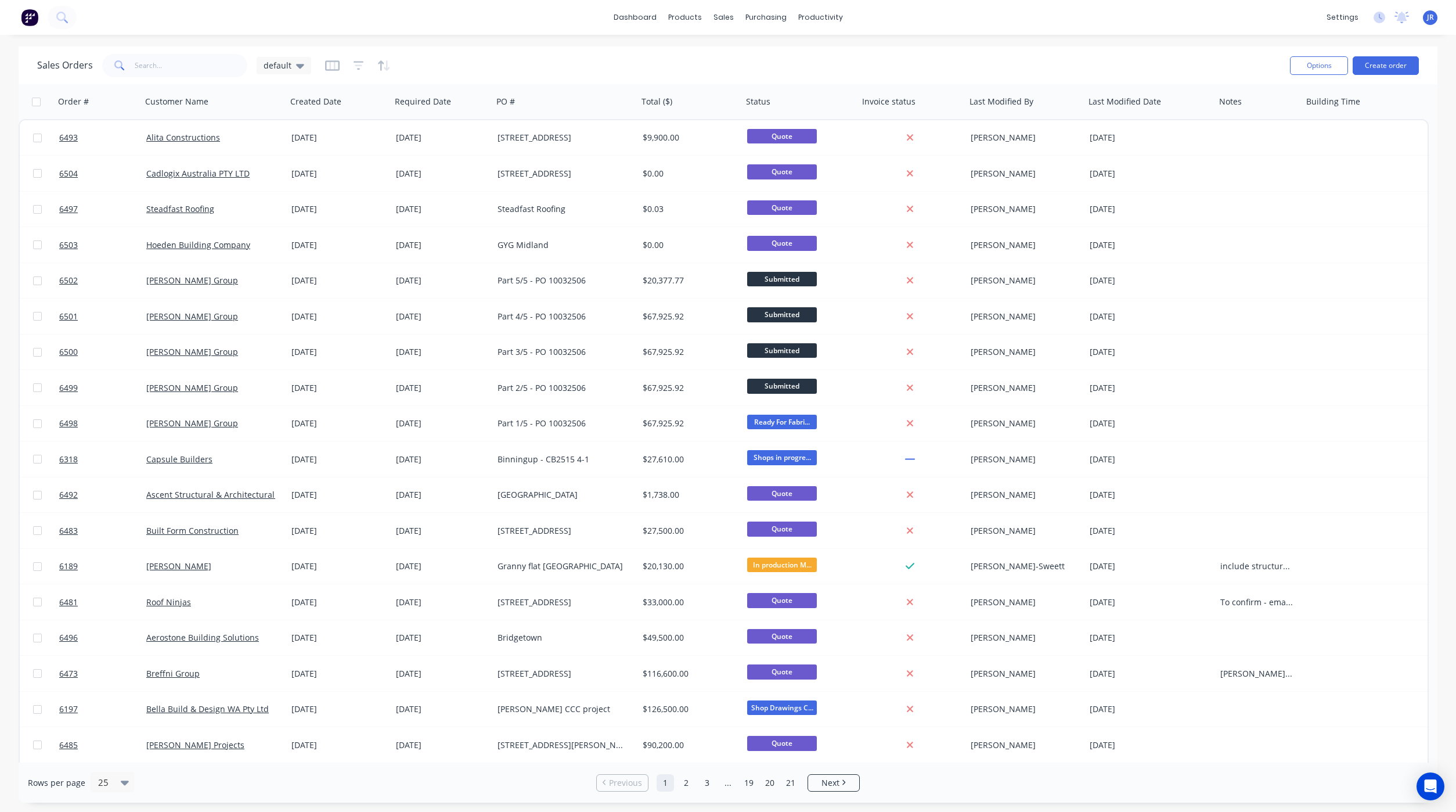
click at [290, 54] on div "Sales Orders default" at bounding box center [174, 66] width 274 height 23
click at [291, 69] on div "default" at bounding box center [284, 66] width 41 height 10
click at [277, 213] on button "Not Invoiced" at bounding box center [326, 211] width 132 height 13
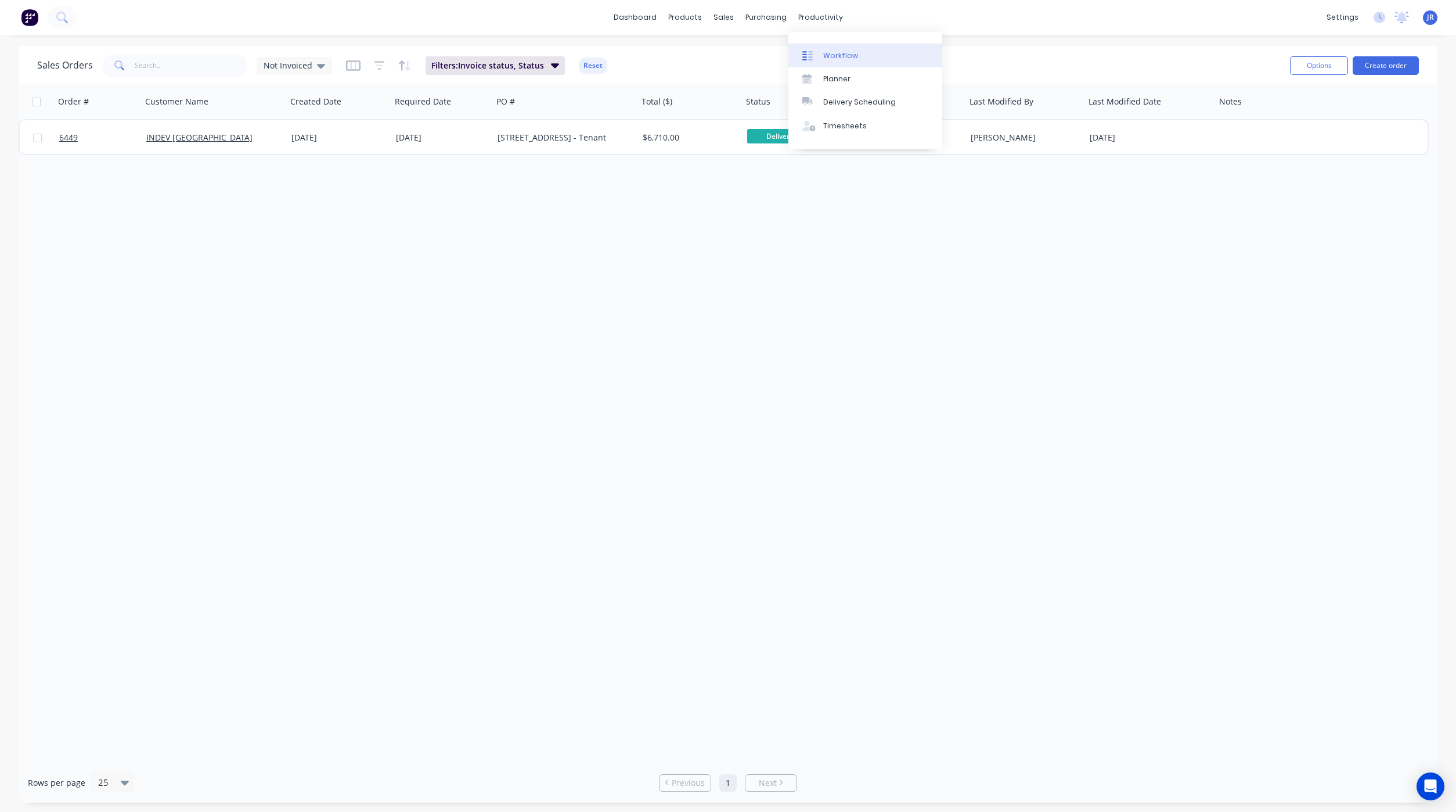
click at [821, 56] on link "Workflow" at bounding box center [865, 55] width 154 height 23
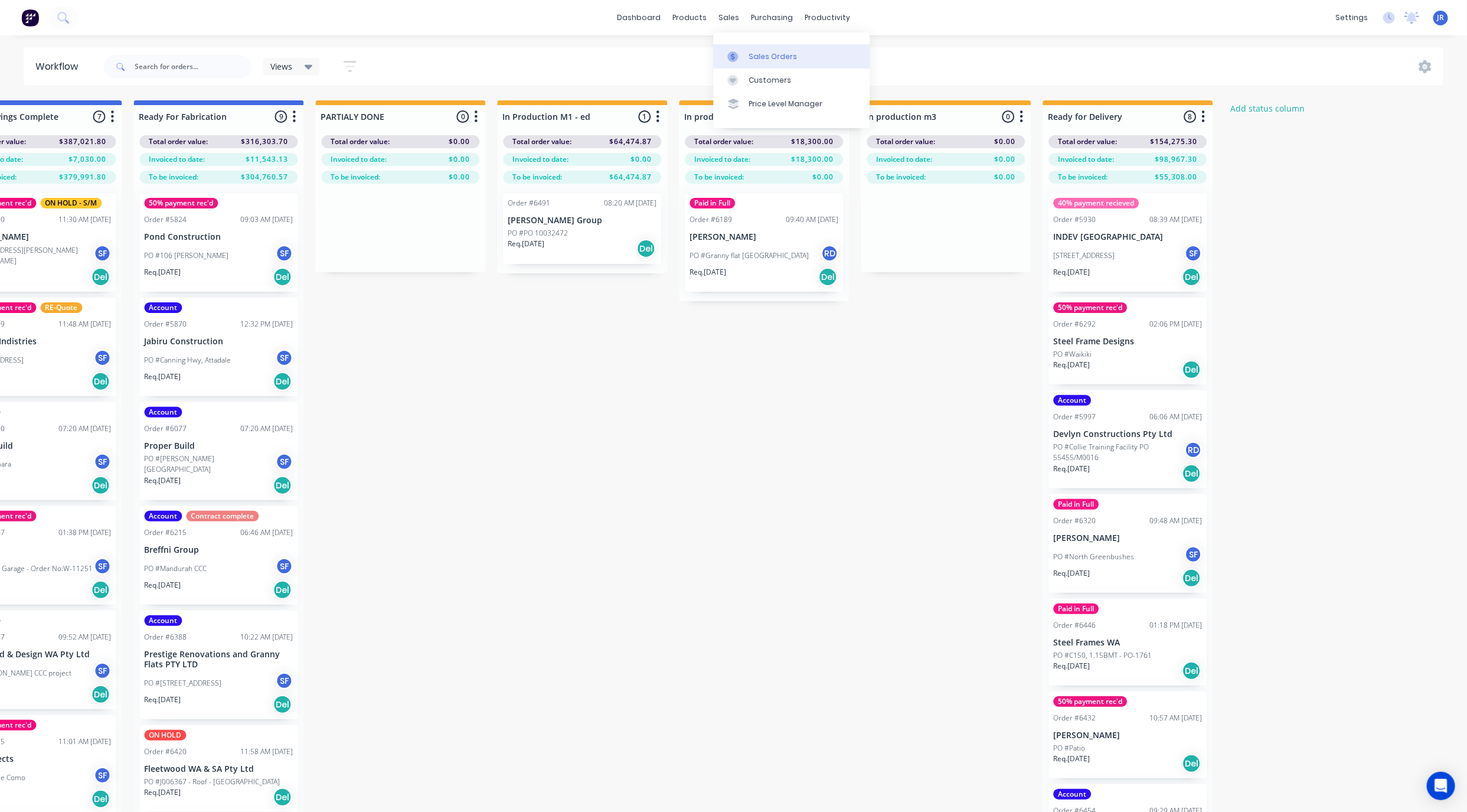
click at [751, 48] on link "Sales Orders" at bounding box center [792, 56] width 156 height 23
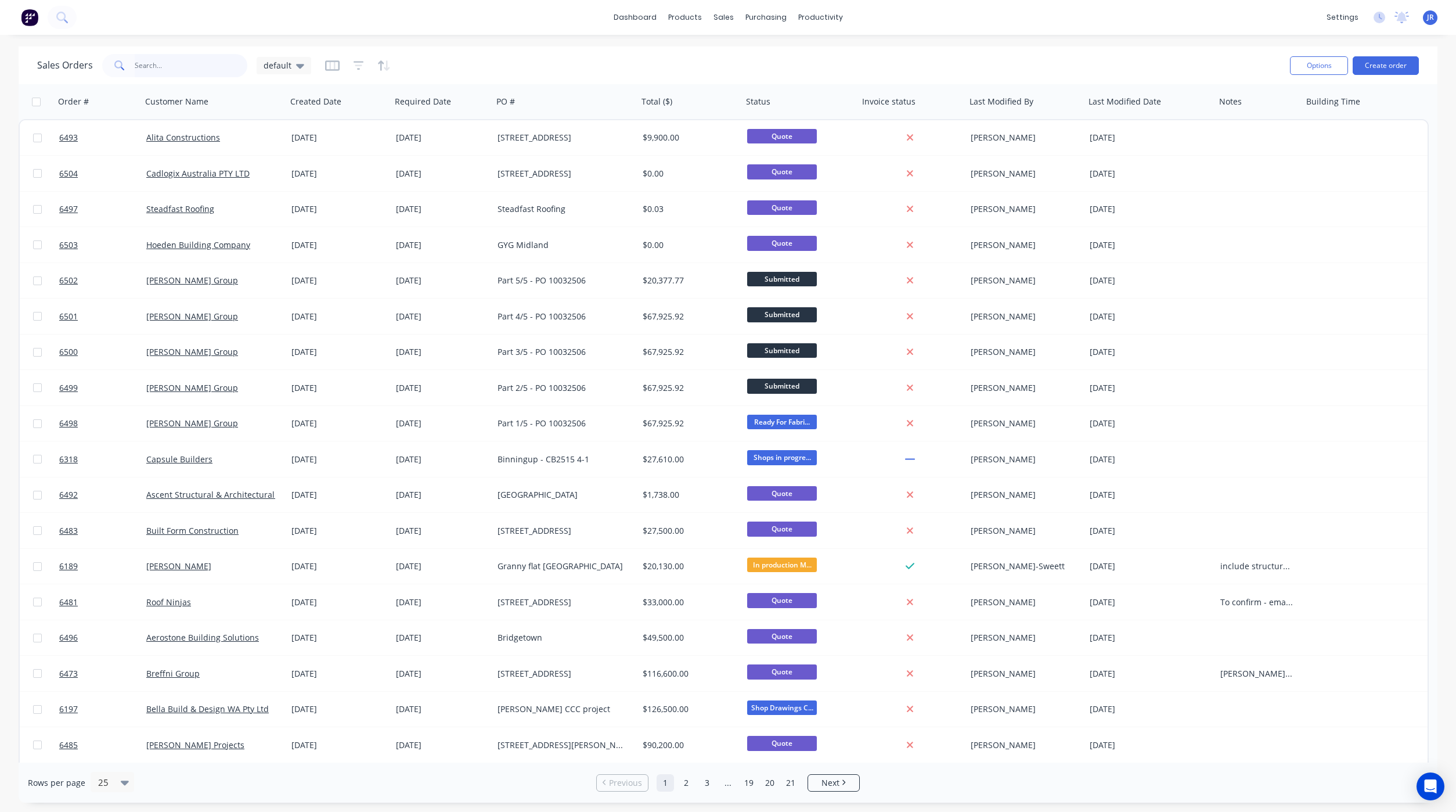
click at [190, 72] on input "text" at bounding box center [191, 66] width 113 height 23
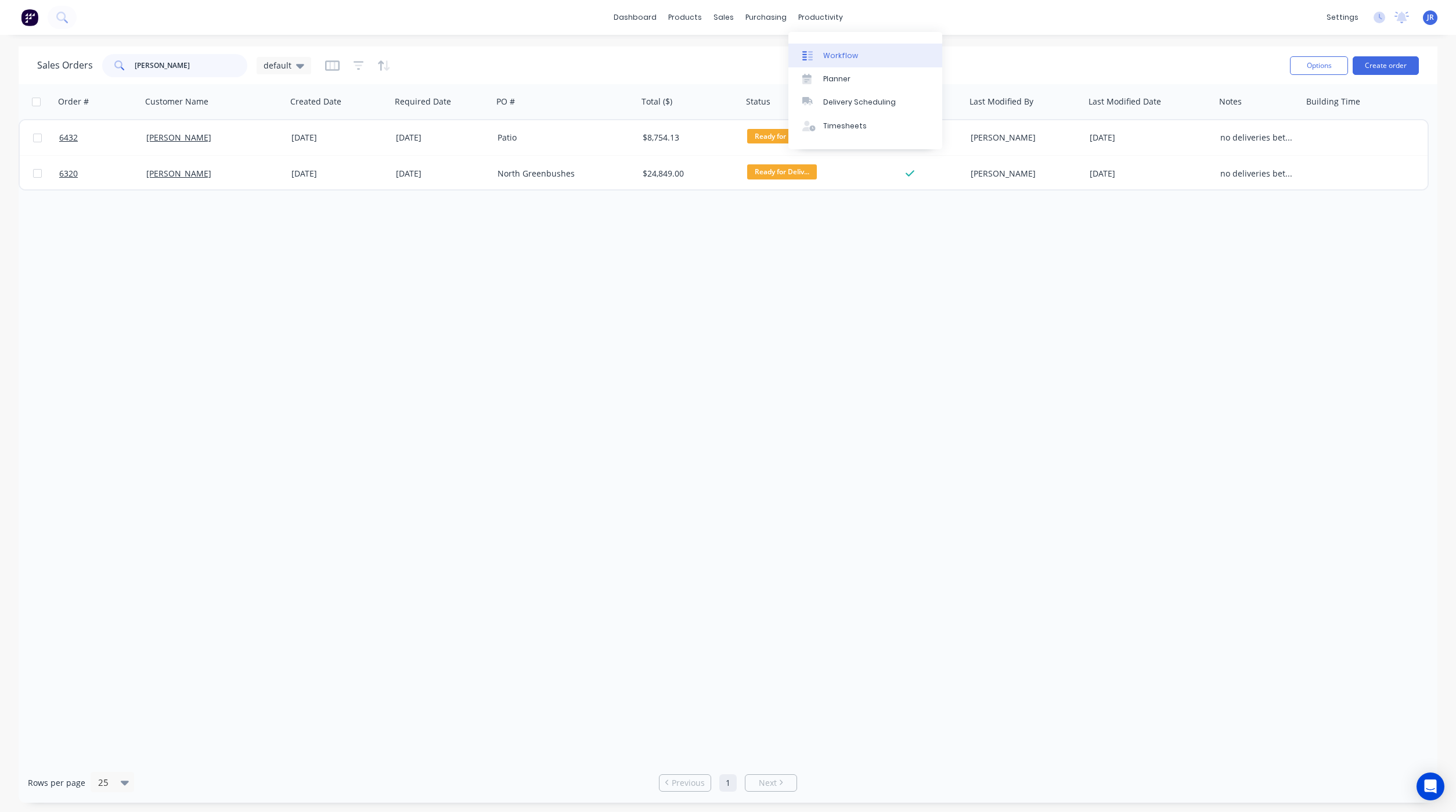
type input "sally"
click at [829, 56] on div "Workflow" at bounding box center [841, 55] width 35 height 10
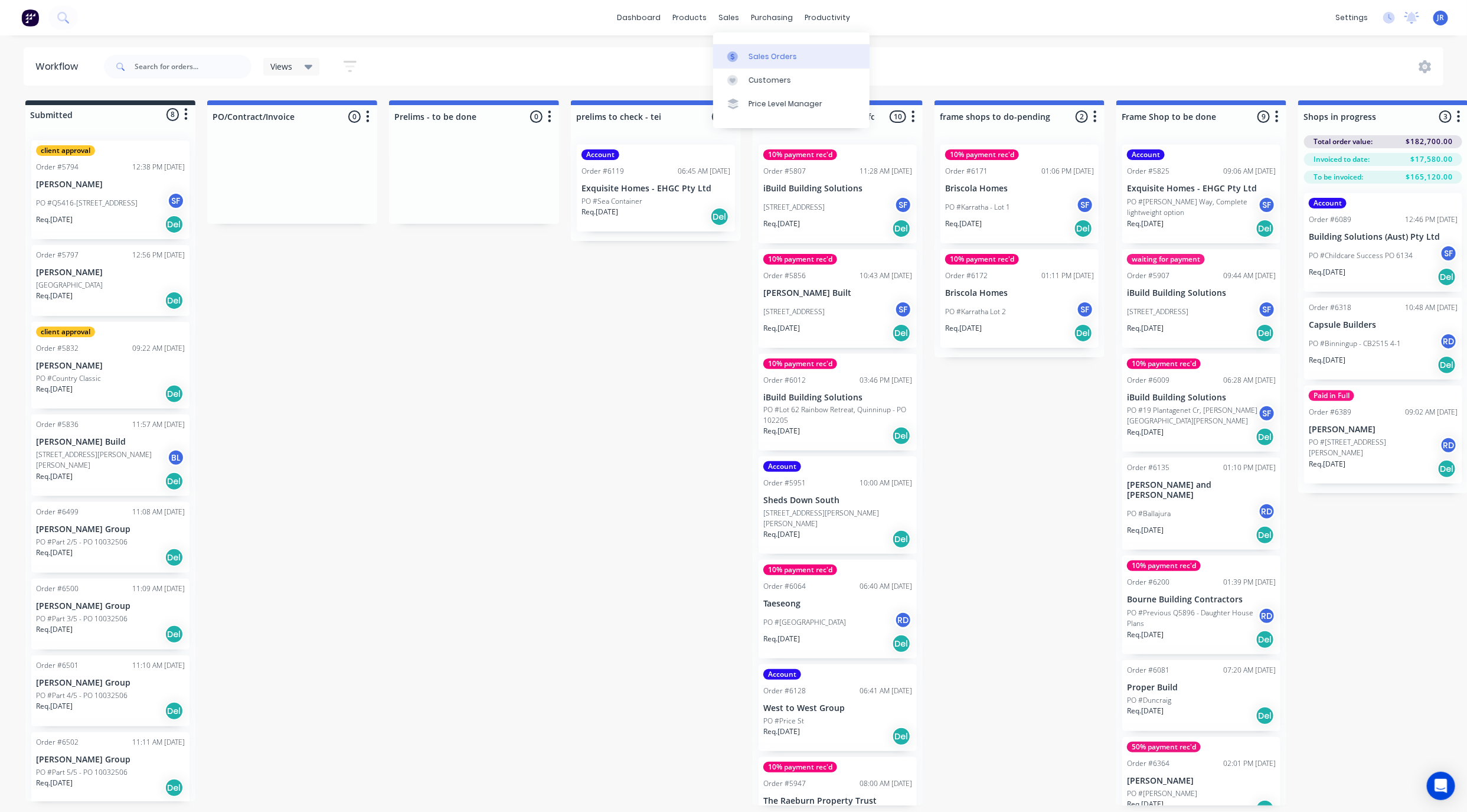
click at [743, 53] on div at bounding box center [736, 56] width 17 height 11
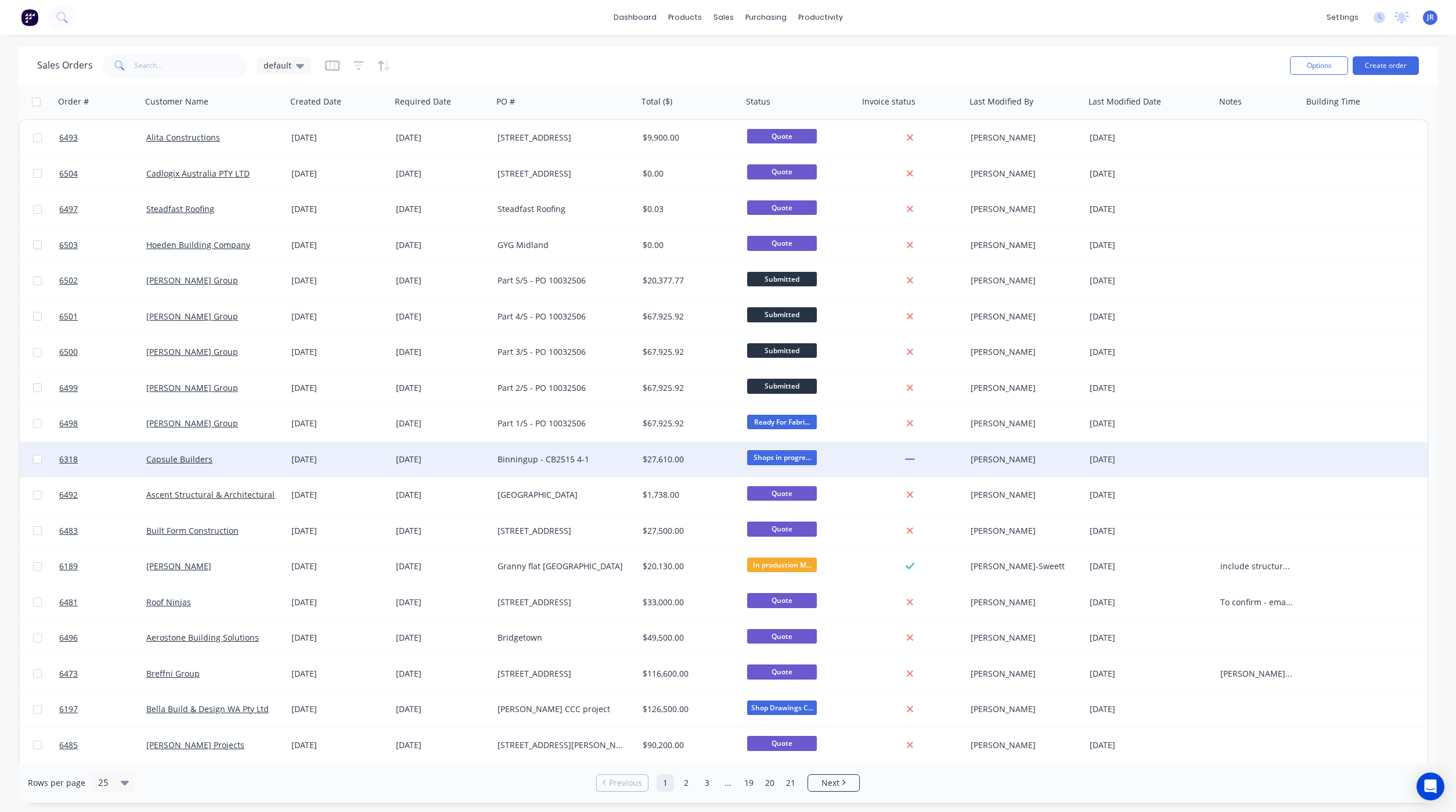
click at [1363, 463] on div at bounding box center [1357, 459] width 109 height 35
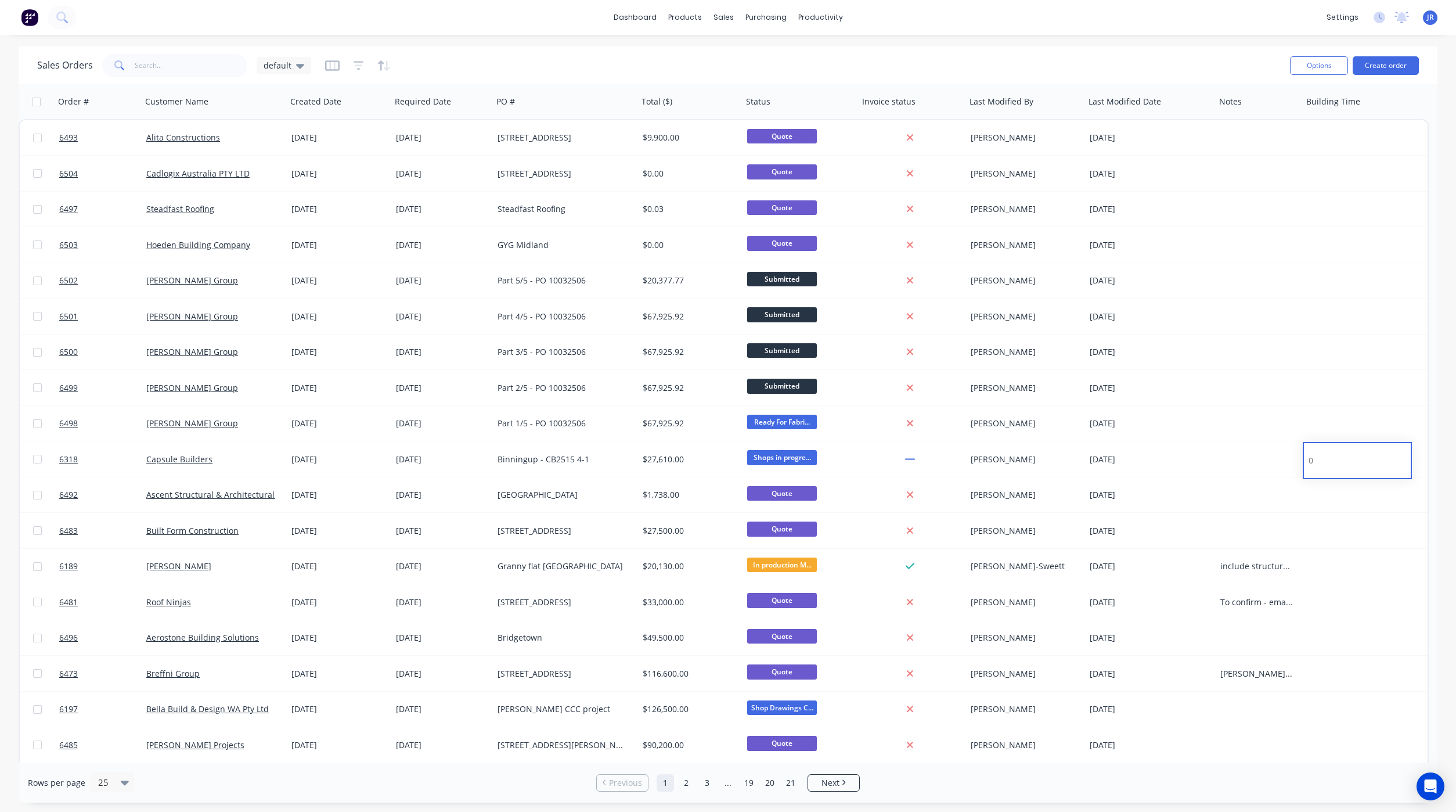
click at [958, 27] on div "dashboard products sales purchasing productivity dashboard products Product Cat…" at bounding box center [728, 17] width 1456 height 35
click at [830, 61] on link "Workflow" at bounding box center [865, 55] width 154 height 23
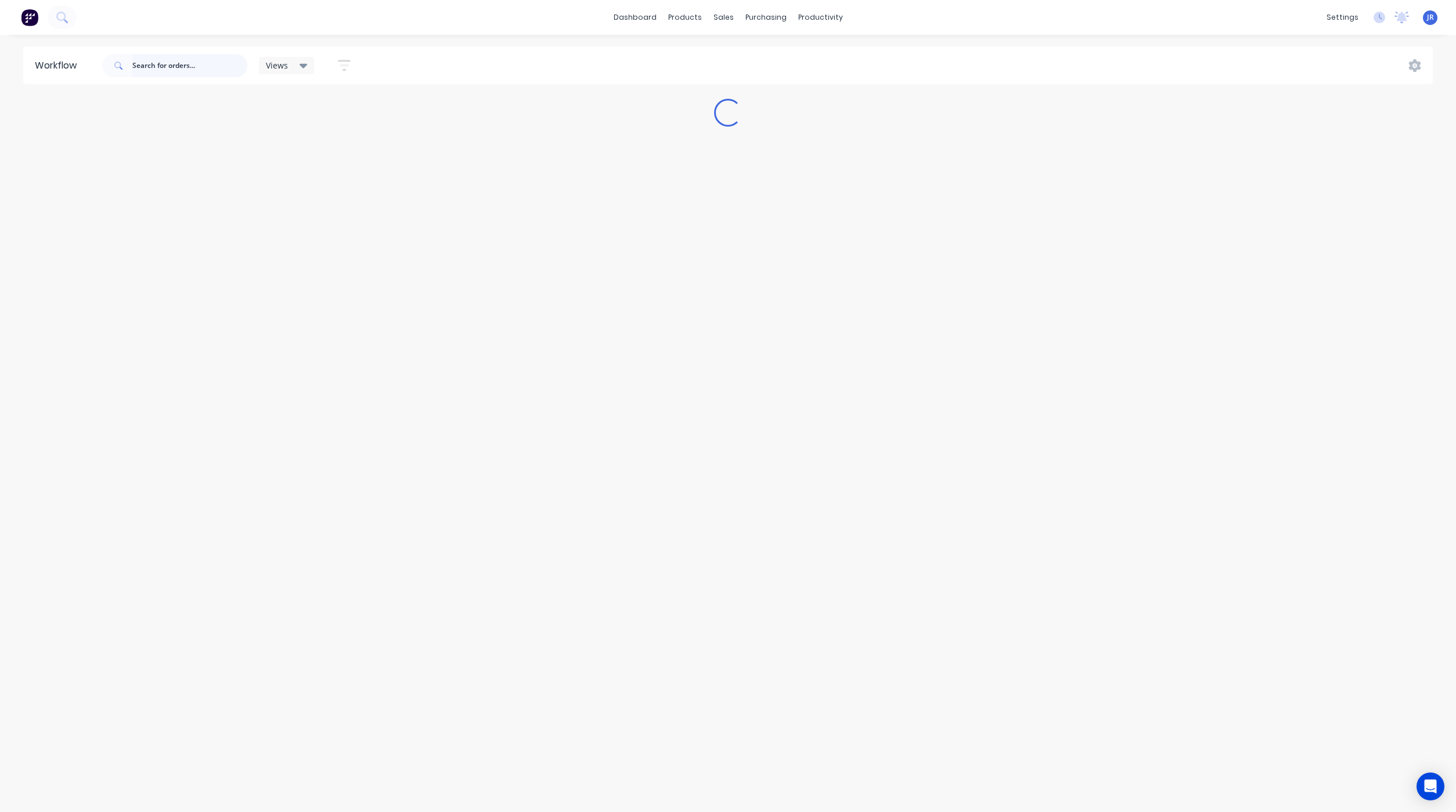
click at [181, 68] on input "text" at bounding box center [189, 66] width 115 height 23
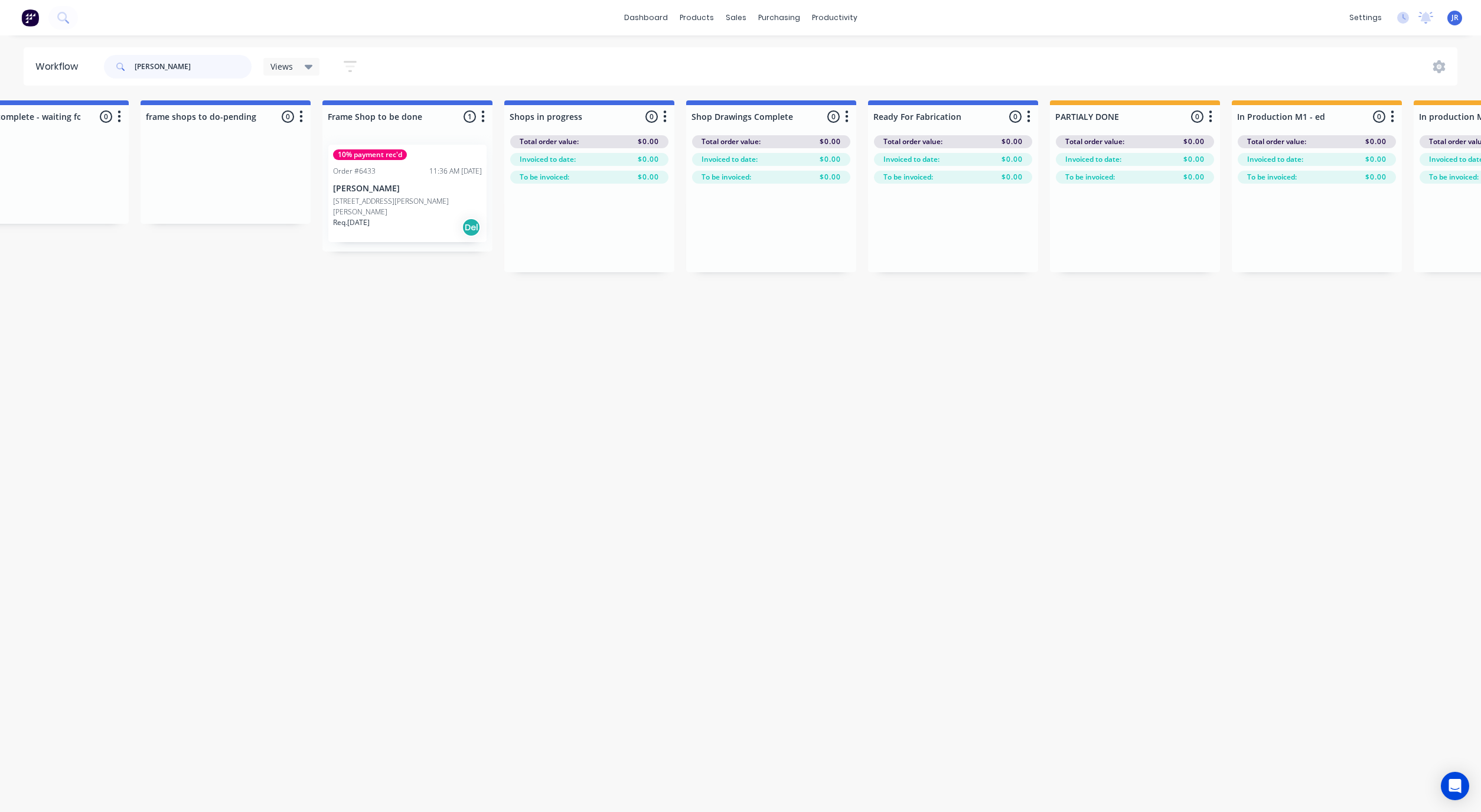
scroll to position [0, 733]
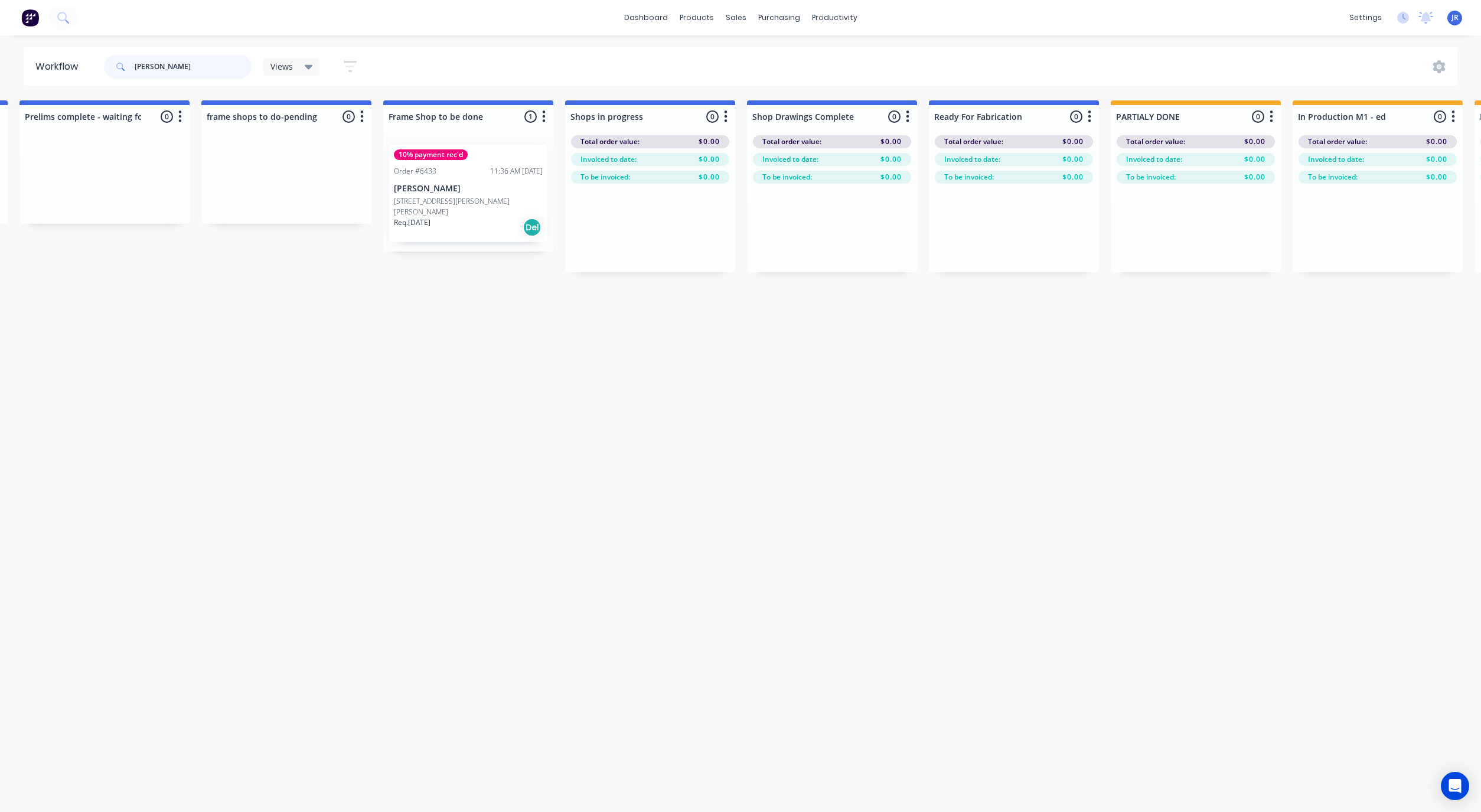
type input "[PERSON_NAME]"
click at [743, 51] on icon at bounding box center [740, 56] width 11 height 11
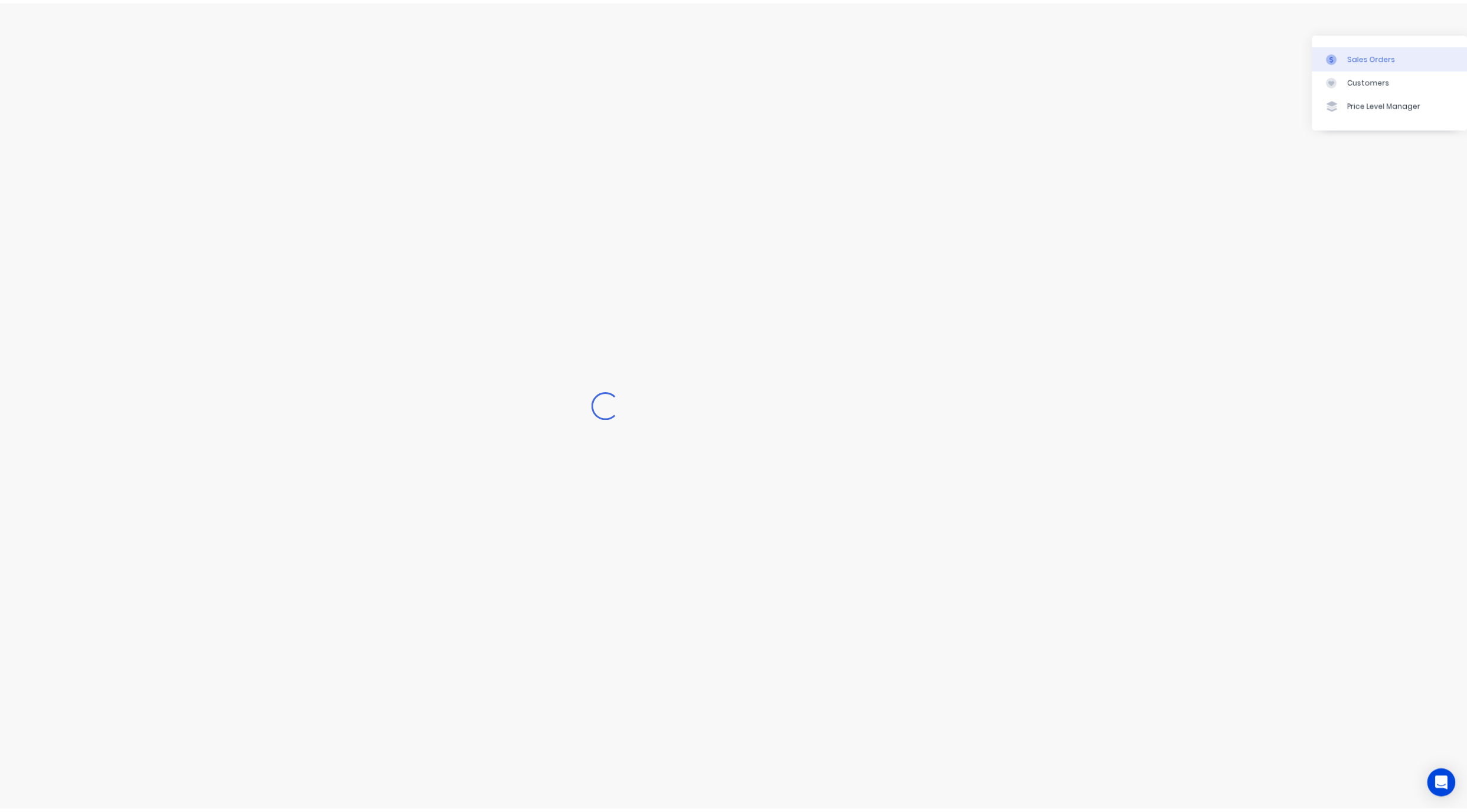
scroll to position [0, 129]
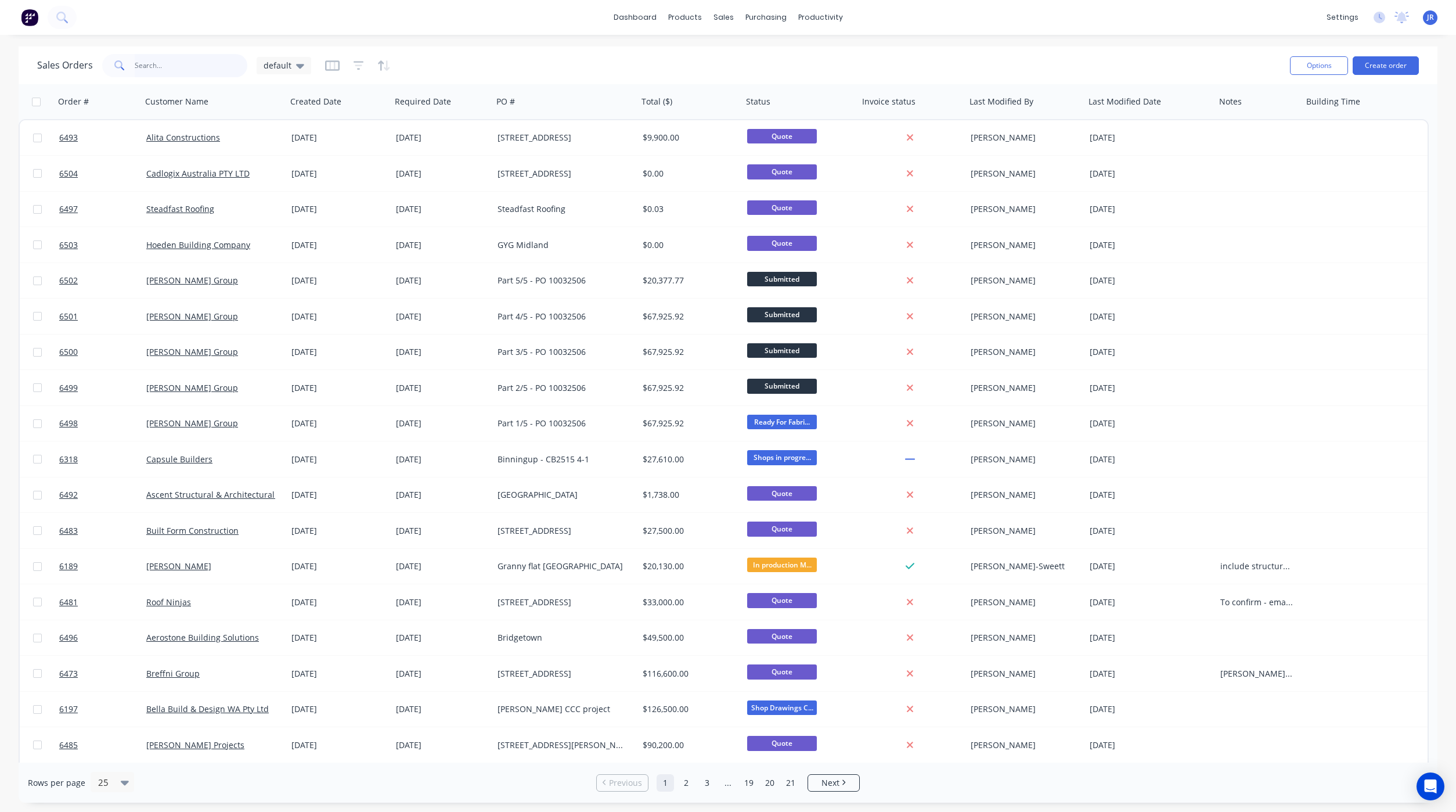
click at [164, 69] on input "text" at bounding box center [191, 66] width 113 height 23
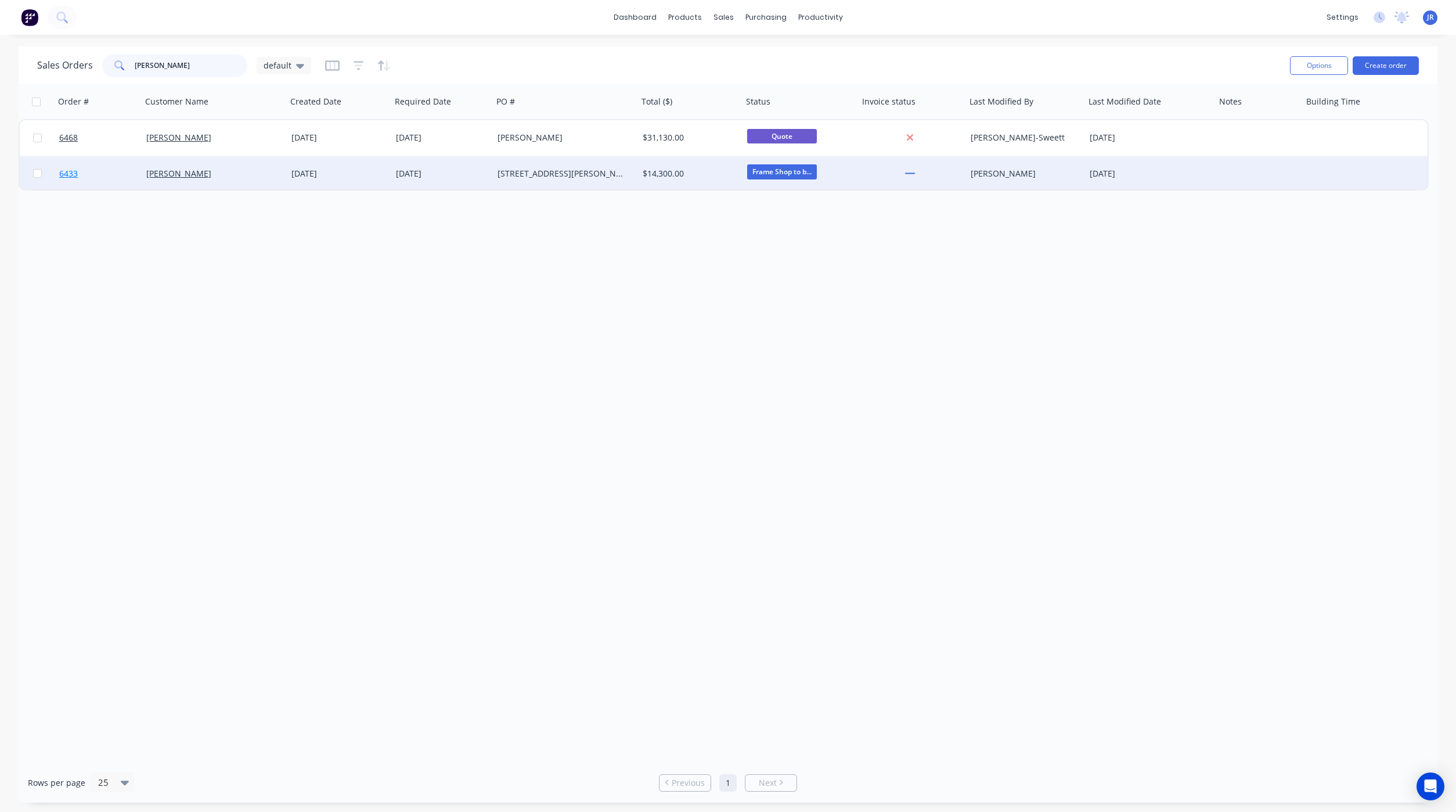
type input "steven"
click at [77, 173] on span "6433" at bounding box center [68, 174] width 19 height 11
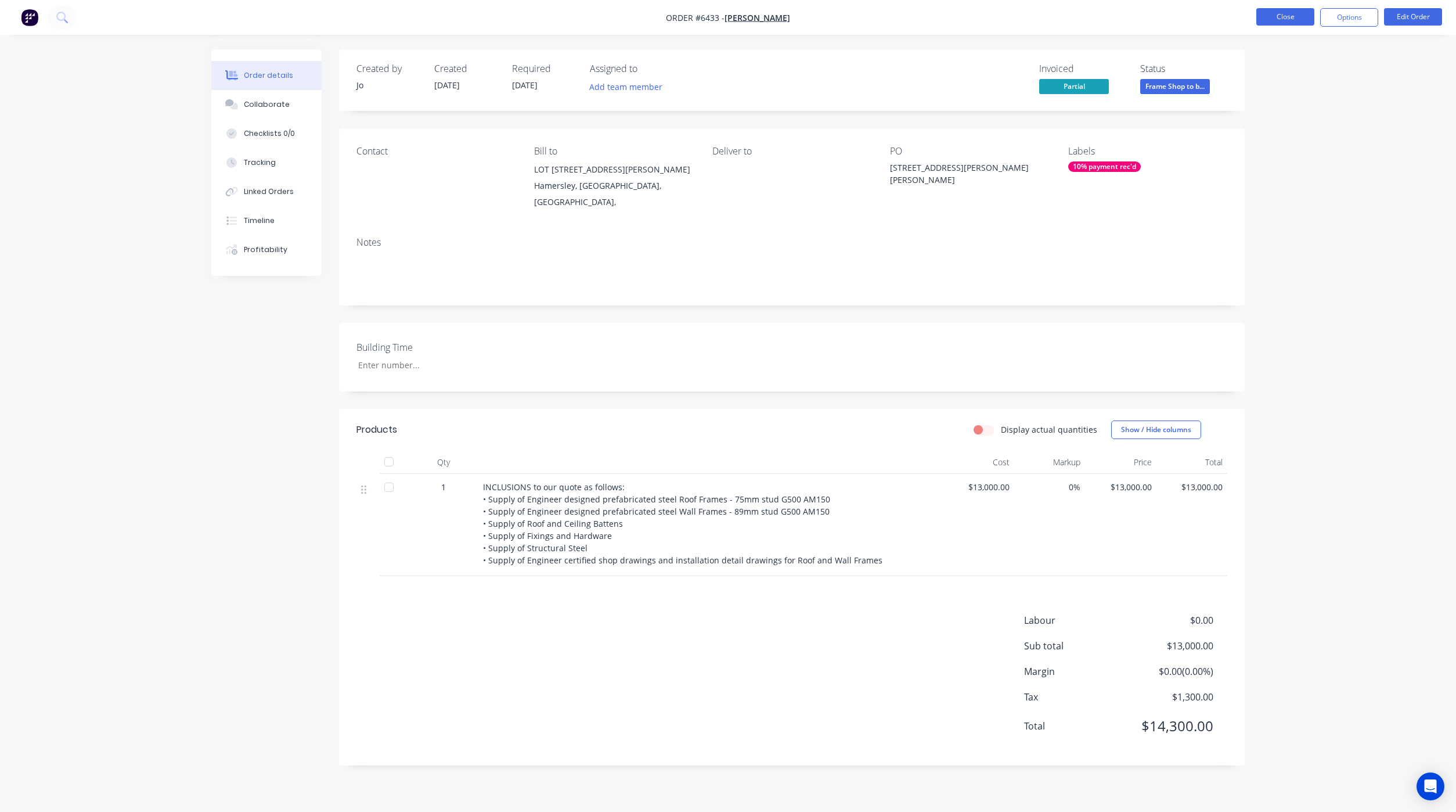
click at [1273, 18] on button "Close" at bounding box center [1285, 17] width 58 height 17
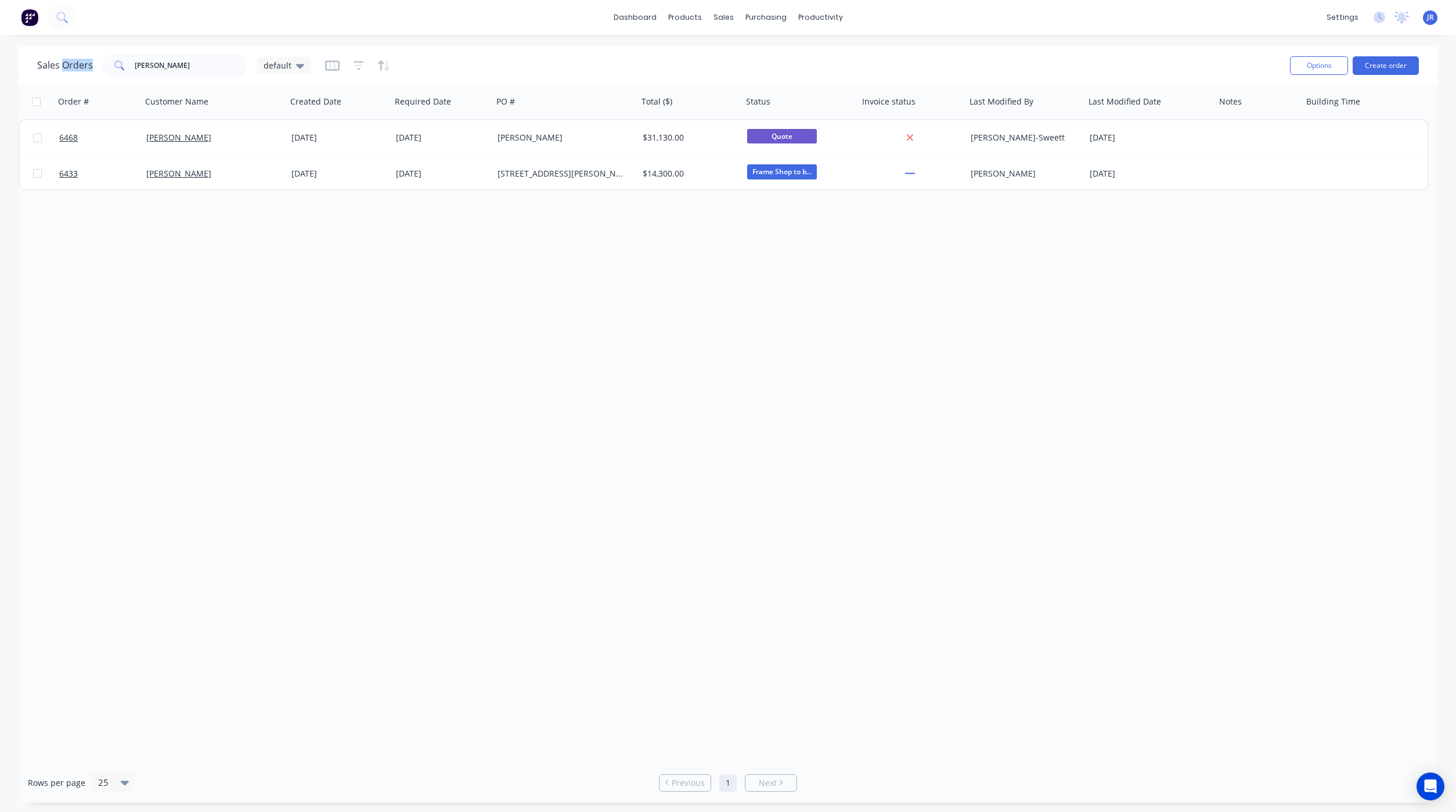
drag, startPoint x: 177, startPoint y: 52, endPoint x: 47, endPoint y: 68, distance: 131.0
click at [47, 68] on div "Sales Orders steven default" at bounding box center [659, 66] width 1244 height 28
drag, startPoint x: 47, startPoint y: 68, endPoint x: 206, endPoint y: 79, distance: 159.4
click at [206, 79] on div "Sales Orders steven default" at bounding box center [659, 66] width 1244 height 28
drag, startPoint x: 187, startPoint y: 64, endPoint x: 54, endPoint y: 77, distance: 133.6
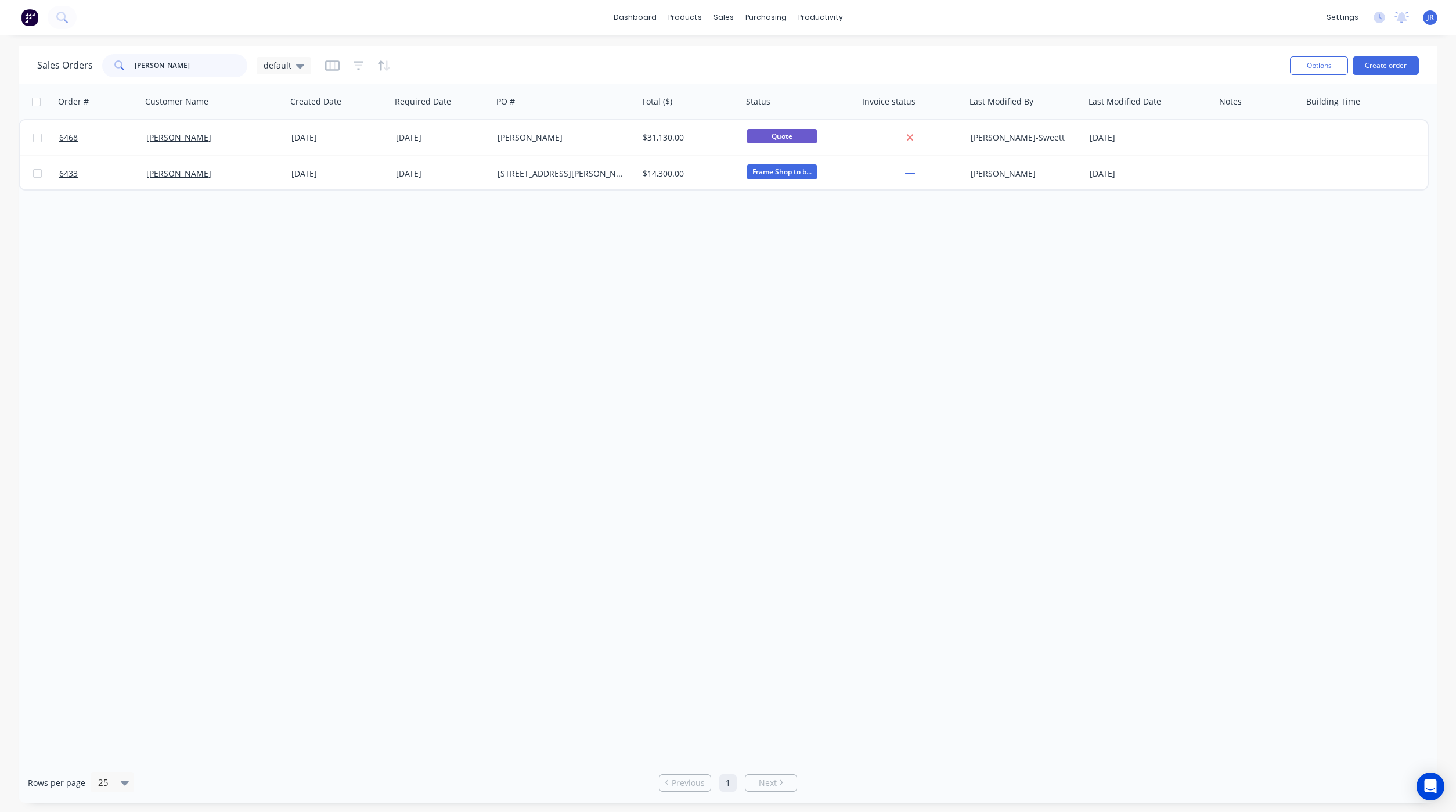
click at [74, 77] on div "Sales Orders steven default" at bounding box center [174, 66] width 274 height 23
type input "b"
type input "syre"
drag, startPoint x: 180, startPoint y: 69, endPoint x: 37, endPoint y: 65, distance: 143.1
click at [37, 68] on div "Sales Orders syre default" at bounding box center [174, 66] width 274 height 23
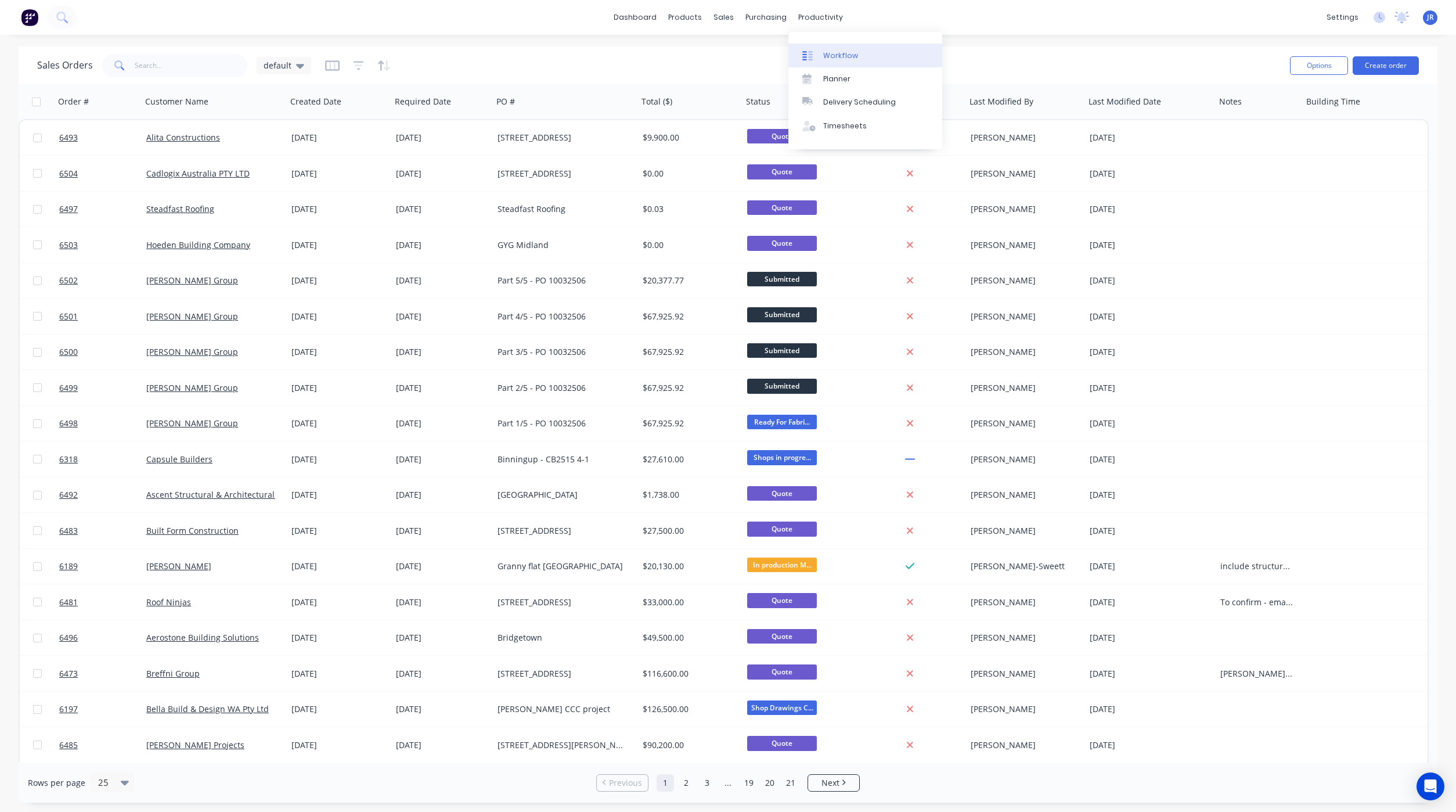
click at [823, 54] on link "Workflow" at bounding box center [865, 55] width 154 height 23
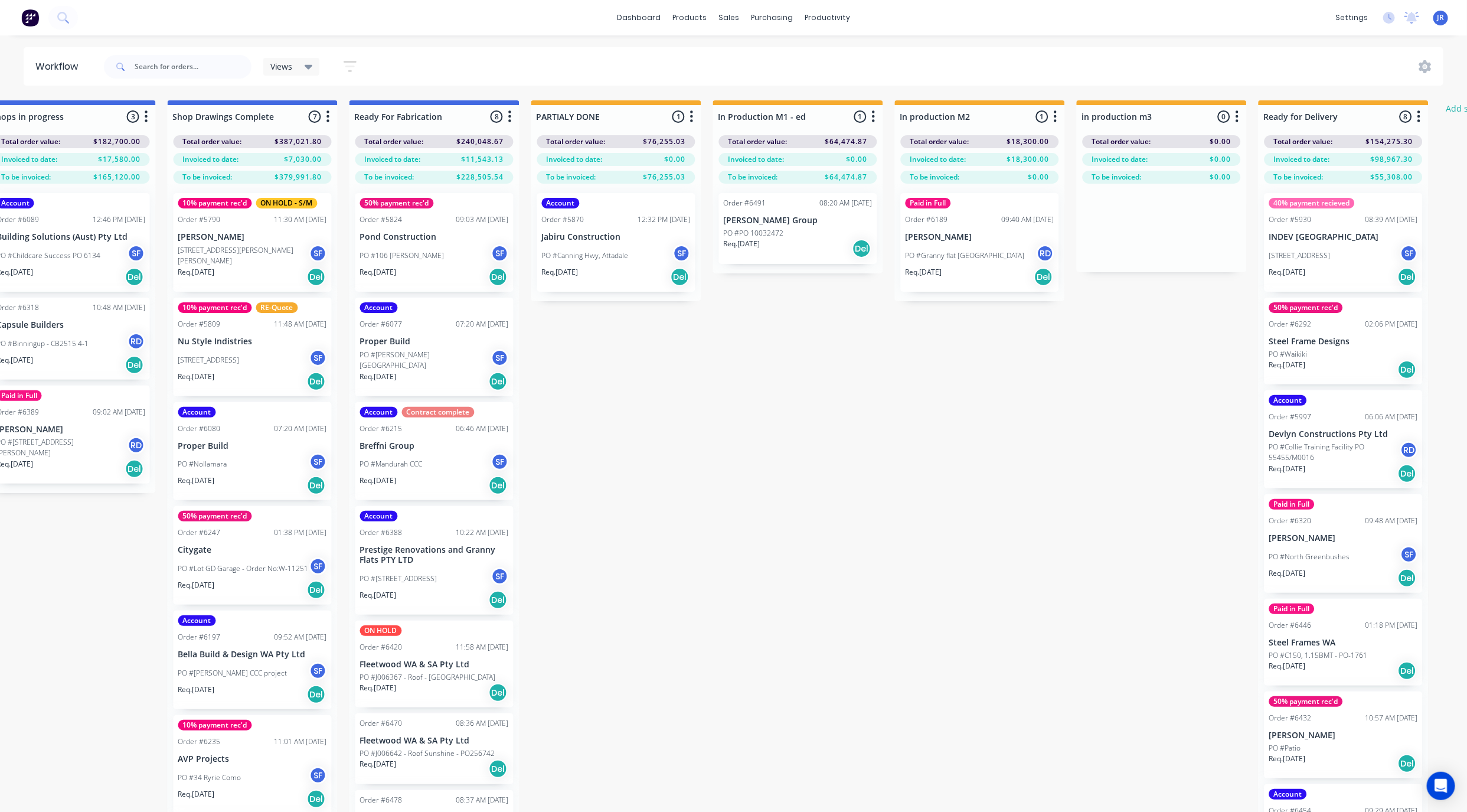
scroll to position [0, 1529]
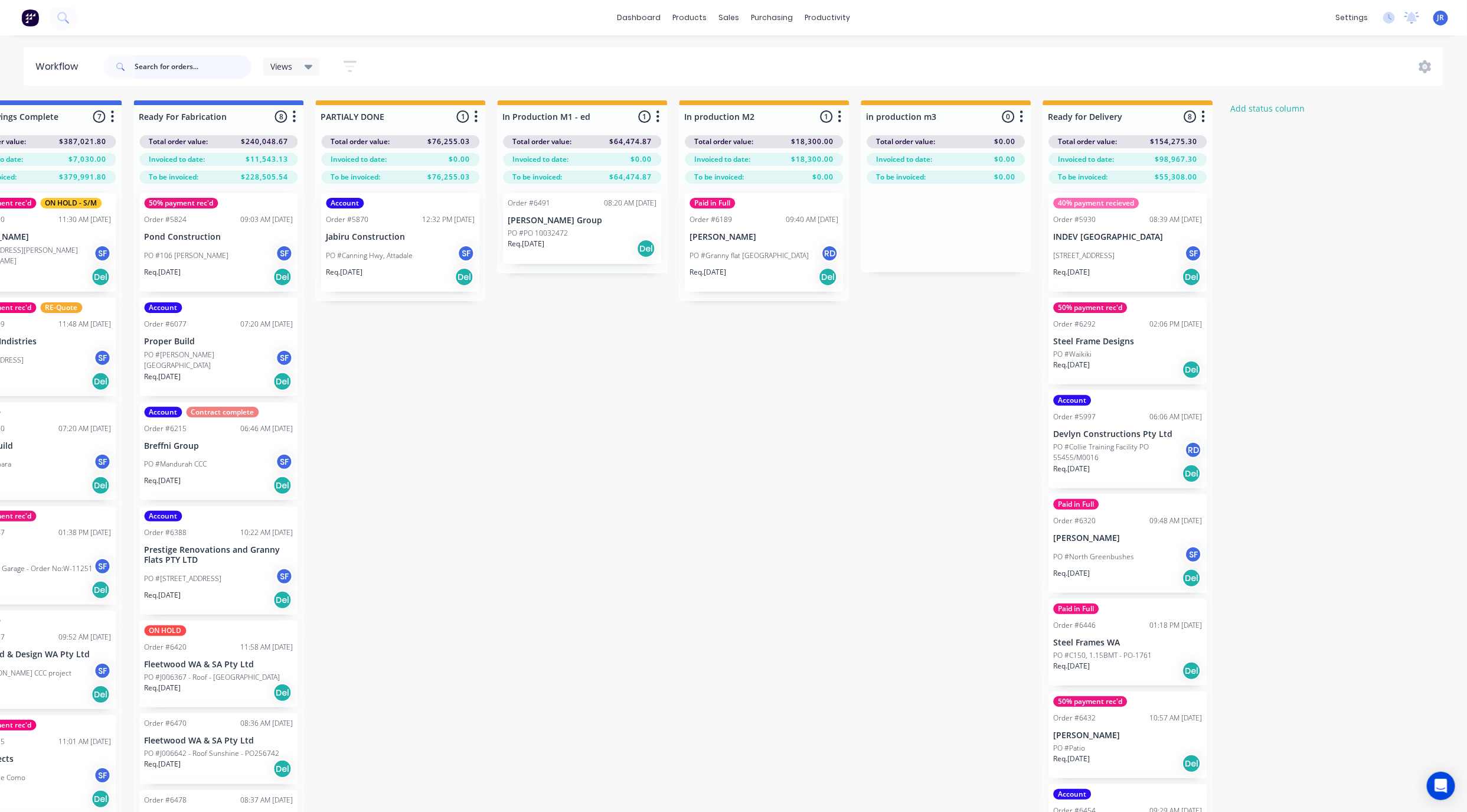
click at [206, 62] on input "text" at bounding box center [192, 67] width 117 height 23
type input "indev"
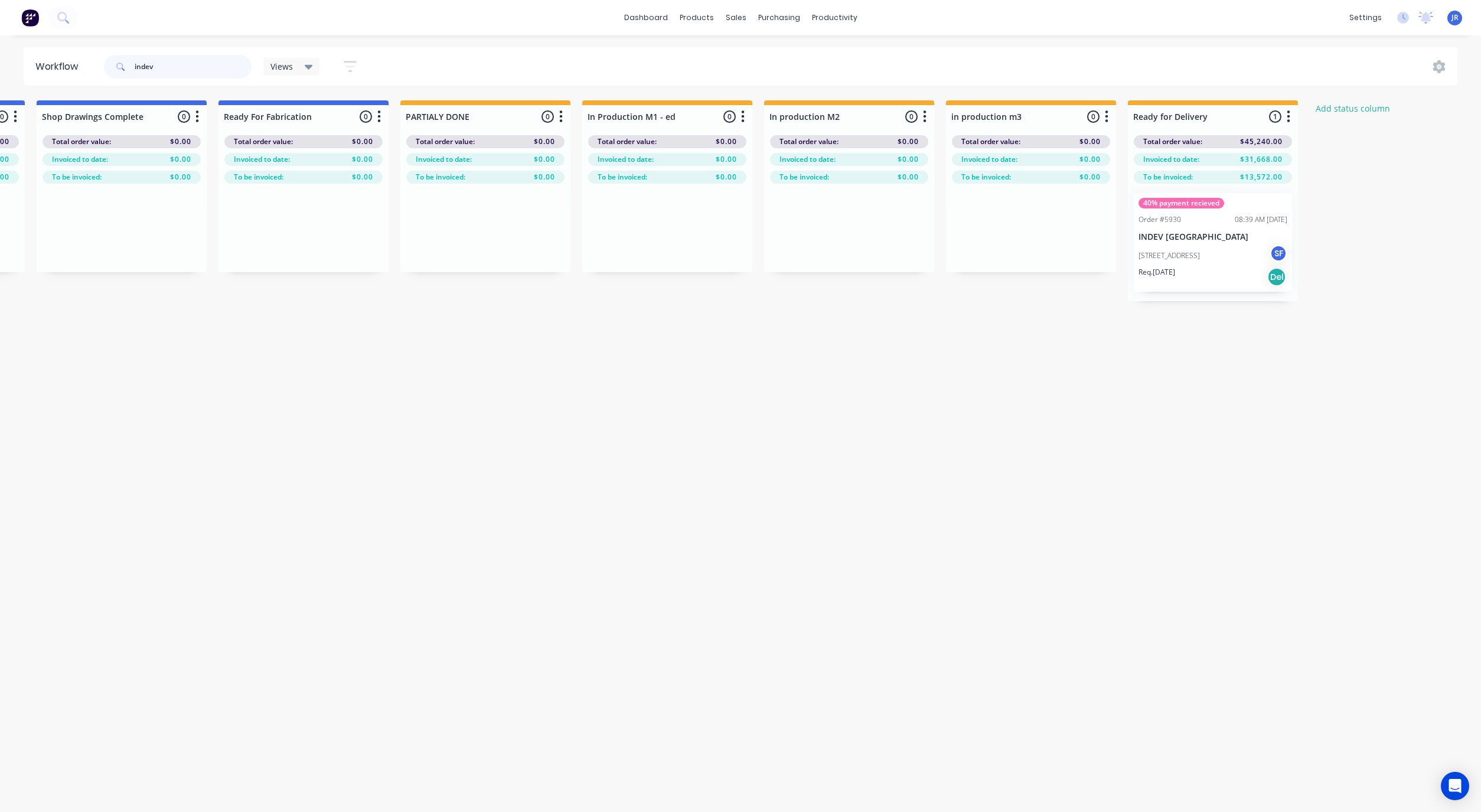
scroll to position [0, 1516]
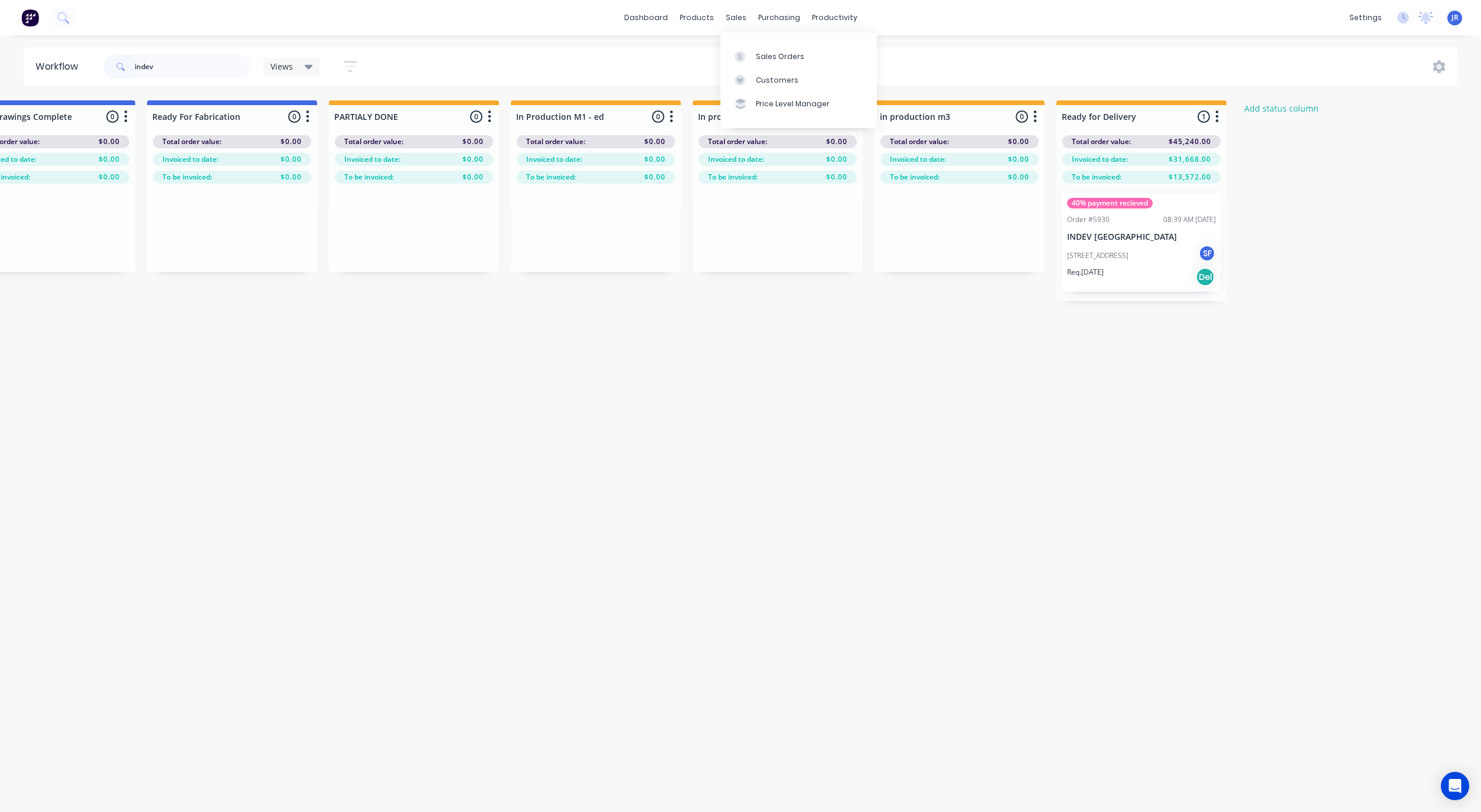
click at [749, 57] on div at bounding box center [744, 56] width 17 height 11
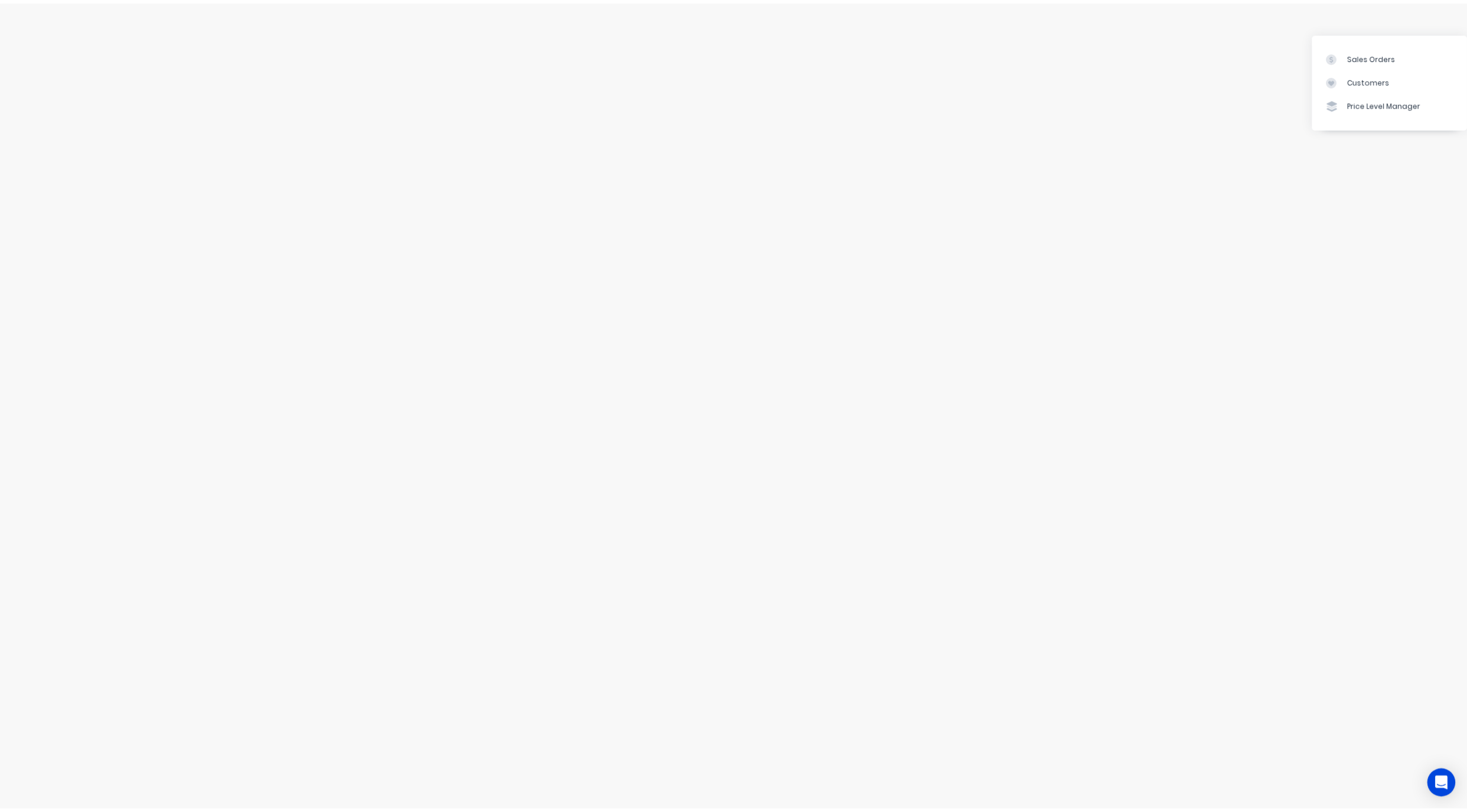
scroll to position [0, 911]
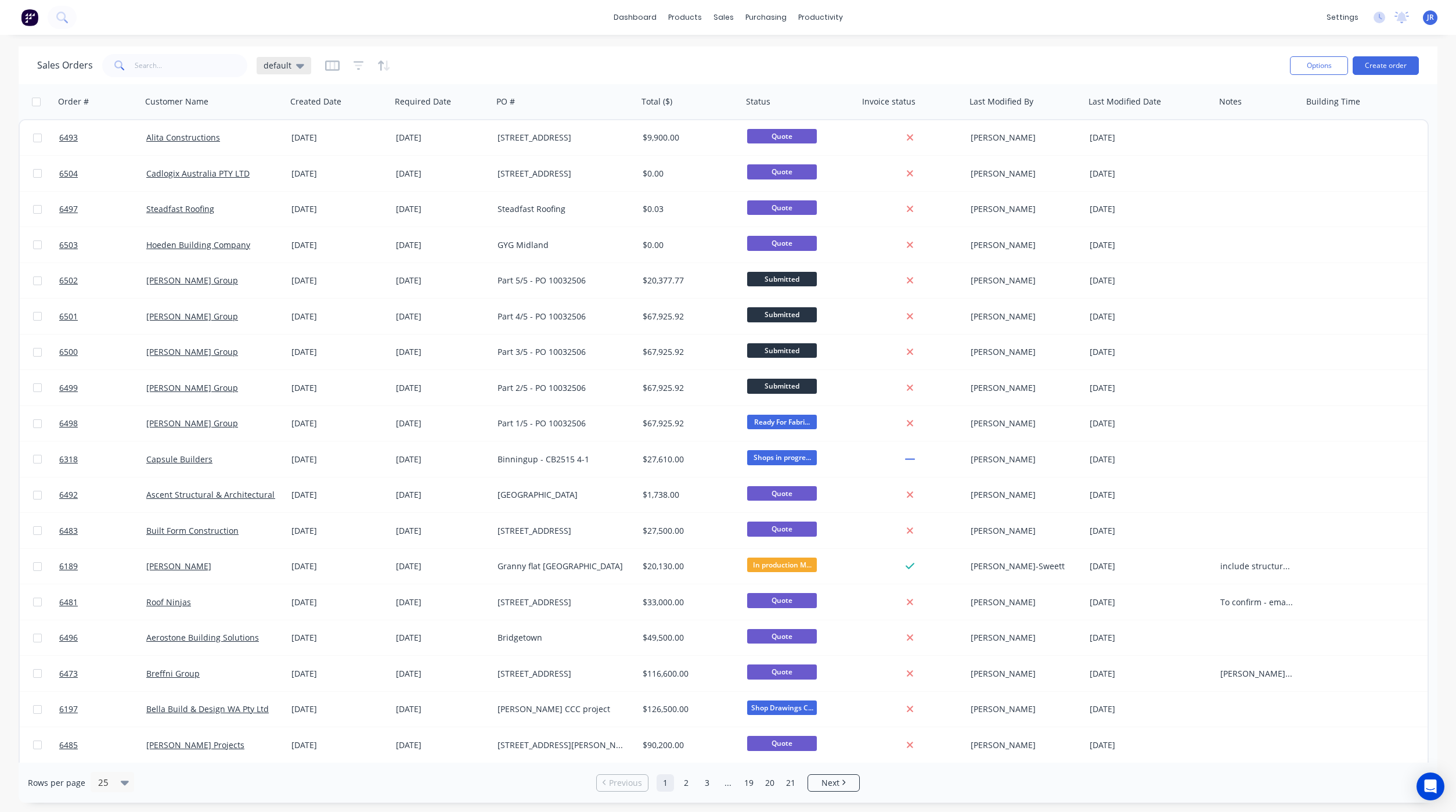
click at [291, 65] on div "default" at bounding box center [284, 66] width 41 height 10
click at [289, 205] on button "Not Invoiced" at bounding box center [326, 211] width 132 height 13
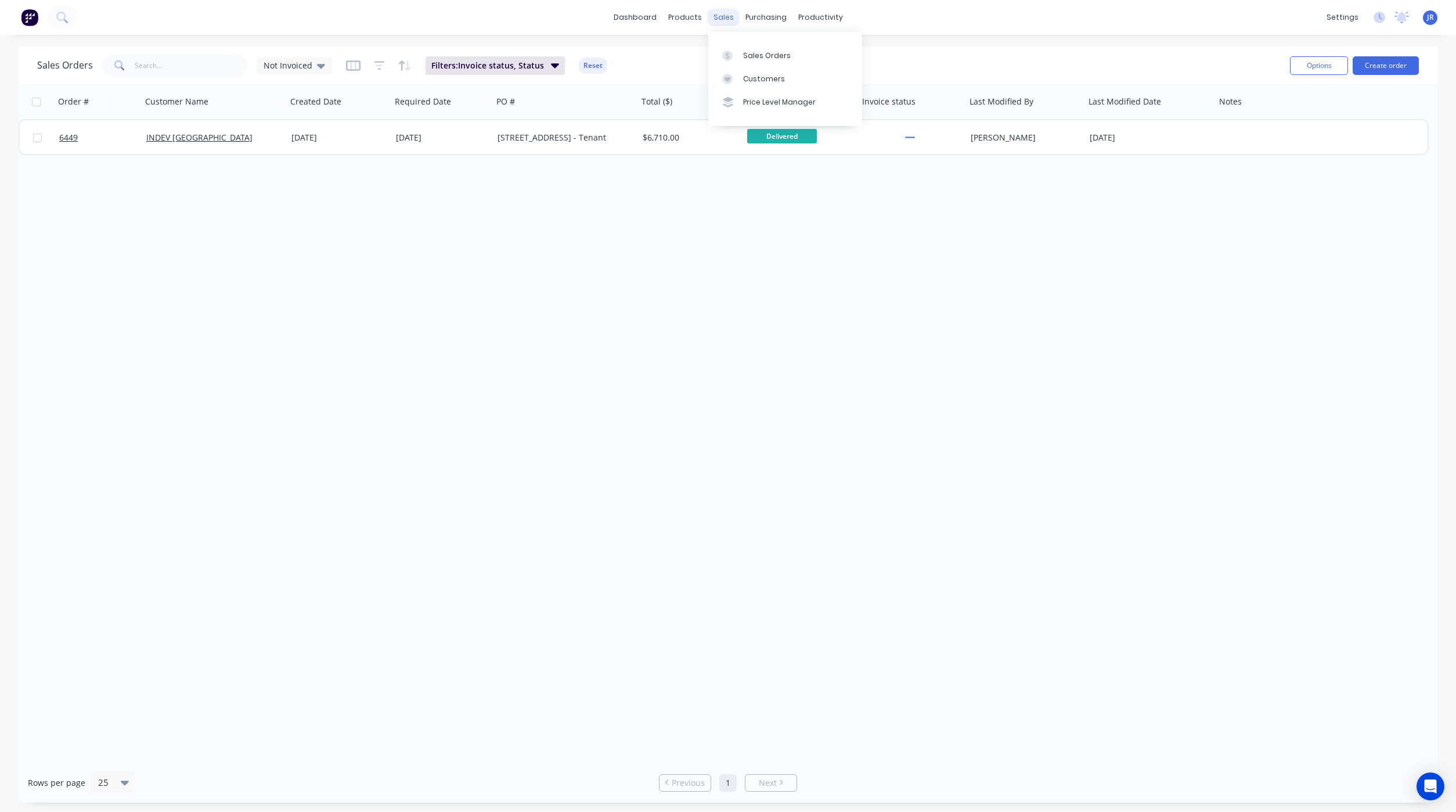
click at [724, 19] on div "sales" at bounding box center [724, 17] width 32 height 17
click at [731, 54] on icon at bounding box center [728, 55] width 10 height 10
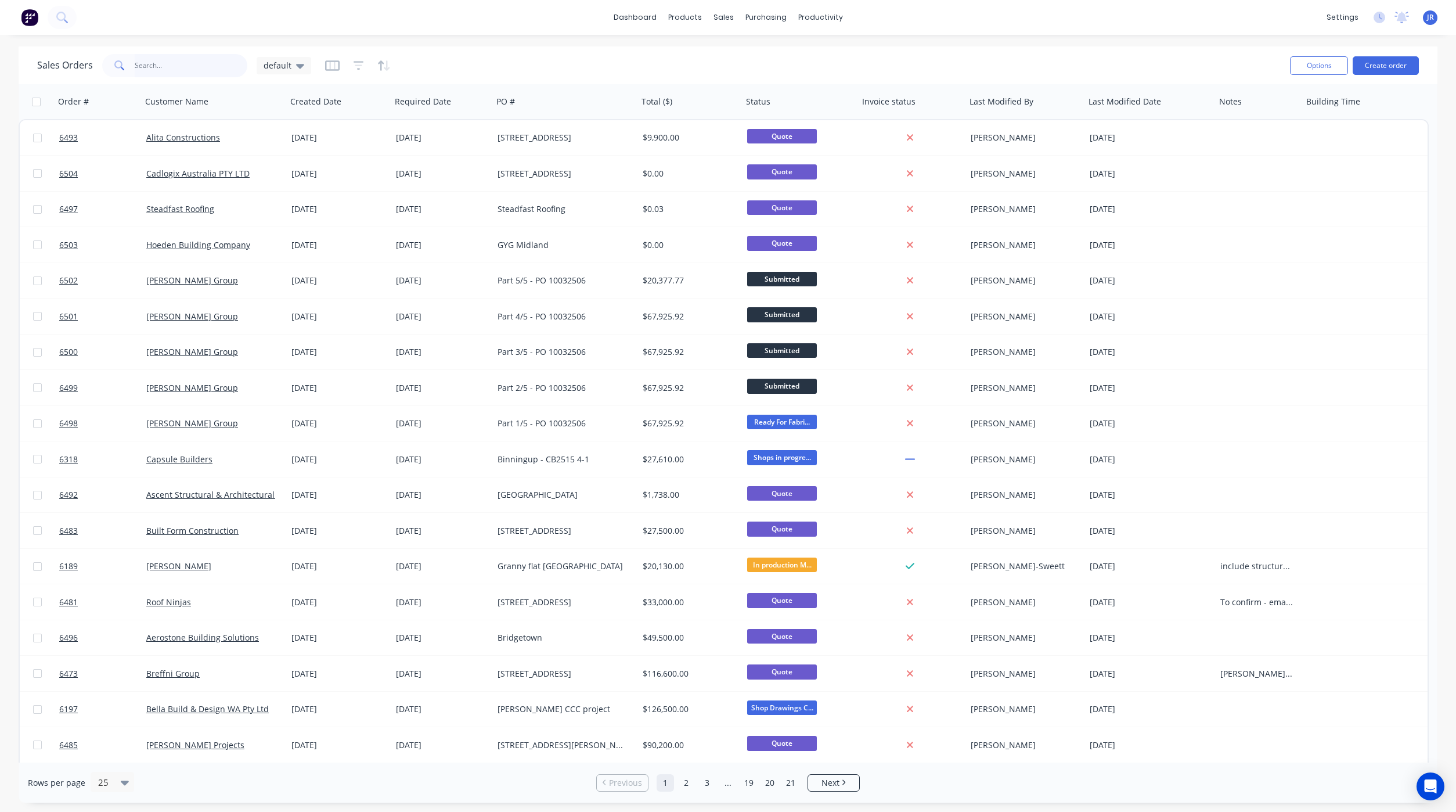
click at [173, 68] on input "text" at bounding box center [191, 66] width 113 height 23
type input "indev"
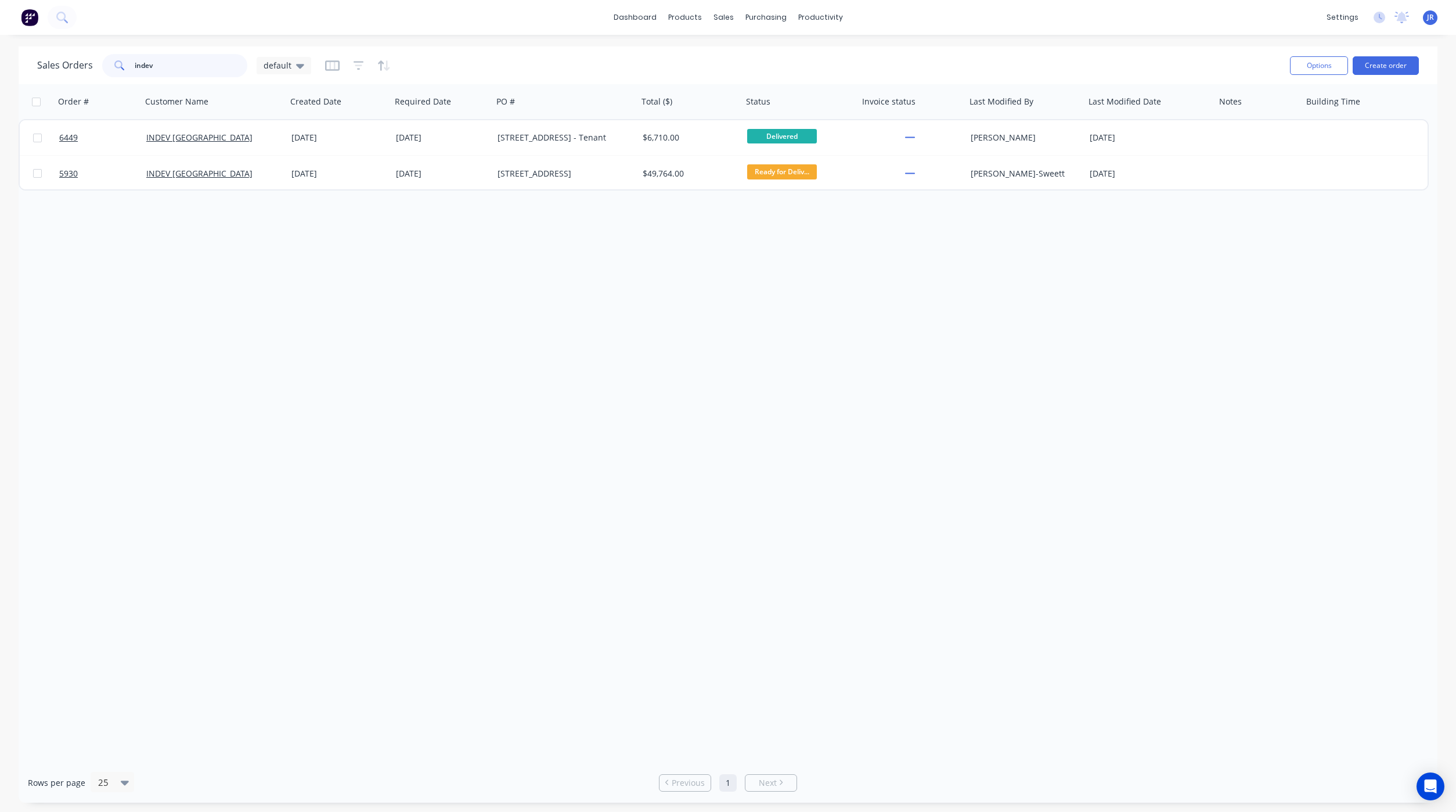
drag, startPoint x: 197, startPoint y: 63, endPoint x: -189, endPoint y: 71, distance: 386.1
click at [0, 71] on html "dashboard products sales purchasing productivity dashboard products Product Cat…" at bounding box center [728, 406] width 1456 height 812
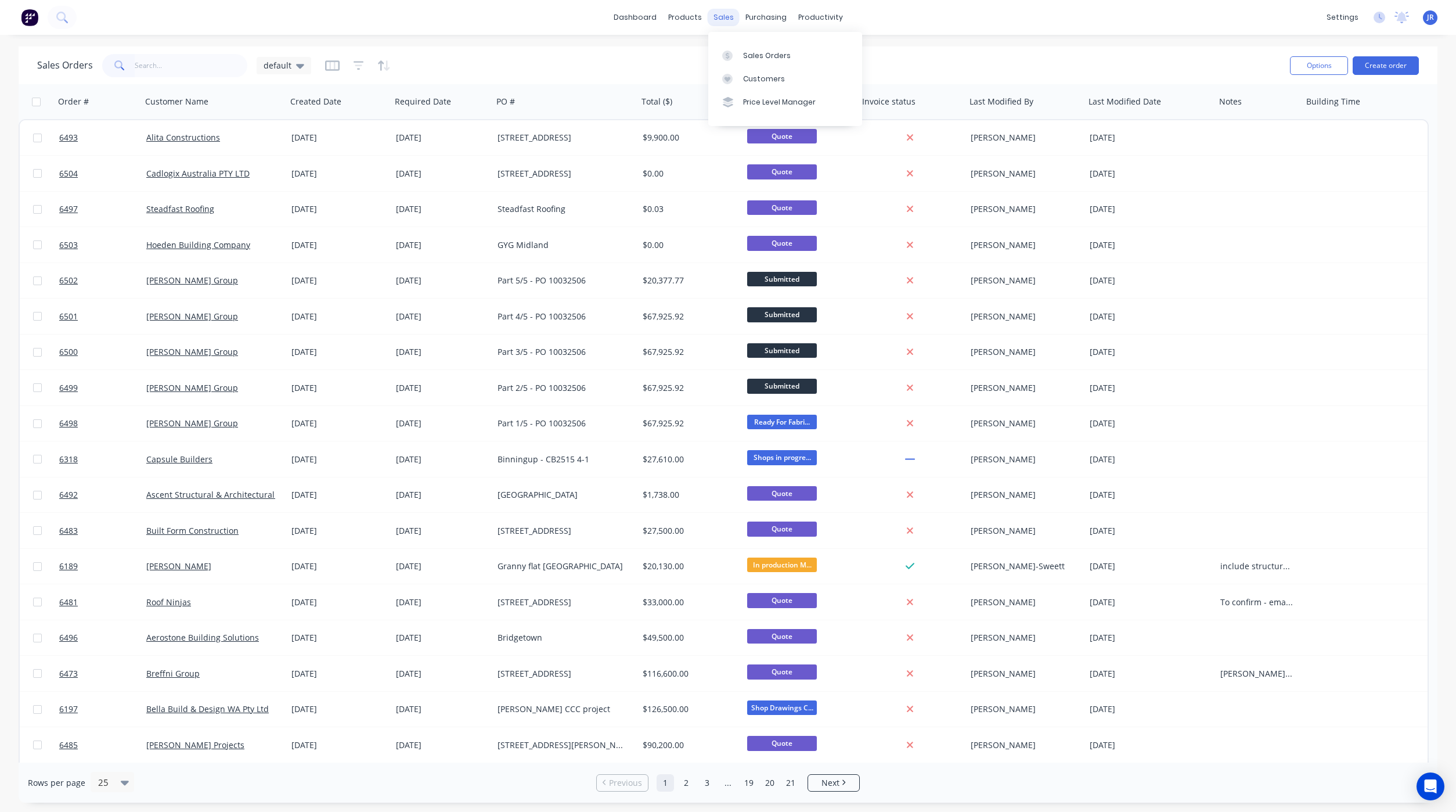
click at [720, 23] on div "sales" at bounding box center [724, 17] width 32 height 17
click at [741, 58] on link "Sales Orders" at bounding box center [785, 55] width 154 height 23
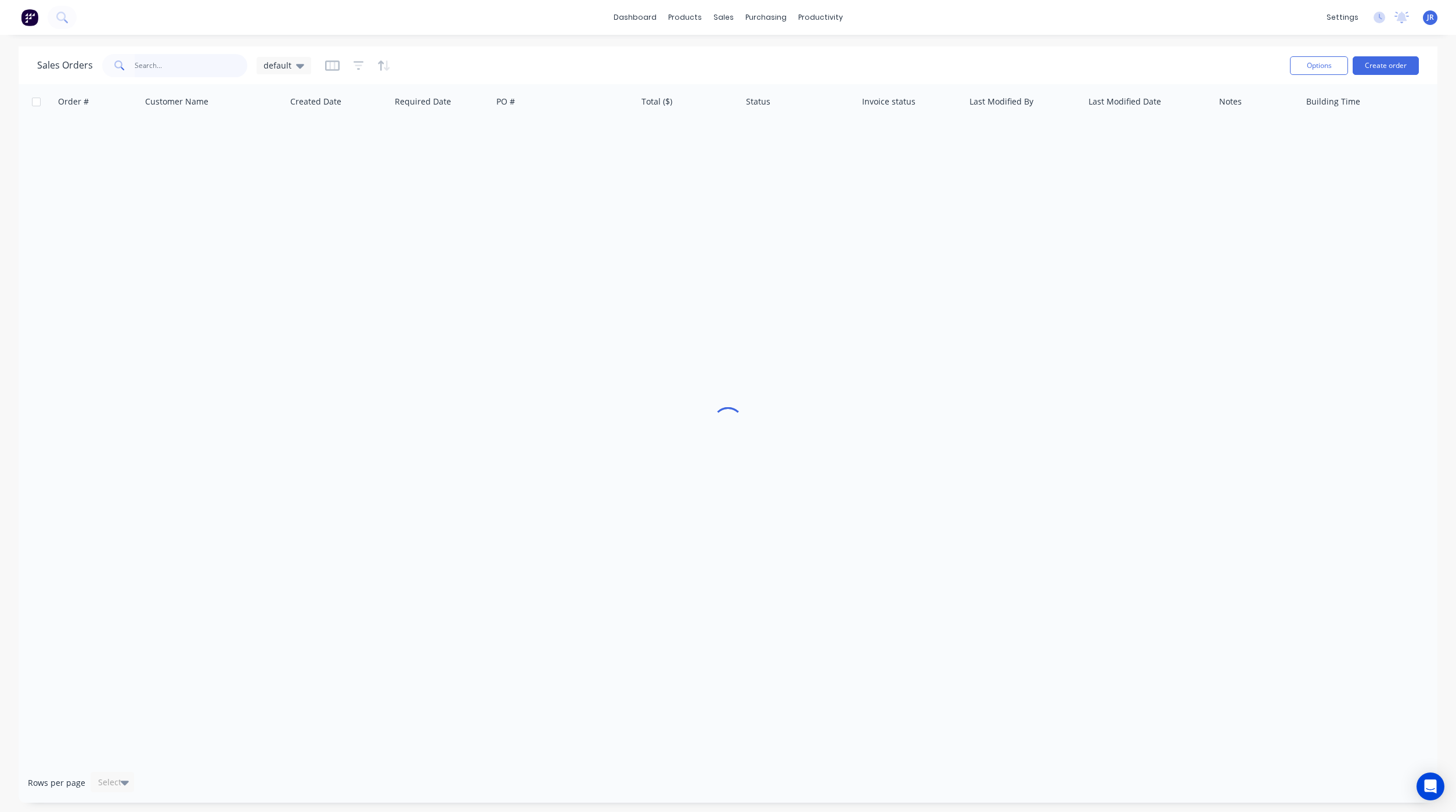
click at [173, 69] on input "text" at bounding box center [191, 66] width 113 height 23
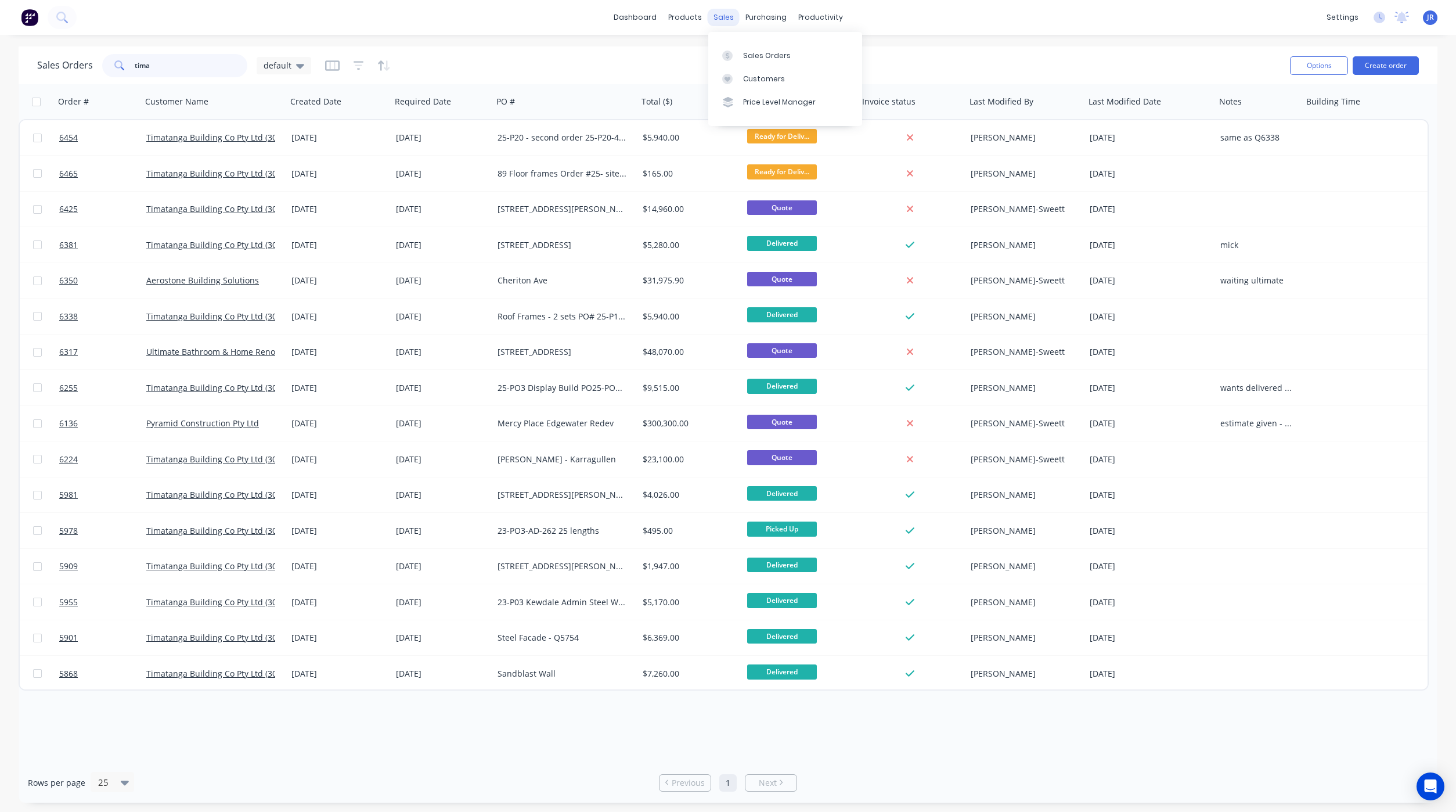
type input "tima"
click at [728, 10] on div "sales" at bounding box center [724, 17] width 32 height 17
drag, startPoint x: 181, startPoint y: 65, endPoint x: -30, endPoint y: 66, distance: 211.0
click at [0, 66] on html "dashboard products sales purchasing productivity dashboard products Product Cat…" at bounding box center [728, 406] width 1456 height 812
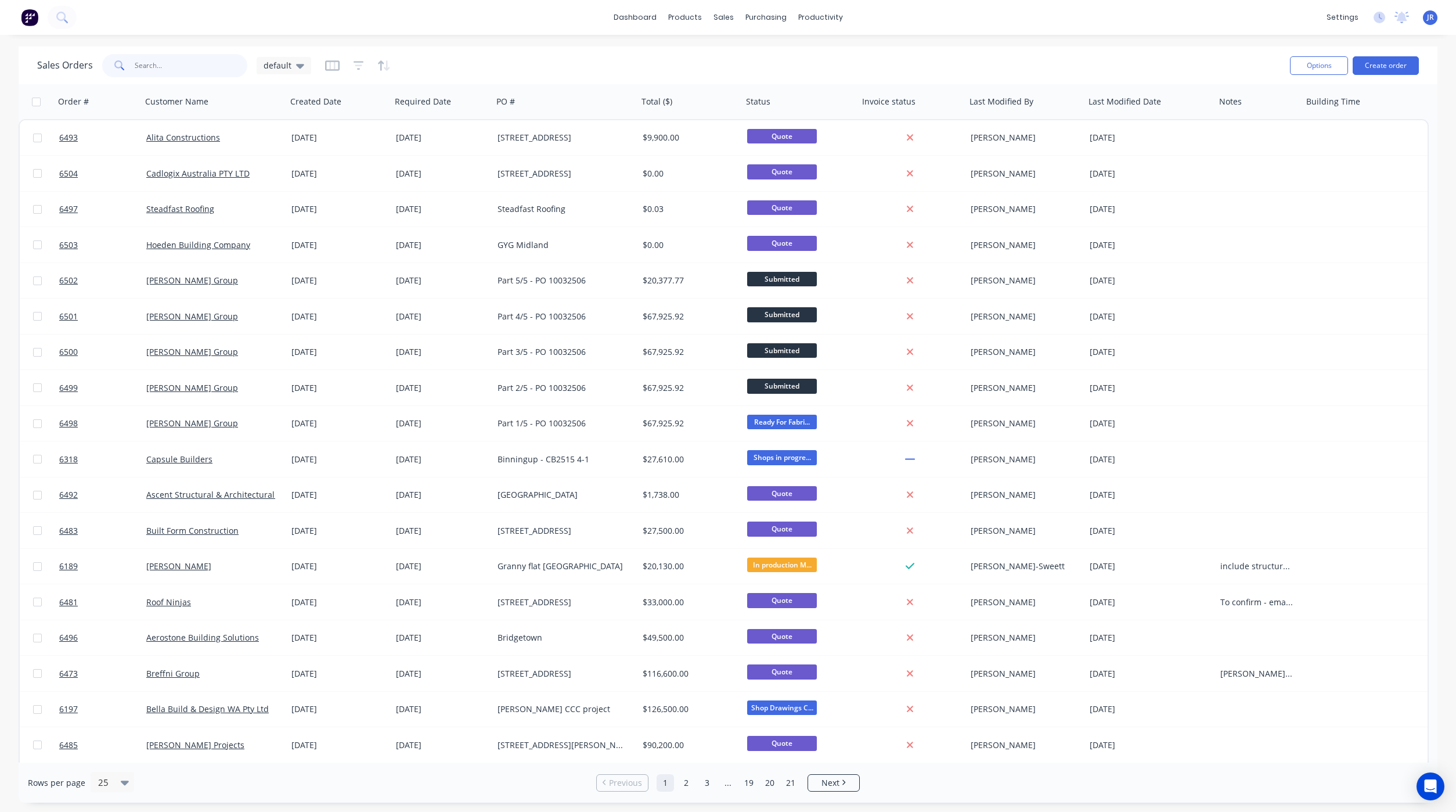
click at [188, 63] on input "text" at bounding box center [191, 66] width 113 height 23
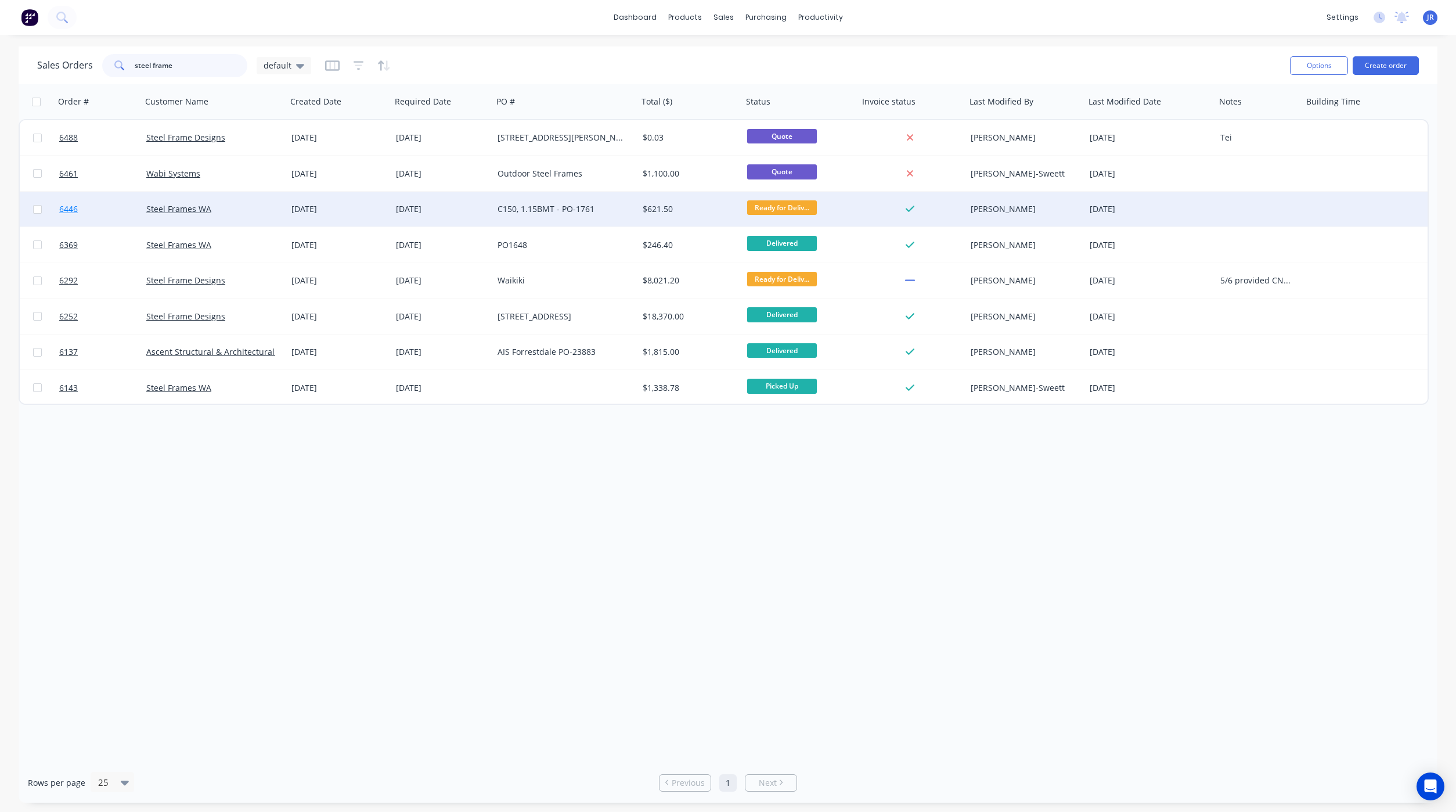
type input "steel frame"
click at [64, 208] on span "6446" at bounding box center [68, 209] width 19 height 11
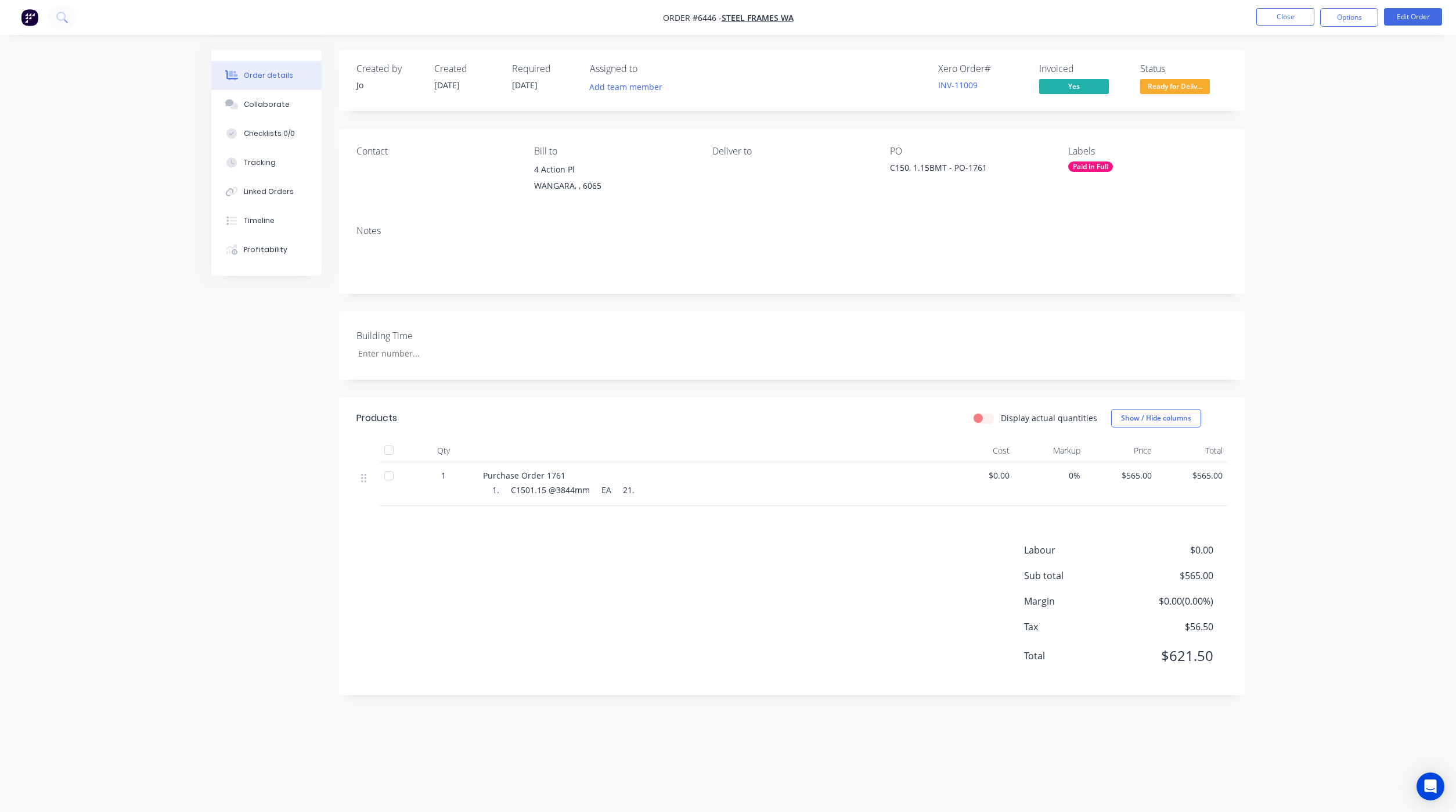
click at [1282, 71] on div "Order details Collaborate Checklists 0/0 Tracking Linked Orders Timeline Profit…" at bounding box center [728, 406] width 1456 height 812
click at [1274, 18] on button "Close" at bounding box center [1285, 17] width 58 height 17
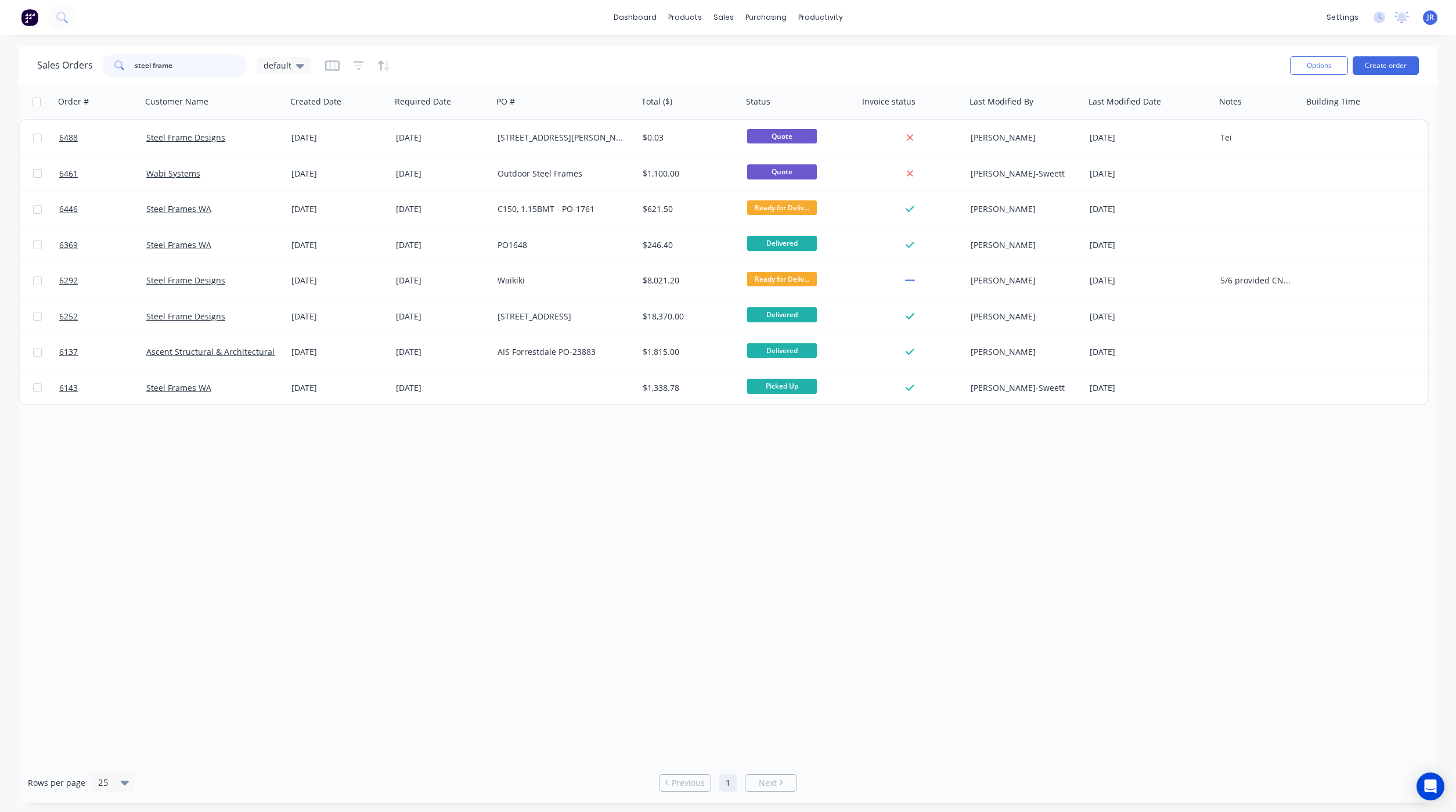
click at [189, 65] on input "steel frame" at bounding box center [191, 66] width 113 height 23
click at [823, 49] on link "Workflow" at bounding box center [865, 55] width 154 height 23
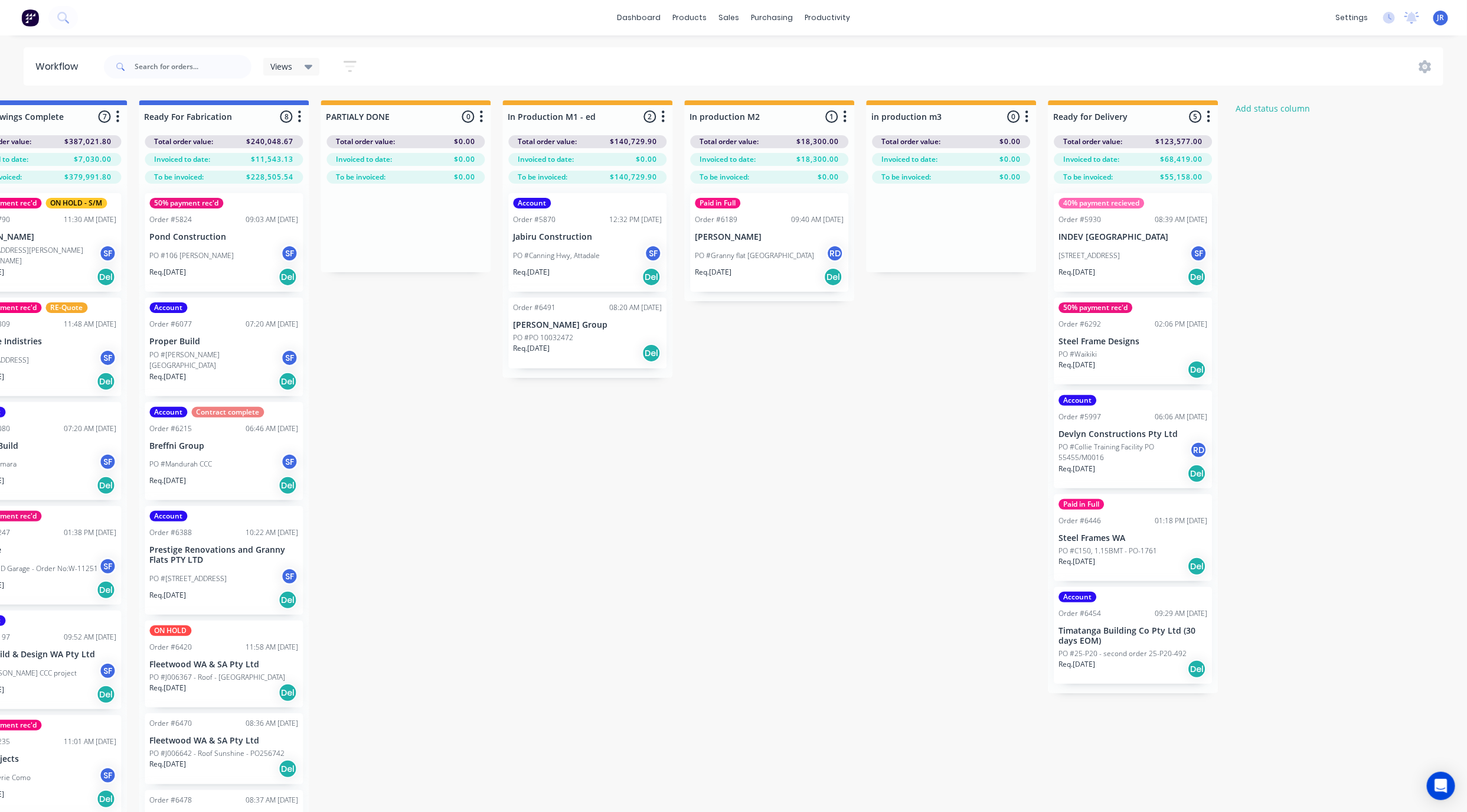
scroll to position [0, 1529]
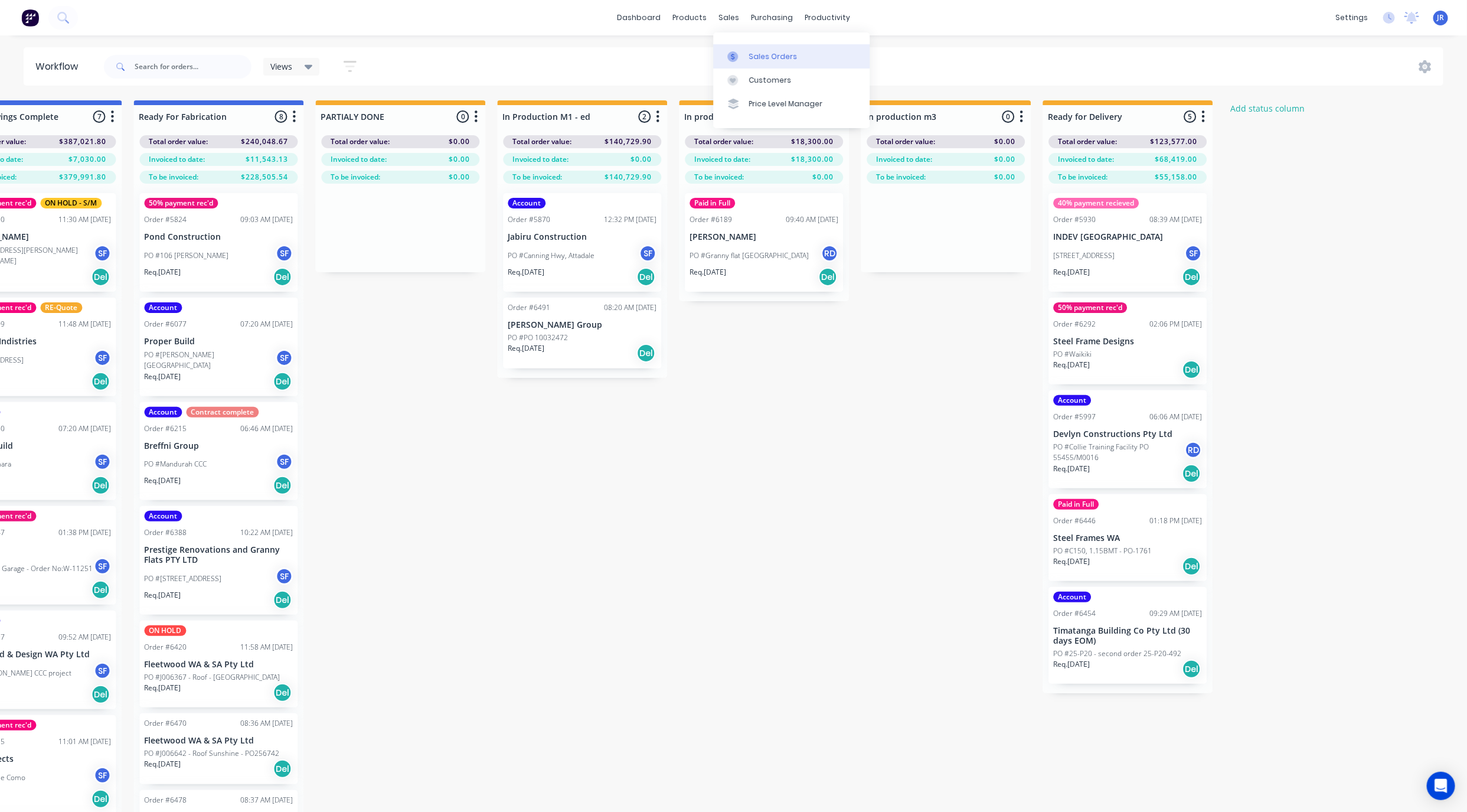
click at [735, 46] on link "Sales Orders" at bounding box center [792, 56] width 156 height 23
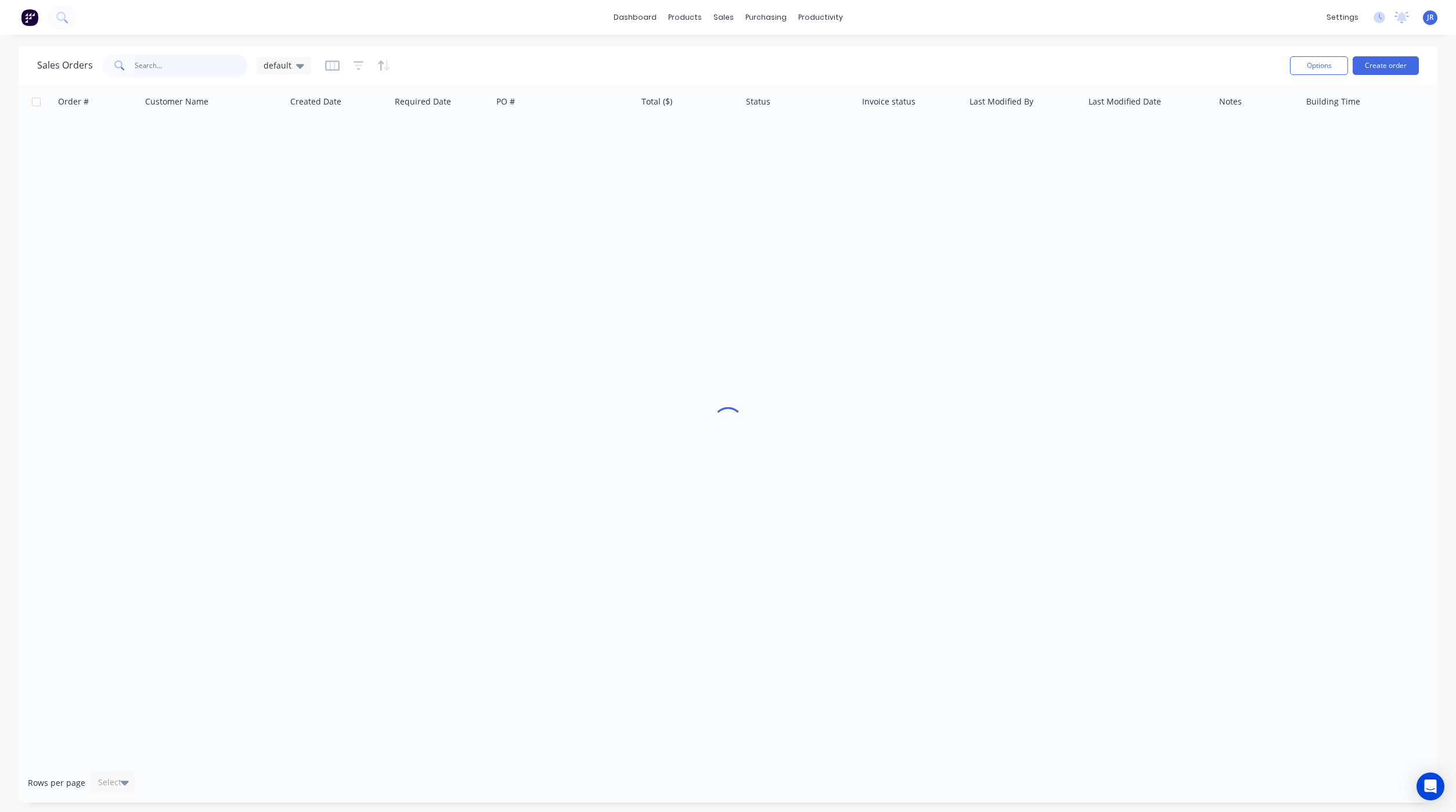
click at [207, 61] on input "text" at bounding box center [191, 66] width 113 height 23
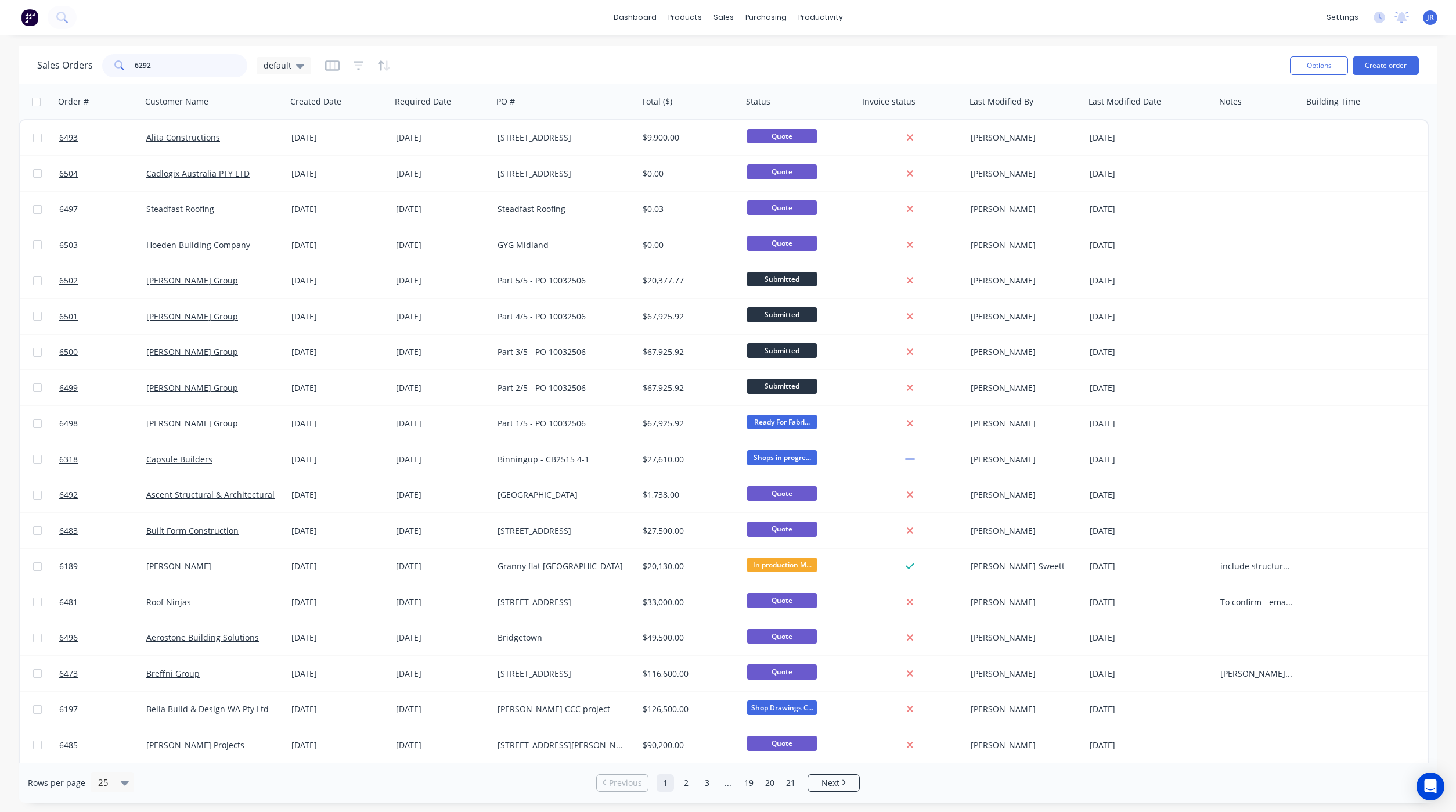
type input "6292"
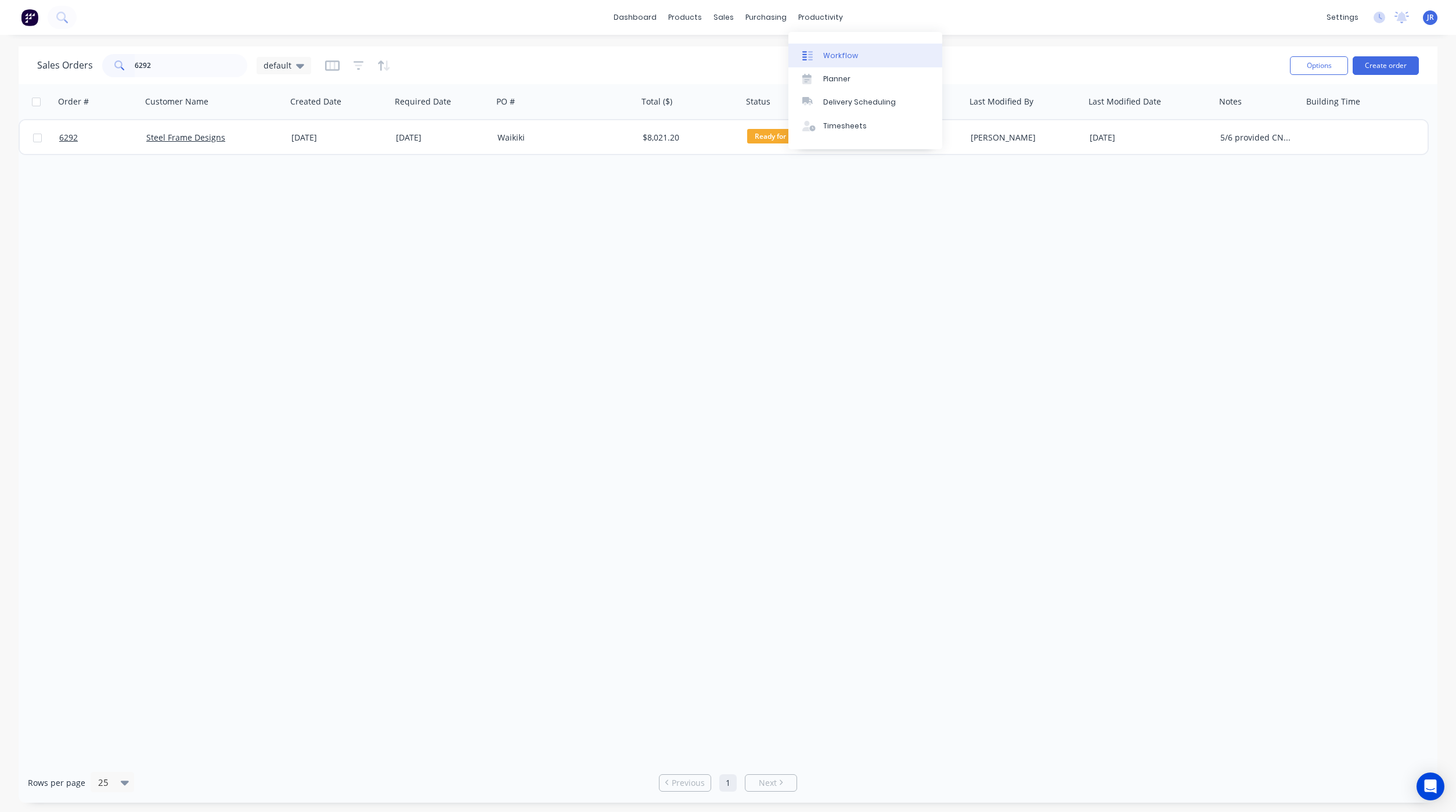
click at [819, 54] on div at bounding box center [811, 55] width 17 height 10
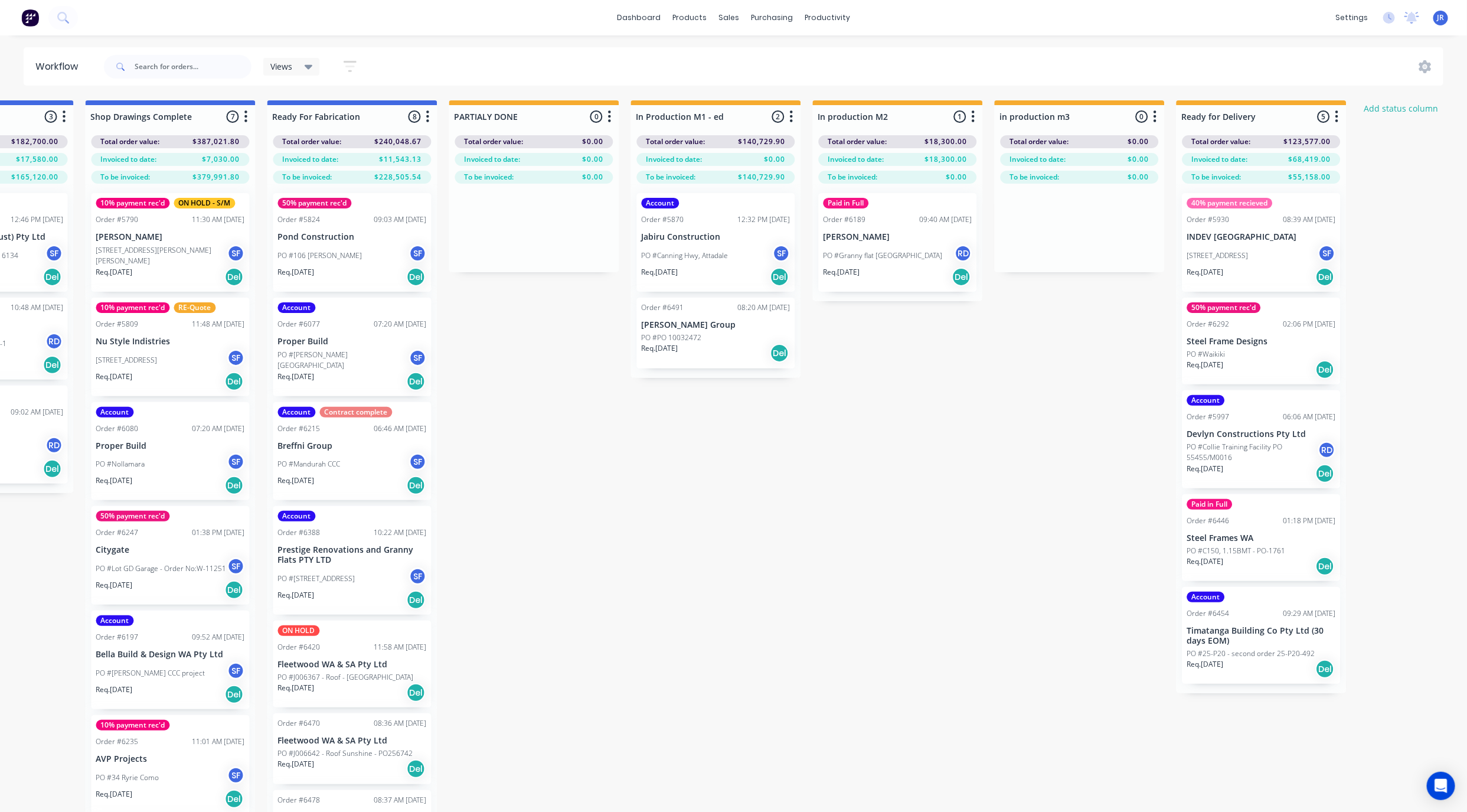
scroll to position [0, 1529]
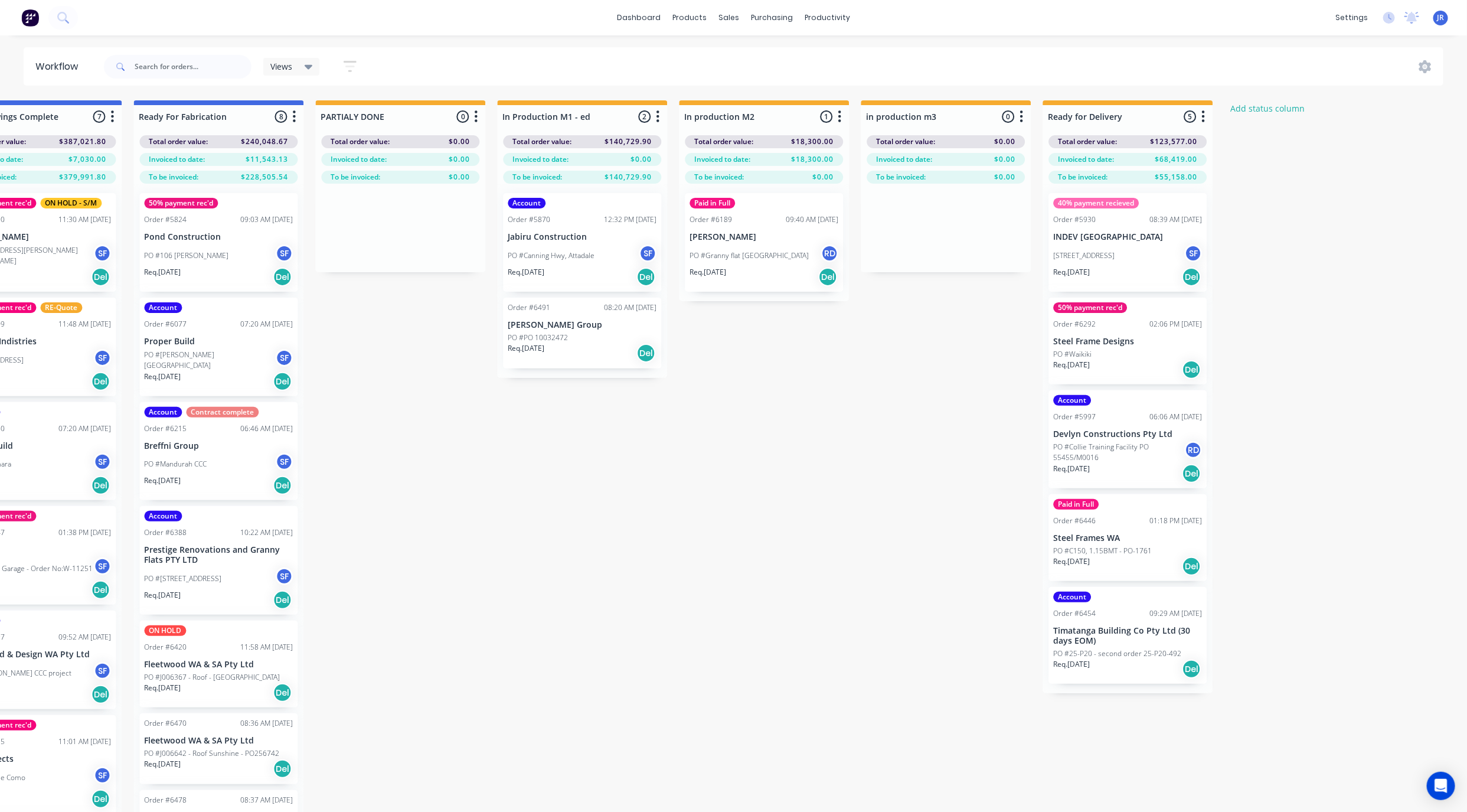
drag, startPoint x: 792, startPoint y: 811, endPoint x: 712, endPoint y: 798, distance: 81.0
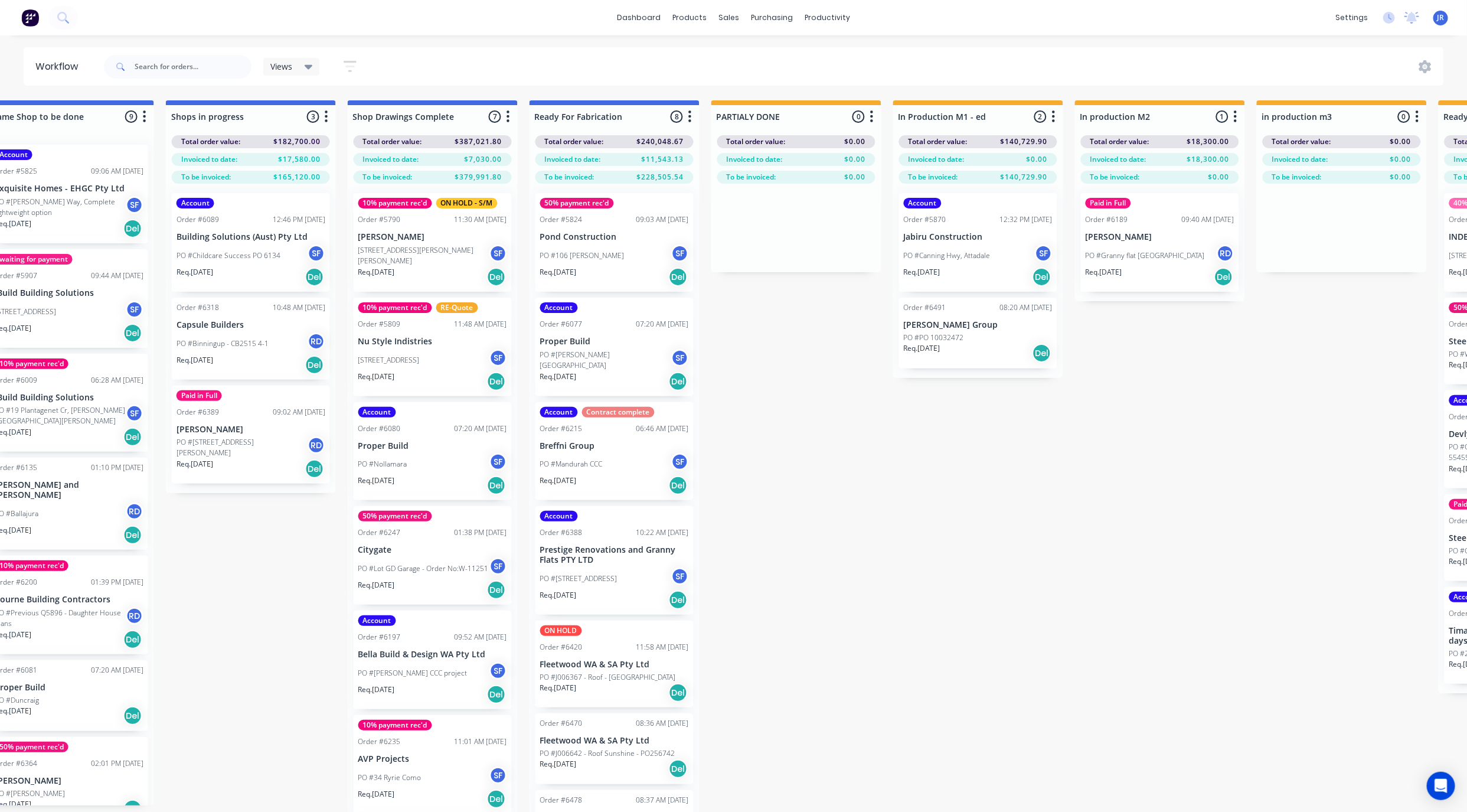
scroll to position [0, 1069]
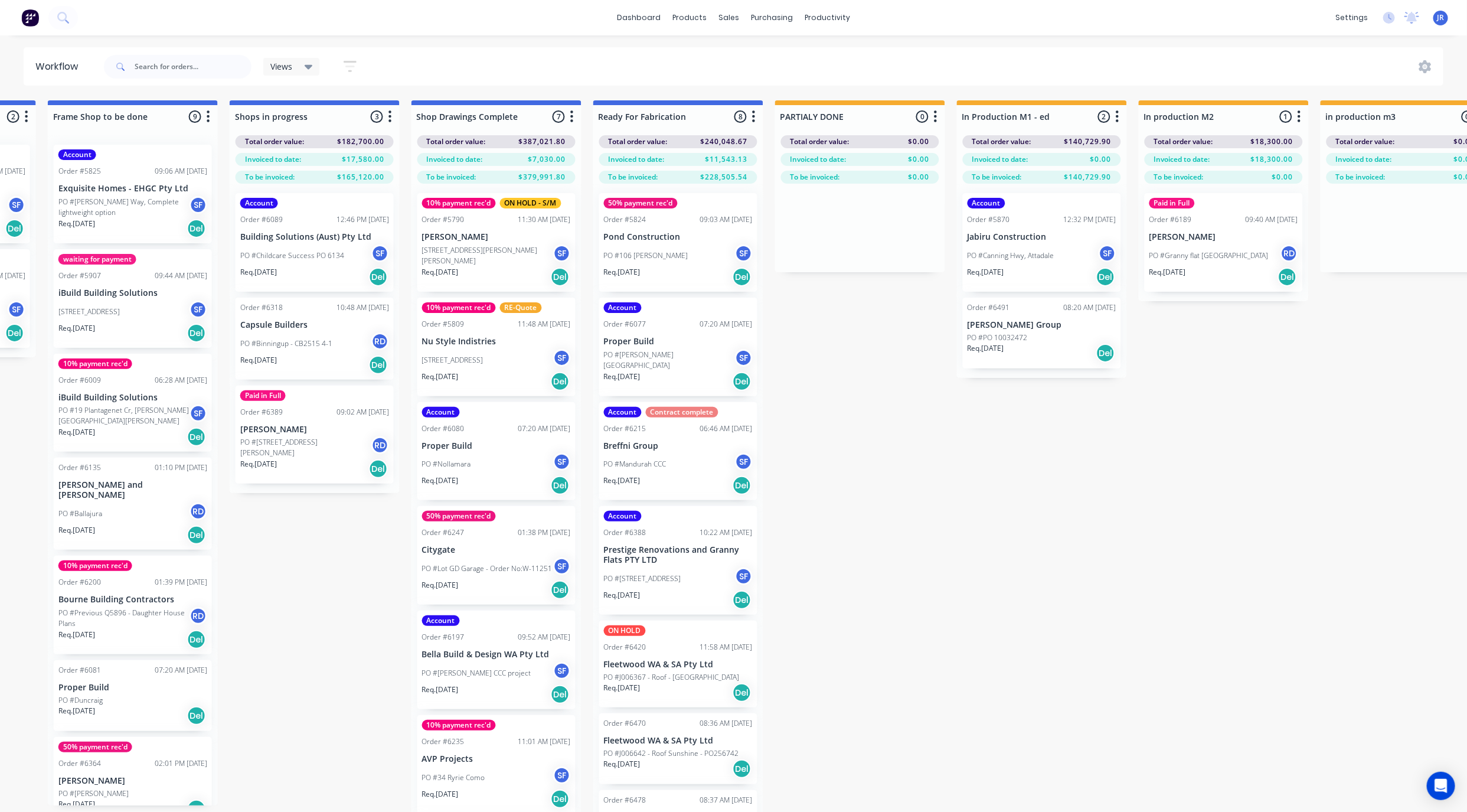
click at [987, 330] on div "Order #6491 08:20 AM 29/08/25 McNally Group PO #PO 10032472 Req. 29/08/25 Del" at bounding box center [1042, 332] width 158 height 70
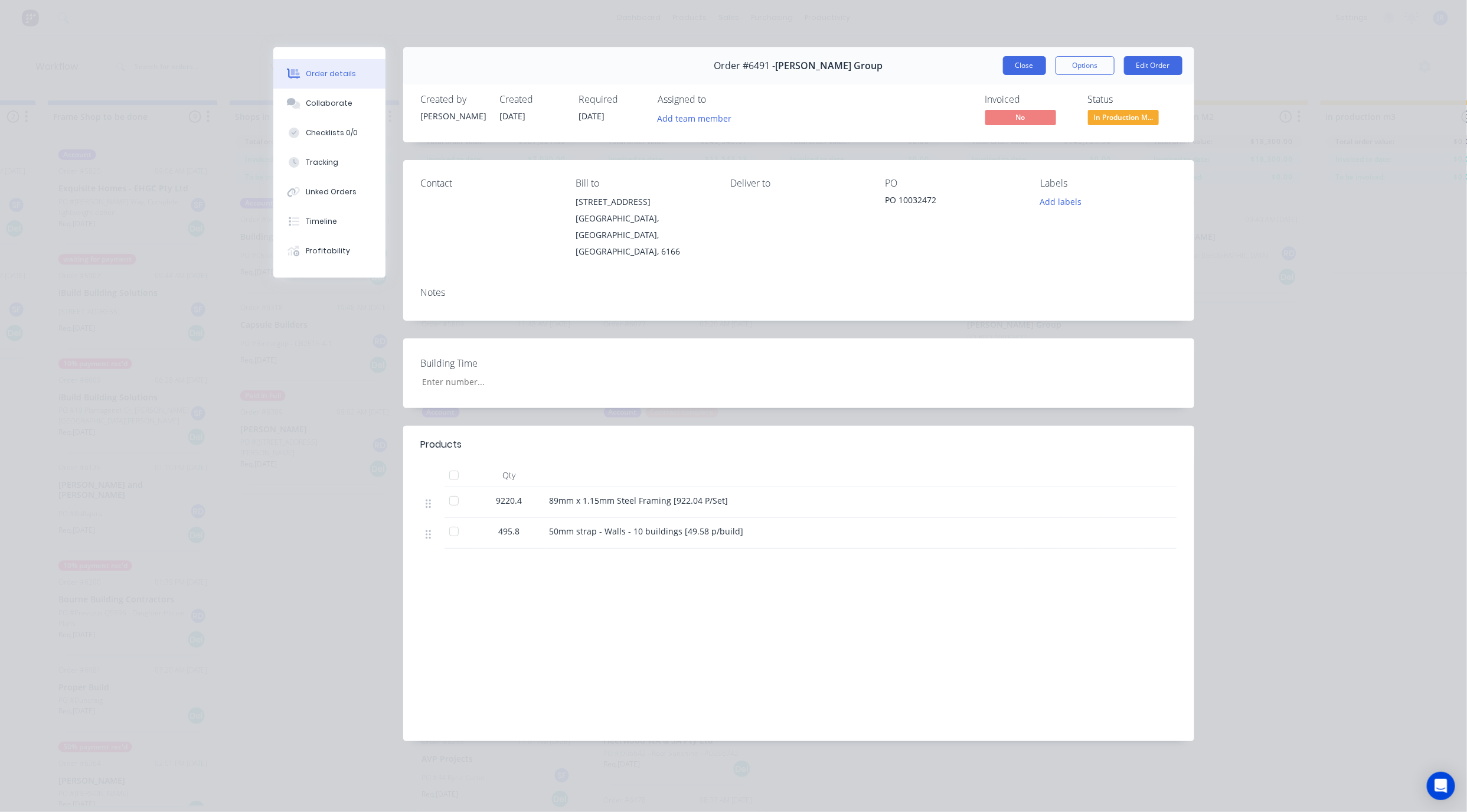
click at [1015, 60] on button "Close" at bounding box center [1025, 66] width 43 height 19
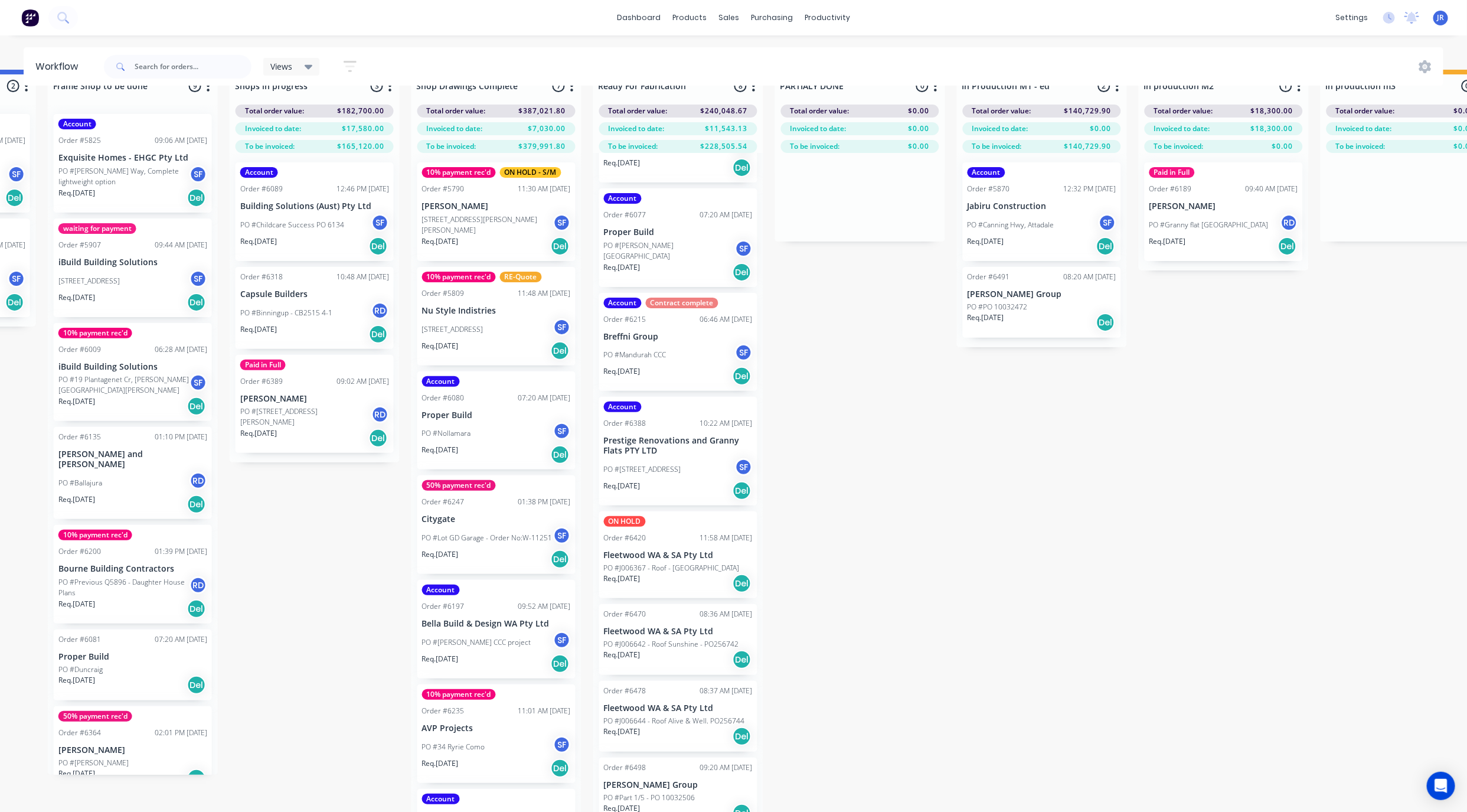
scroll to position [55, 1069]
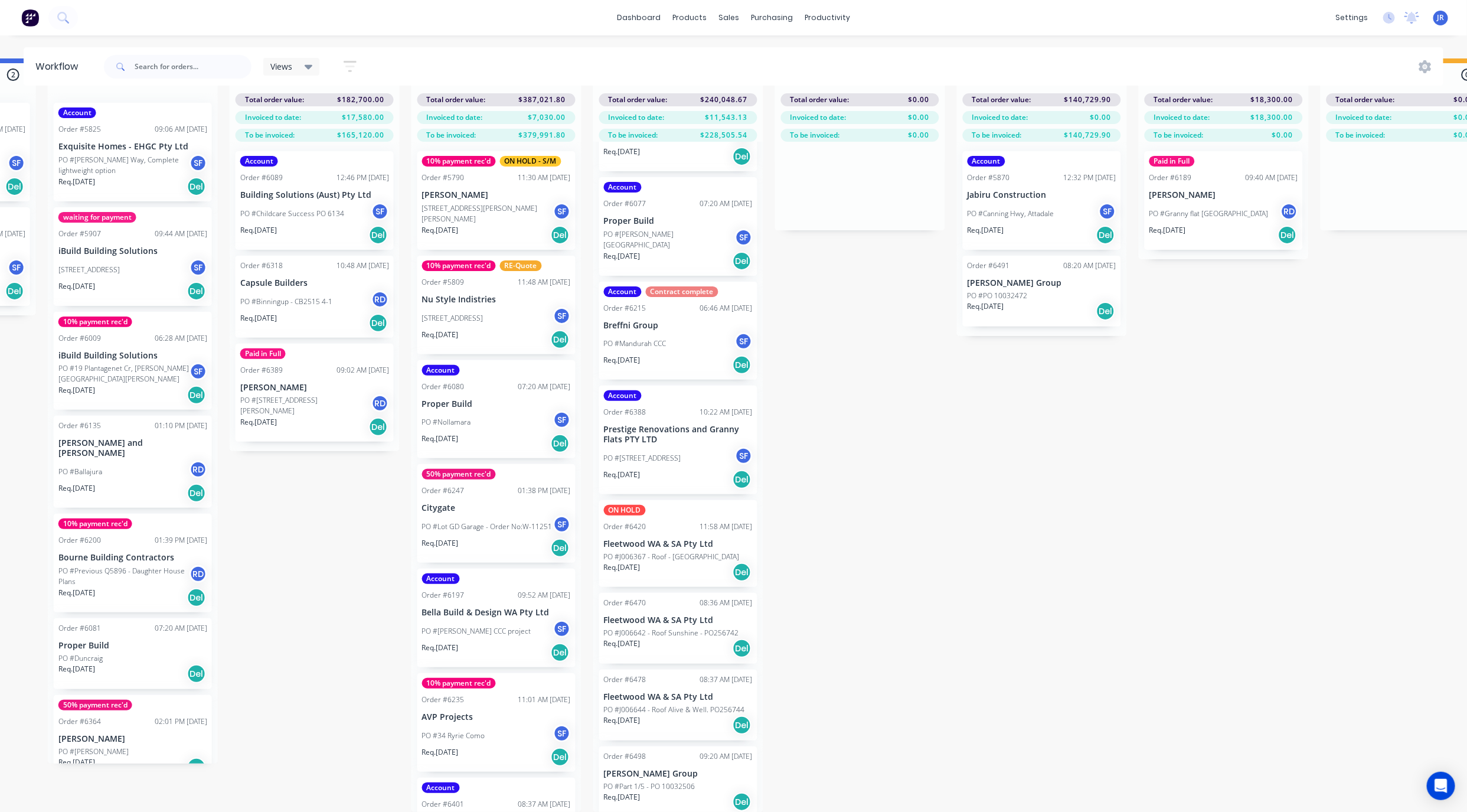
click at [629, 781] on p "PO #Part 1/5 - PO 10032506" at bounding box center [649, 786] width 92 height 11
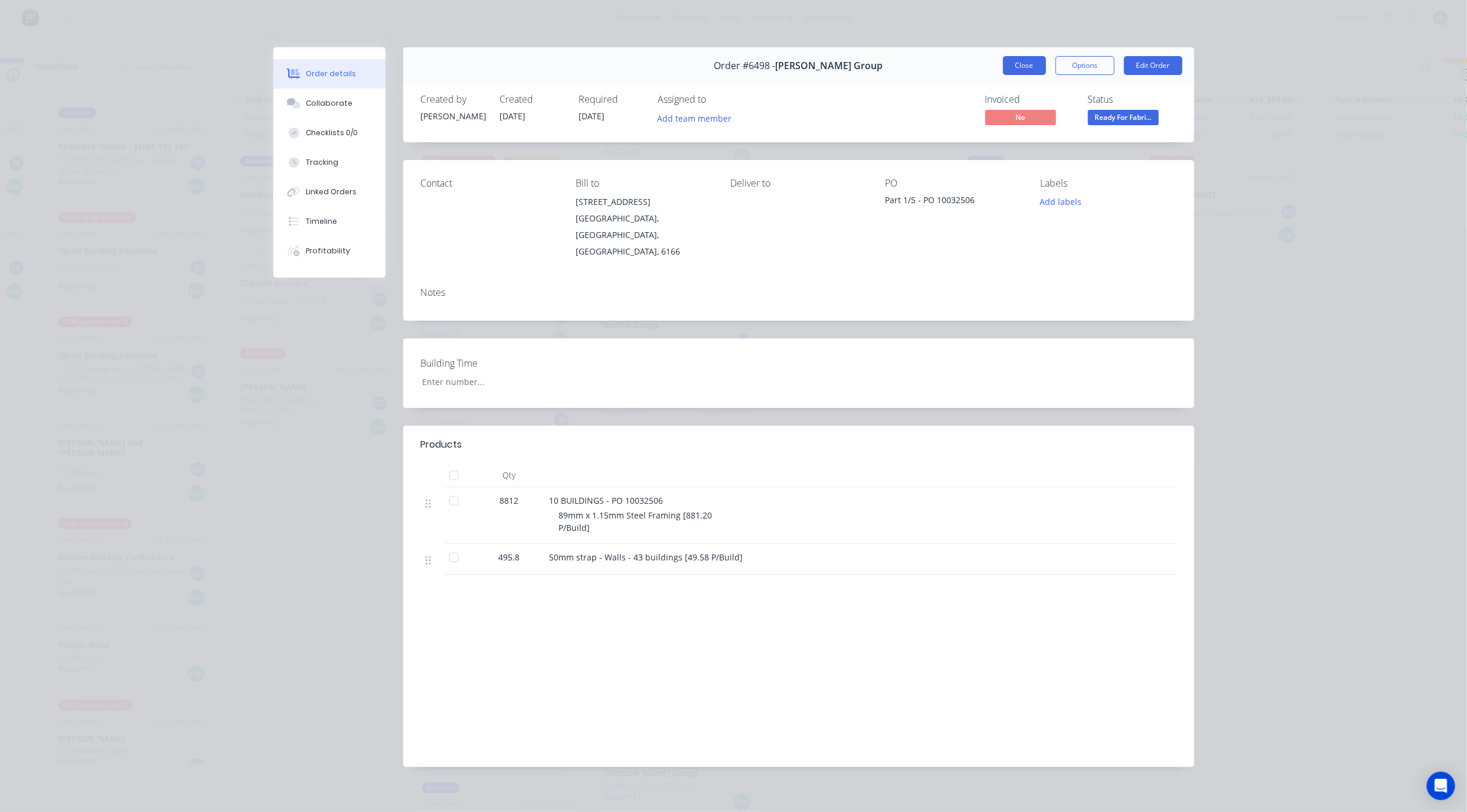
click at [1033, 68] on button "Close" at bounding box center [1025, 66] width 43 height 19
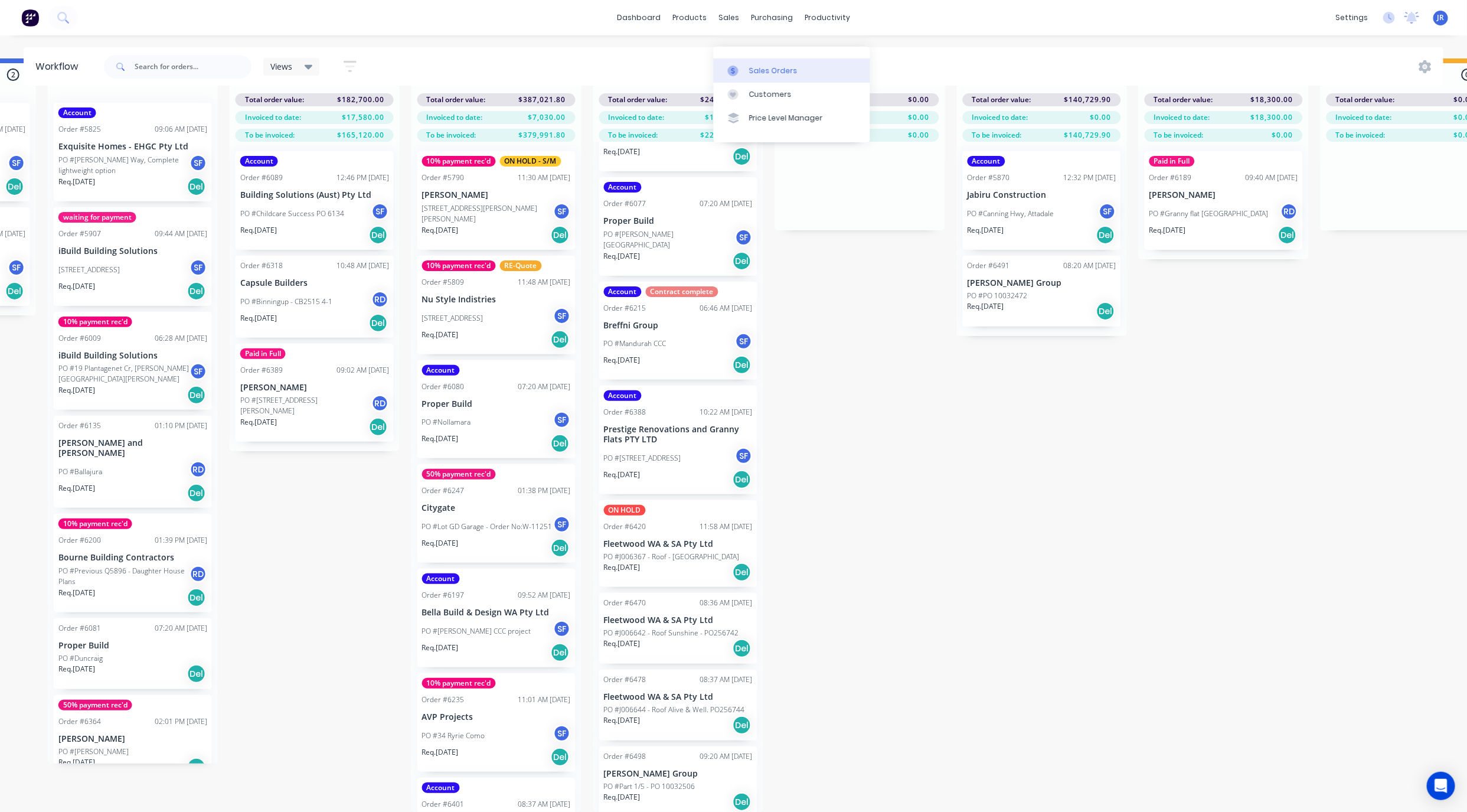
click at [734, 59] on link "Sales Orders" at bounding box center [792, 70] width 156 height 23
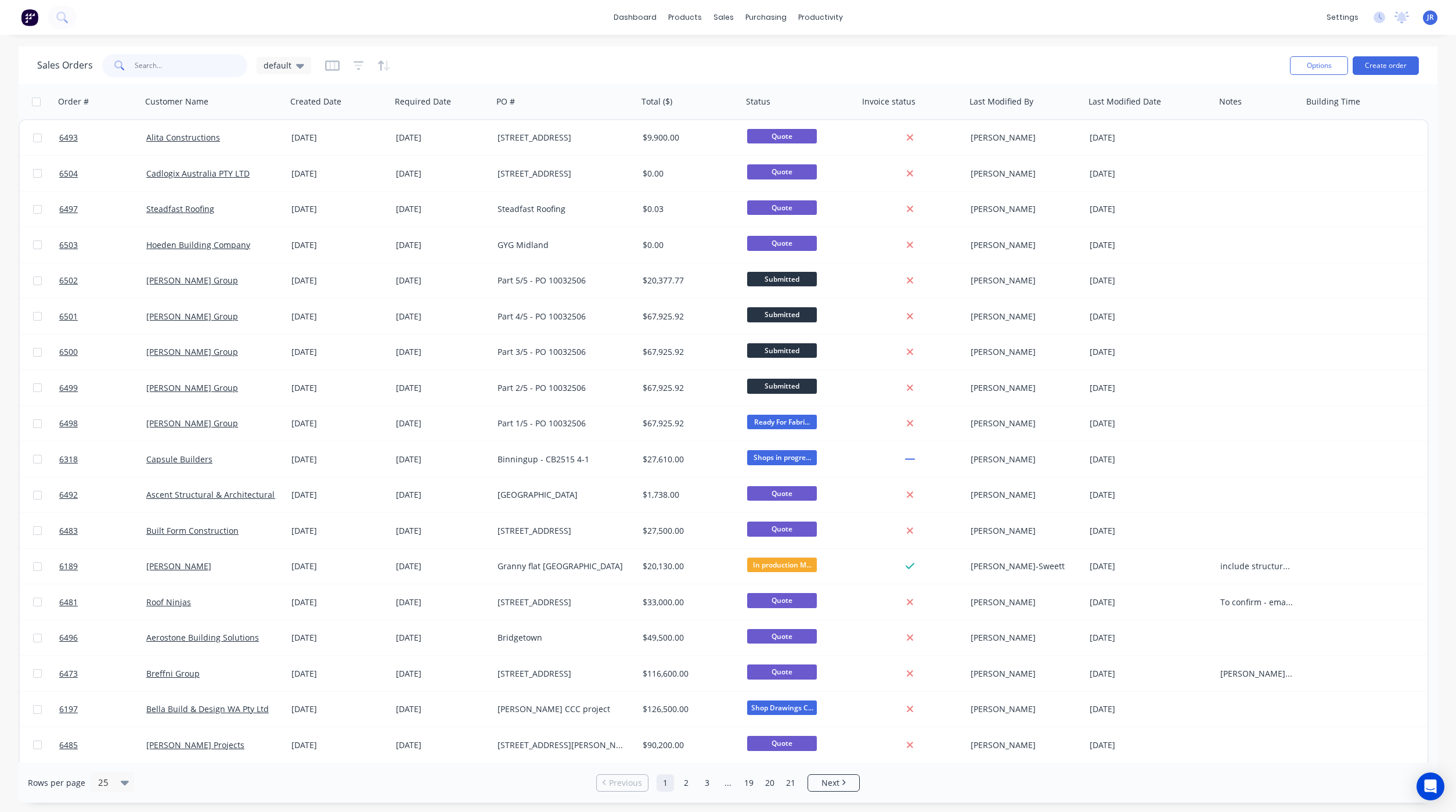
click at [175, 69] on input "text" at bounding box center [191, 66] width 113 height 23
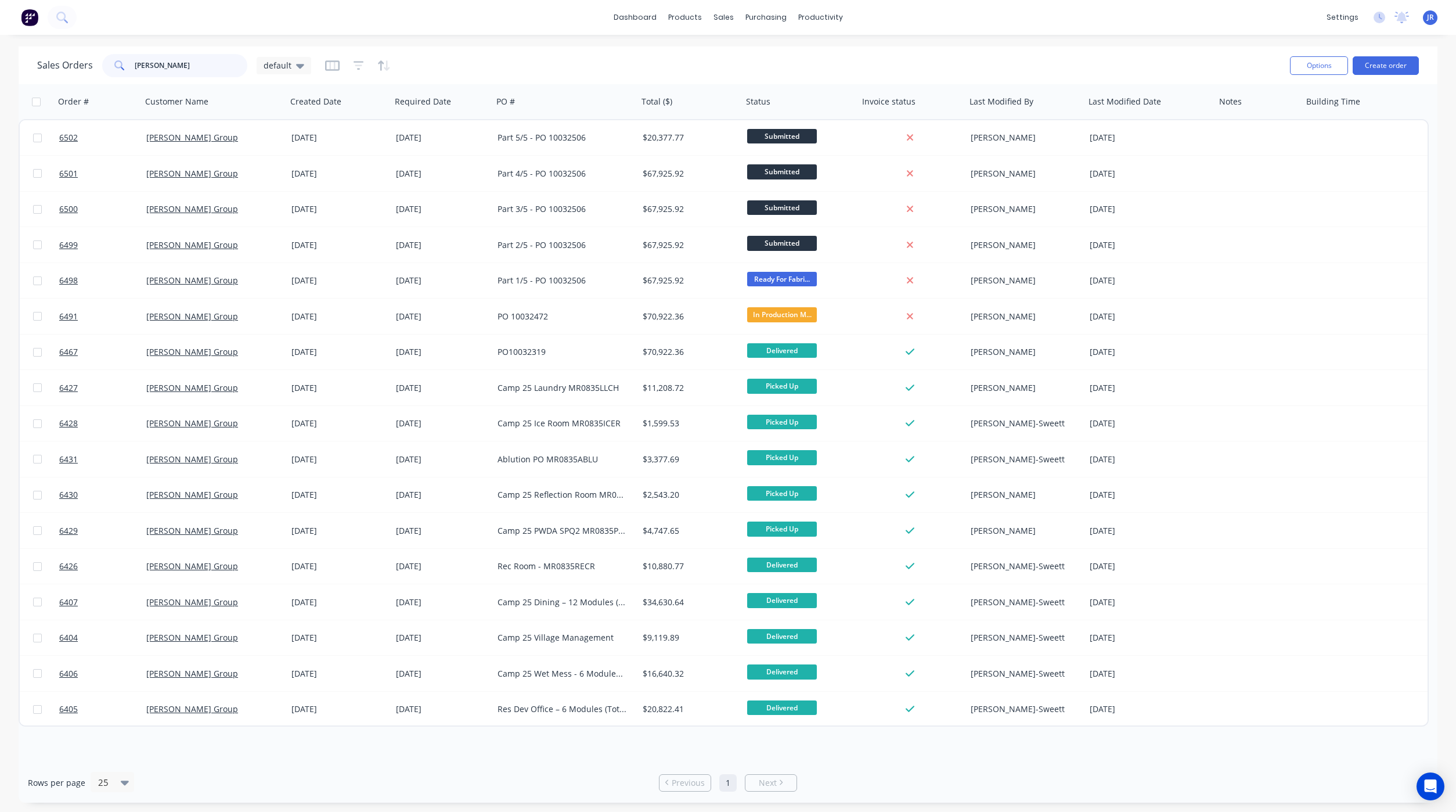
type input "[PERSON_NAME]"
